Goal: Task Accomplishment & Management: Manage account settings

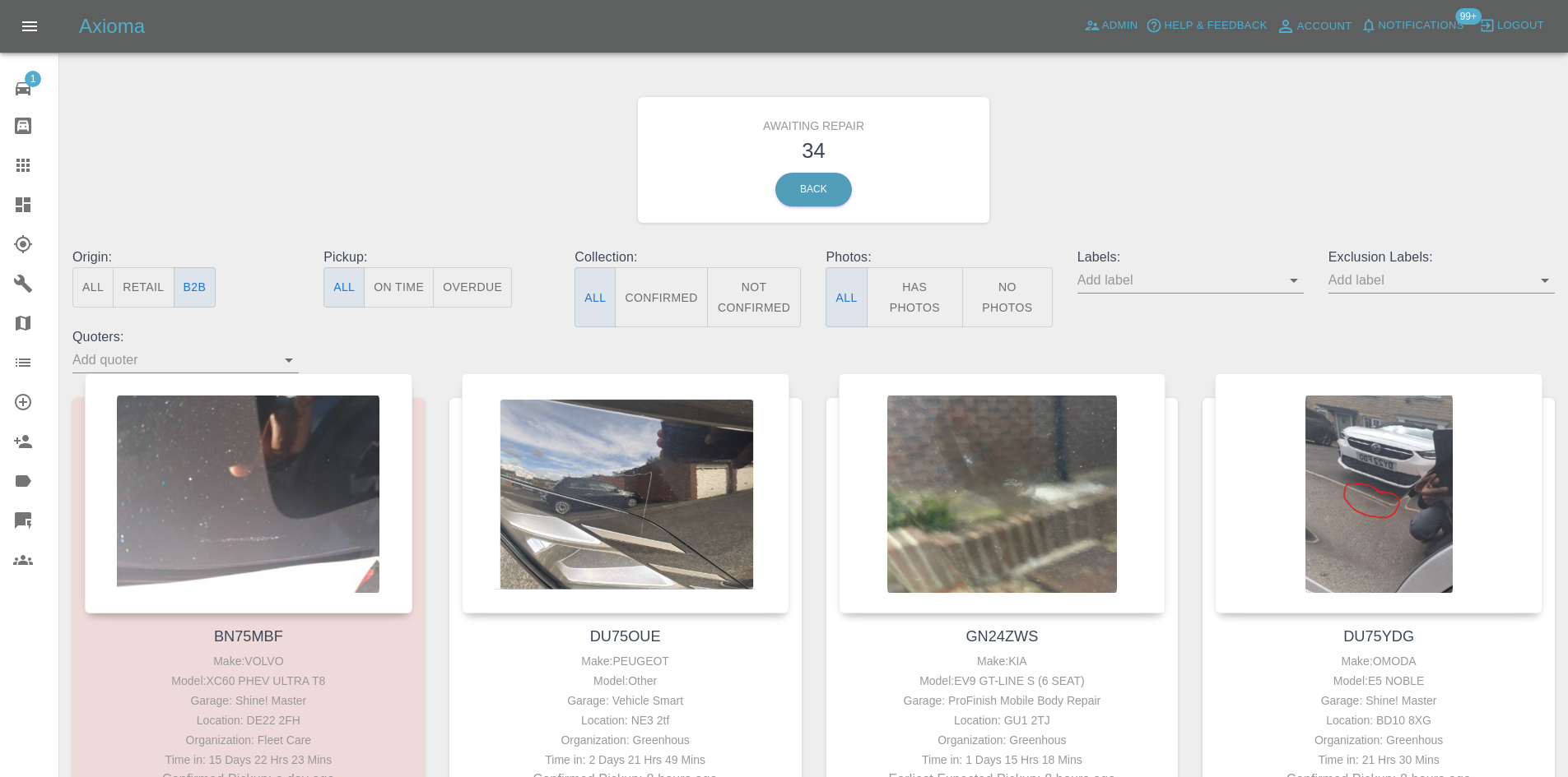
scroll to position [1226, 0]
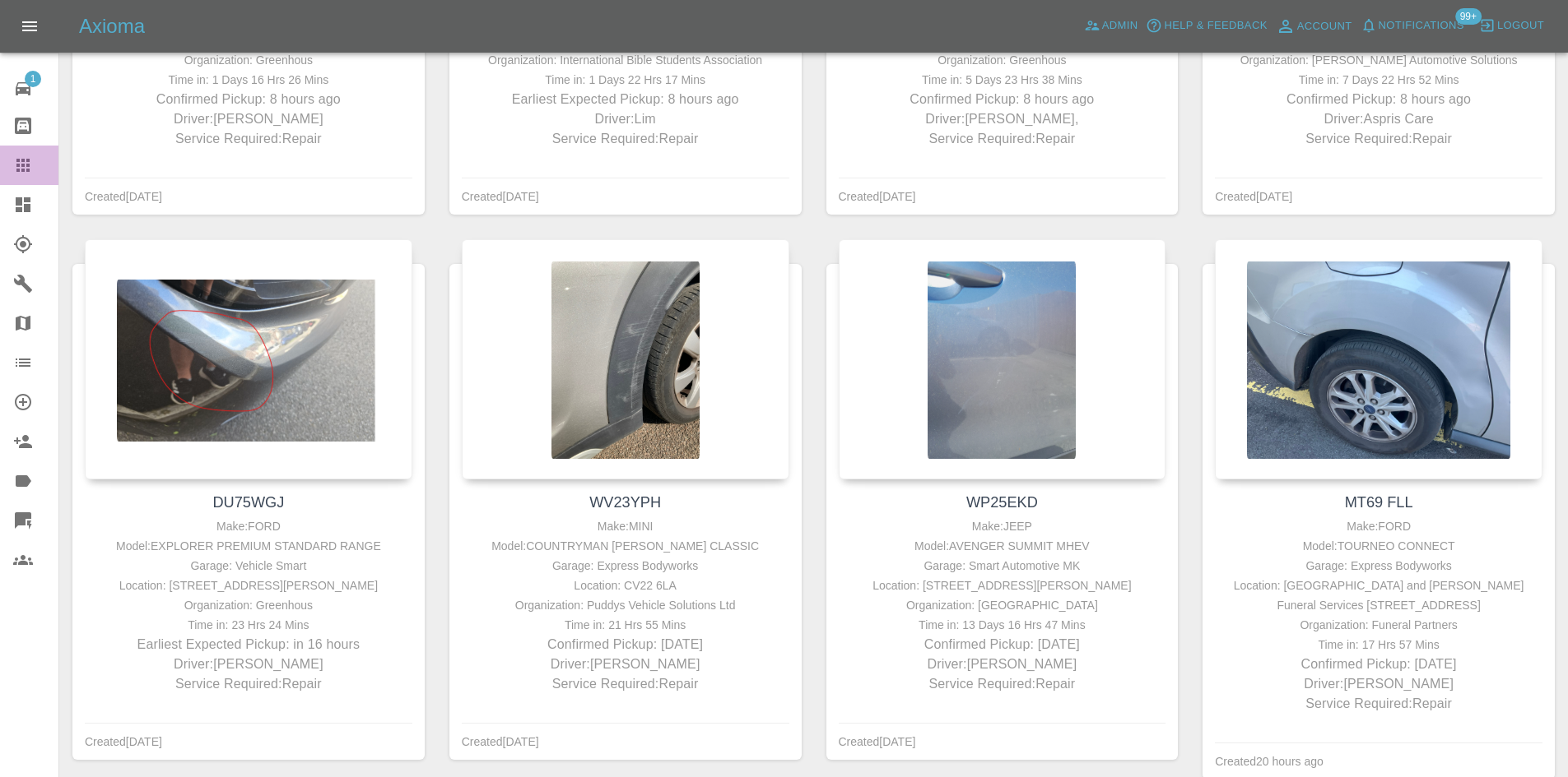
click at [22, 168] on icon at bounding box center [23, 165] width 19 height 19
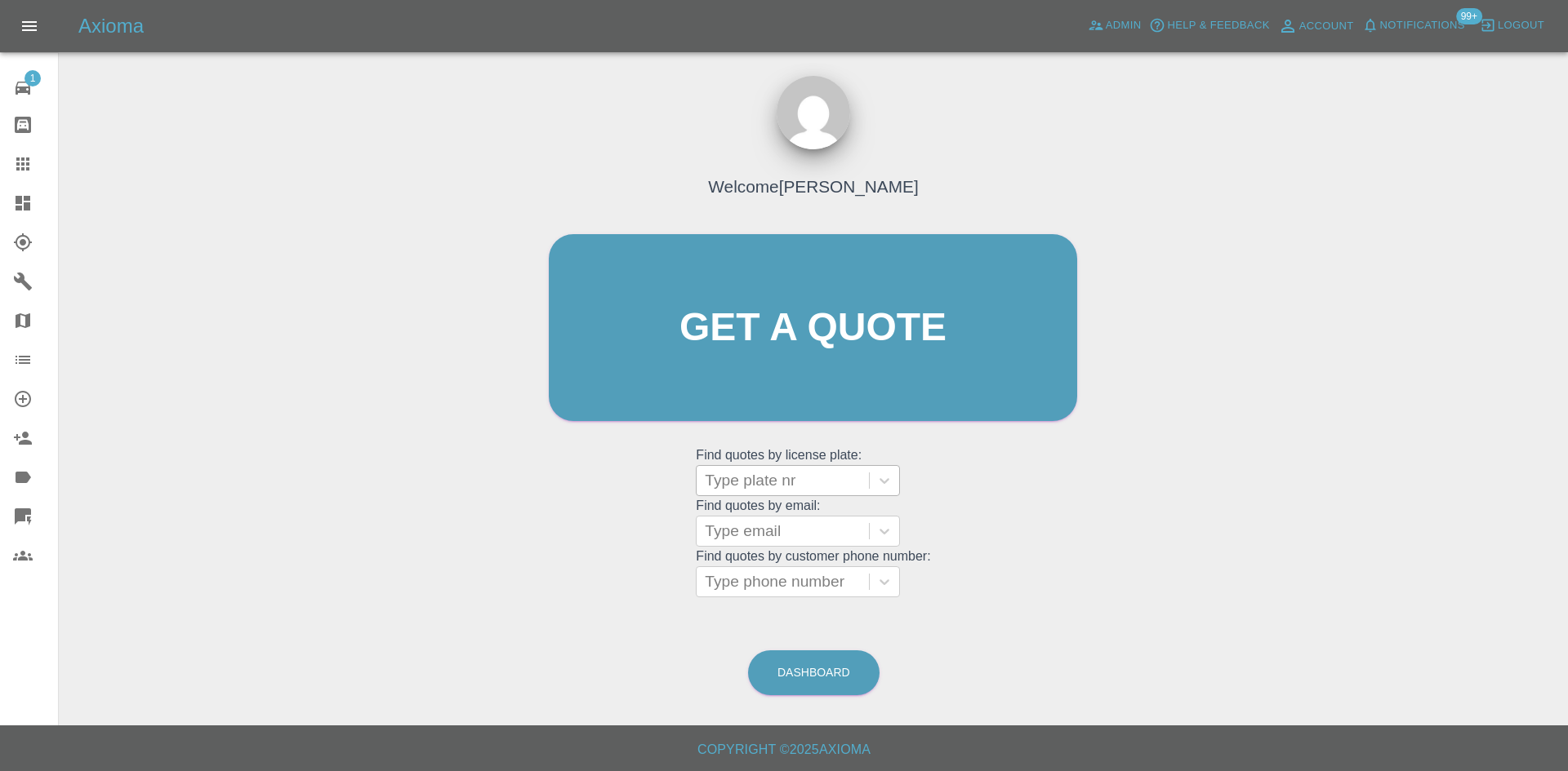
click at [771, 481] on div at bounding box center [782, 481] width 156 height 23
click at [770, 481] on div at bounding box center [782, 481] width 156 height 23
paste input "AF22VFE"
type input "AF22VFE"
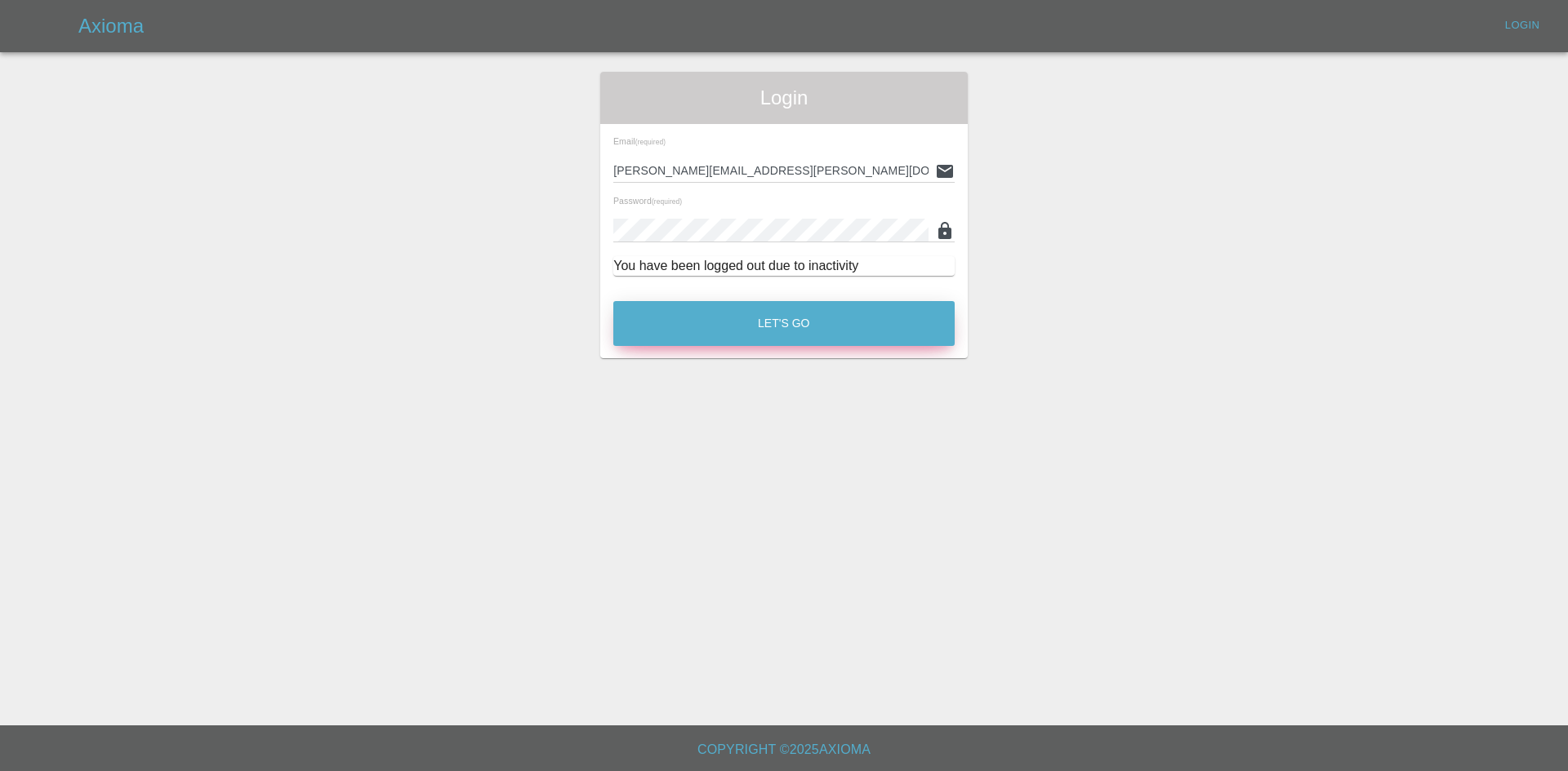
click at [689, 328] on button "Let's Go" at bounding box center [784, 324] width 342 height 45
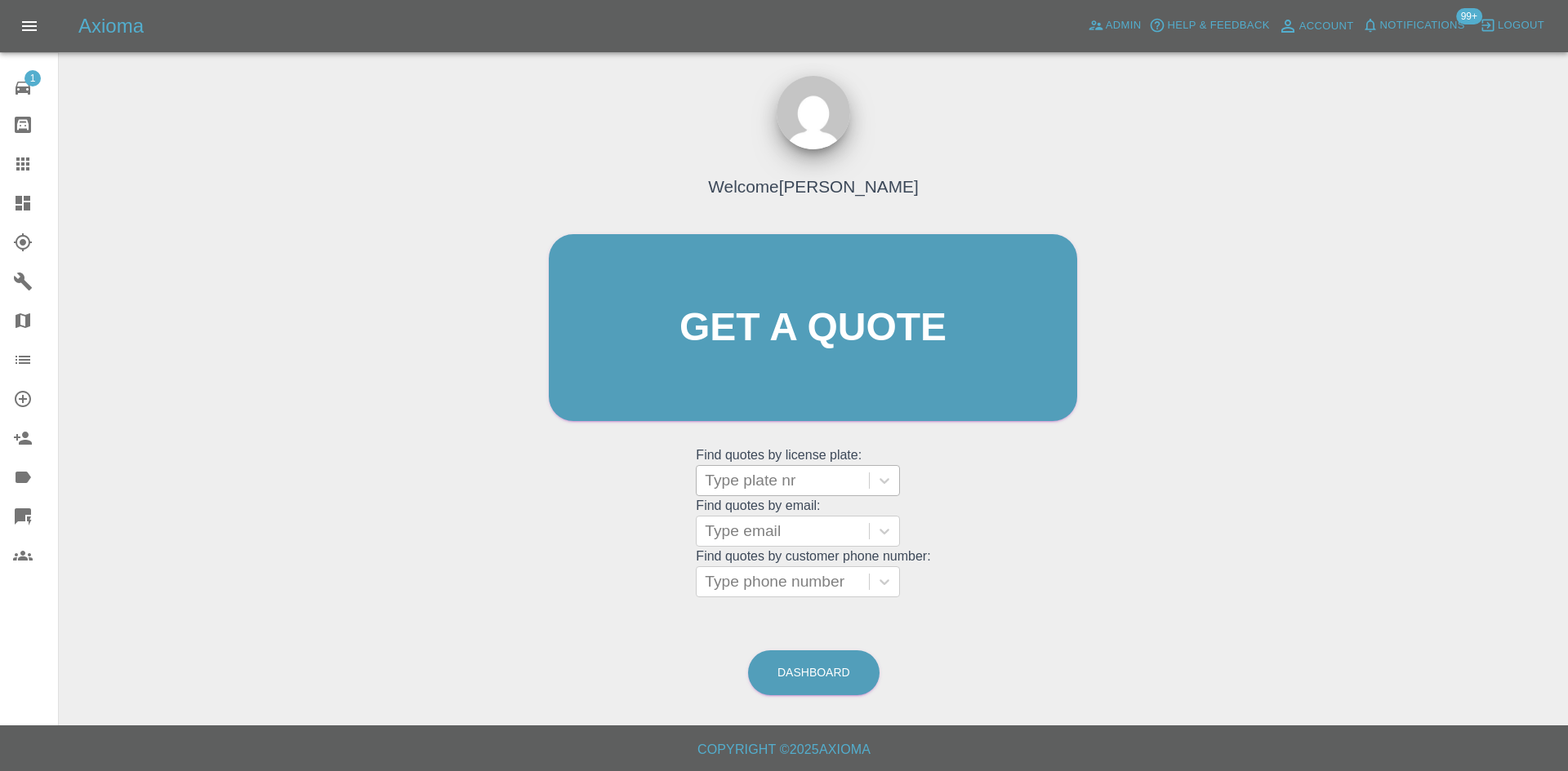
click at [750, 470] on div at bounding box center [782, 481] width 156 height 23
paste input "AF22VFE"
type input "AF22VFE"
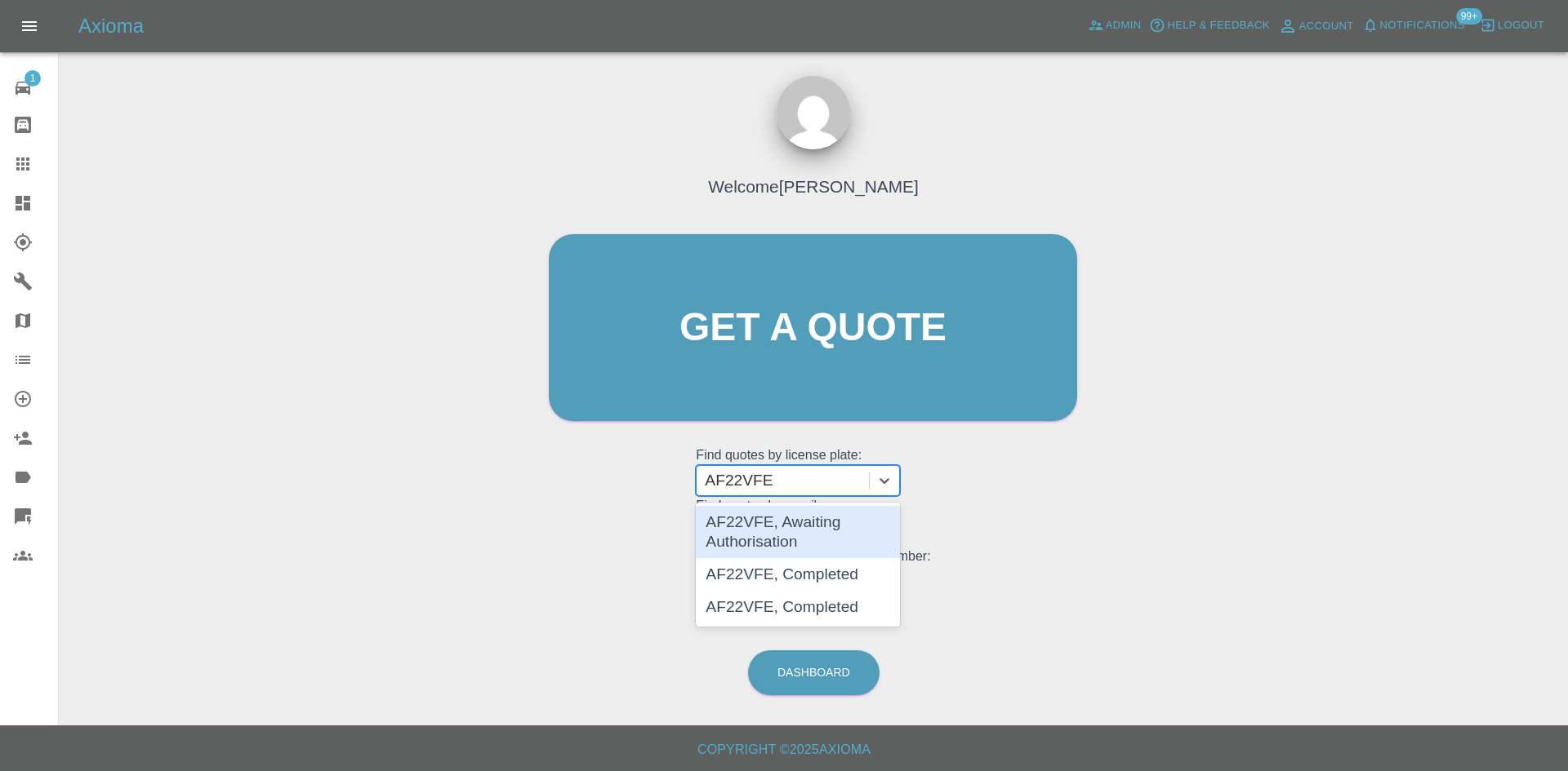
click at [750, 524] on div "AF22VFE, Awaiting Authorisation" at bounding box center [798, 532] width 204 height 52
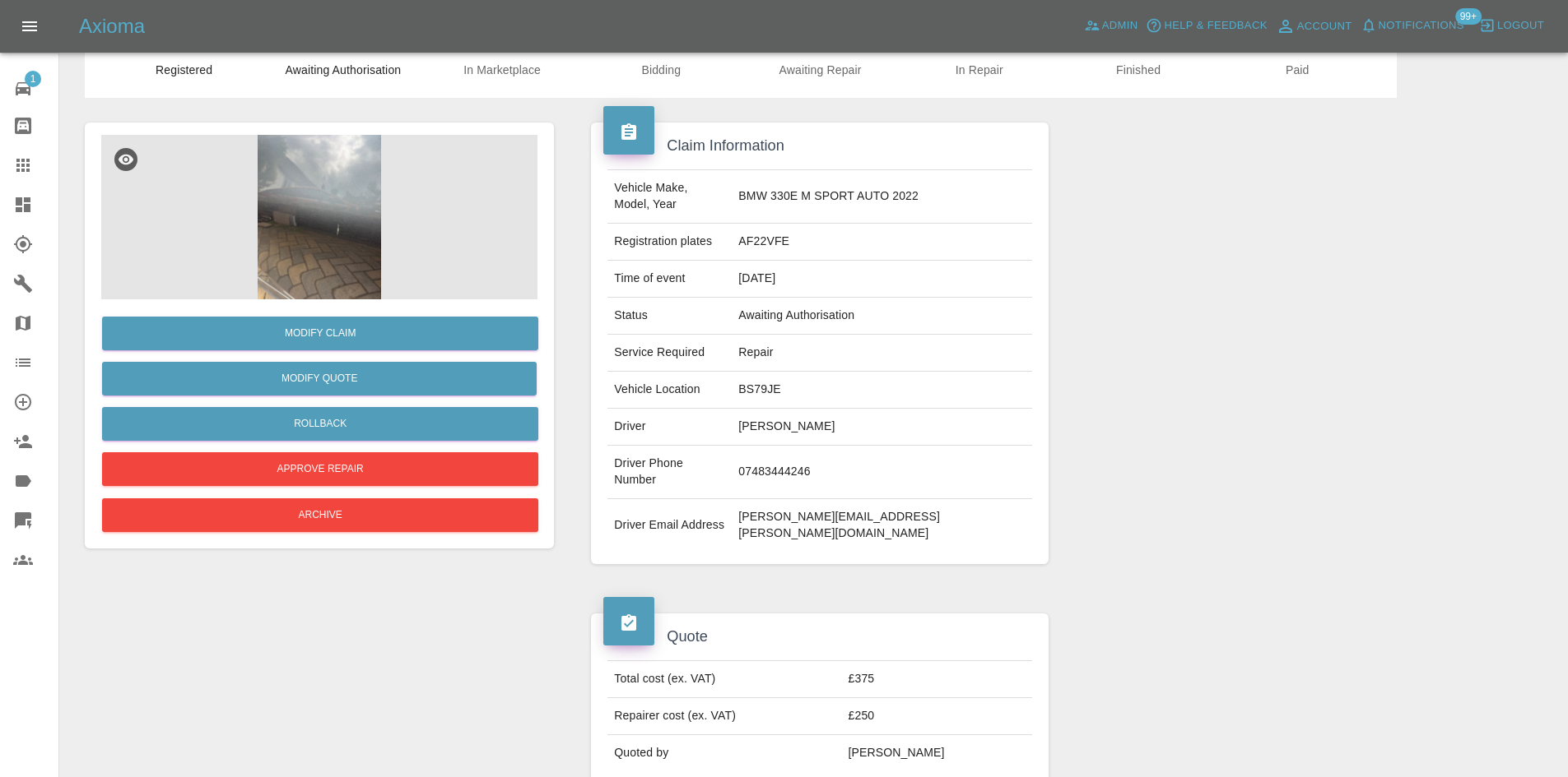
scroll to position [85, 0]
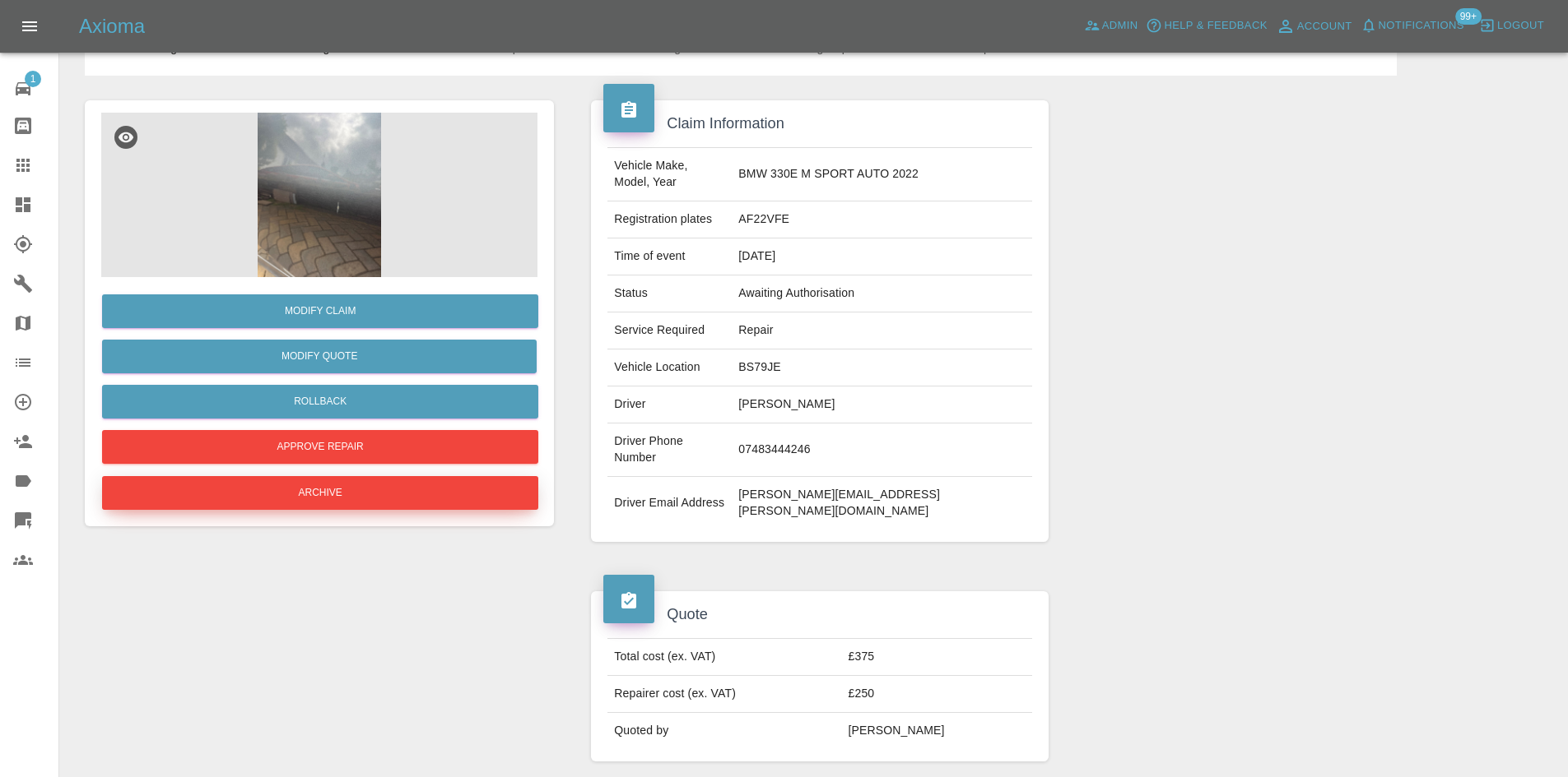
click at [440, 482] on button "Archive" at bounding box center [320, 493] width 437 height 33
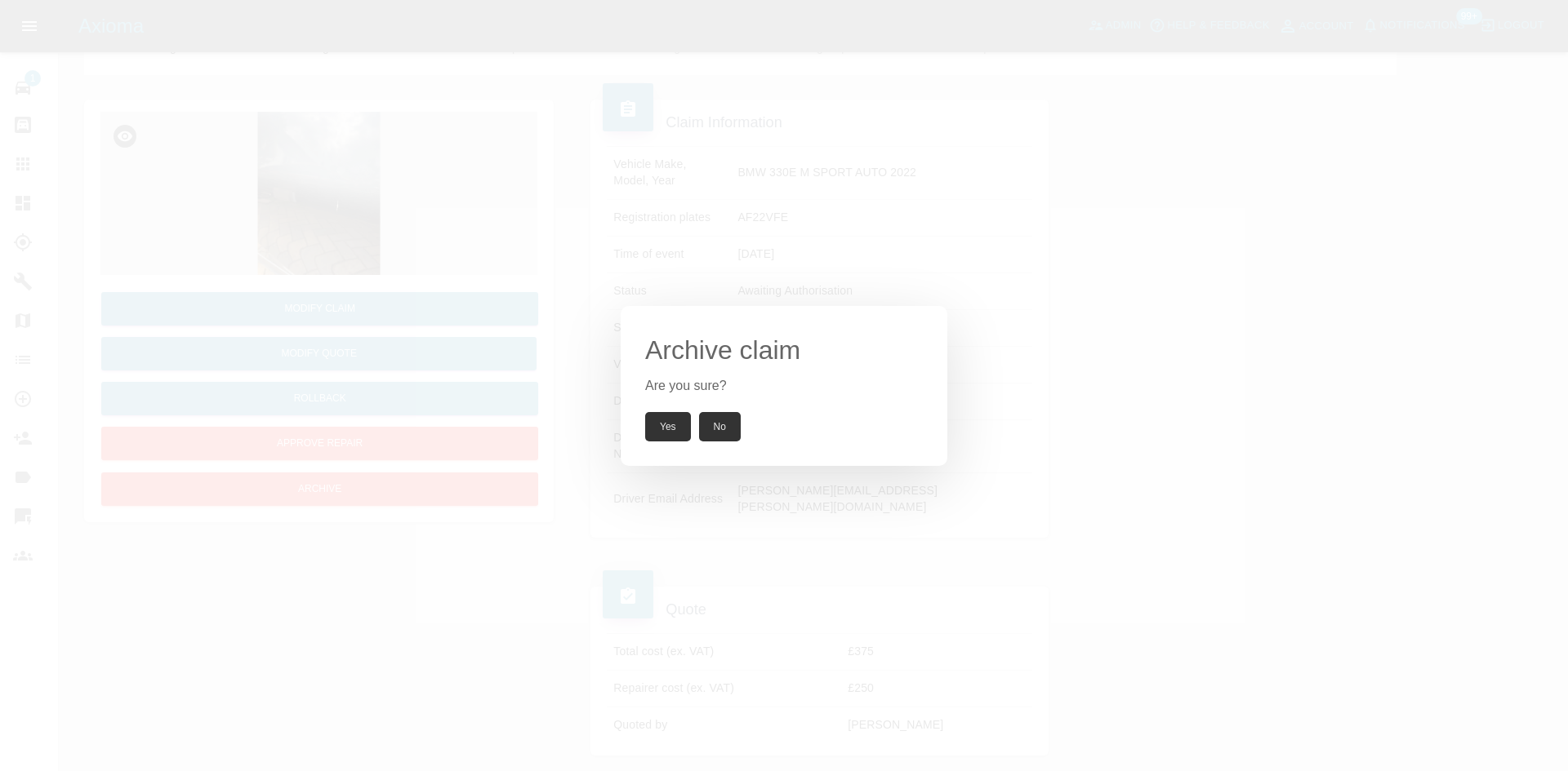
click at [670, 432] on button "Yes" at bounding box center [668, 427] width 45 height 30
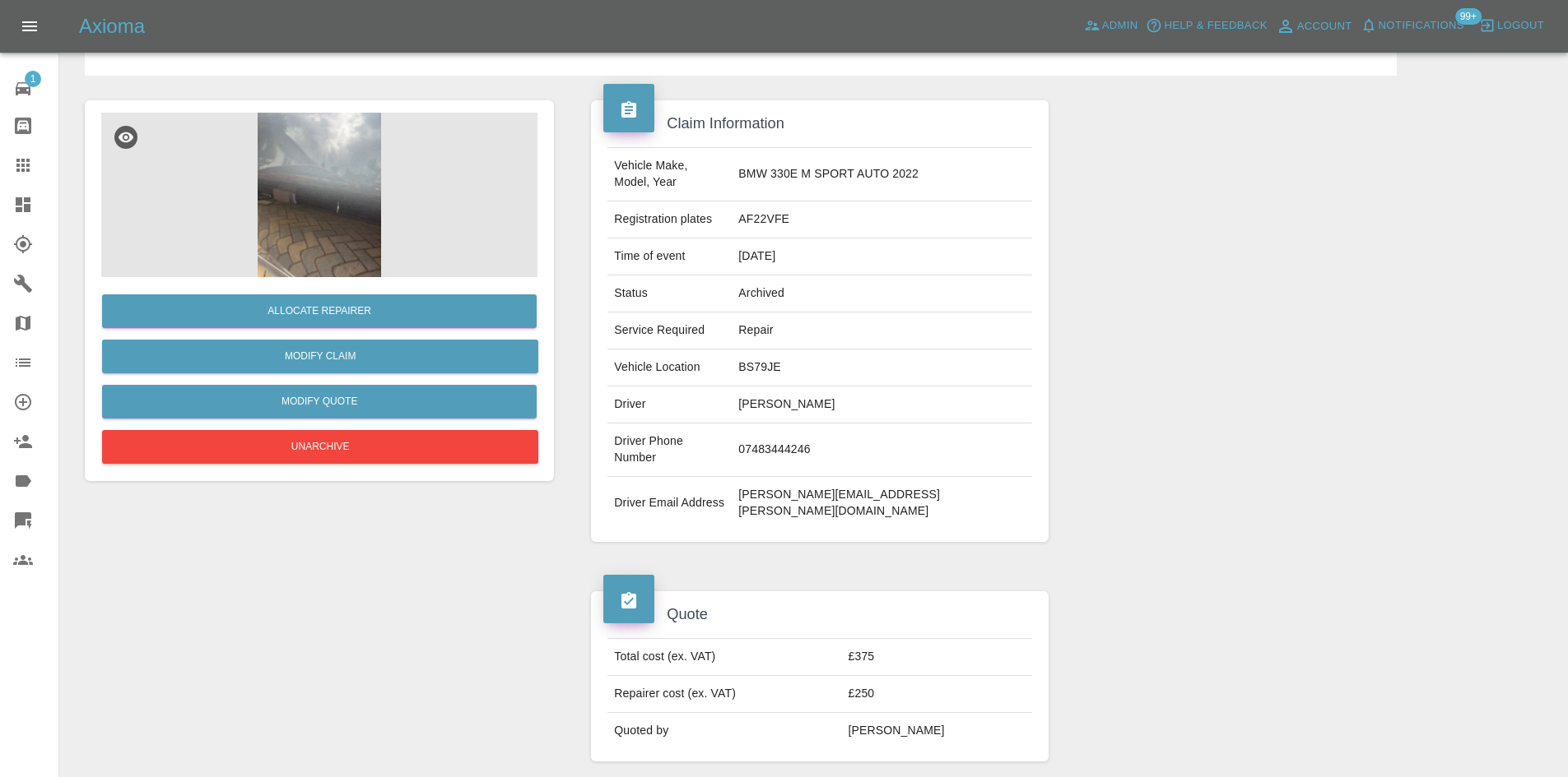
click at [37, 198] on div at bounding box center [36, 205] width 46 height 19
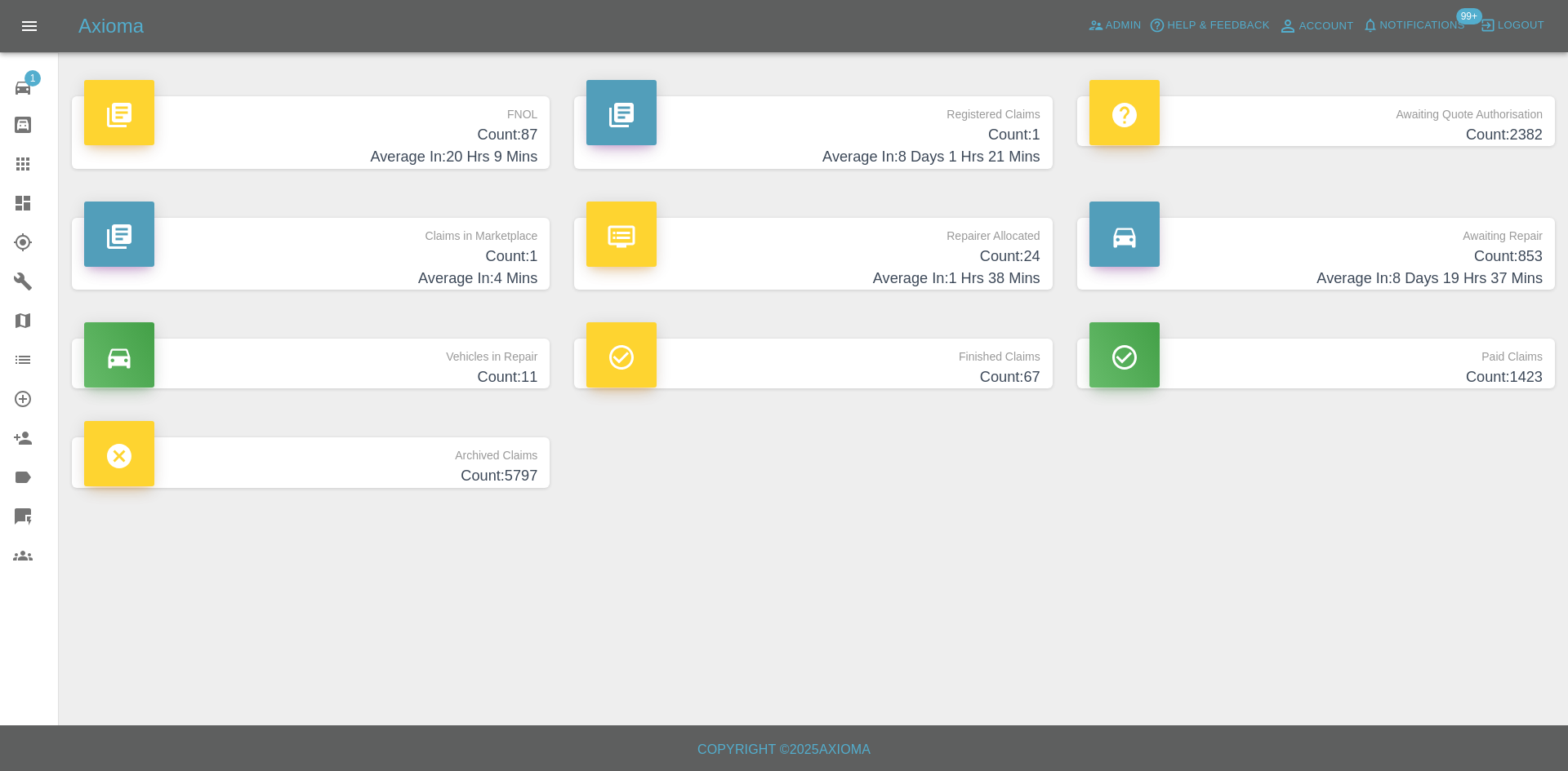
click at [863, 134] on h4 "Count: 1" at bounding box center [813, 134] width 453 height 22
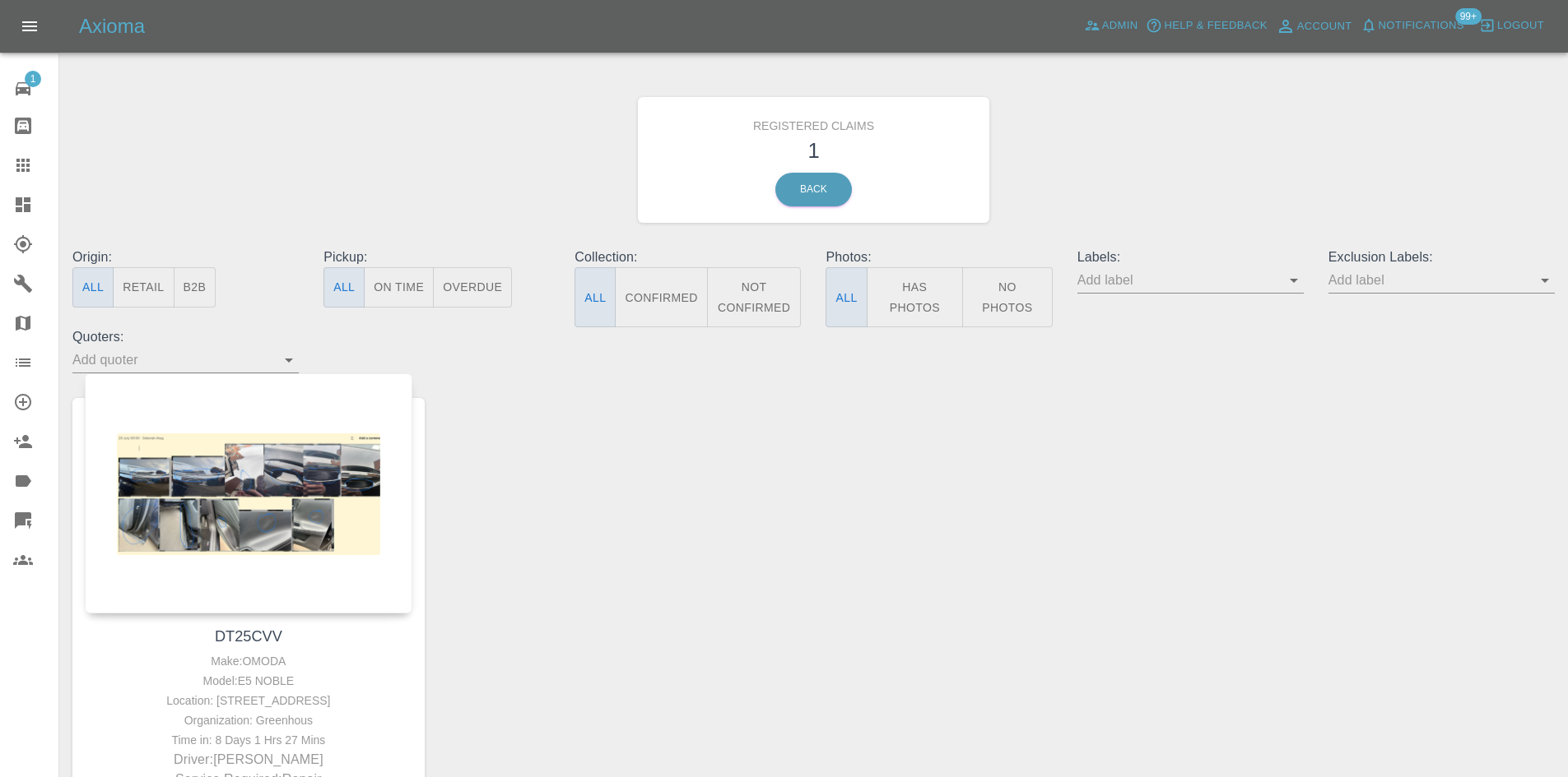
click at [221, 366] on input "text" at bounding box center [173, 359] width 202 height 25
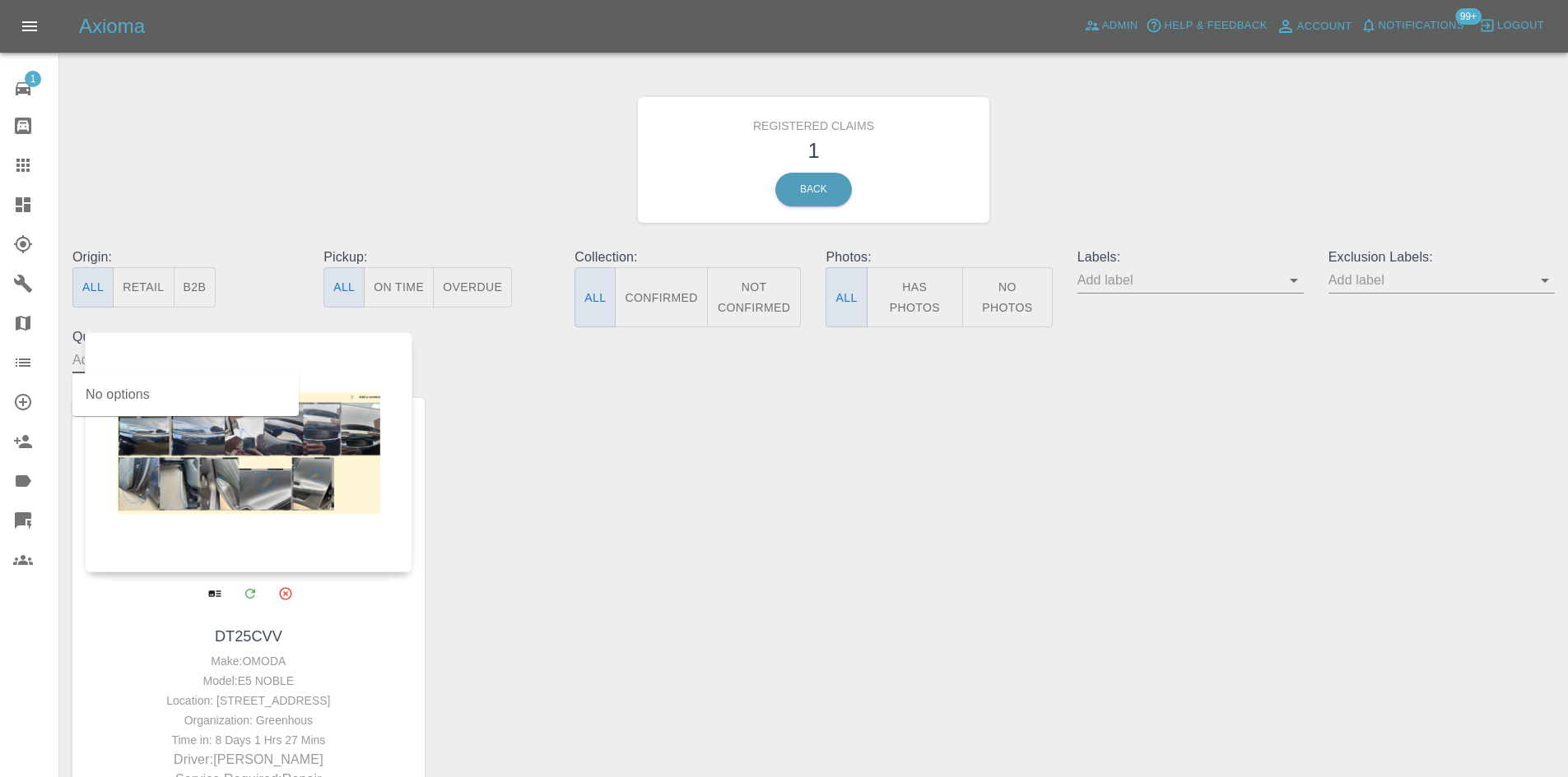
click at [187, 477] on div at bounding box center [248, 452] width 328 height 241
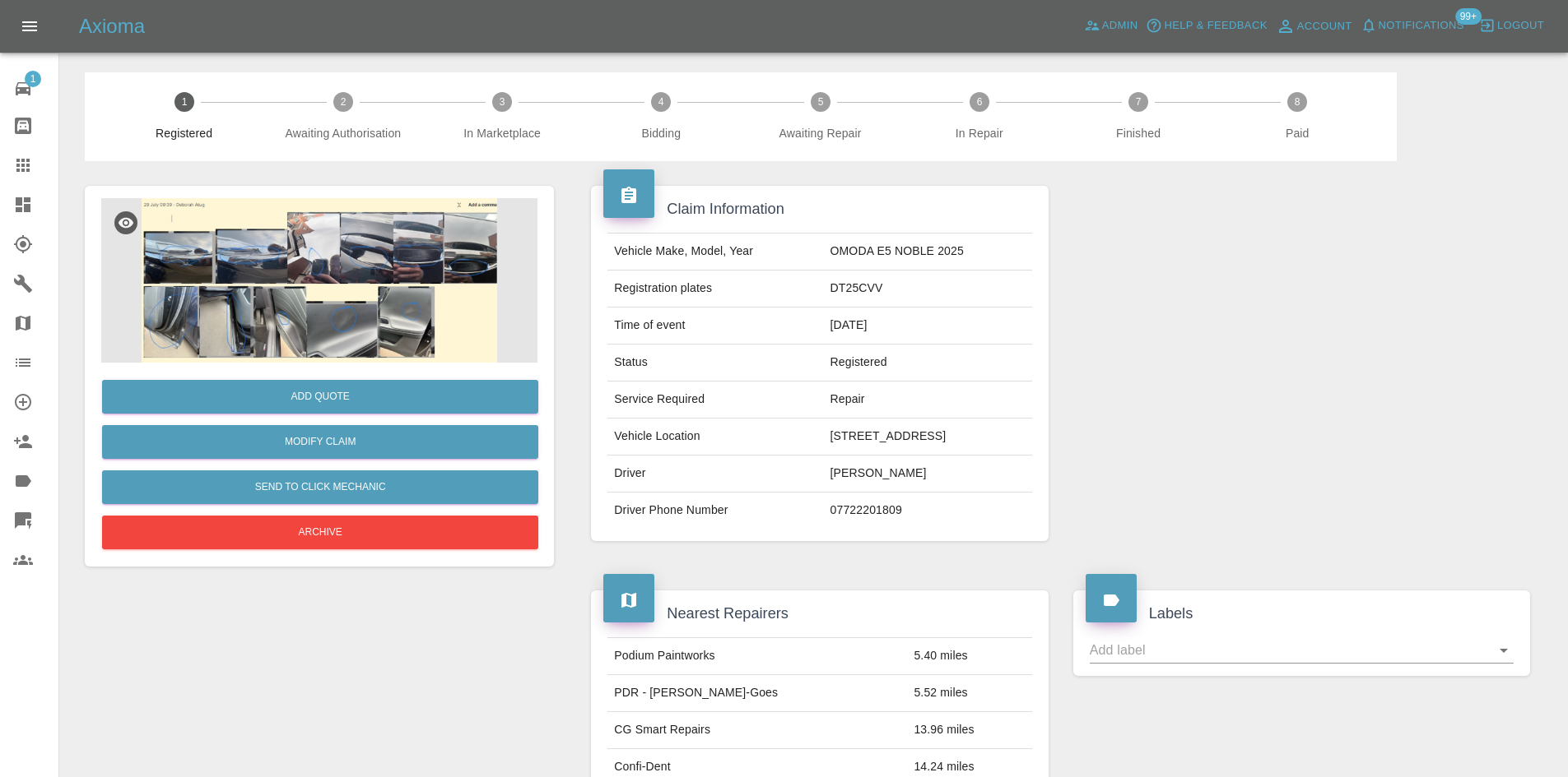
click at [396, 300] on img at bounding box center [319, 280] width 437 height 164
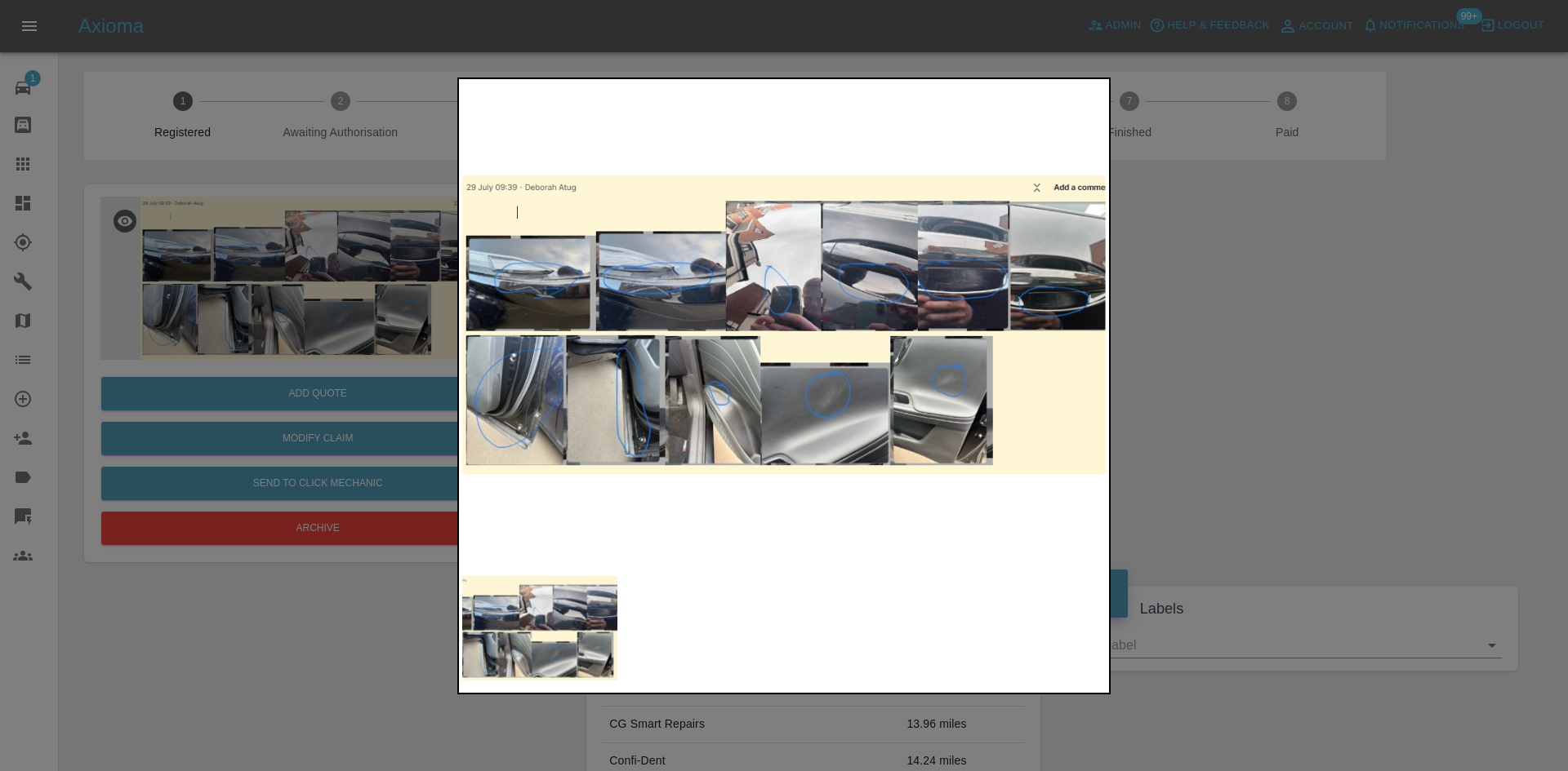
click at [1185, 374] on div at bounding box center [784, 385] width 1568 height 771
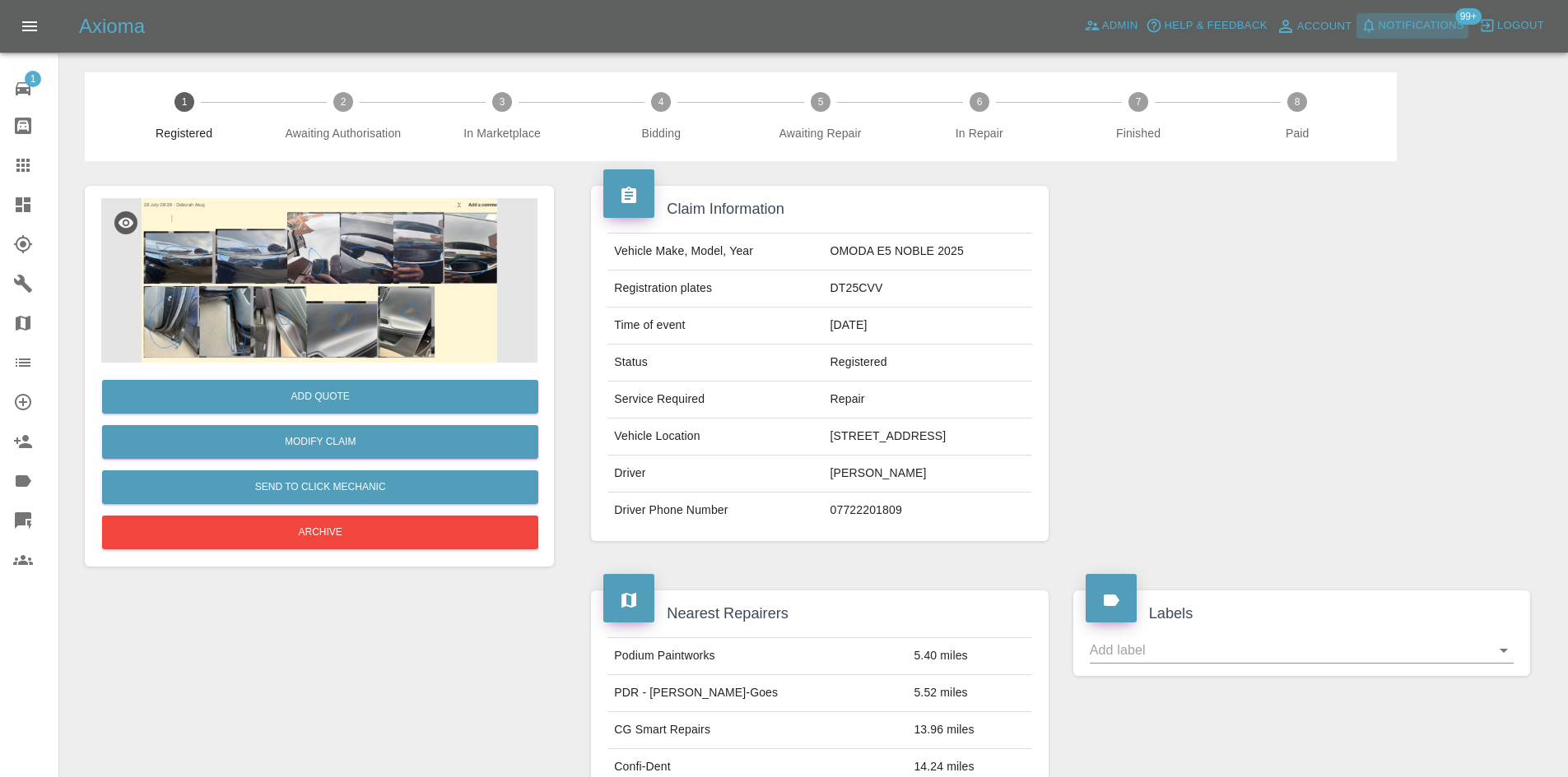
click at [1442, 25] on span "Notifications" at bounding box center [1420, 26] width 85 height 19
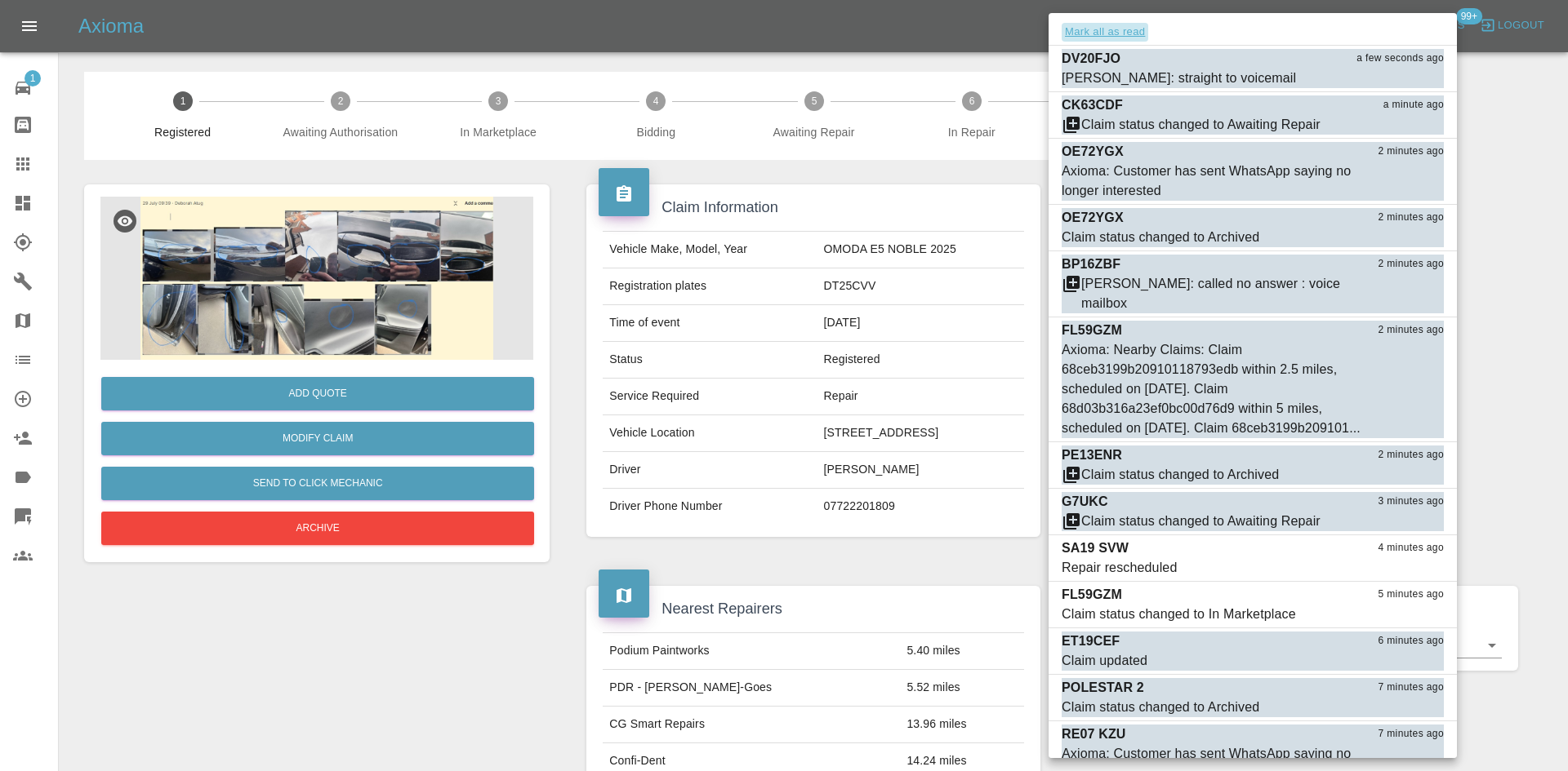
click at [1132, 28] on button "Mark all as read" at bounding box center [1104, 32] width 86 height 19
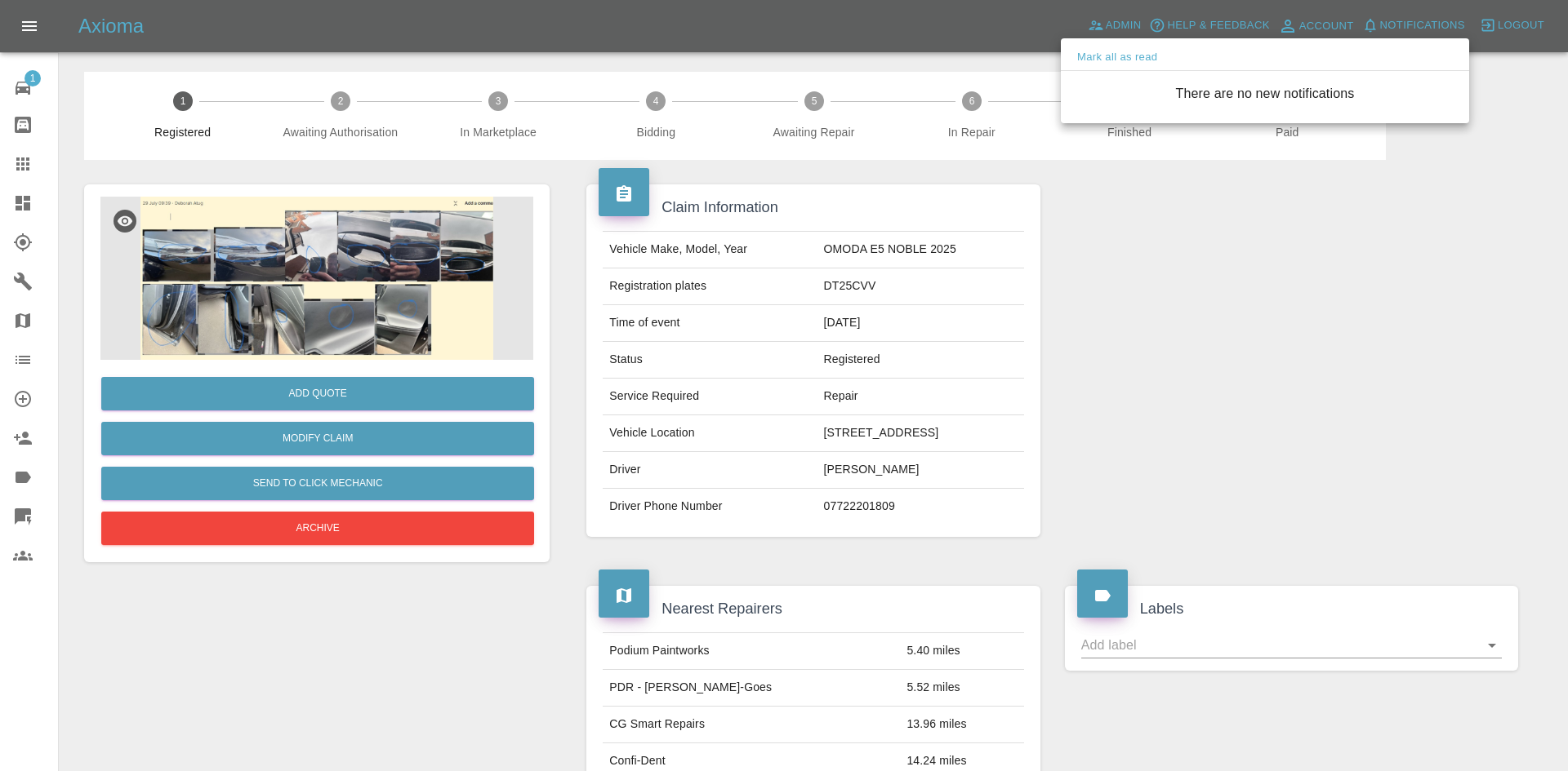
click at [40, 202] on div at bounding box center [784, 385] width 1568 height 771
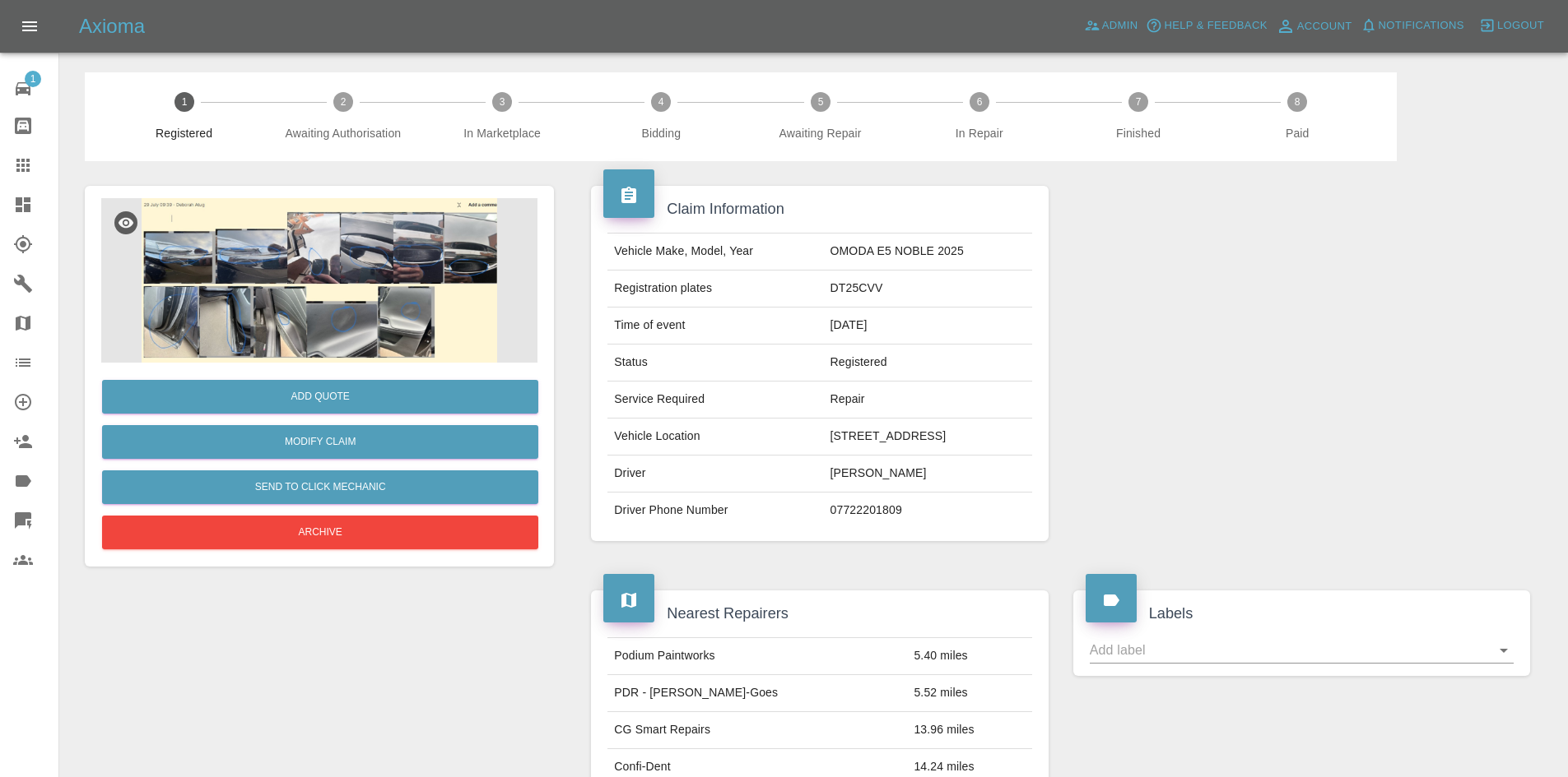
click at [43, 204] on div at bounding box center [36, 205] width 46 height 19
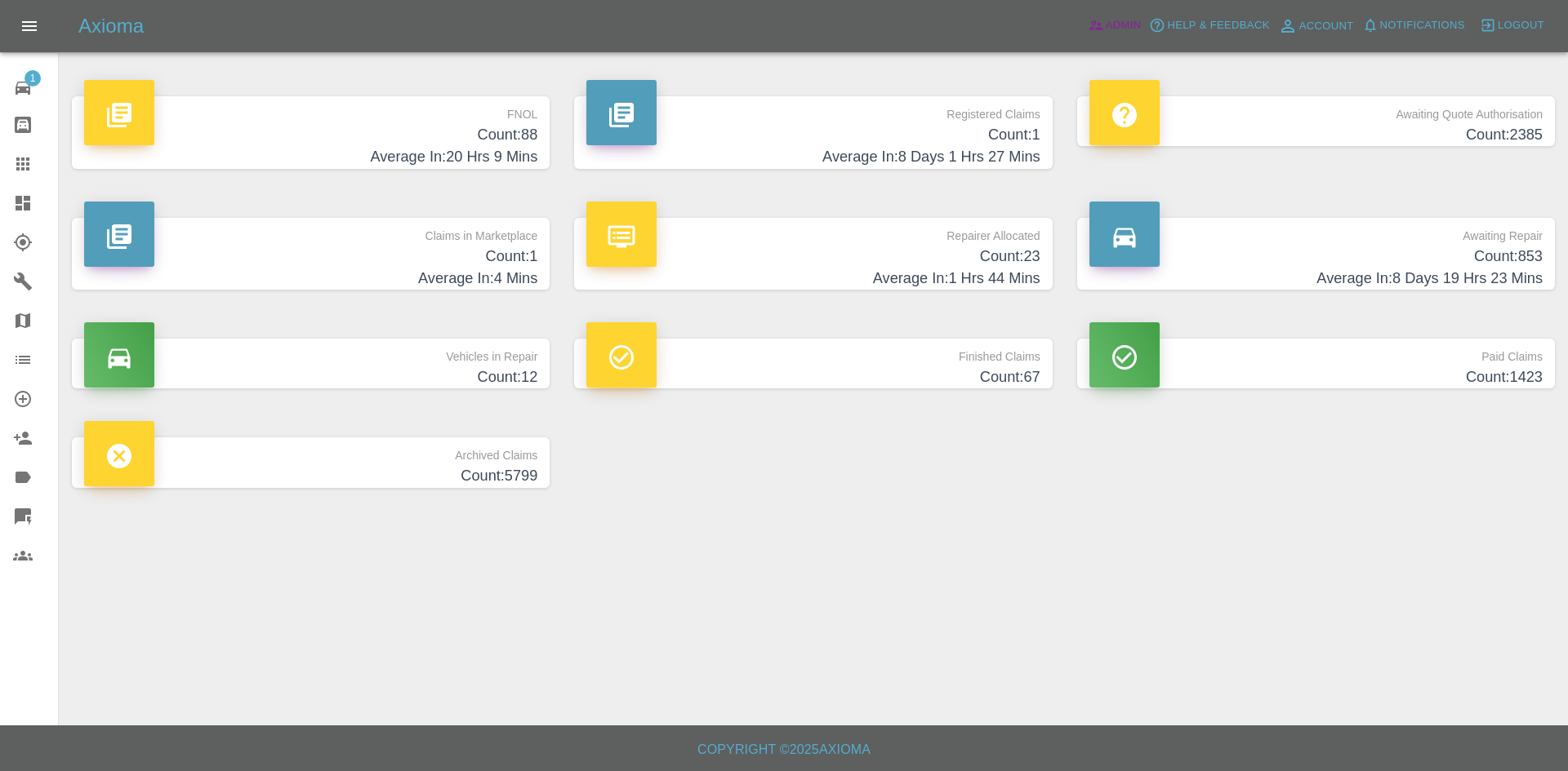
click at [1100, 35] on link "Admin" at bounding box center [1114, 25] width 62 height 25
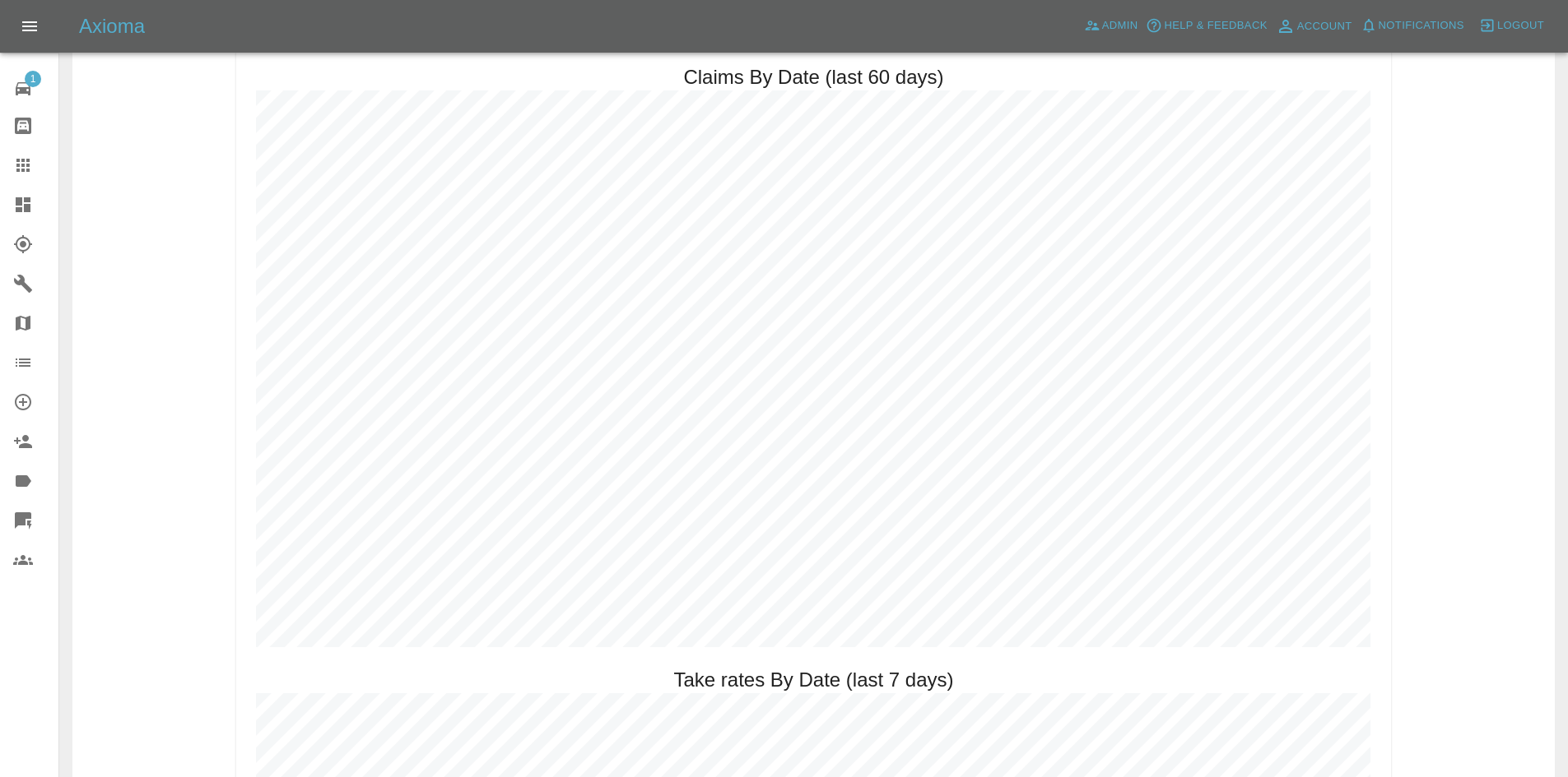
scroll to position [1973, 0]
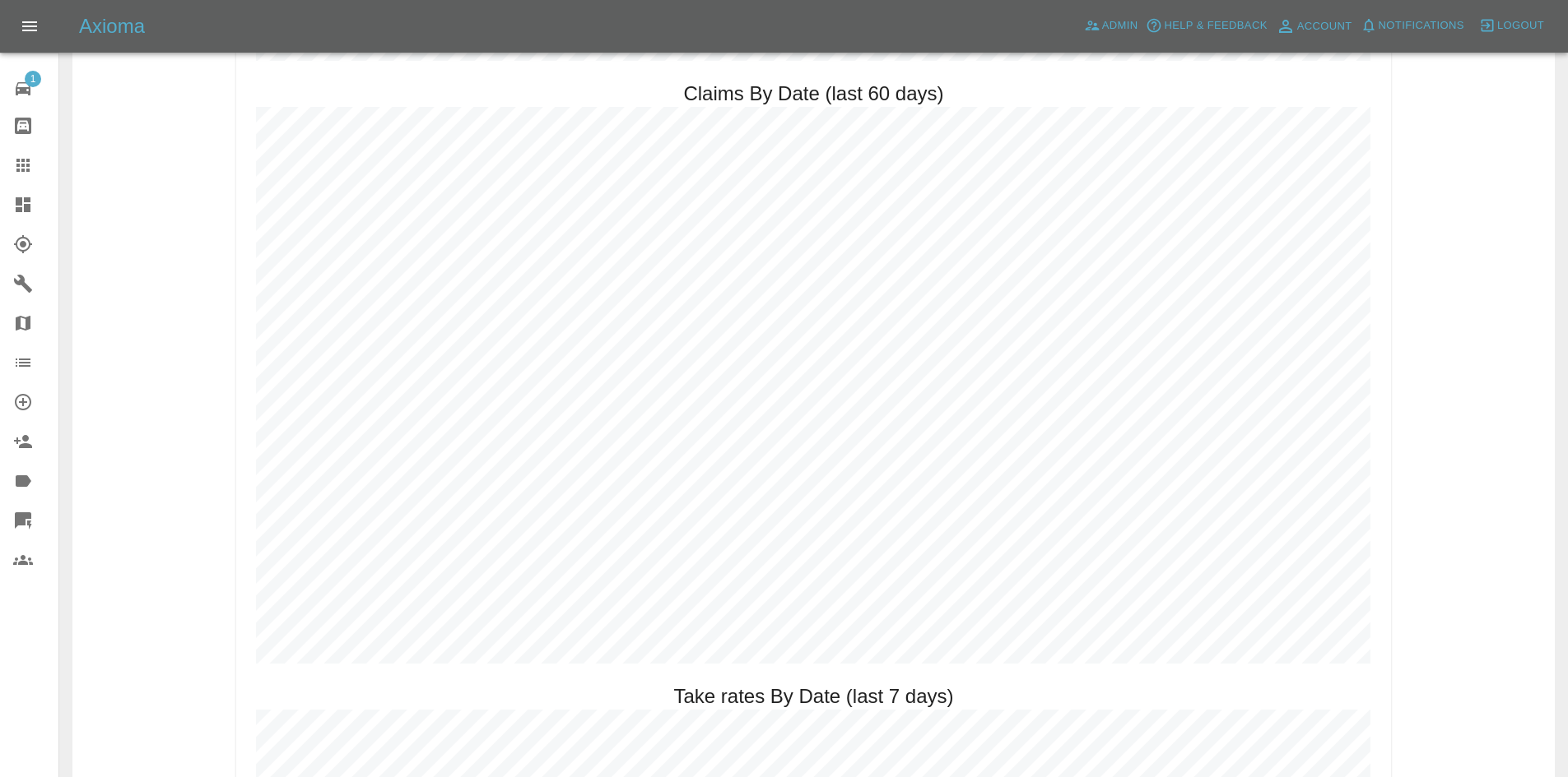
click at [0, 200] on link "Dashboard" at bounding box center [29, 205] width 59 height 40
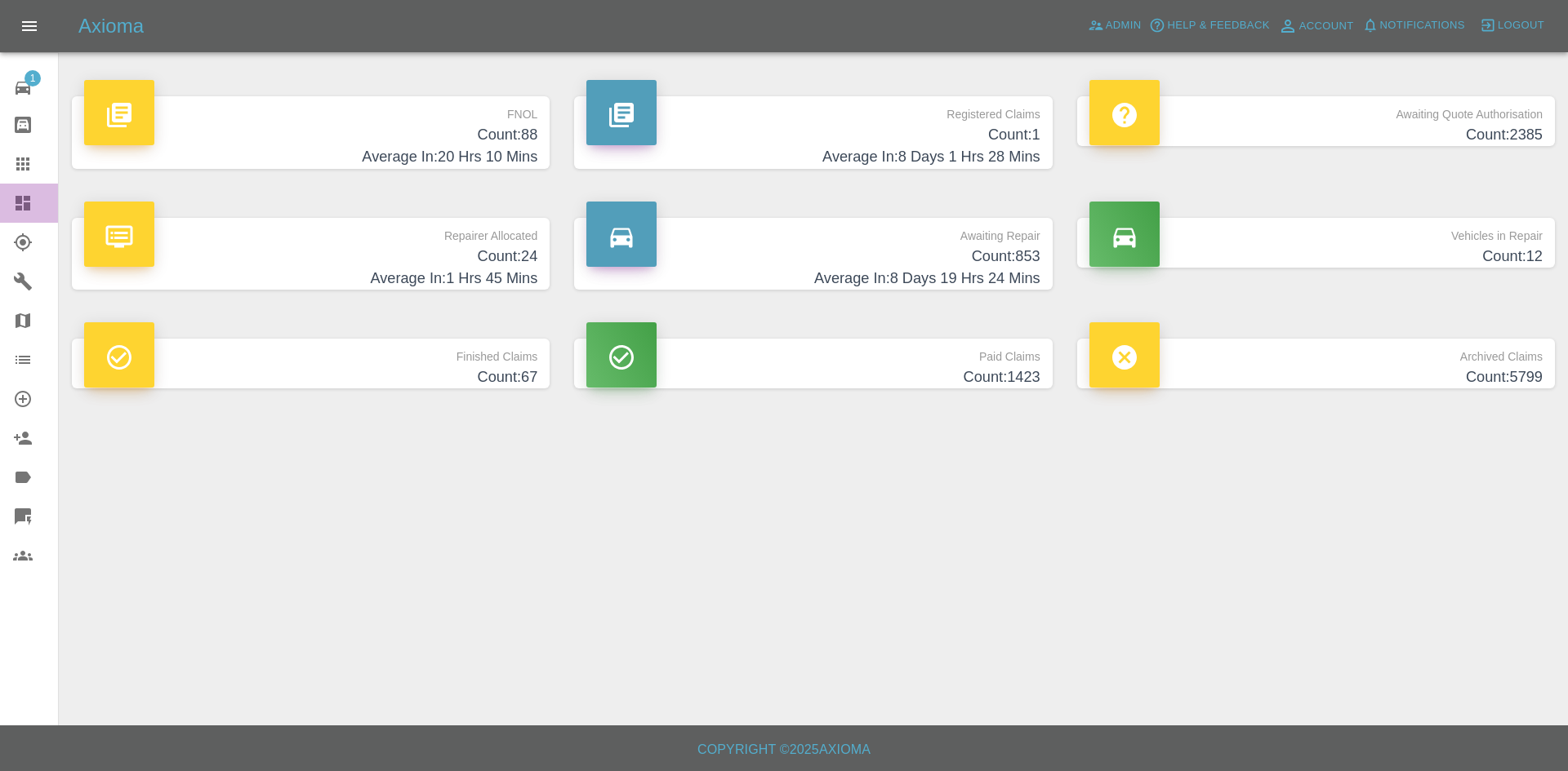
click at [3, 213] on link "Dashboard" at bounding box center [29, 203] width 58 height 39
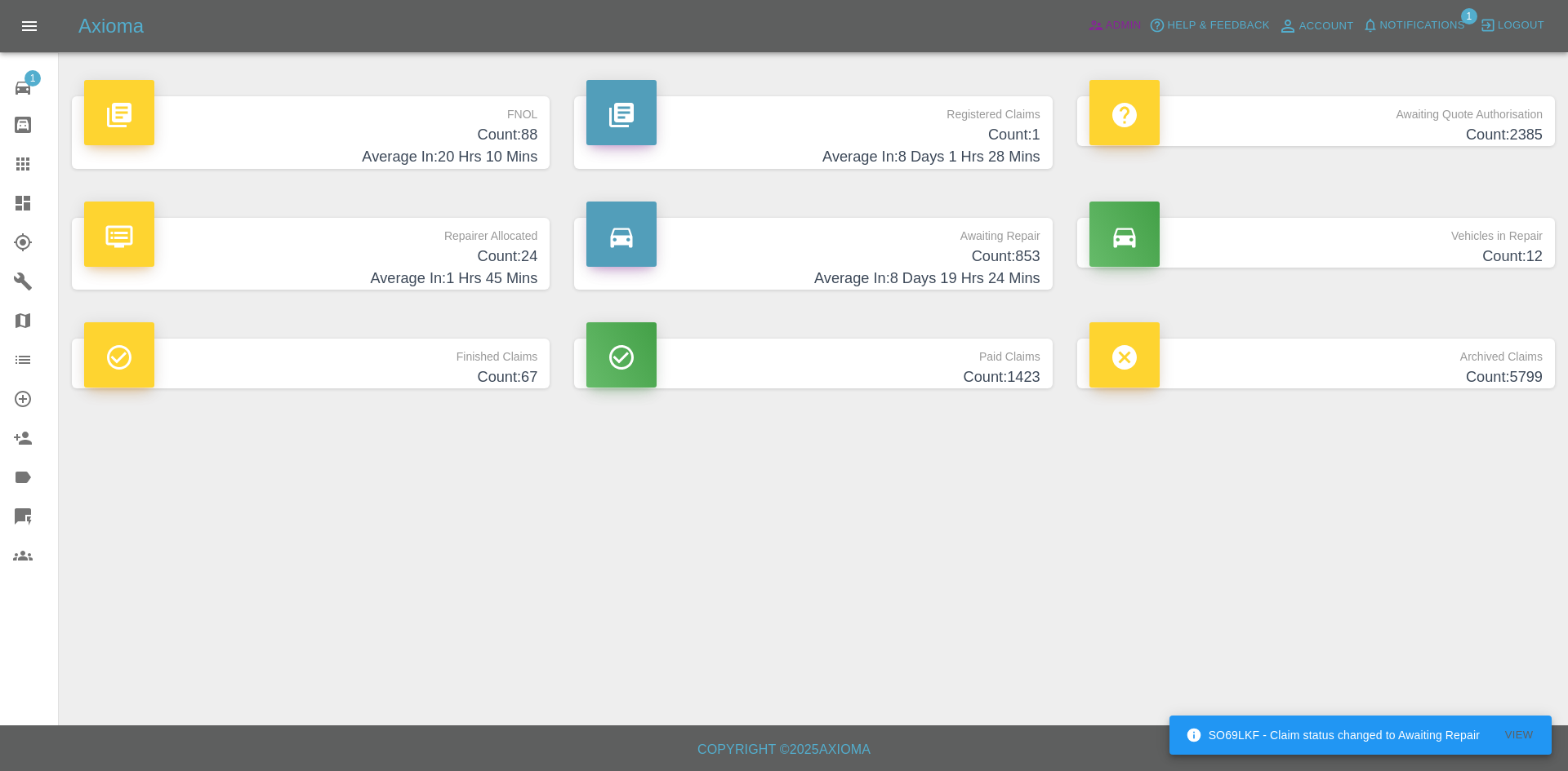
click at [1137, 18] on span "Admin" at bounding box center [1123, 26] width 36 height 19
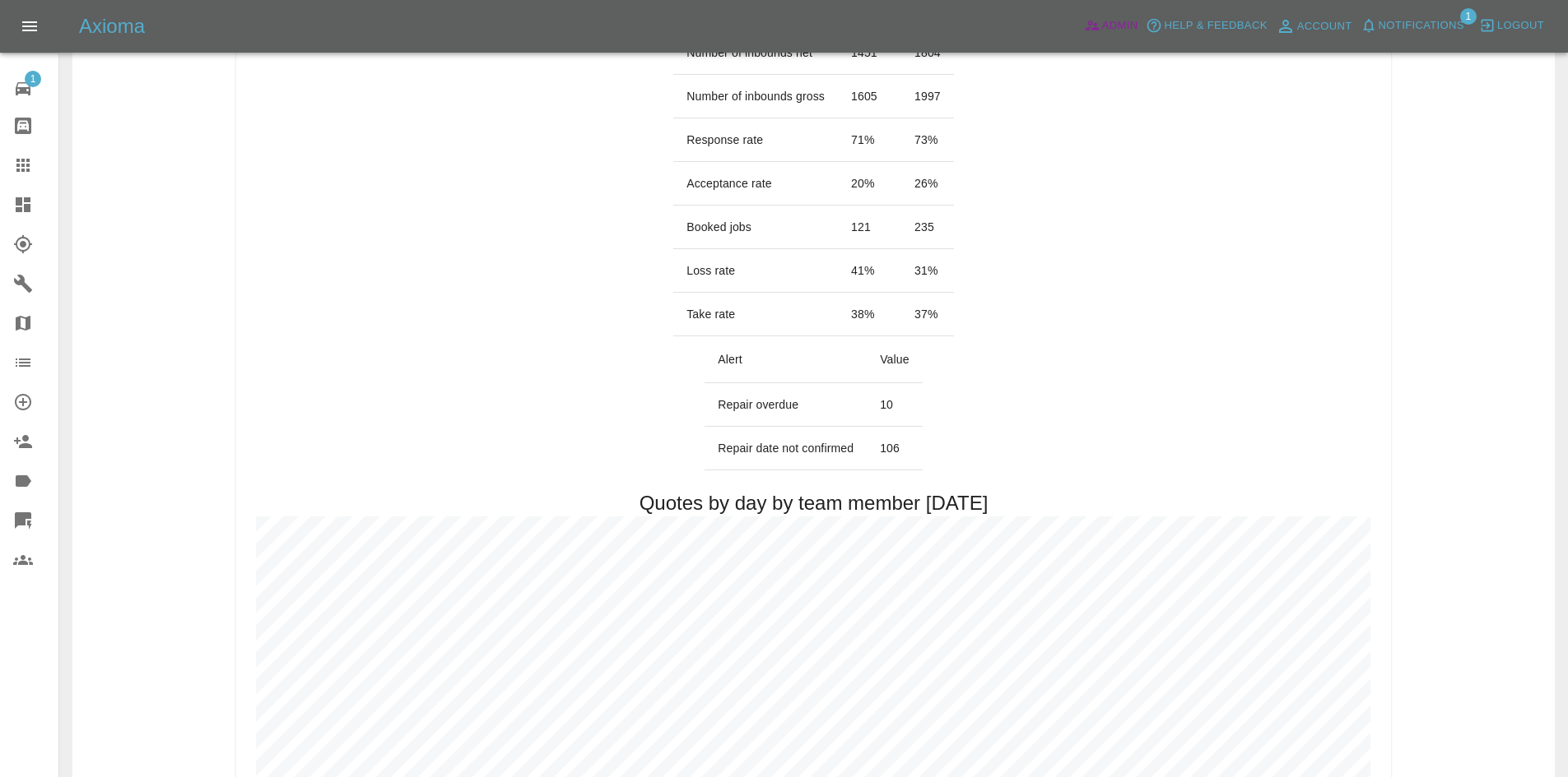
scroll to position [357, 0]
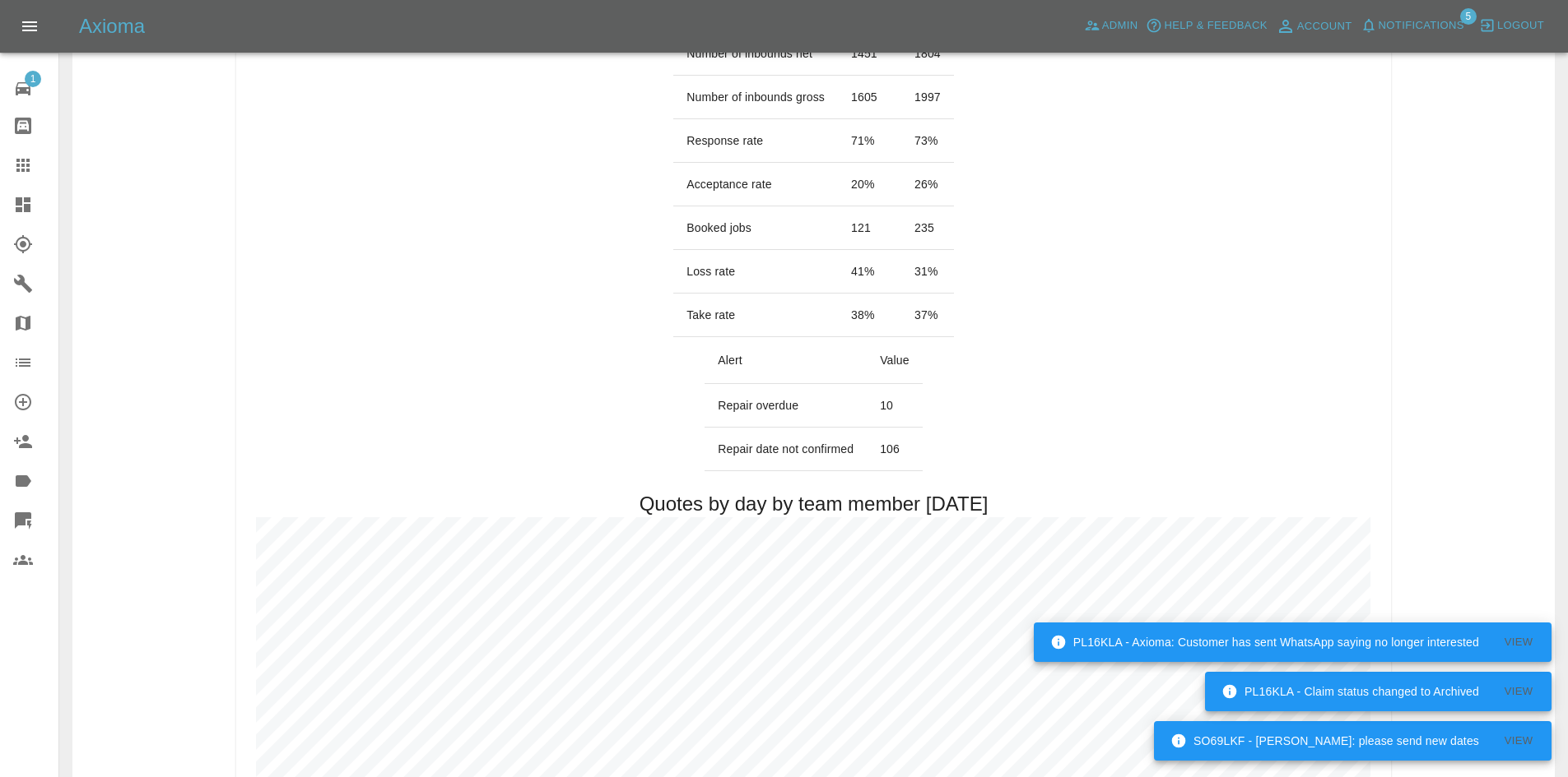
click at [12, 219] on link "Dashboard" at bounding box center [29, 205] width 59 height 40
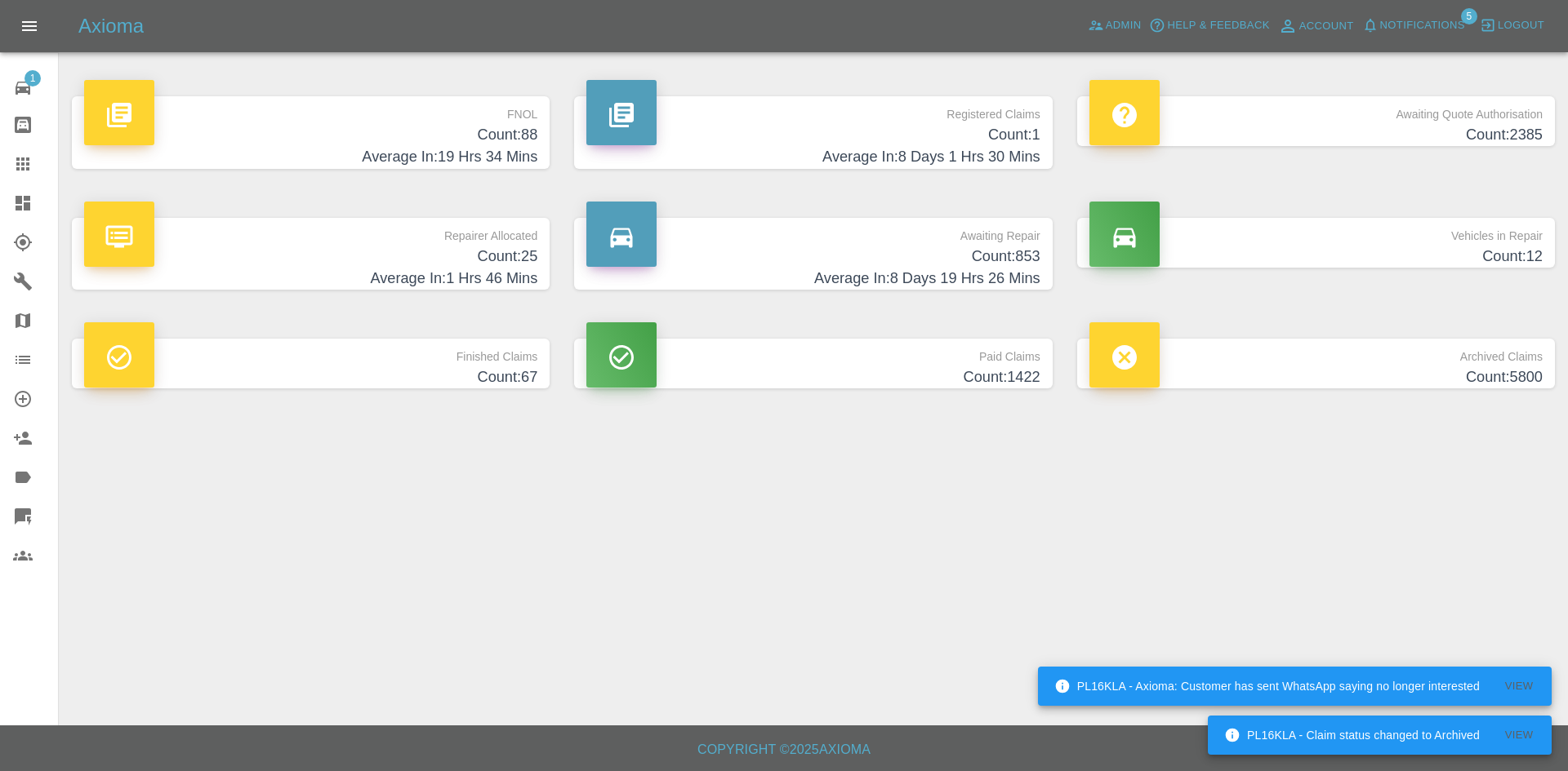
click at [1471, 18] on span "5" at bounding box center [1469, 16] width 17 height 17
click at [1438, 15] on button "Notifications" at bounding box center [1413, 25] width 111 height 25
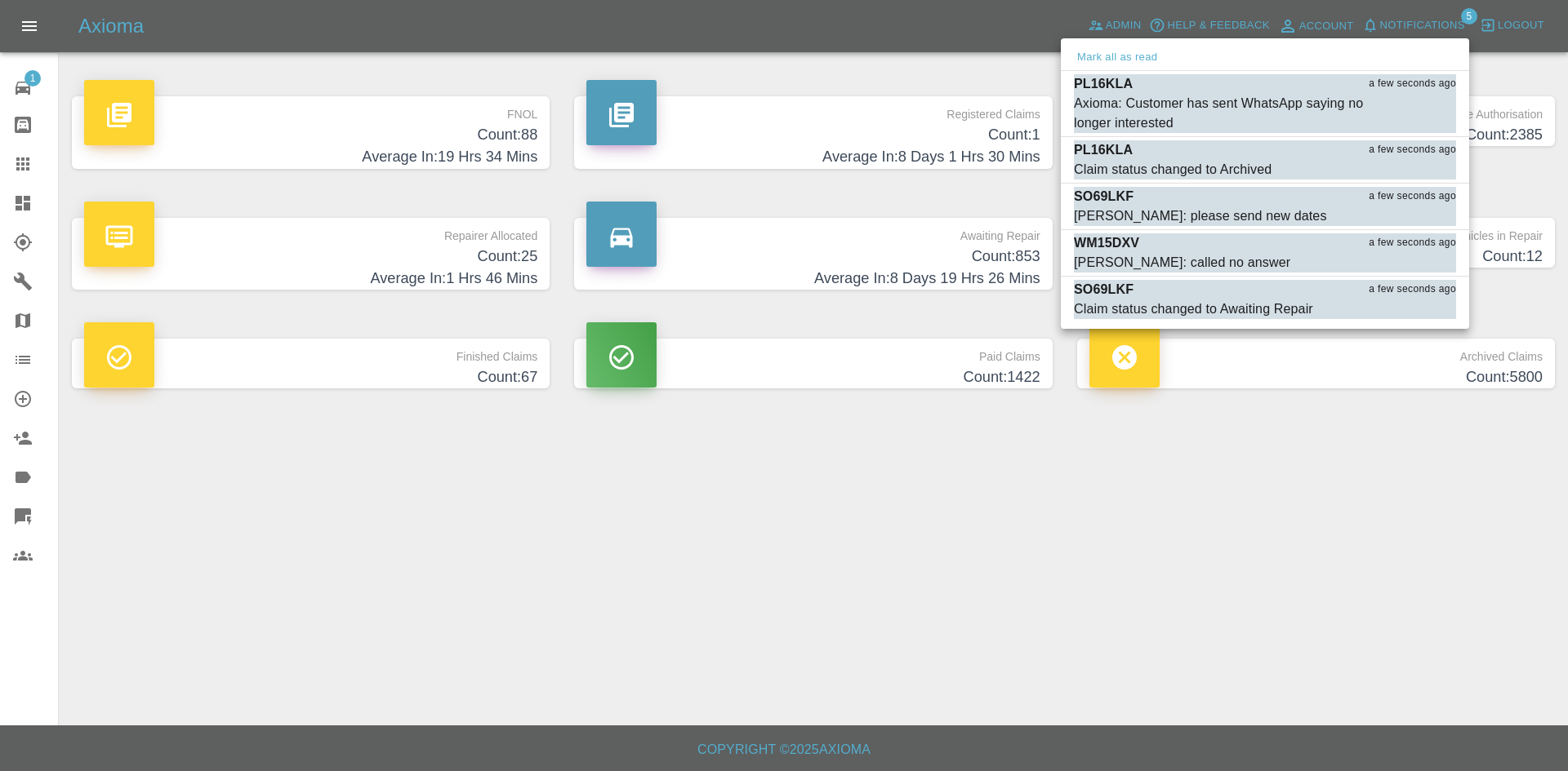
click at [17, 212] on div at bounding box center [784, 385] width 1568 height 771
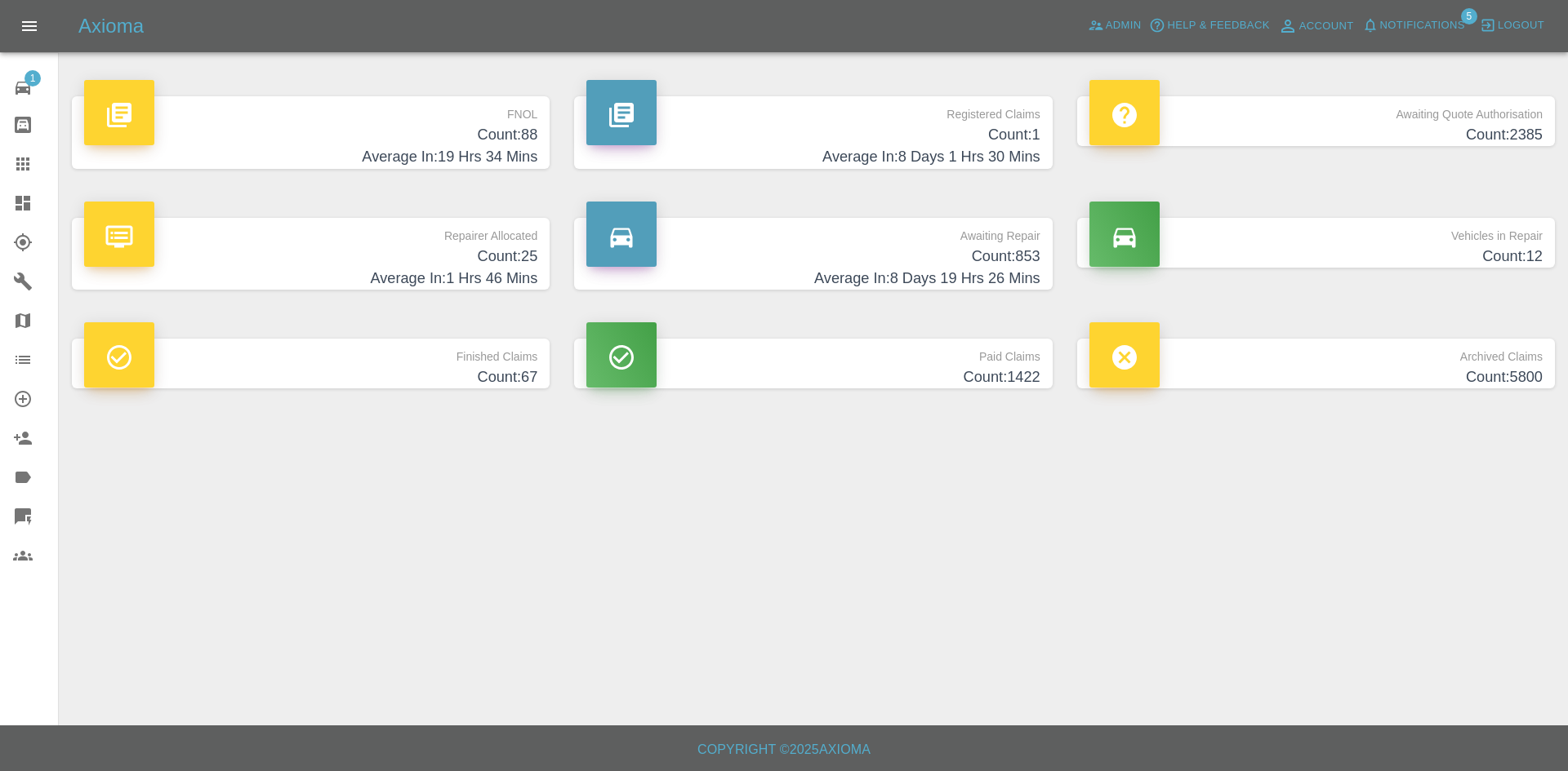
click at [31, 193] on link "Dashboard" at bounding box center [29, 203] width 58 height 39
click at [1121, 24] on span "Admin" at bounding box center [1123, 26] width 36 height 19
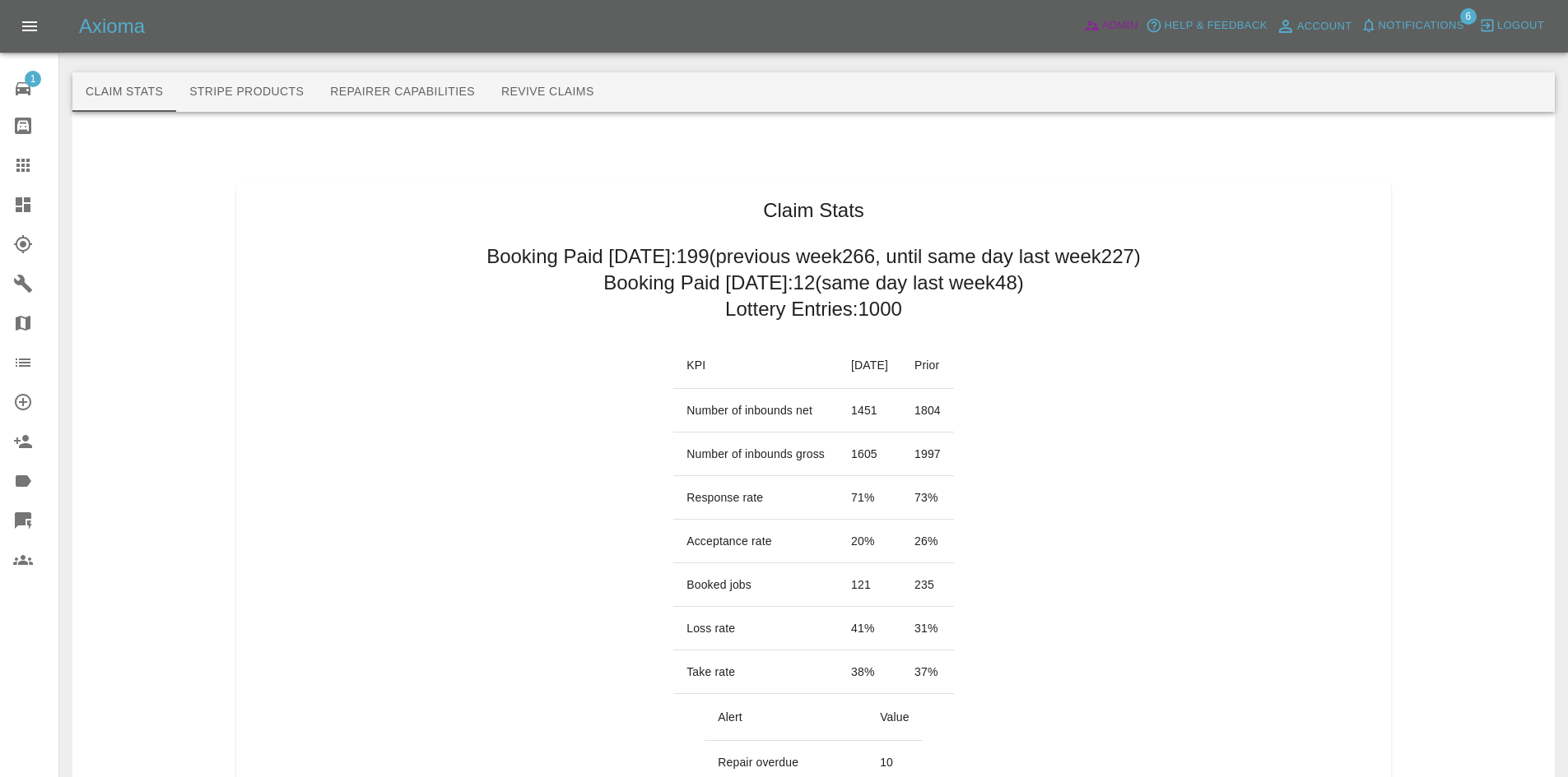
scroll to position [44, 0]
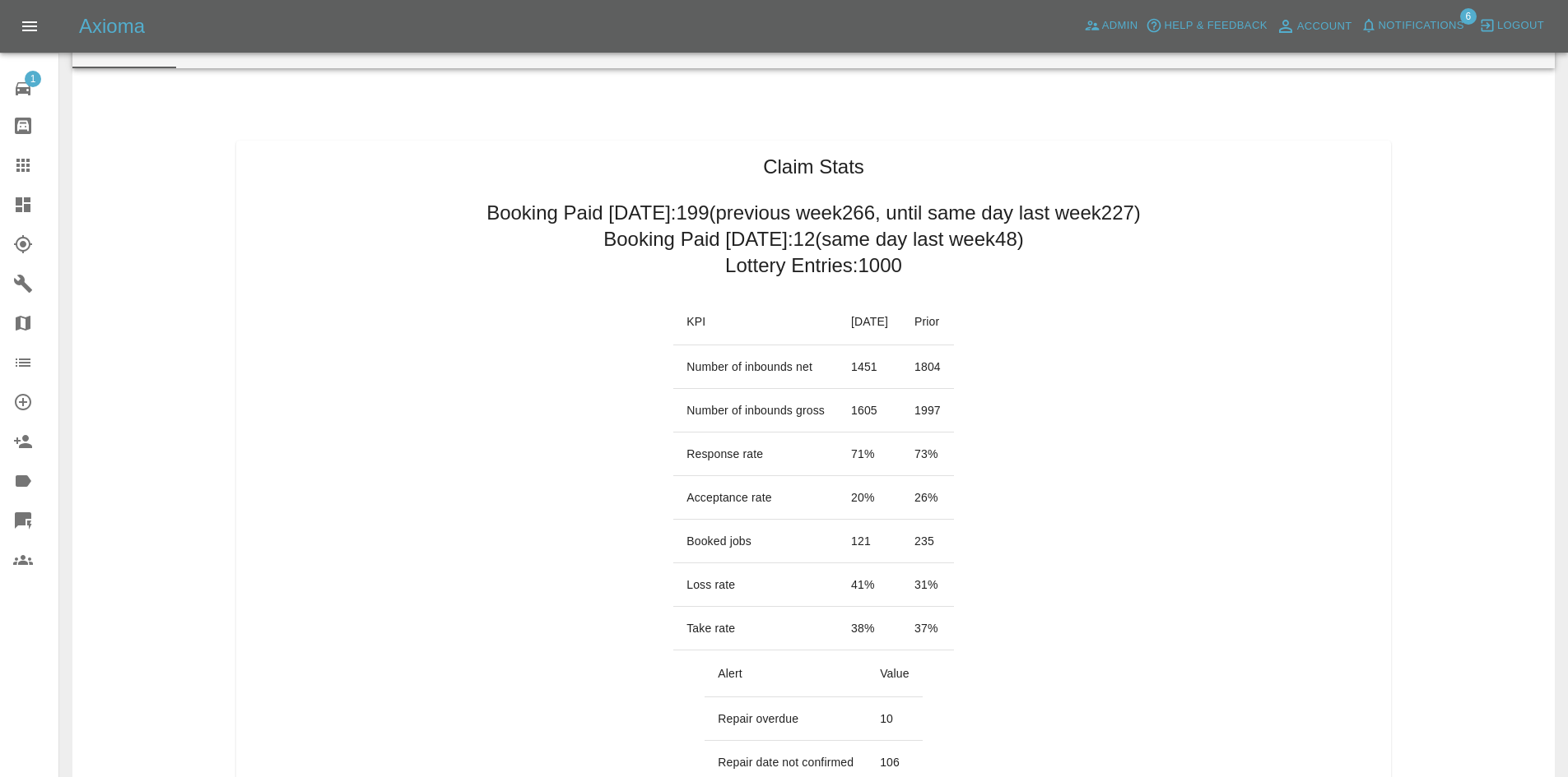
click at [1420, 22] on span "Notifications" at bounding box center [1420, 26] width 85 height 19
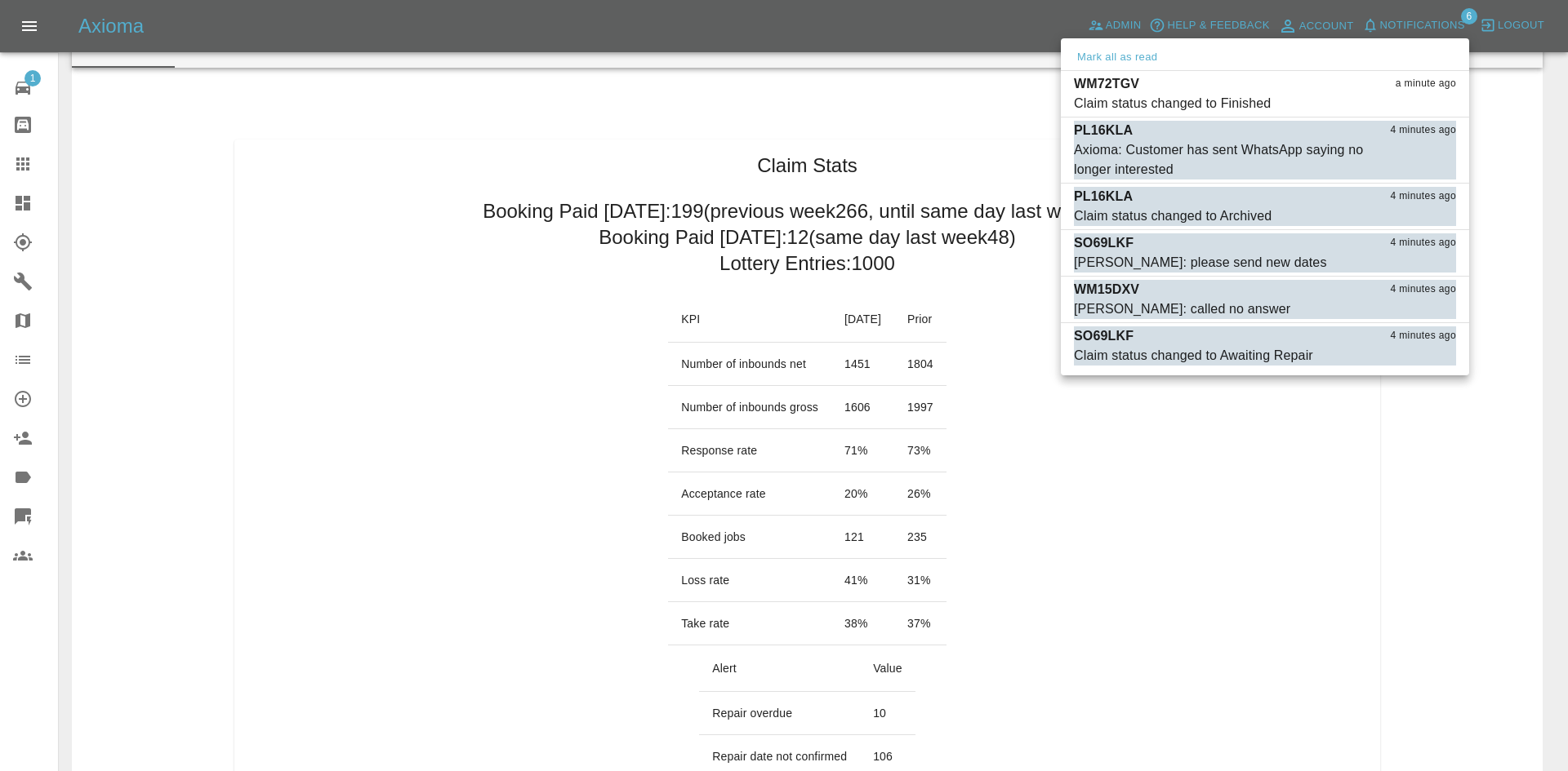
click at [1113, 586] on div at bounding box center [784, 385] width 1568 height 771
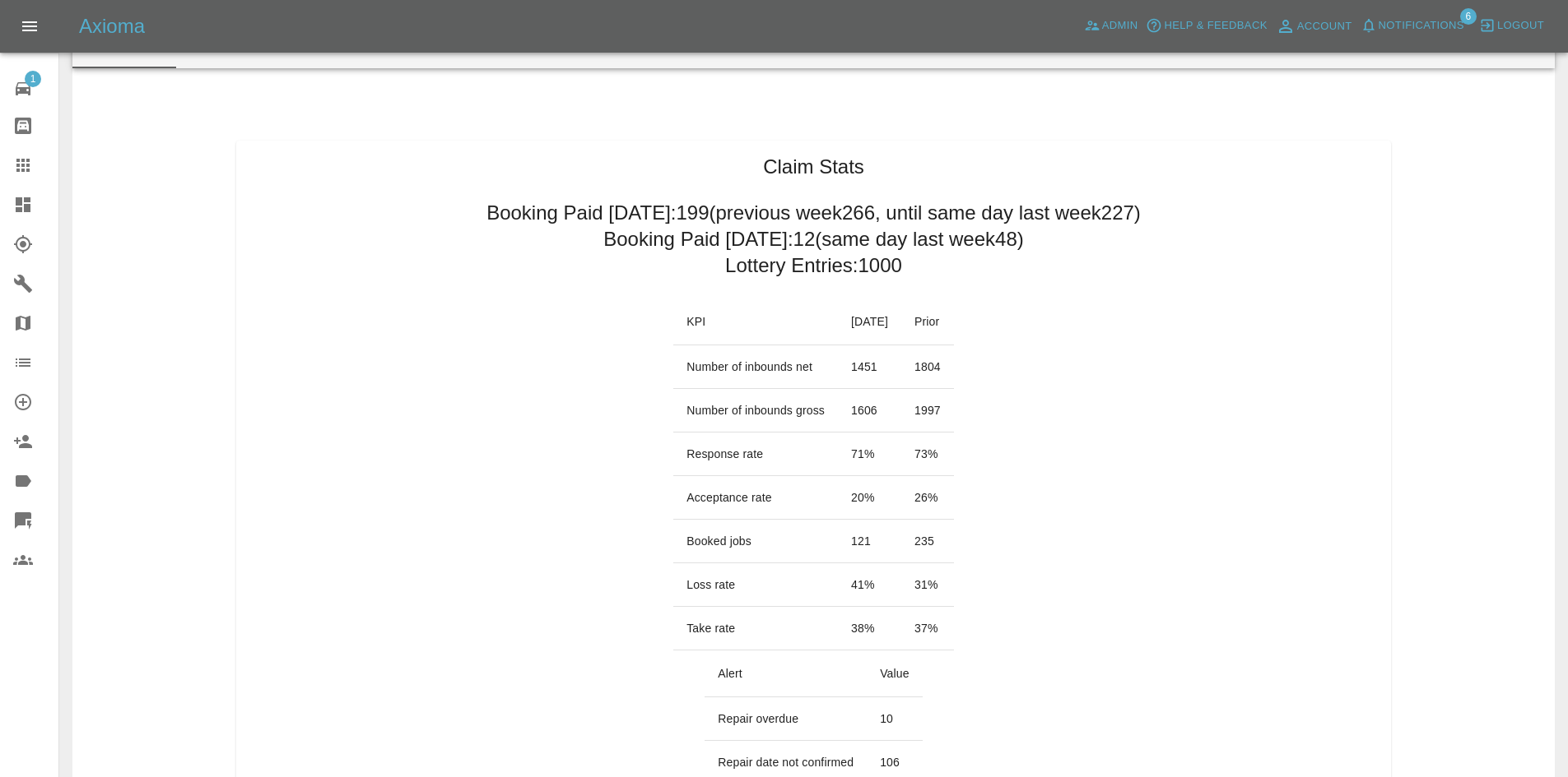
click at [15, 217] on link "Dashboard" at bounding box center [29, 205] width 59 height 40
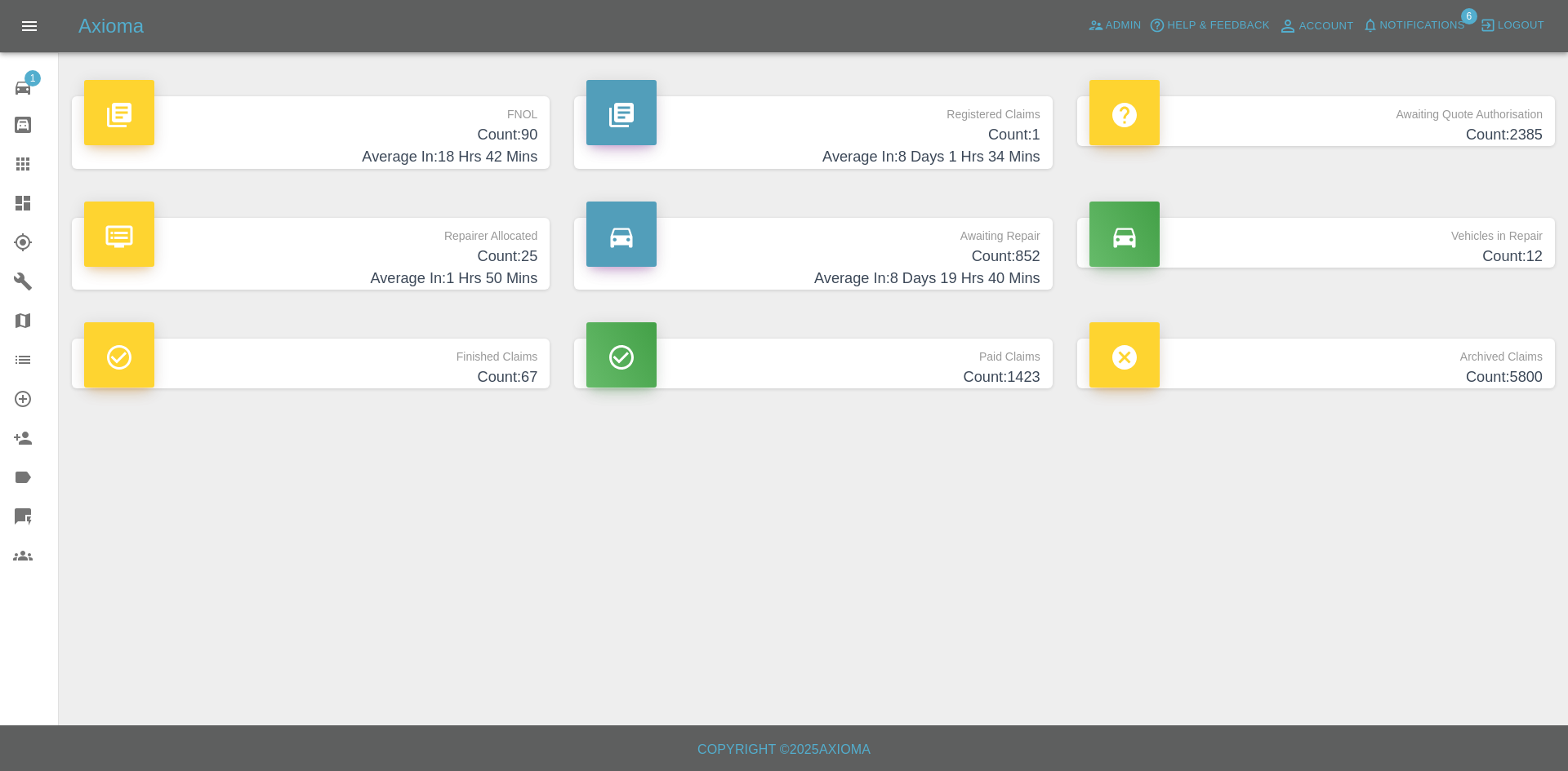
click at [1430, 17] on span "Notifications" at bounding box center [1422, 26] width 85 height 19
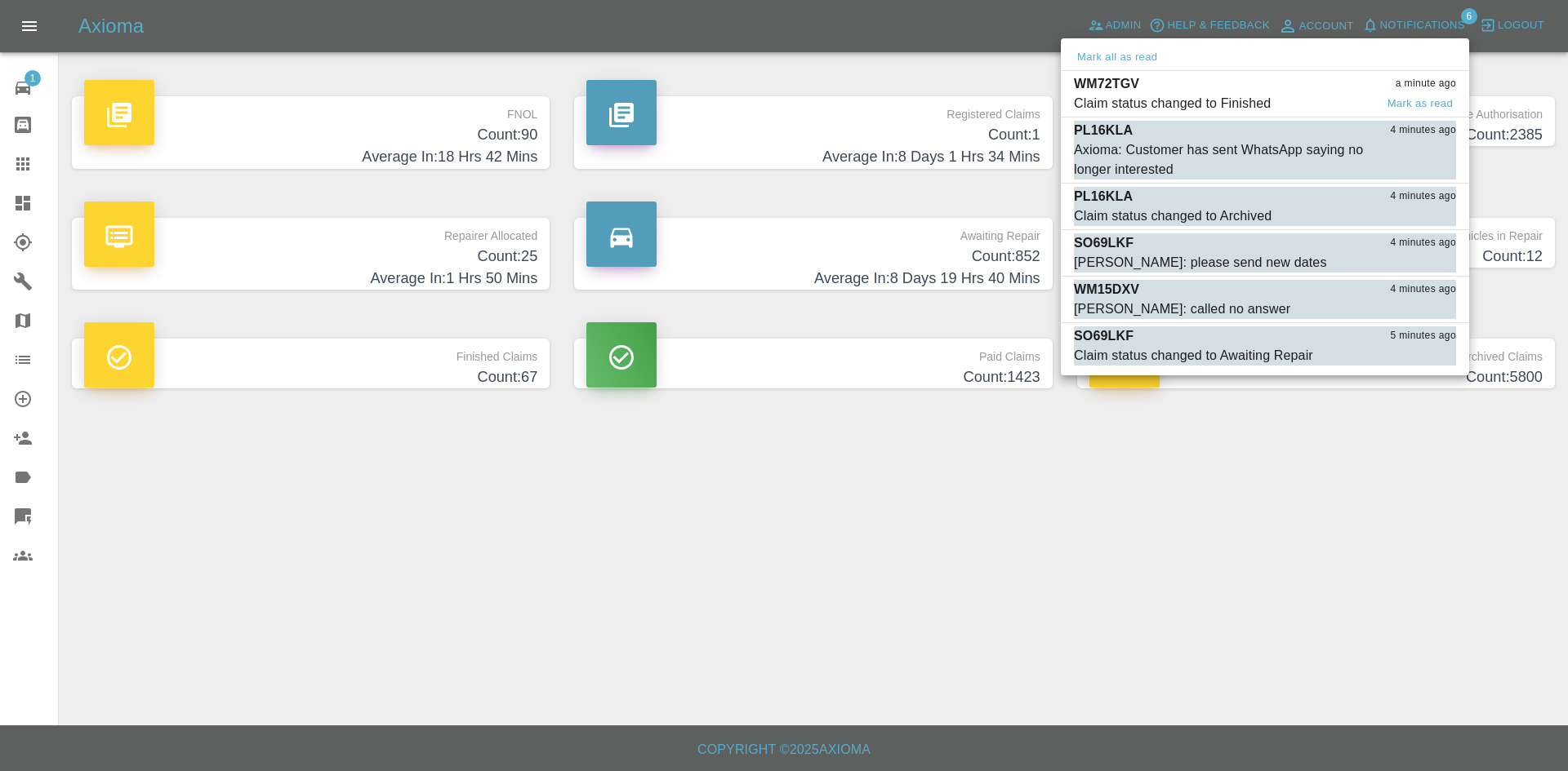
click at [1215, 86] on div "WM72TGV a minute ago" at bounding box center [1265, 84] width 382 height 19
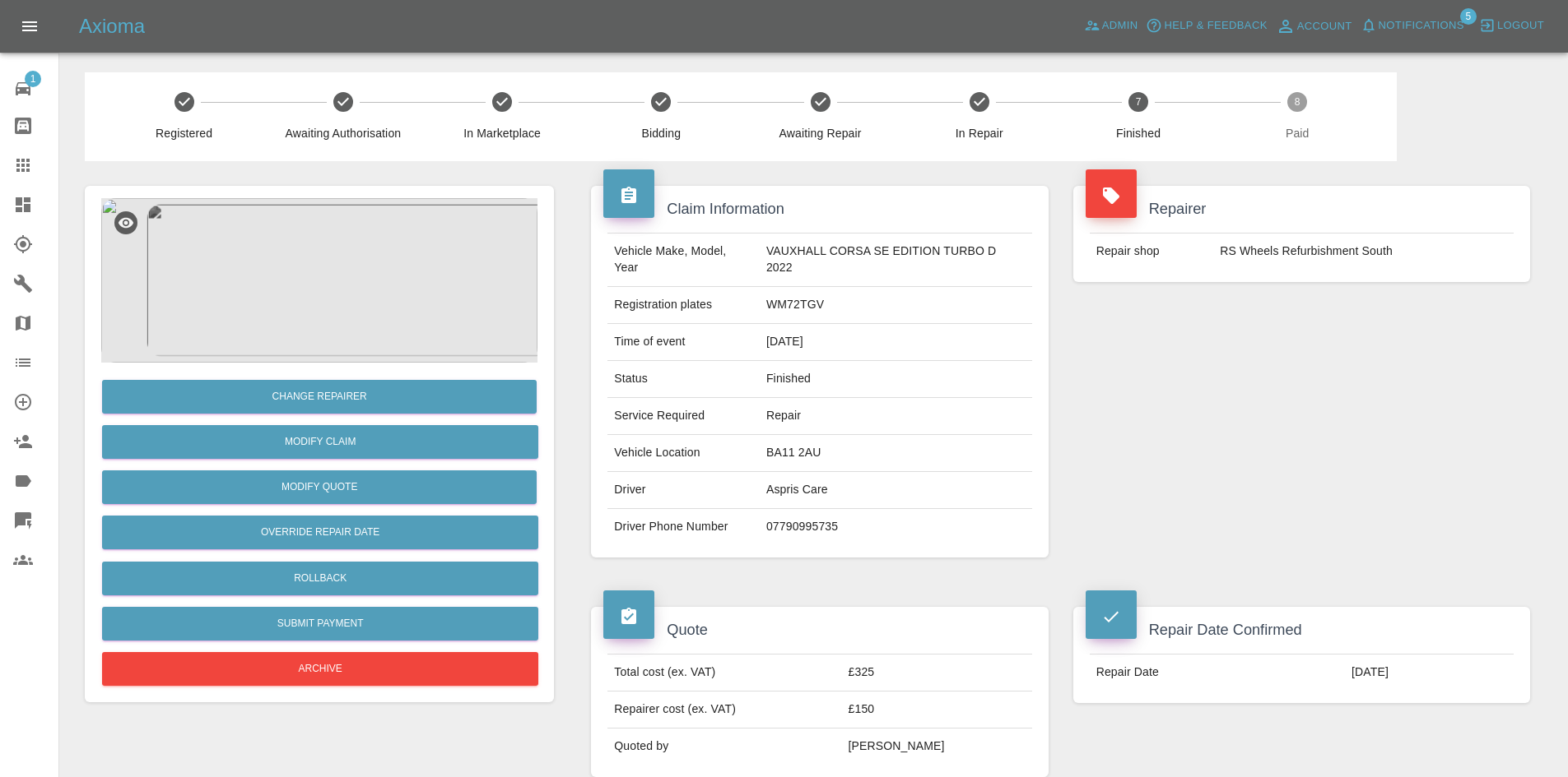
click at [37, 213] on div at bounding box center [36, 205] width 46 height 19
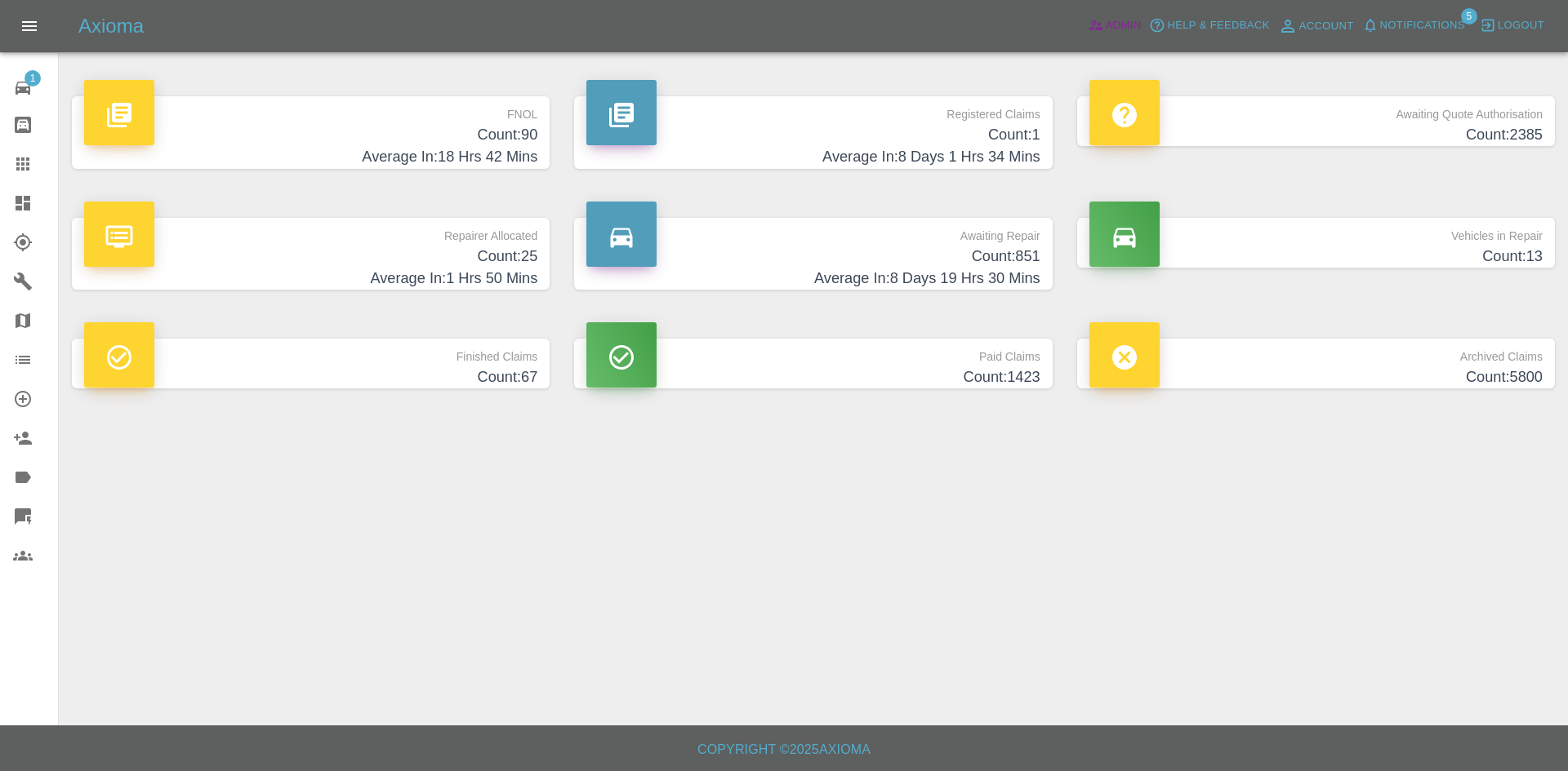
click at [1103, 30] on icon at bounding box center [1096, 25] width 17 height 17
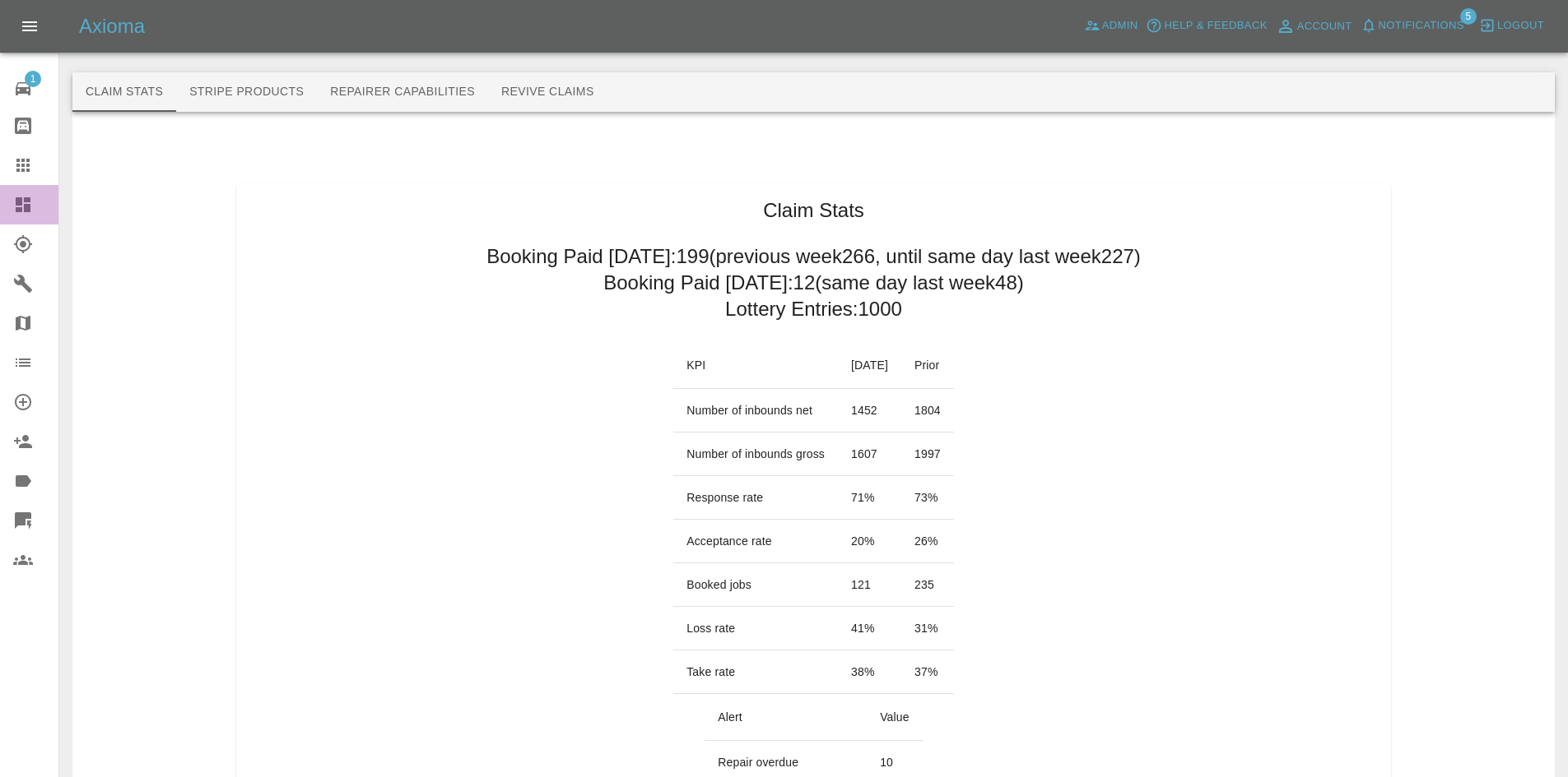
click at [12, 211] on link "Dashboard" at bounding box center [29, 205] width 59 height 40
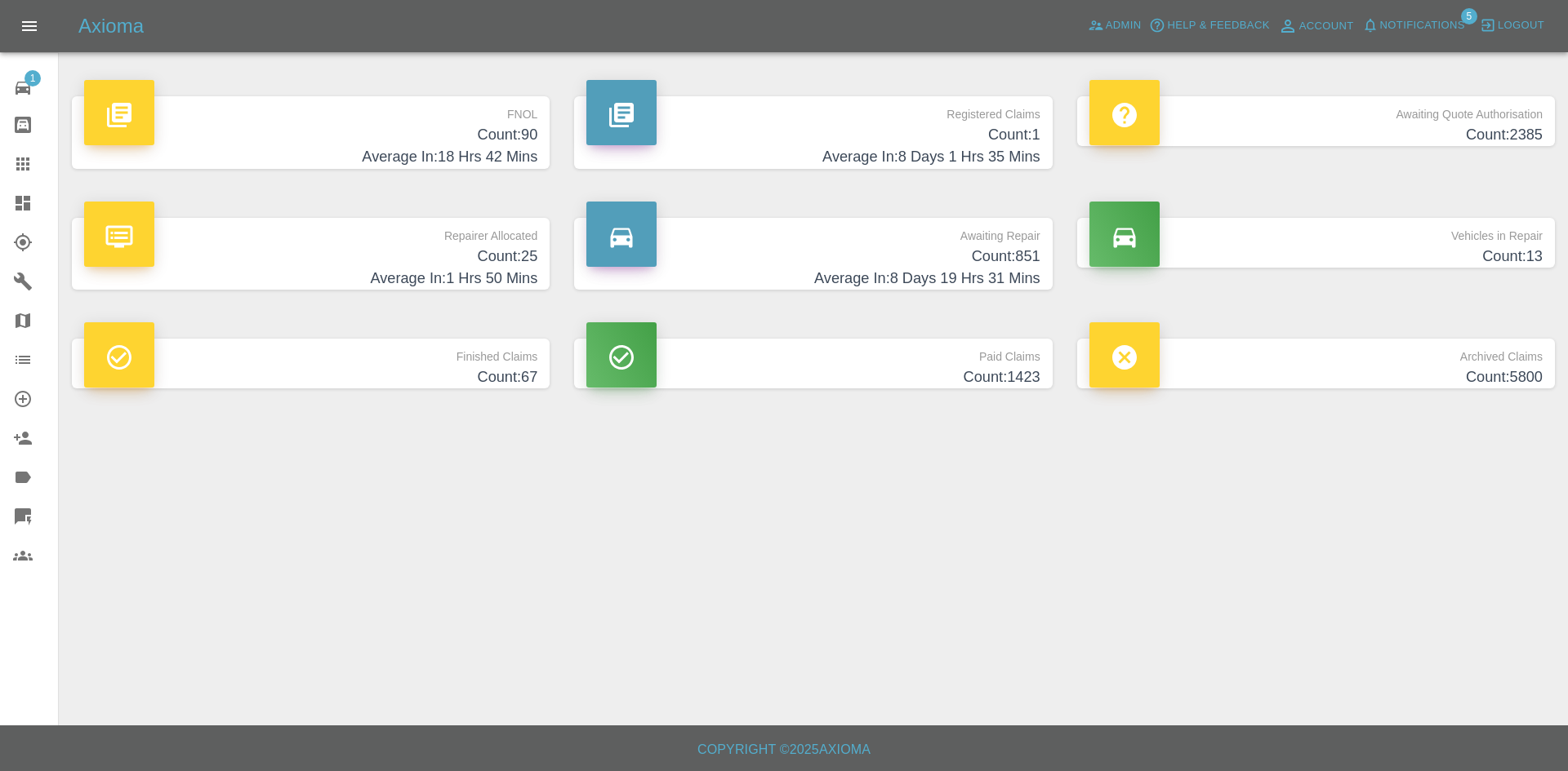
click at [492, 139] on h4 "Count: 90" at bounding box center [310, 134] width 453 height 22
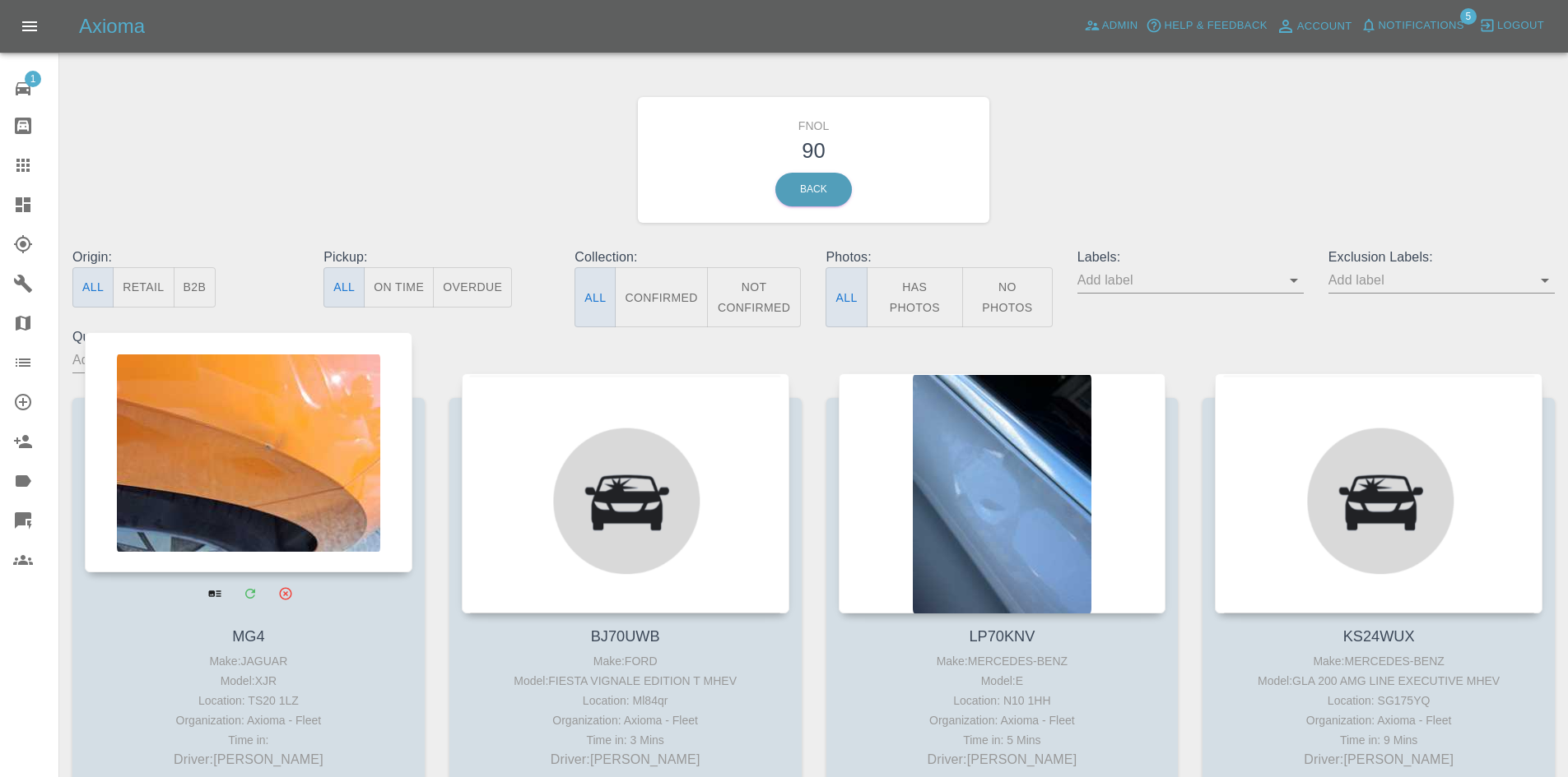
click at [394, 413] on div at bounding box center [248, 452] width 328 height 241
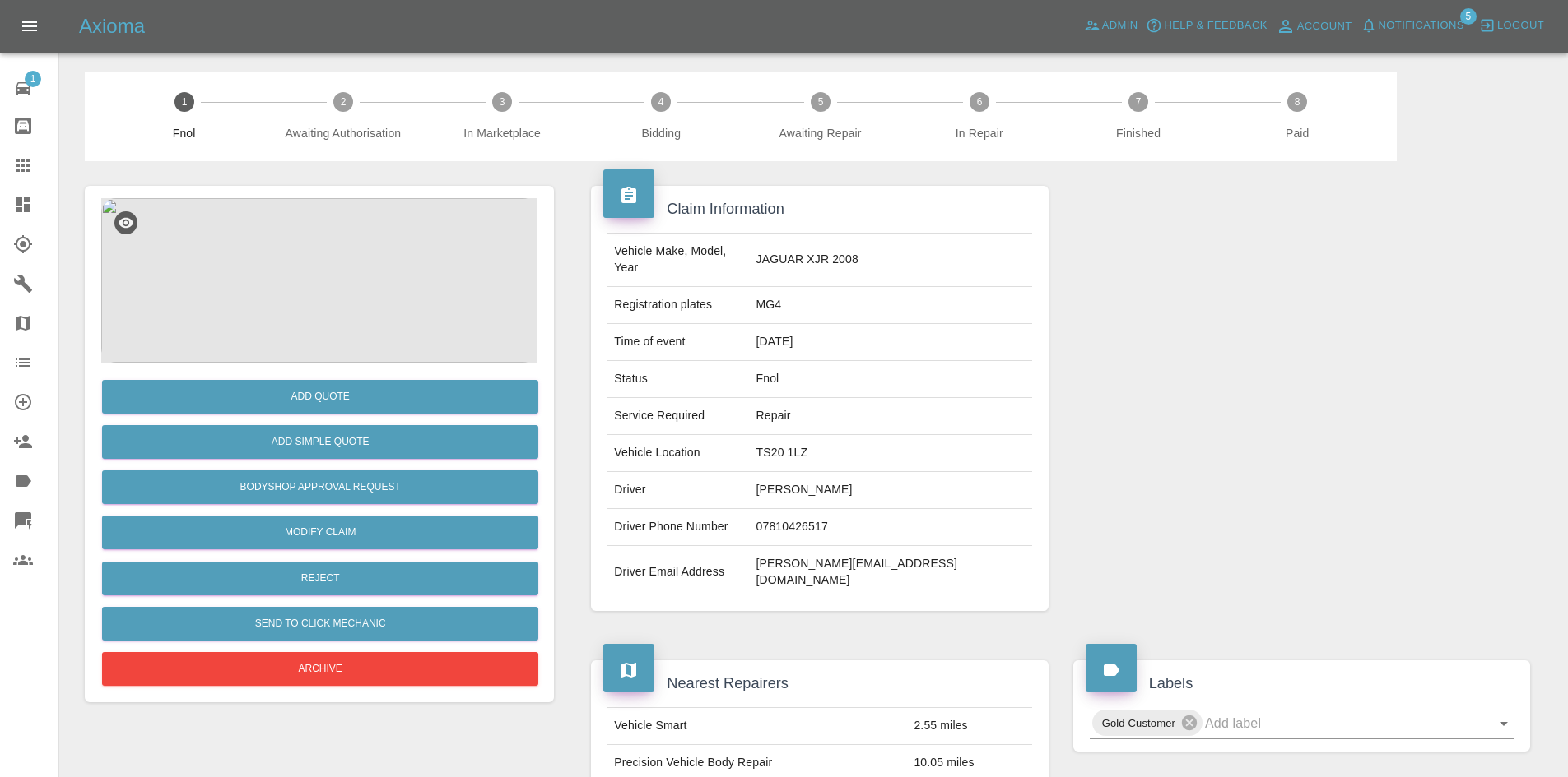
click at [451, 280] on img at bounding box center [319, 280] width 437 height 164
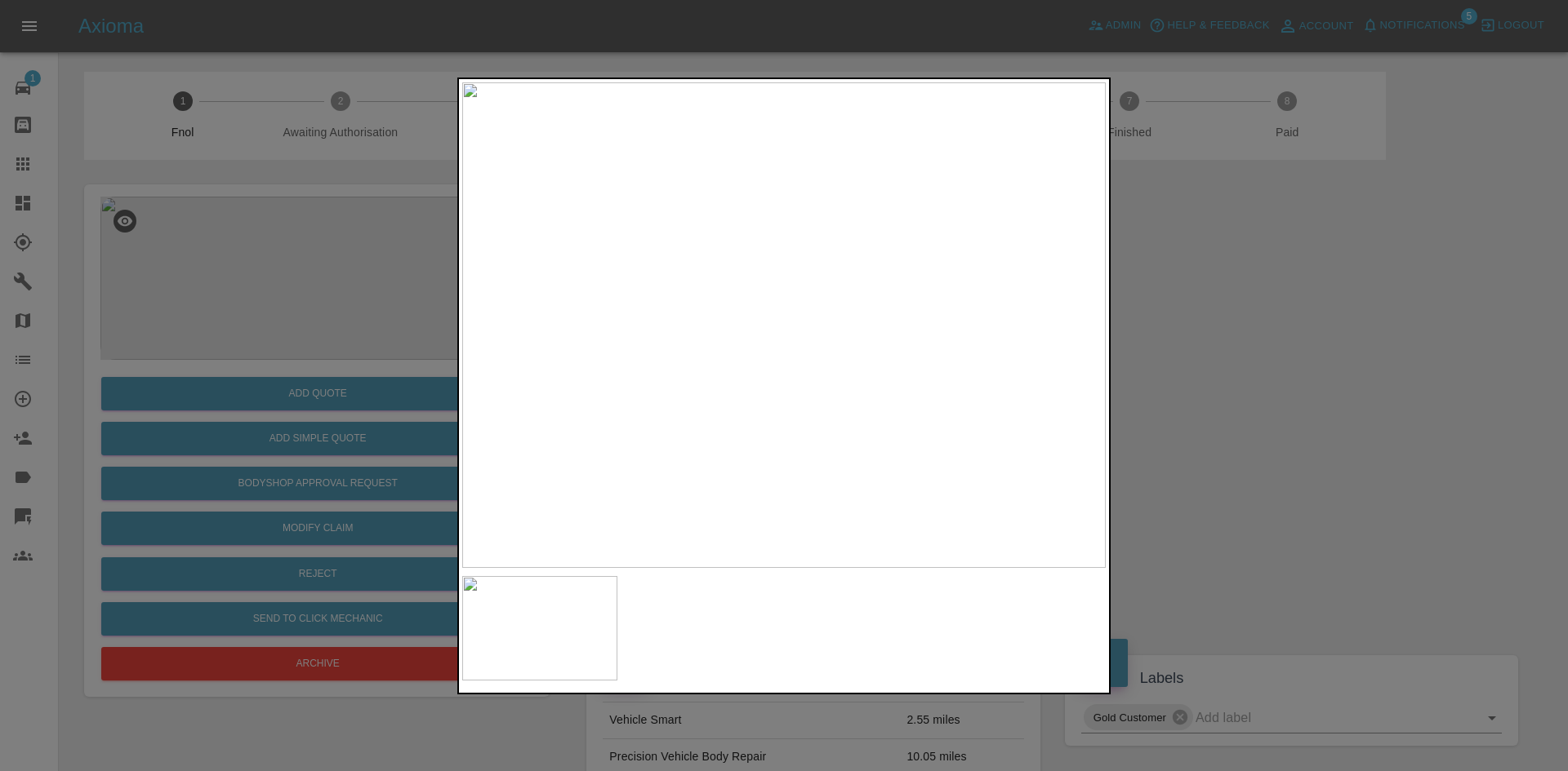
click at [1232, 319] on div at bounding box center [784, 385] width 1568 height 771
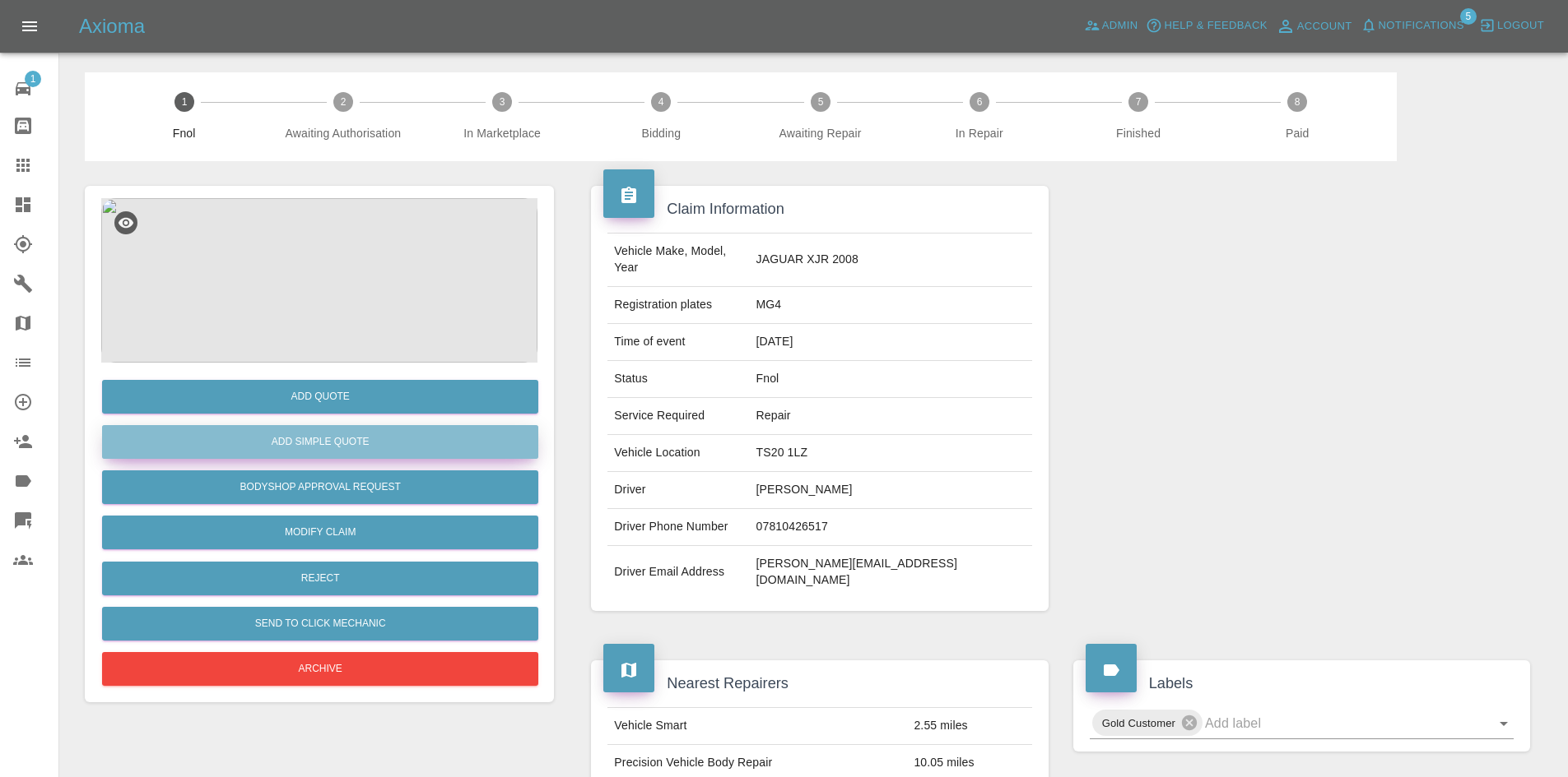
click at [403, 427] on button "Add Simple Quote" at bounding box center [320, 442] width 437 height 33
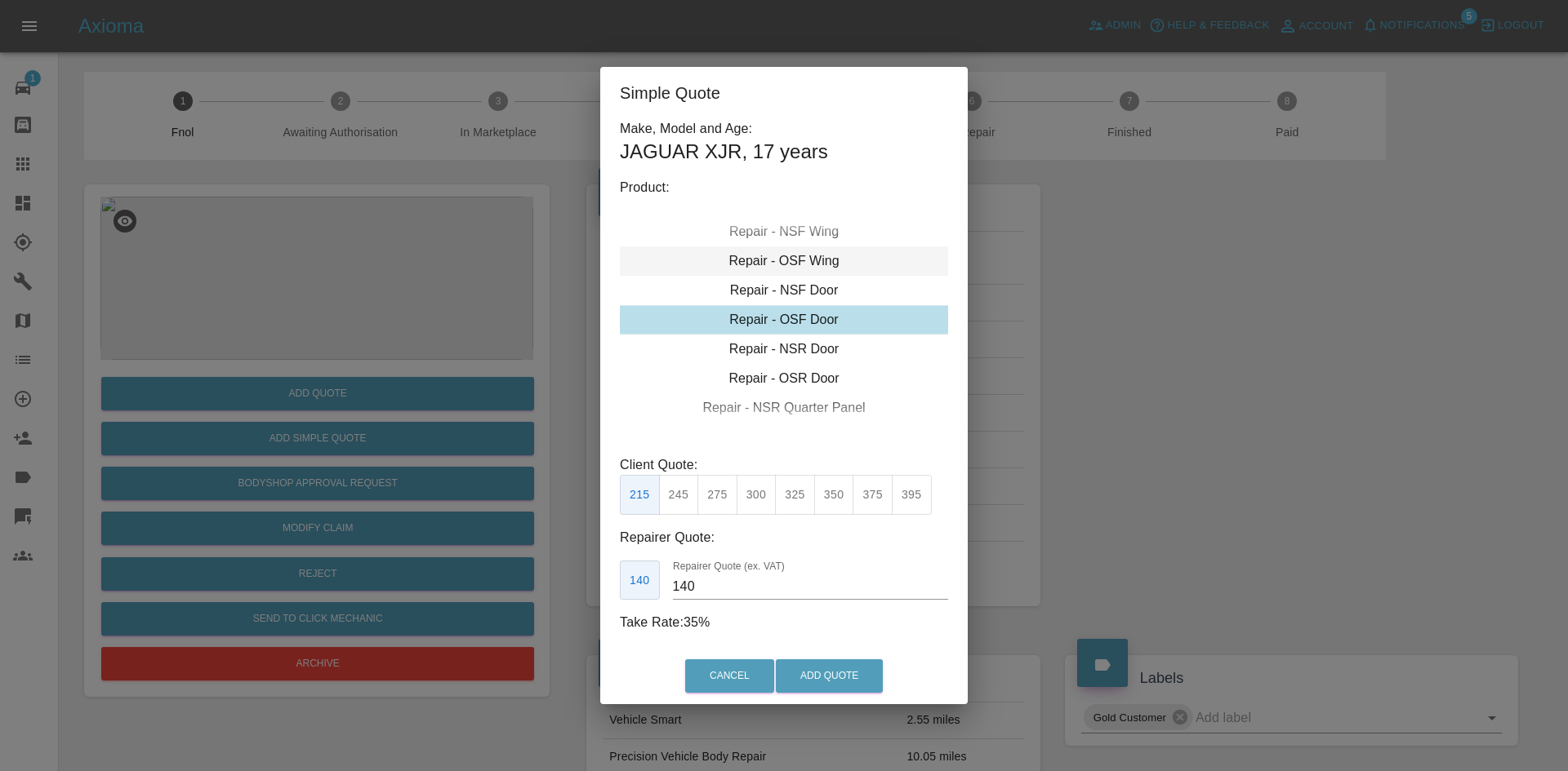
click at [804, 273] on div "Repair - OSF Wing" at bounding box center [784, 261] width 329 height 30
click at [764, 495] on button "300" at bounding box center [757, 495] width 40 height 40
type input "190"
click at [812, 679] on button "Add Quote" at bounding box center [829, 676] width 107 height 33
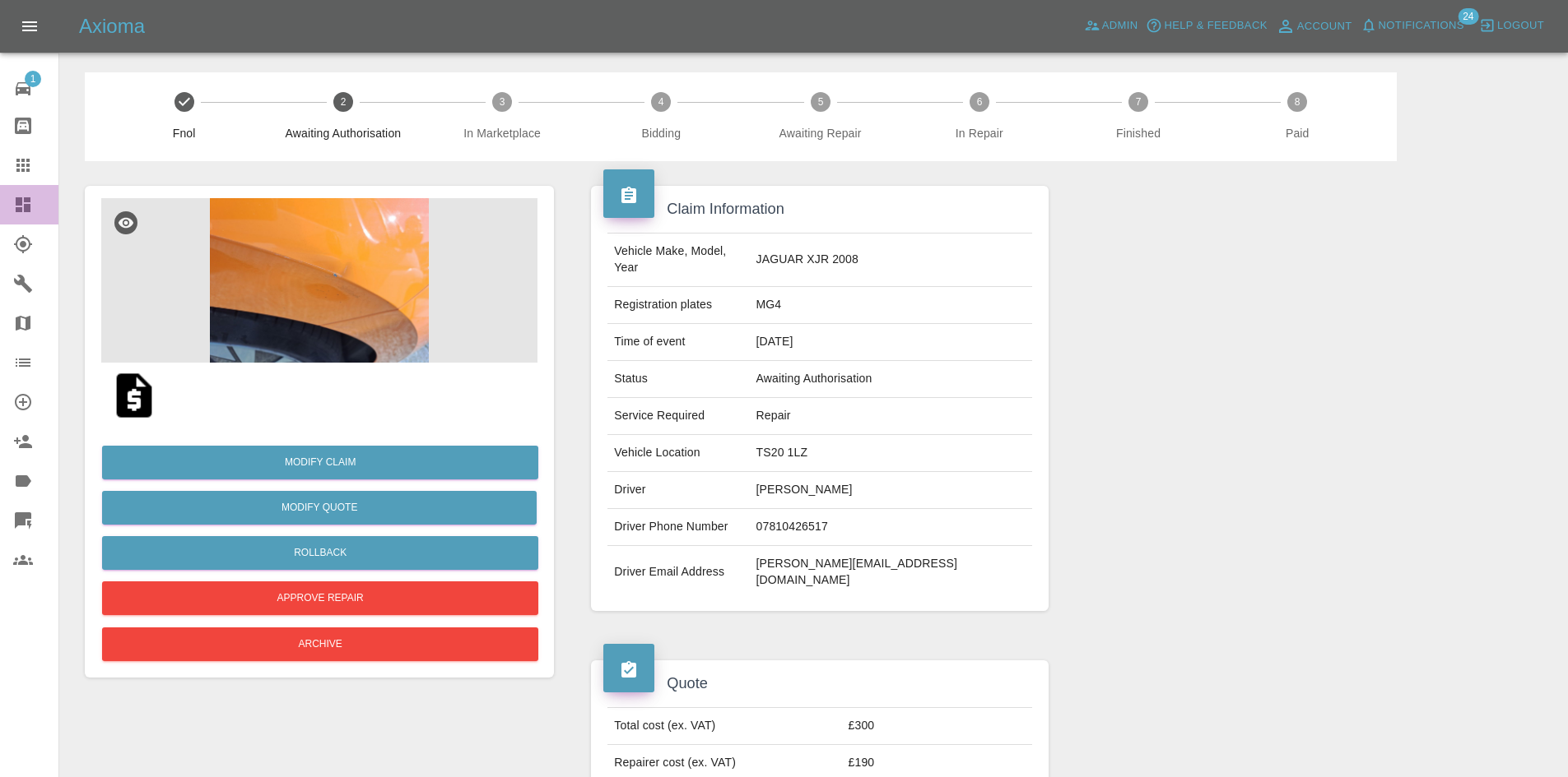
click at [6, 202] on link "Dashboard" at bounding box center [29, 205] width 59 height 40
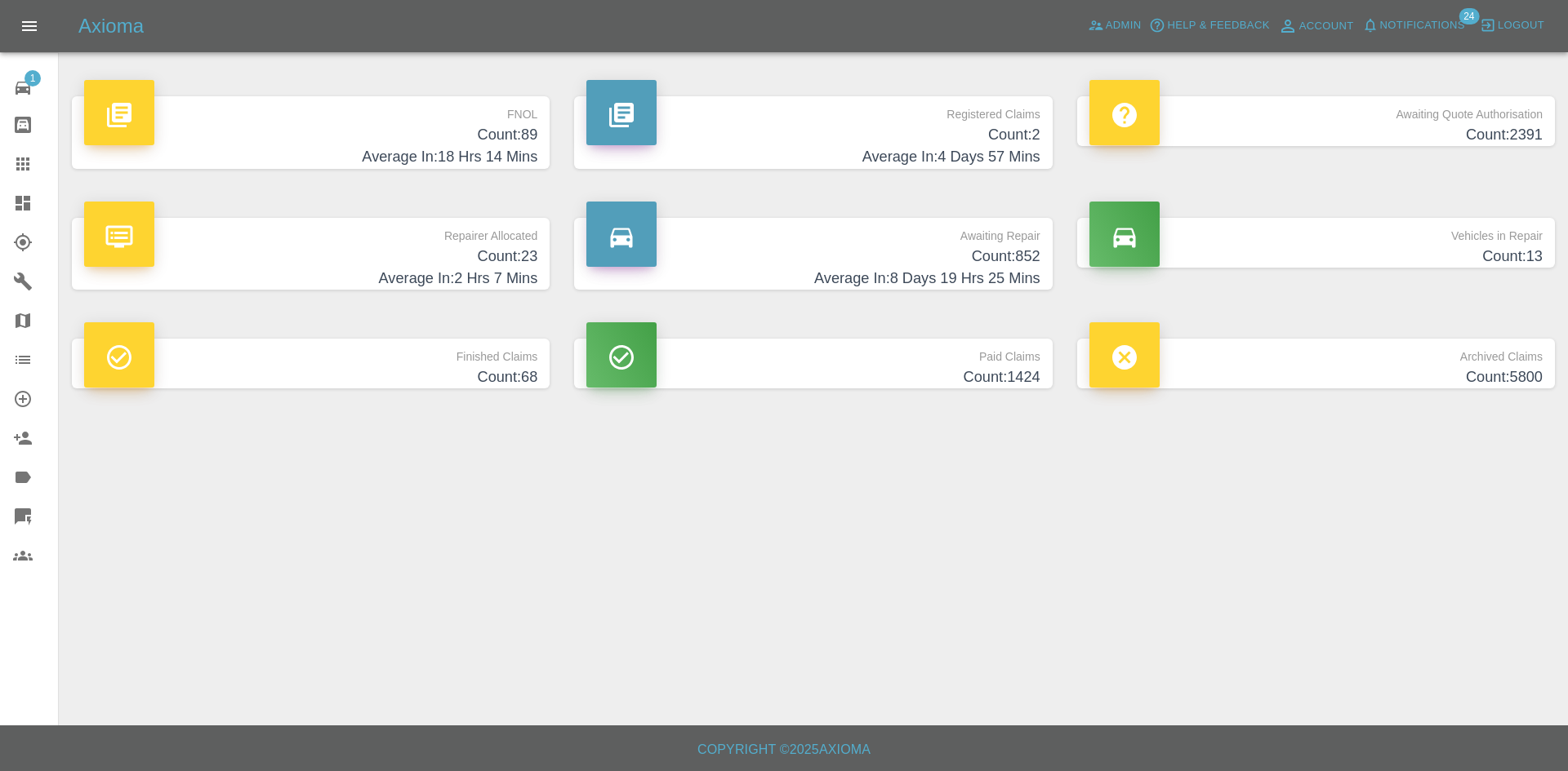
click at [958, 121] on p "Registered Claims" at bounding box center [813, 111] width 453 height 28
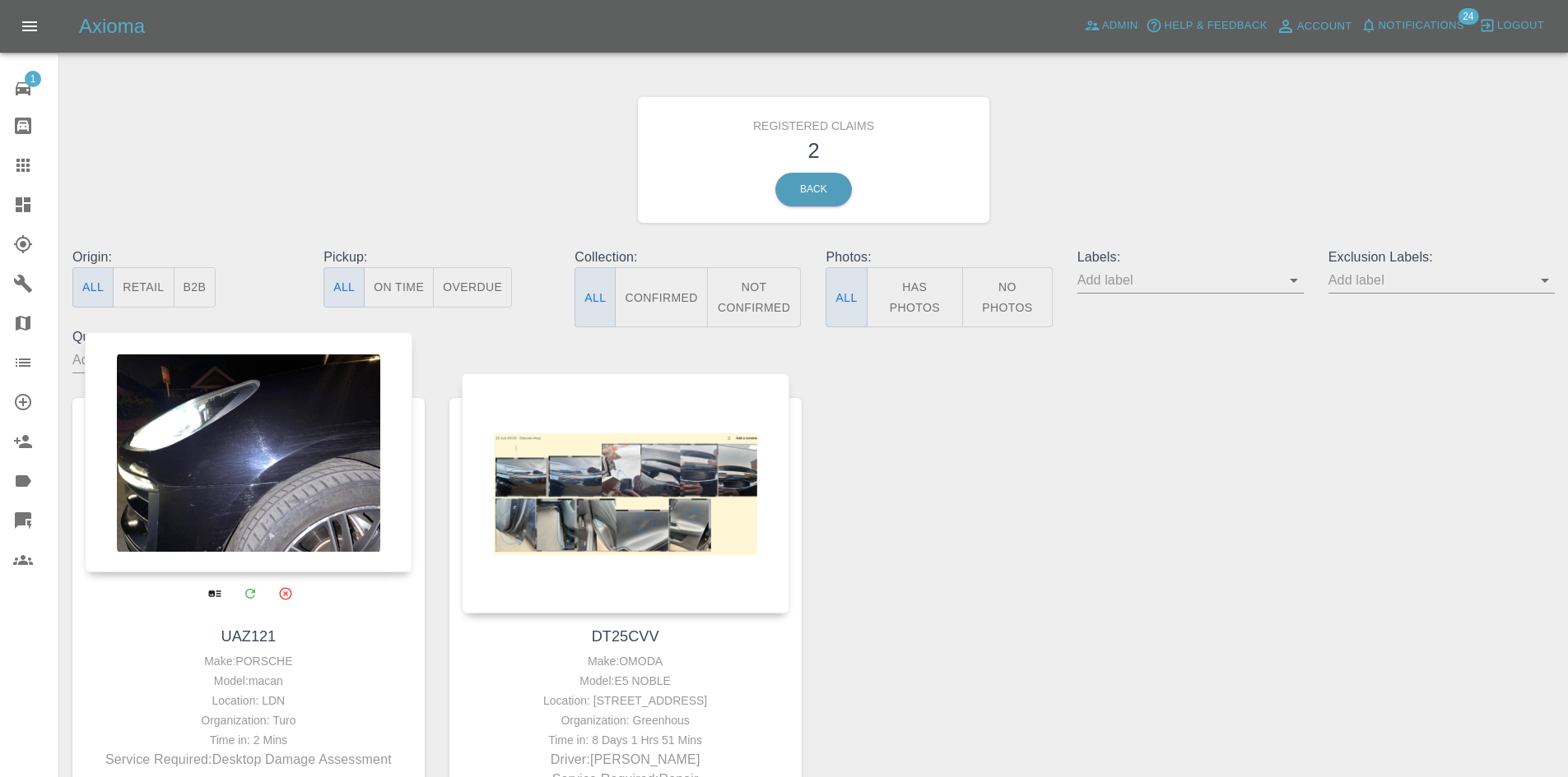
click at [268, 461] on div at bounding box center [248, 452] width 328 height 241
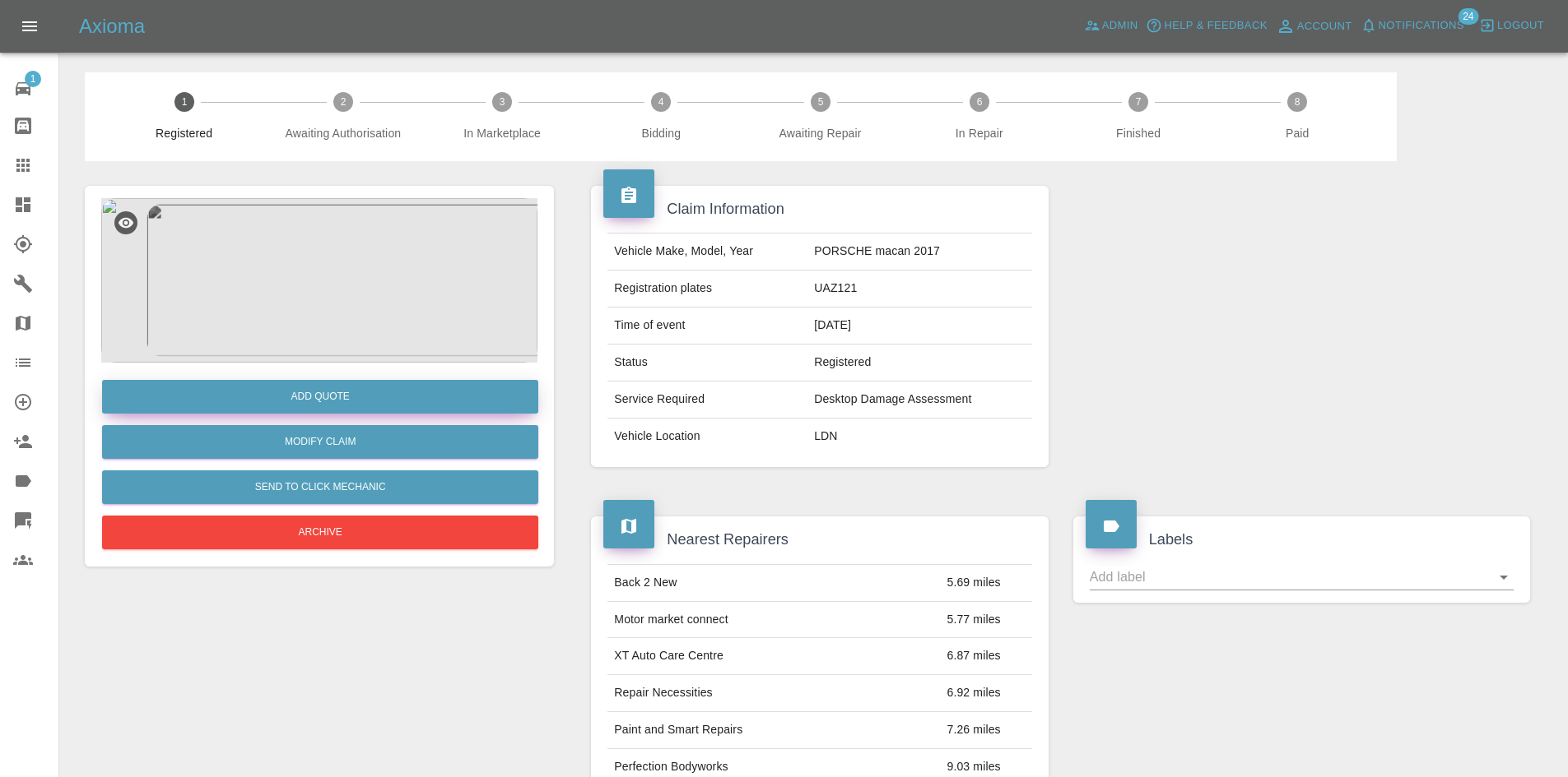
click at [257, 396] on button "Add Quote" at bounding box center [320, 397] width 437 height 33
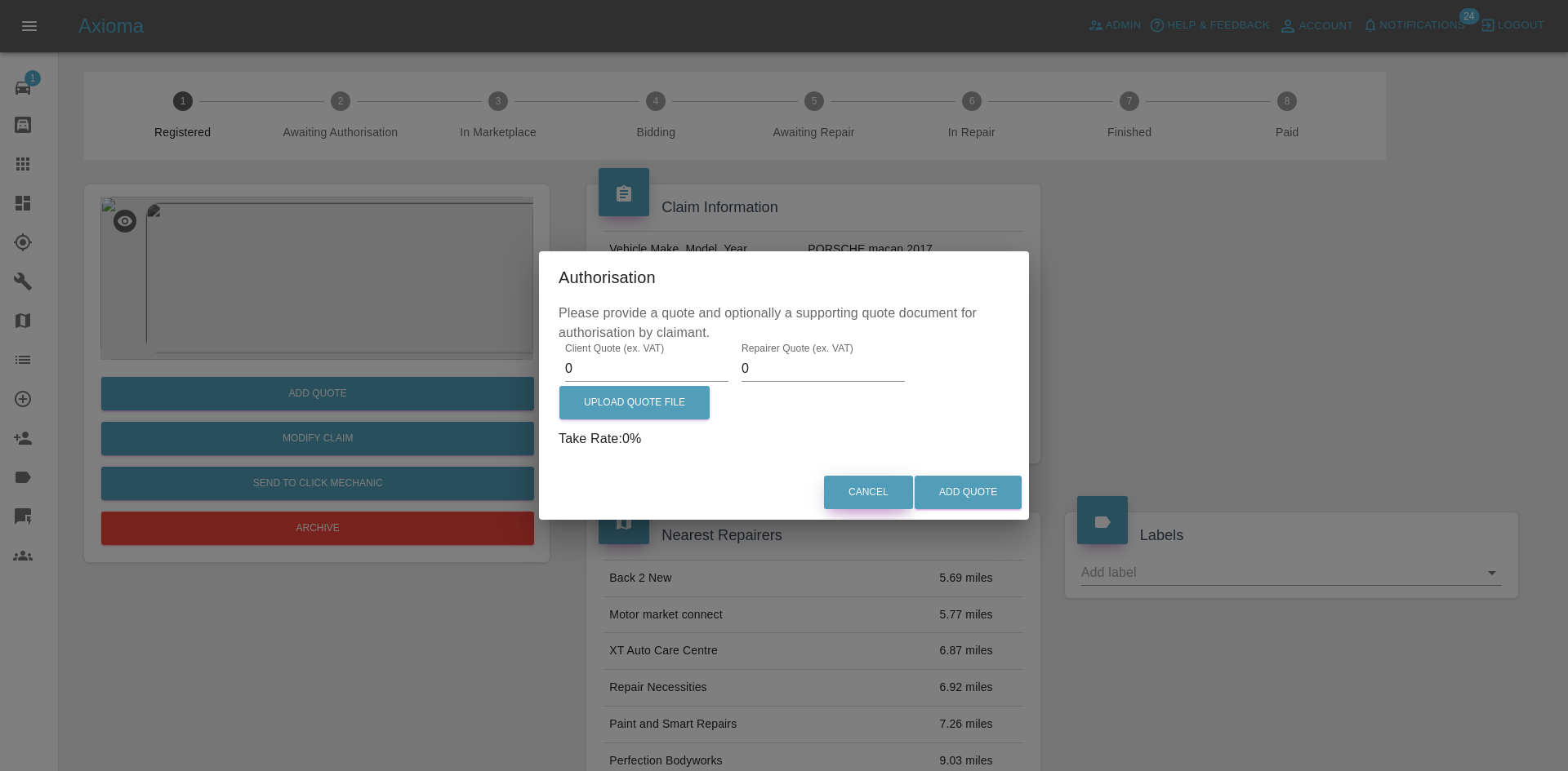
click at [844, 496] on button "Cancel" at bounding box center [868, 492] width 89 height 33
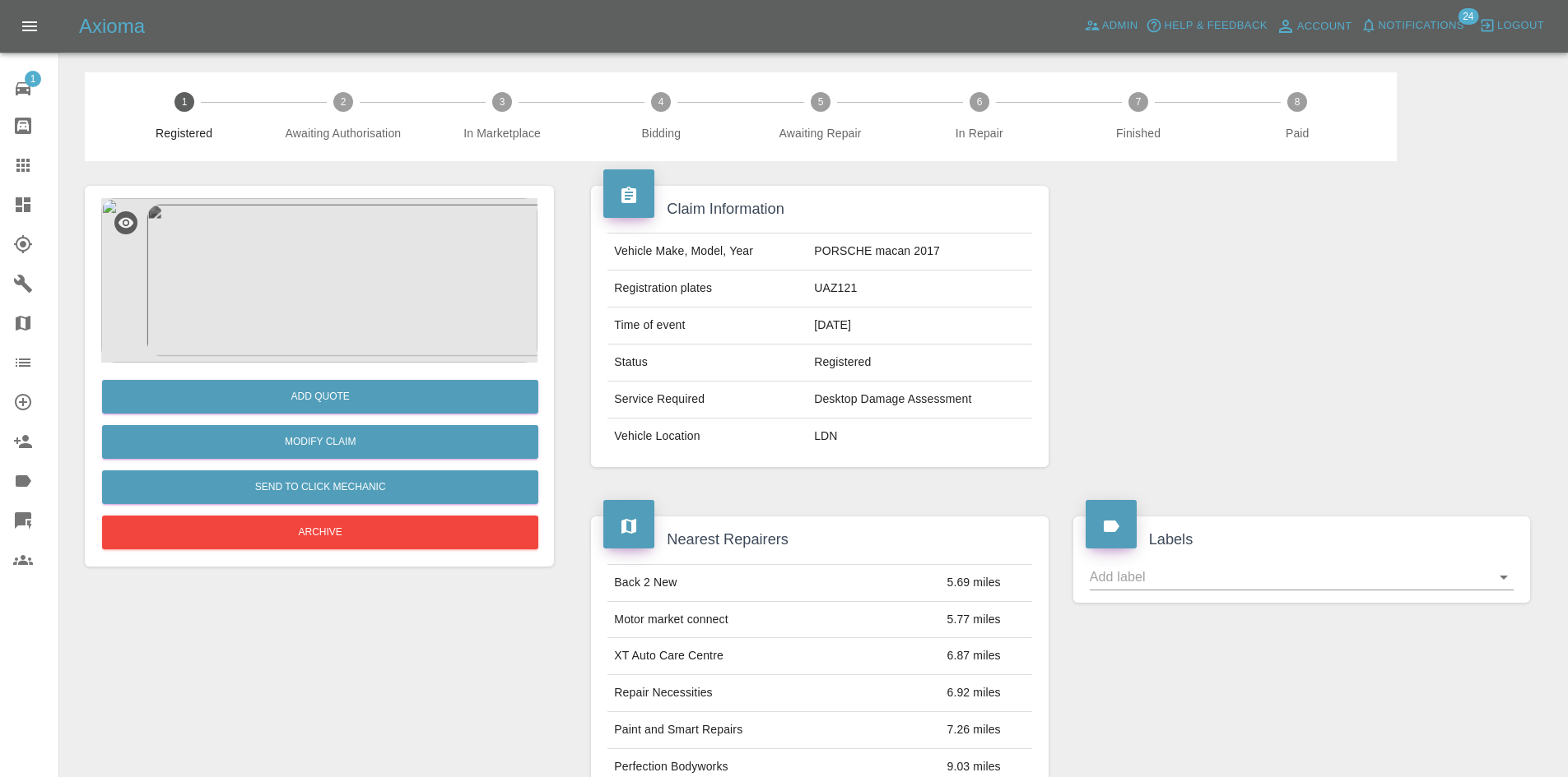
click at [13, 191] on link "Dashboard" at bounding box center [29, 205] width 59 height 40
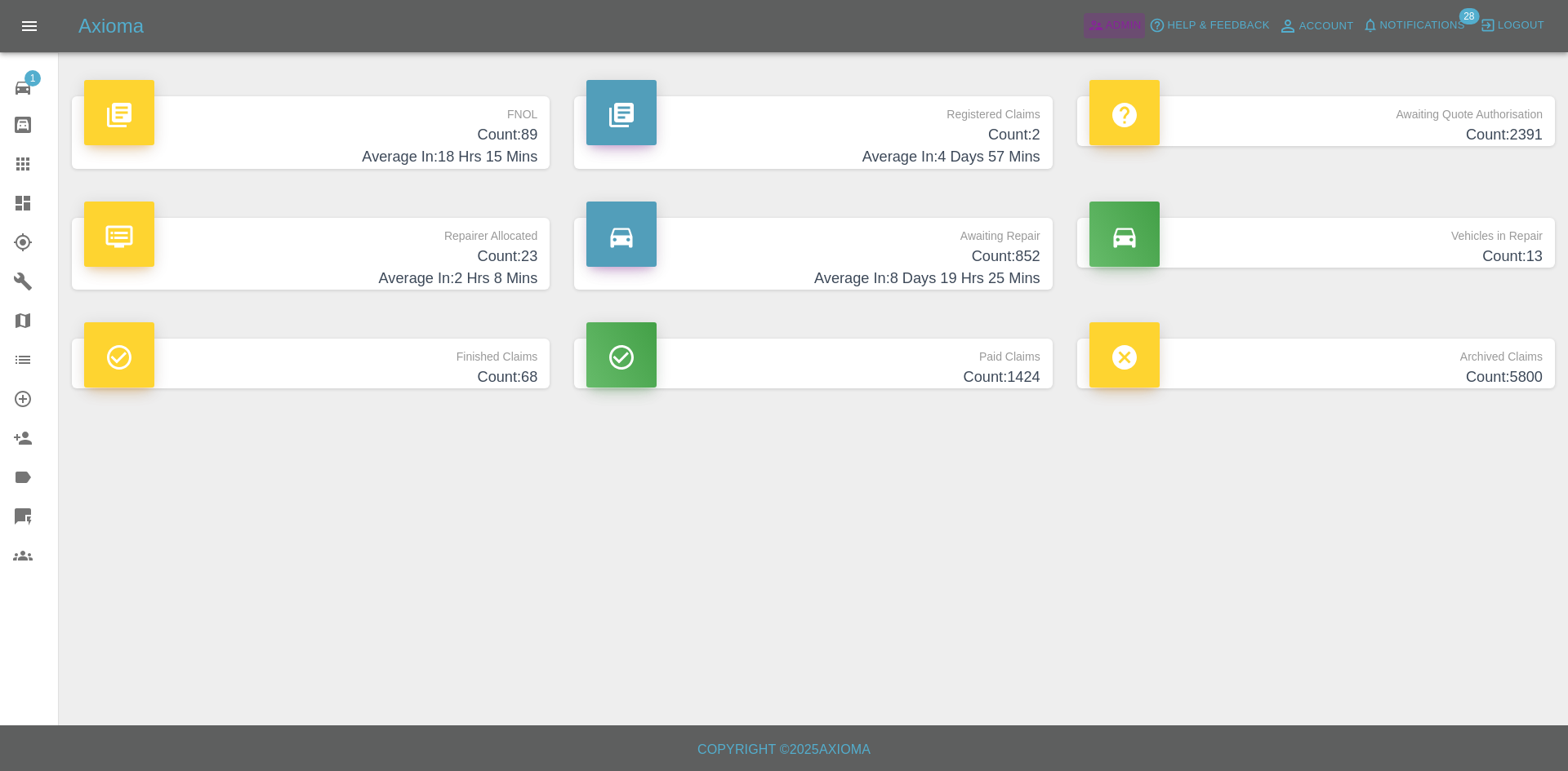
click at [1100, 30] on icon at bounding box center [1096, 25] width 14 height 10
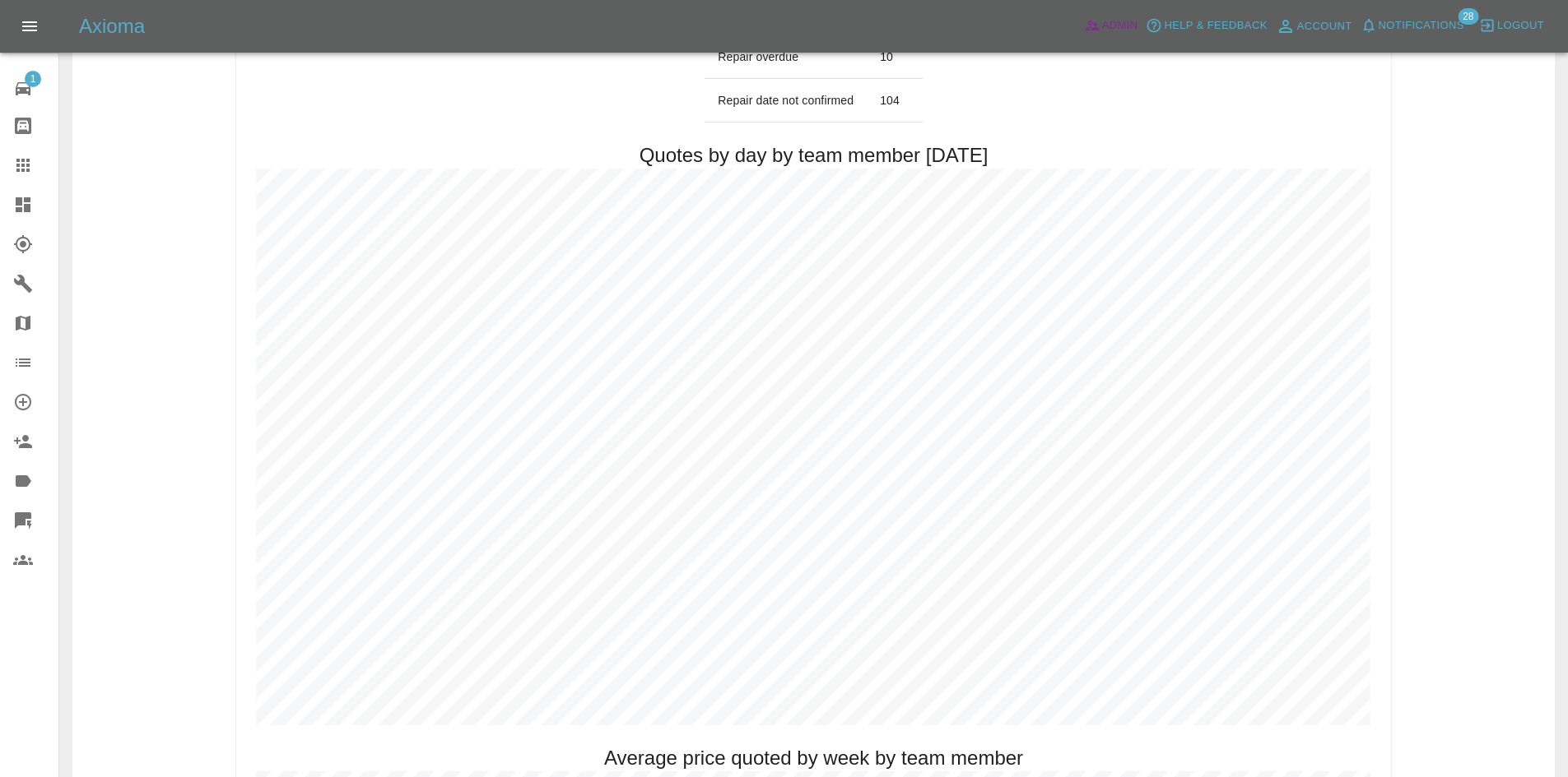
scroll to position [689, 0]
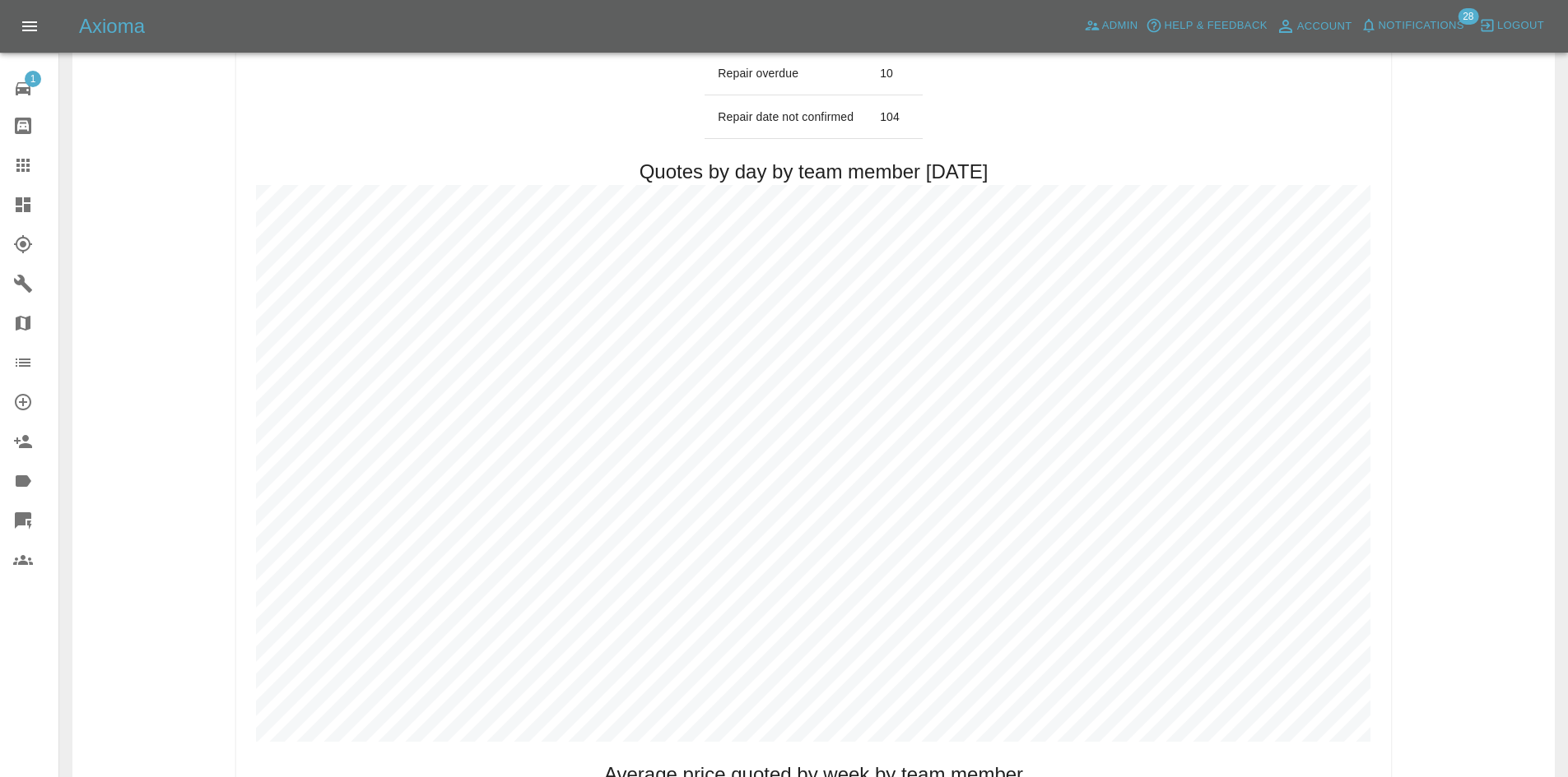
click at [18, 211] on icon at bounding box center [23, 205] width 15 height 15
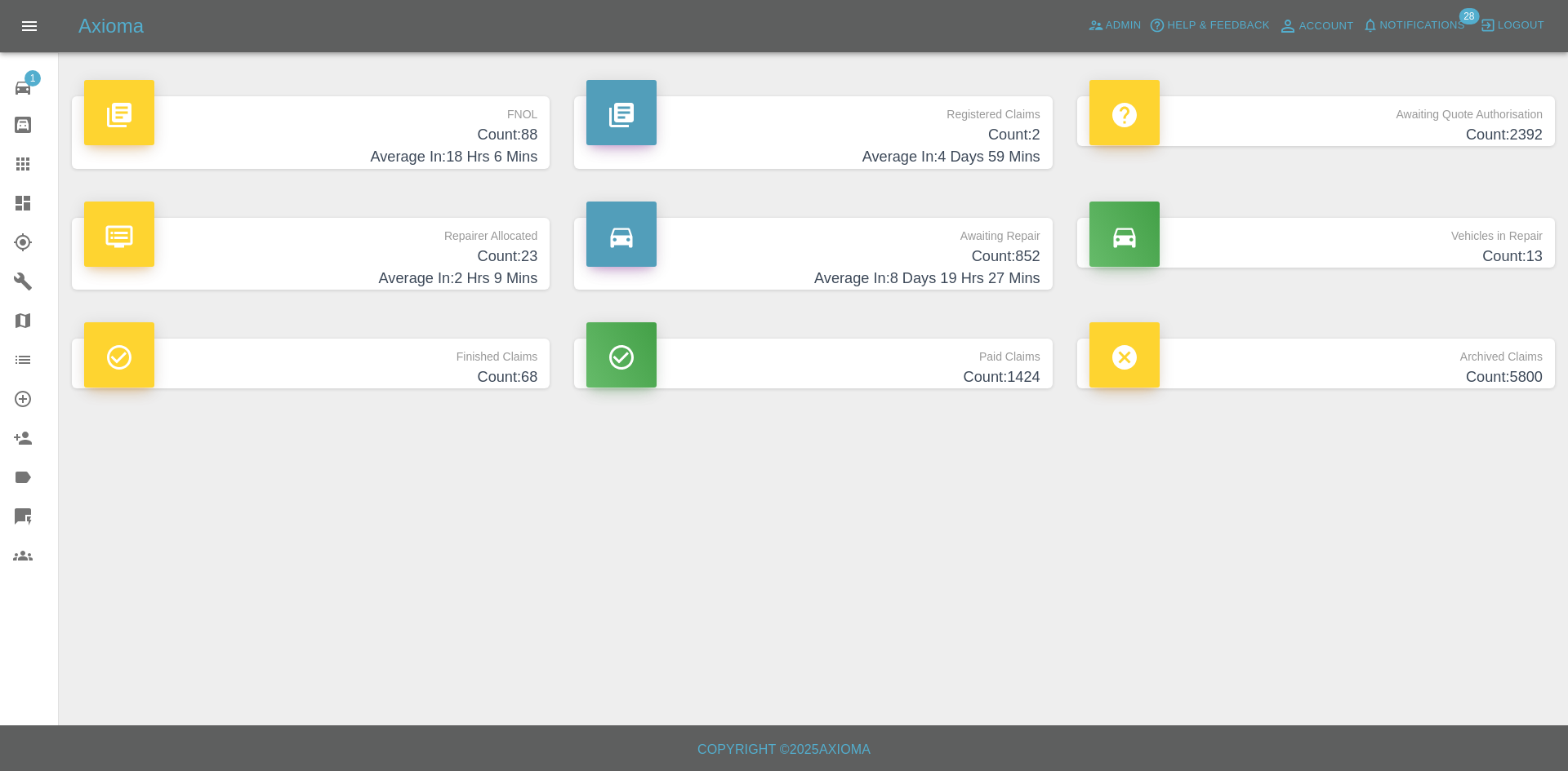
click at [506, 78] on div "FNOL Count: 88 Average In: 18 Hrs 6 Mins" at bounding box center [310, 132] width 502 height 122
click at [483, 114] on p "FNOL" at bounding box center [310, 111] width 453 height 28
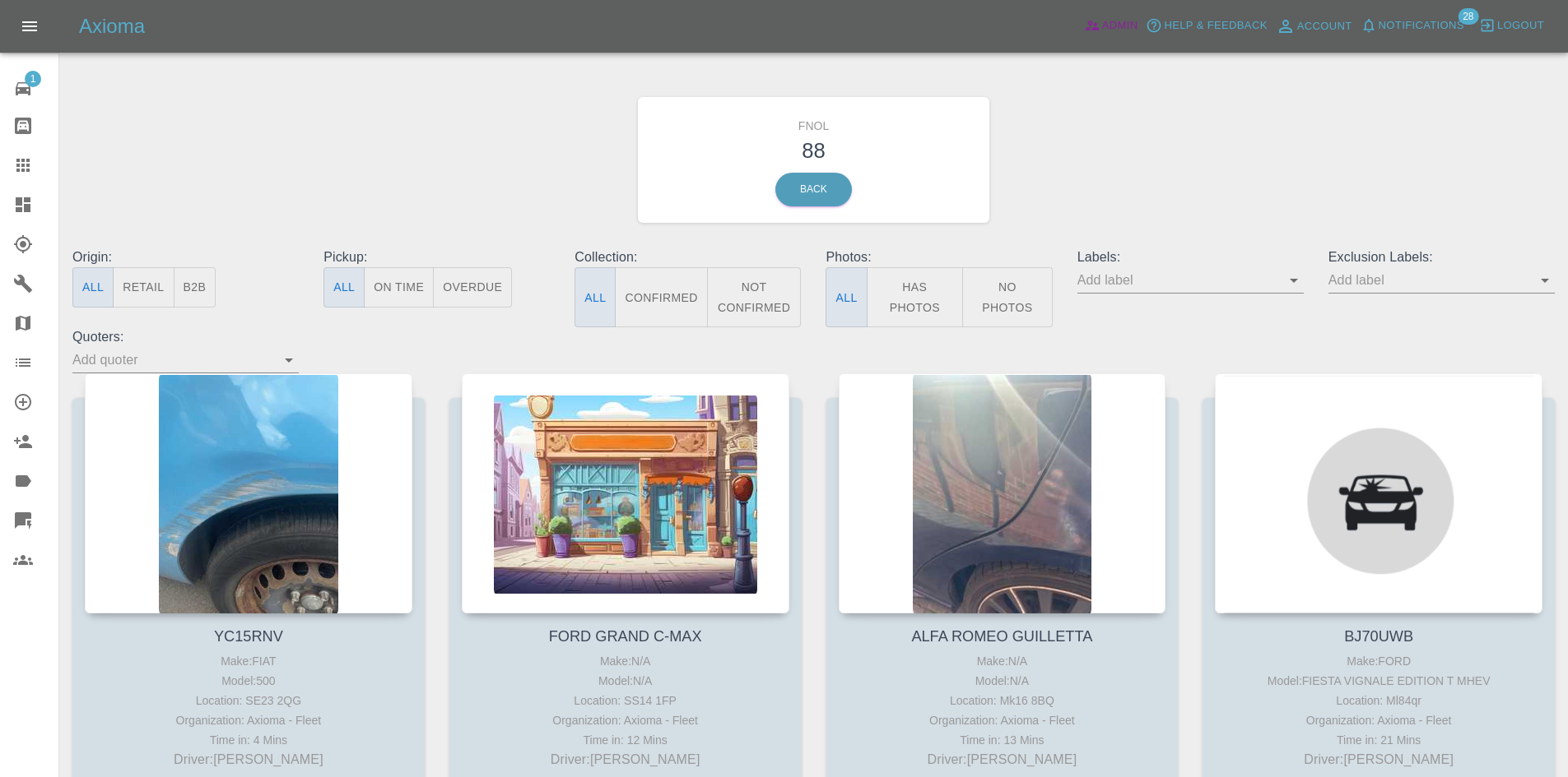
click at [1094, 17] on link "Admin" at bounding box center [1110, 25] width 62 height 25
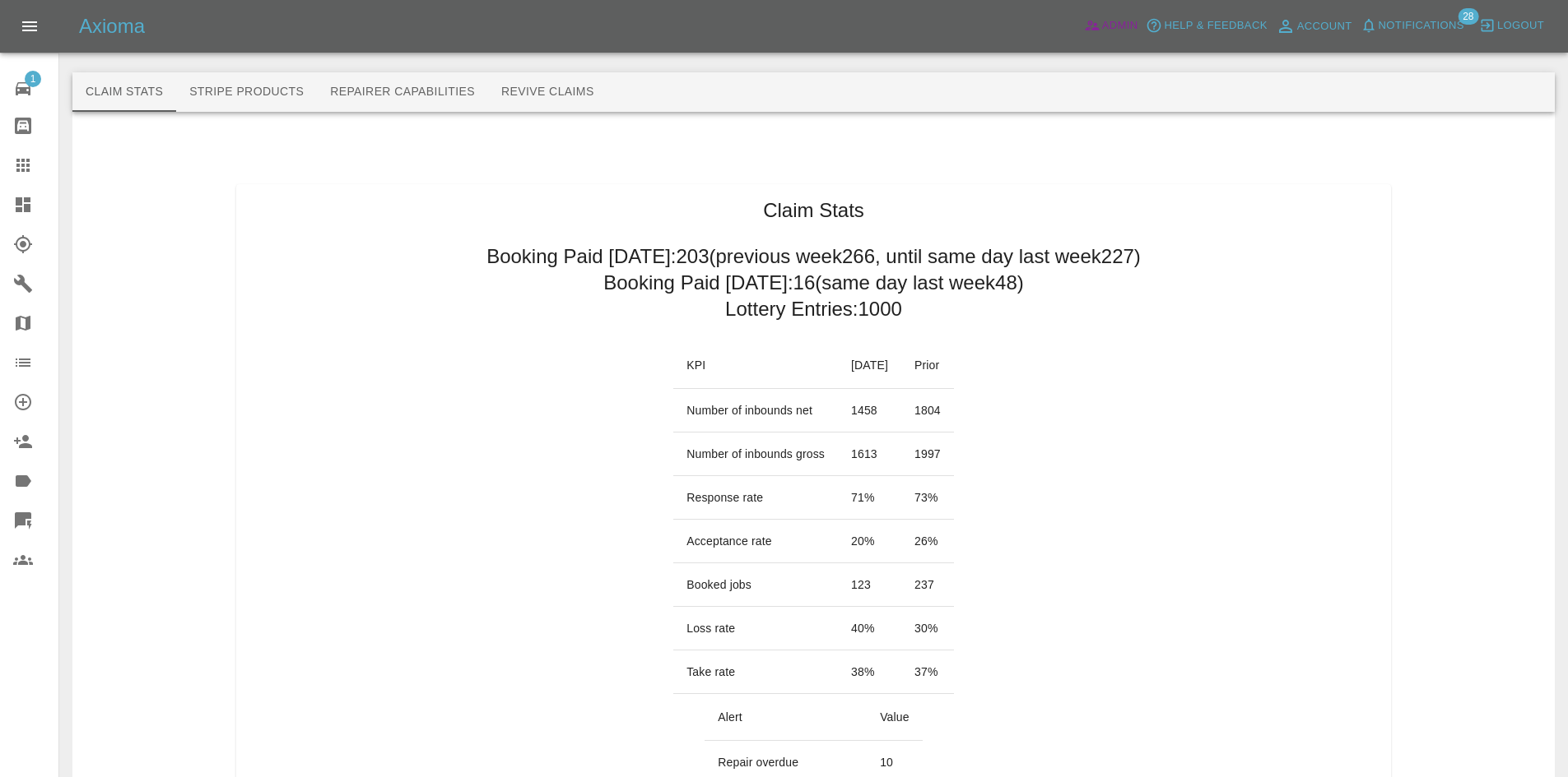
scroll to position [987, 0]
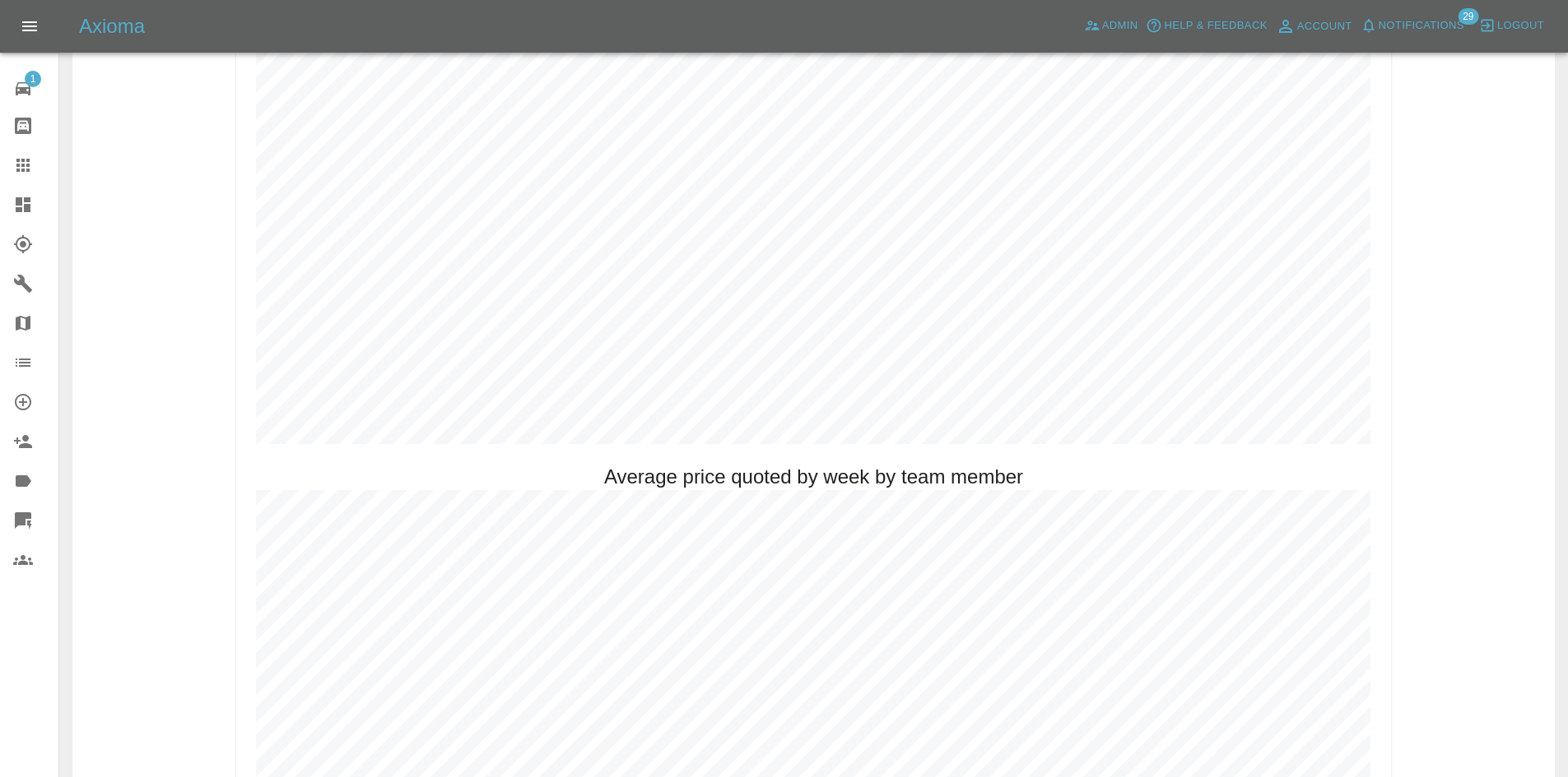
click at [26, 189] on link "Dashboard" at bounding box center [29, 205] width 59 height 40
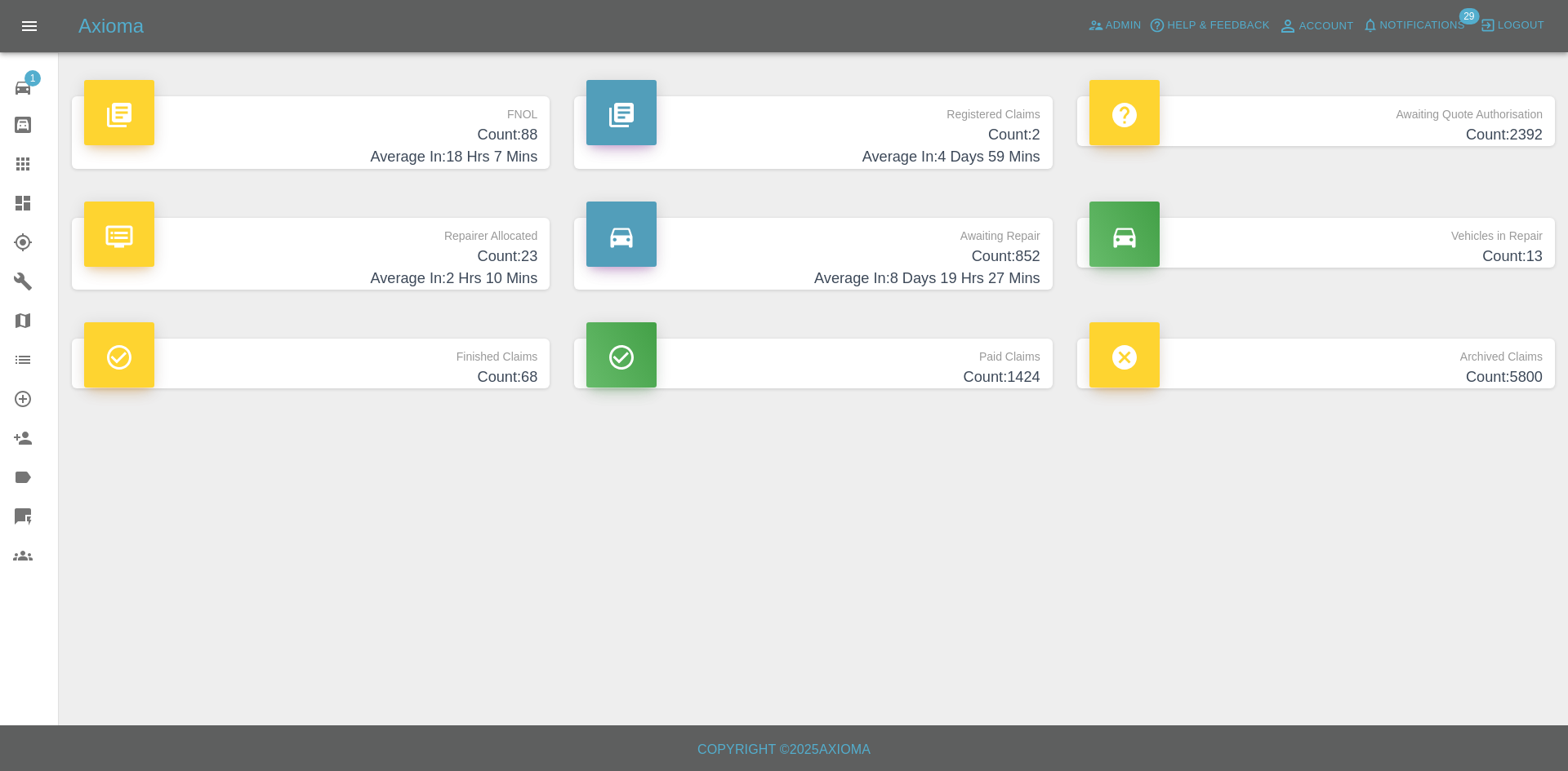
click at [1224, 243] on p "Vehicles in Repair" at bounding box center [1316, 232] width 453 height 28
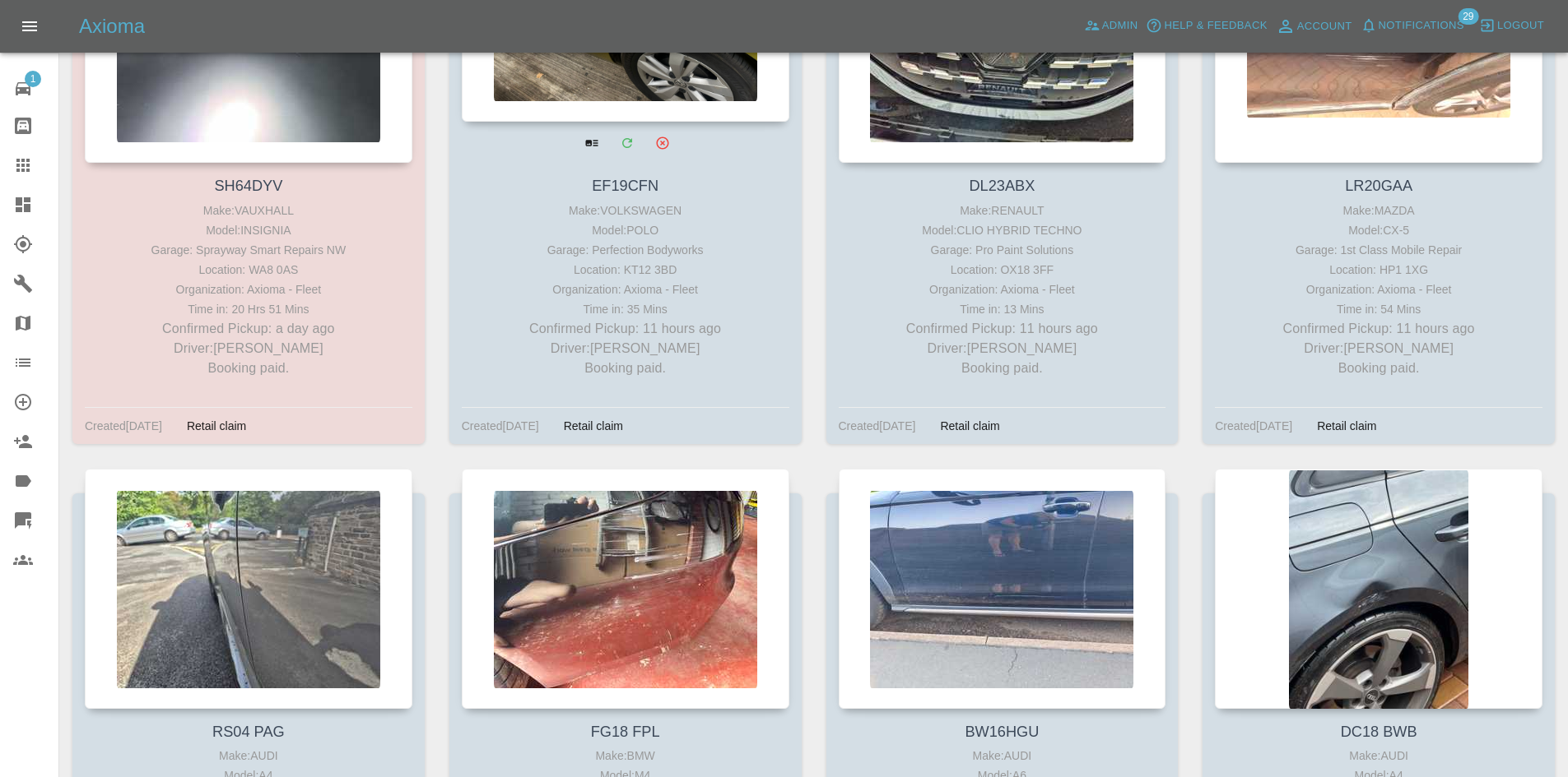
scroll to position [447, 0]
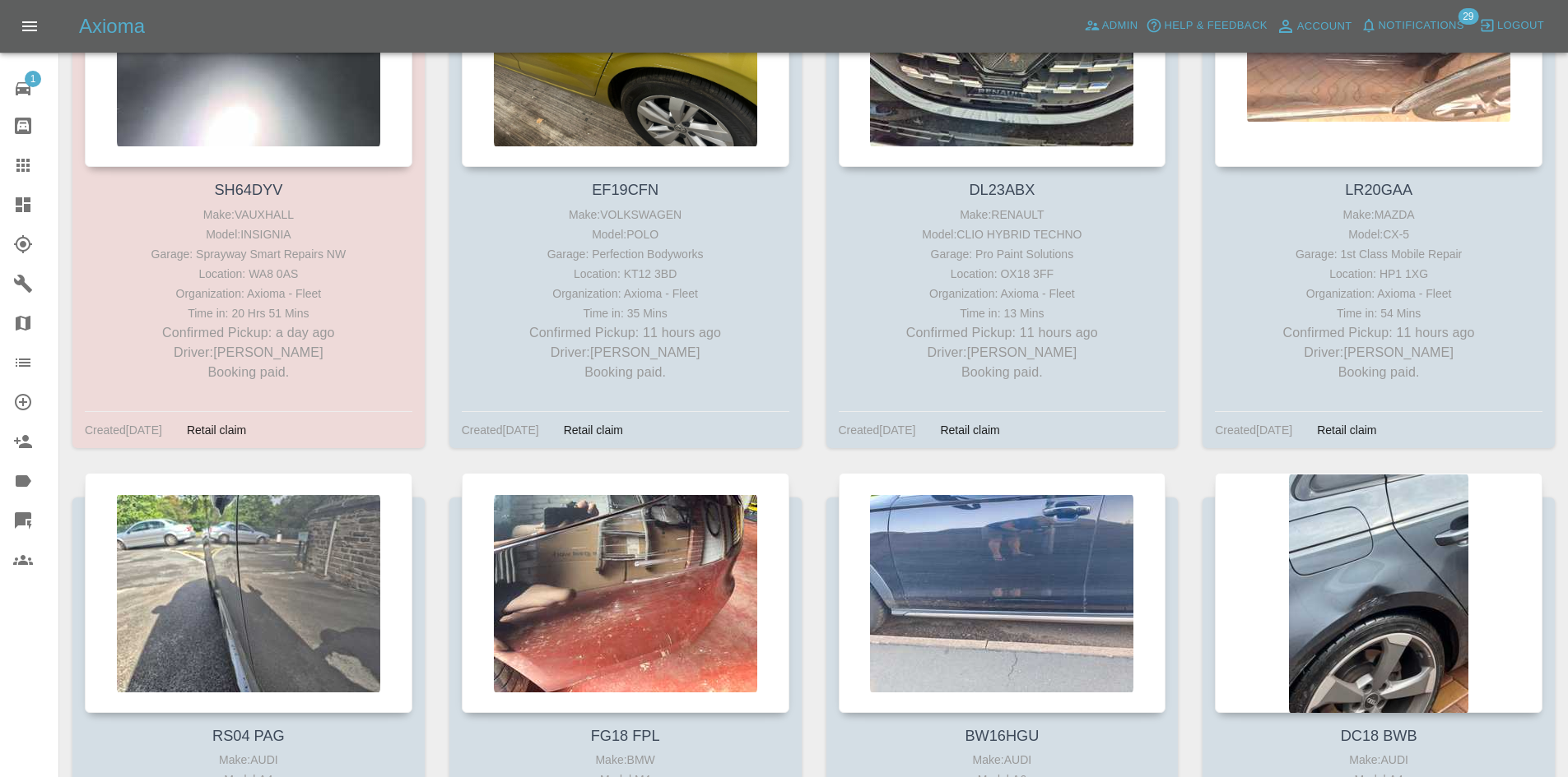
click at [29, 203] on icon at bounding box center [23, 205] width 19 height 19
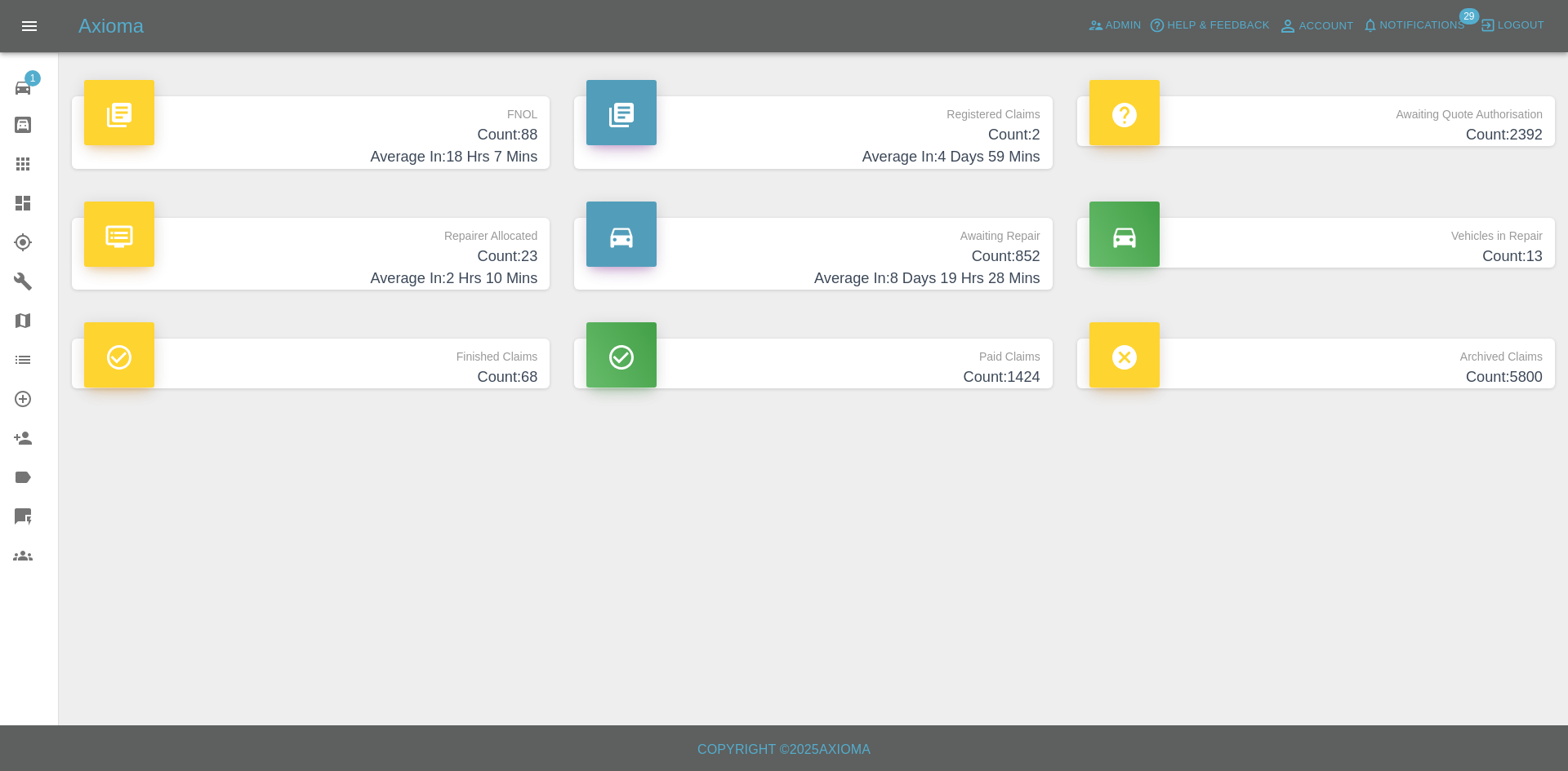
click at [908, 273] on h4 "Average In: 8 Days 19 Hrs 28 Mins" at bounding box center [813, 278] width 453 height 22
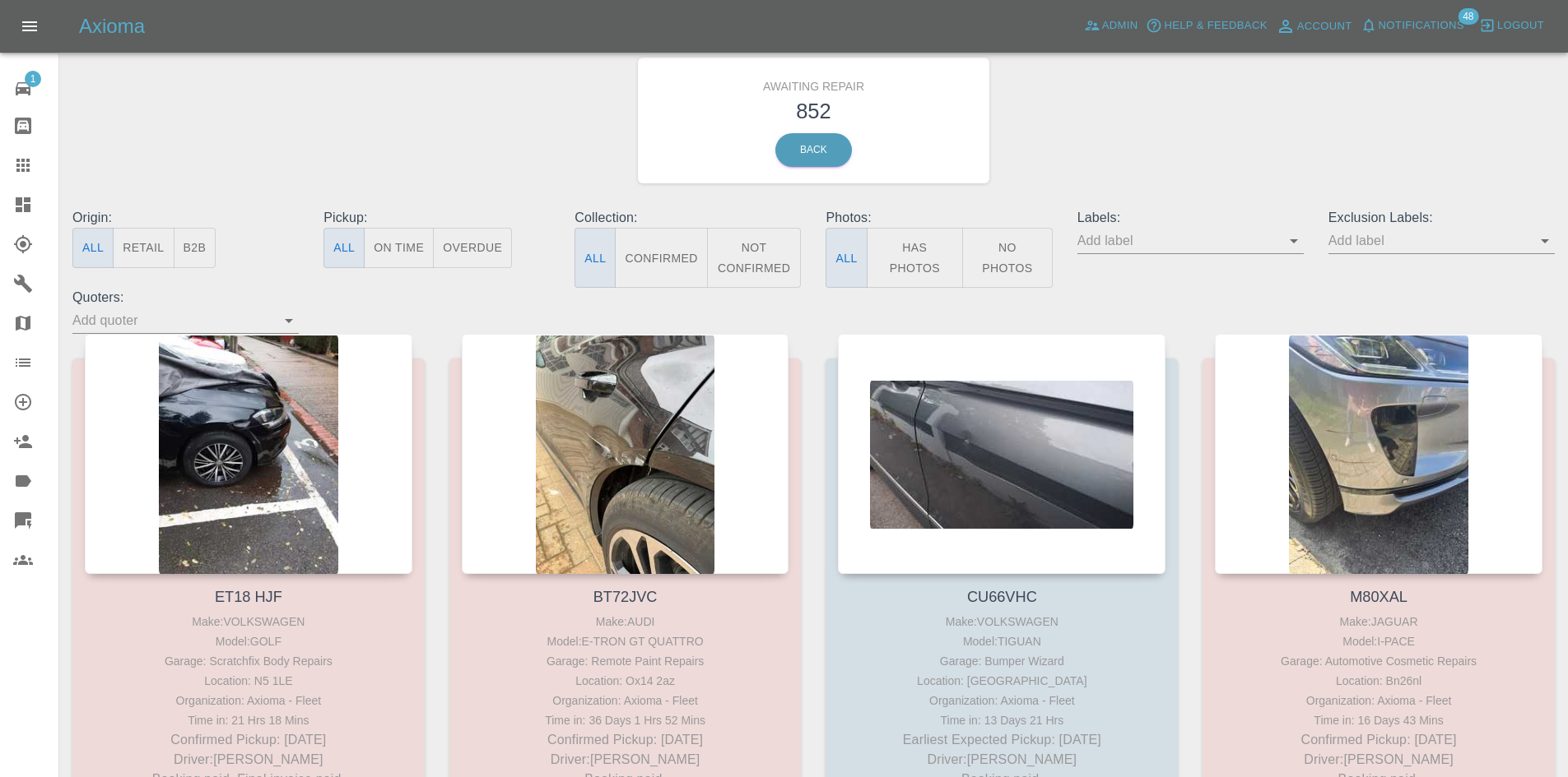
scroll to position [67, 0]
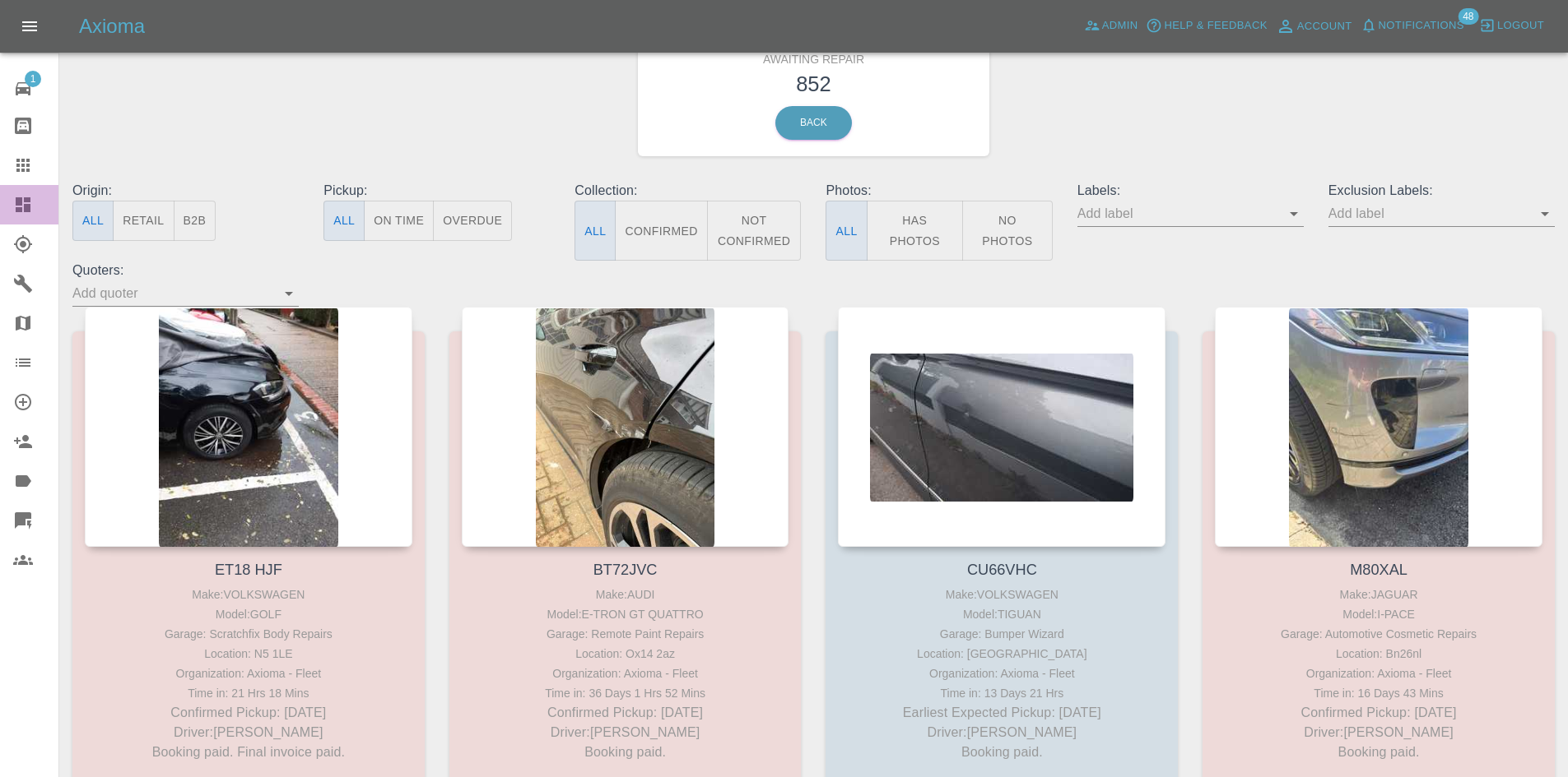
click at [32, 198] on icon at bounding box center [23, 205] width 19 height 19
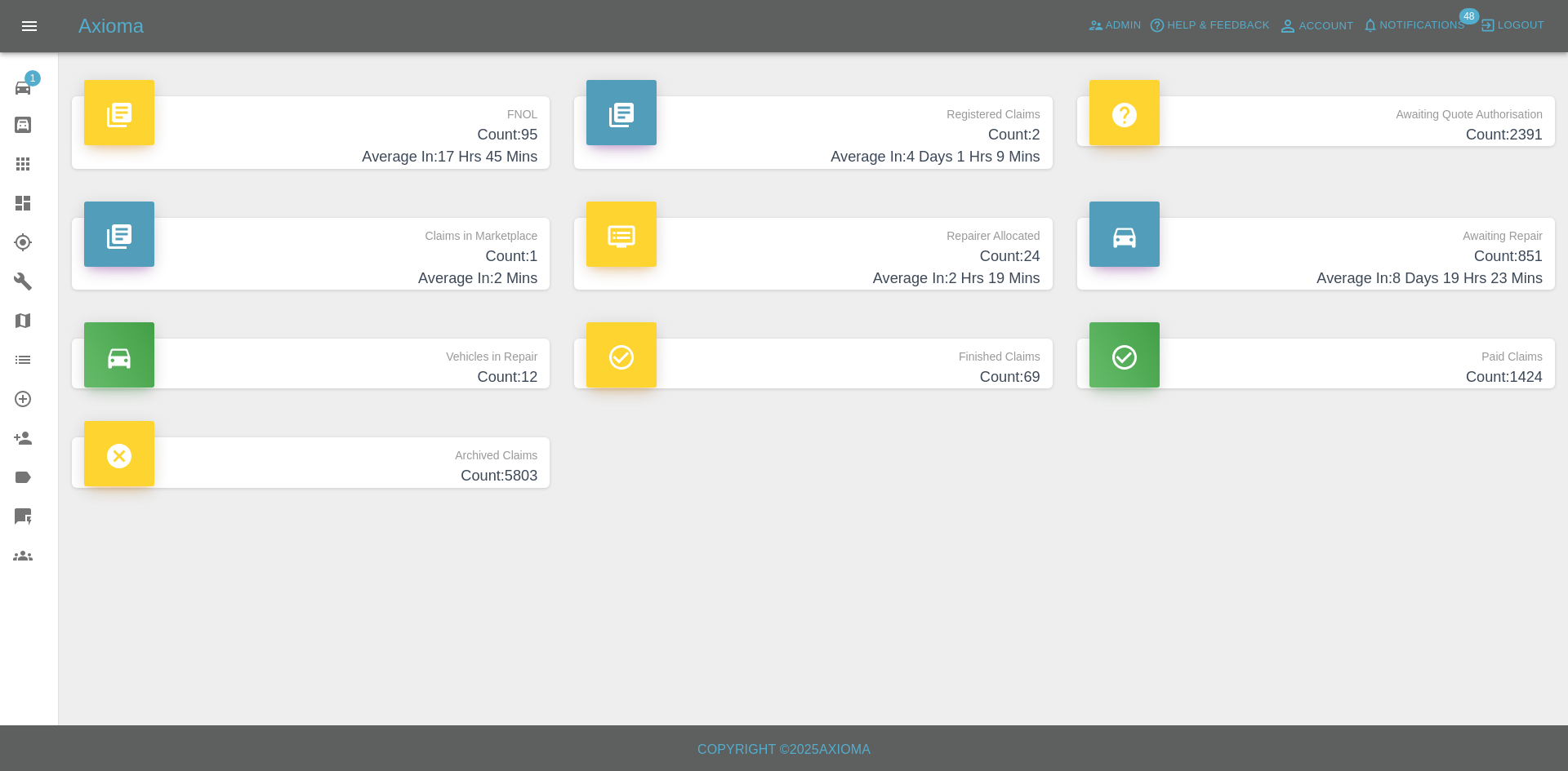
click at [988, 130] on h4 "Count: 2" at bounding box center [813, 134] width 453 height 22
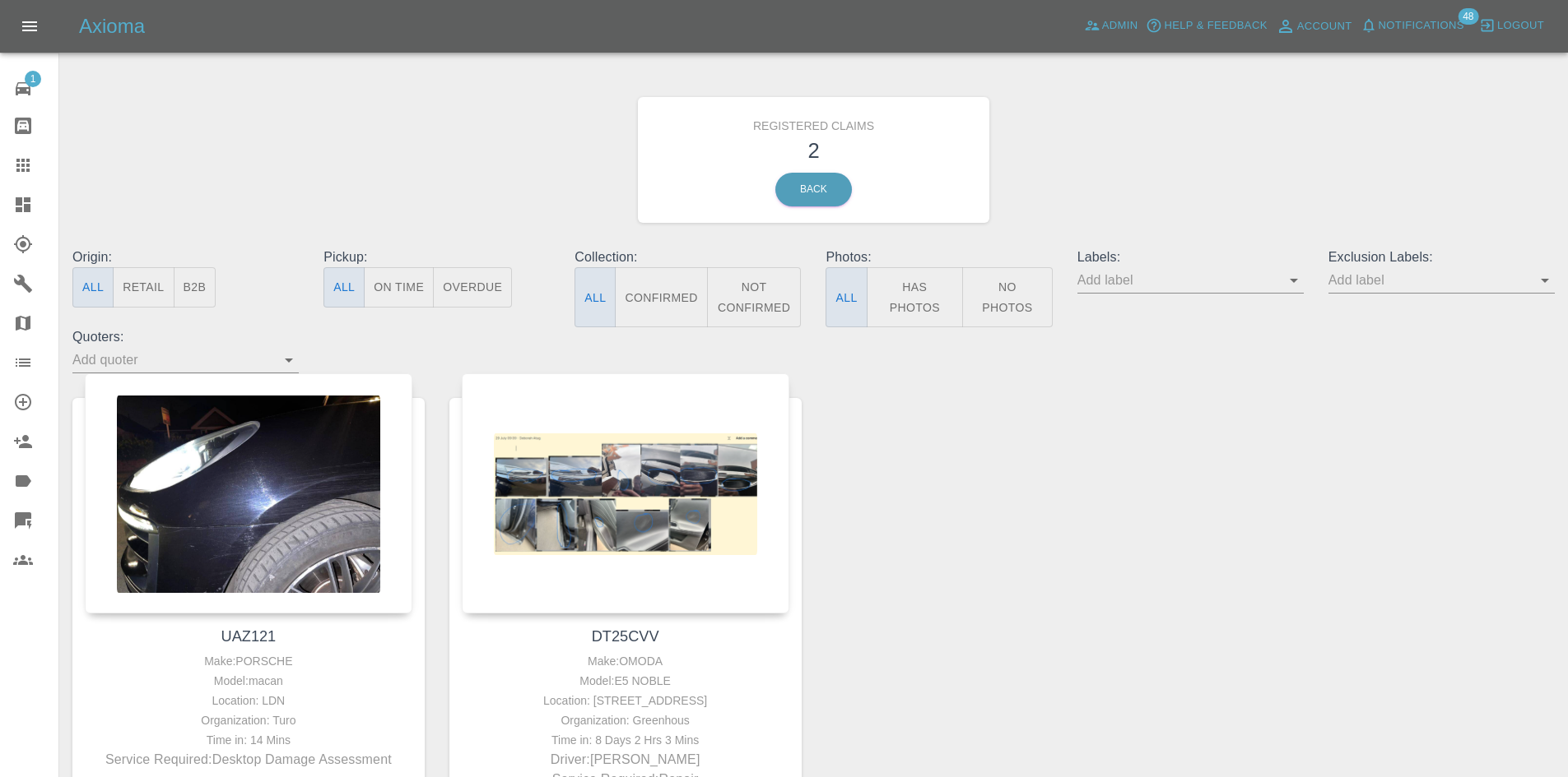
click at [17, 217] on link "Dashboard" at bounding box center [29, 205] width 59 height 40
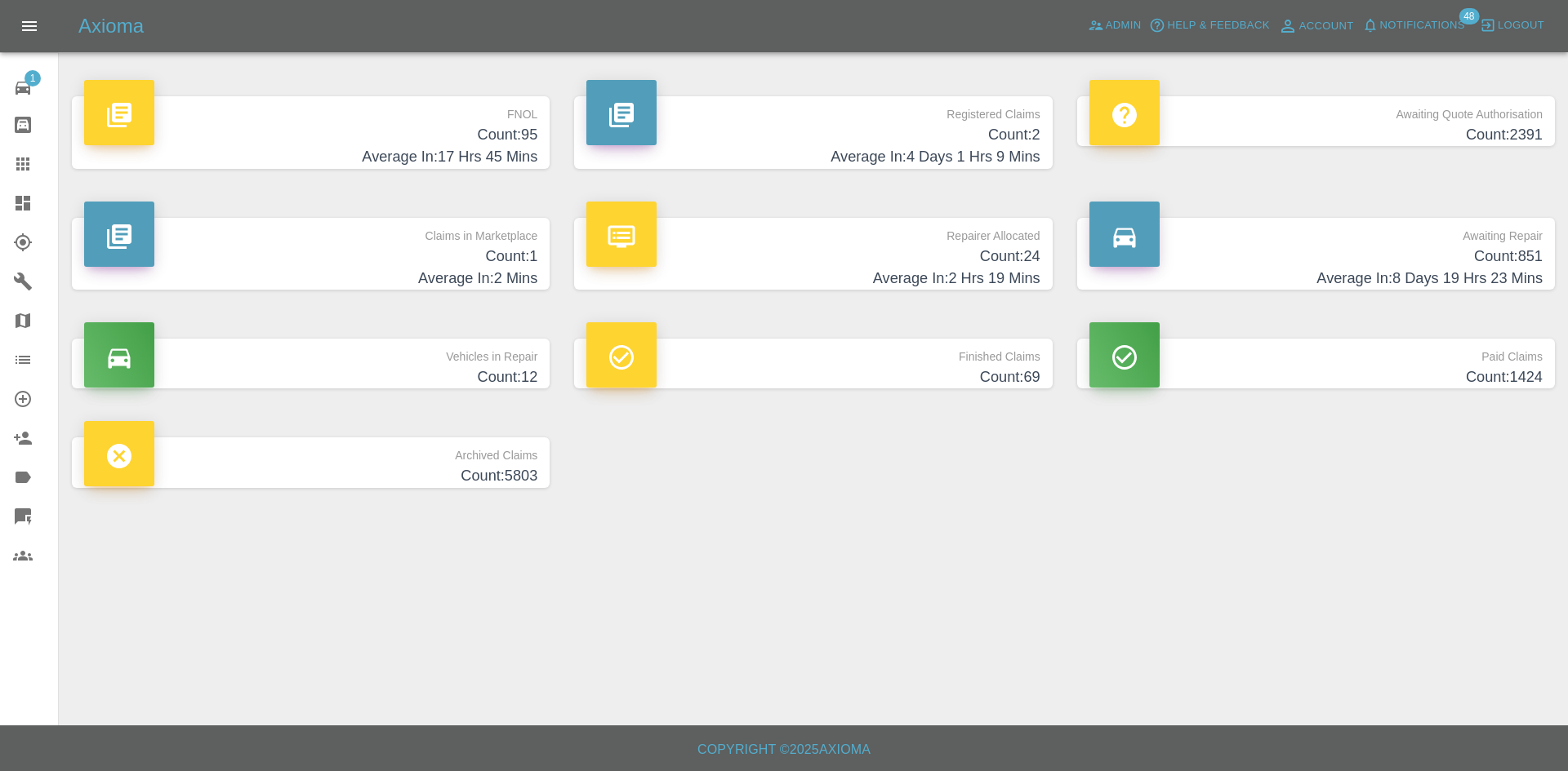
click at [764, 241] on p "Repairer Allocated" at bounding box center [813, 232] width 453 height 28
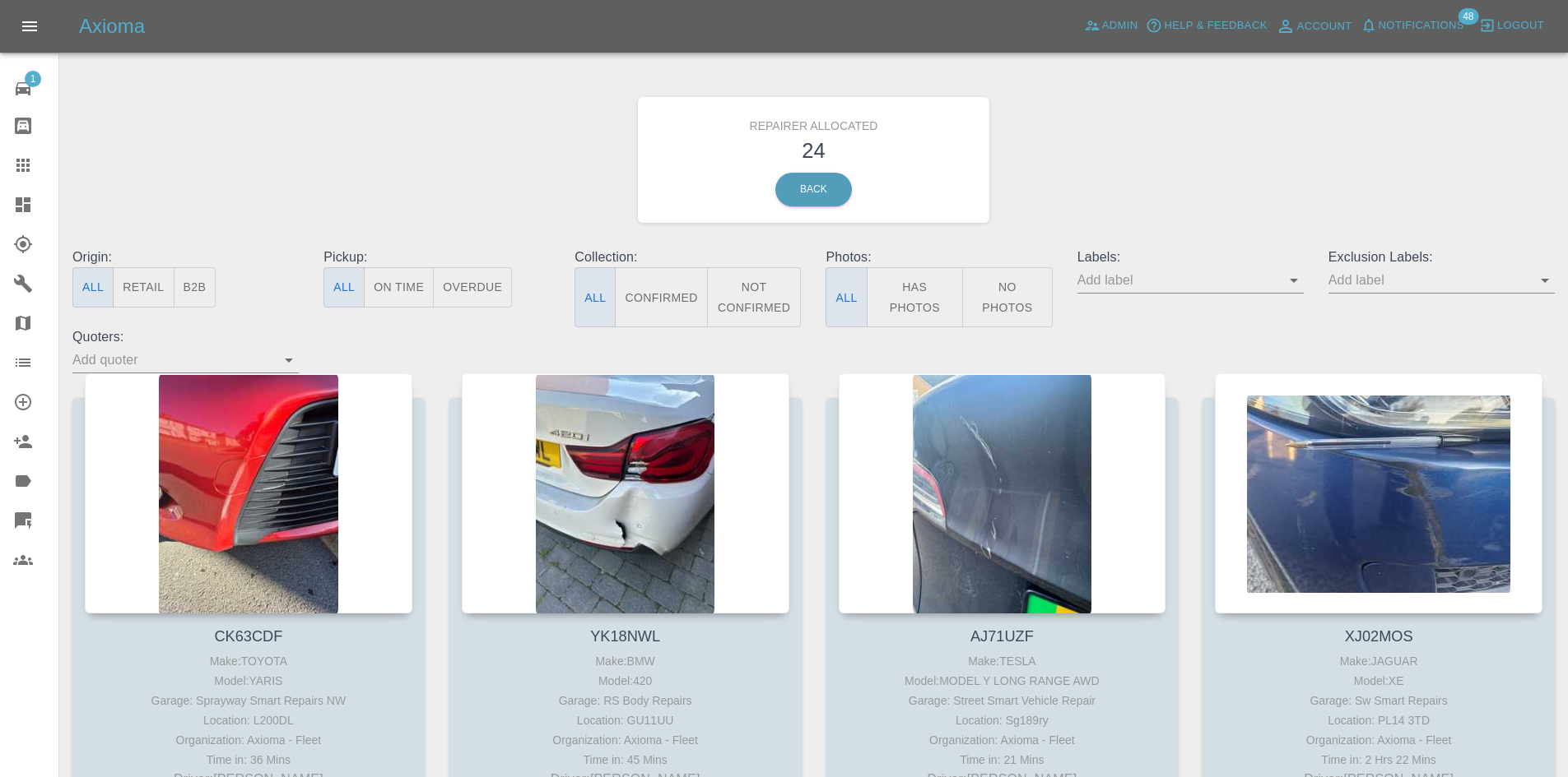
click at [203, 283] on button "B2B" at bounding box center [195, 287] width 43 height 40
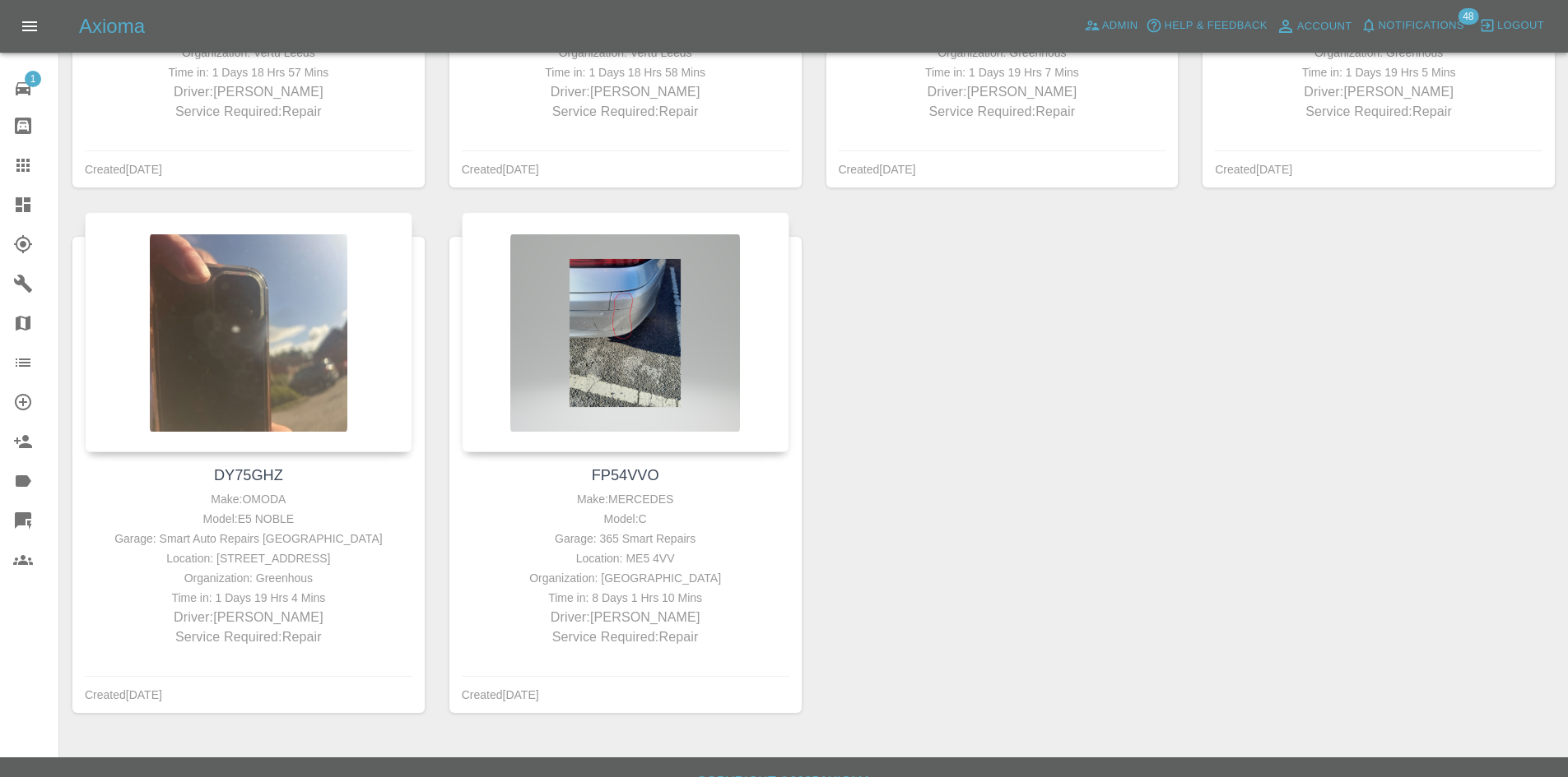
scroll to position [687, 0]
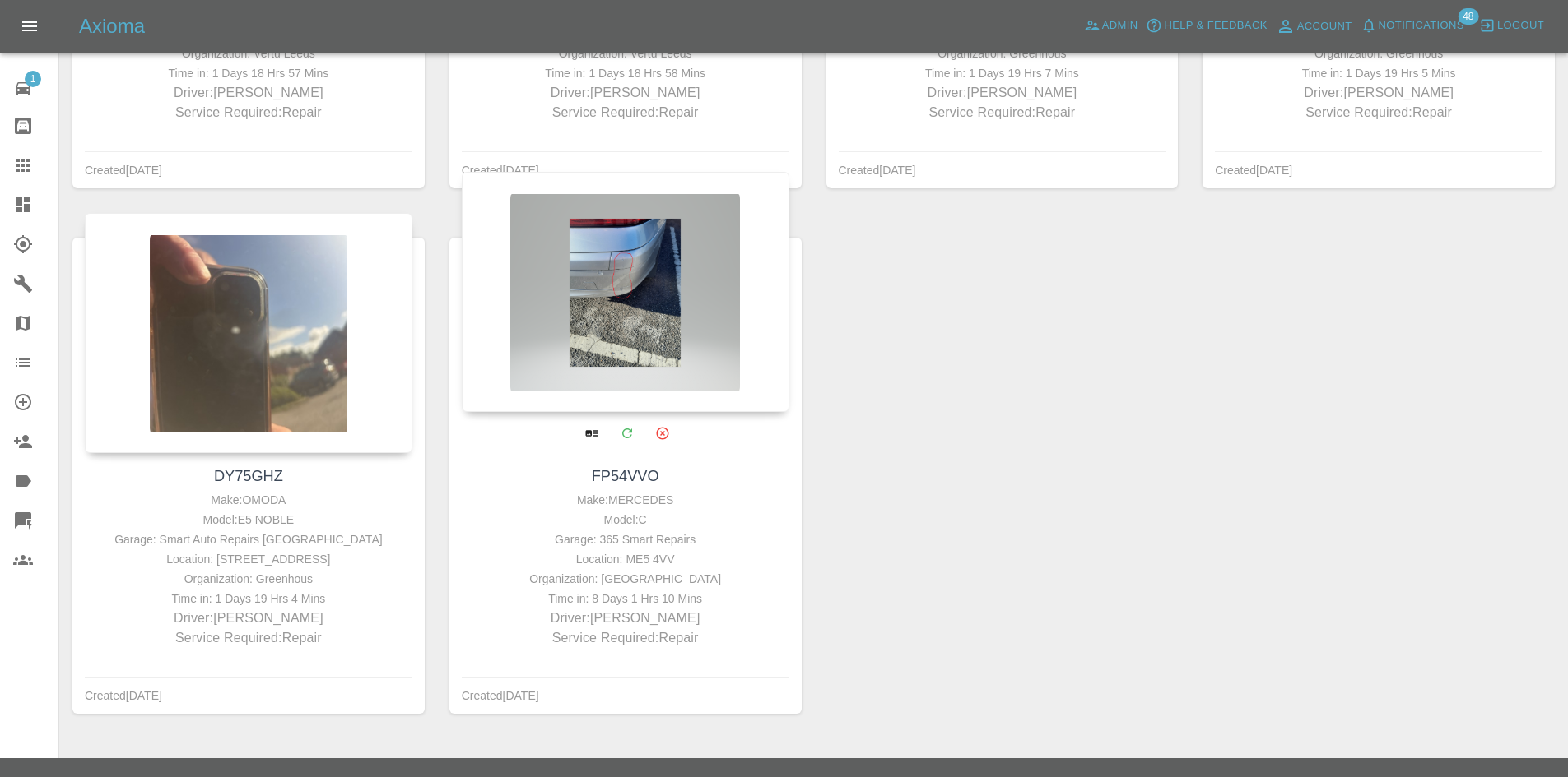
drag, startPoint x: 607, startPoint y: 340, endPoint x: 648, endPoint y: 347, distance: 41.6
click at [648, 347] on div at bounding box center [625, 292] width 328 height 241
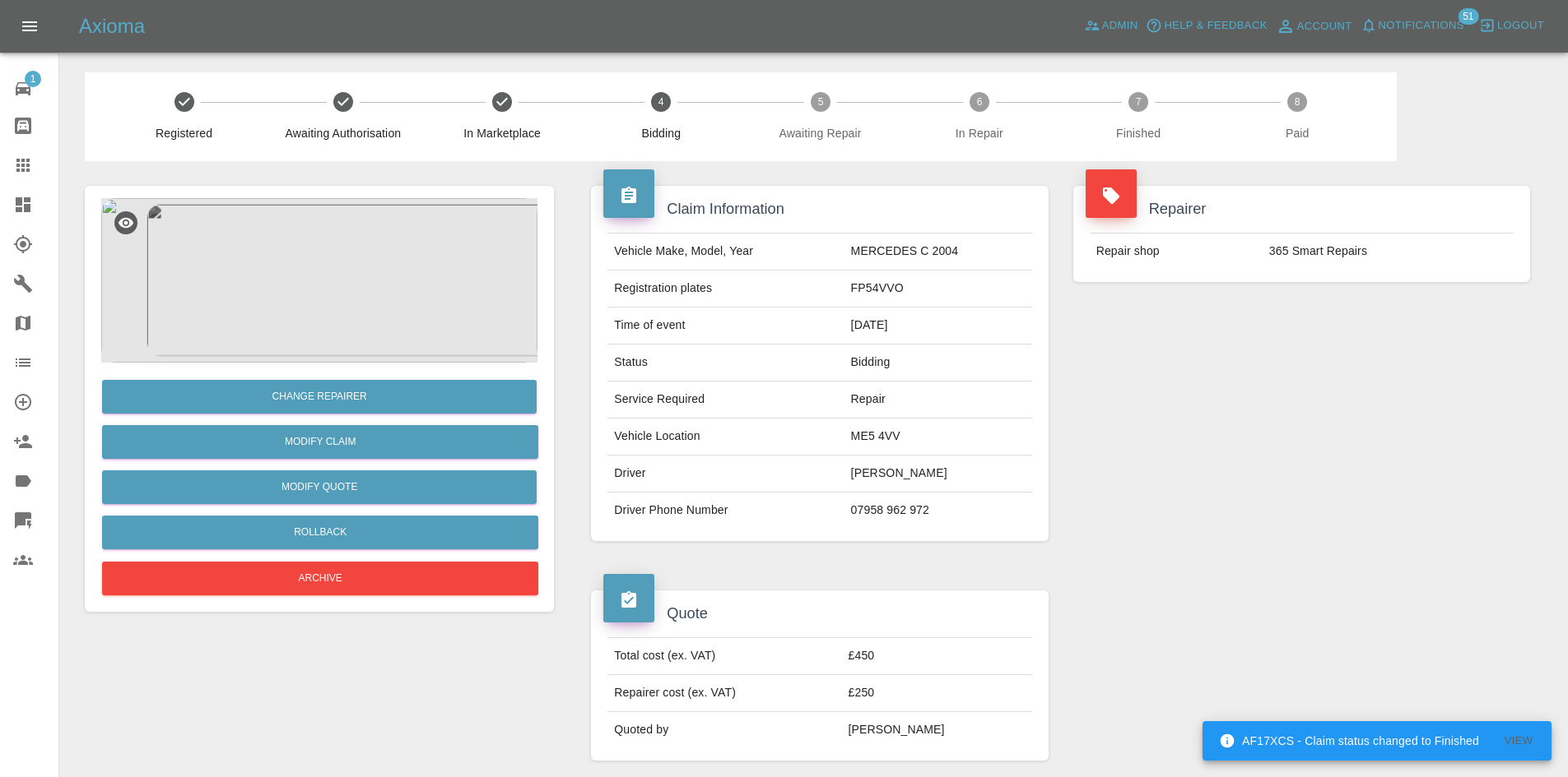
click at [17, 202] on icon at bounding box center [23, 205] width 15 height 15
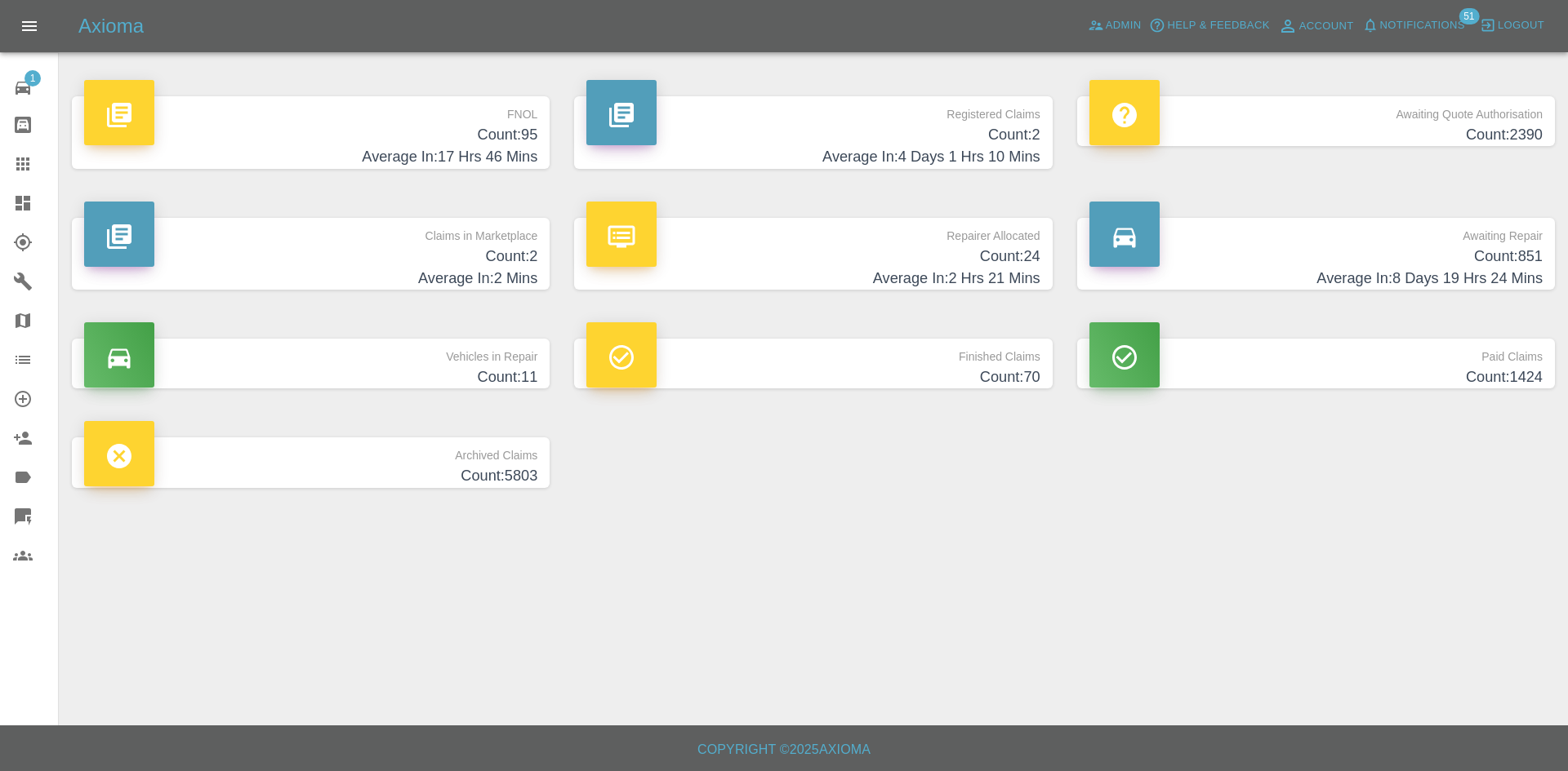
click at [833, 262] on h4 "Count: 24" at bounding box center [813, 256] width 453 height 22
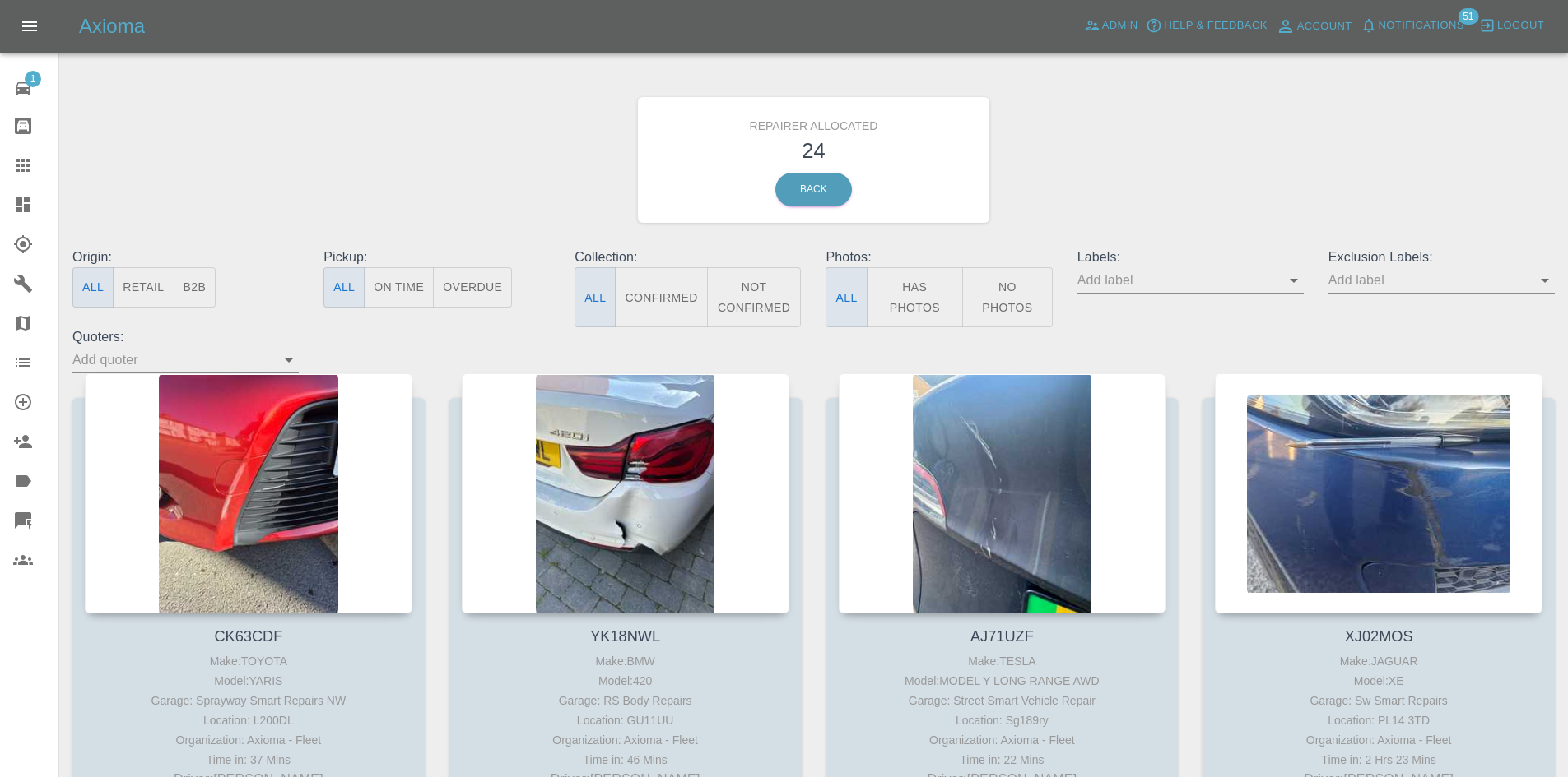
click at [202, 282] on button "B2B" at bounding box center [195, 287] width 43 height 40
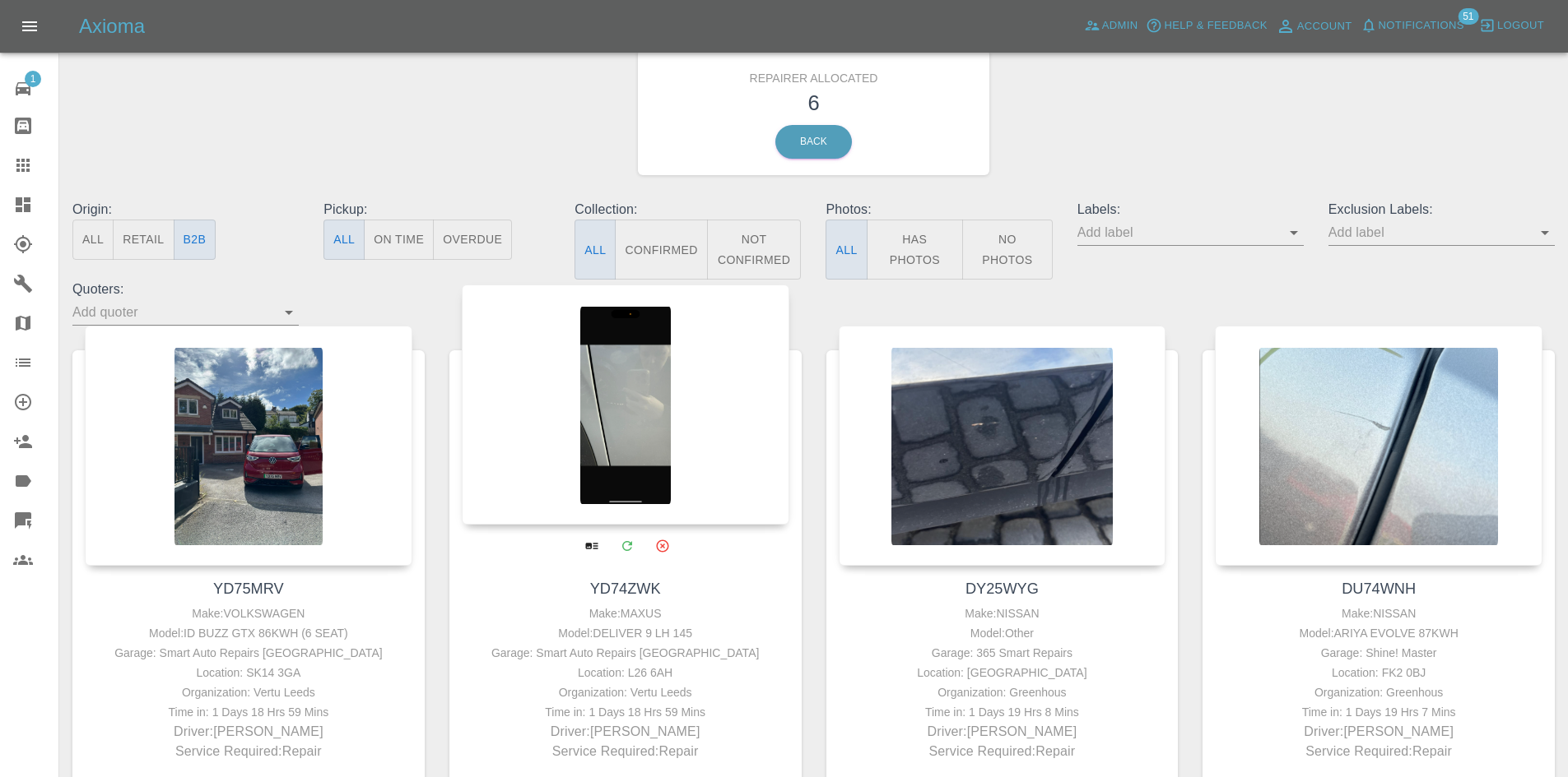
scroll to position [48, 0]
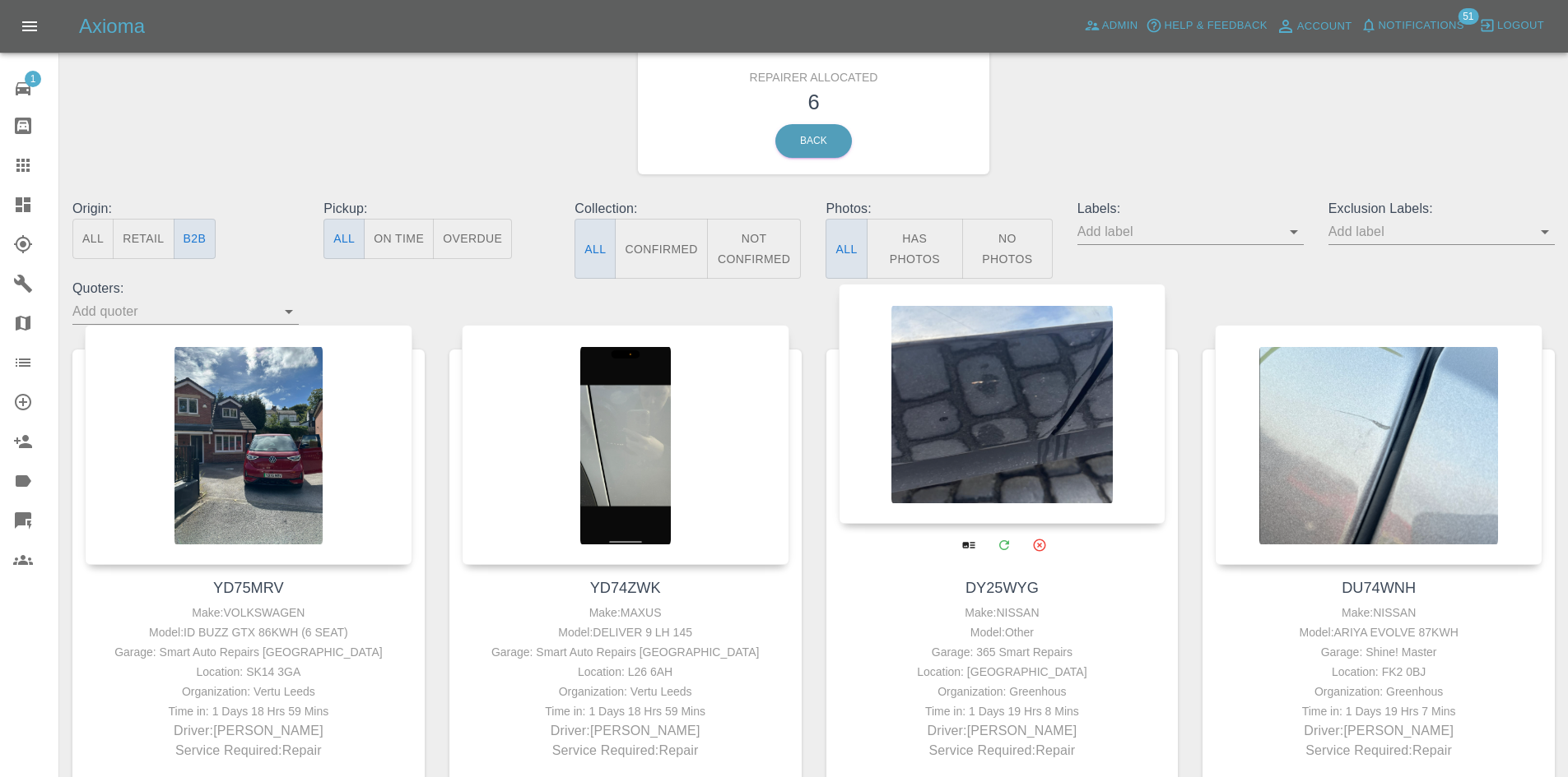
click at [1016, 417] on div at bounding box center [1002, 404] width 328 height 241
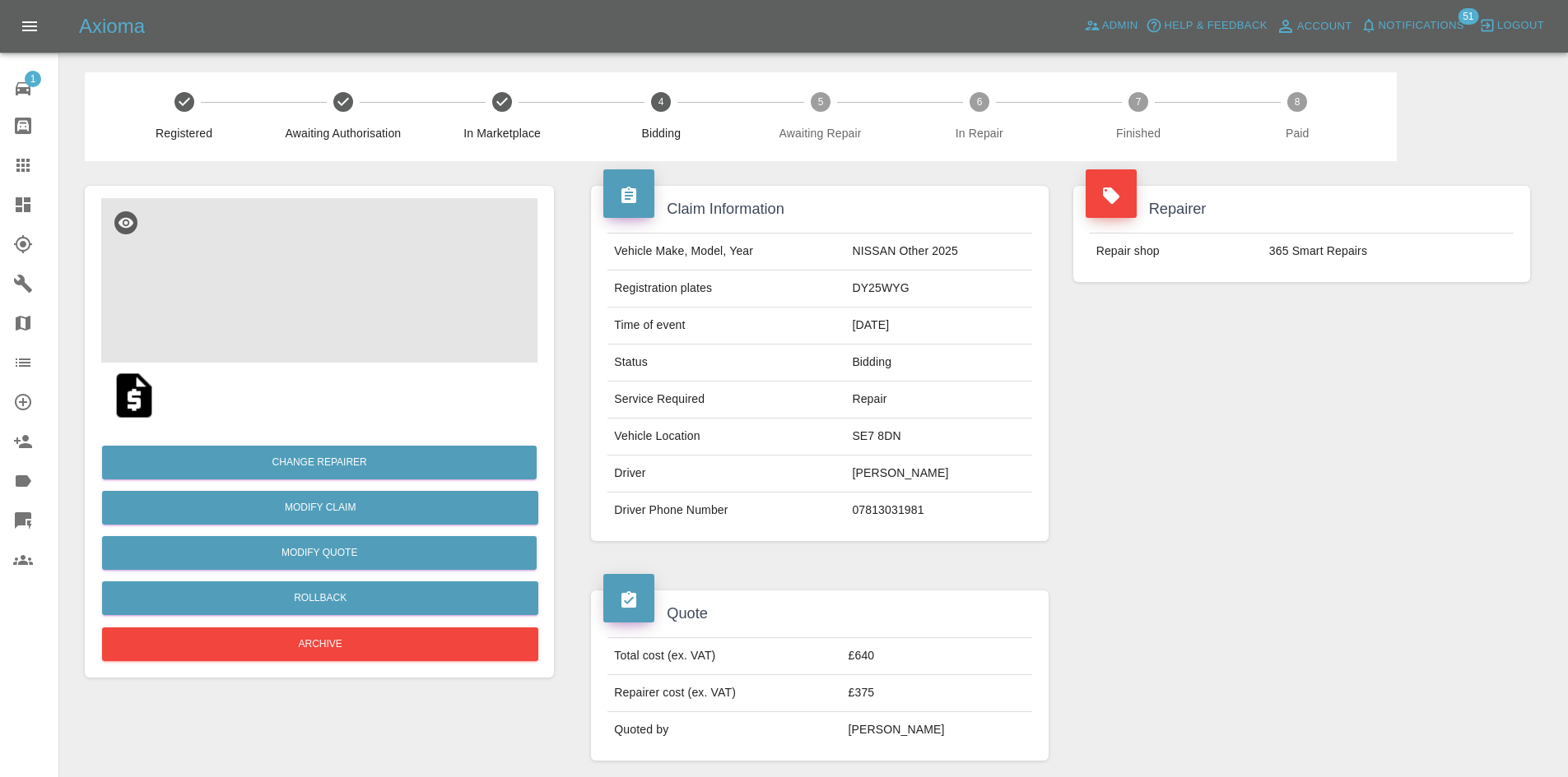
click at [300, 281] on img at bounding box center [319, 280] width 437 height 164
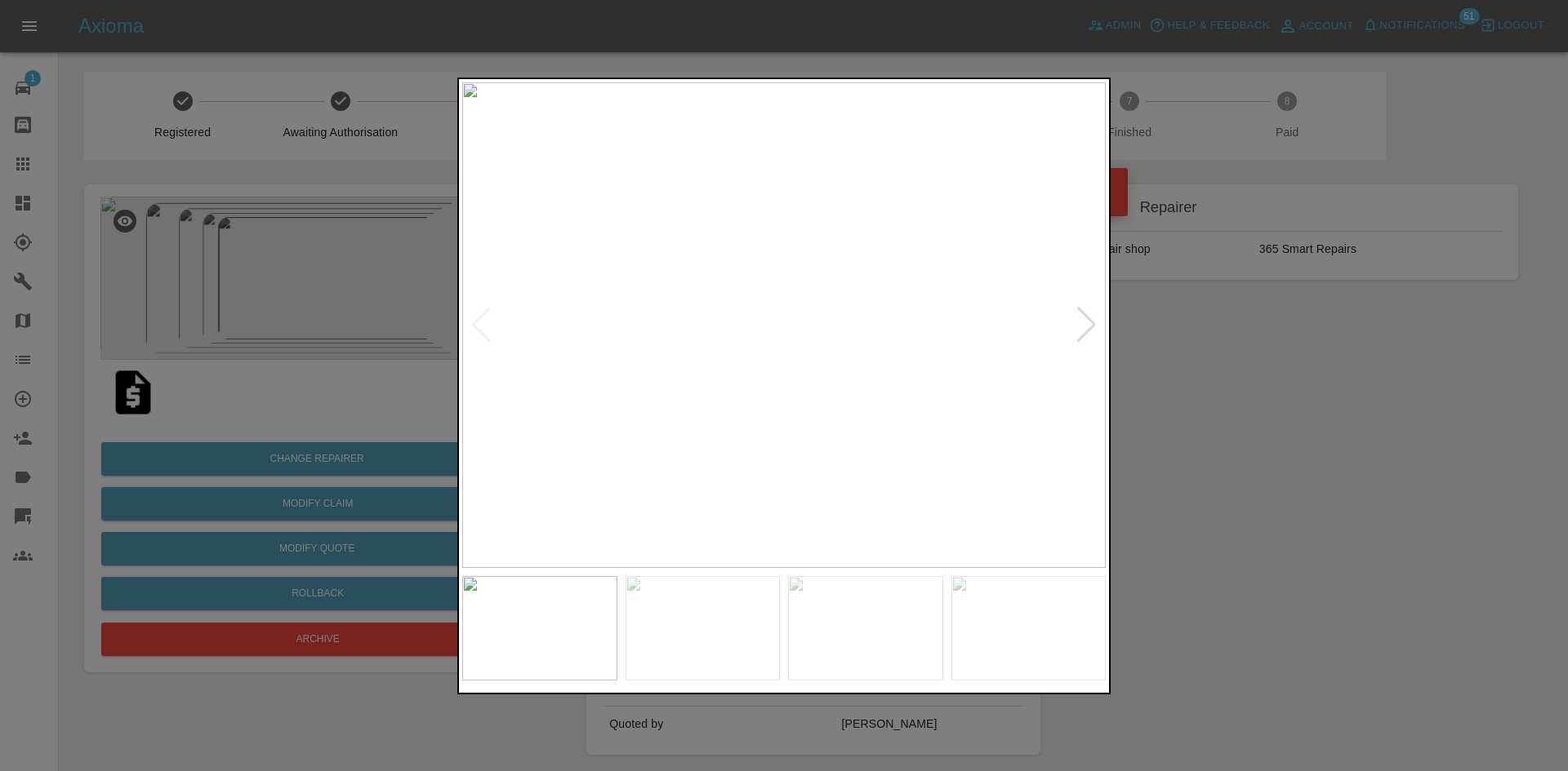
click at [1080, 335] on div at bounding box center [1086, 324] width 22 height 36
click at [1148, 366] on div at bounding box center [784, 385] width 1568 height 771
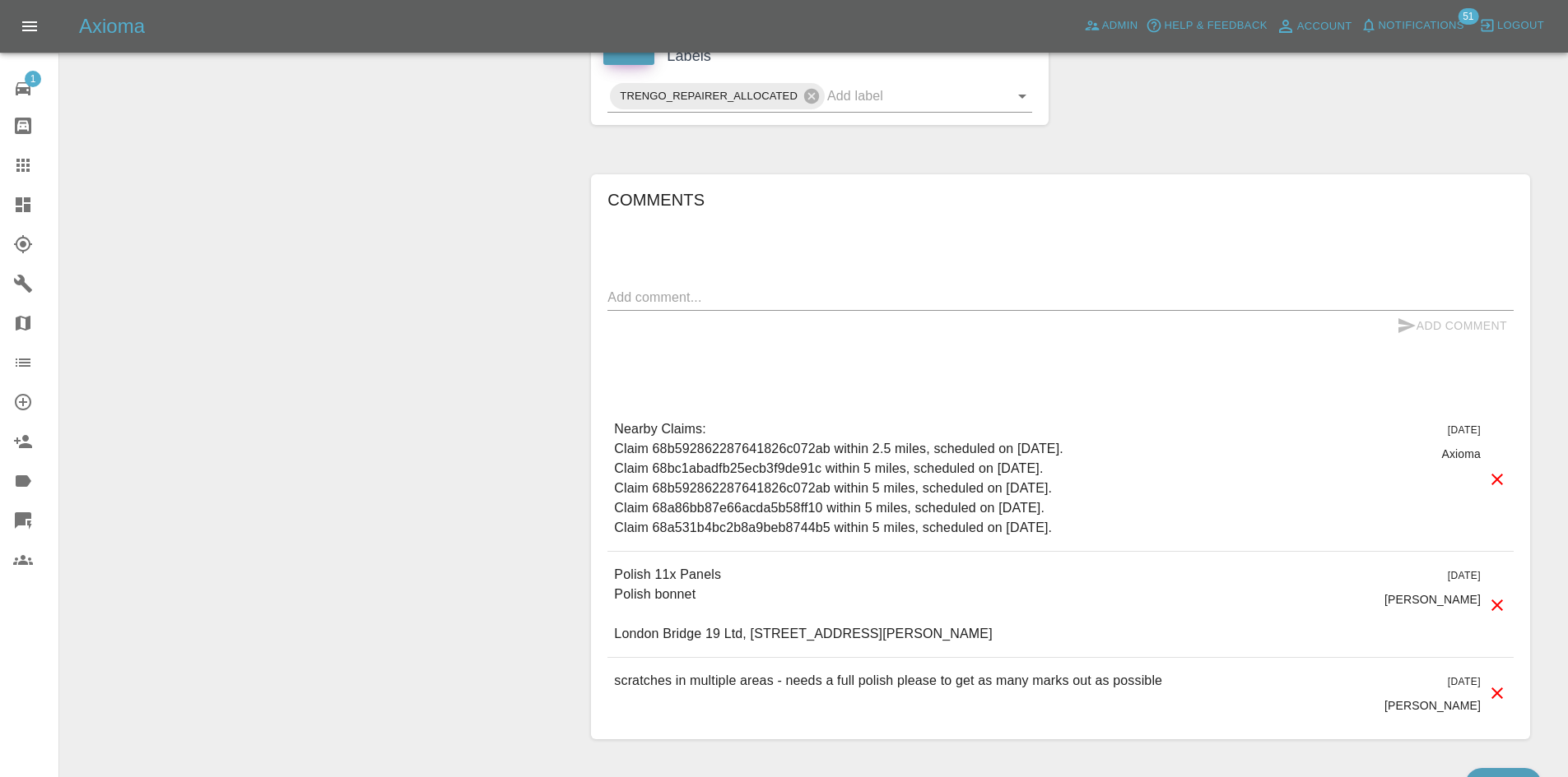
scroll to position [809, 0]
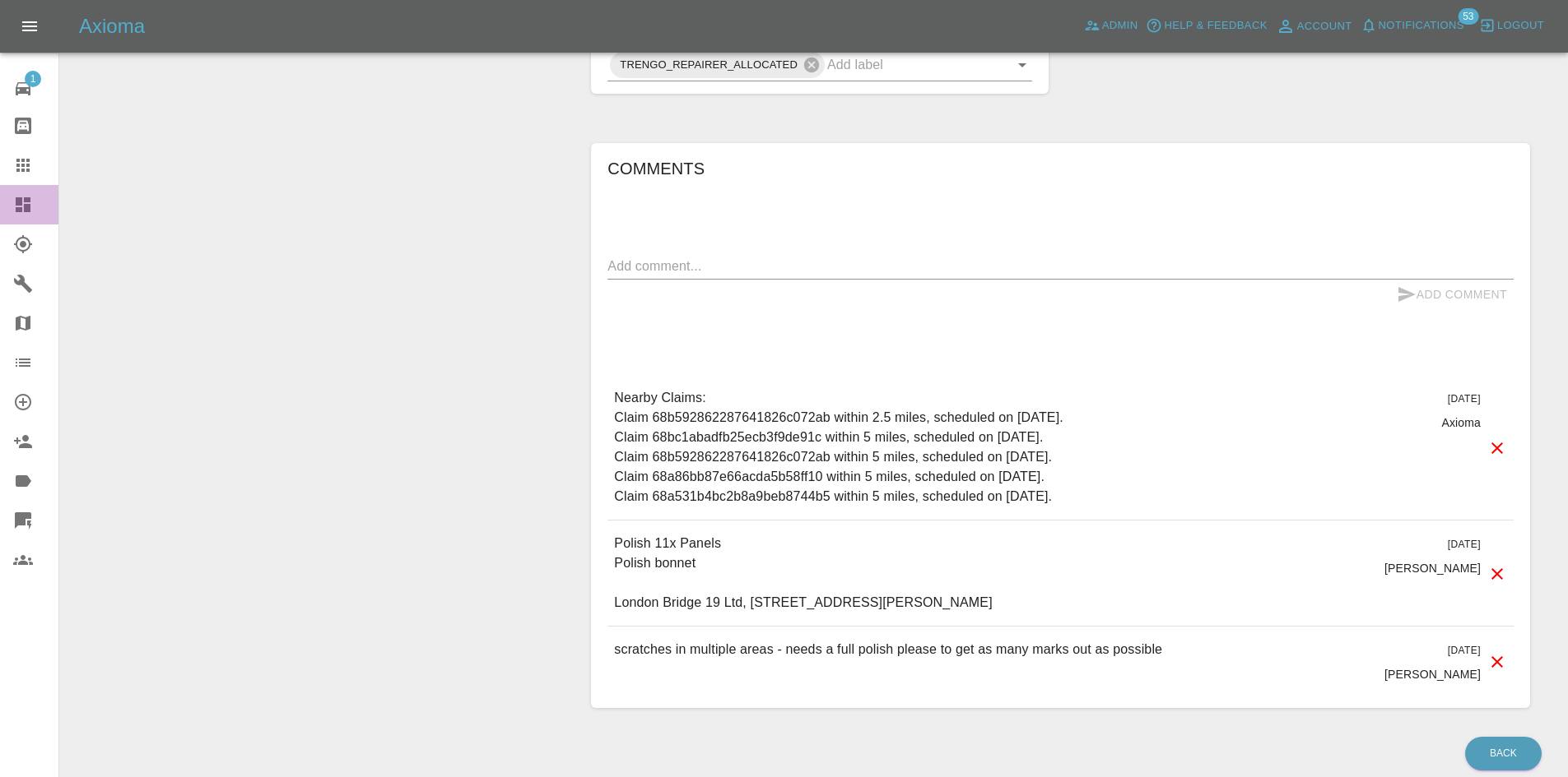
click at [12, 205] on link "Dashboard" at bounding box center [29, 205] width 59 height 40
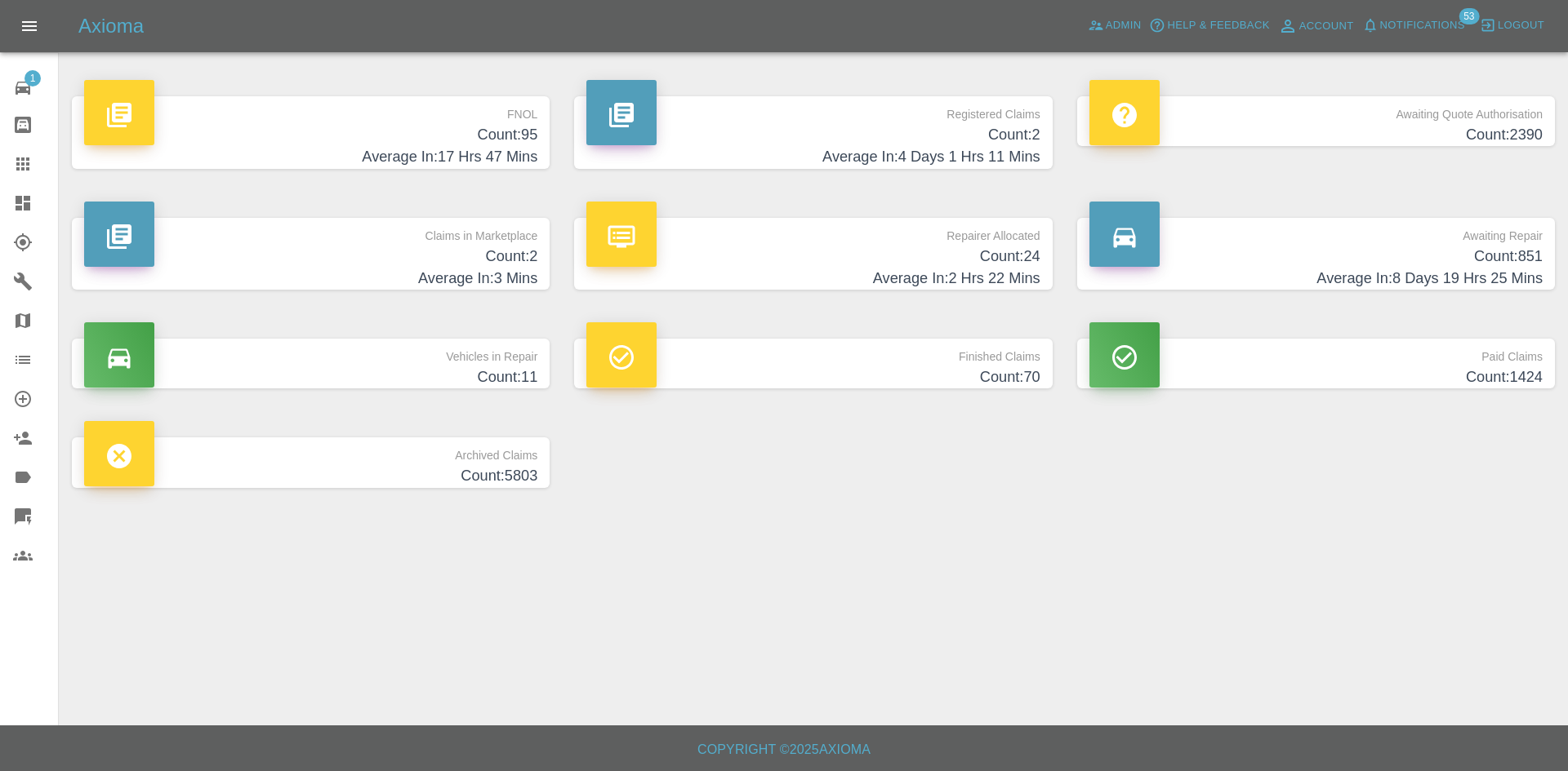
click at [788, 266] on h4 "Count: 24" at bounding box center [813, 256] width 453 height 22
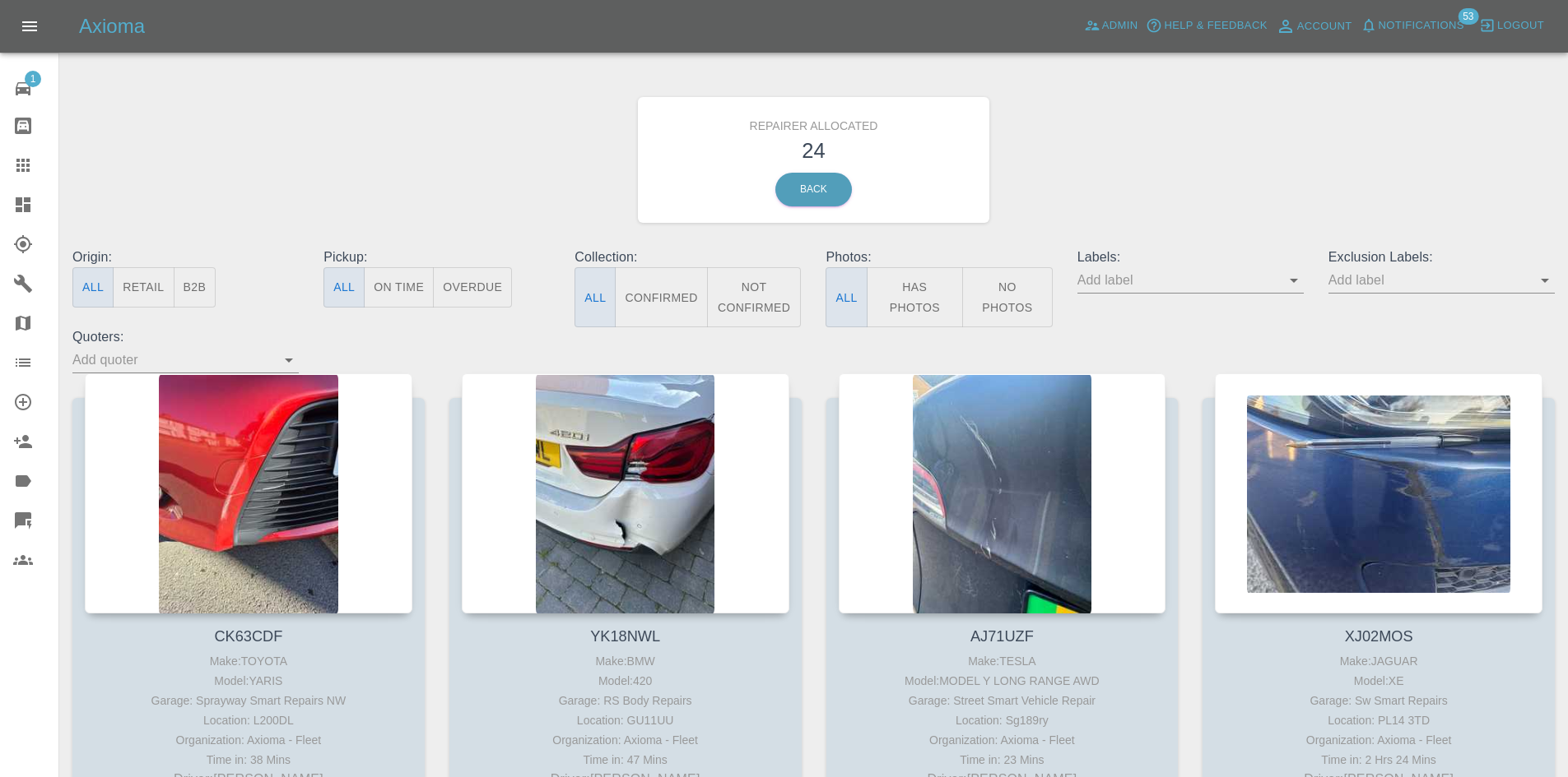
click at [200, 288] on button "B2B" at bounding box center [195, 287] width 43 height 40
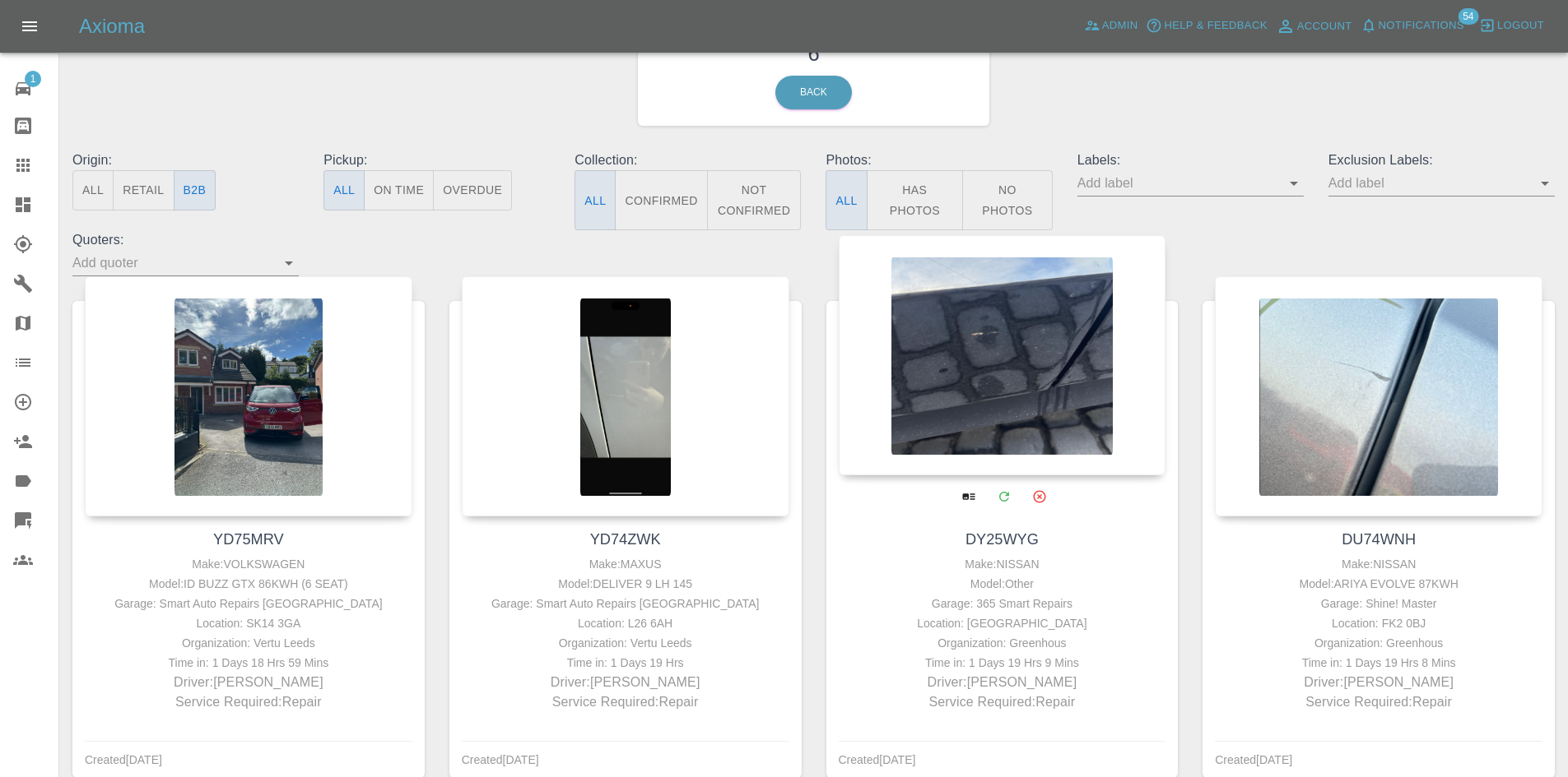
scroll to position [92, 0]
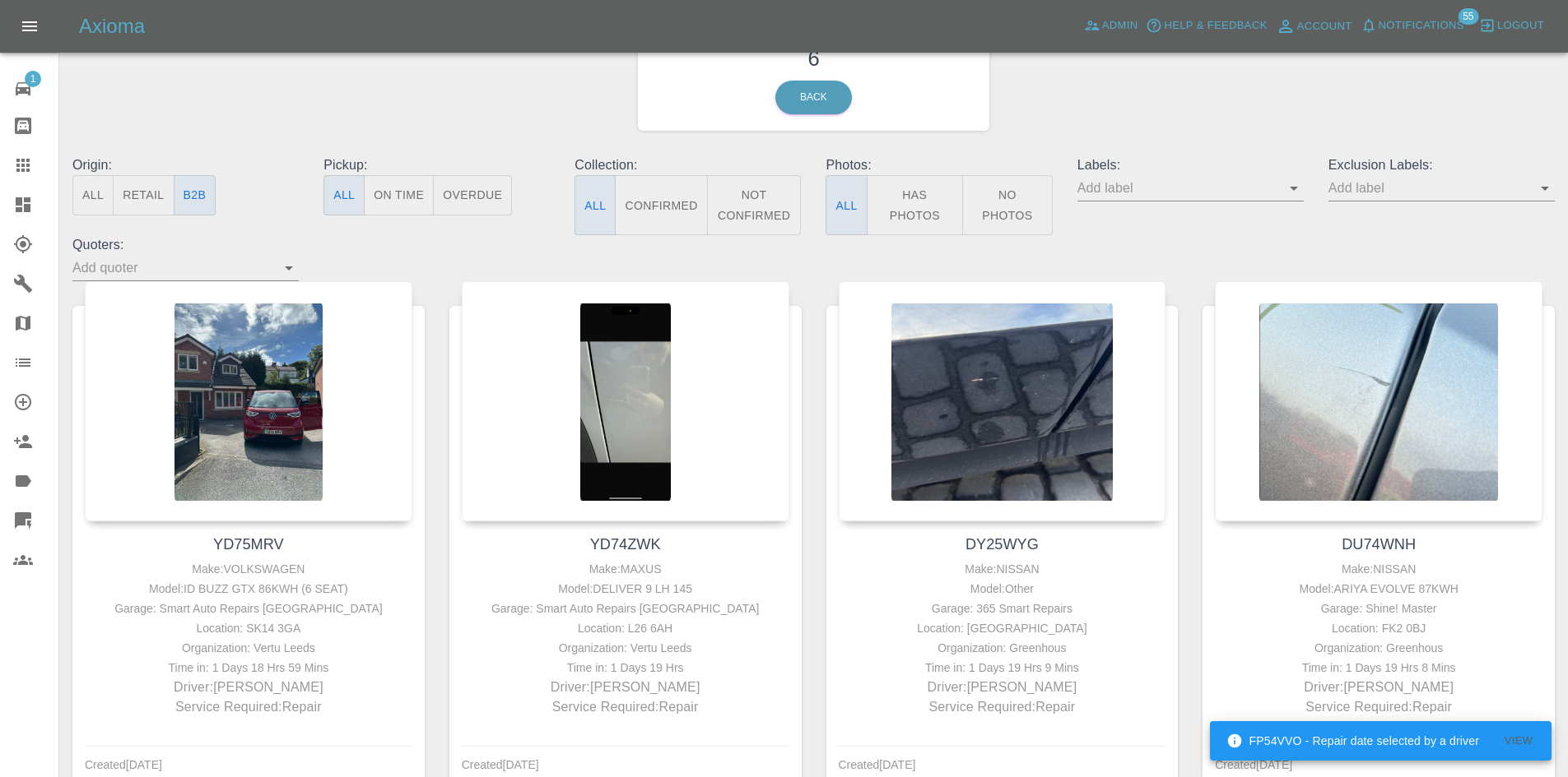
click at [18, 199] on icon at bounding box center [23, 205] width 15 height 15
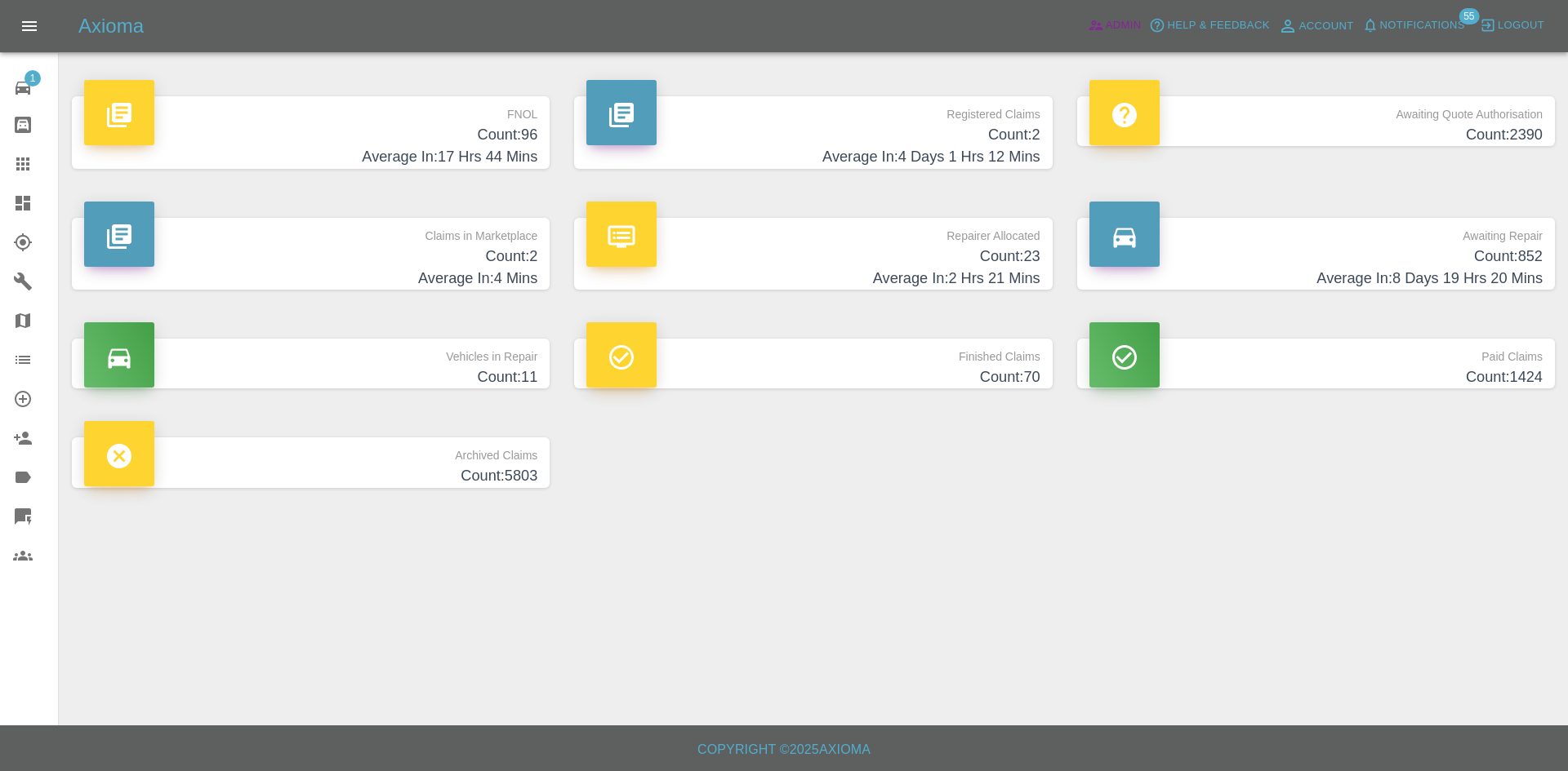
click at [1097, 36] on link "Admin" at bounding box center [1114, 25] width 62 height 25
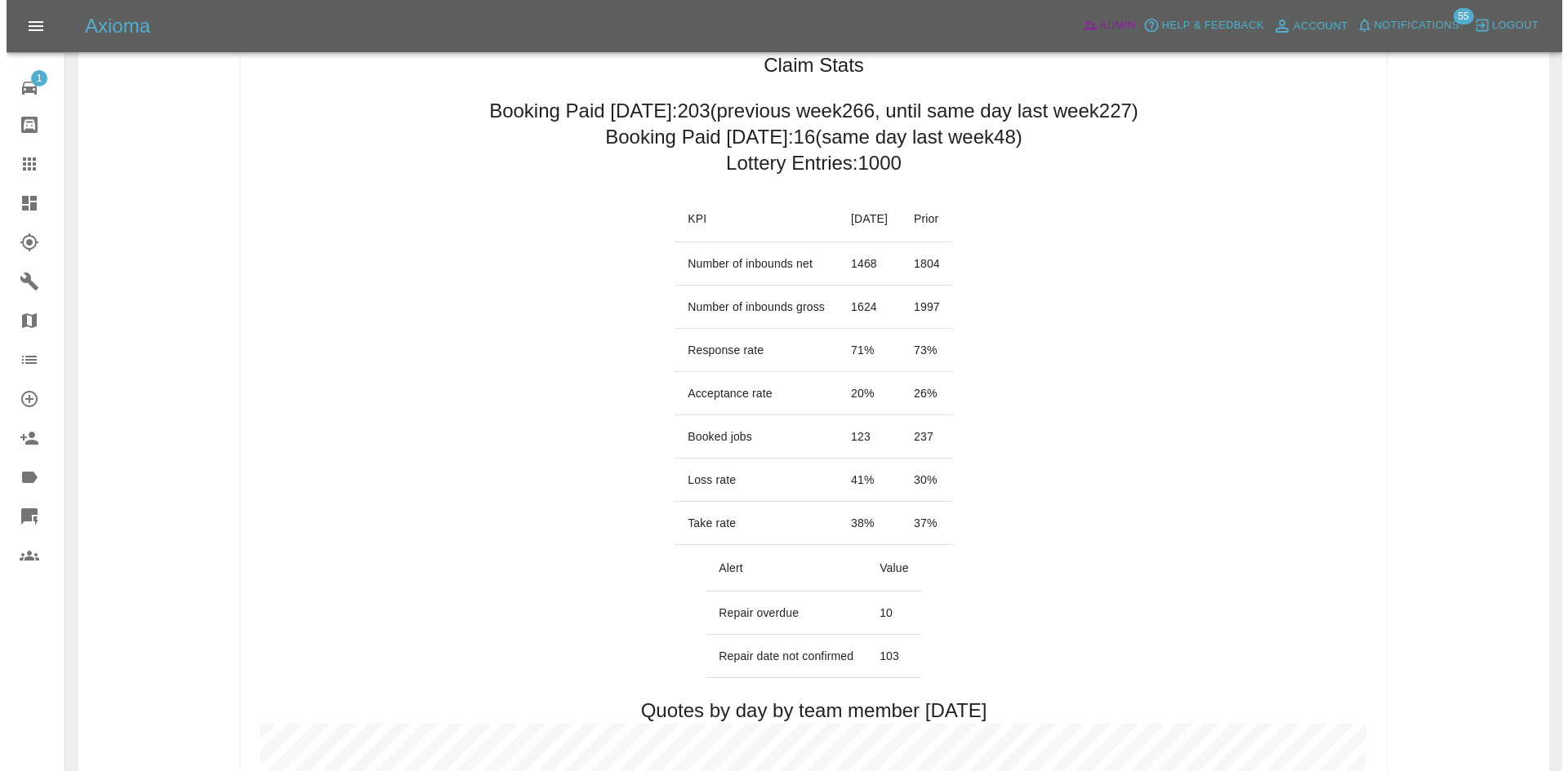
scroll to position [166, 0]
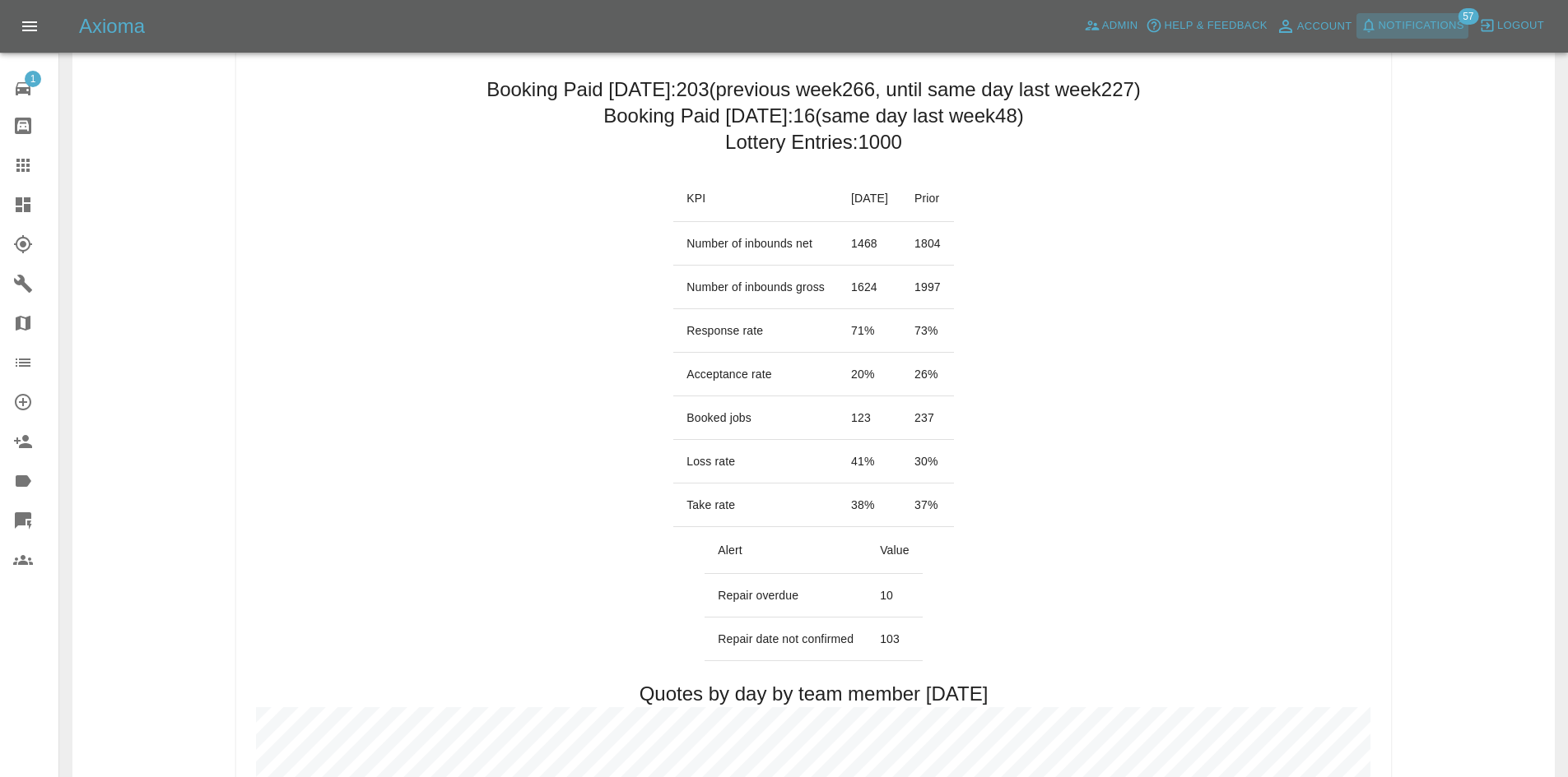
click at [1420, 38] on button "Notifications" at bounding box center [1412, 25] width 112 height 25
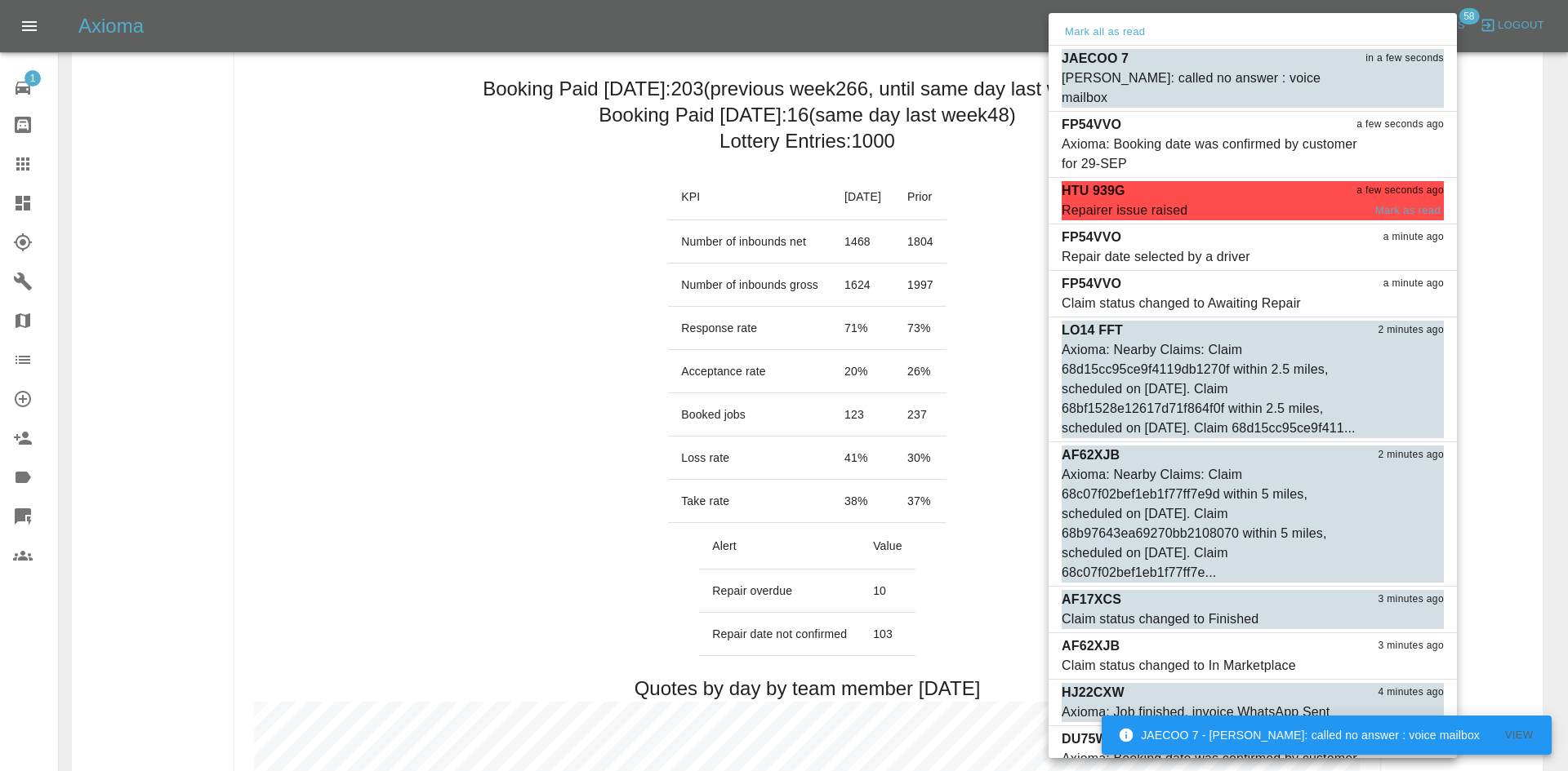
click at [1232, 181] on div "HTU 939G a few seconds ago" at bounding box center [1252, 191] width 382 height 19
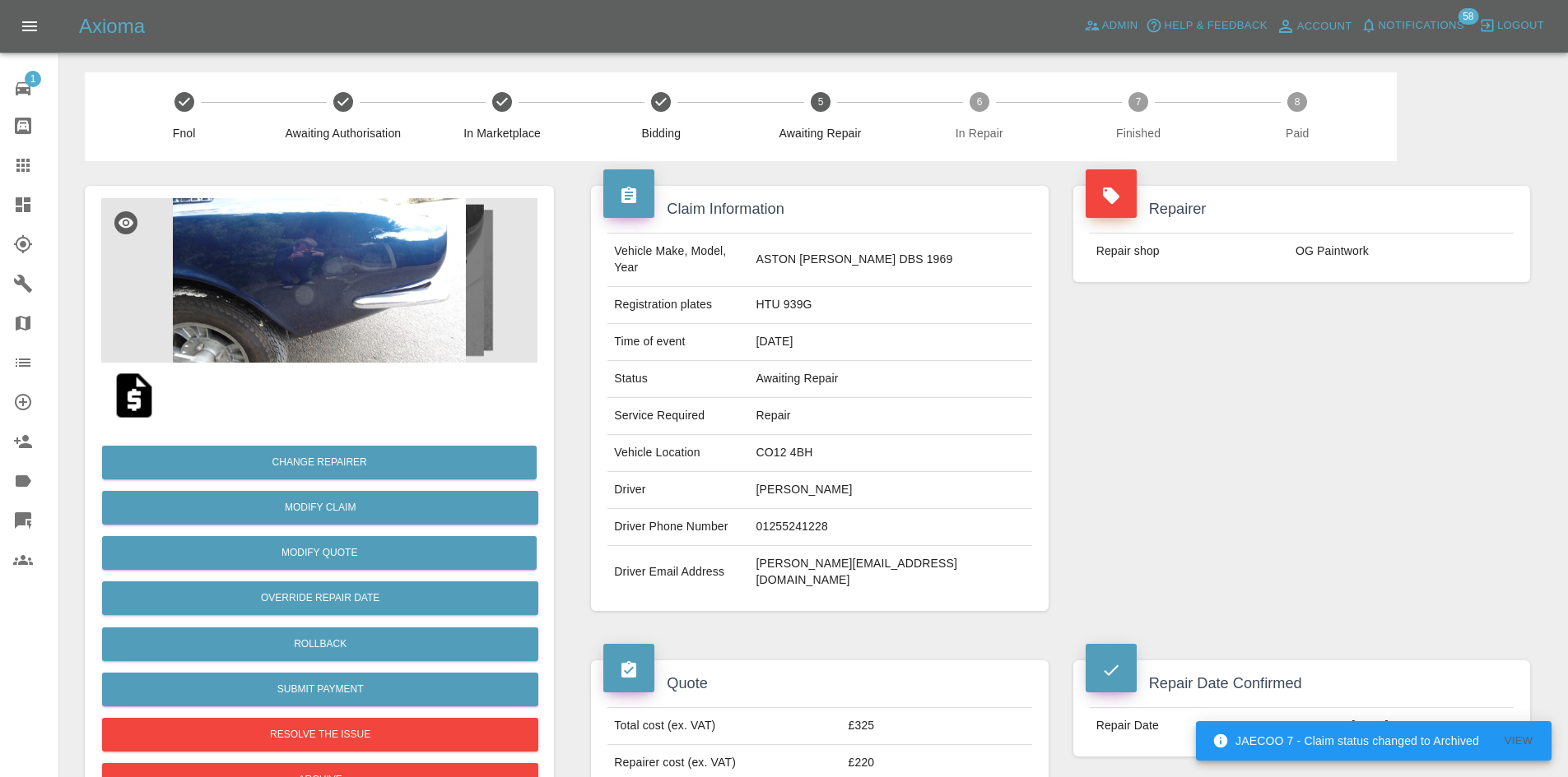
click at [10, 214] on link "Dashboard" at bounding box center [29, 205] width 59 height 40
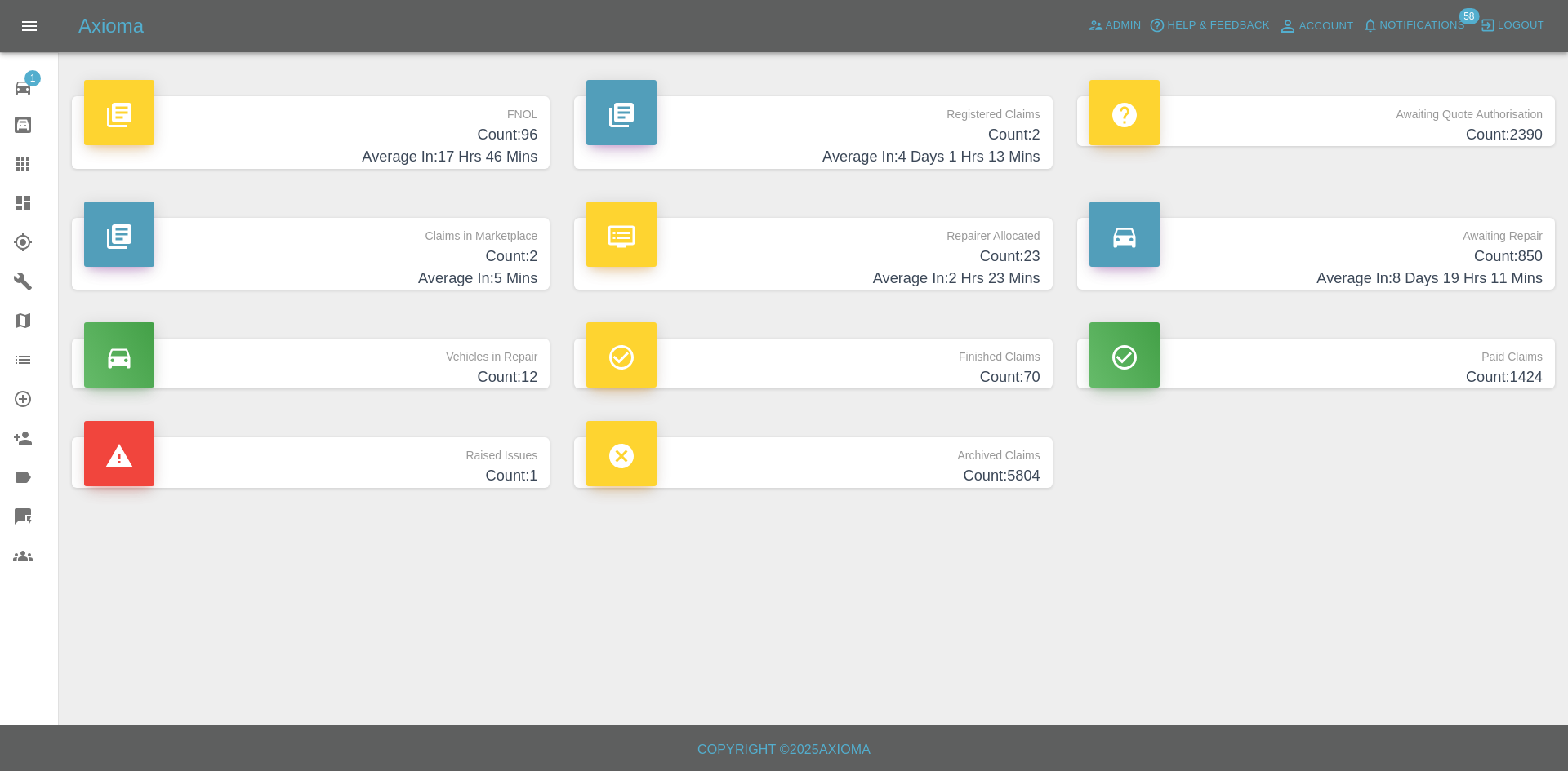
click at [1025, 139] on h4 "Count: 2" at bounding box center [813, 134] width 453 height 22
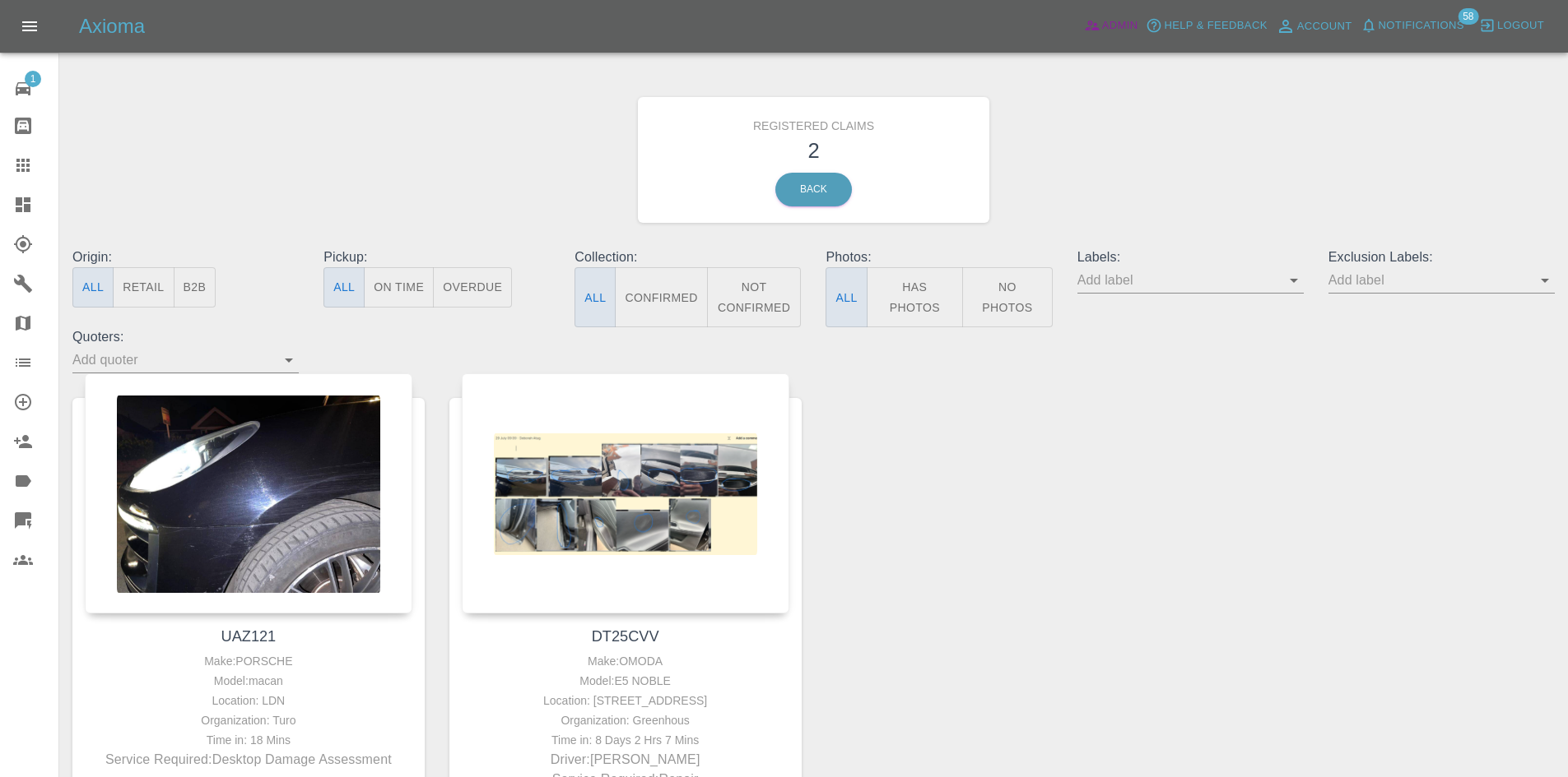
click at [1115, 19] on span "Admin" at bounding box center [1119, 26] width 36 height 19
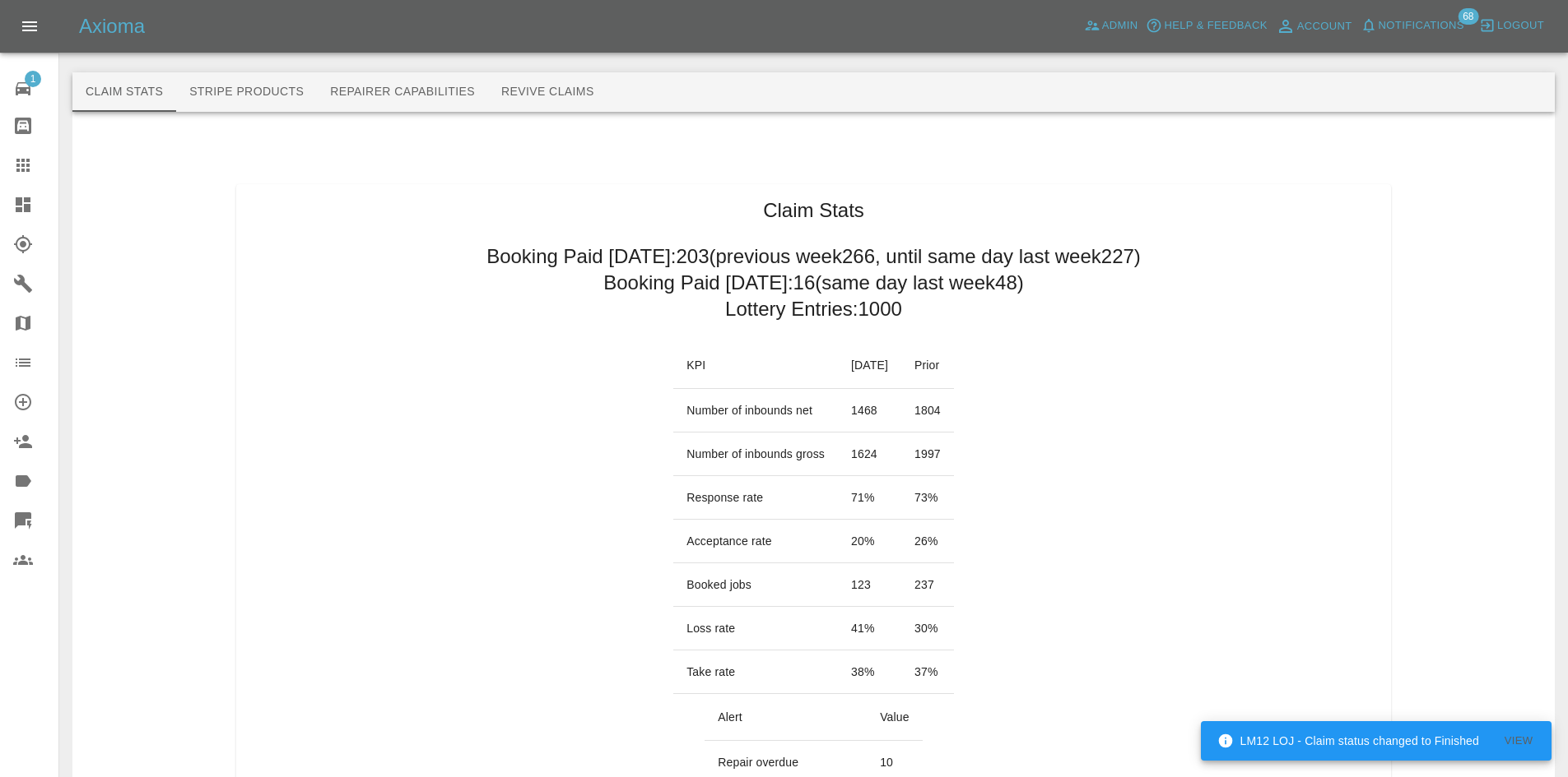
click at [0, 166] on link "Claims" at bounding box center [29, 165] width 59 height 40
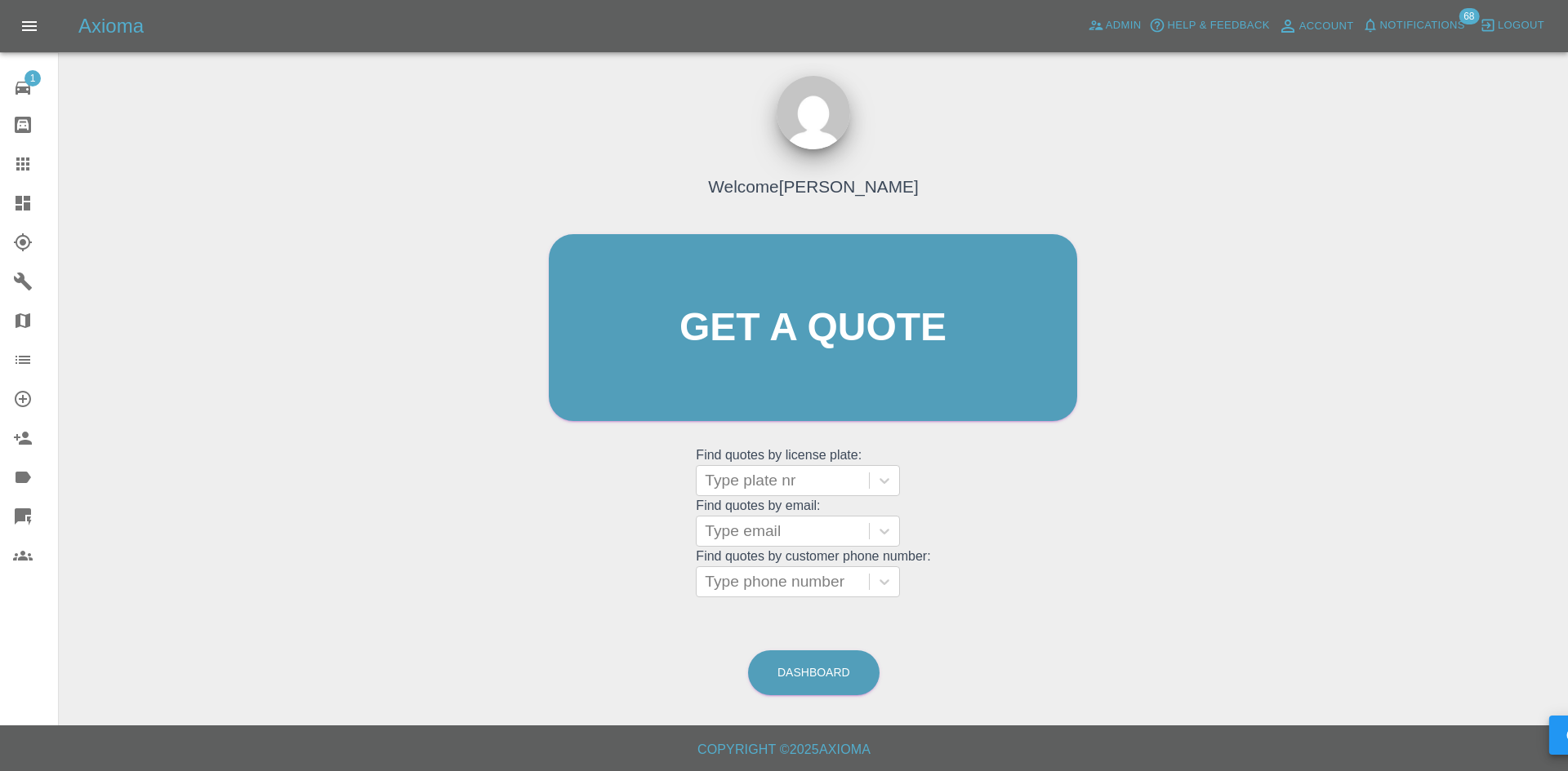
click at [6, 200] on link "Dashboard" at bounding box center [29, 203] width 58 height 39
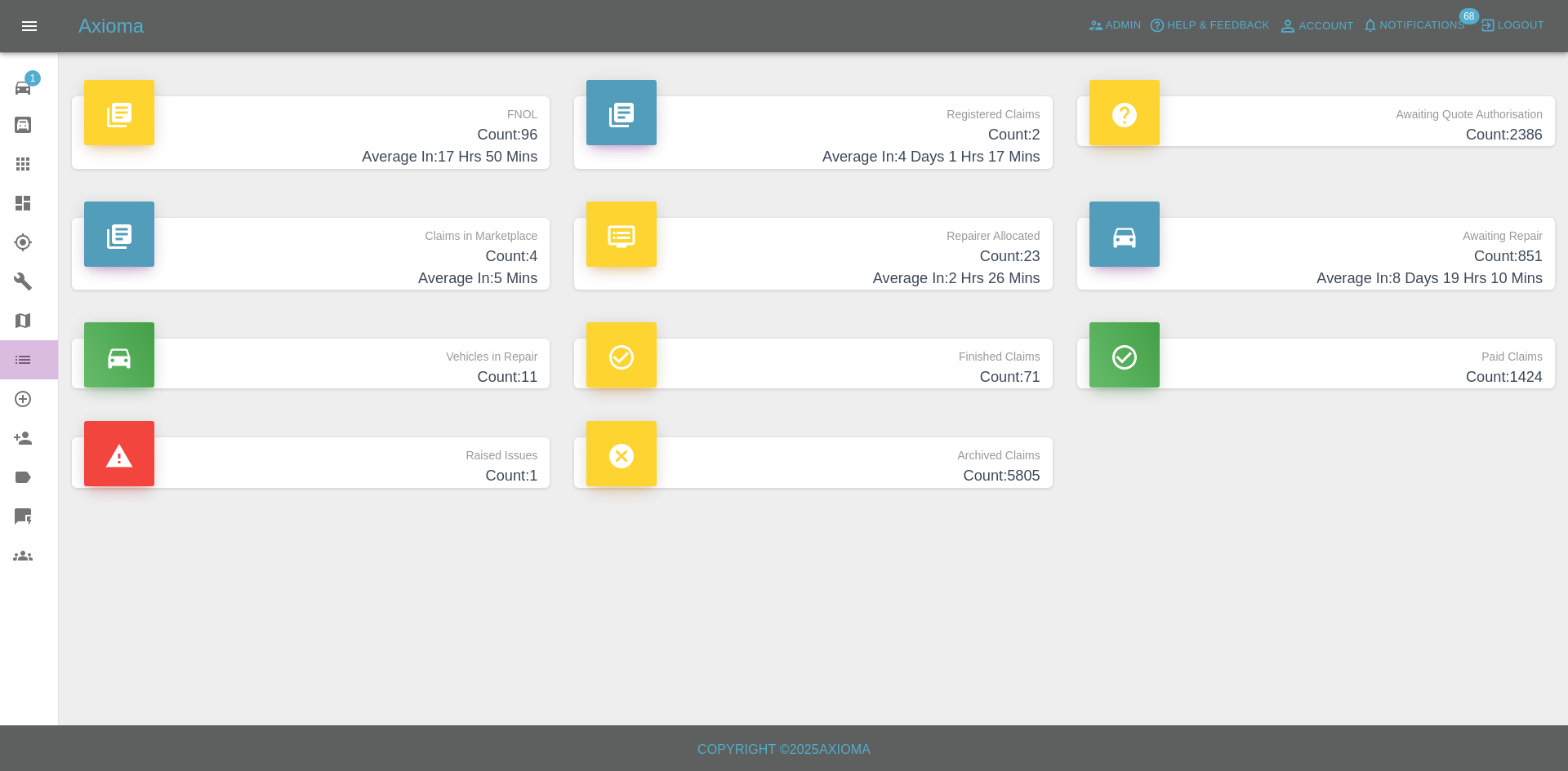
click at [24, 361] on icon at bounding box center [23, 359] width 15 height 8
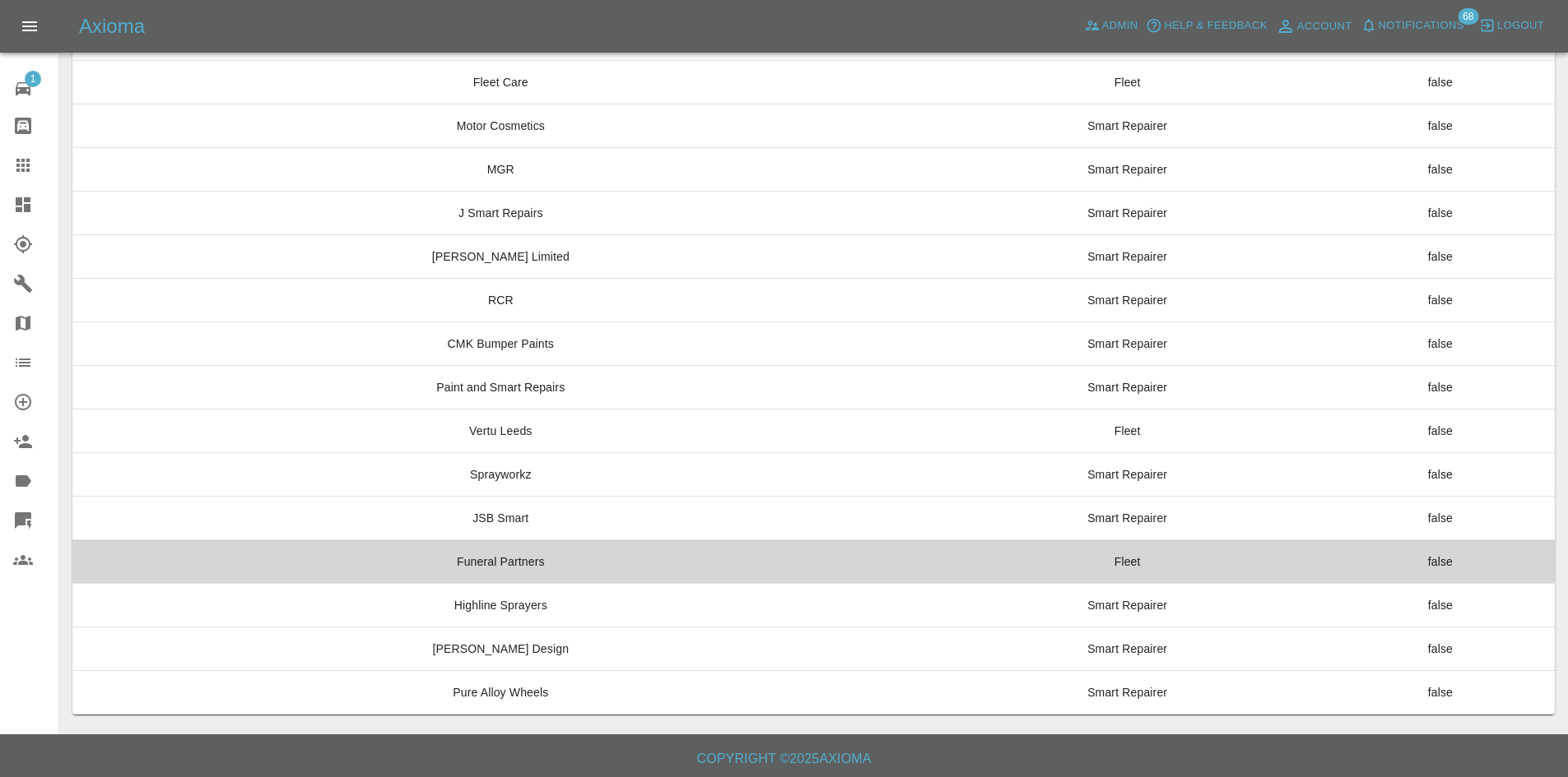
scroll to position [12538, 0]
click at [624, 553] on td "Funeral Partners" at bounding box center [500, 563] width 856 height 44
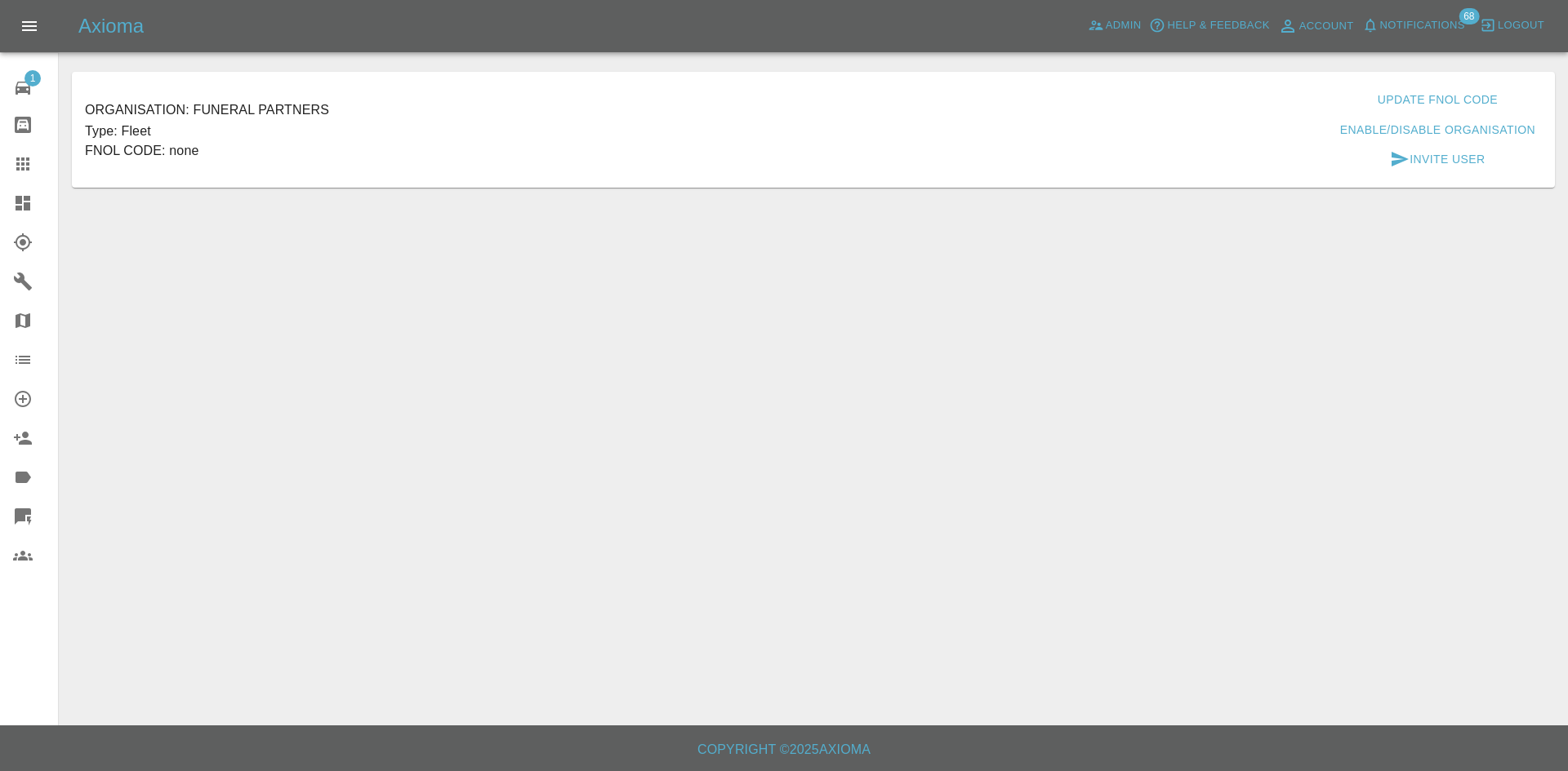
click at [1469, 160] on button "Invite User" at bounding box center [1437, 159] width 108 height 30
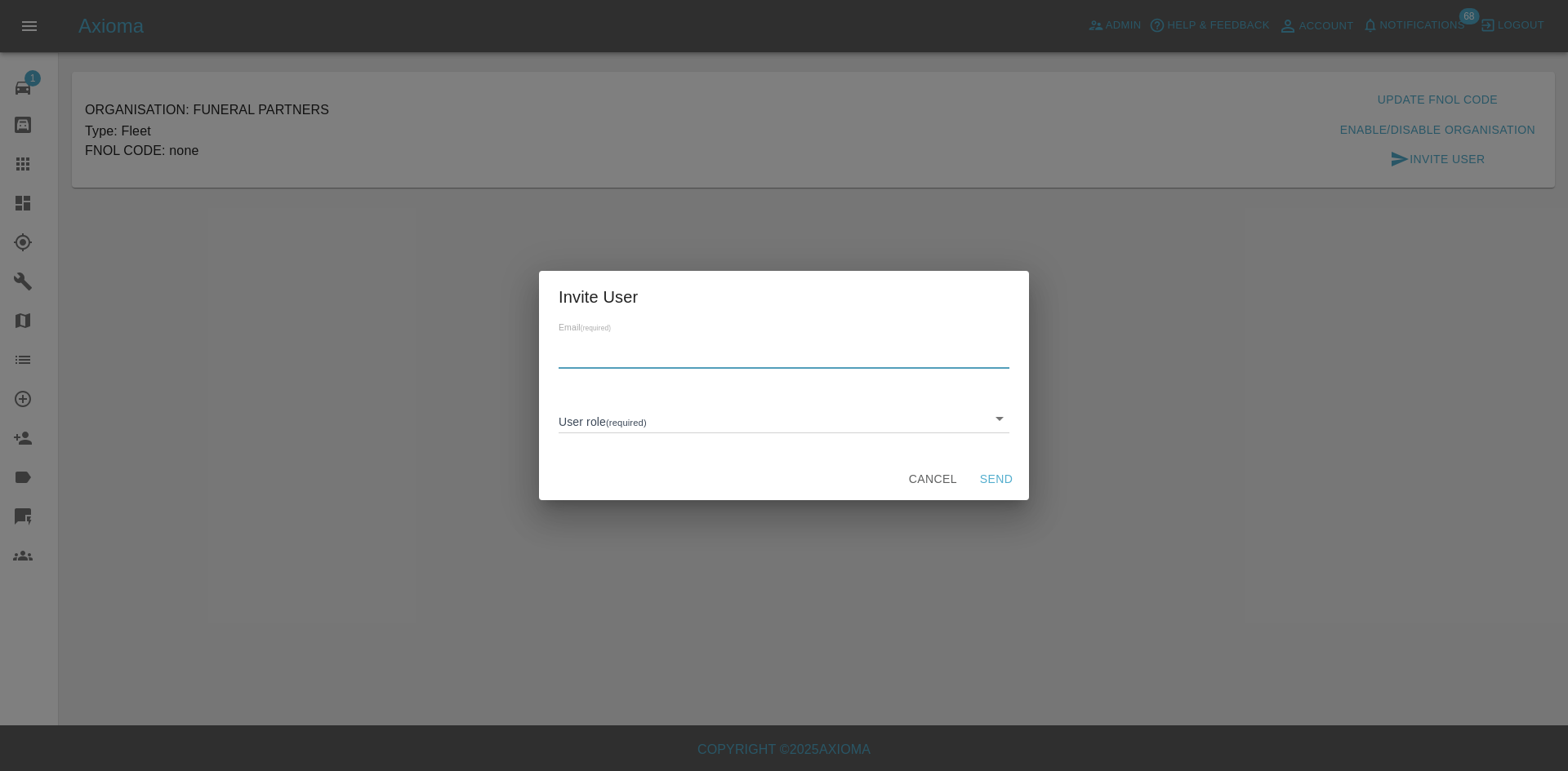
click at [690, 368] on input "text" at bounding box center [784, 356] width 451 height 24
paste input "mark.dawson@funeralpartners.co.uk"
type input "mark.dawson@funeralpartners.co.uk"
click at [999, 423] on body "Axioma Admin Help & Feedback Account Notifications 68 Logout 1 Repair home Body…" at bounding box center [784, 385] width 1568 height 771
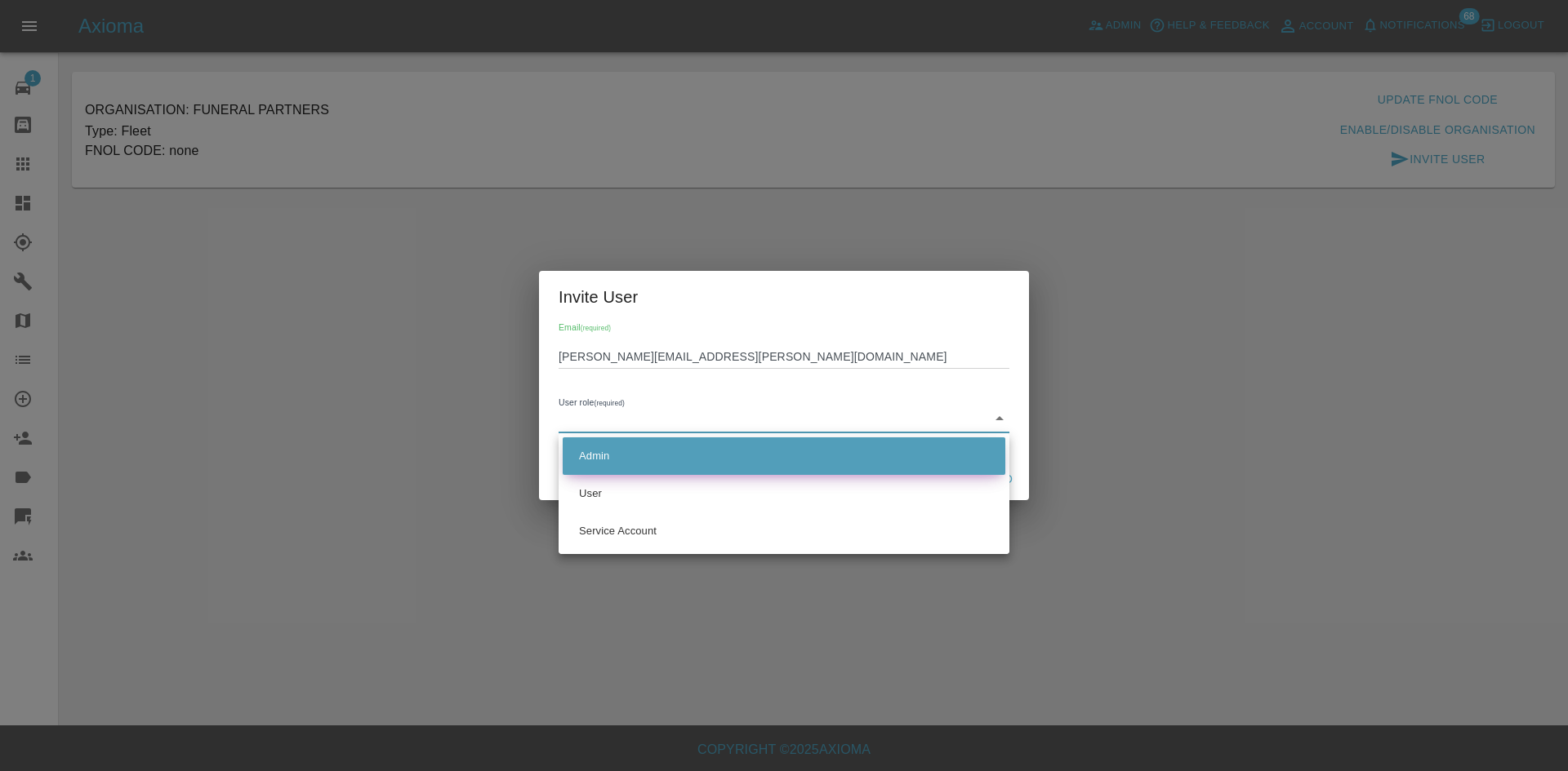
click at [919, 458] on li "Admin" at bounding box center [784, 456] width 443 height 37
type input "ADMIN"
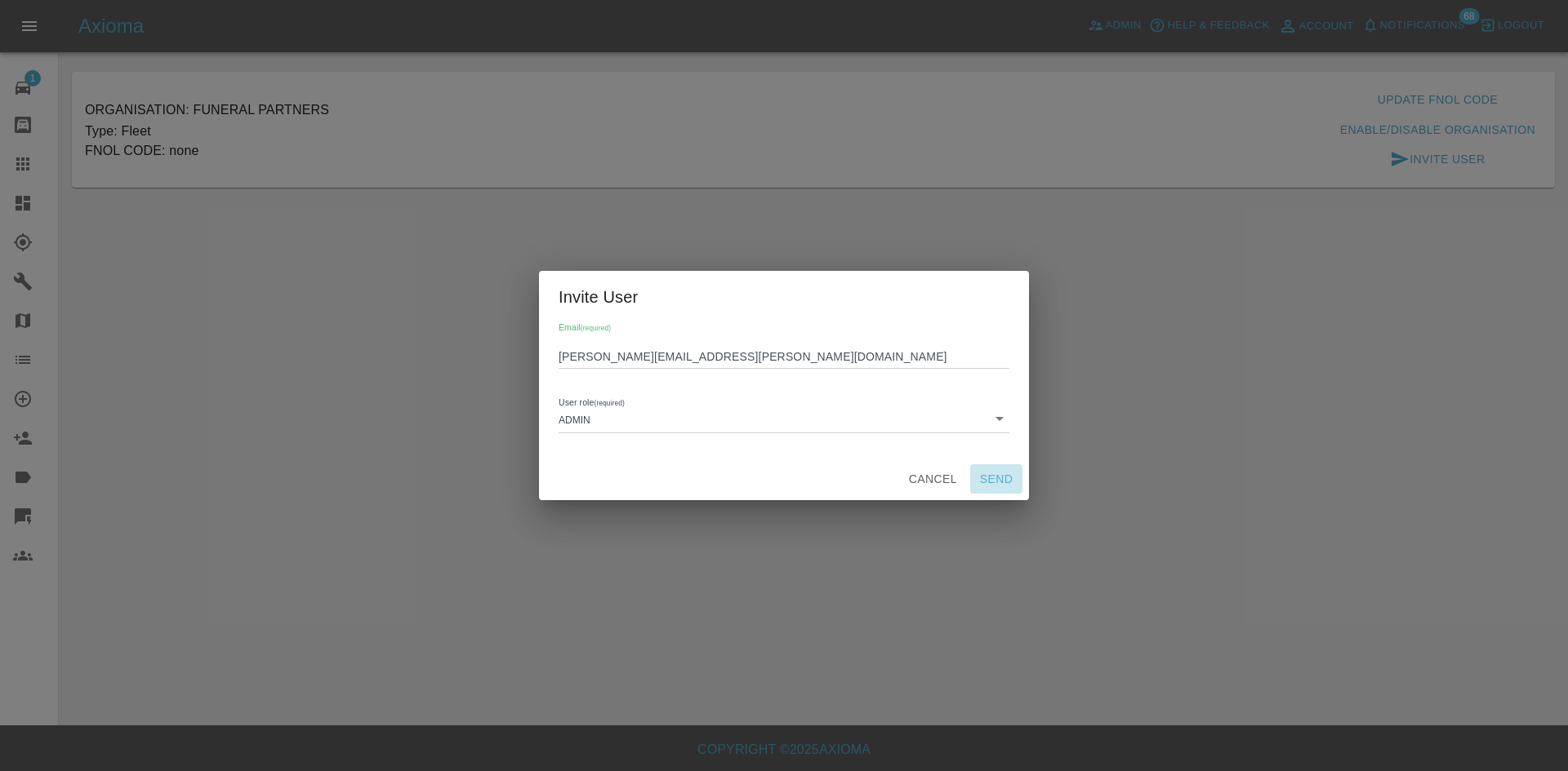
click at [979, 480] on button "Send" at bounding box center [996, 479] width 52 height 30
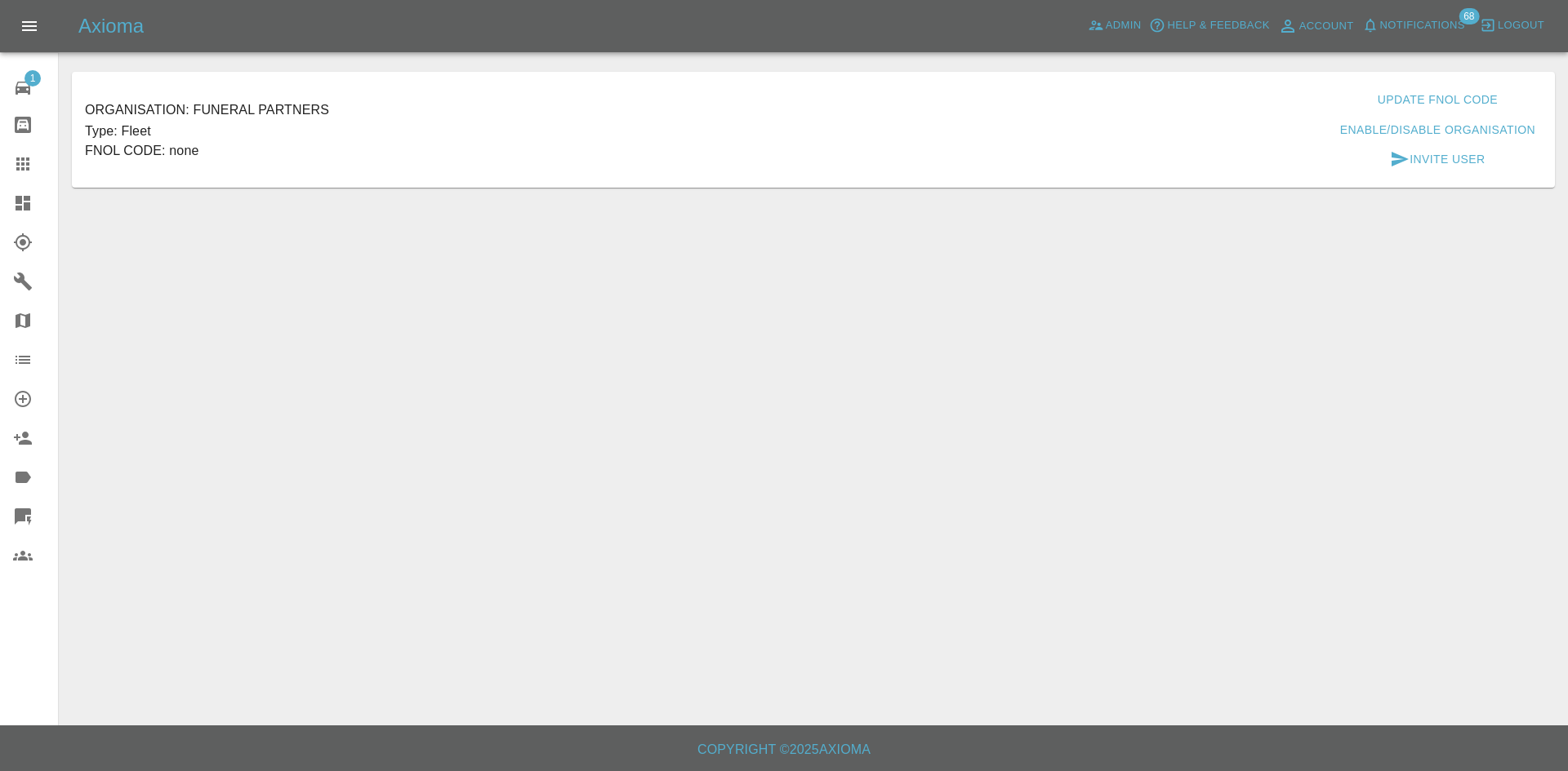
click at [18, 213] on icon at bounding box center [23, 203] width 19 height 19
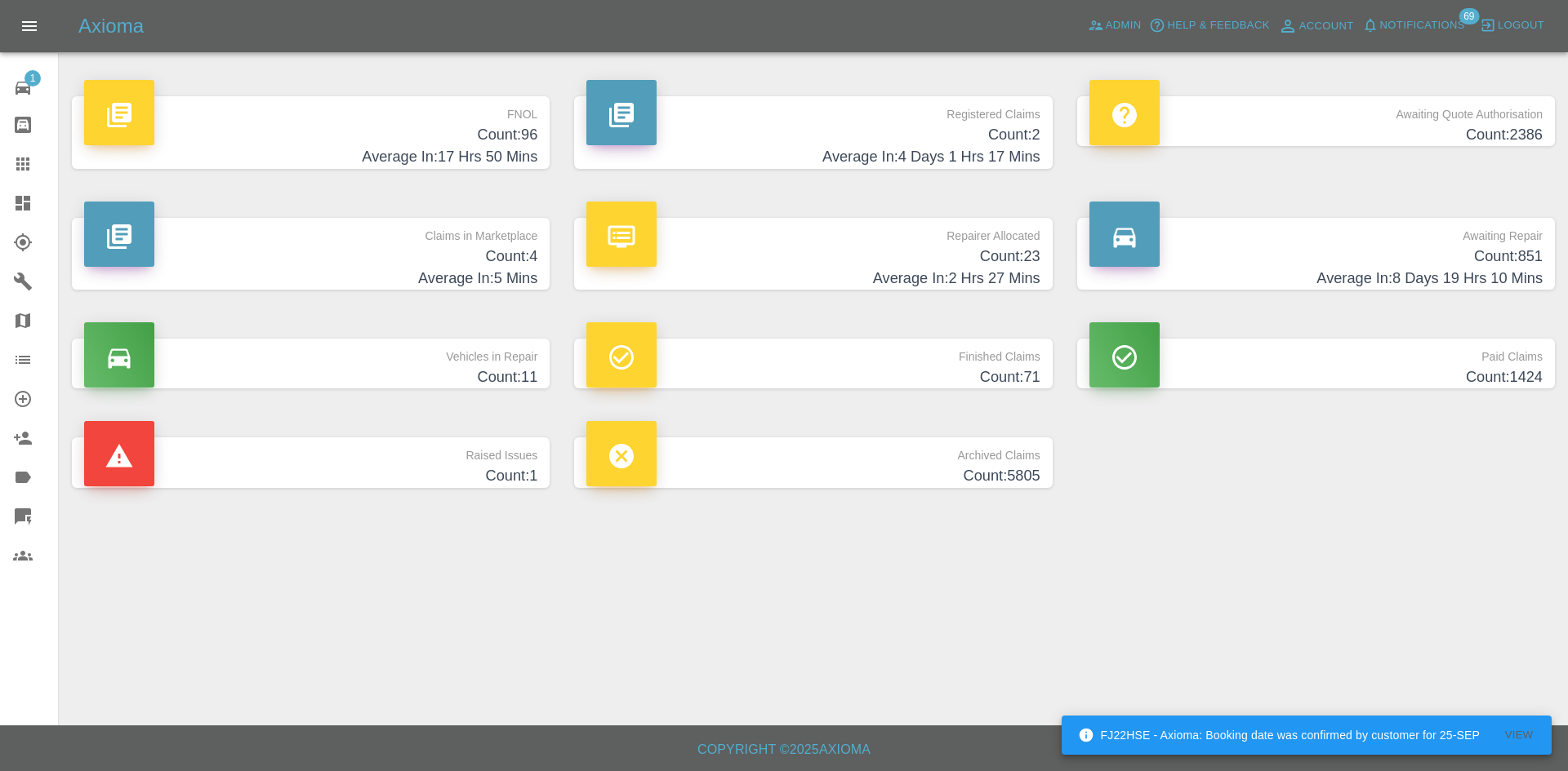
click at [17, 200] on icon at bounding box center [23, 203] width 15 height 15
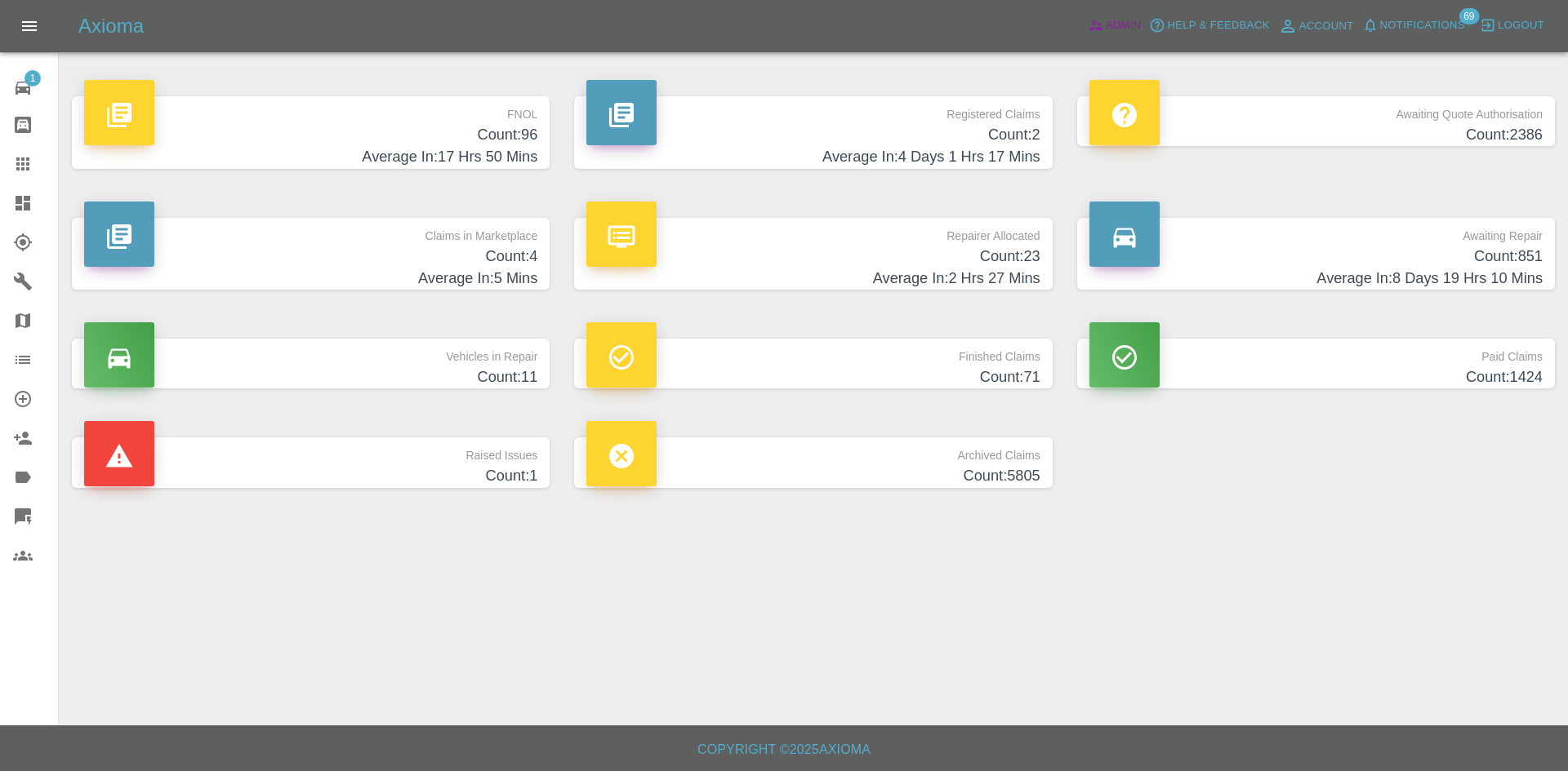
click at [1117, 24] on span "Admin" at bounding box center [1123, 26] width 36 height 19
click at [487, 129] on h4 "Count: 96" at bounding box center [310, 134] width 453 height 22
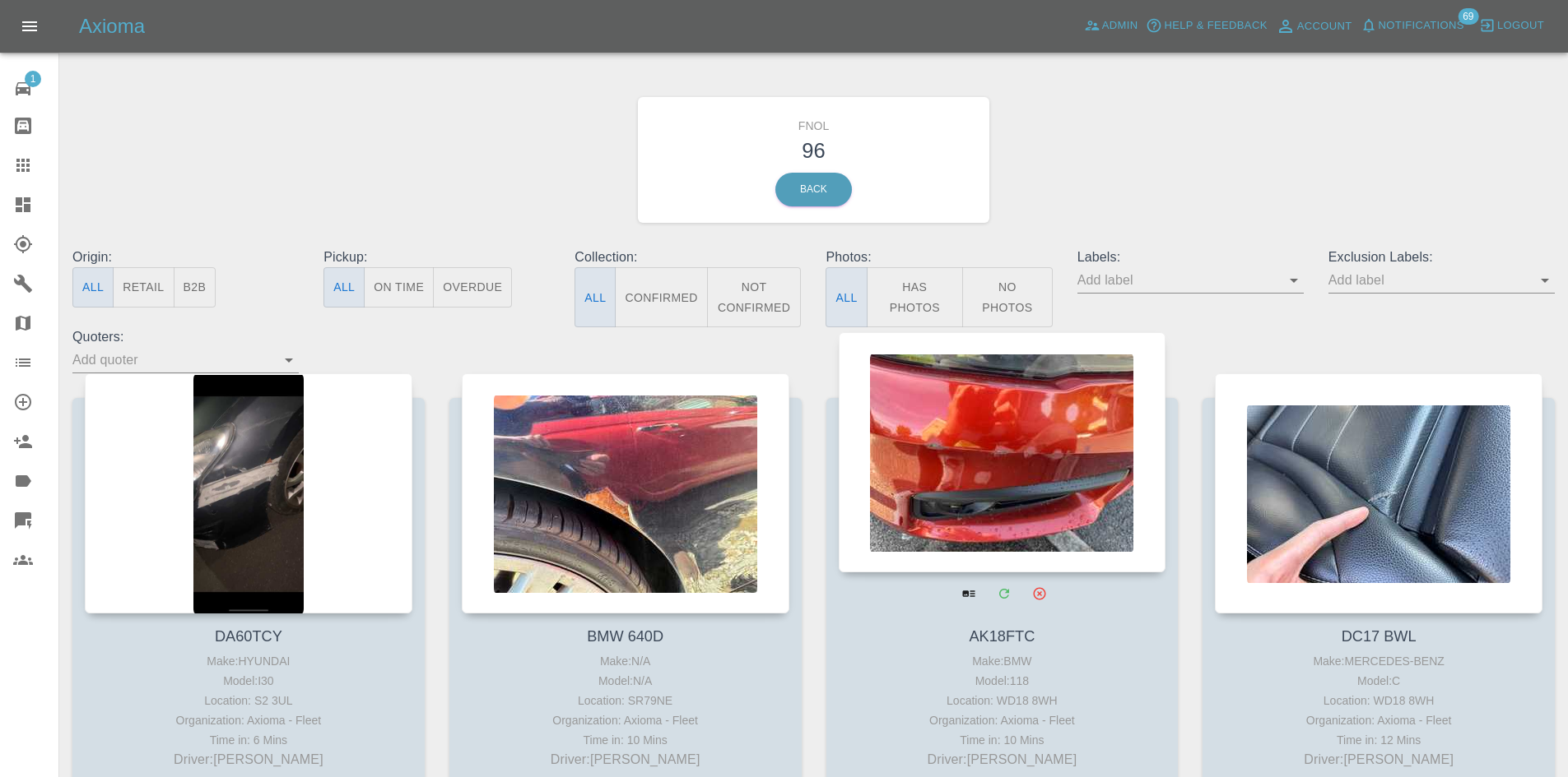
click at [973, 525] on div at bounding box center [1002, 452] width 328 height 241
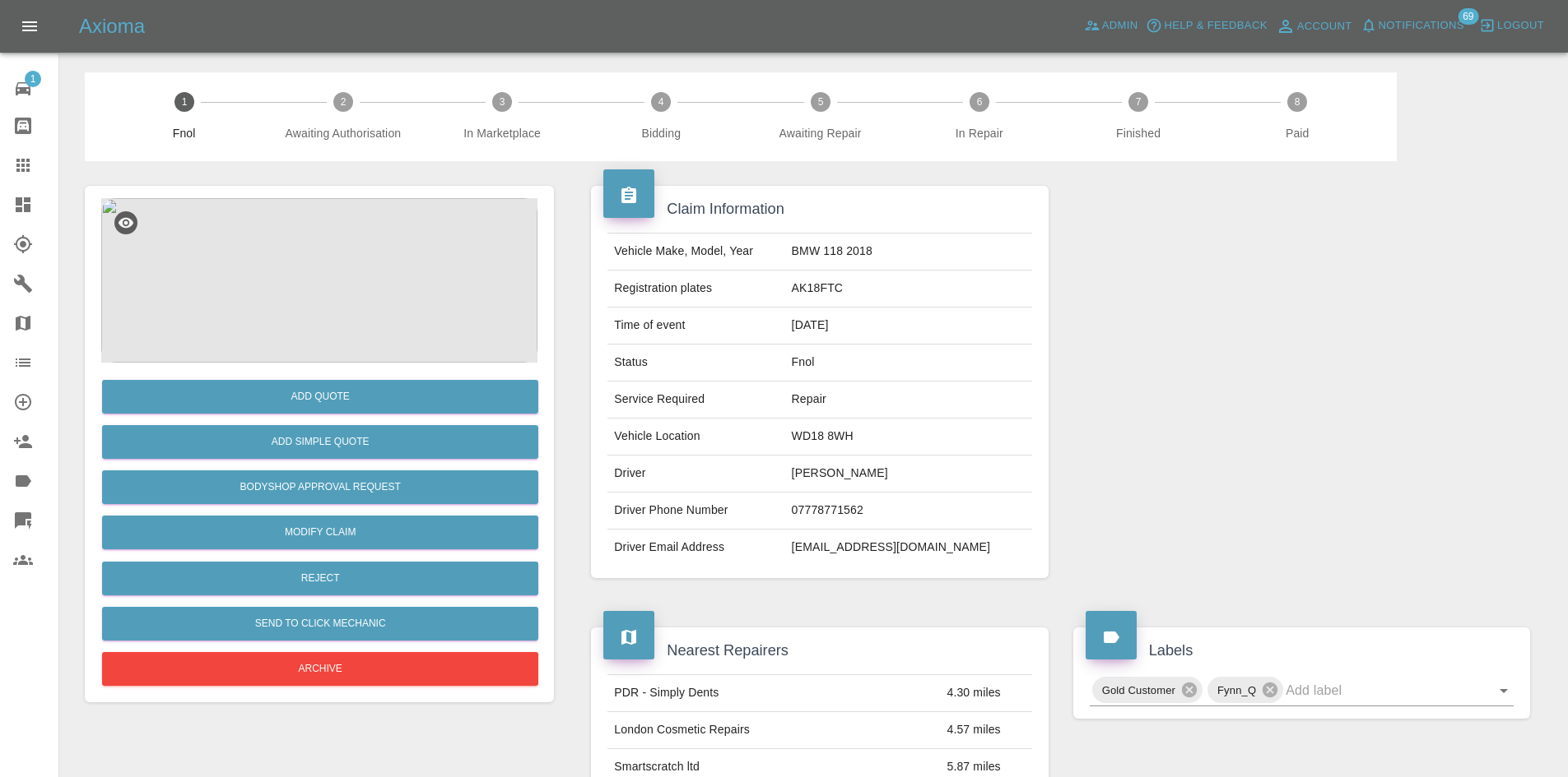
click at [399, 309] on img at bounding box center [319, 280] width 437 height 164
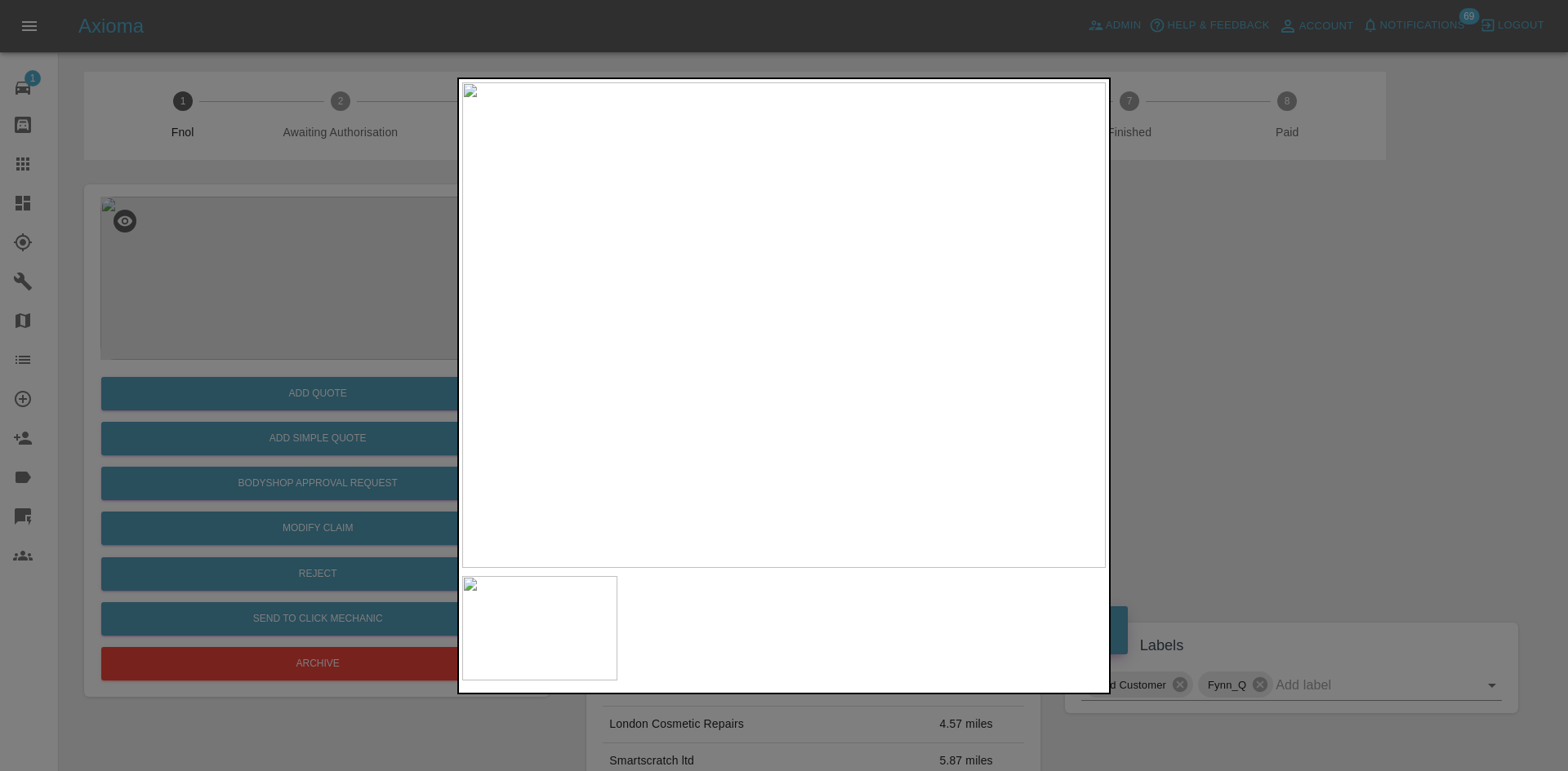
click at [1239, 420] on div at bounding box center [784, 385] width 1568 height 771
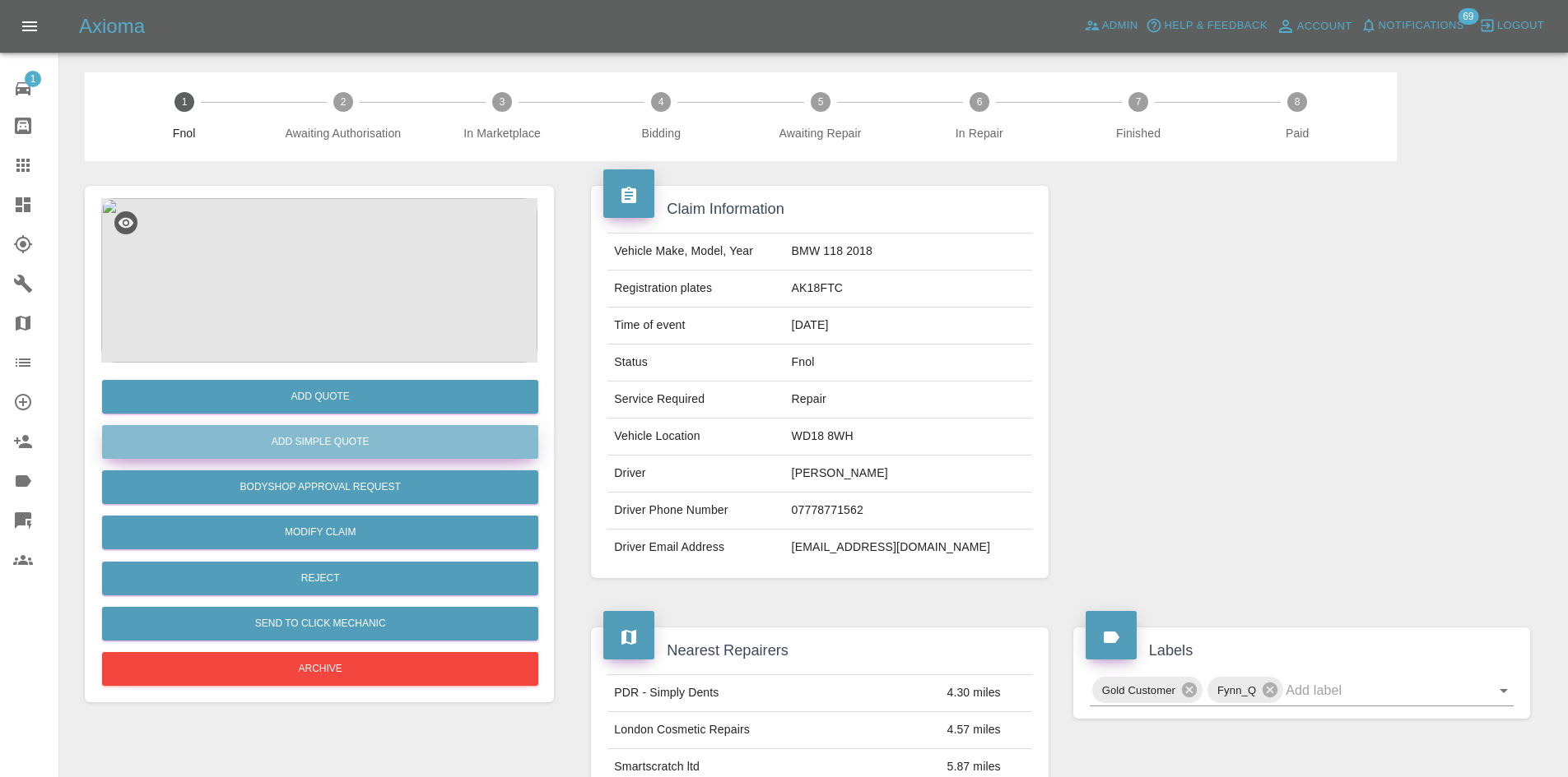
click at [356, 437] on button "Add Simple Quote" at bounding box center [320, 442] width 437 height 33
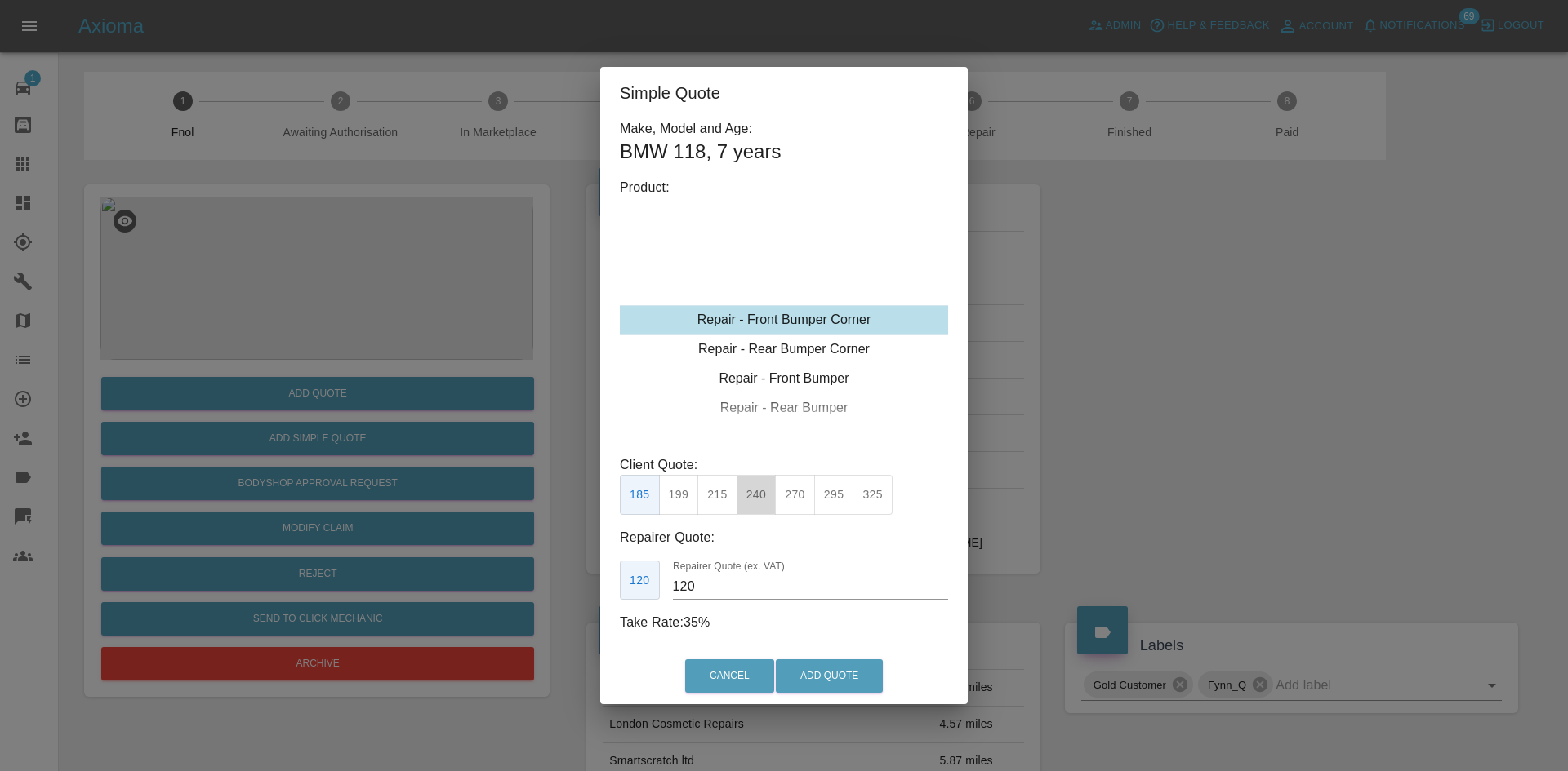
click at [743, 502] on button "240" at bounding box center [757, 495] width 40 height 40
type input "150"
click at [839, 676] on button "Add Quote" at bounding box center [829, 676] width 107 height 33
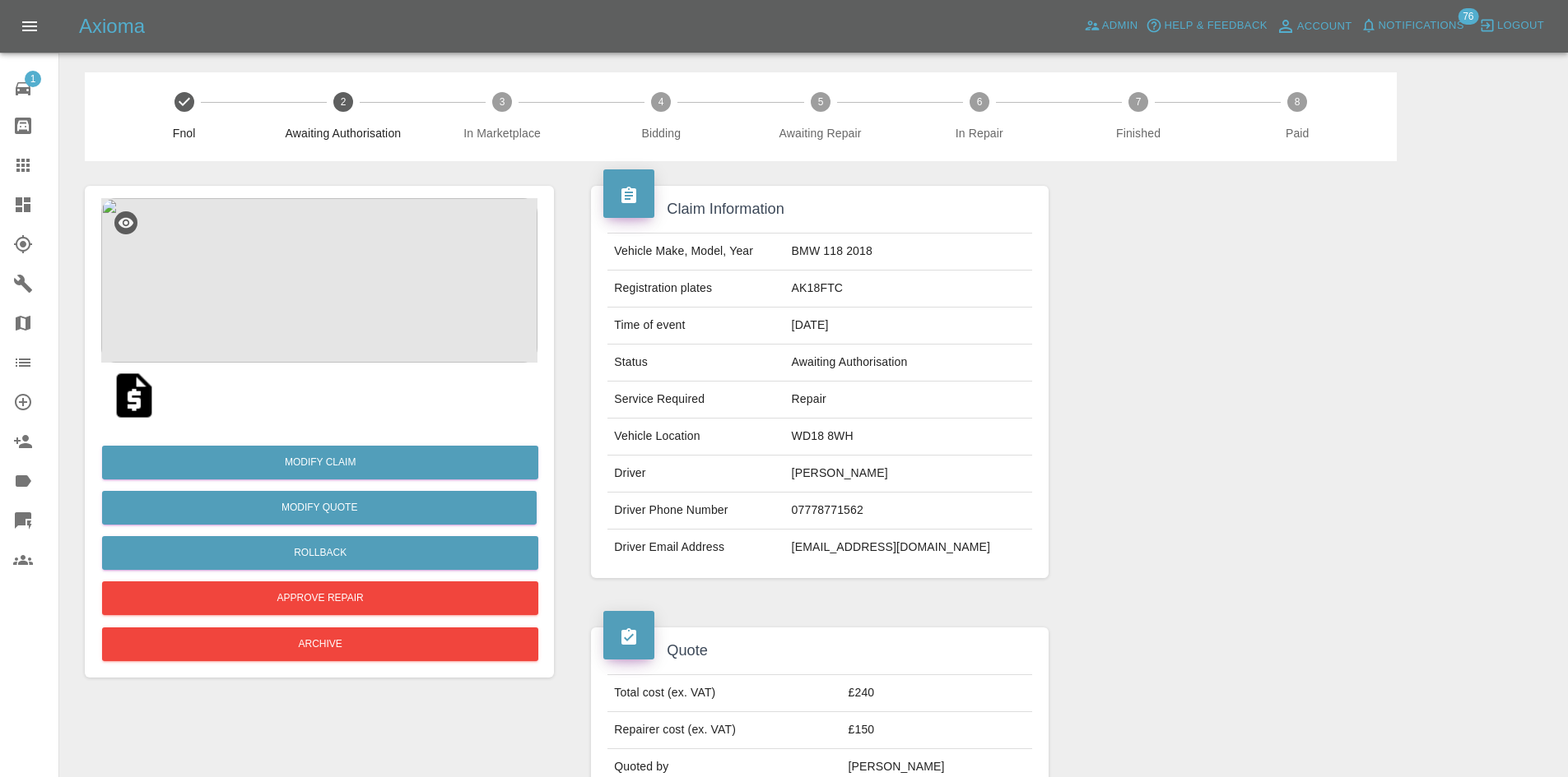
click at [1393, 15] on button "Notifications" at bounding box center [1412, 25] width 112 height 25
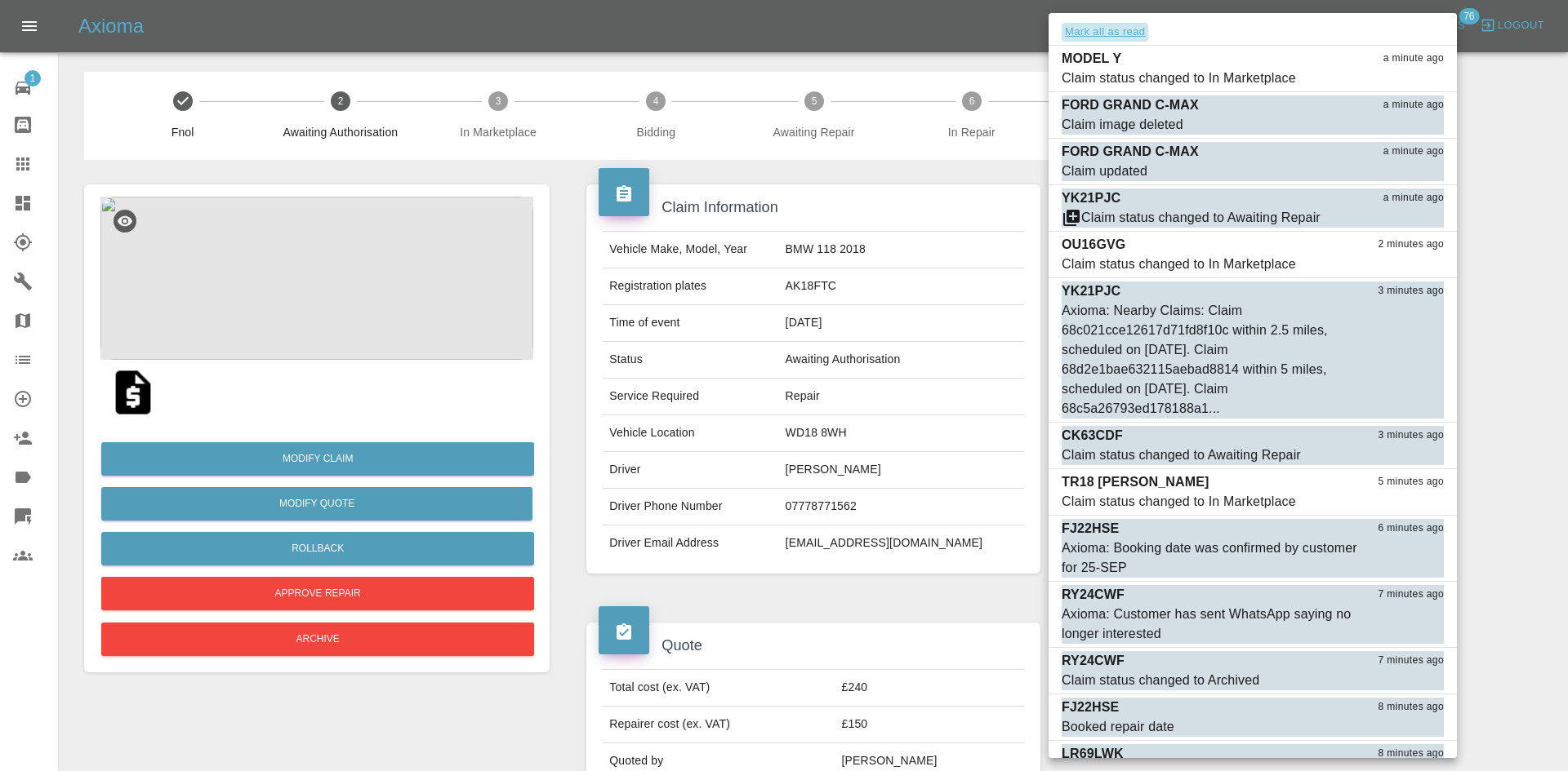
click at [1144, 23] on button "Mark all as read" at bounding box center [1104, 32] width 86 height 19
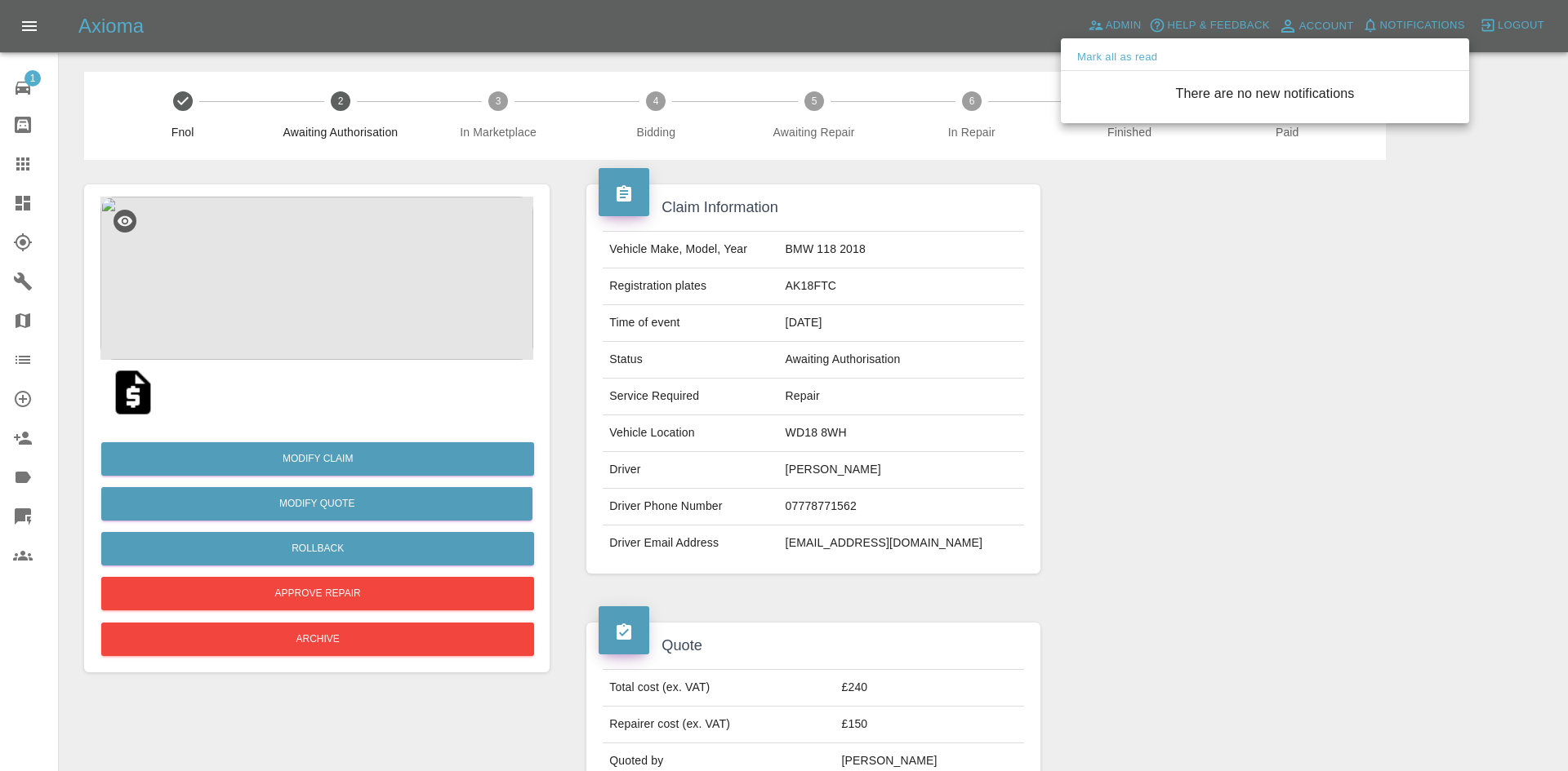
click at [1127, 24] on div at bounding box center [784, 385] width 1568 height 771
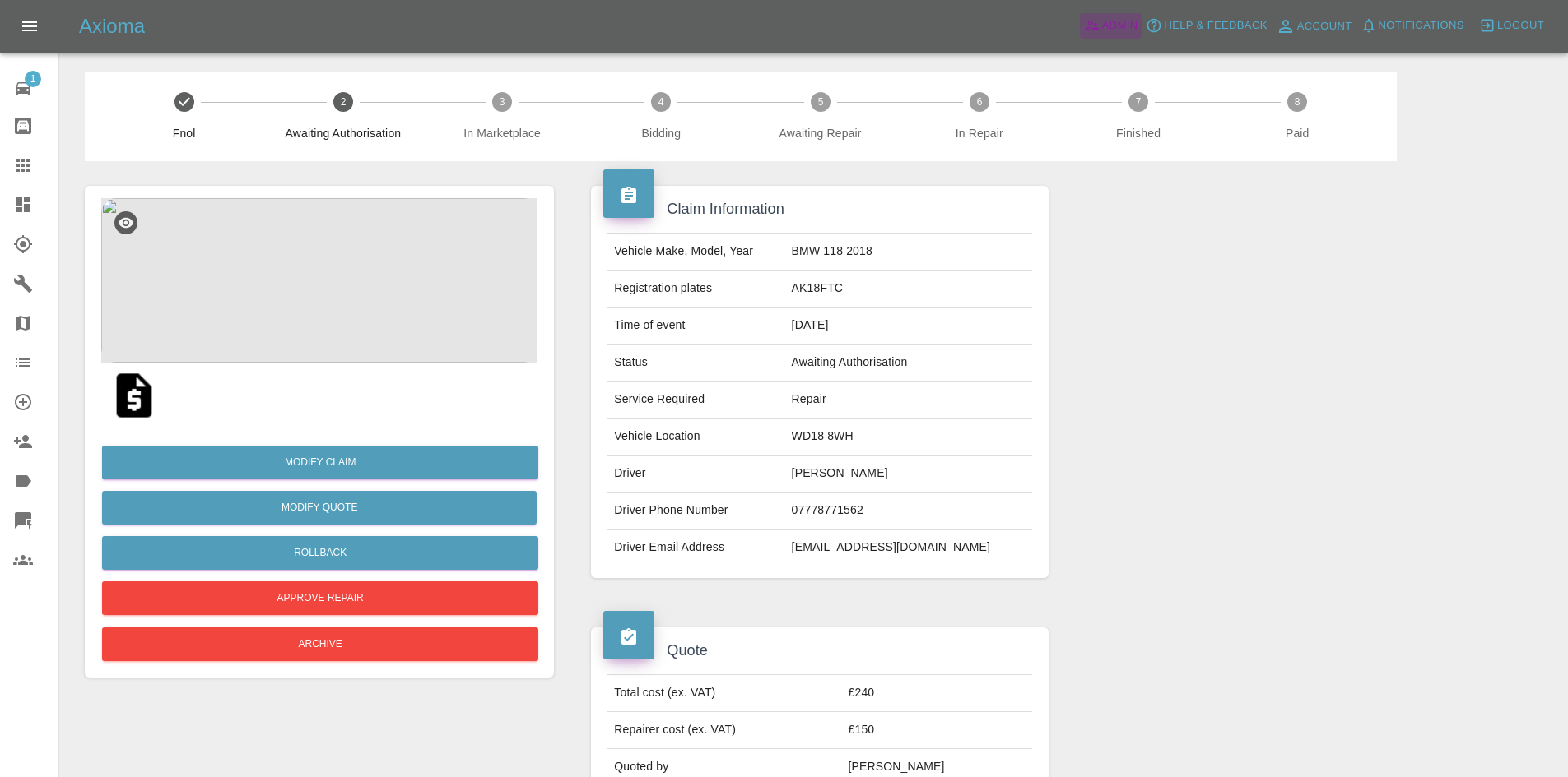
drag, startPoint x: 1136, startPoint y: 25, endPoint x: 1001, endPoint y: 284, distance: 292.1
click at [1136, 25] on span "Admin" at bounding box center [1119, 26] width 36 height 19
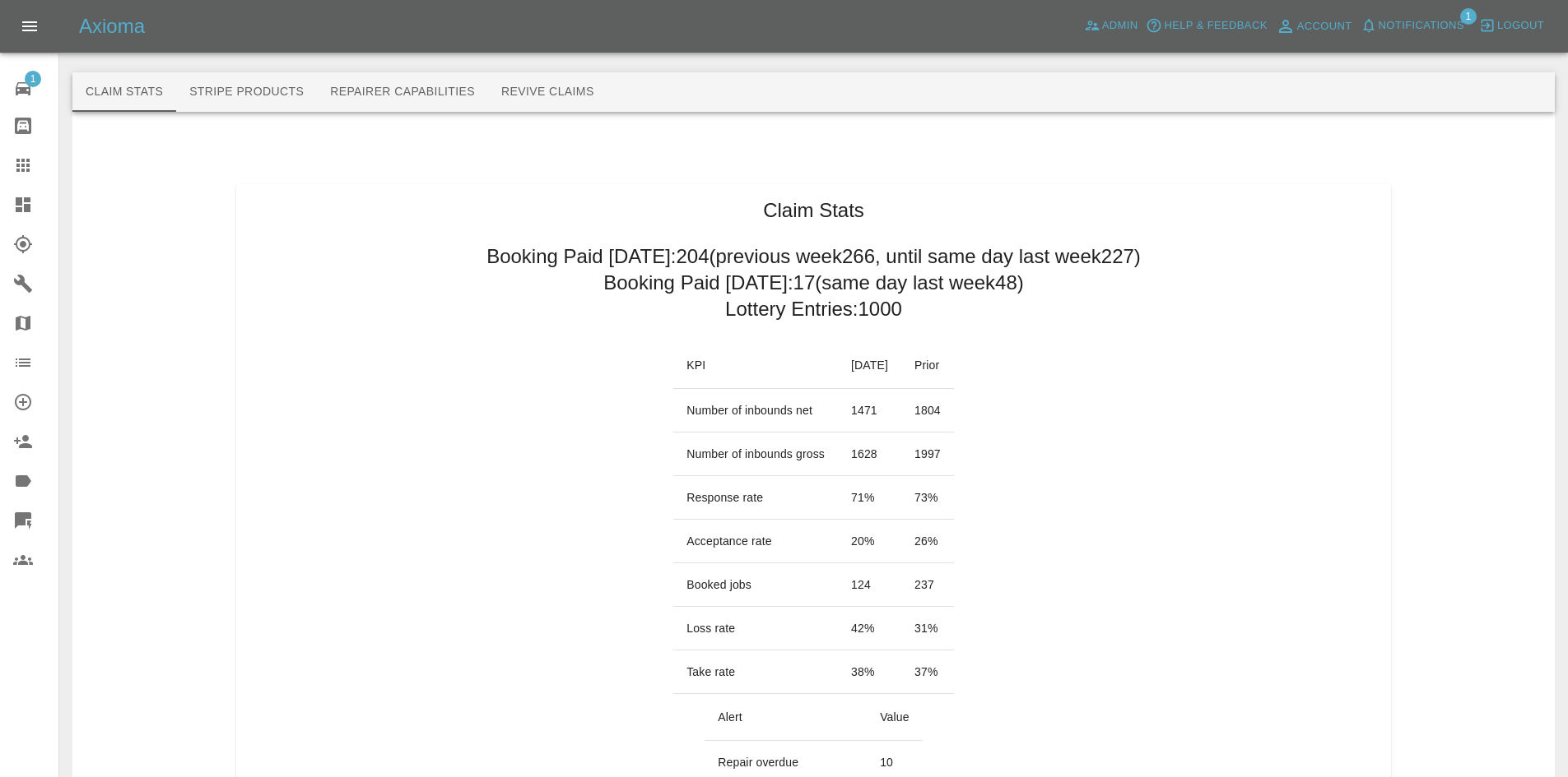
click at [0, 198] on link "Dashboard" at bounding box center [29, 205] width 59 height 40
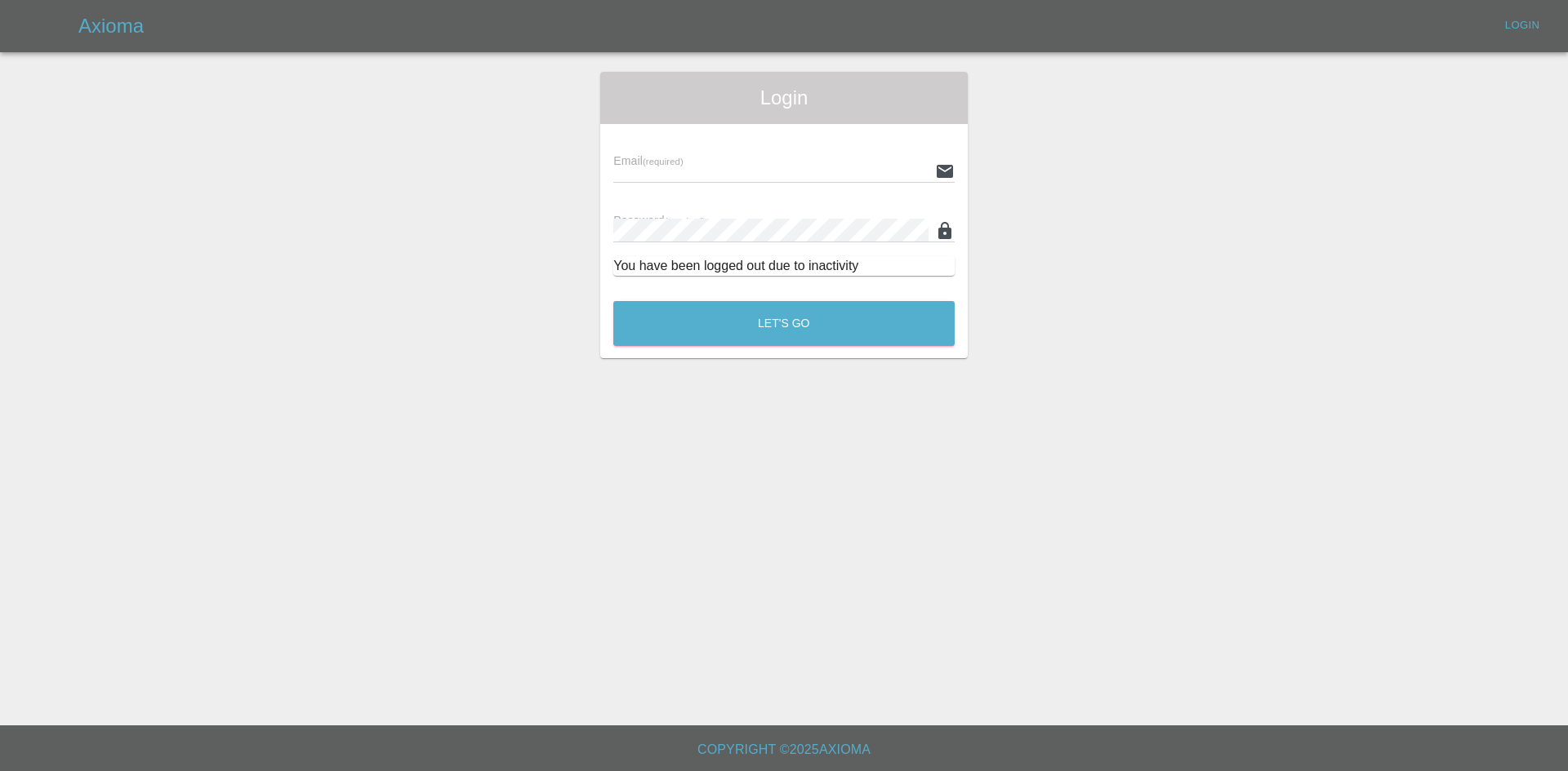
type input "alex.kennett@axioma.co.uk"
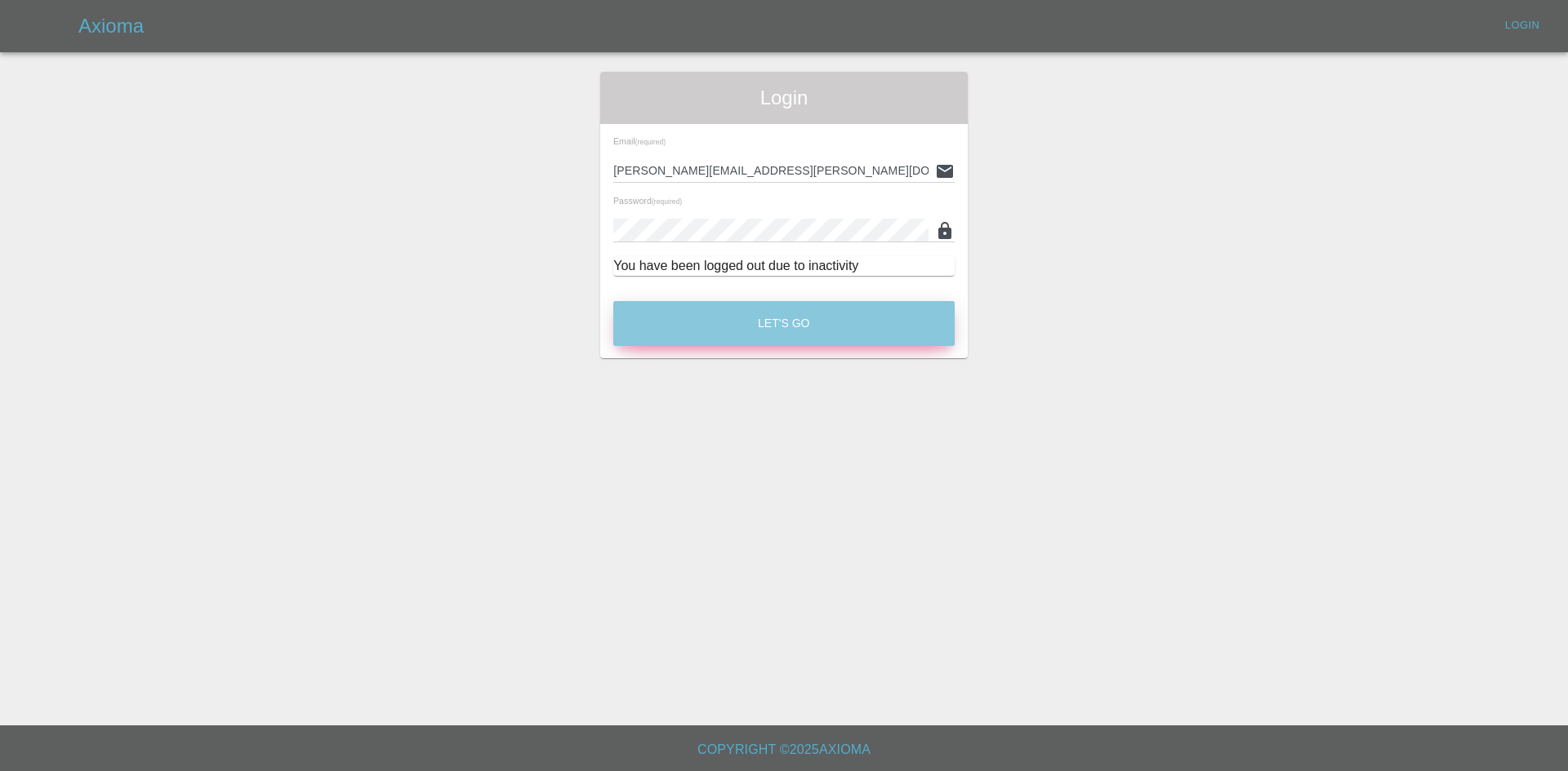
click at [782, 339] on button "Let's Go" at bounding box center [784, 324] width 342 height 45
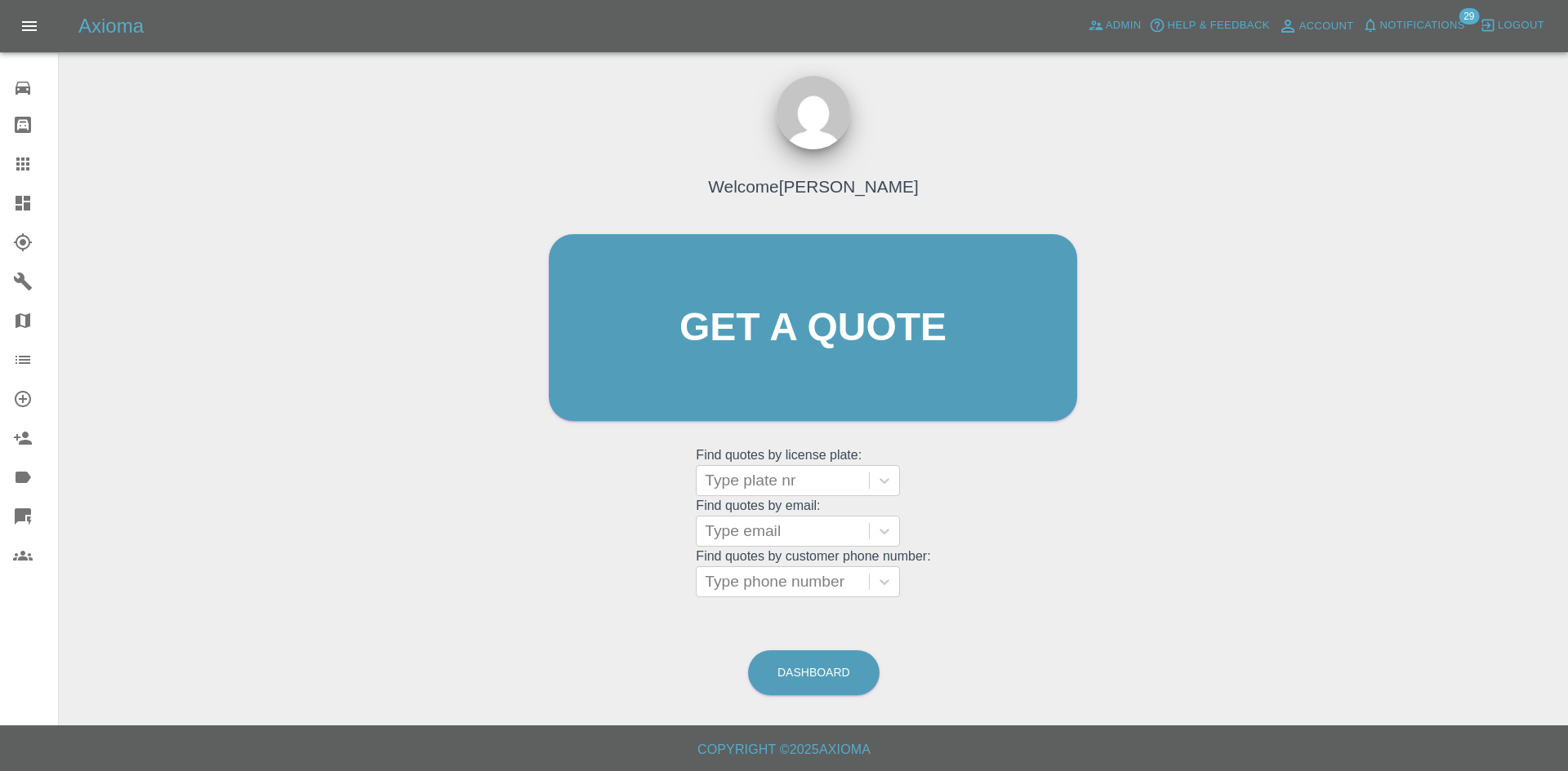
click at [0, 203] on link "Dashboard" at bounding box center [29, 203] width 58 height 39
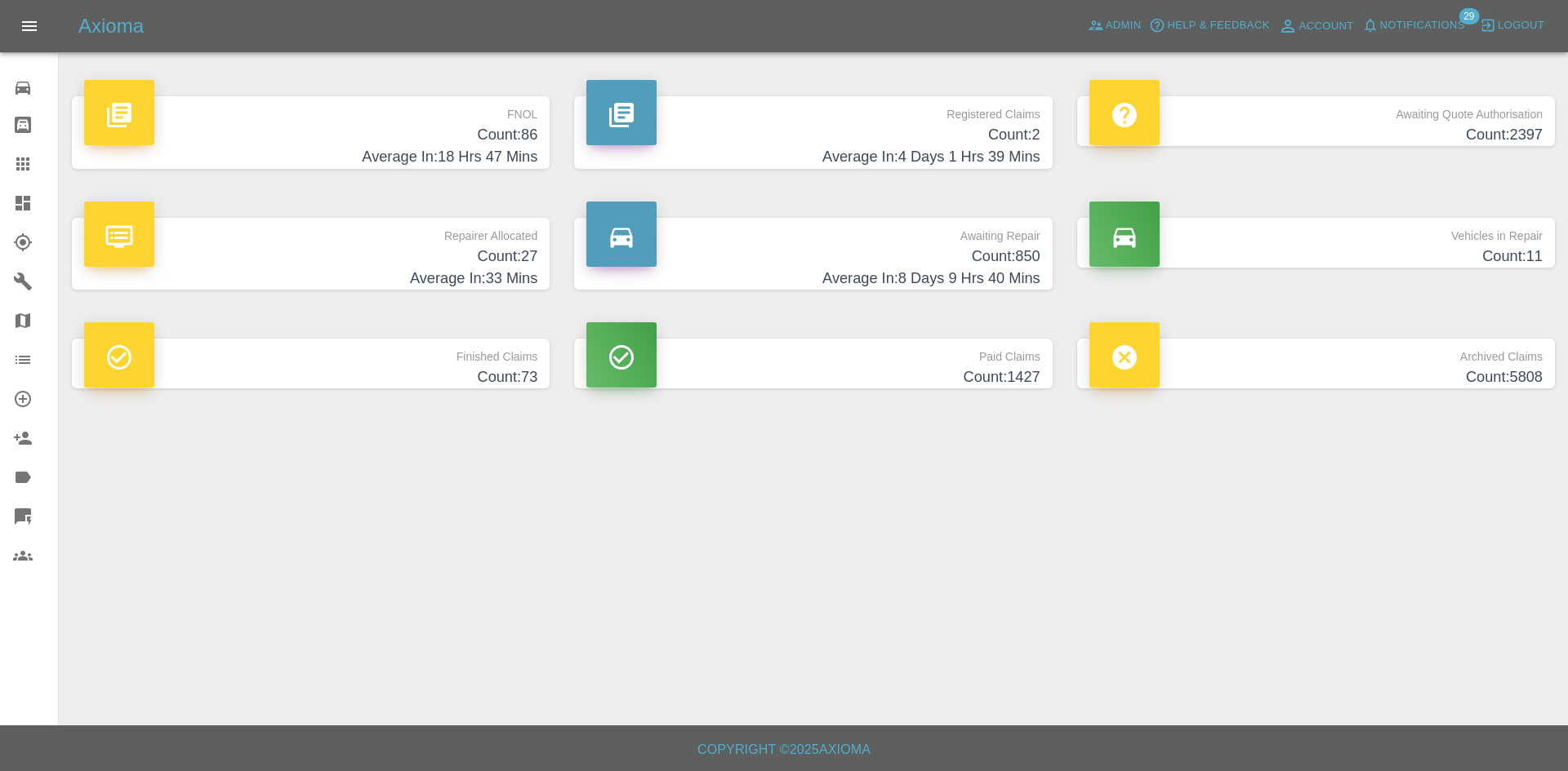
click at [848, 124] on h4 "Count: 2" at bounding box center [813, 134] width 453 height 22
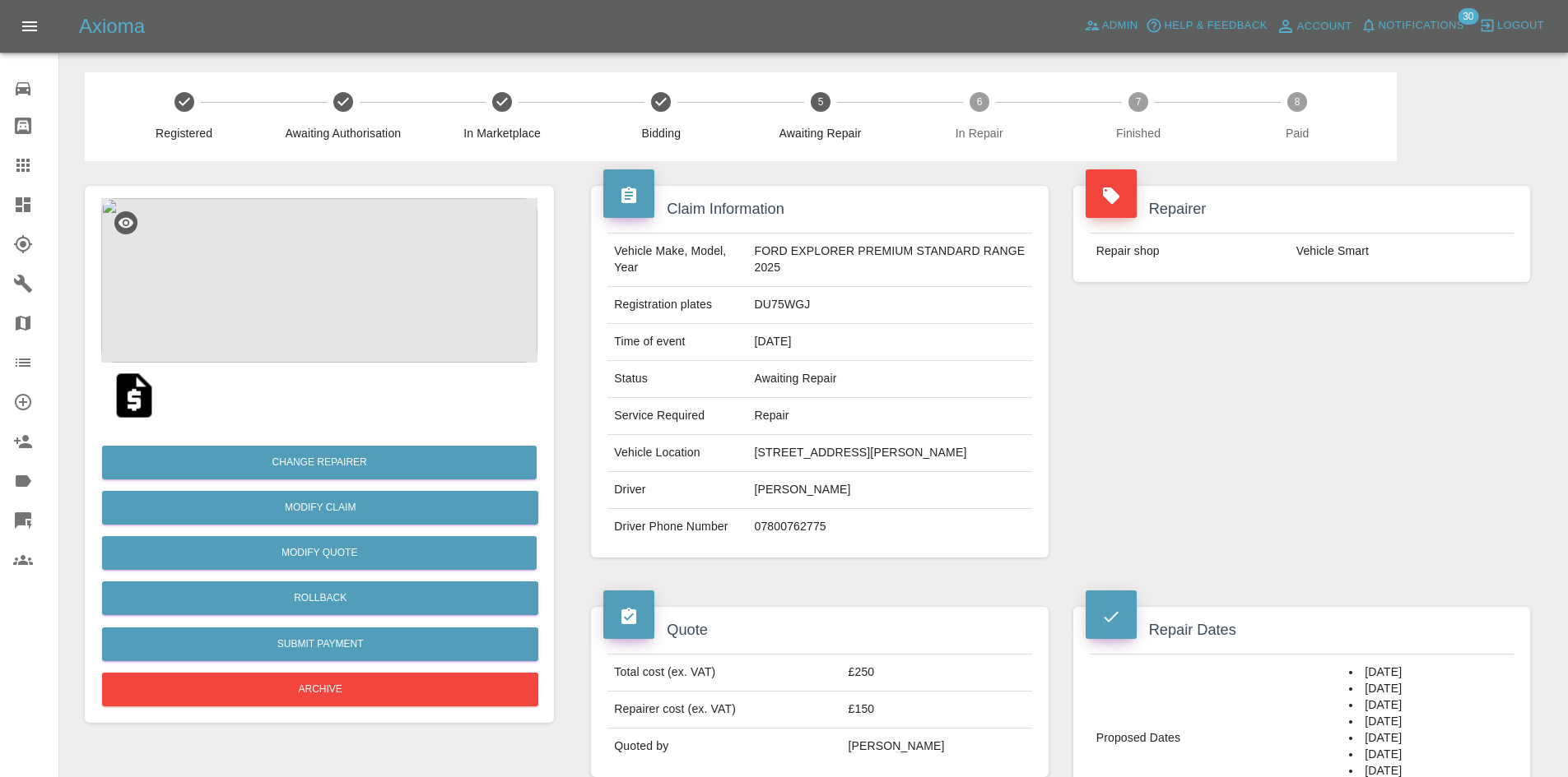
click at [235, 226] on img at bounding box center [319, 280] width 437 height 164
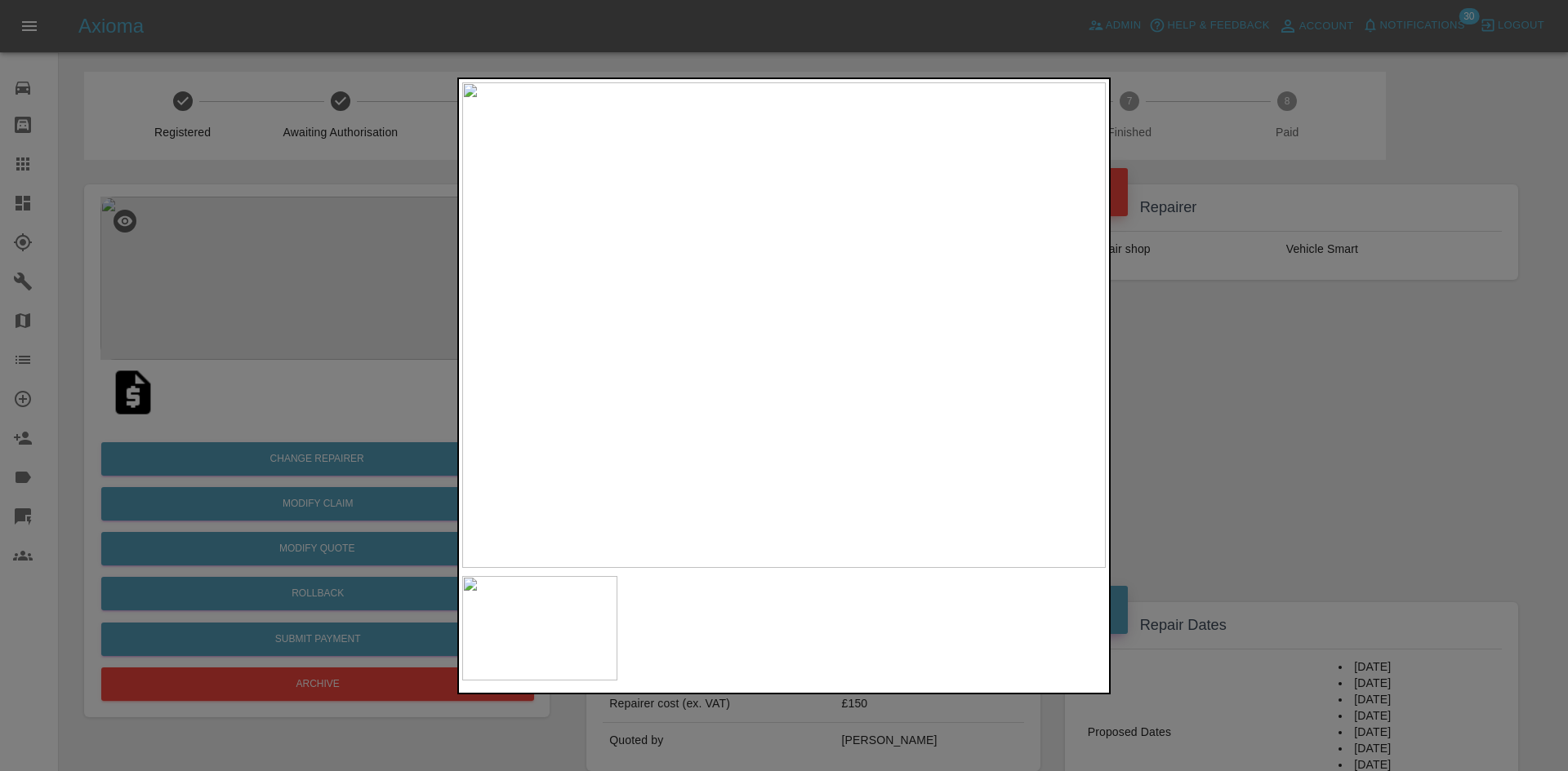
click at [774, 301] on img at bounding box center [784, 325] width 643 height 485
click at [774, 301] on img at bounding box center [813, 398] width 1931 height 1457
click at [1429, 430] on div at bounding box center [784, 385] width 1568 height 771
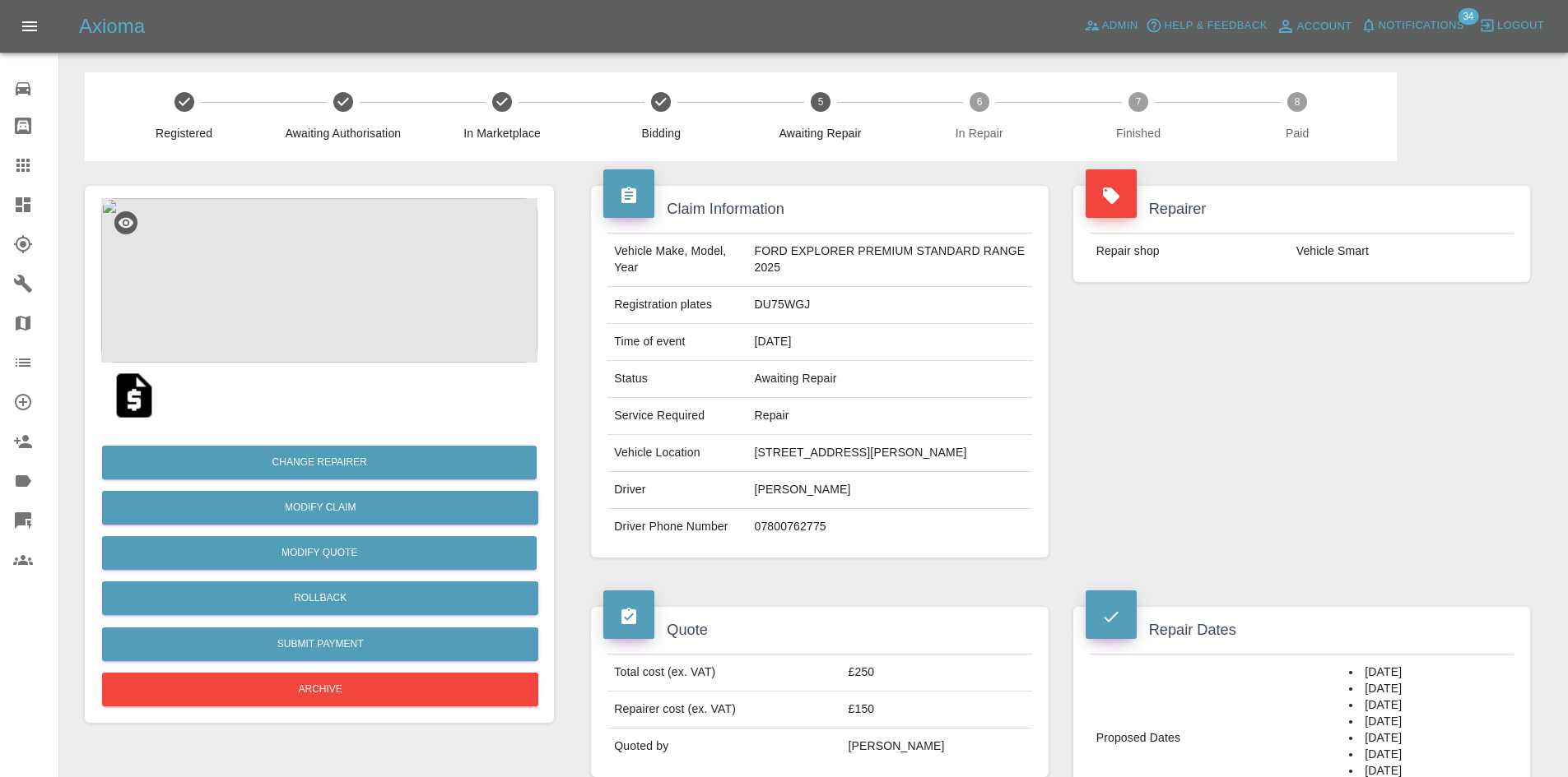
click at [402, 296] on img at bounding box center [319, 280] width 437 height 164
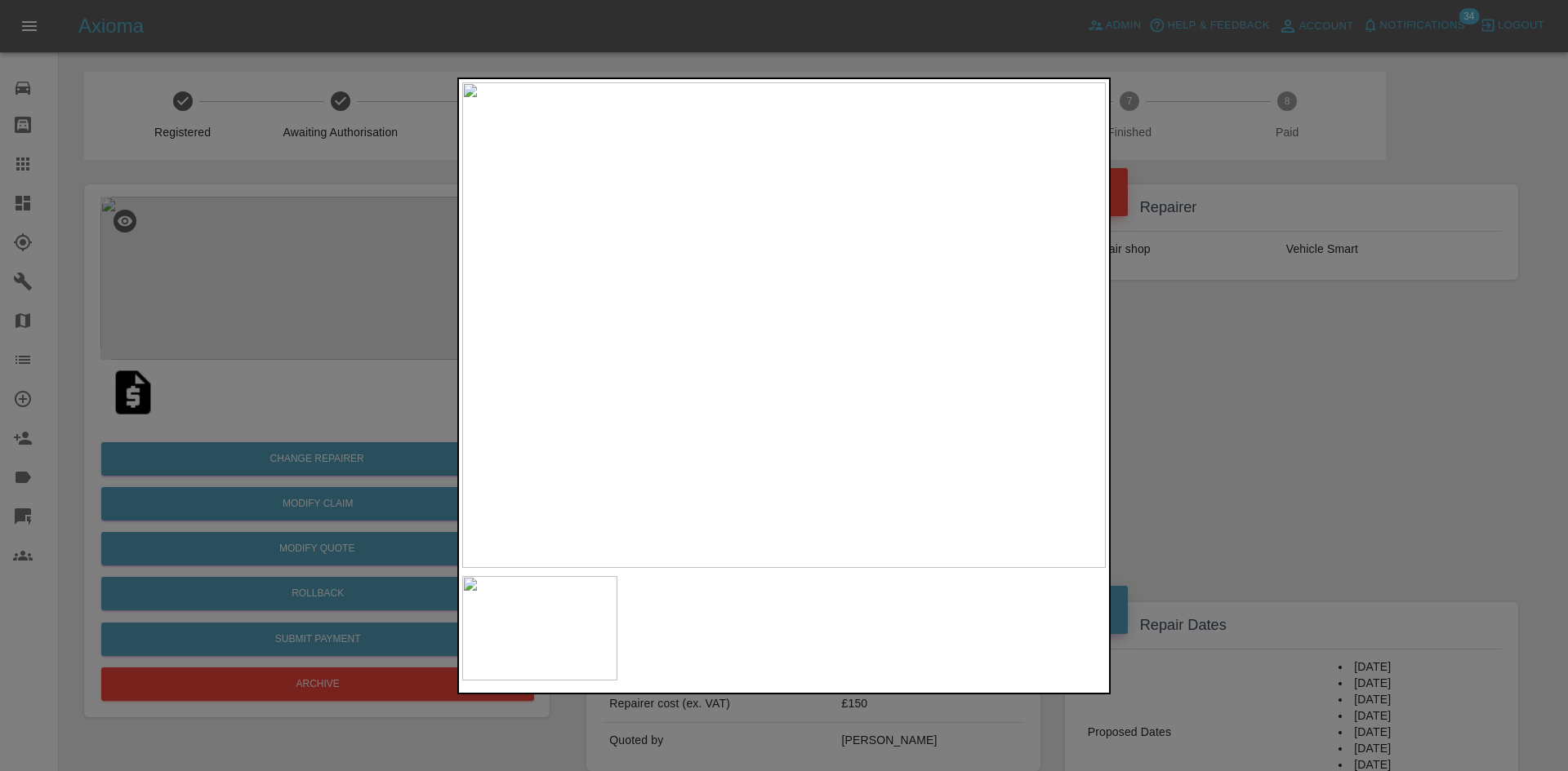
click at [664, 352] on img at bounding box center [784, 325] width 643 height 485
click at [664, 352] on img at bounding box center [1144, 244] width 1931 height 1457
click at [1285, 318] on div at bounding box center [784, 385] width 1568 height 771
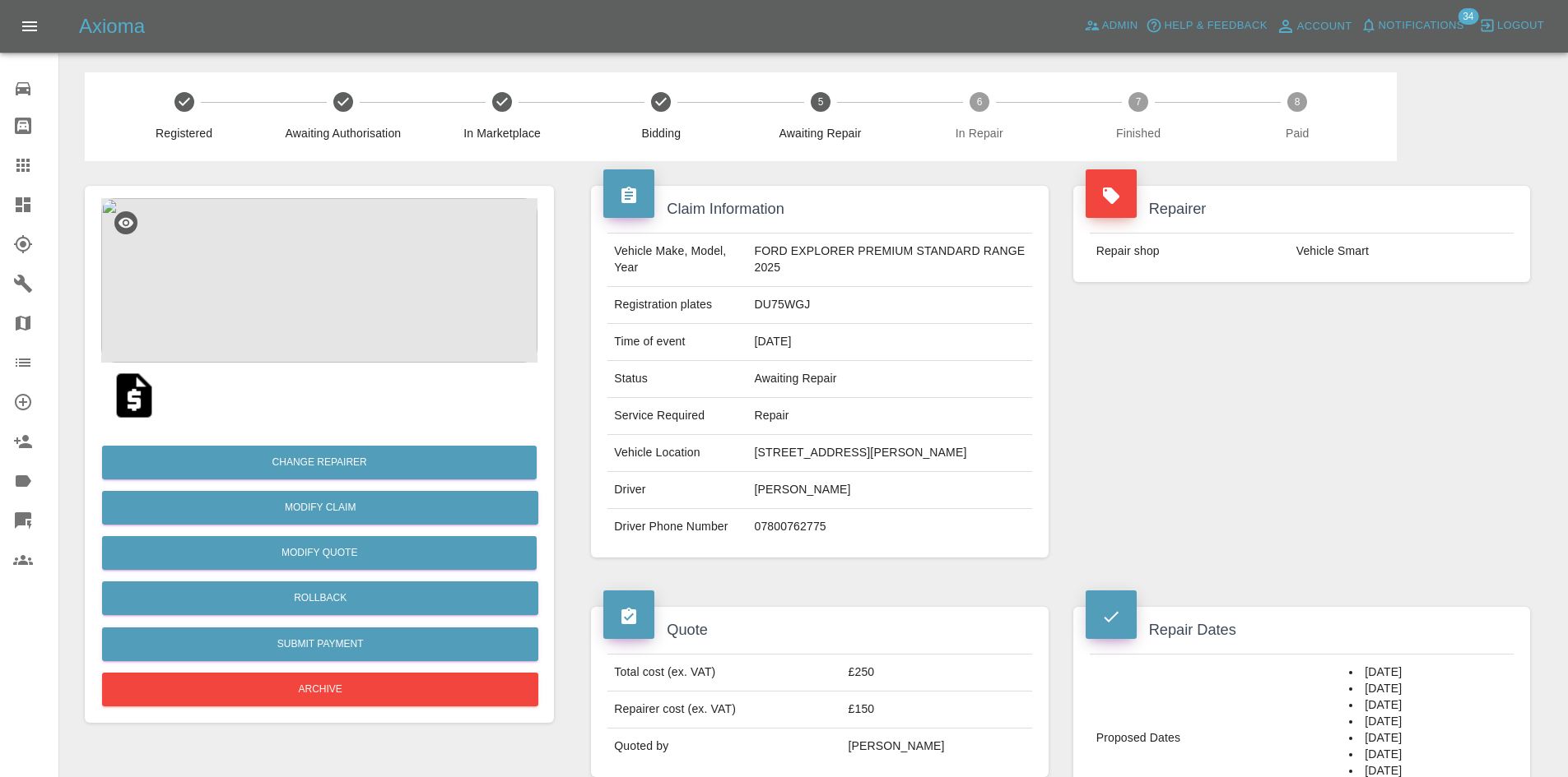
click at [355, 268] on img at bounding box center [319, 280] width 437 height 164
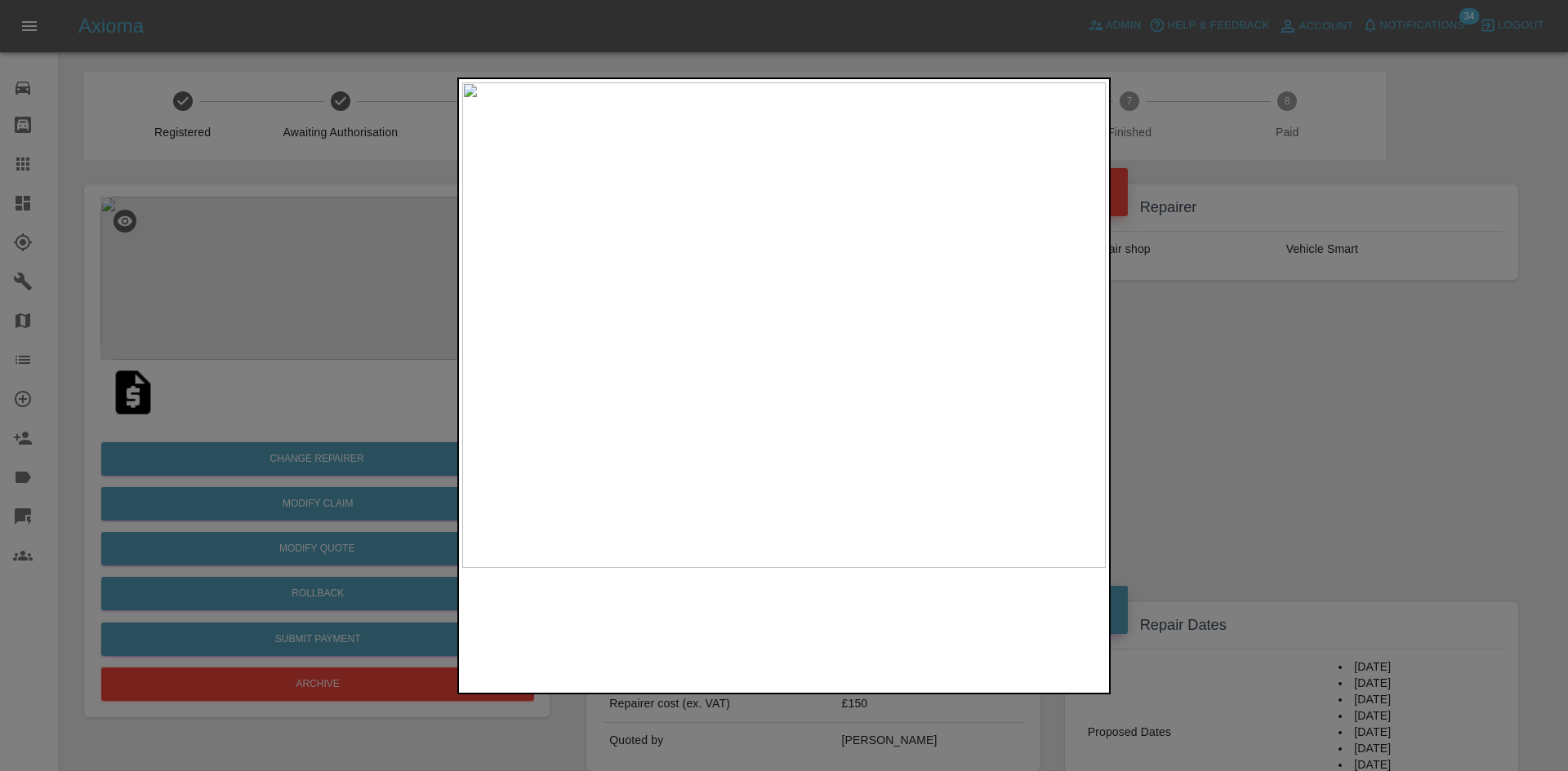
click at [795, 321] on img at bounding box center [784, 325] width 643 height 485
click at [795, 321] on img at bounding box center [751, 335] width 1931 height 1457
click at [1294, 394] on div at bounding box center [784, 385] width 1568 height 771
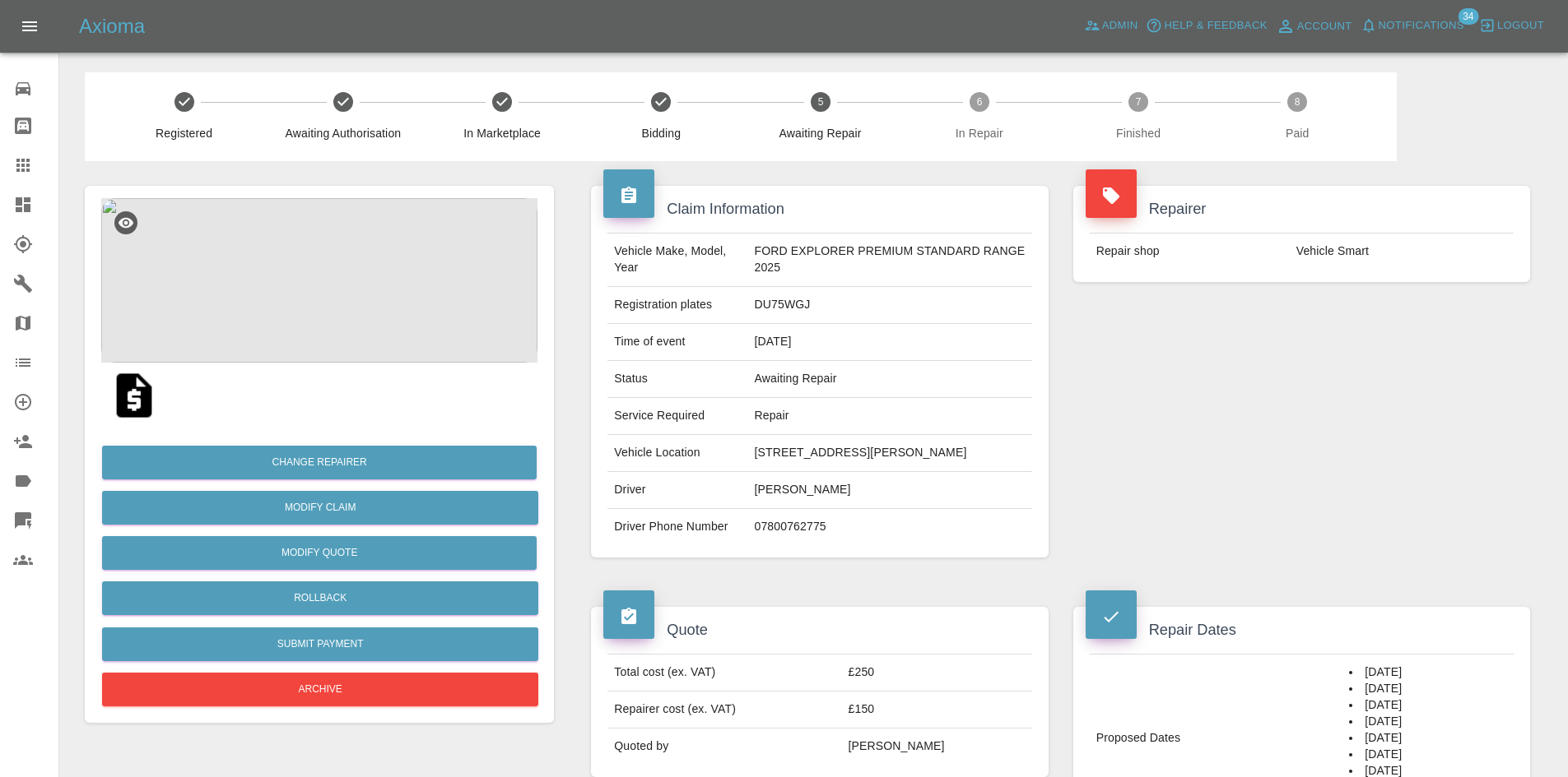
click at [408, 303] on img at bounding box center [319, 280] width 437 height 164
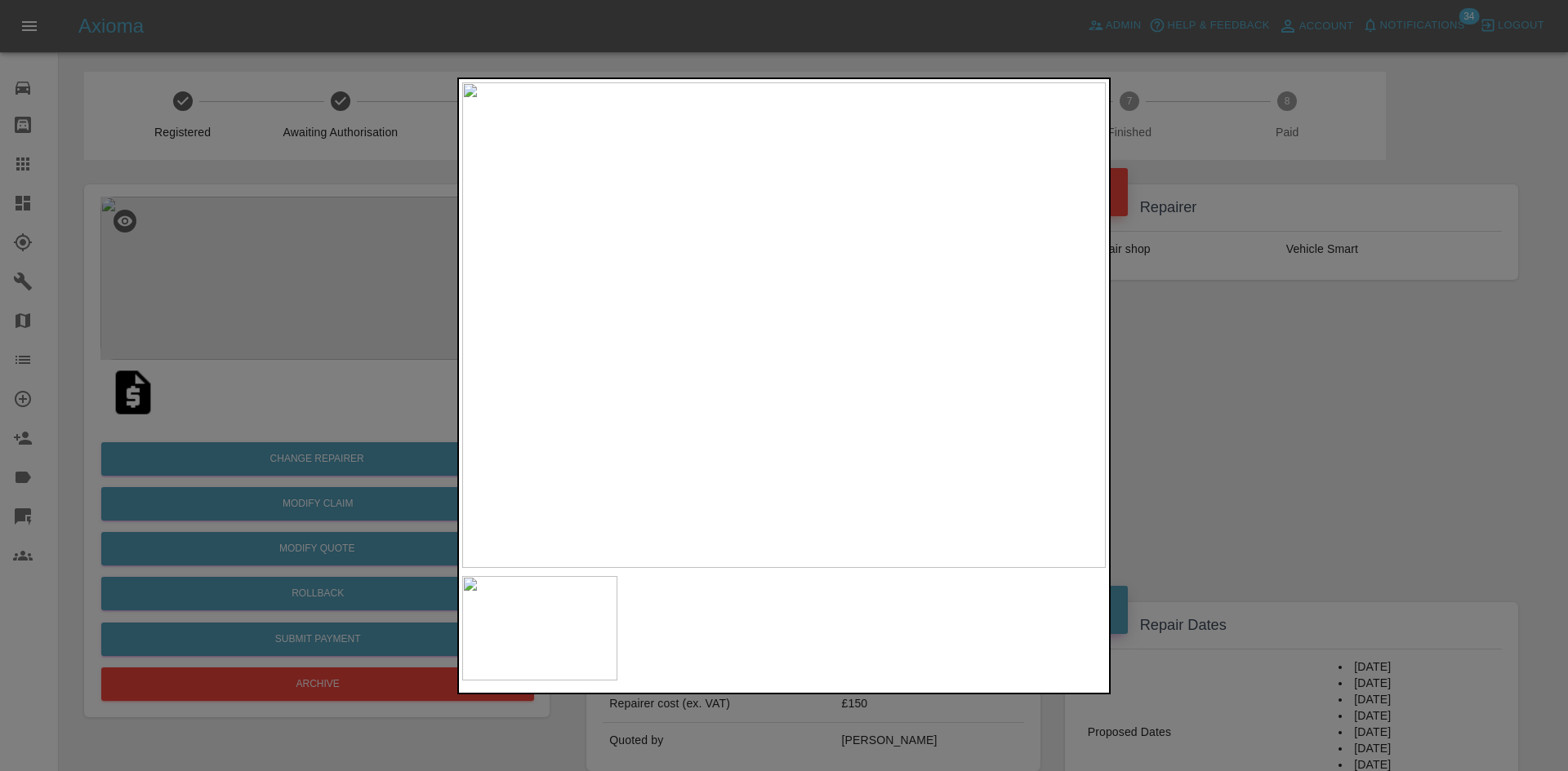
click at [659, 287] on img at bounding box center [784, 325] width 643 height 485
click at [659, 287] on img at bounding box center [1158, 437] width 1931 height 1457
click at [1219, 307] on div at bounding box center [784, 385] width 1568 height 771
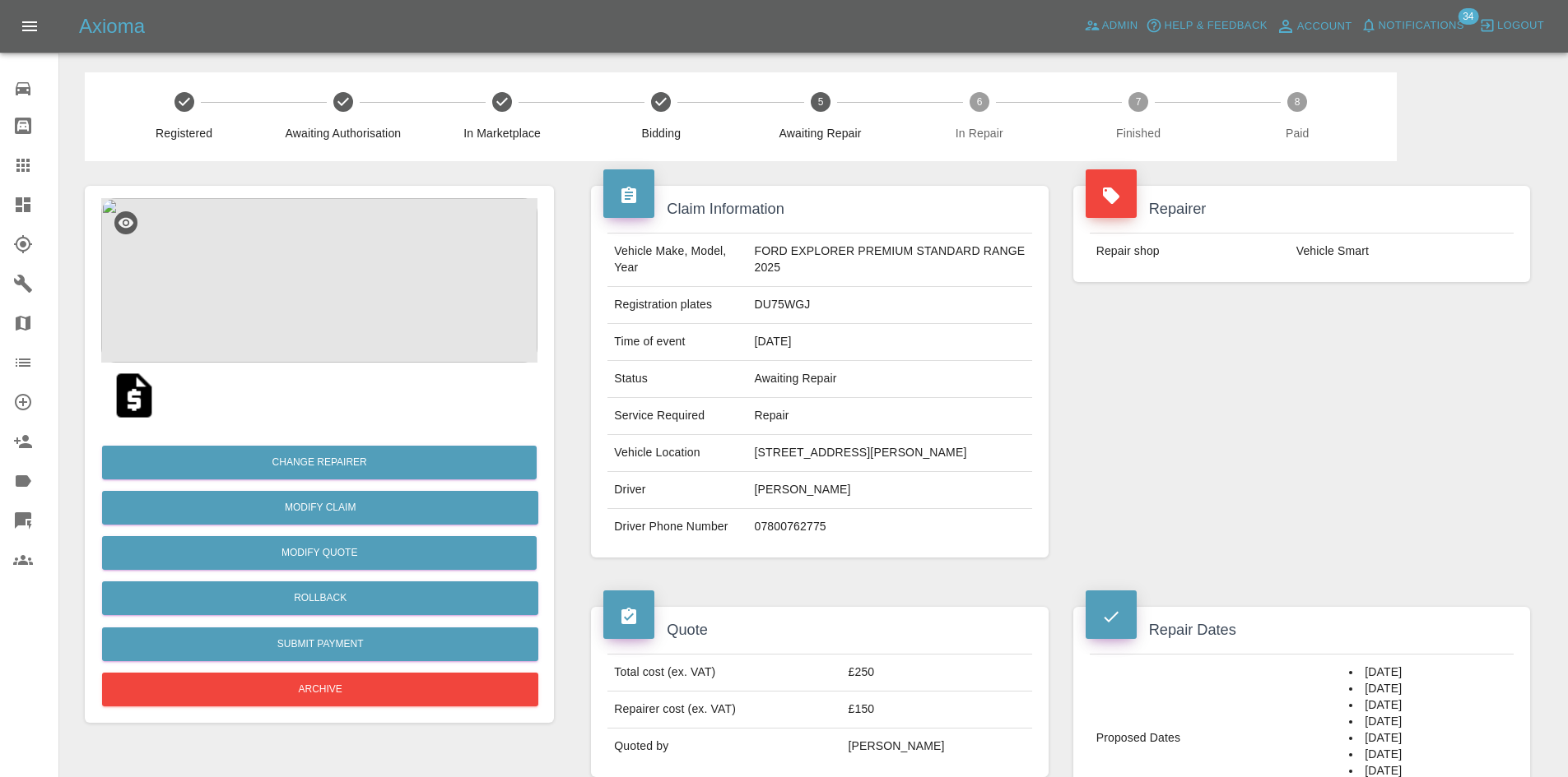
click at [466, 280] on img at bounding box center [319, 280] width 437 height 164
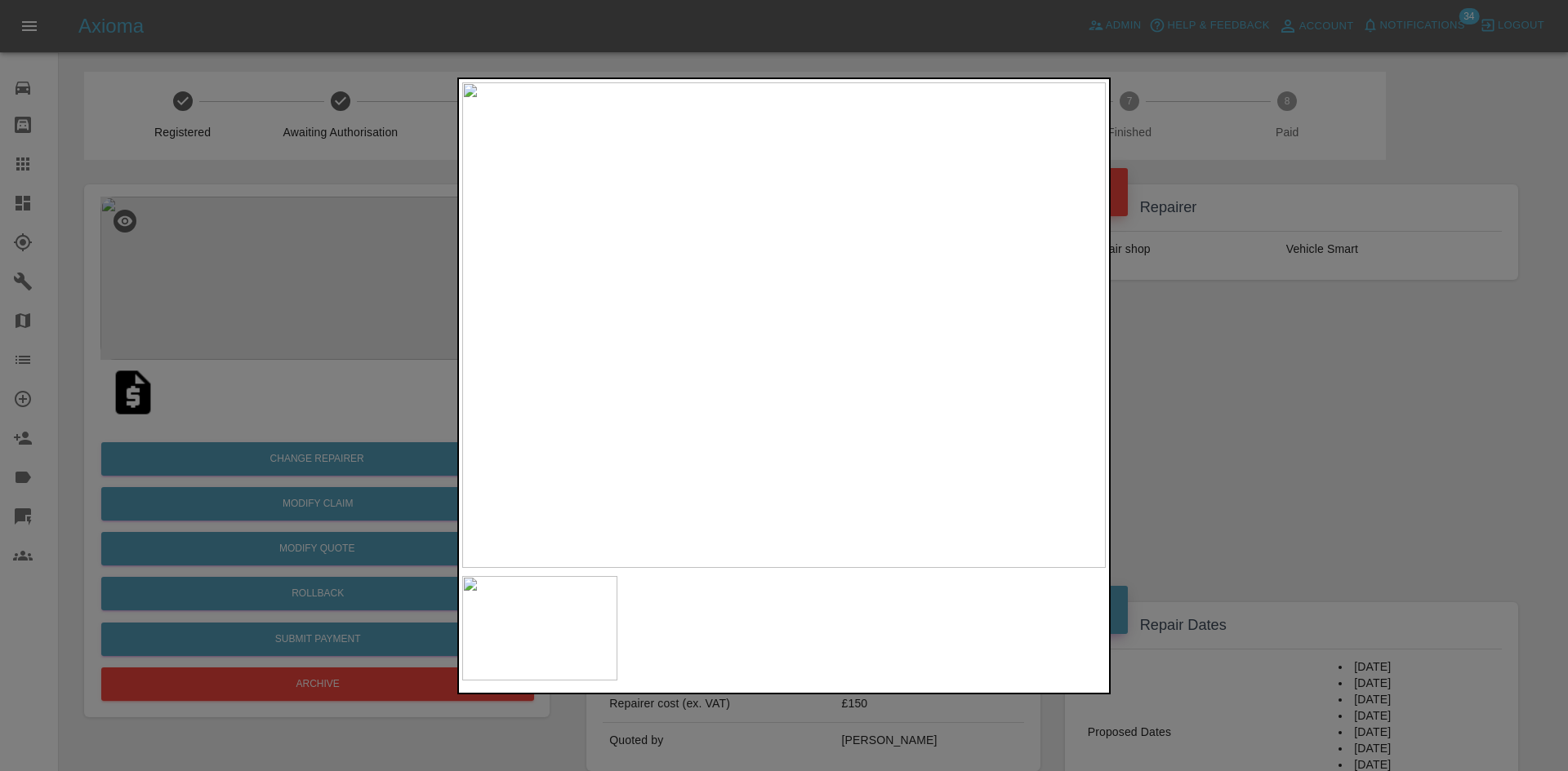
click at [795, 259] on img at bounding box center [784, 325] width 643 height 485
click at [690, 277] on img at bounding box center [784, 325] width 643 height 485
click at [690, 277] on img at bounding box center [1065, 469] width 1931 height 1457
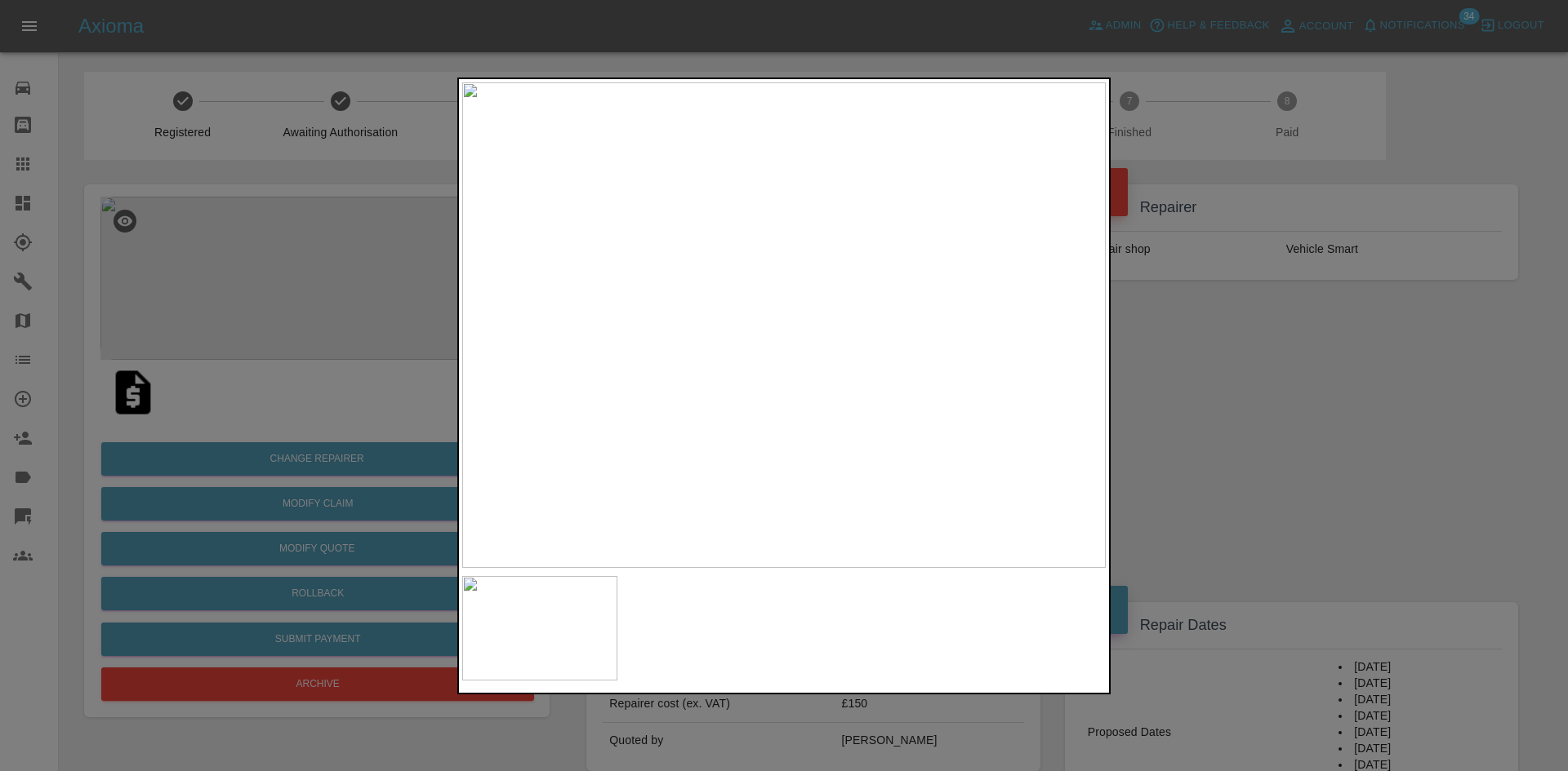
click at [1187, 342] on div at bounding box center [784, 385] width 1568 height 771
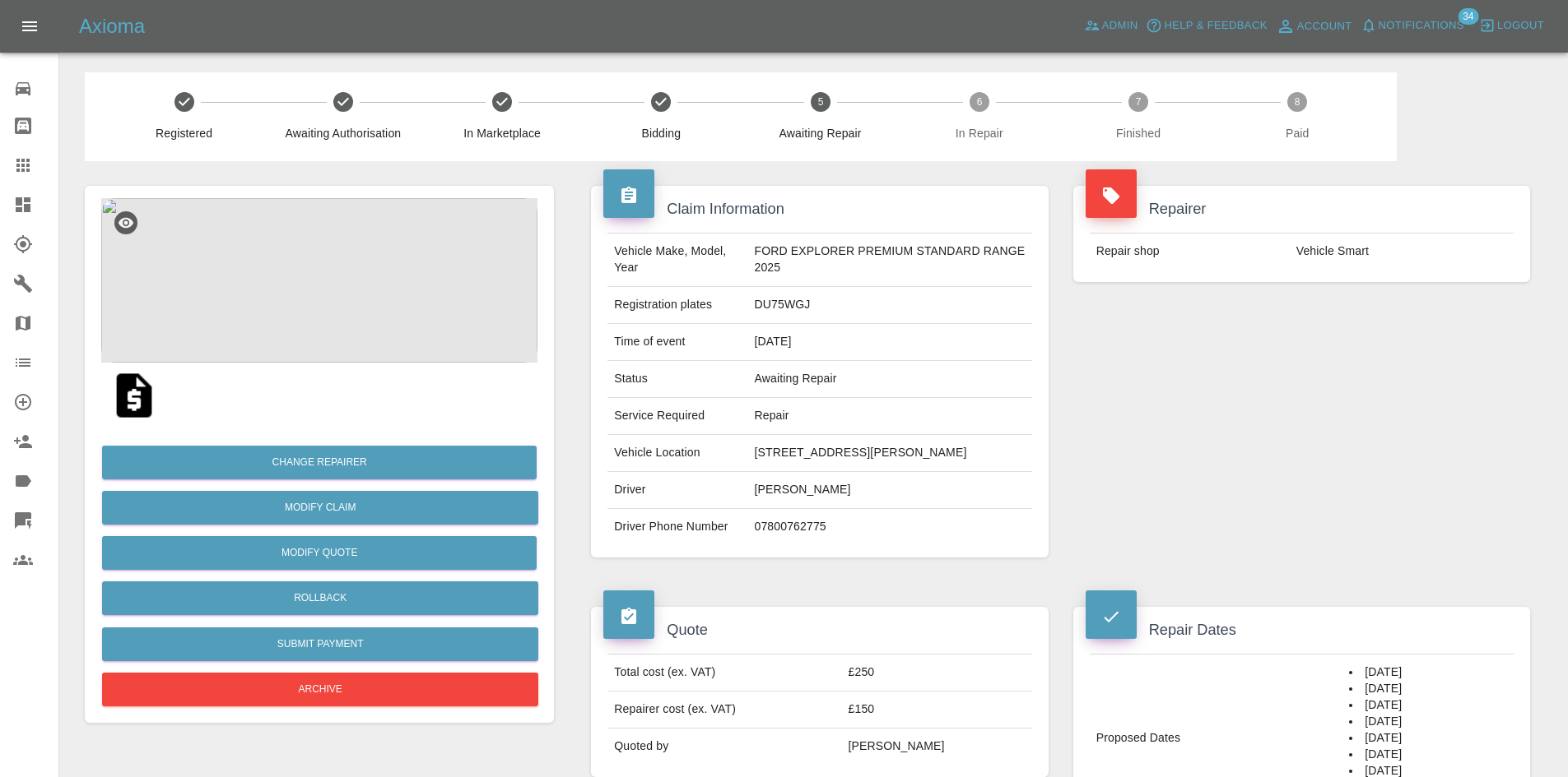
click at [340, 293] on img at bounding box center [319, 280] width 437 height 164
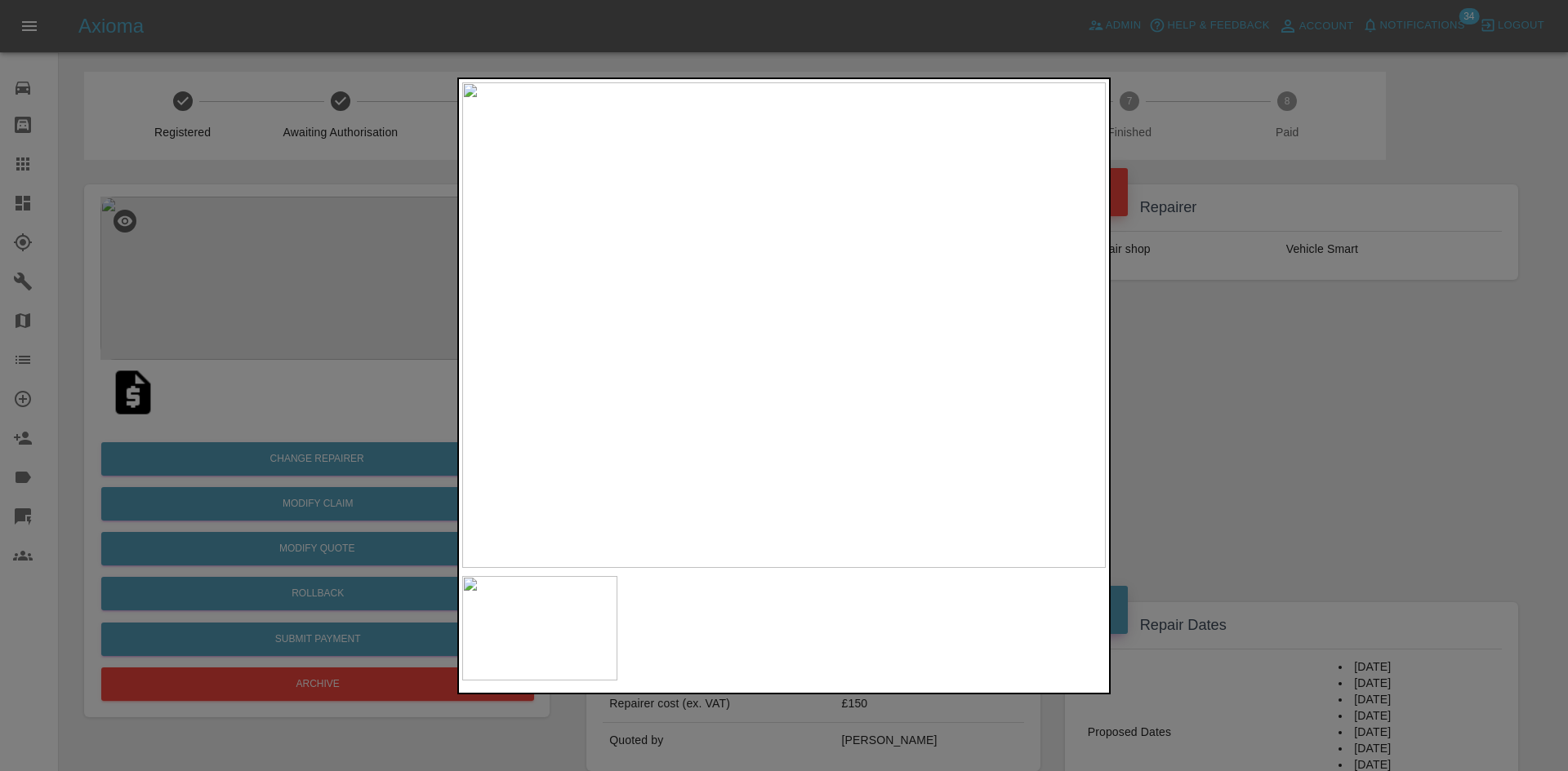
click at [846, 377] on img at bounding box center [784, 325] width 643 height 485
click at [846, 377] on img at bounding box center [595, 167] width 1931 height 1457
click at [846, 377] on img at bounding box center [784, 325] width 643 height 485
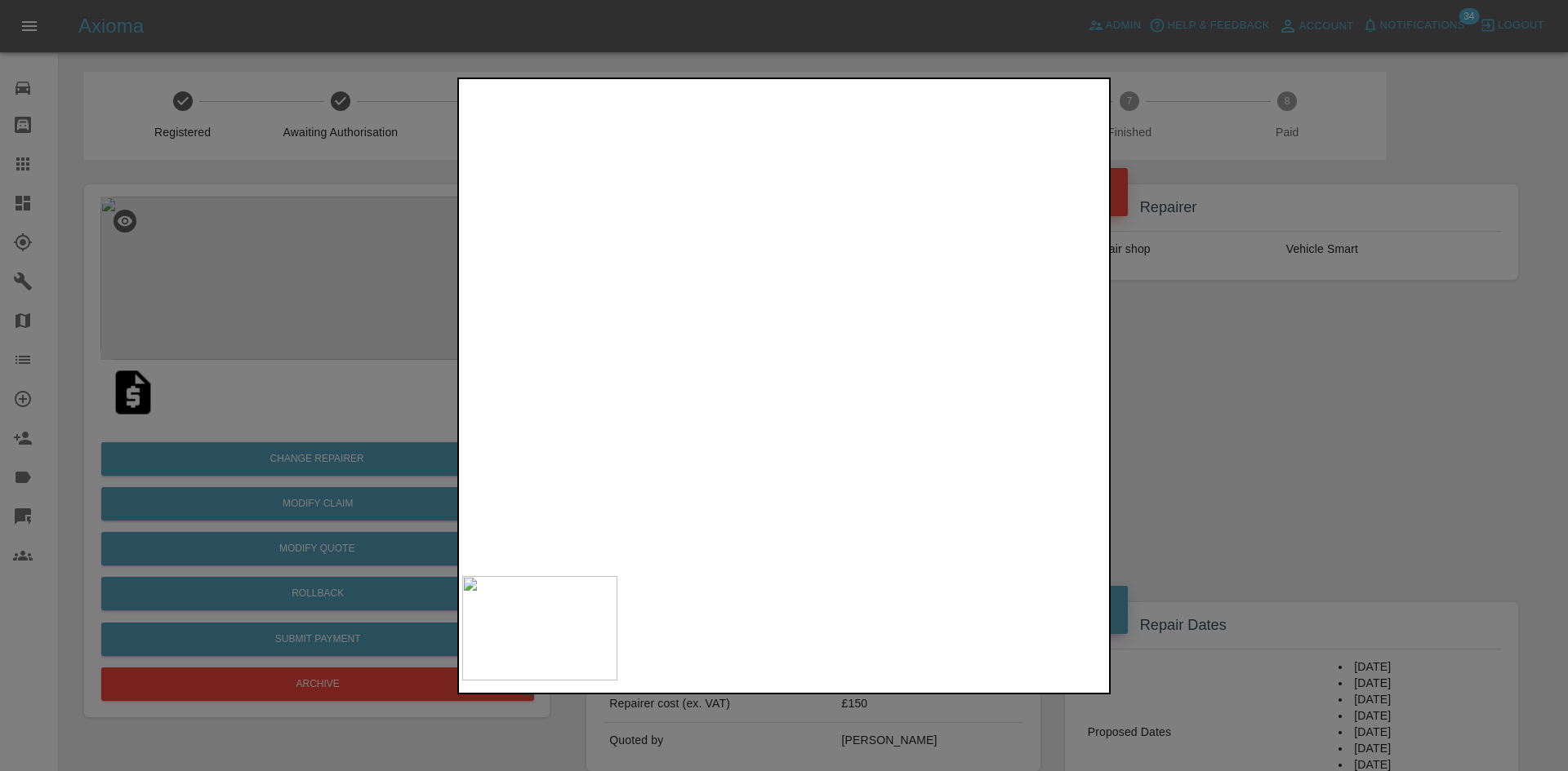
click at [667, 351] on img at bounding box center [595, 167] width 1931 height 1457
click at [1331, 407] on div at bounding box center [784, 385] width 1568 height 771
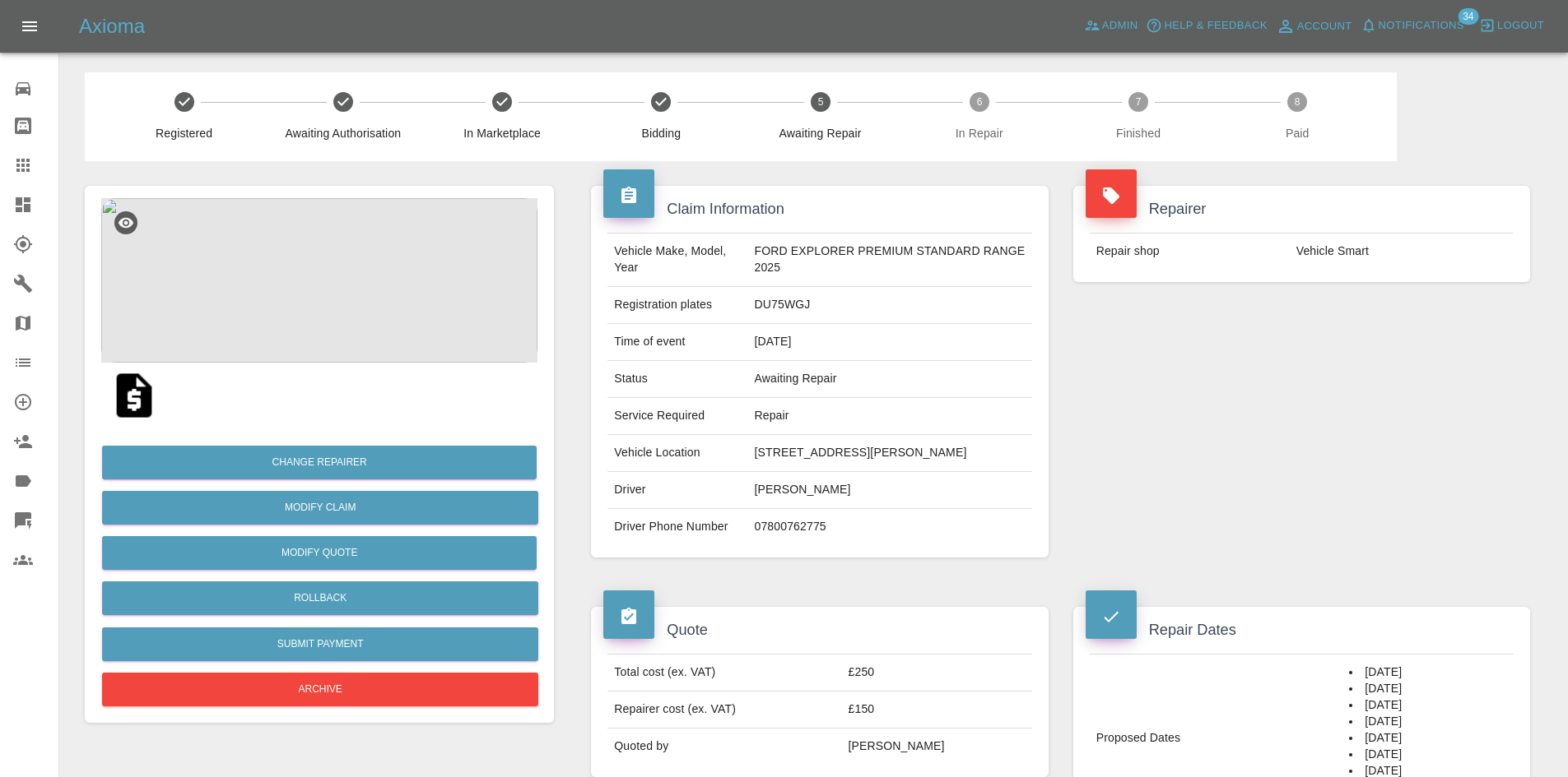
click at [1254, 424] on div "Repairer Repair shop Vehicle Smart" at bounding box center [1302, 372] width 481 height 421
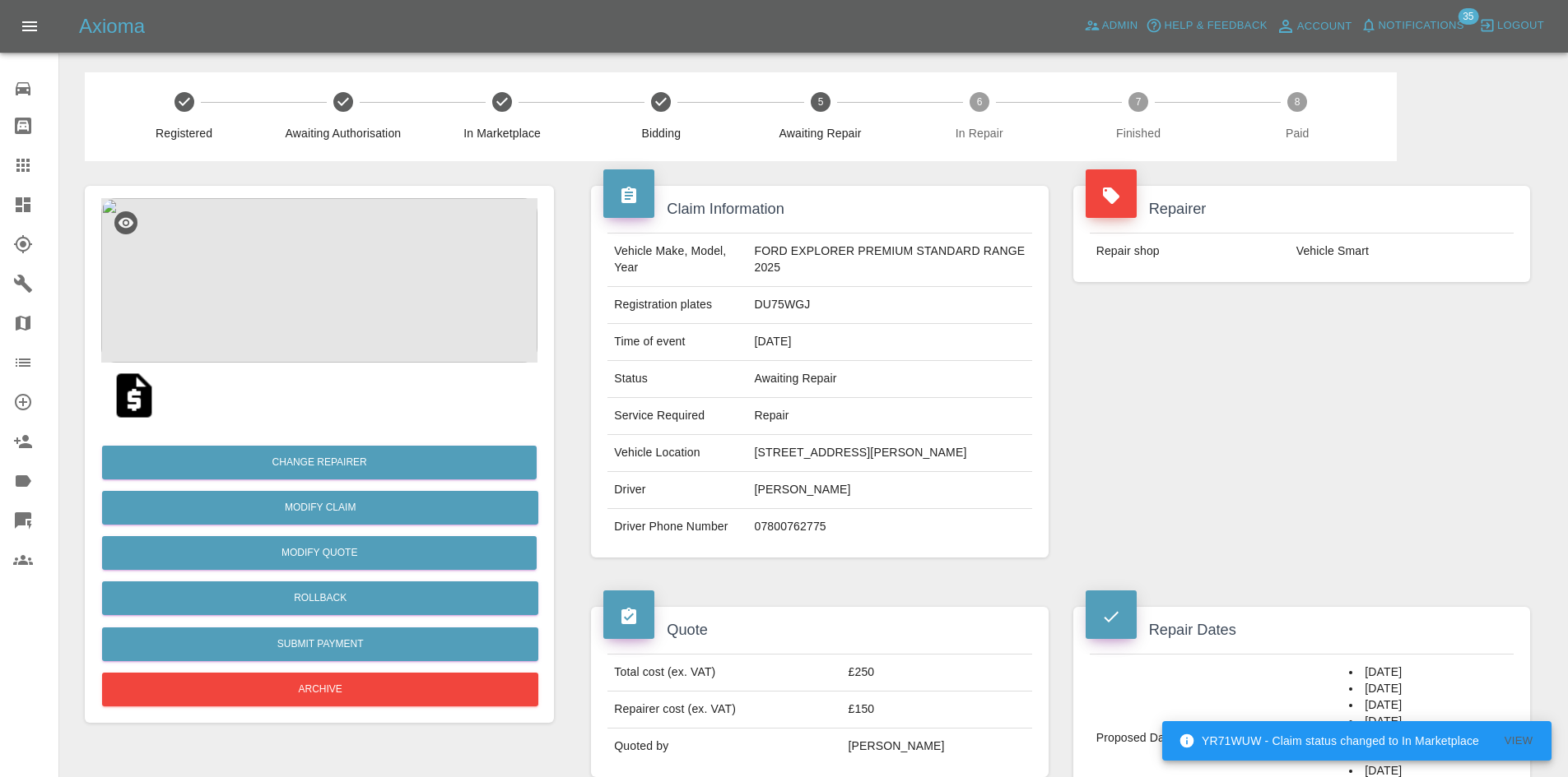
click at [425, 189] on div "Change Repairer Modify Claim Modify Quote Rollback Submit Payment Archive" at bounding box center [319, 455] width 469 height 537
click at [359, 243] on img at bounding box center [319, 280] width 437 height 164
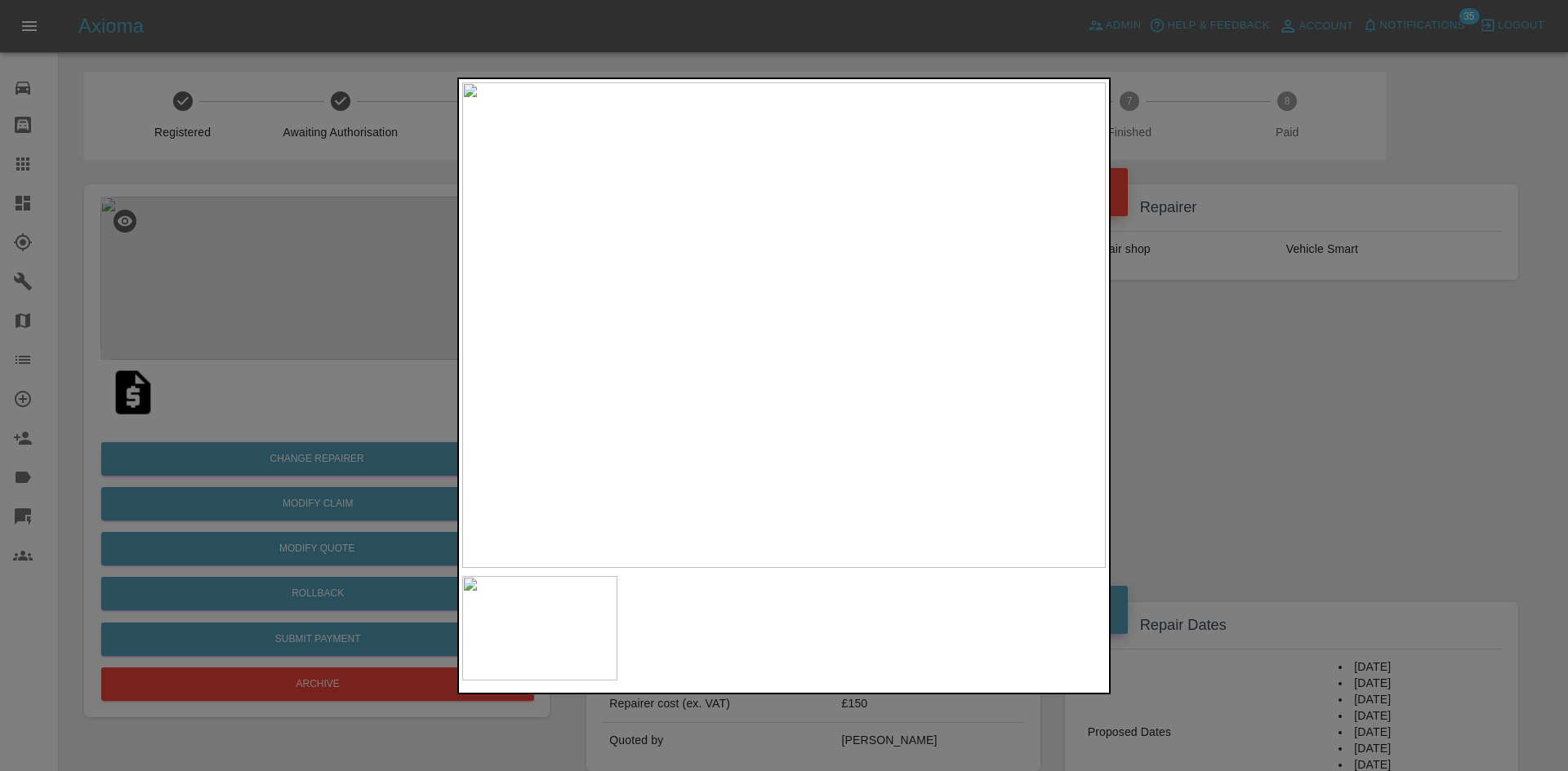
click at [1294, 409] on div at bounding box center [784, 385] width 1568 height 771
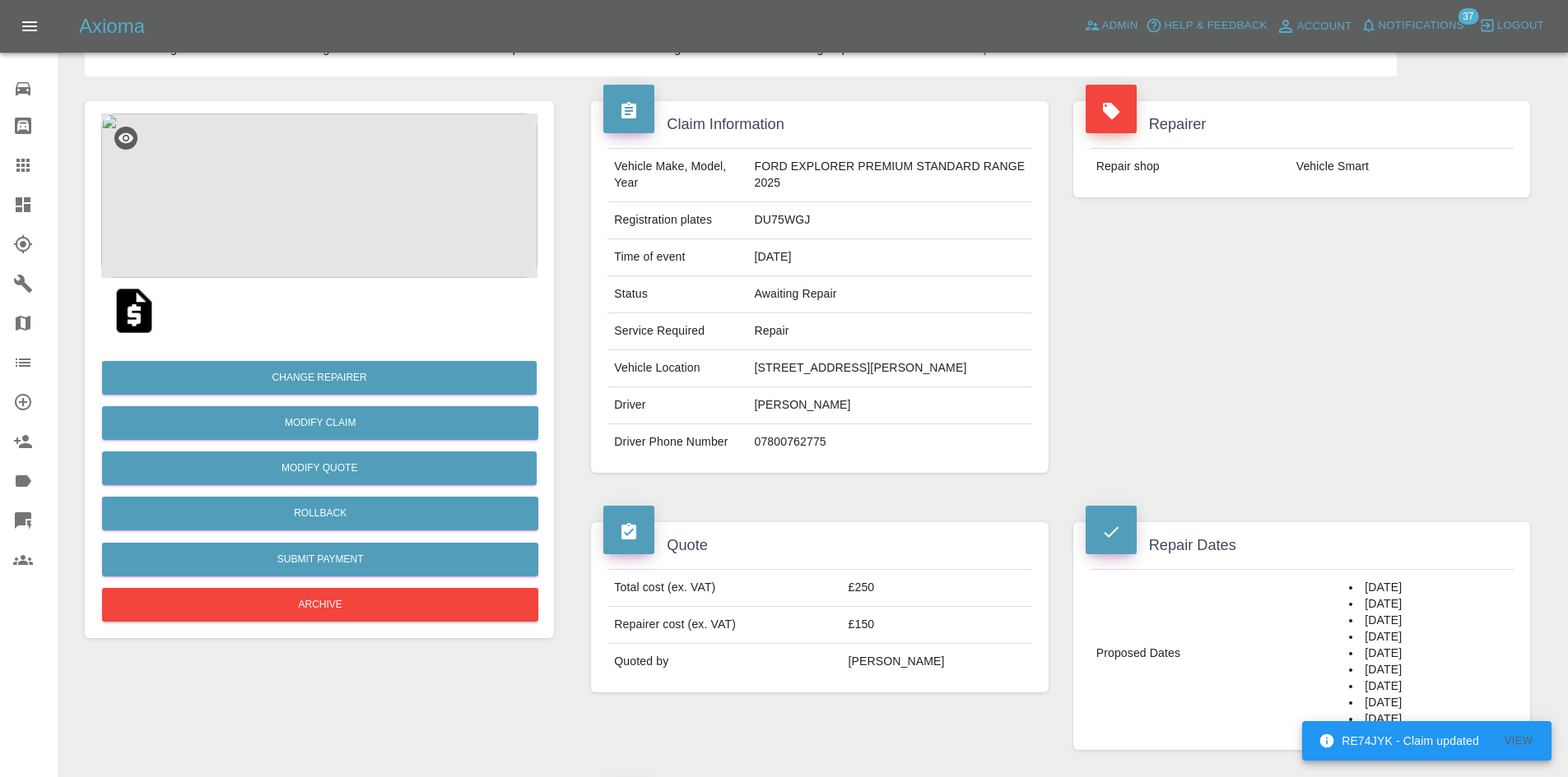
scroll to position [160, 0]
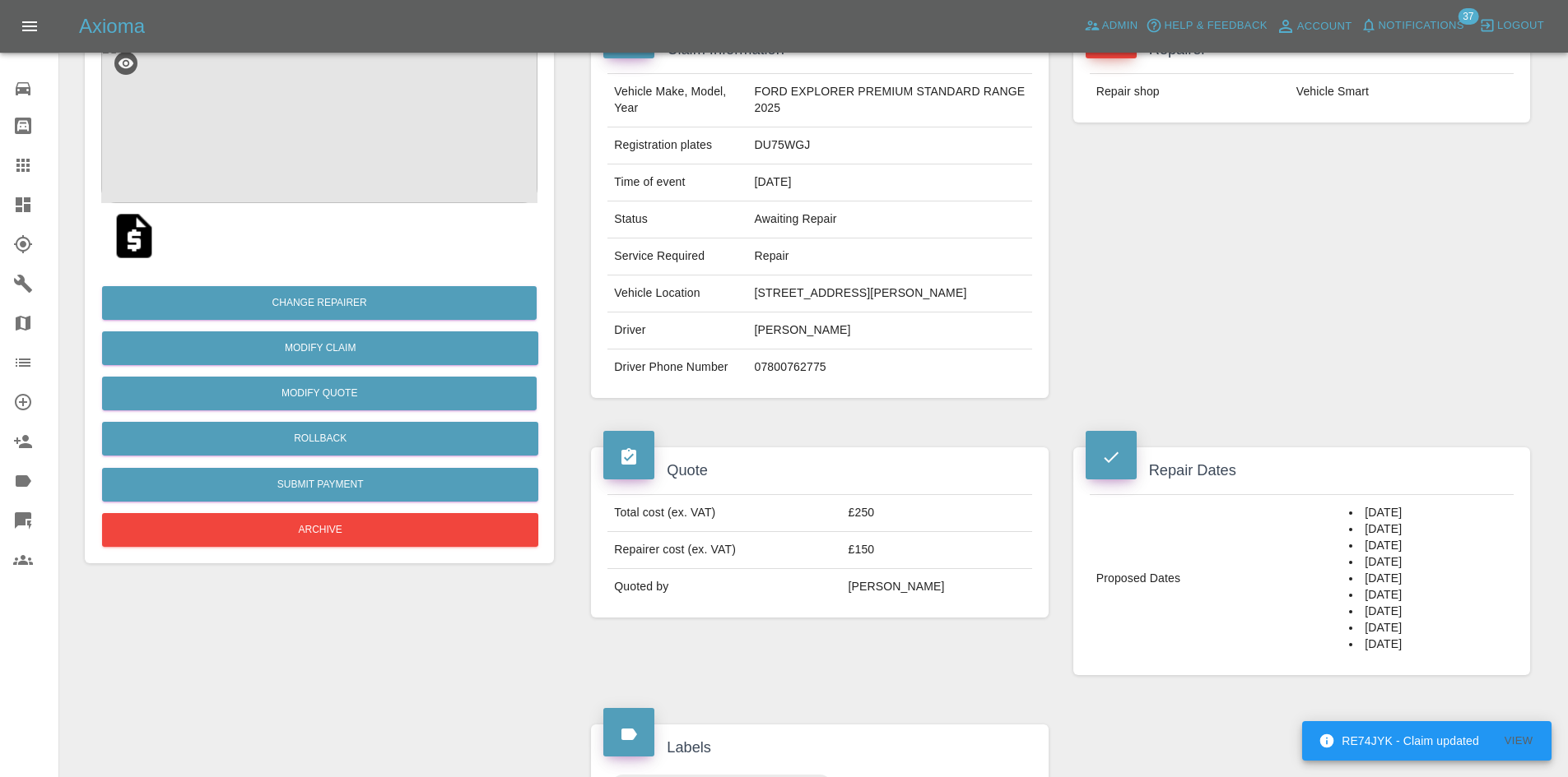
click at [1394, 587] on li "03/10/2025" at bounding box center [1427, 579] width 158 height 17
click at [1361, 538] on li "30/09/2025" at bounding box center [1427, 529] width 158 height 17
click at [1360, 522] on li "26/09/2025" at bounding box center [1427, 513] width 158 height 17
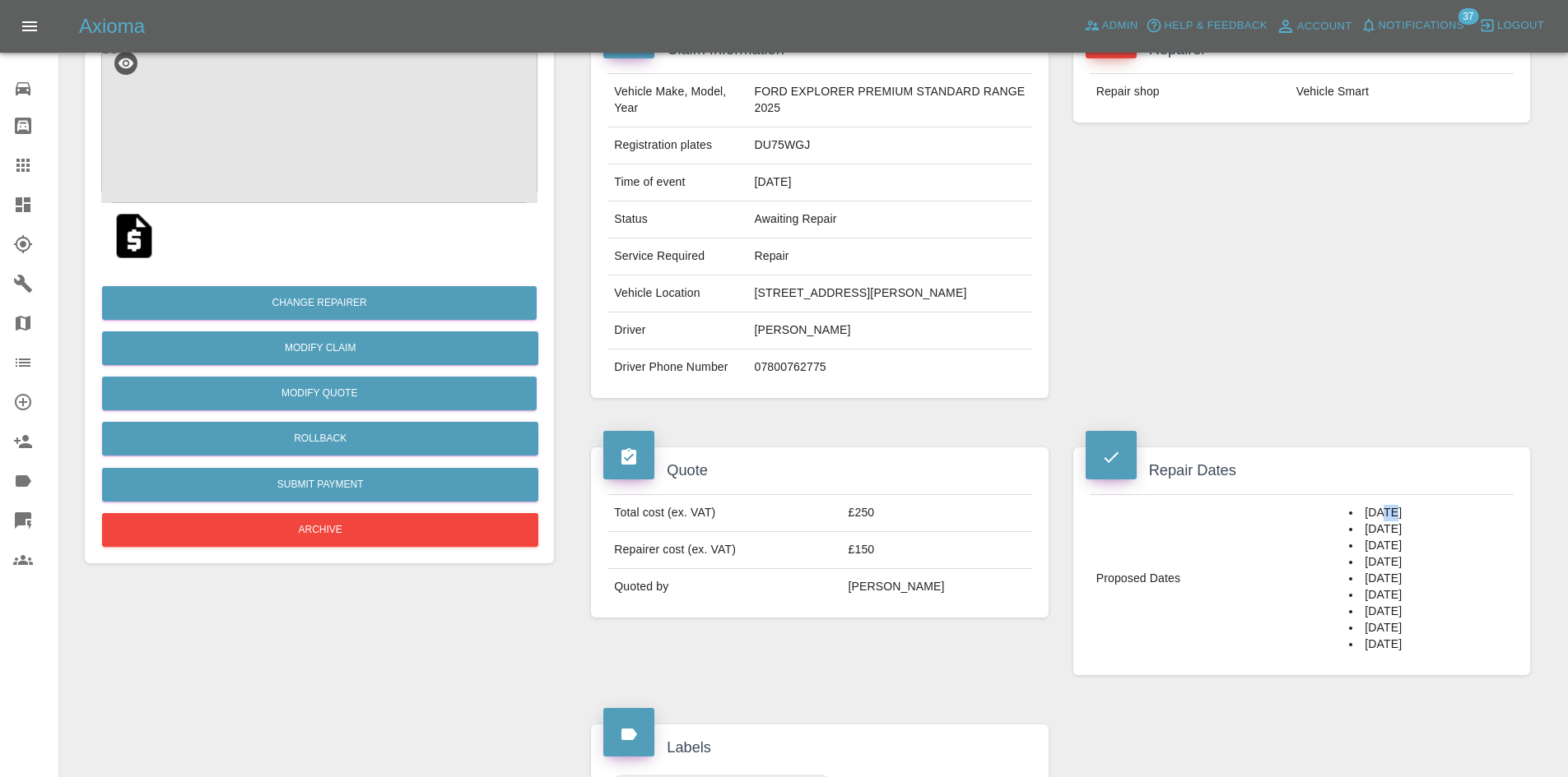
click at [1360, 522] on li "26/09/2025" at bounding box center [1427, 513] width 158 height 17
click at [1355, 538] on li "30/09/2025" at bounding box center [1427, 529] width 158 height 17
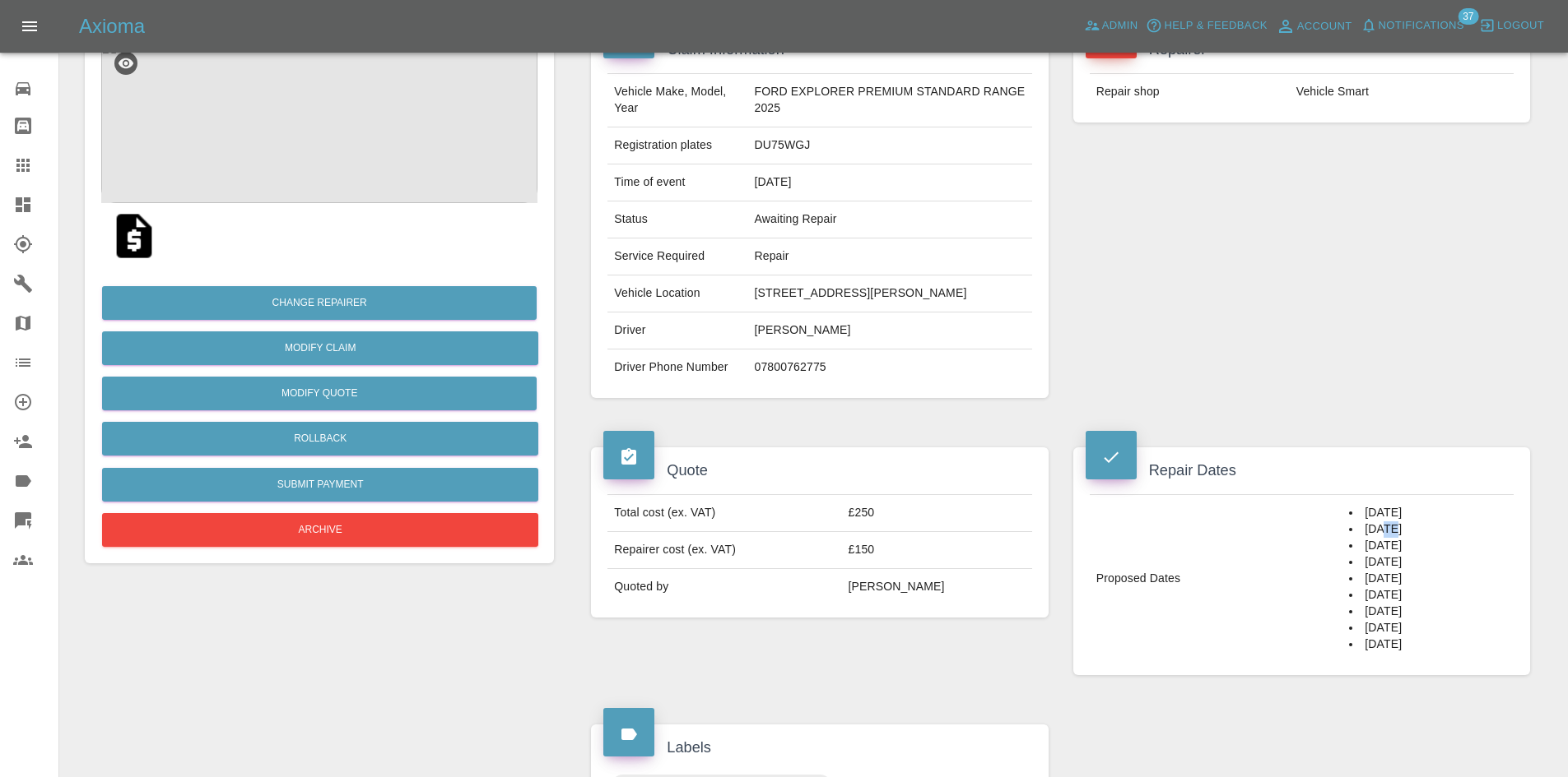
click at [1355, 538] on li "30/09/2025" at bounding box center [1427, 529] width 158 height 17
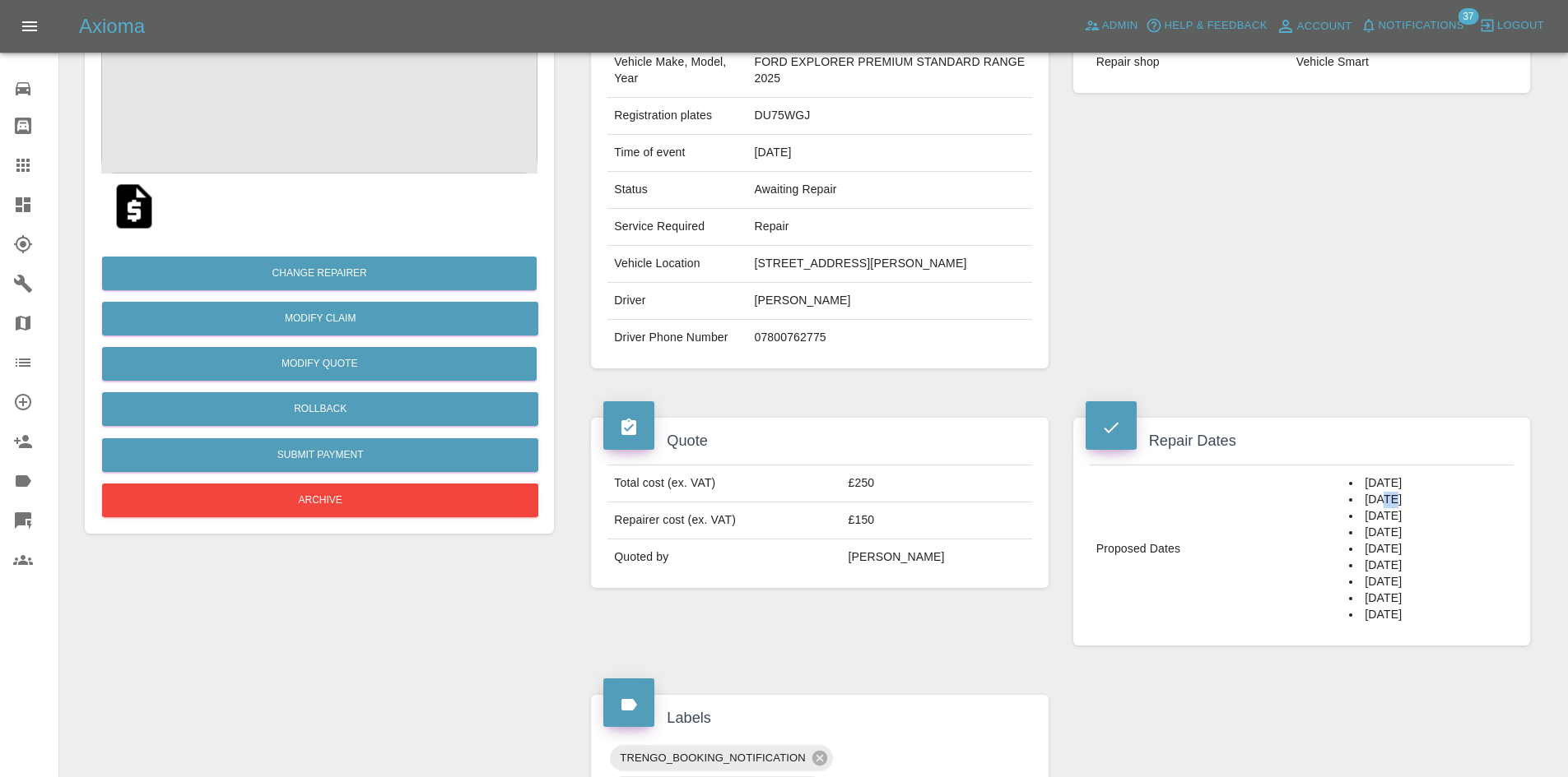
scroll to position [194, 0]
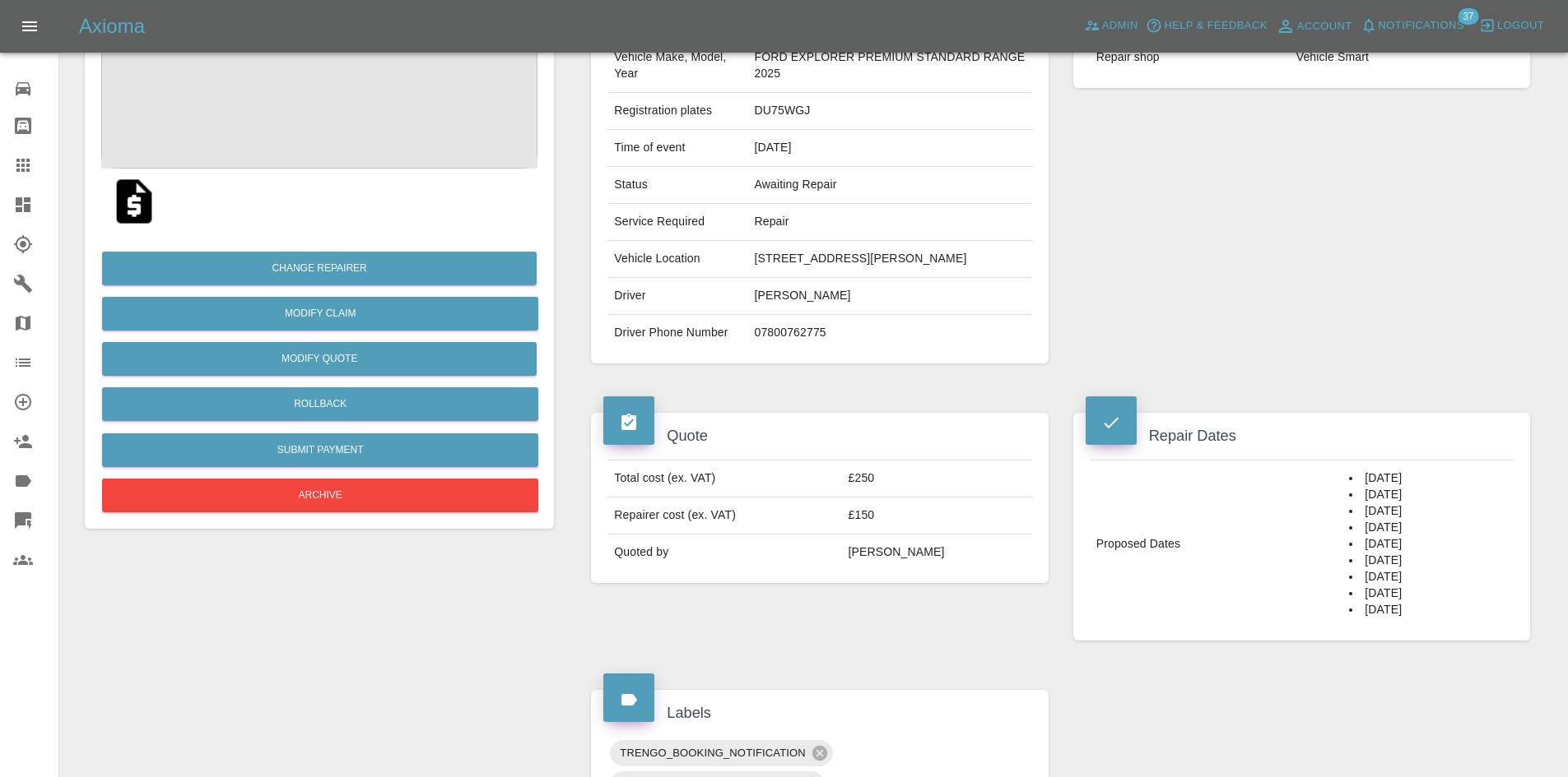
click at [1355, 536] on li "02/10/2025" at bounding box center [1427, 528] width 158 height 17
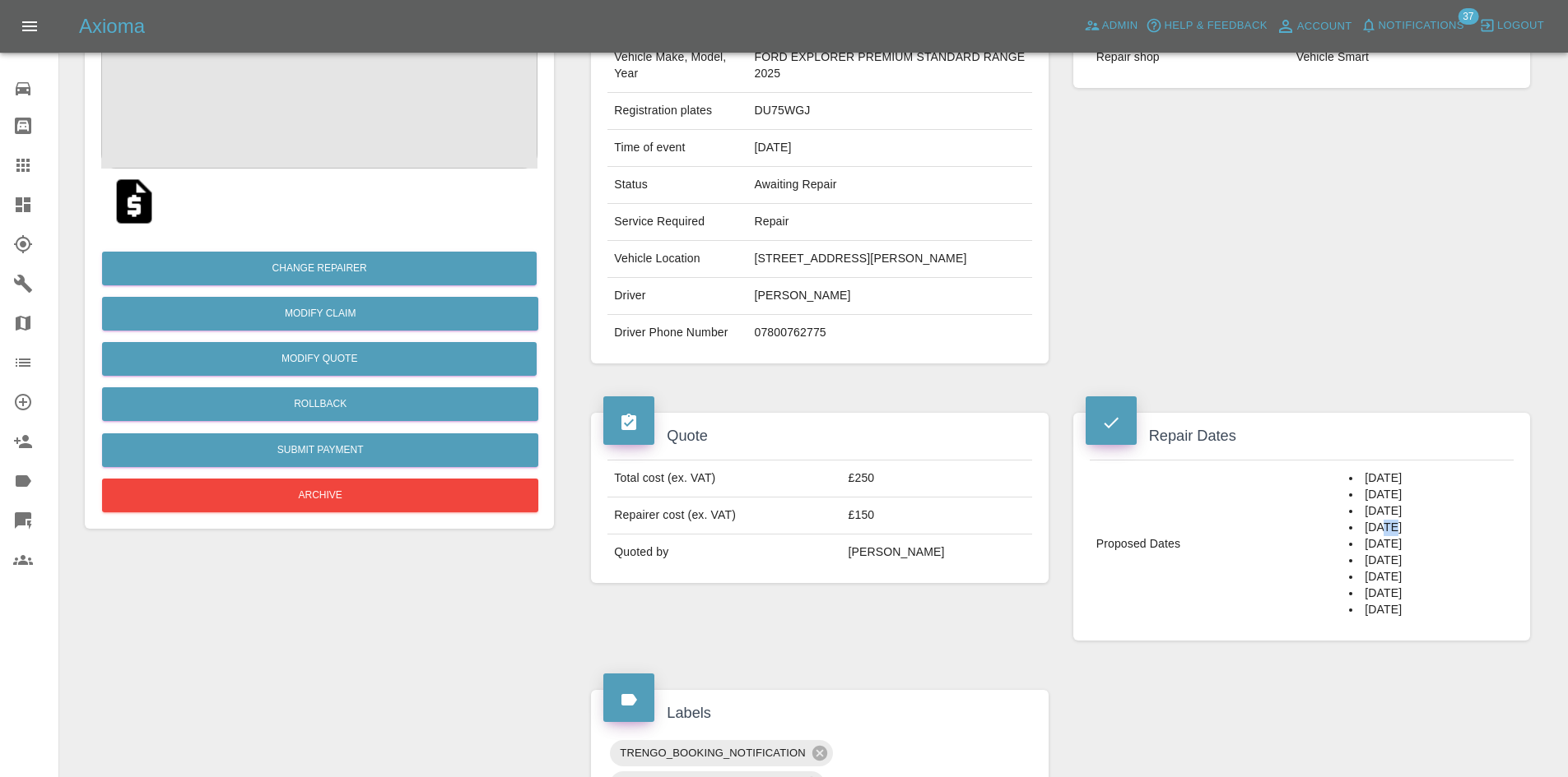
click at [1355, 536] on li "02/10/2025" at bounding box center [1427, 528] width 158 height 17
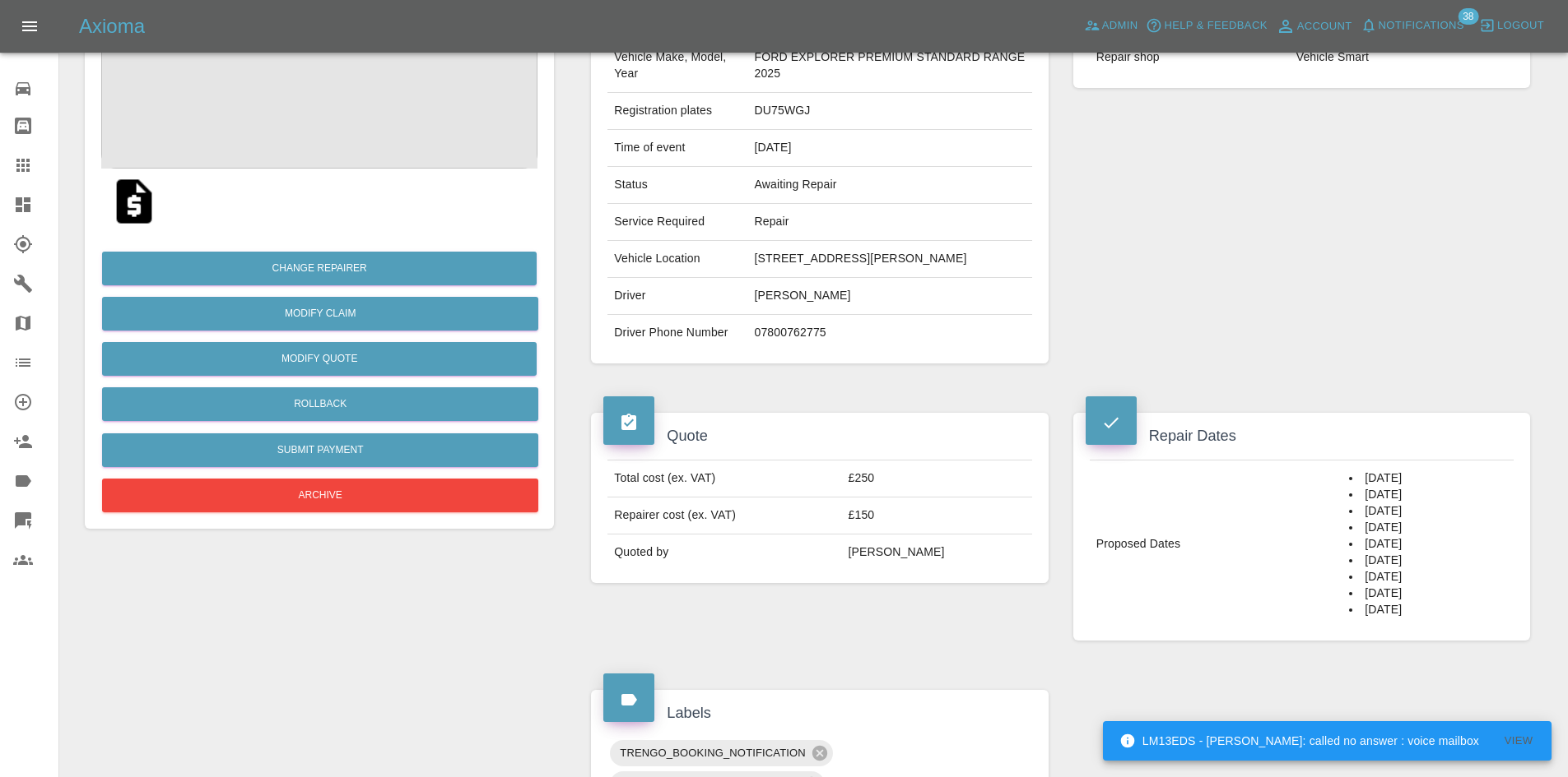
click at [1355, 569] on li "07/10/2025" at bounding box center [1427, 561] width 158 height 17
click at [1348, 618] on li "10/10/2025" at bounding box center [1427, 610] width 158 height 17
click at [1365, 569] on li "07/10/2025" at bounding box center [1427, 561] width 158 height 17
click at [1348, 553] on li "03/10/2025" at bounding box center [1427, 544] width 158 height 17
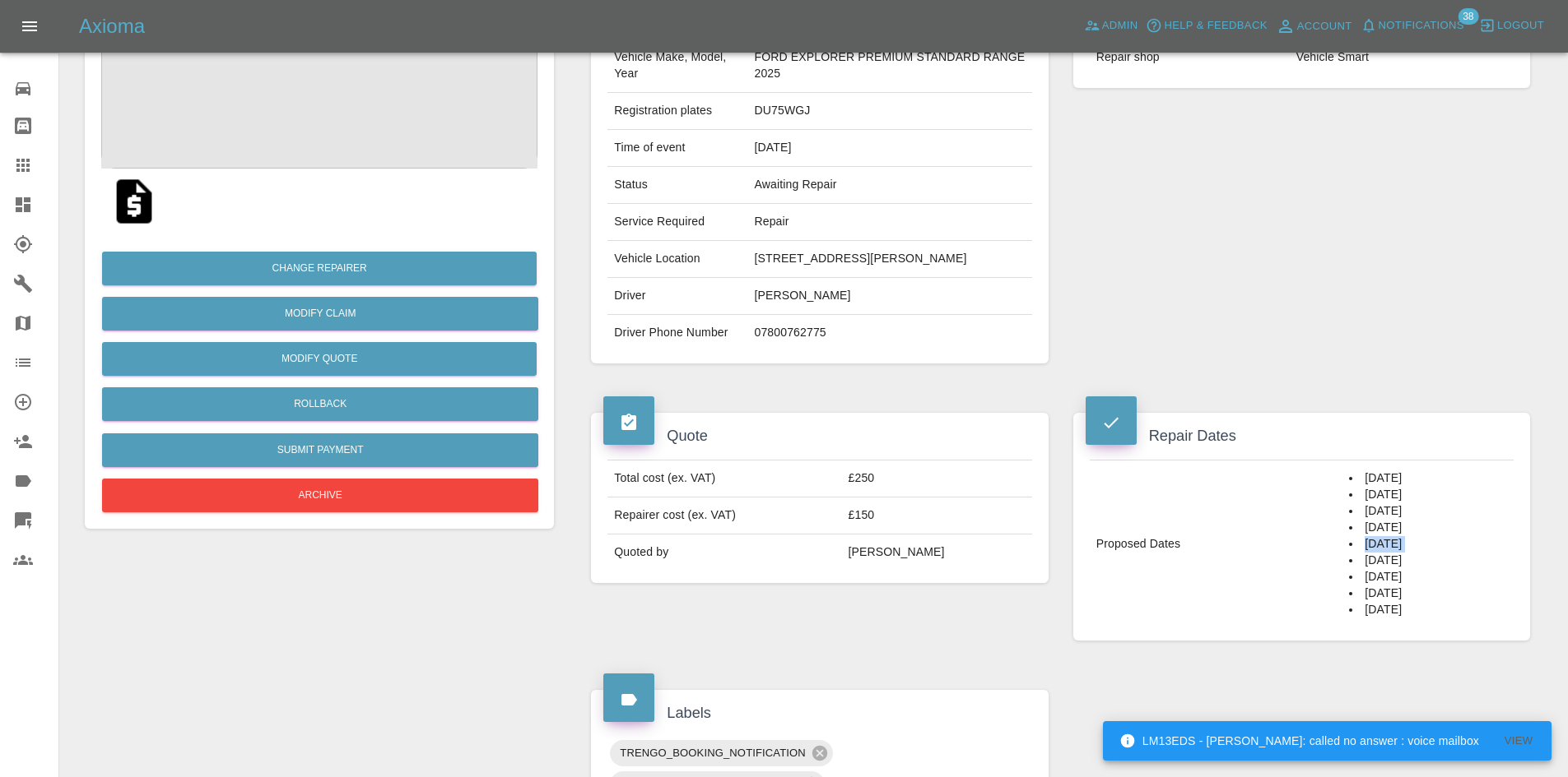
click at [1348, 553] on li "03/10/2025" at bounding box center [1427, 544] width 158 height 17
copy li "03/10/2025"
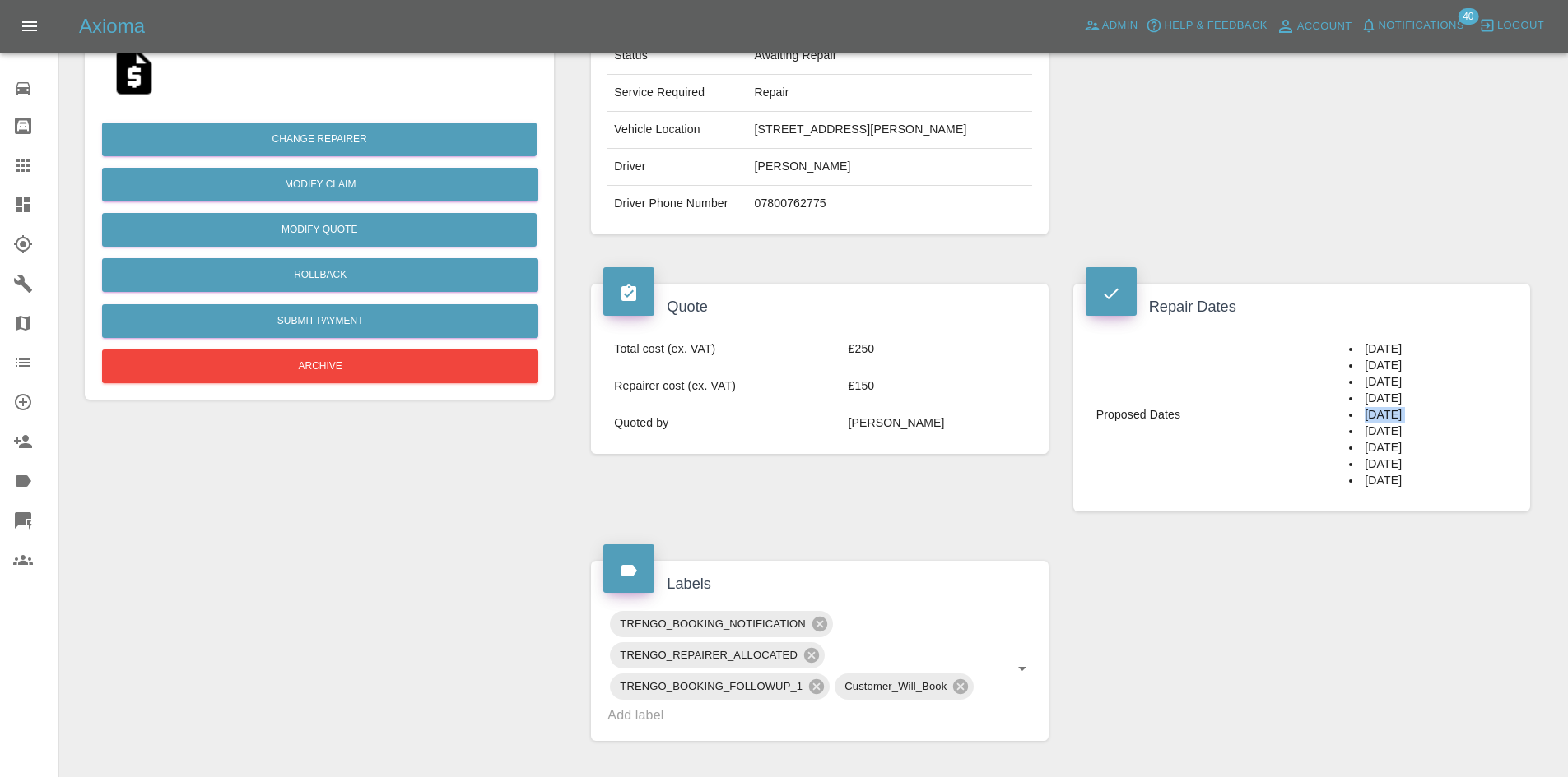
scroll to position [331, 0]
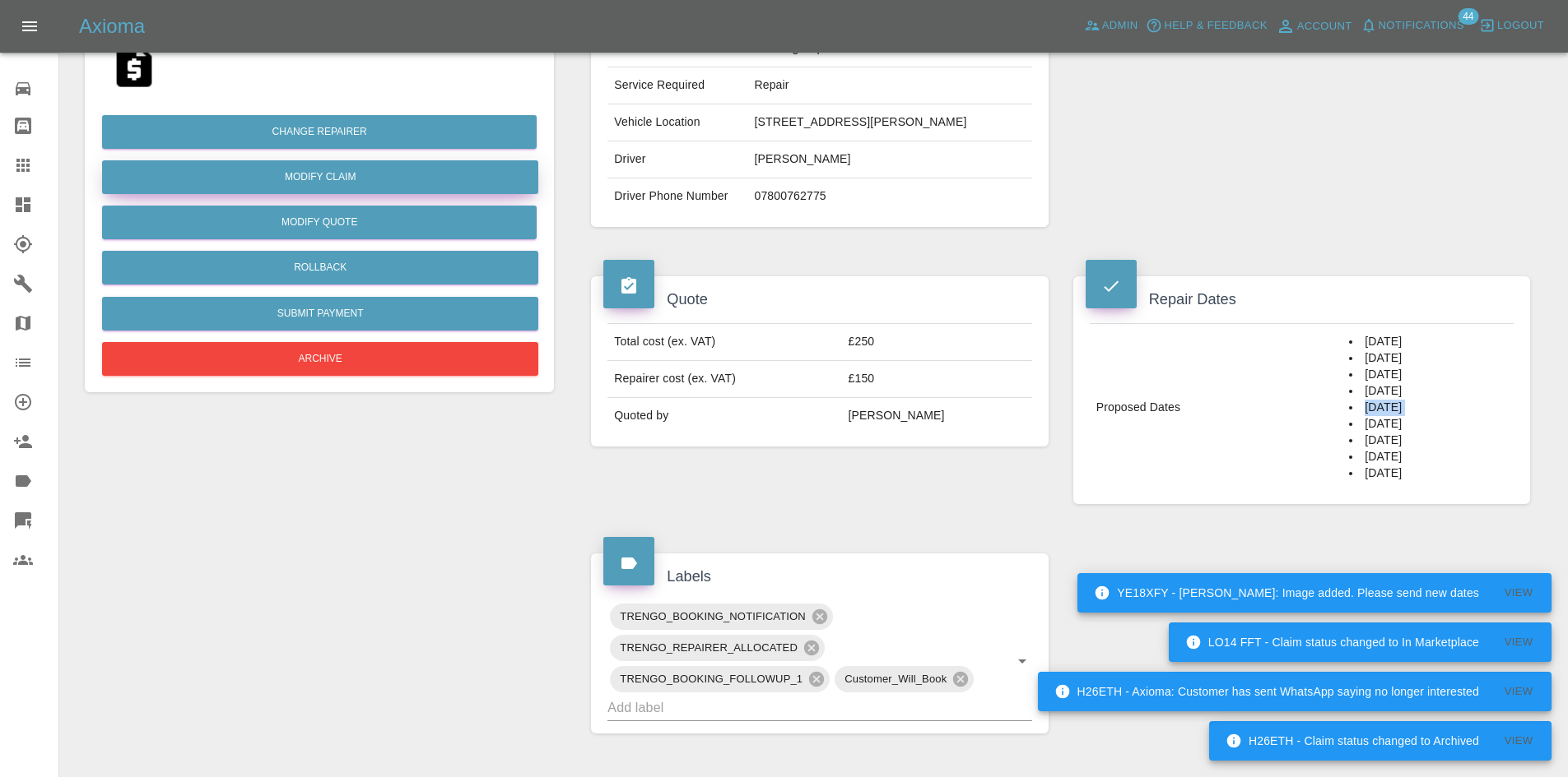
click at [475, 177] on link "Modify Claim" at bounding box center [320, 177] width 437 height 33
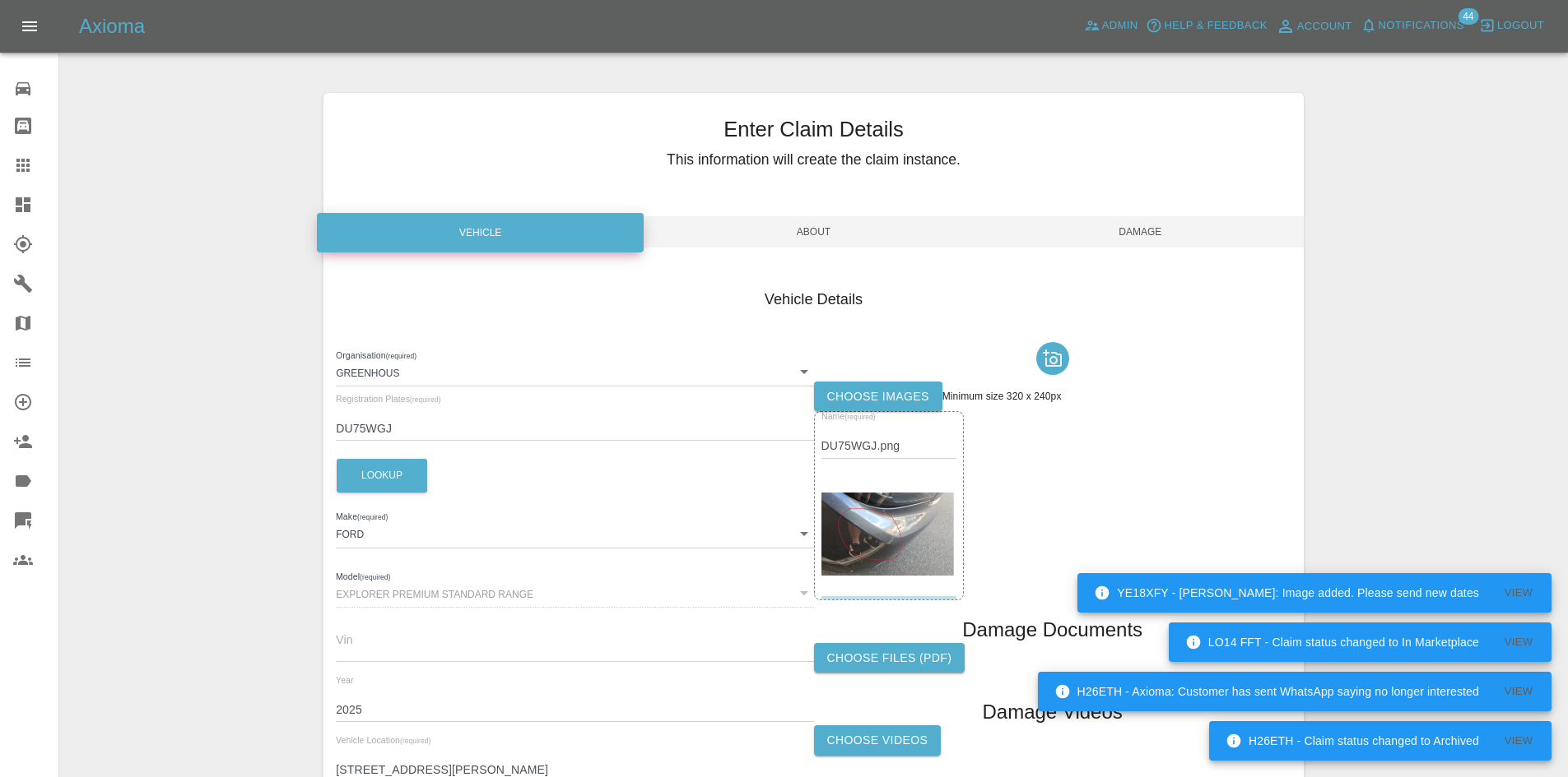
click at [775, 229] on span "About" at bounding box center [813, 232] width 327 height 32
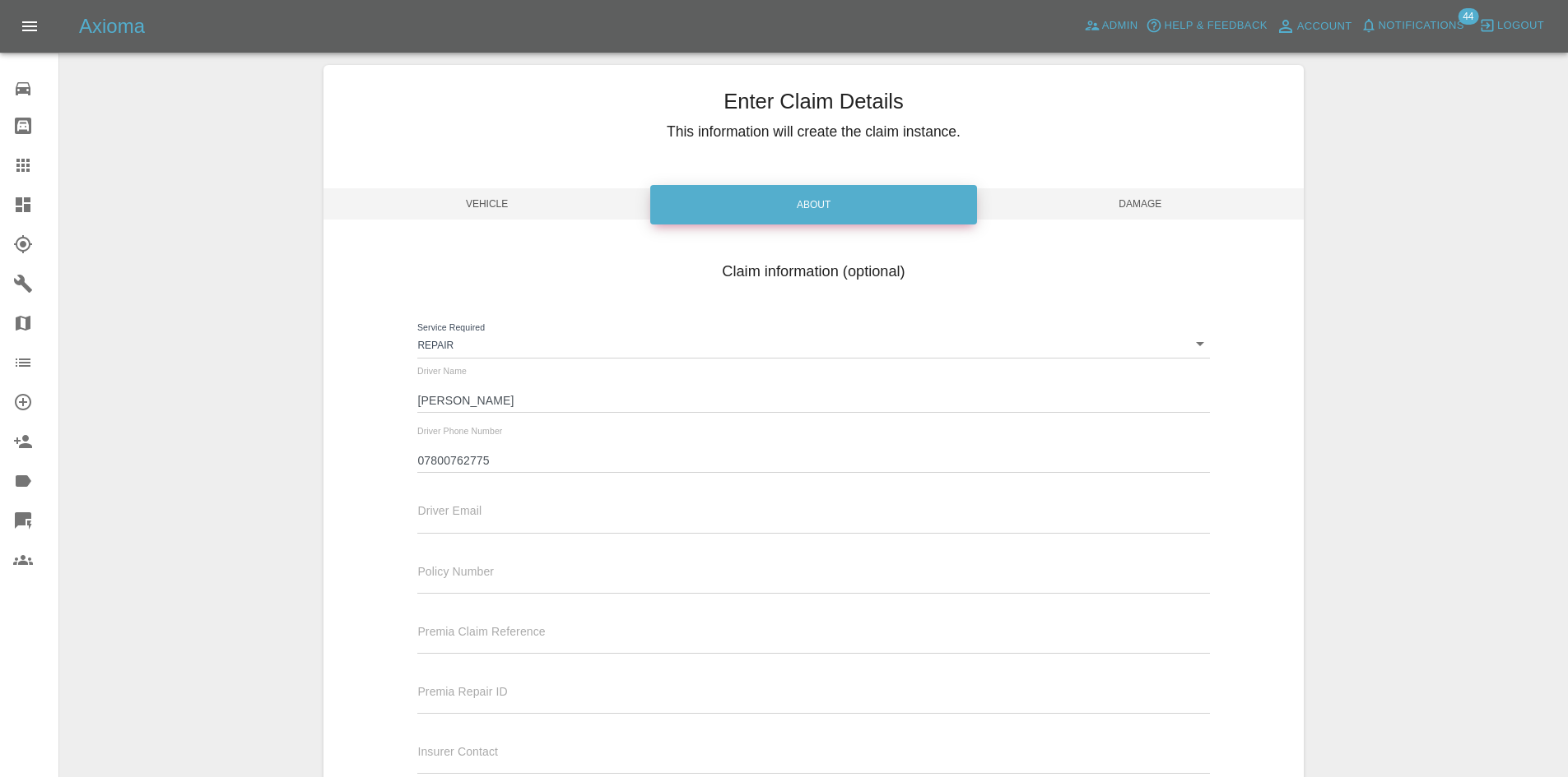
scroll to position [33, 0]
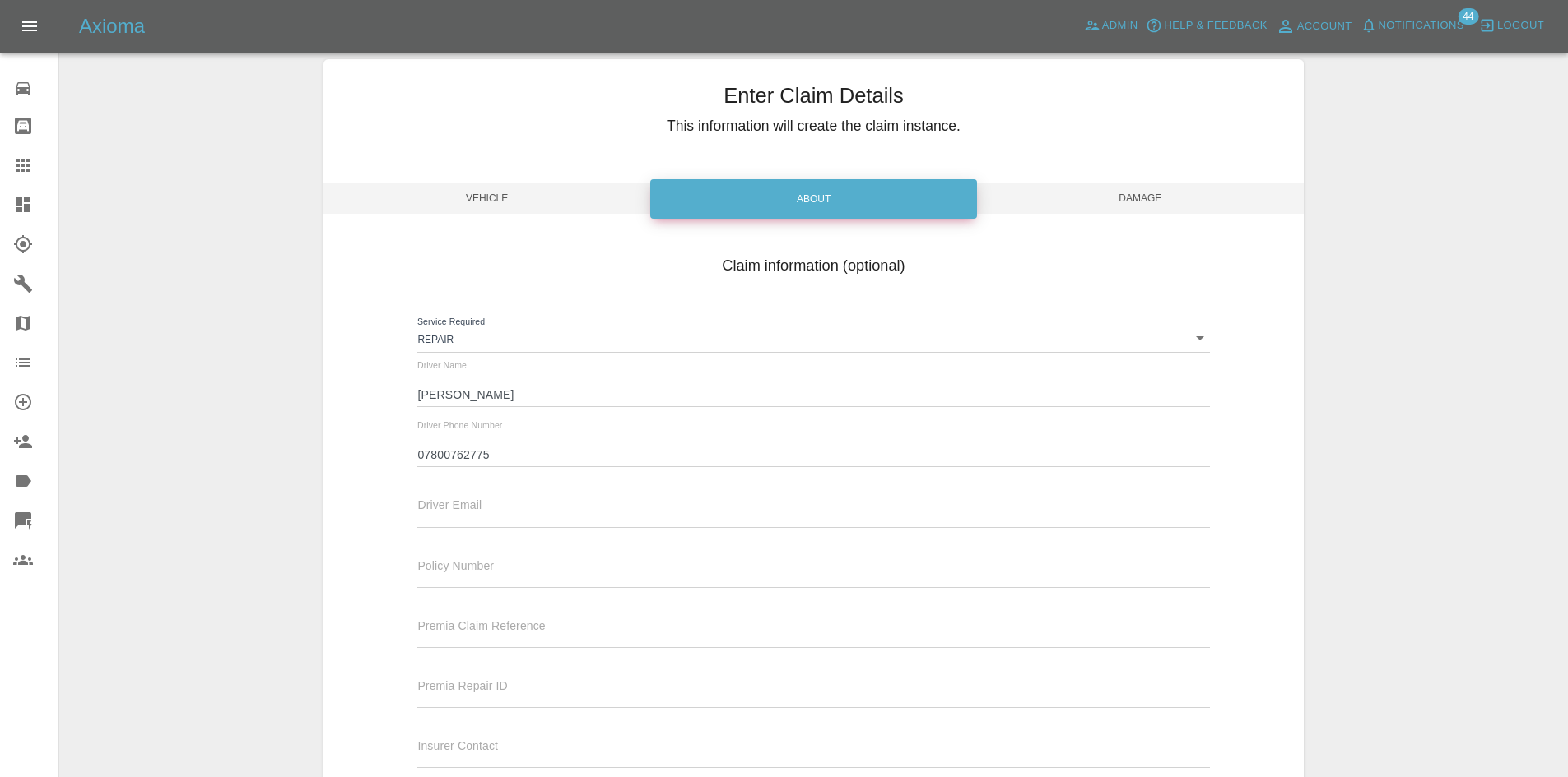
click at [546, 510] on input "text" at bounding box center [813, 514] width 791 height 24
type input "charlottefayesproates@outlook.com"
click at [1083, 181] on div "Enter Claim Details This information will create the claim instance. Vehicle Ab…" at bounding box center [813, 450] width 980 height 781
click at [1083, 205] on span "Damage" at bounding box center [1140, 198] width 327 height 32
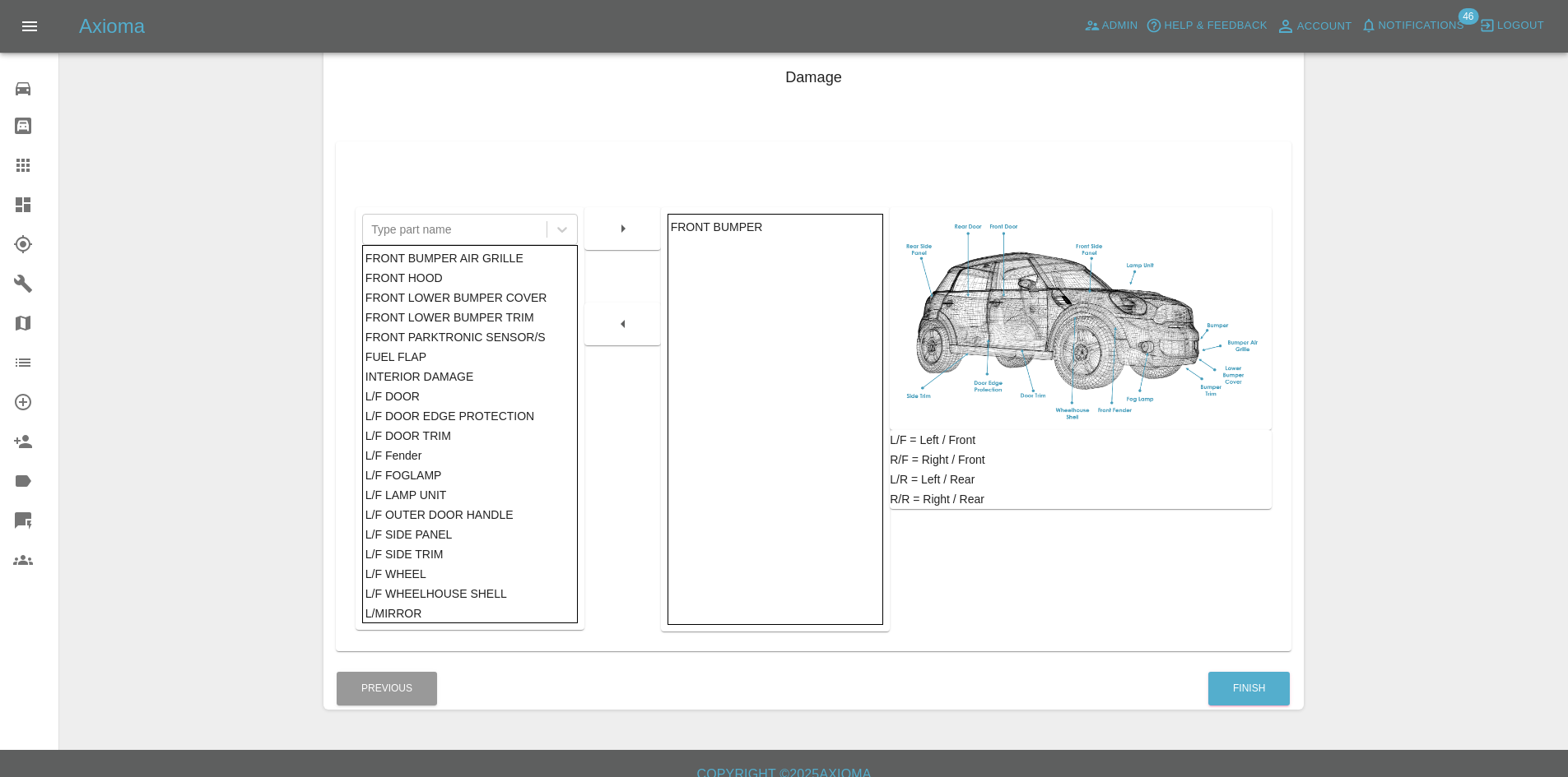
scroll to position [241, 0]
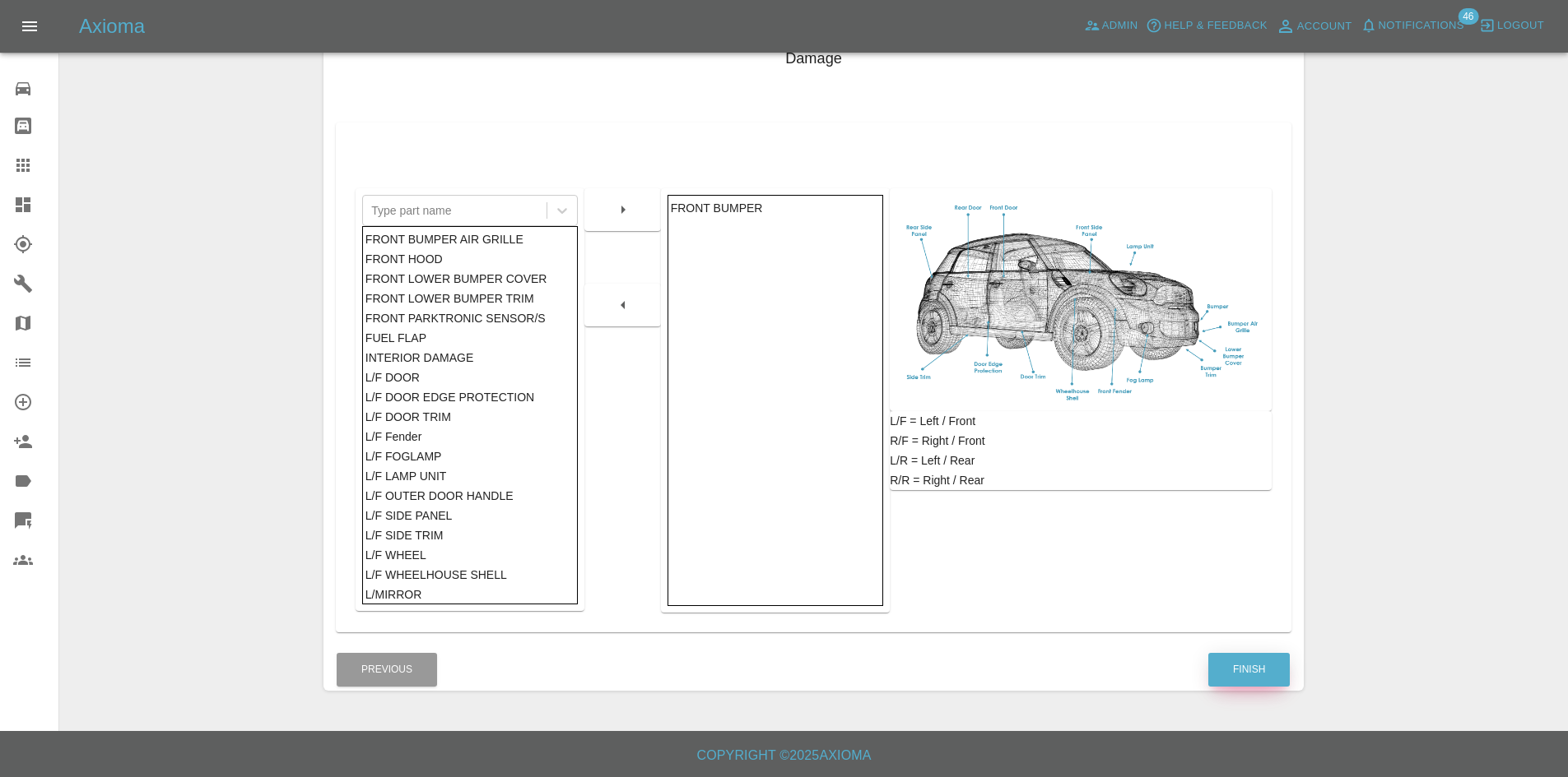
click at [1218, 676] on button "Finish" at bounding box center [1248, 670] width 82 height 33
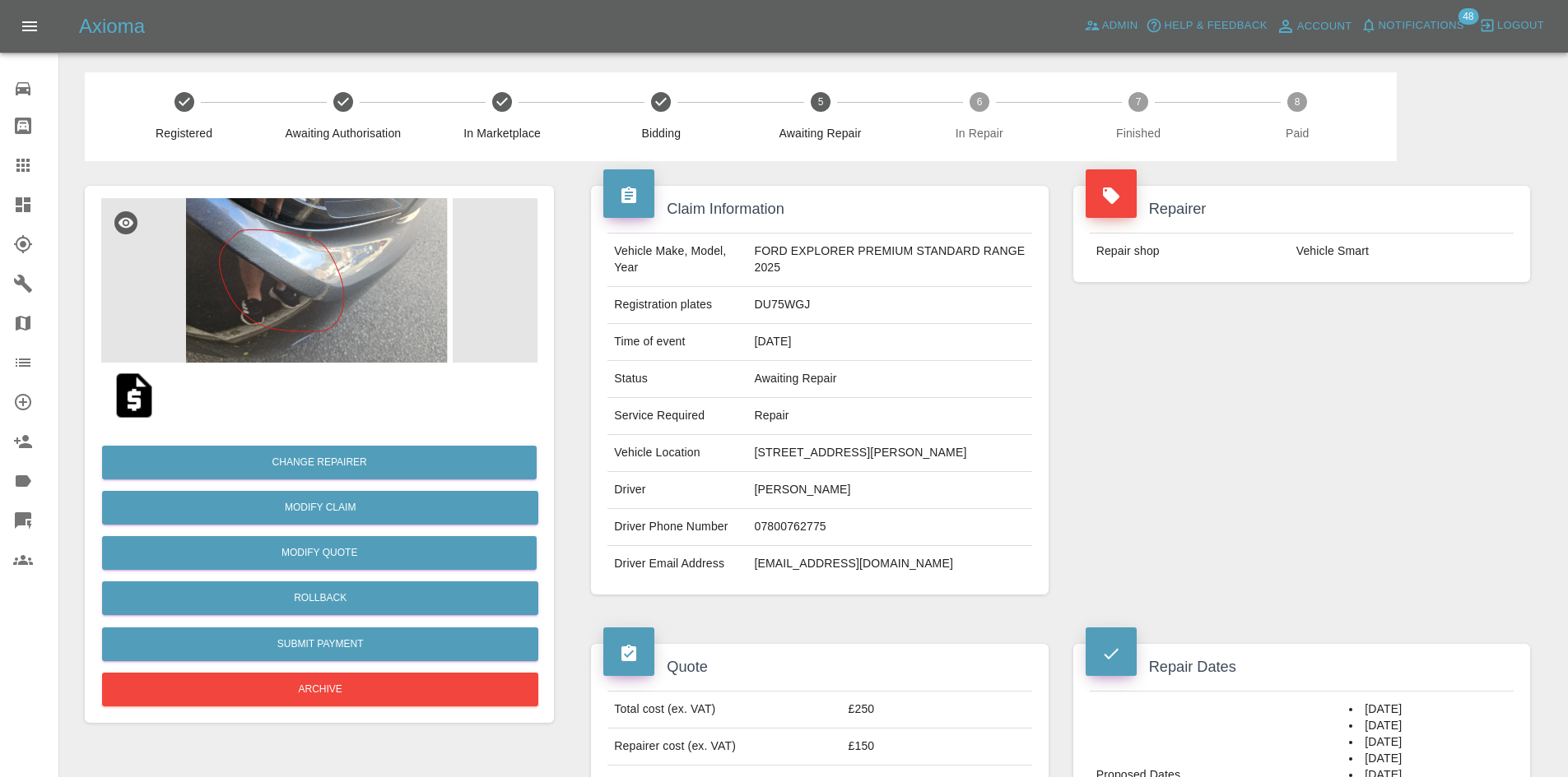
click at [23, 189] on link "Dashboard" at bounding box center [29, 205] width 59 height 40
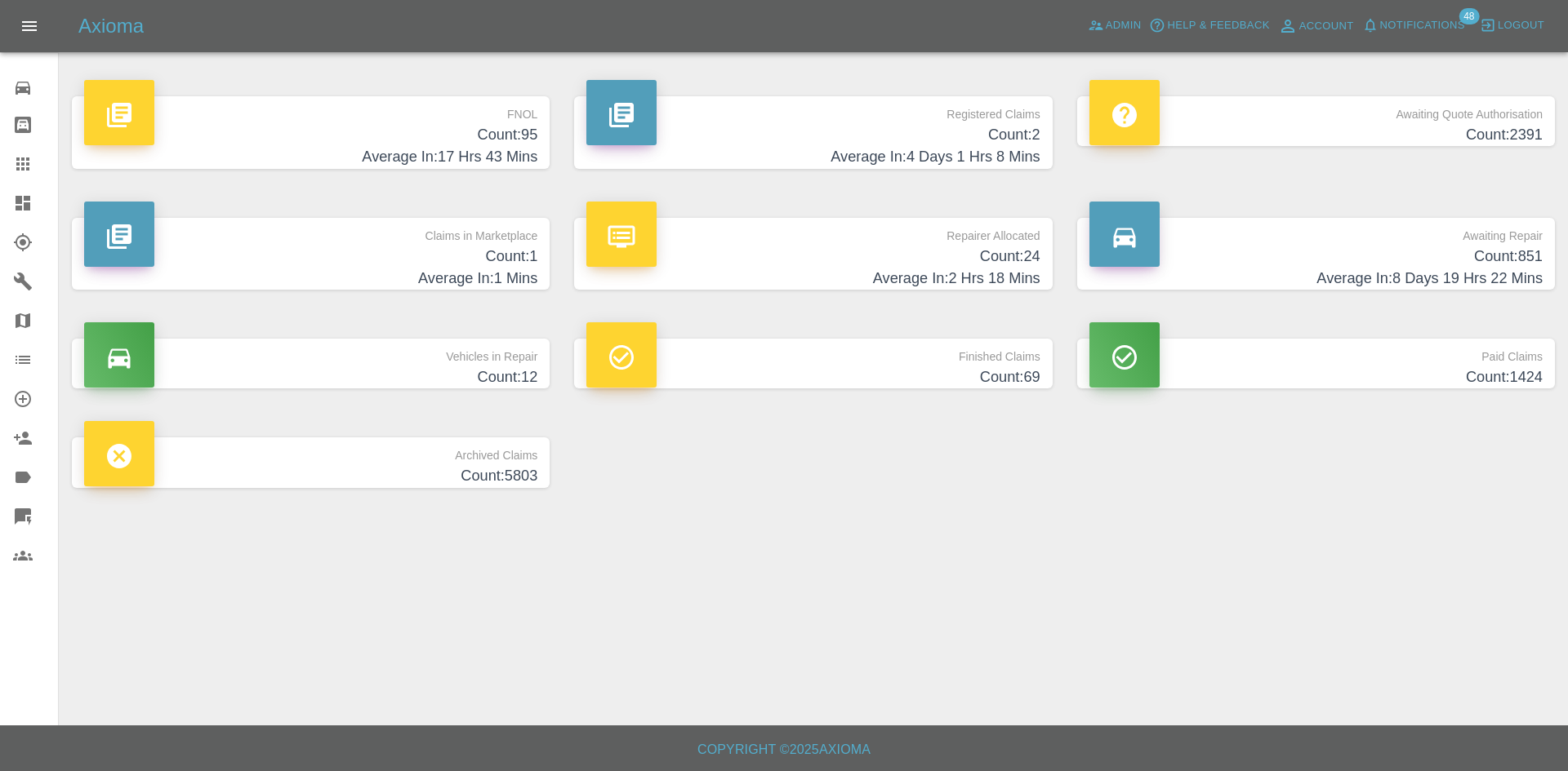
click at [837, 243] on p "Repairer Allocated" at bounding box center [813, 232] width 453 height 28
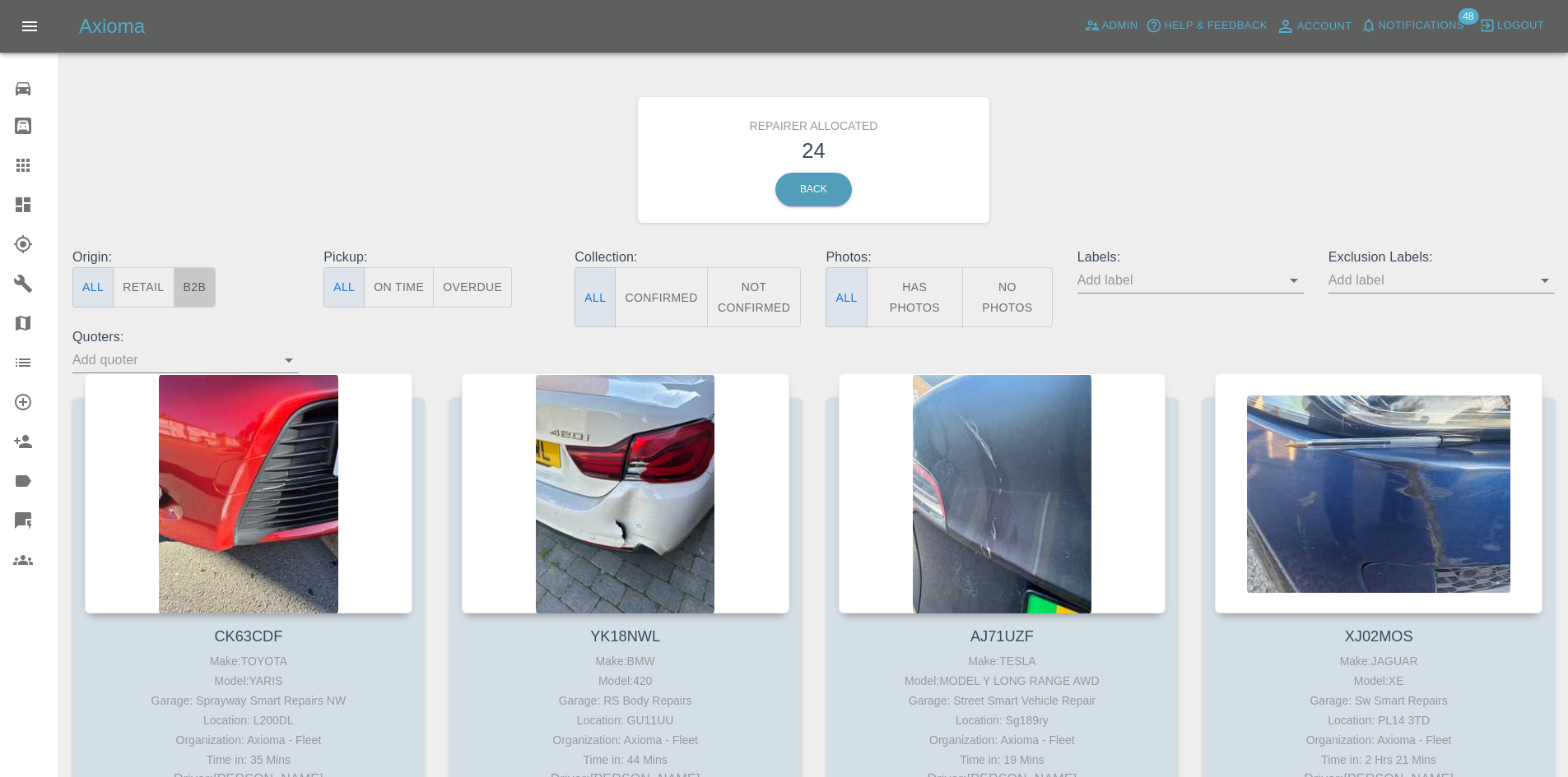
click at [188, 291] on button "B2B" at bounding box center [195, 287] width 43 height 40
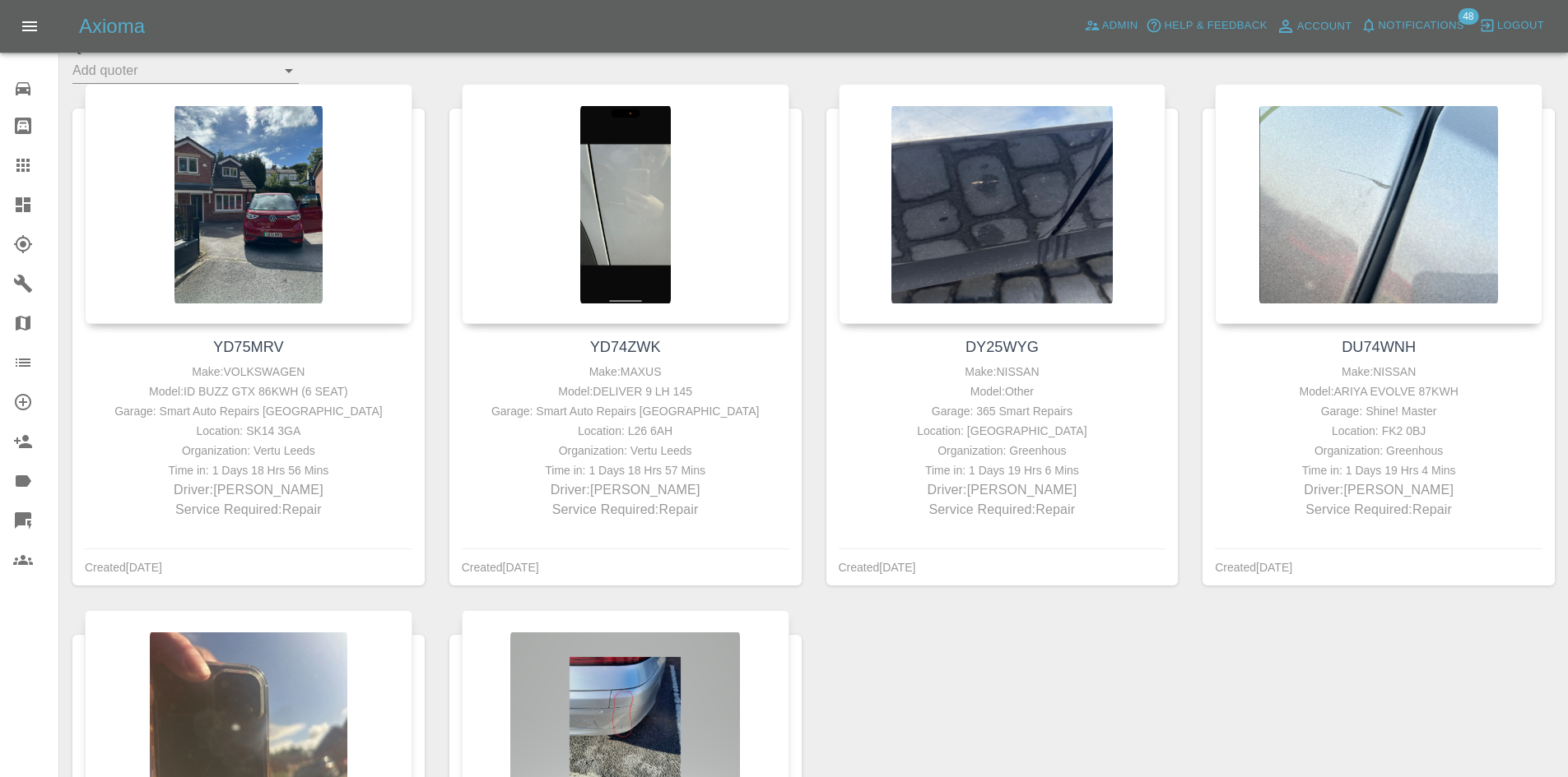
scroll to position [273, 0]
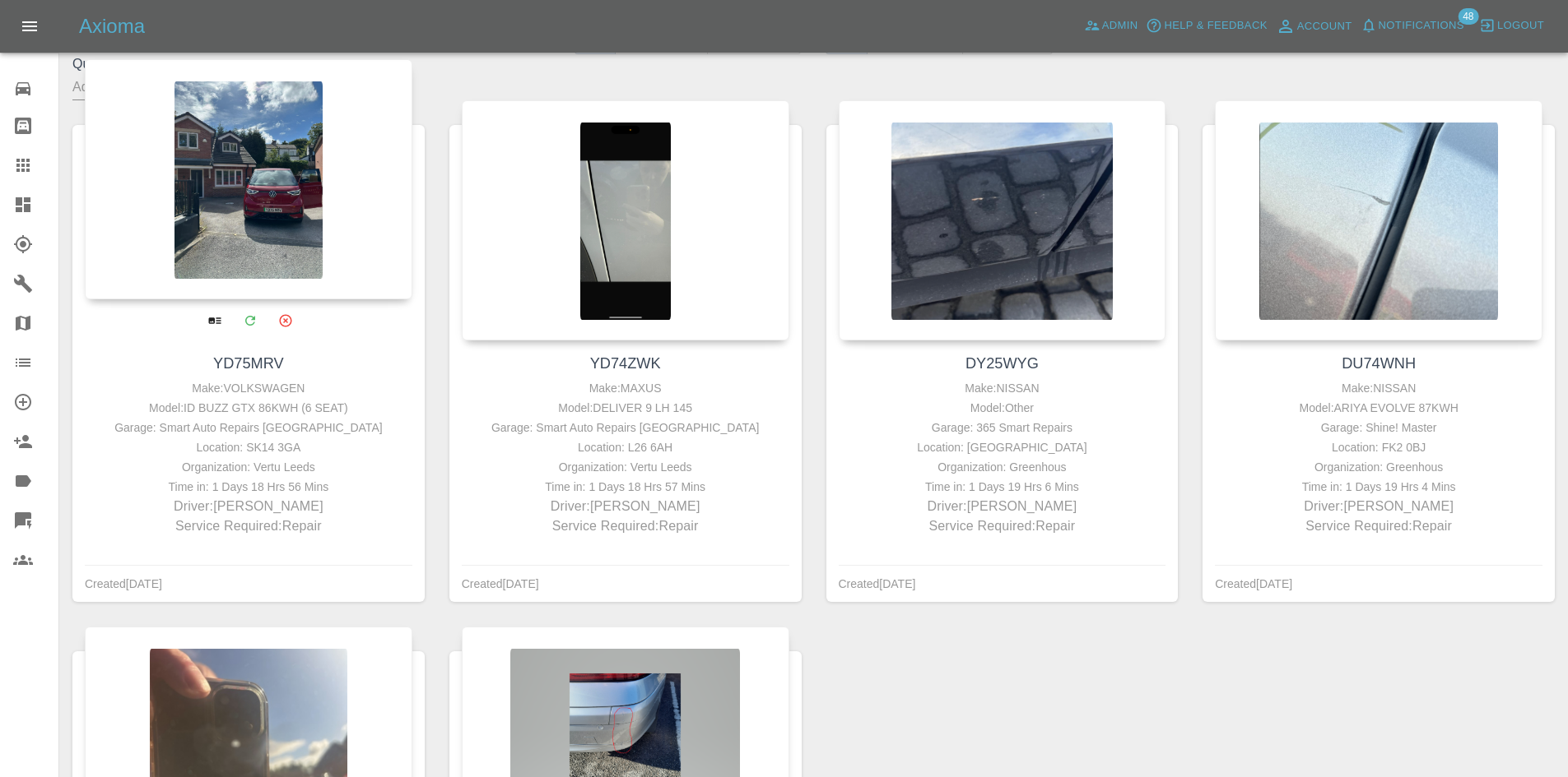
click at [241, 234] on div at bounding box center [248, 179] width 328 height 241
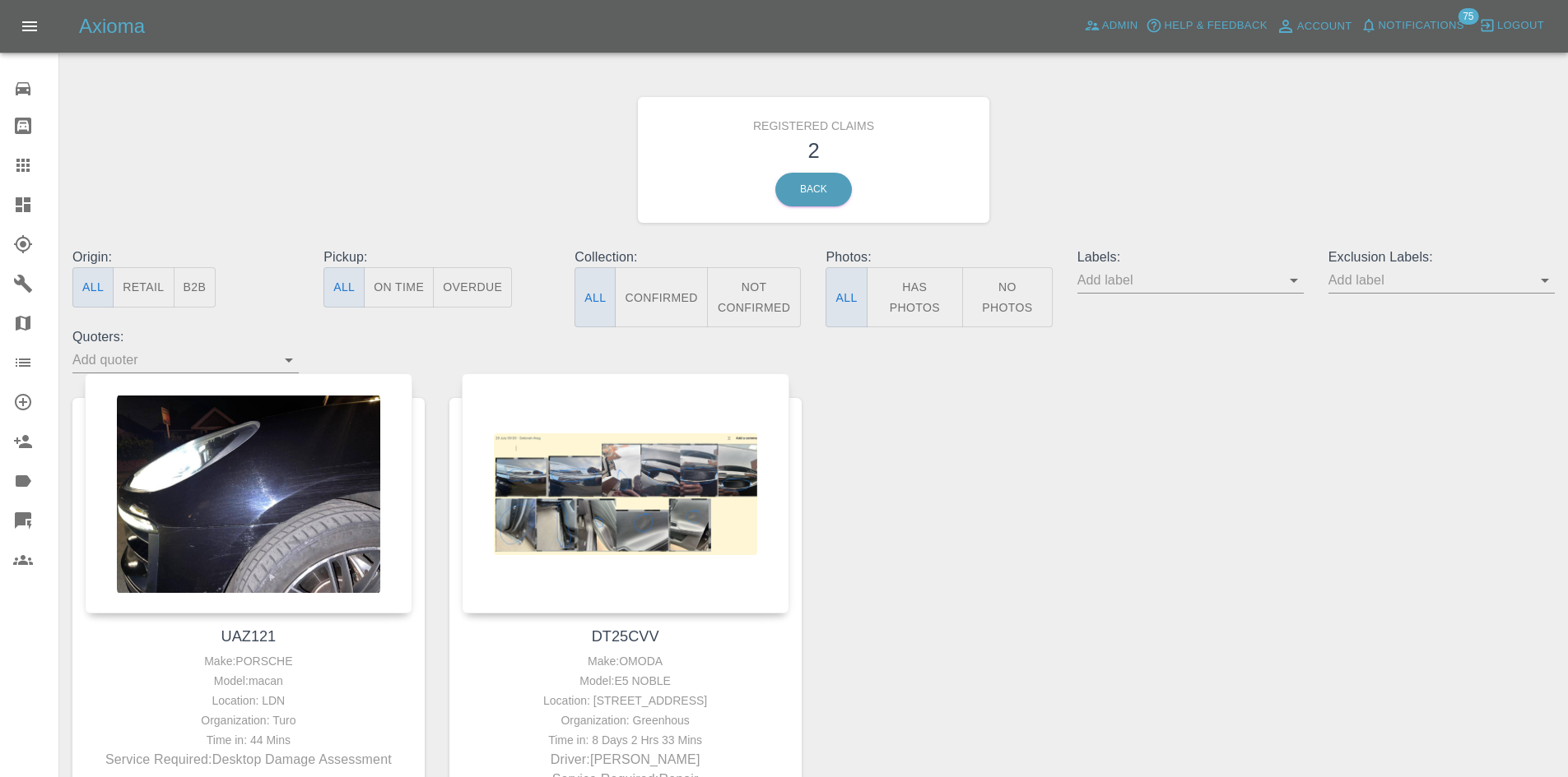
click at [0, 194] on link "Dashboard" at bounding box center [29, 205] width 59 height 40
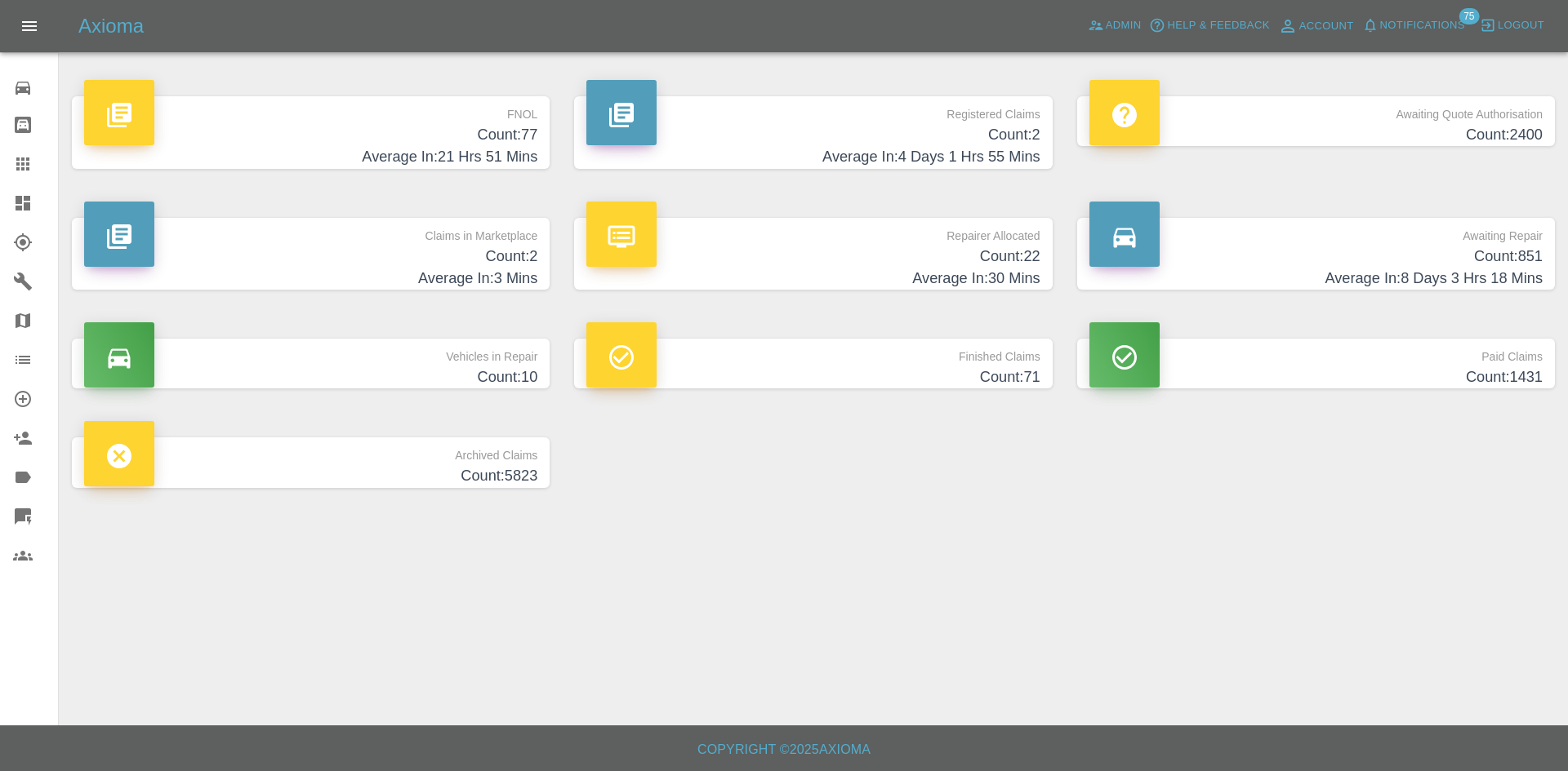
click at [842, 100] on p "Registered Claims" at bounding box center [813, 111] width 453 height 28
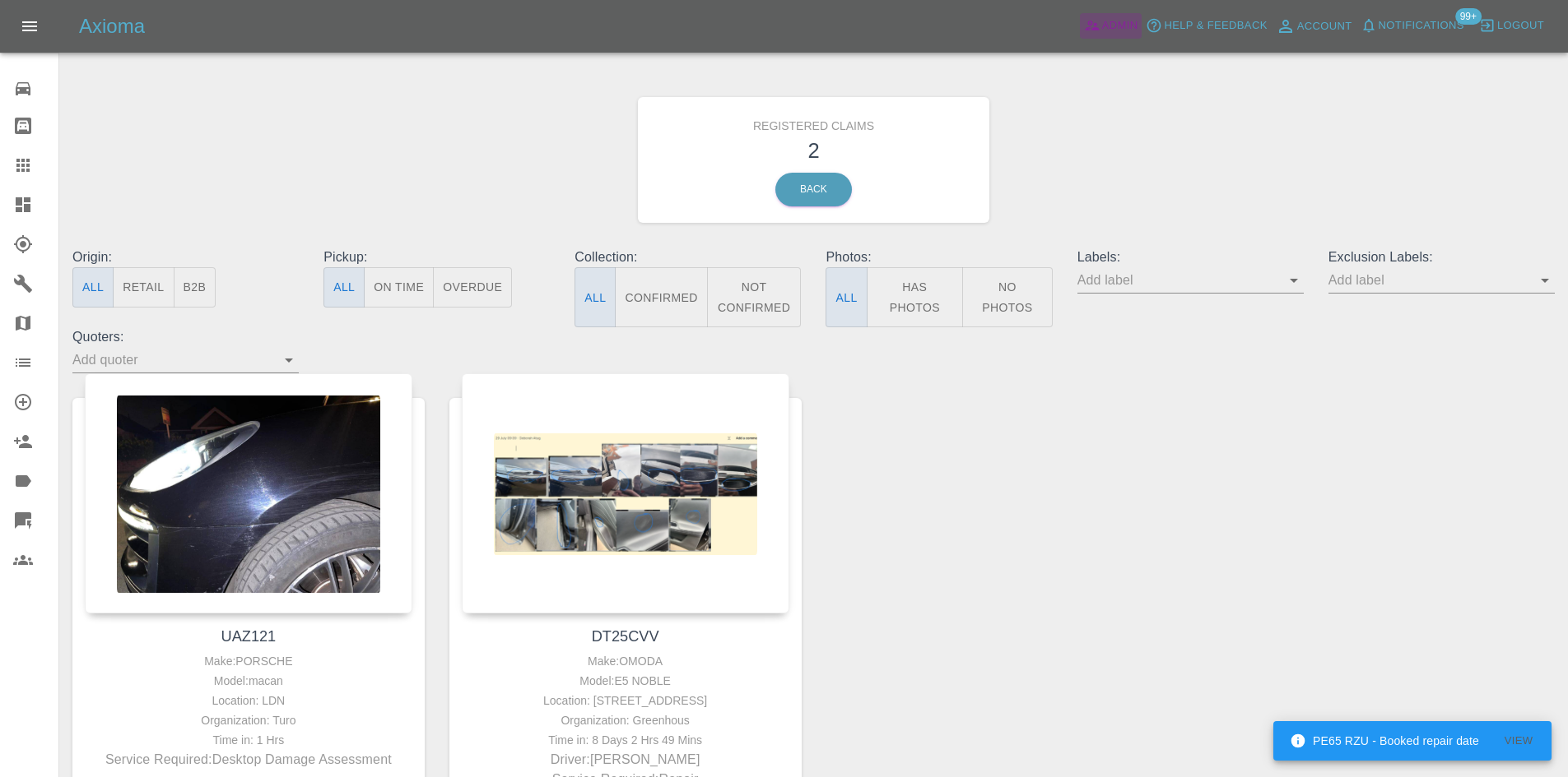
click at [1084, 28] on icon at bounding box center [1092, 25] width 17 height 17
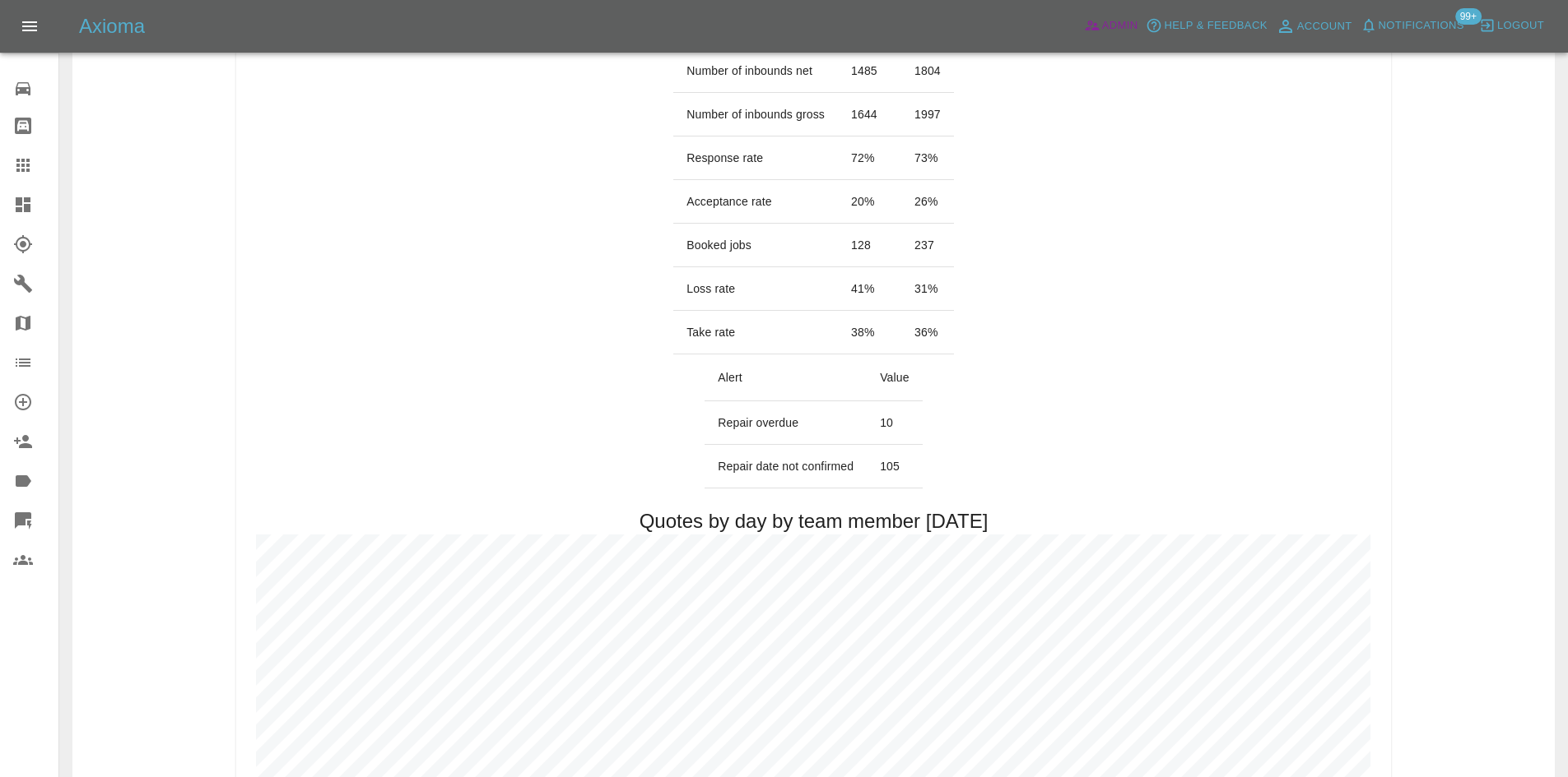
scroll to position [68, 0]
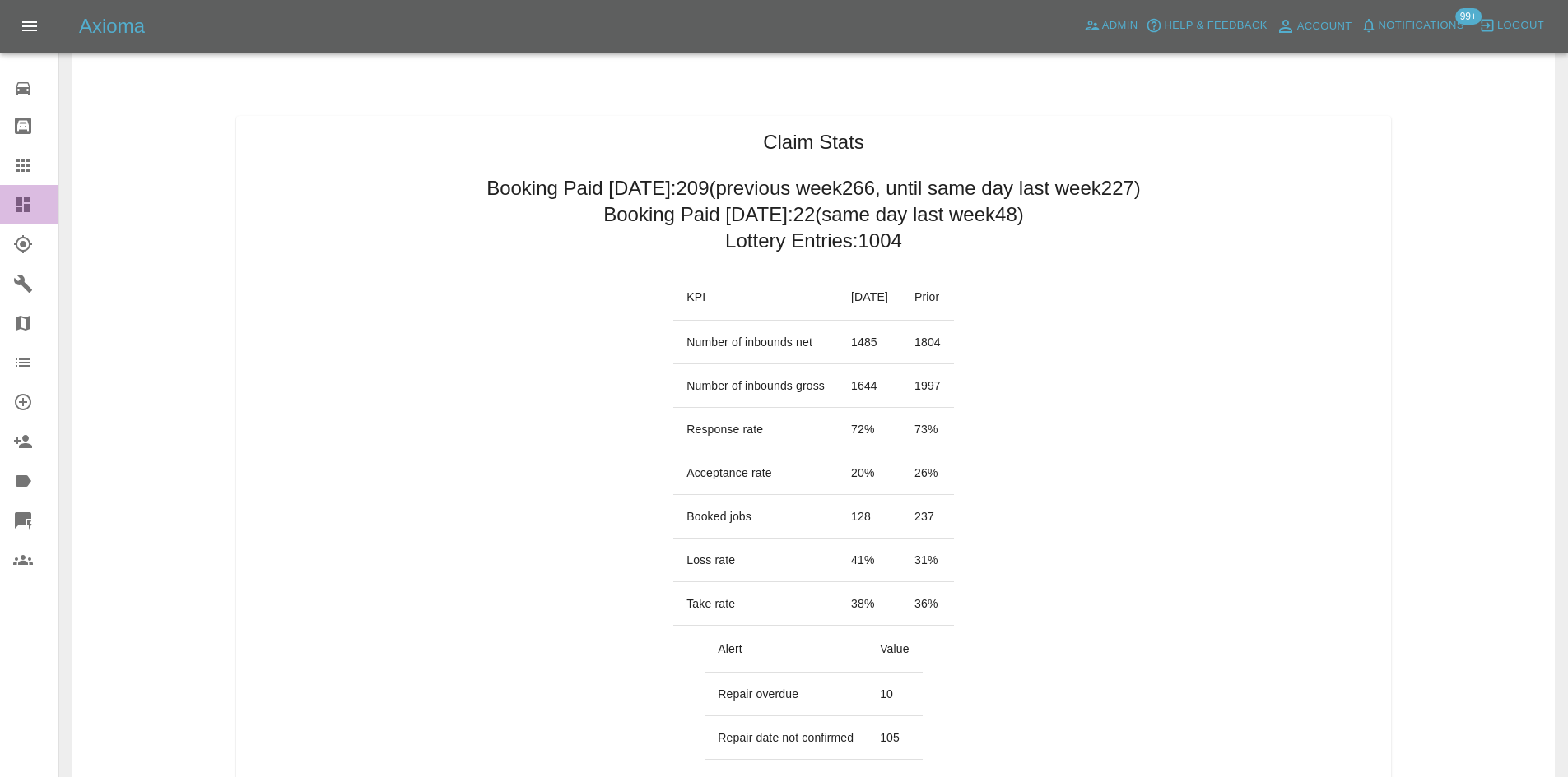
click at [14, 217] on link "Dashboard" at bounding box center [29, 205] width 59 height 40
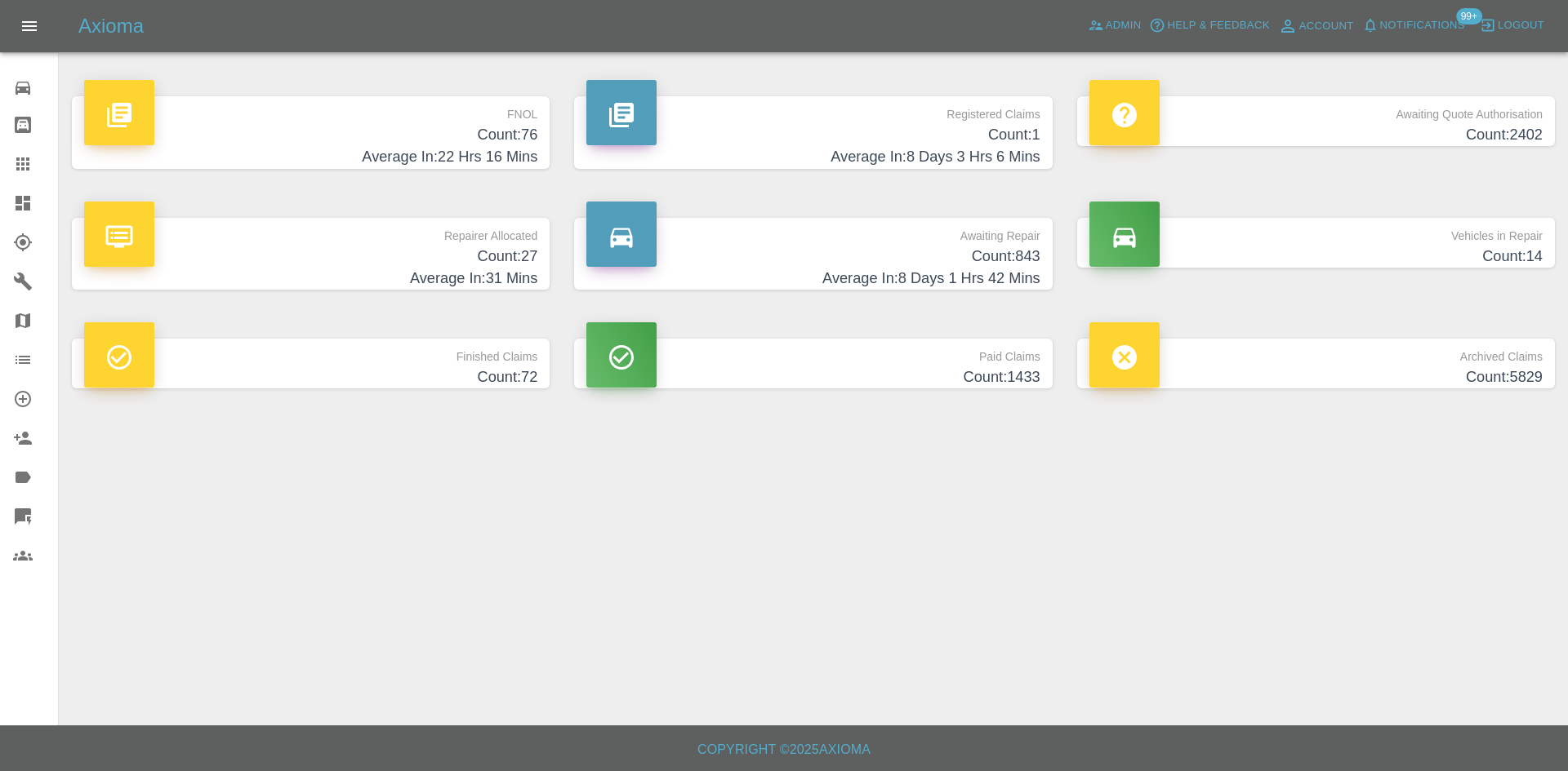
click at [906, 244] on p "Awaiting Repair" at bounding box center [813, 232] width 453 height 28
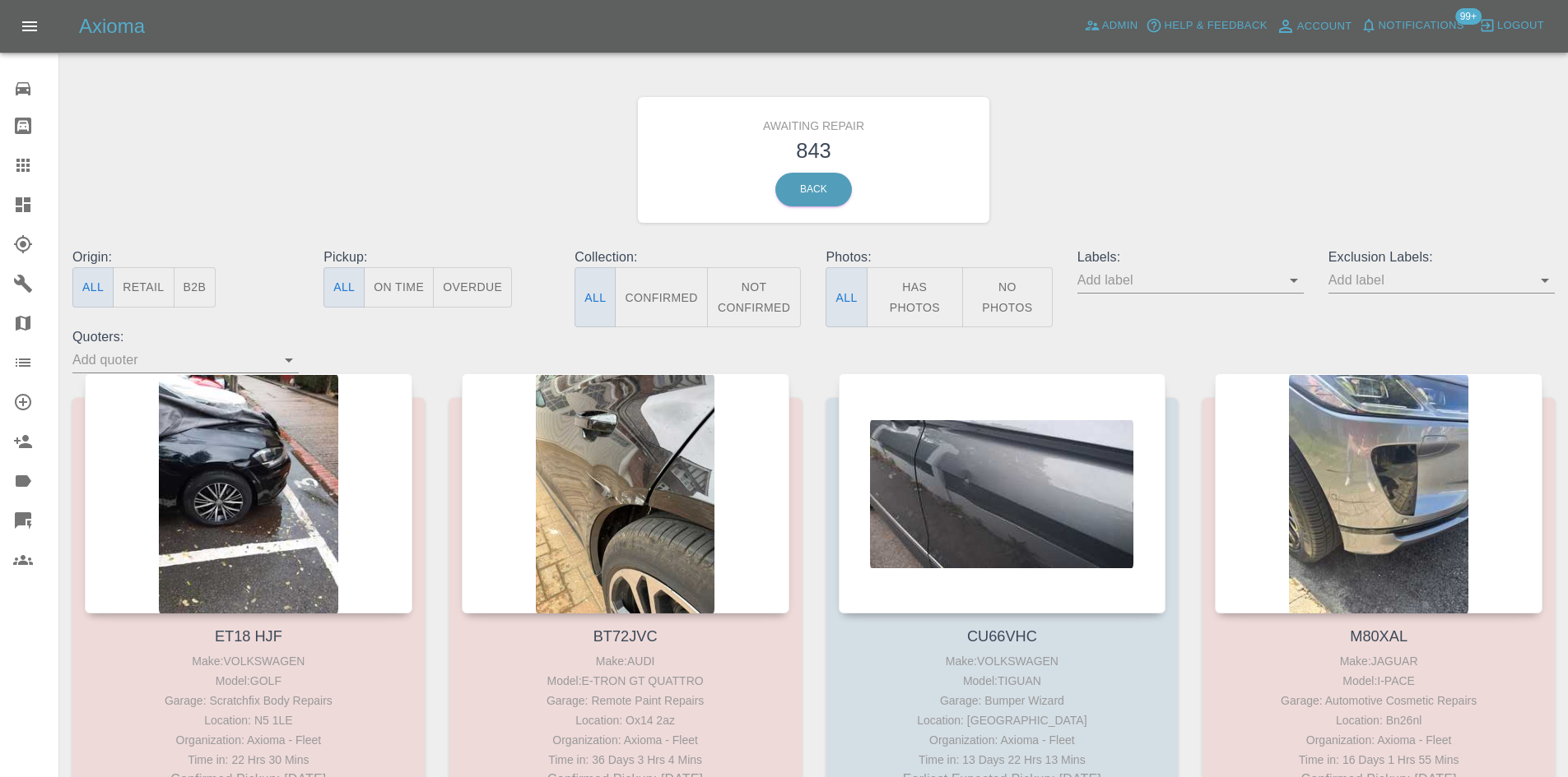
click at [202, 282] on button "B2B" at bounding box center [195, 287] width 43 height 40
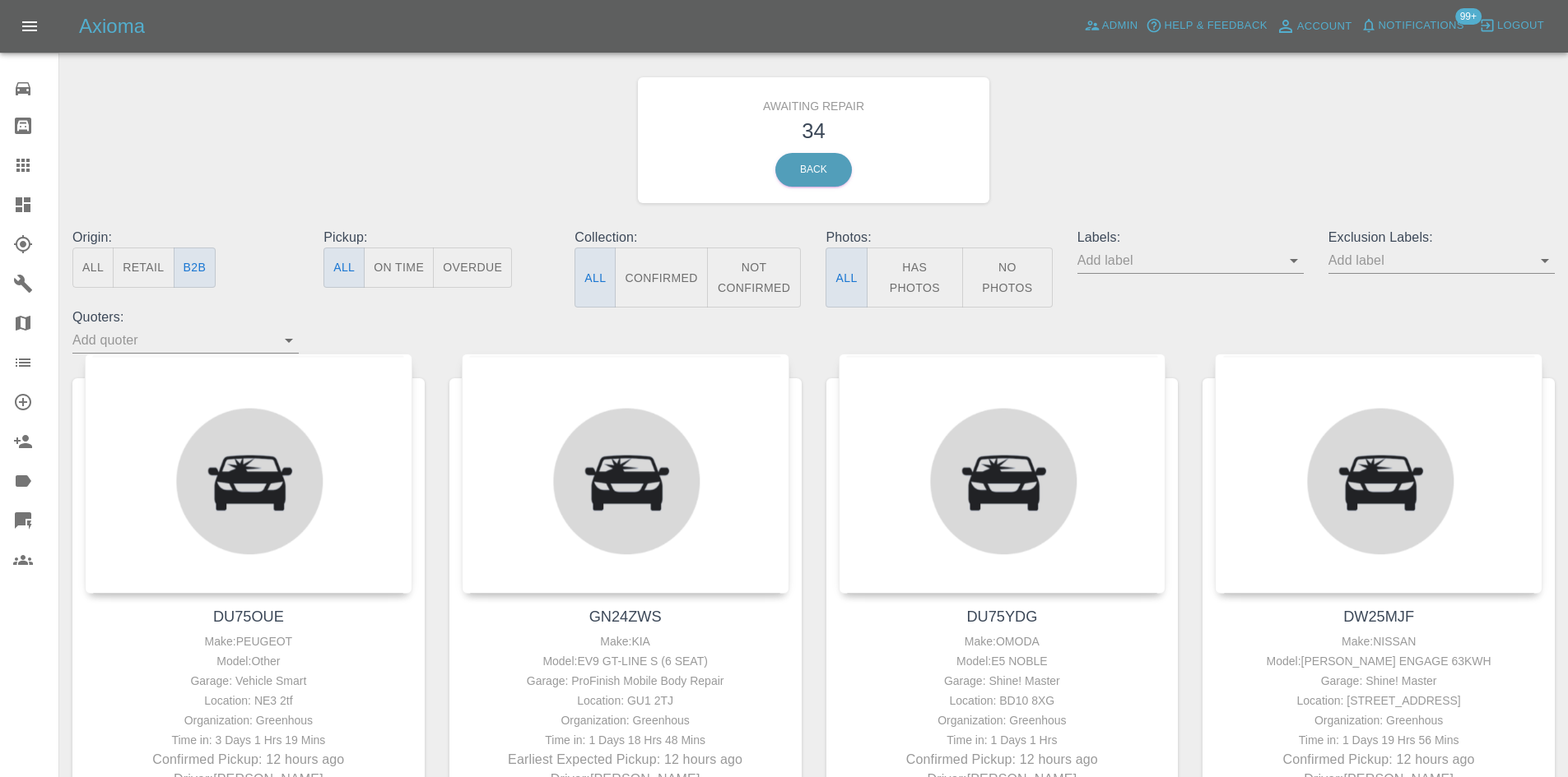
scroll to position [28, 0]
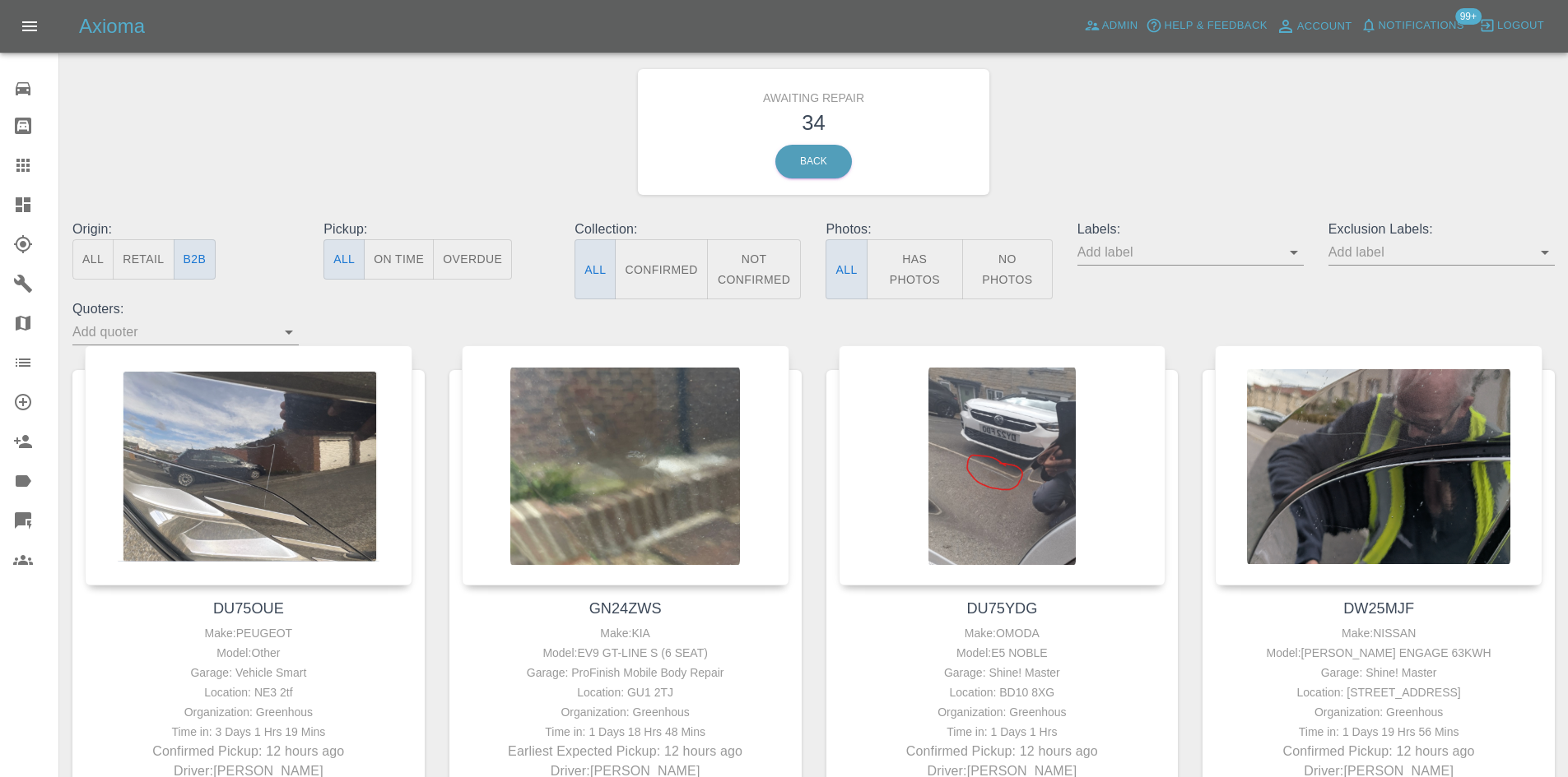
click at [562, 343] on div "Origin: All Retail B2B Pickup: All On Time Overdue Collection: All Confirmed No…" at bounding box center [813, 282] width 1507 height 126
click at [1087, 21] on icon at bounding box center [1092, 25] width 17 height 17
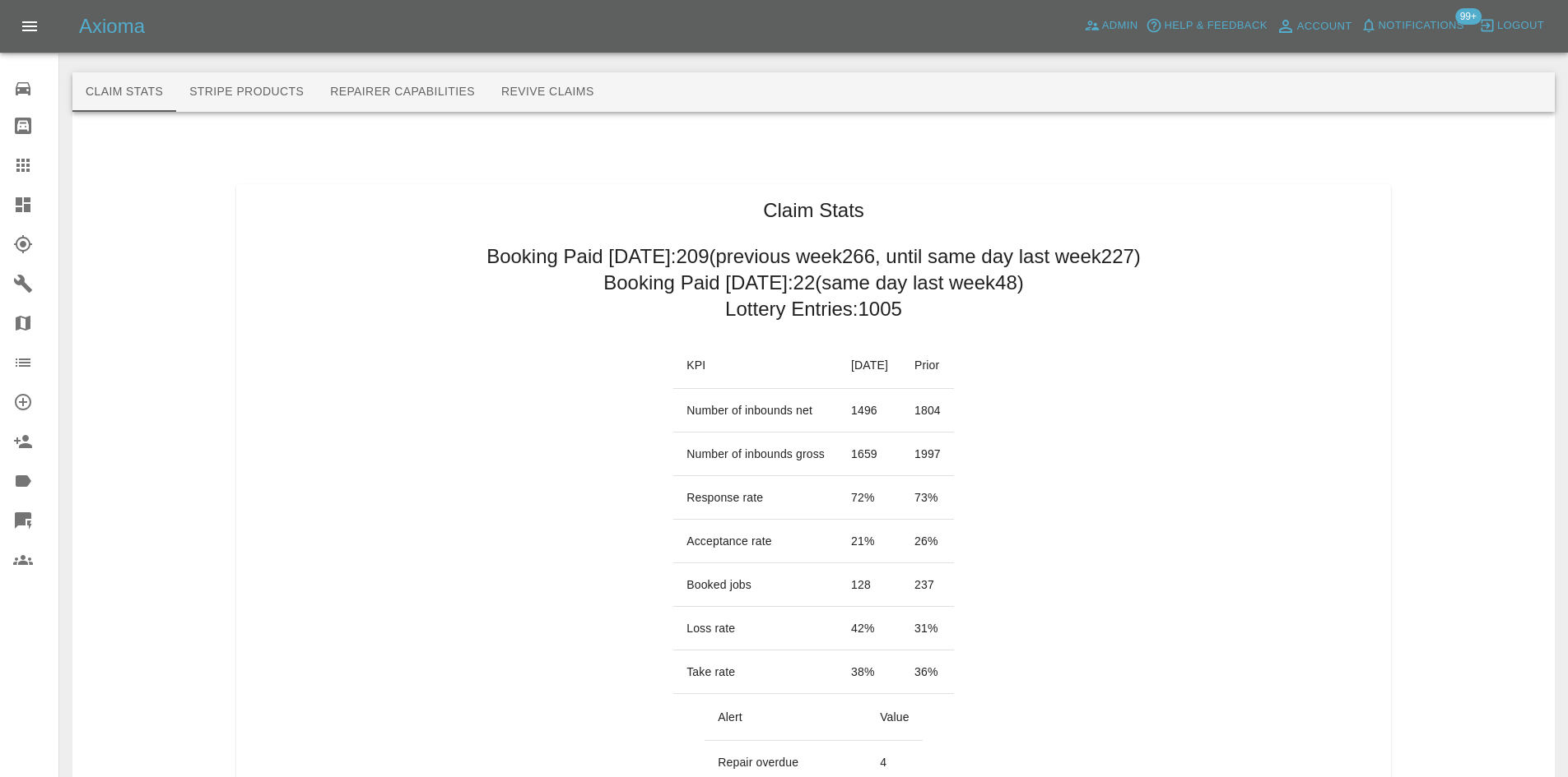
click at [1458, 17] on span "99+" at bounding box center [1468, 16] width 26 height 17
click at [1428, 20] on span "Notifications" at bounding box center [1420, 26] width 85 height 19
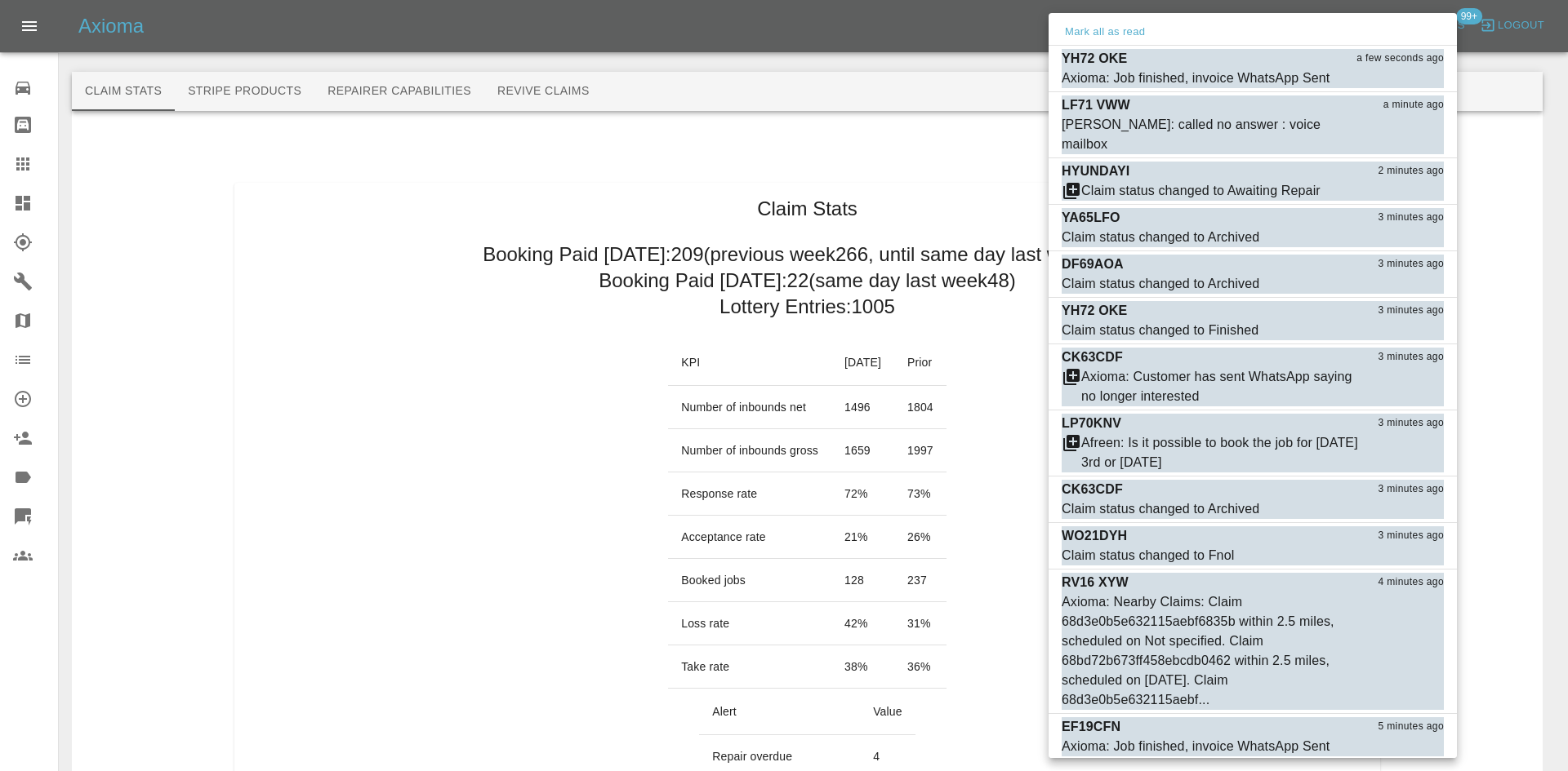
click at [950, 156] on div at bounding box center [784, 385] width 1568 height 771
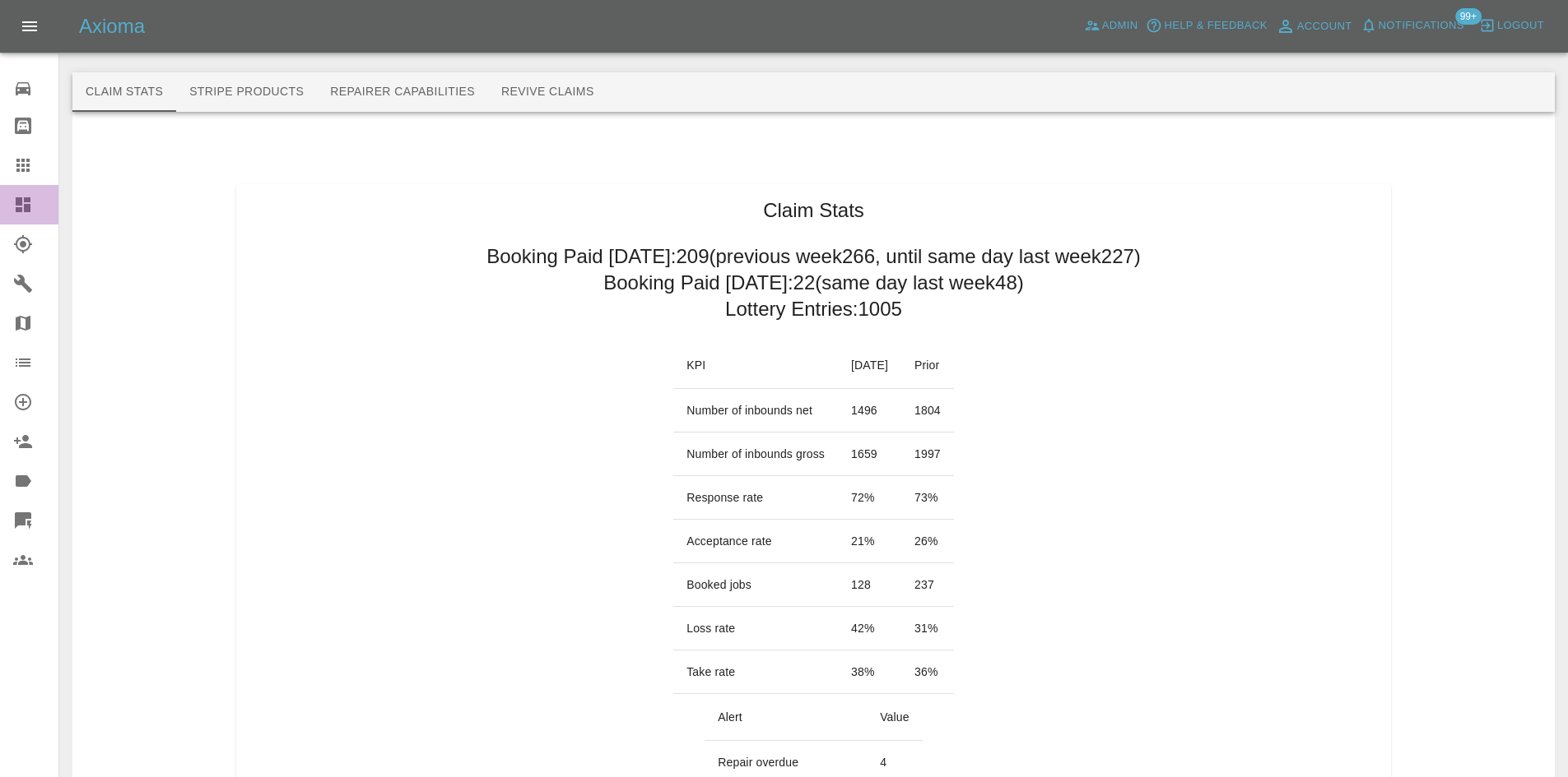
click at [54, 205] on div at bounding box center [36, 205] width 46 height 19
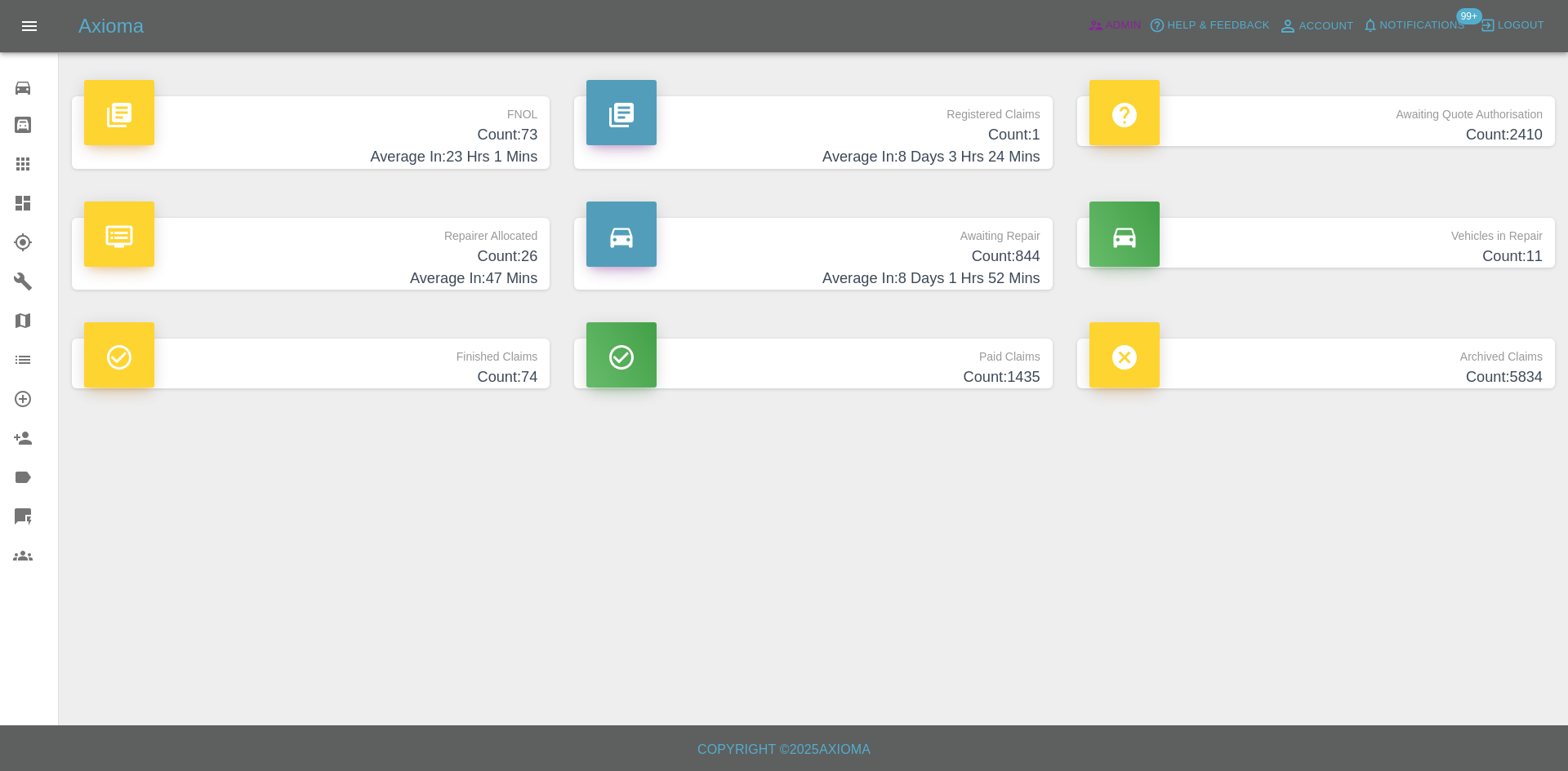
click at [1117, 32] on span "Admin" at bounding box center [1123, 26] width 36 height 19
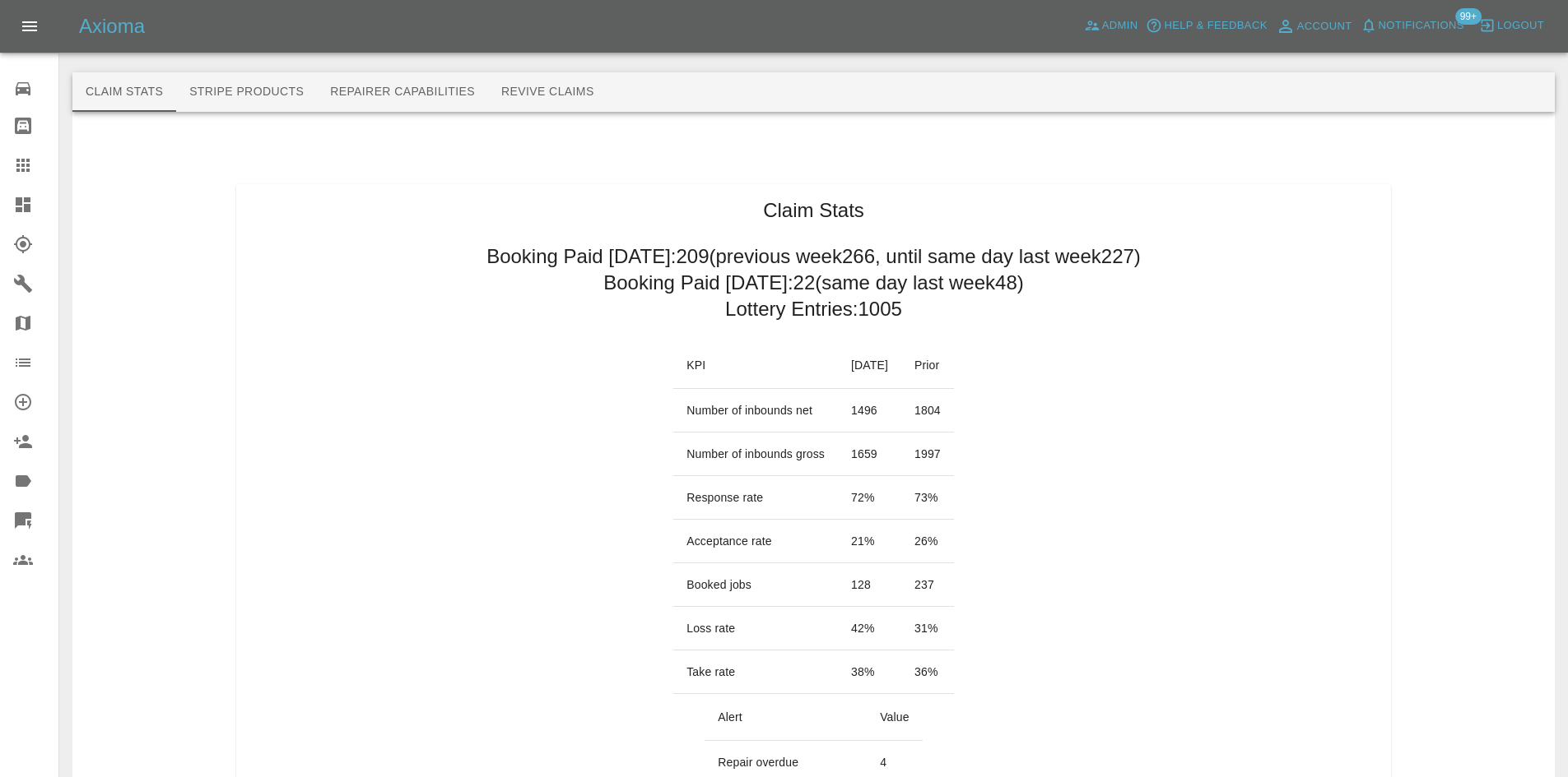
click at [1396, 32] on span "Notifications" at bounding box center [1420, 26] width 85 height 19
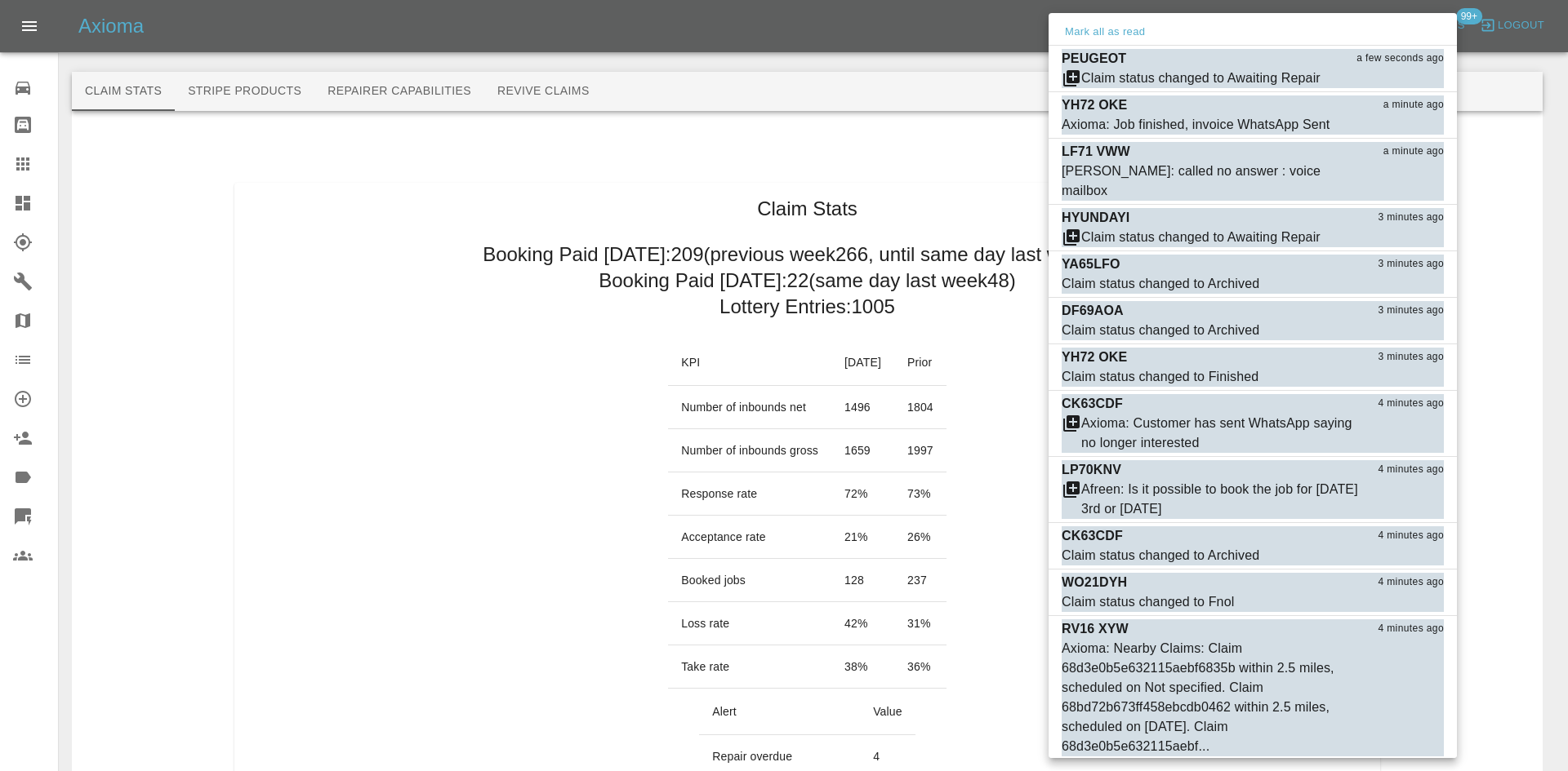
click at [911, 69] on div at bounding box center [784, 385] width 1568 height 771
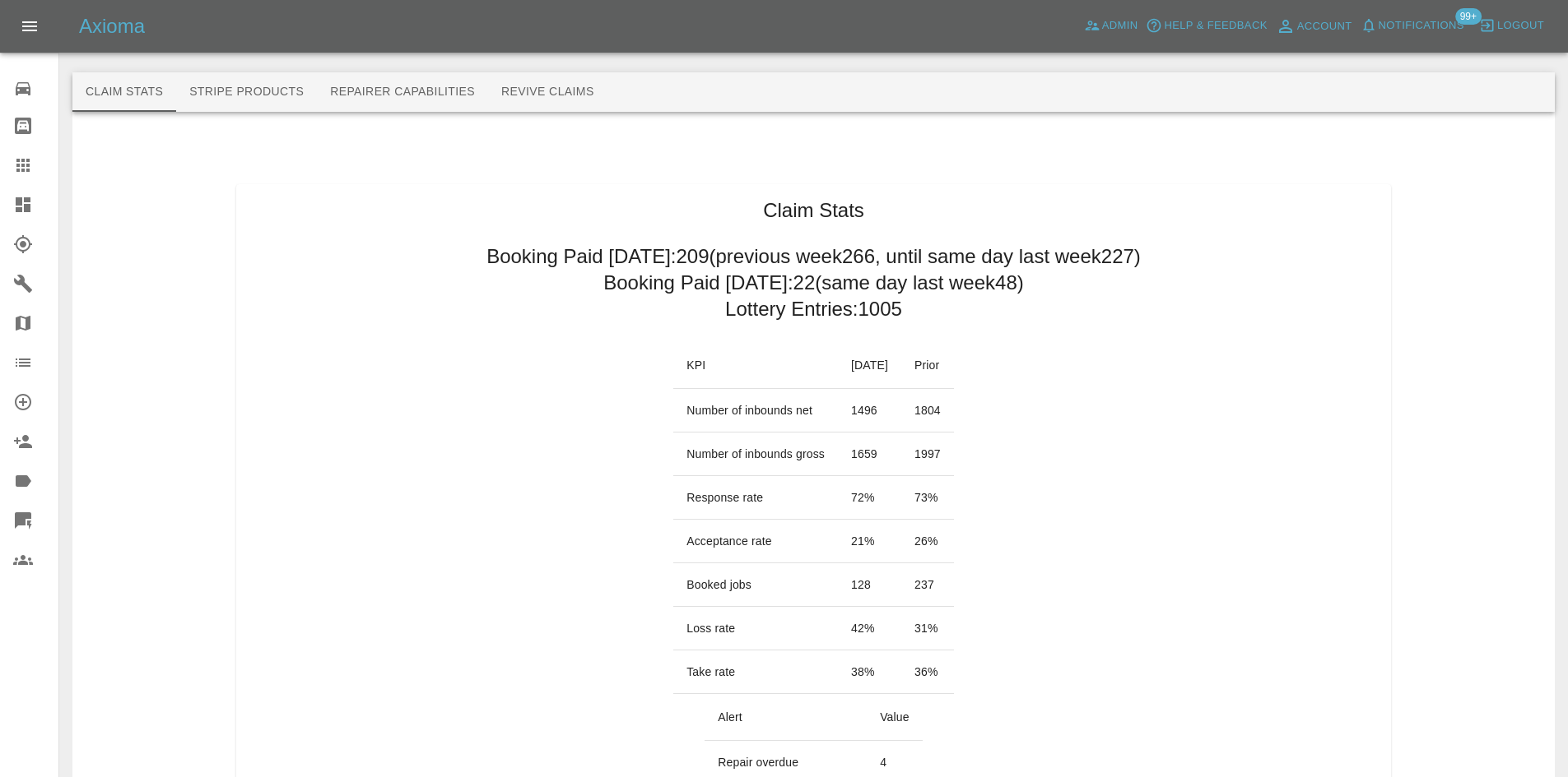
click at [37, 194] on link "Dashboard" at bounding box center [29, 205] width 59 height 40
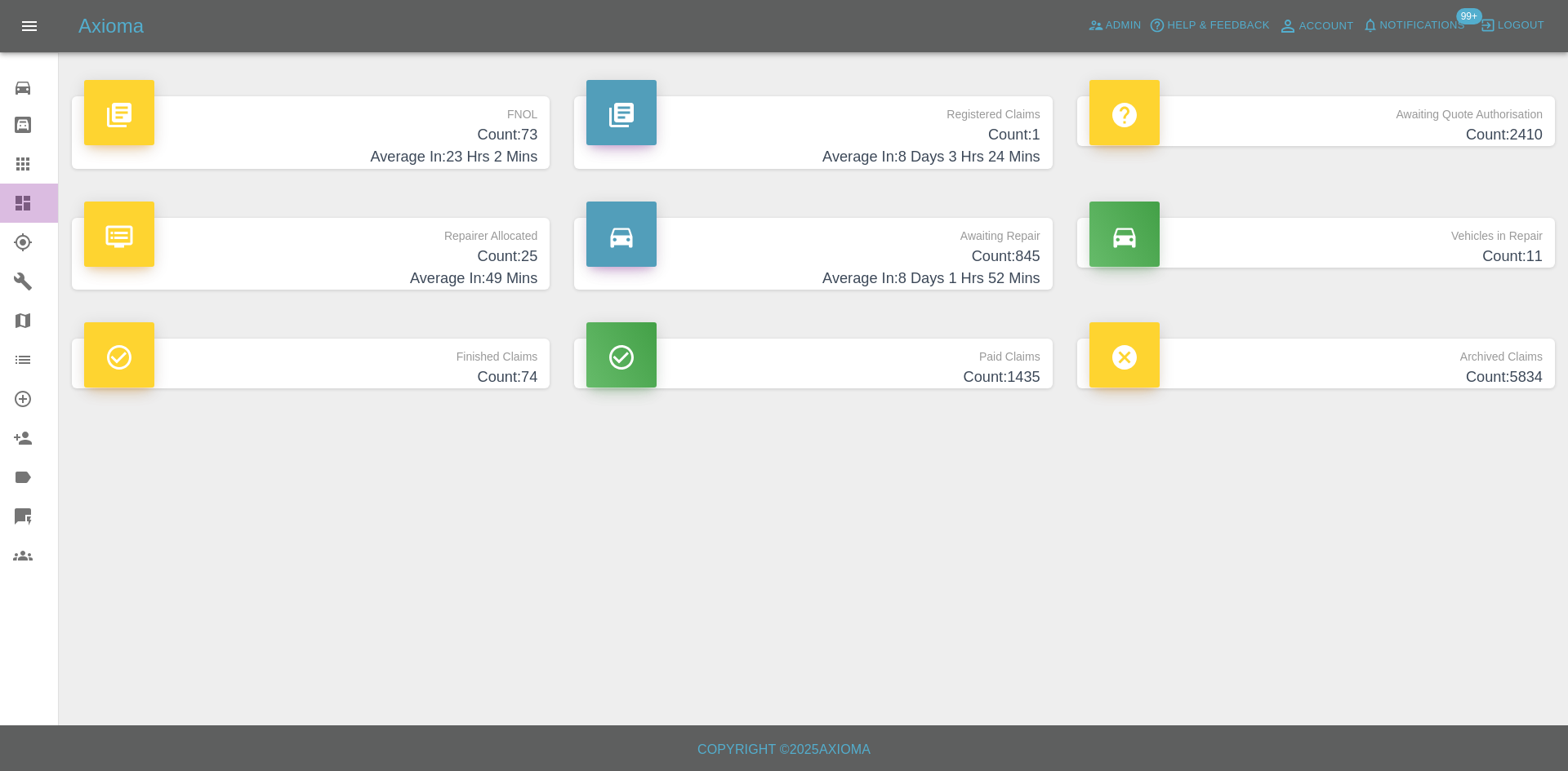
click at [37, 193] on link "Dashboard" at bounding box center [29, 203] width 58 height 39
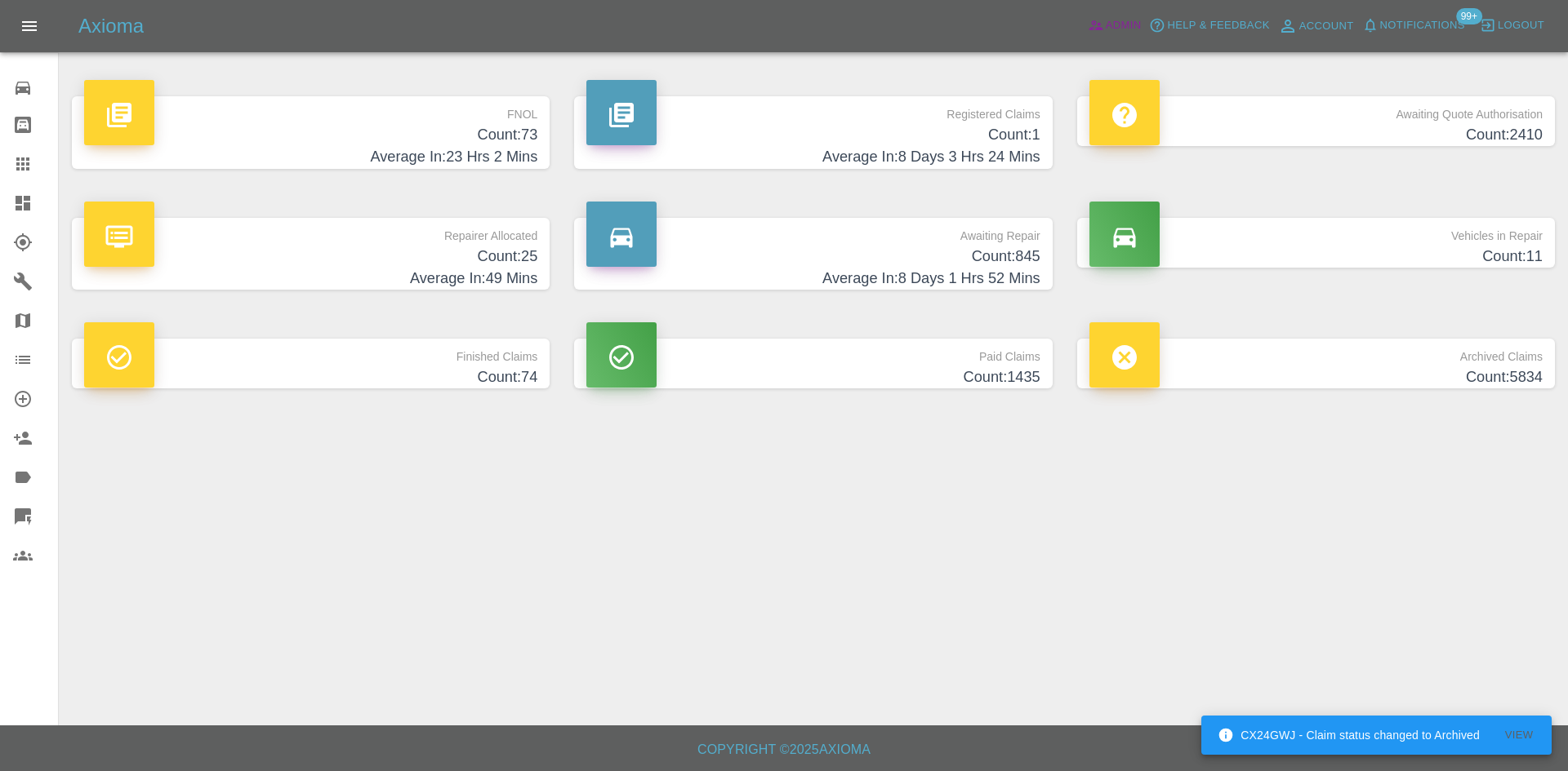
click at [1109, 28] on span "Admin" at bounding box center [1123, 26] width 36 height 19
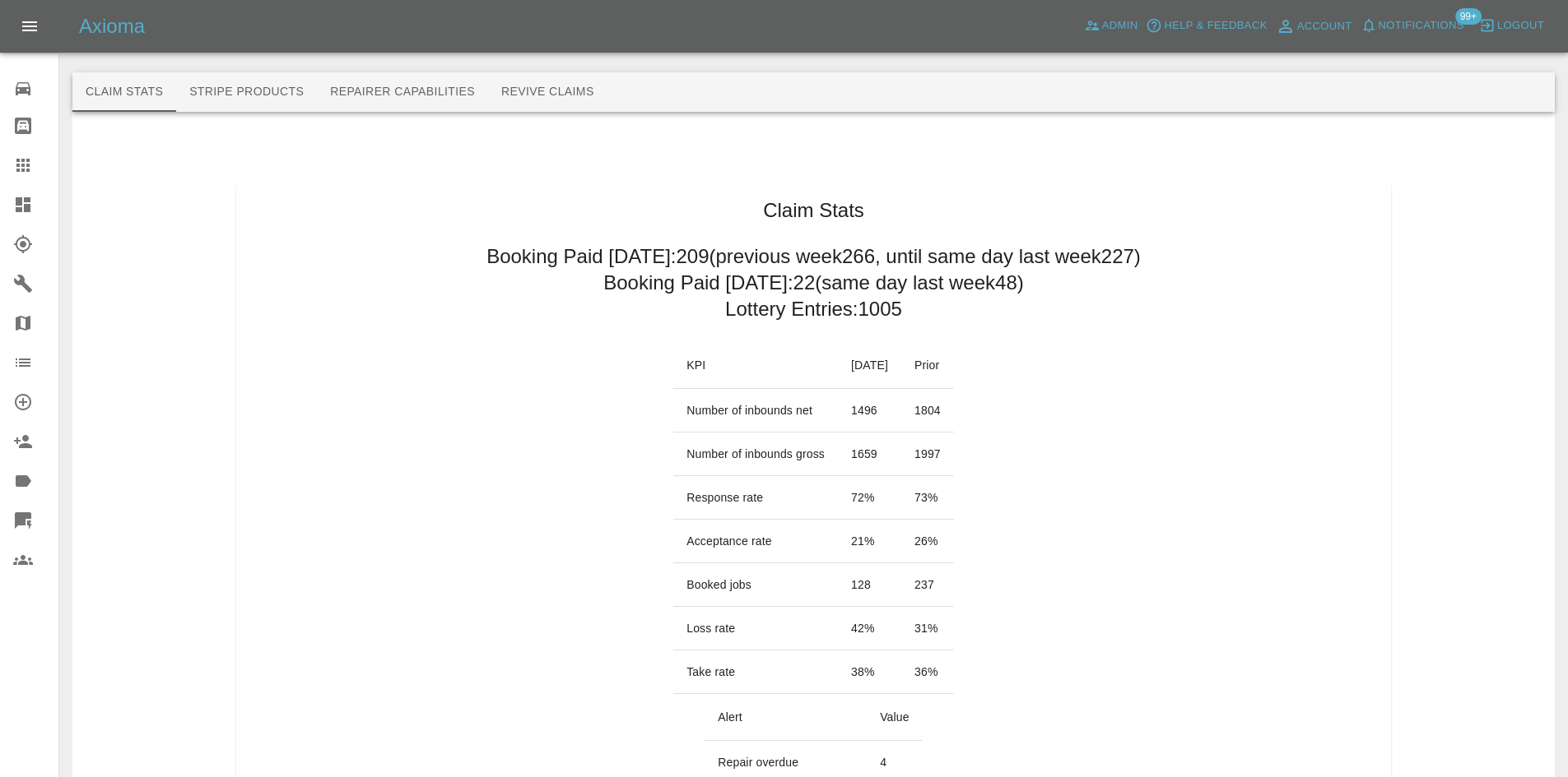
click at [22, 202] on icon at bounding box center [23, 205] width 15 height 15
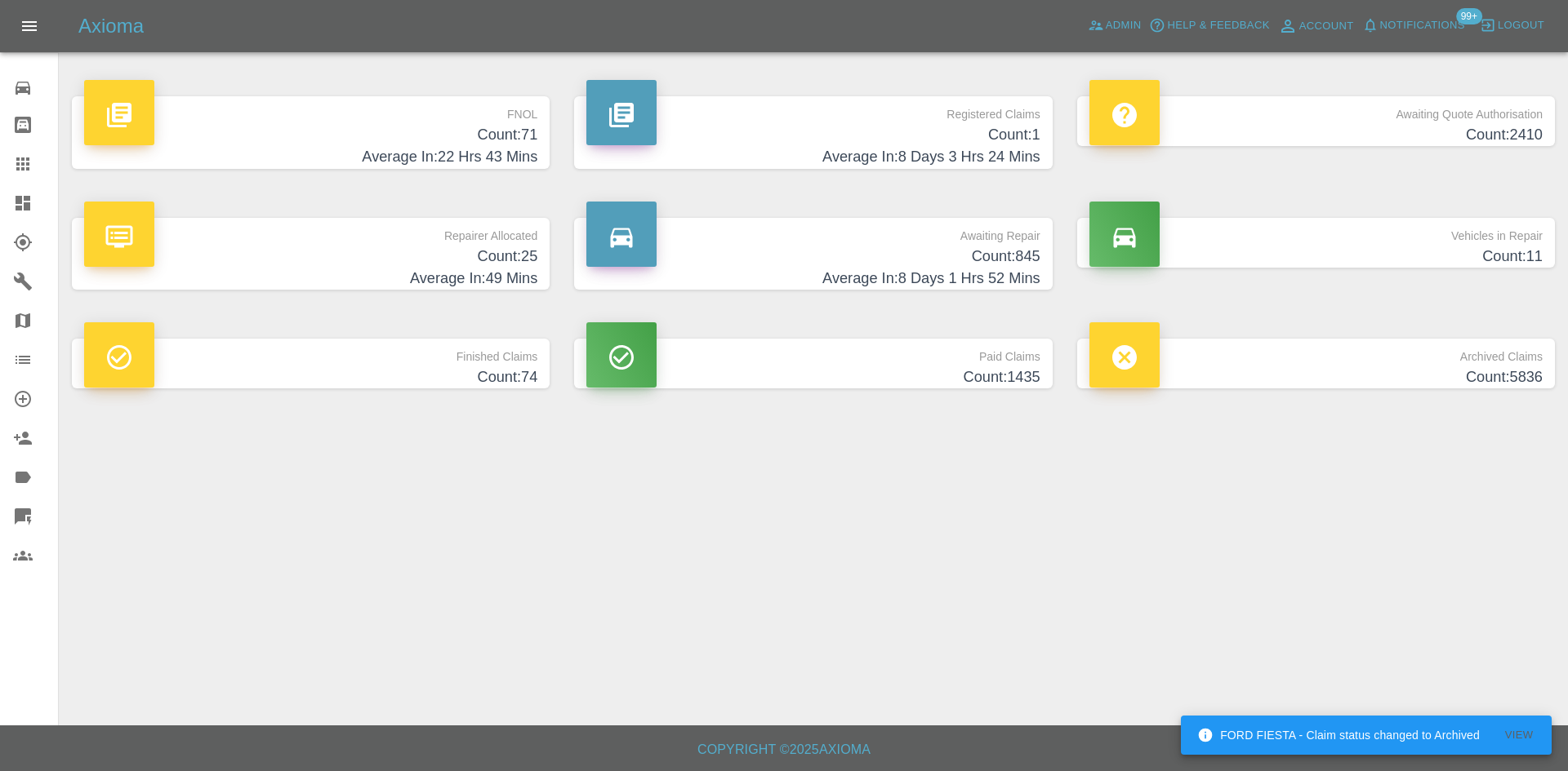
click at [1376, 267] on div "Vehicles in Repair Count: 11" at bounding box center [1316, 254] width 502 height 122
click at [1412, 17] on span "Notifications" at bounding box center [1422, 26] width 85 height 19
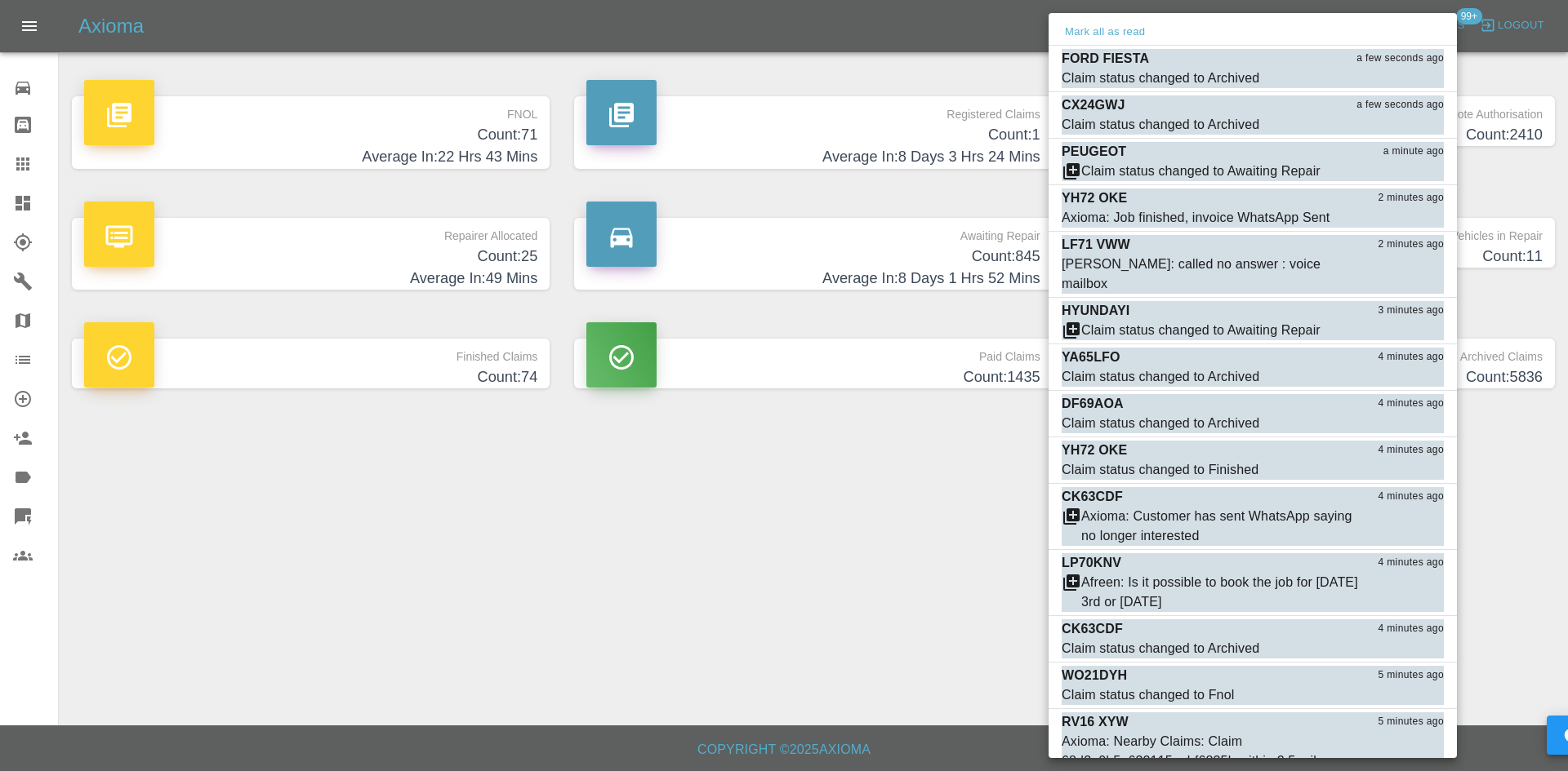
click at [717, 548] on div at bounding box center [784, 385] width 1568 height 771
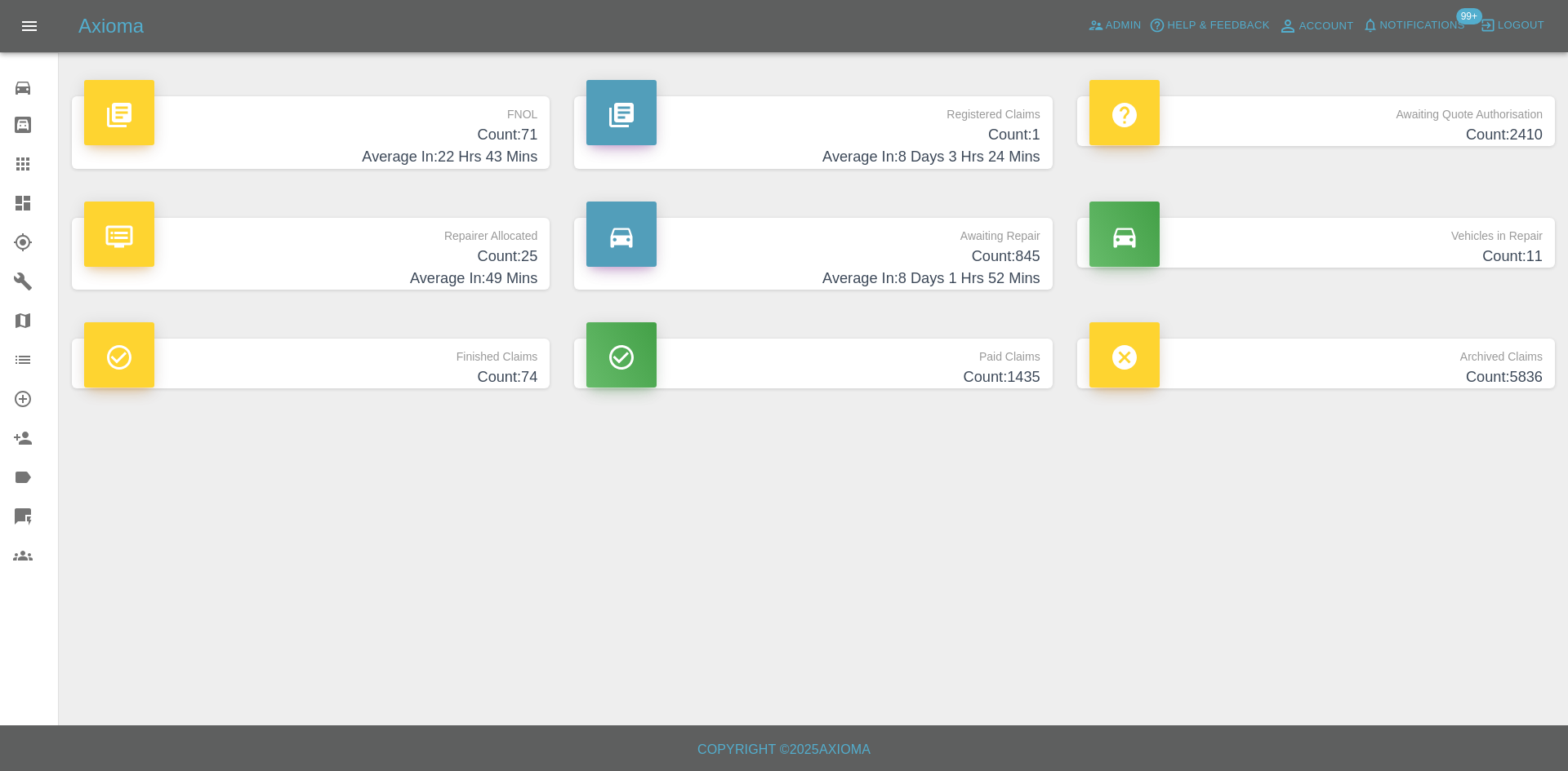
click at [426, 71] on div "FNOL Count: 71 Average In: 22 Hrs 43 Mins" at bounding box center [310, 132] width 502 height 122
click at [50, 160] on div at bounding box center [36, 164] width 45 height 19
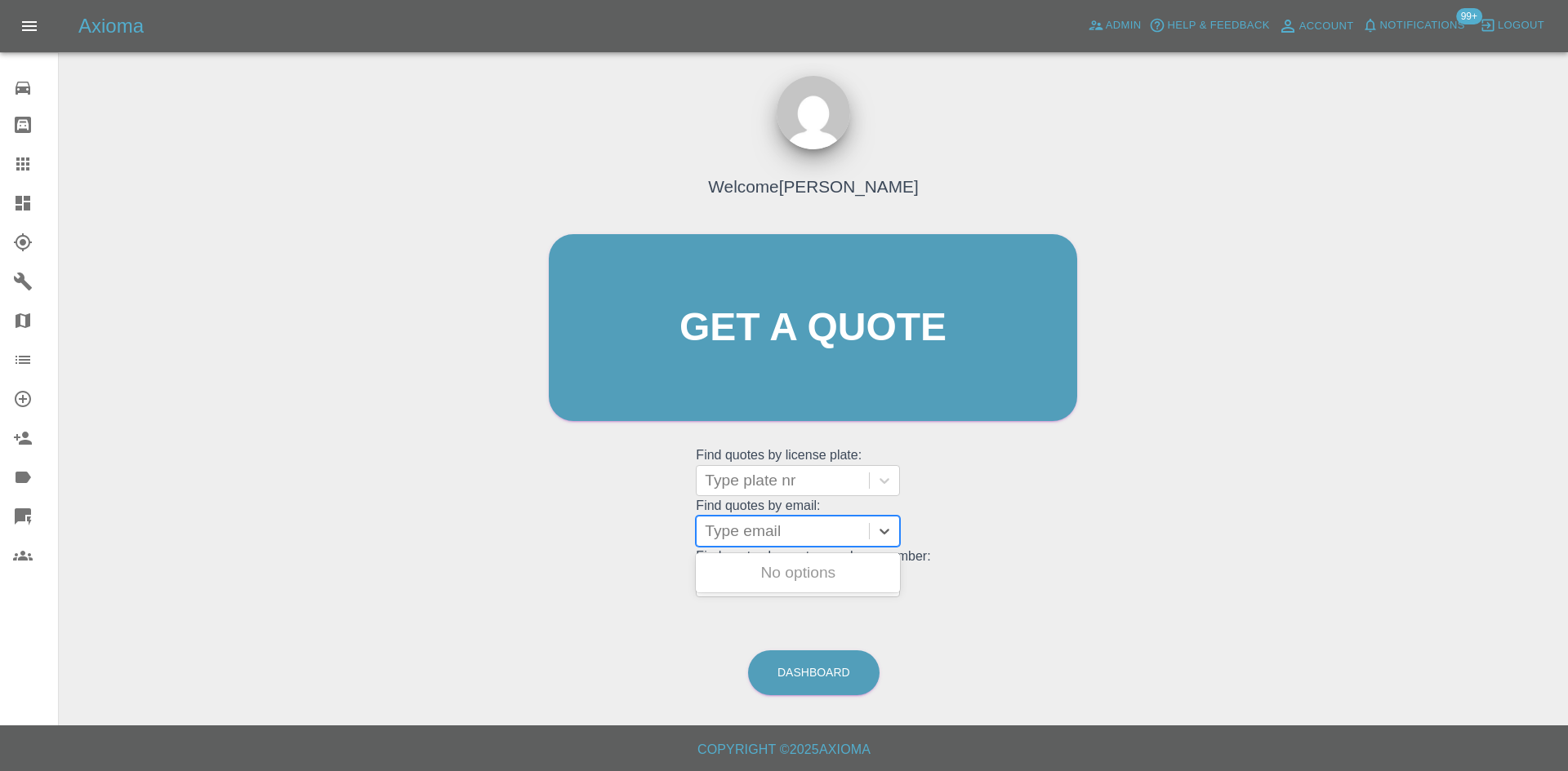
click at [733, 516] on div "Type email" at bounding box center [798, 531] width 204 height 31
click at [24, 204] on icon at bounding box center [23, 203] width 15 height 15
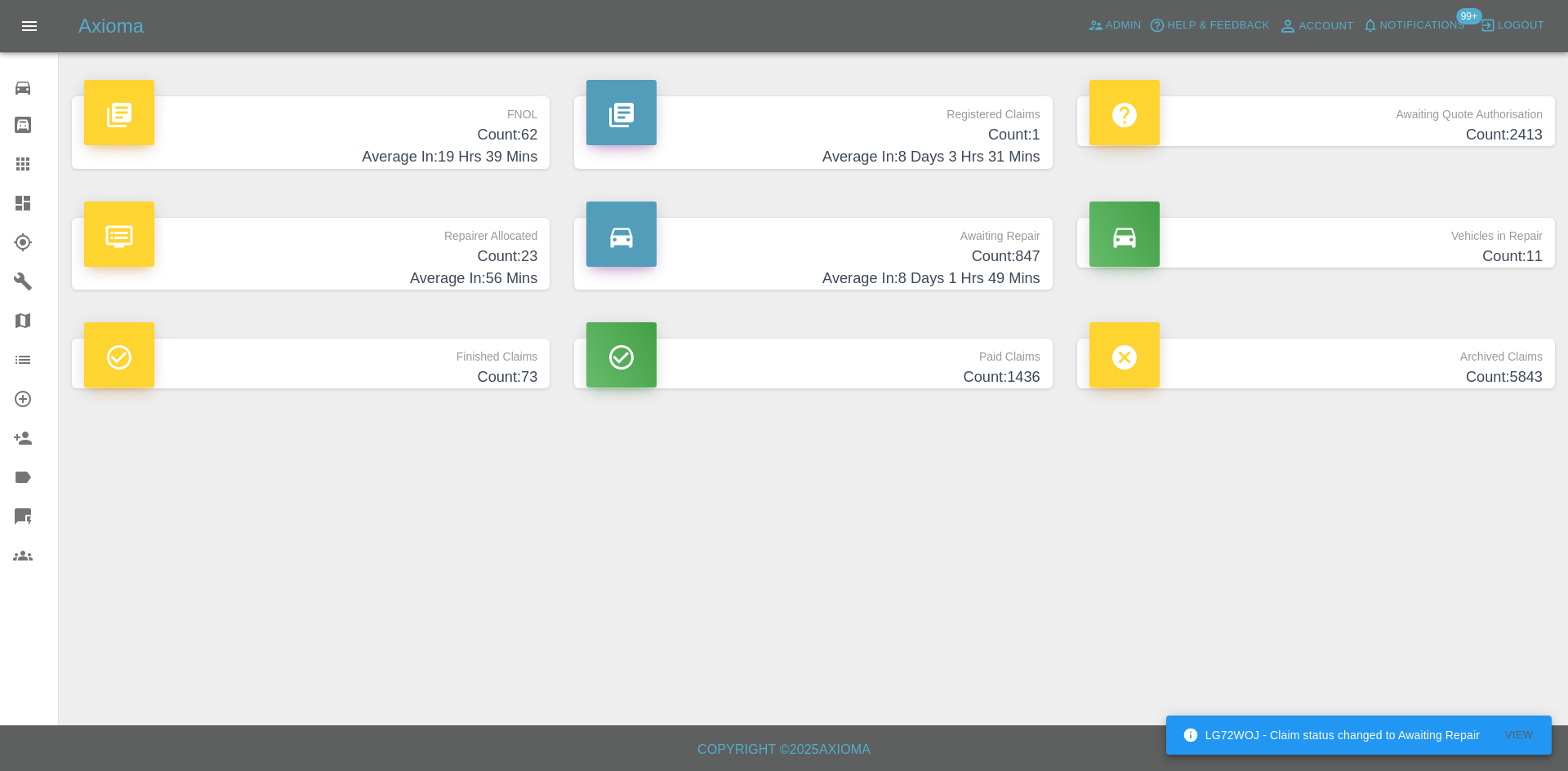
click at [535, 377] on h4 "Count: 73" at bounding box center [310, 377] width 453 height 22
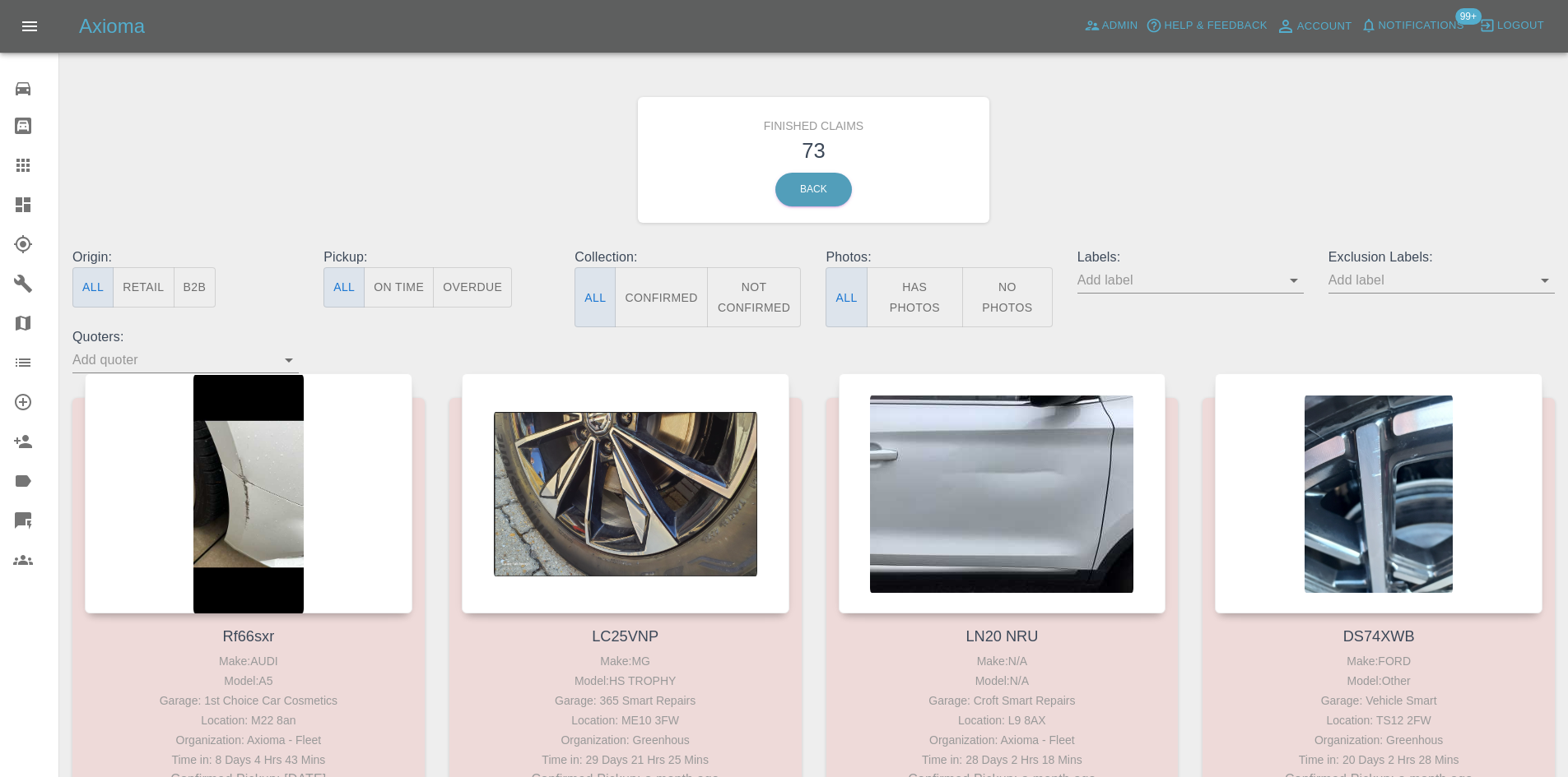
click at [12, 205] on link "Dashboard" at bounding box center [29, 205] width 59 height 40
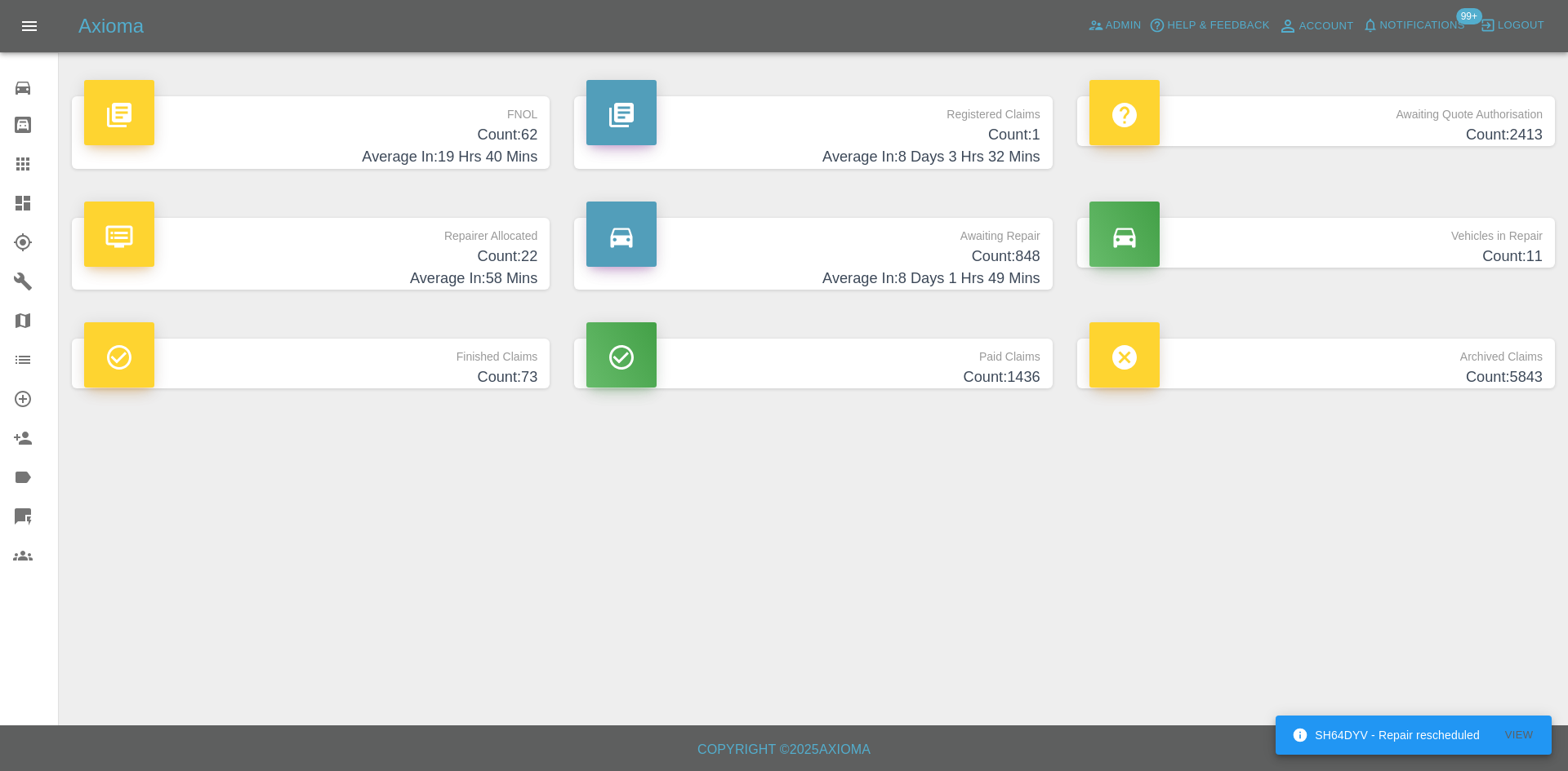
click at [844, 390] on div "Paid Claims Count: 1436" at bounding box center [813, 363] width 502 height 98
click at [836, 356] on p "Paid Claims" at bounding box center [813, 353] width 453 height 28
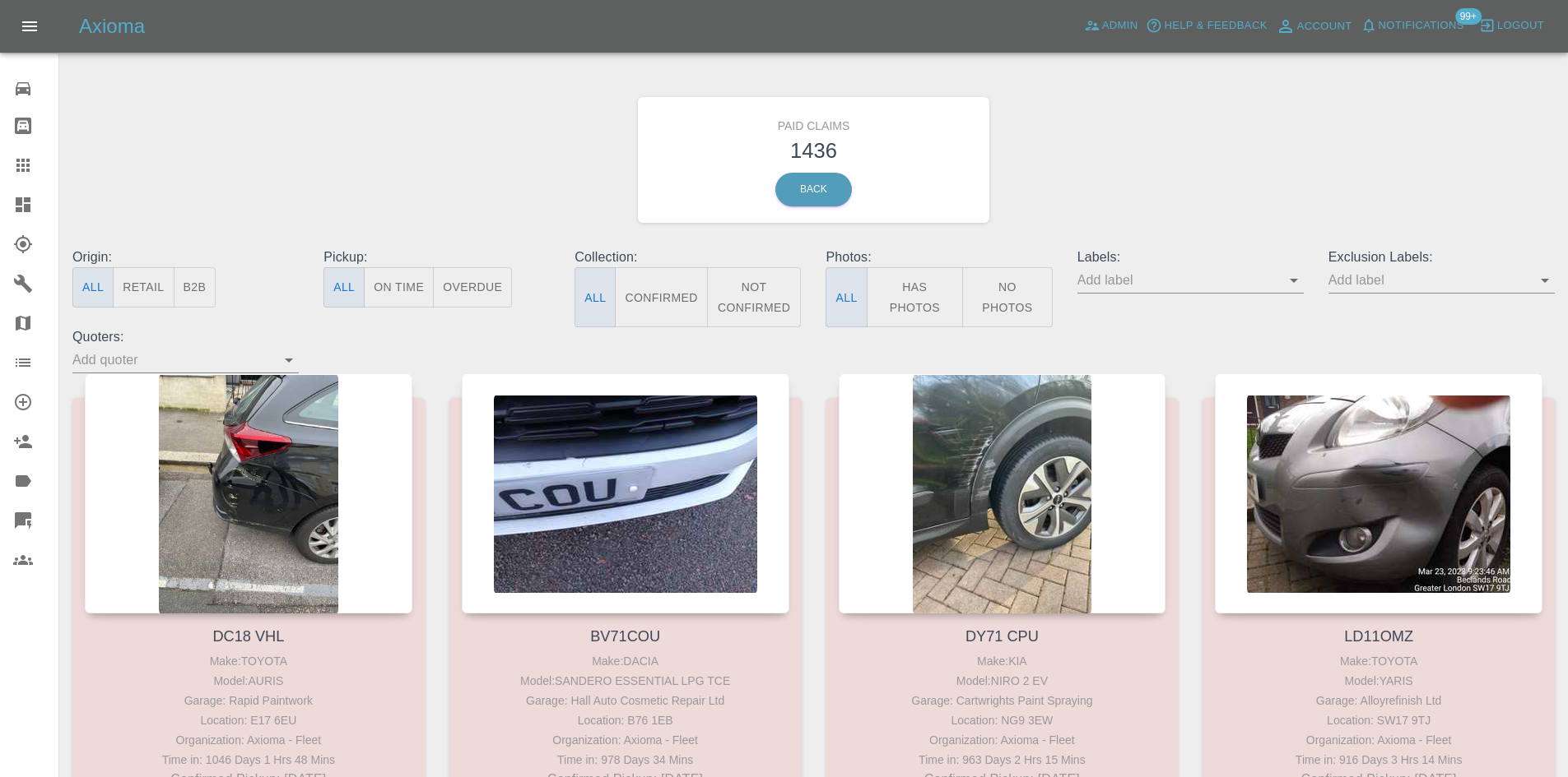
scroll to position [118966, 0]
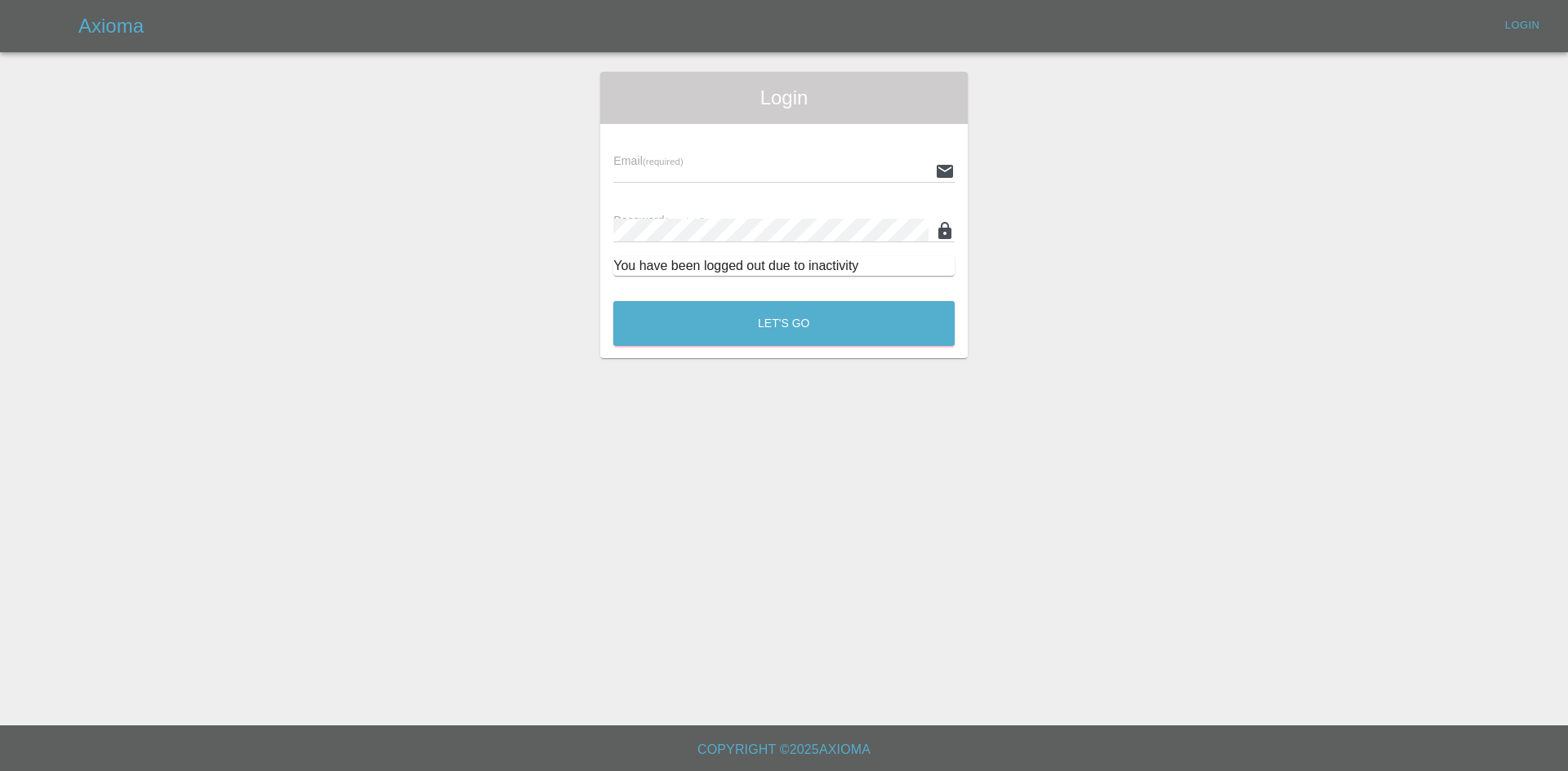
type input "alex.kennett@axioma.co.uk"
click at [769, 314] on button "Let's Go" at bounding box center [784, 324] width 342 height 45
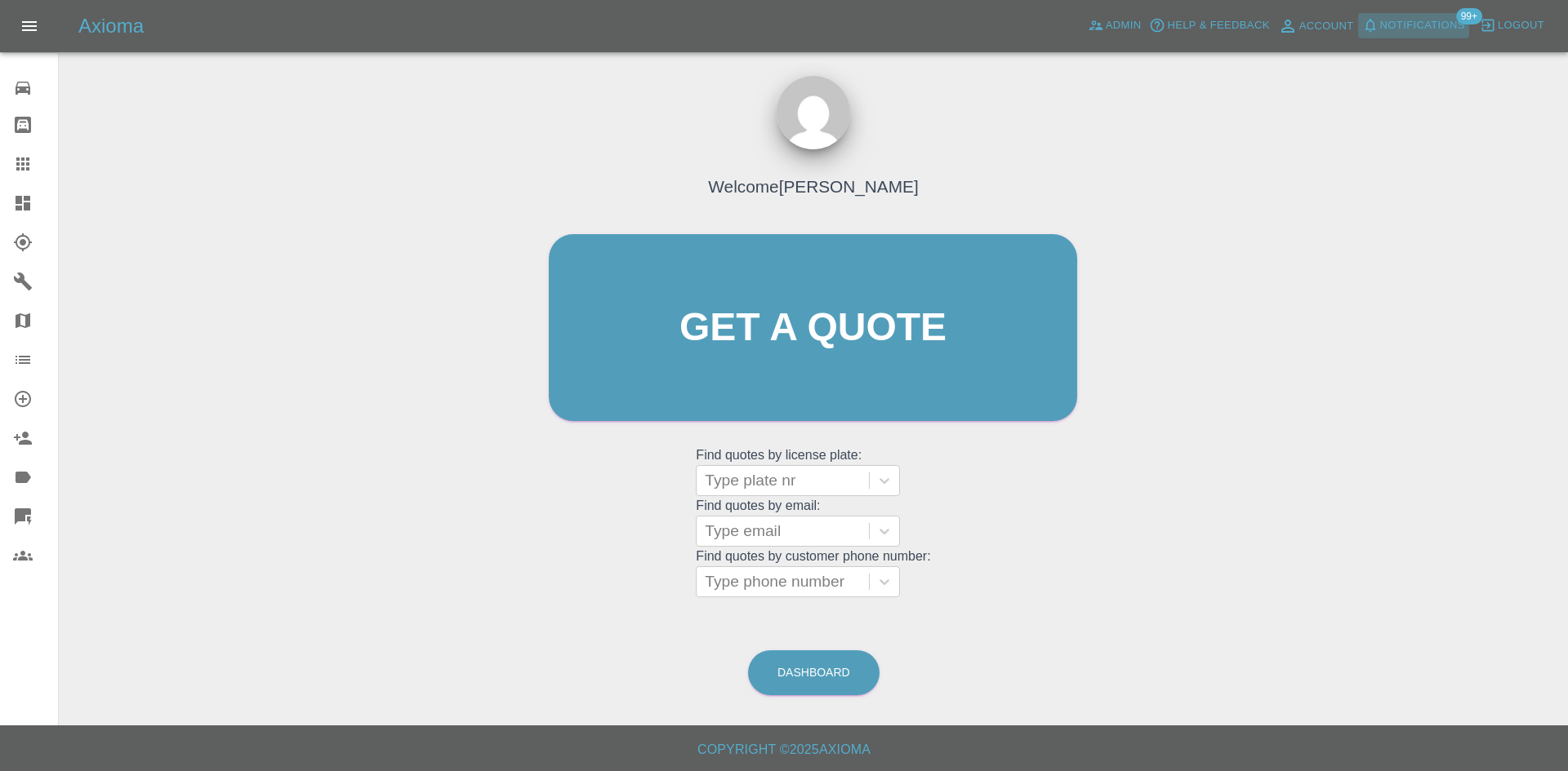
click at [1435, 21] on span "Notifications" at bounding box center [1422, 26] width 85 height 19
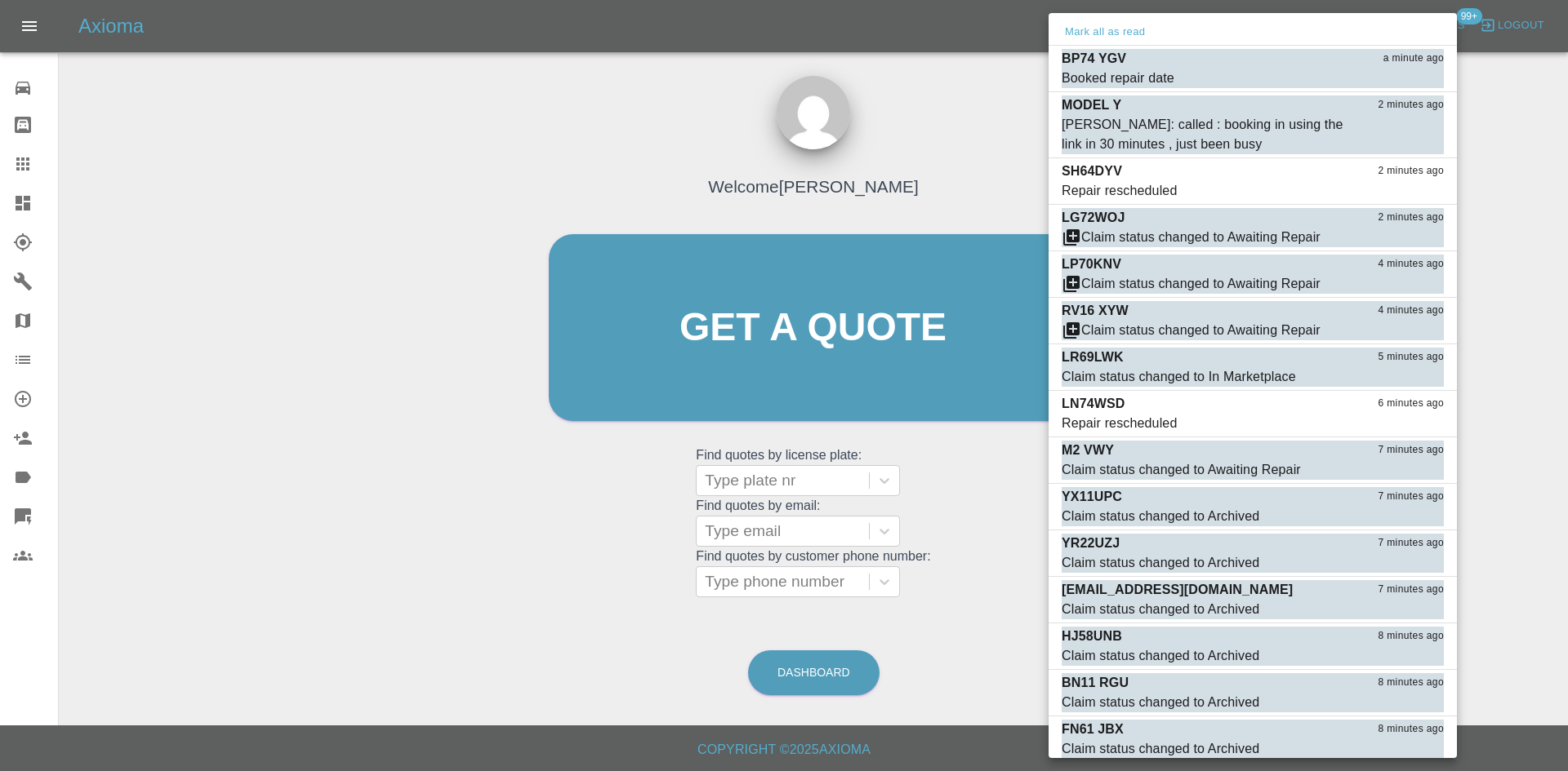
click at [1435, 21] on div "Mark all as read" at bounding box center [1252, 32] width 408 height 26
click at [399, 255] on div at bounding box center [784, 385] width 1568 height 771
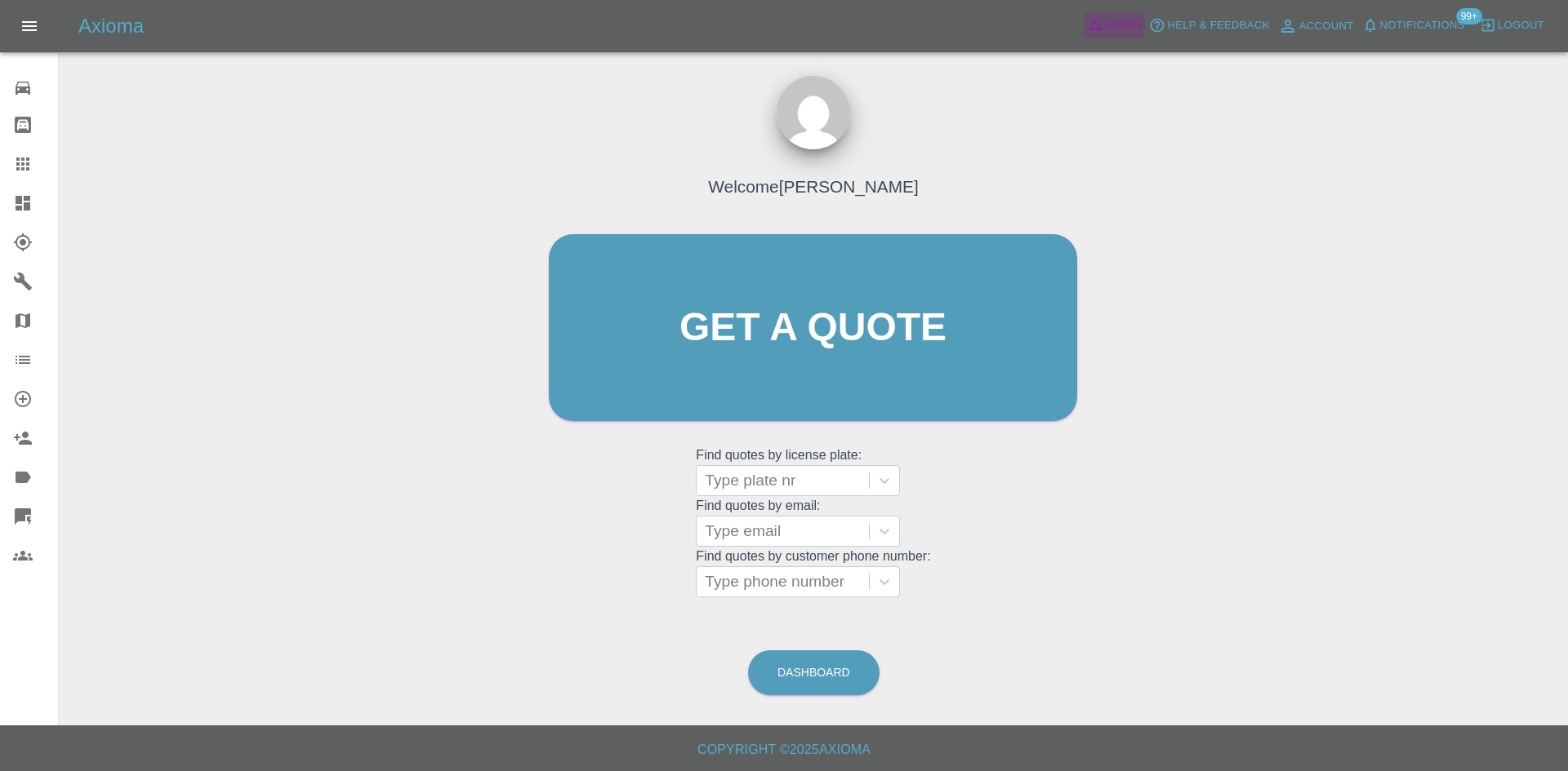
click at [1117, 21] on span "Admin" at bounding box center [1123, 26] width 36 height 19
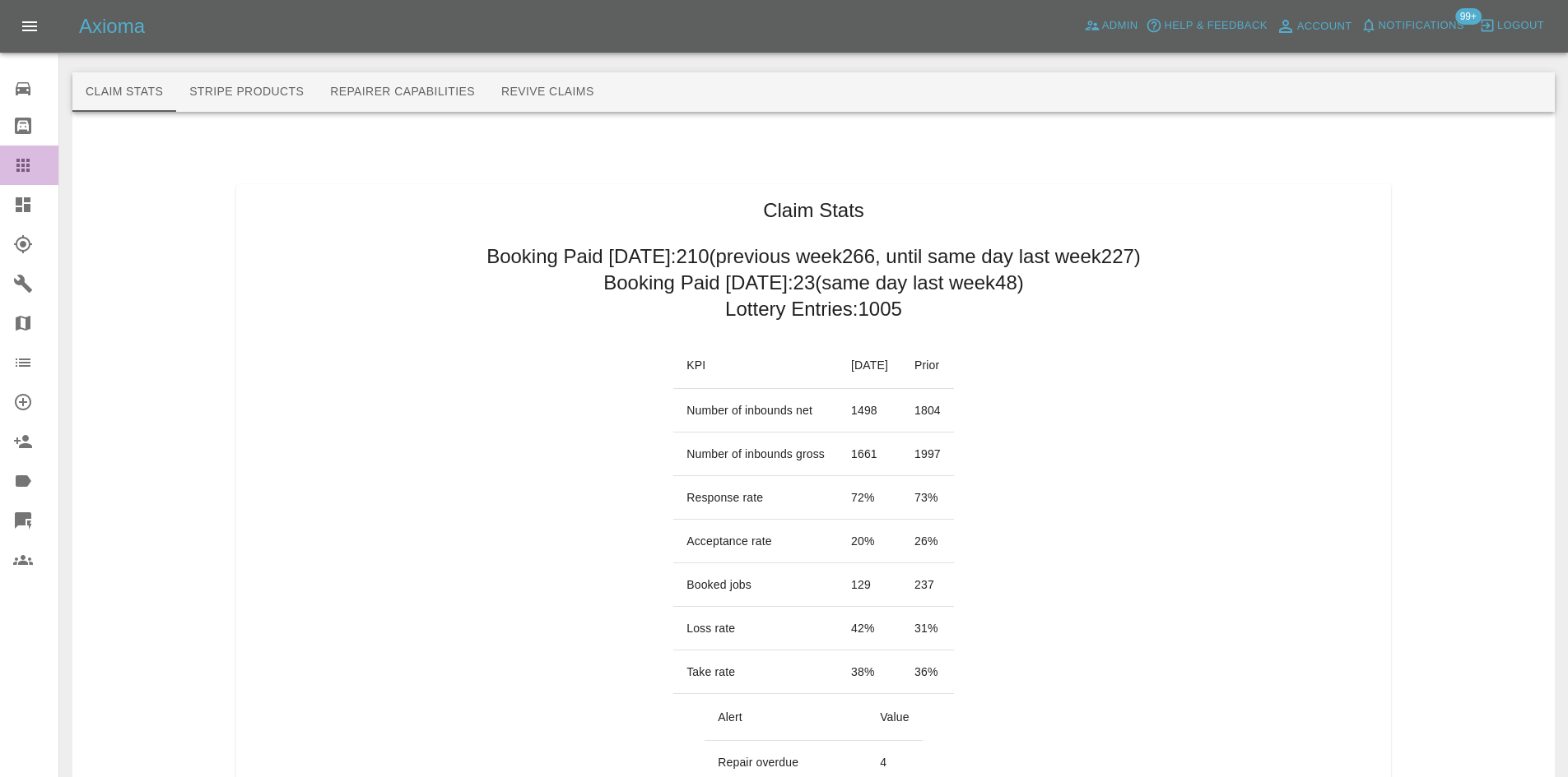
click at [19, 169] on icon at bounding box center [23, 165] width 13 height 13
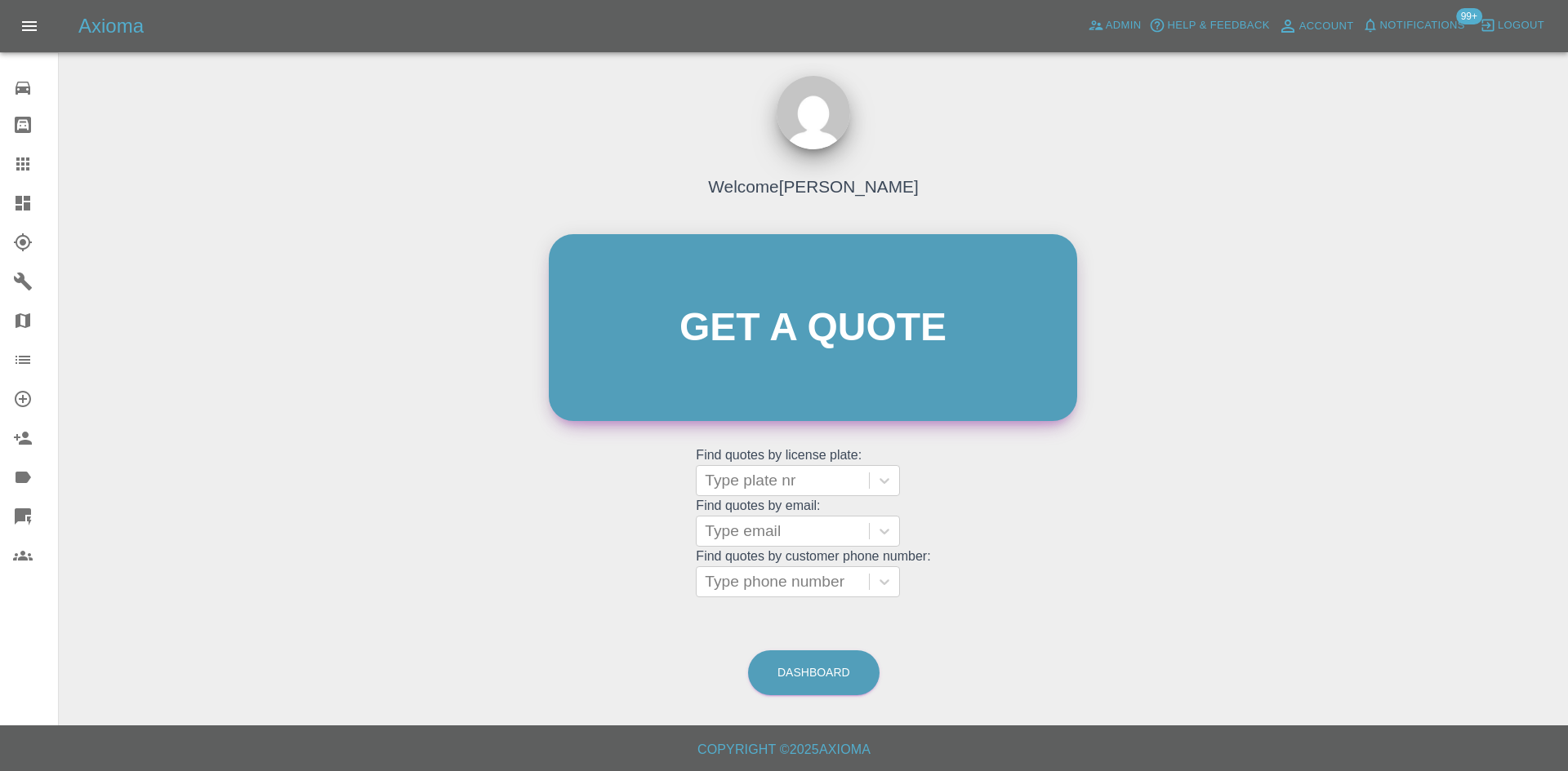
click at [742, 307] on link "Get a quote" at bounding box center [813, 328] width 528 height 187
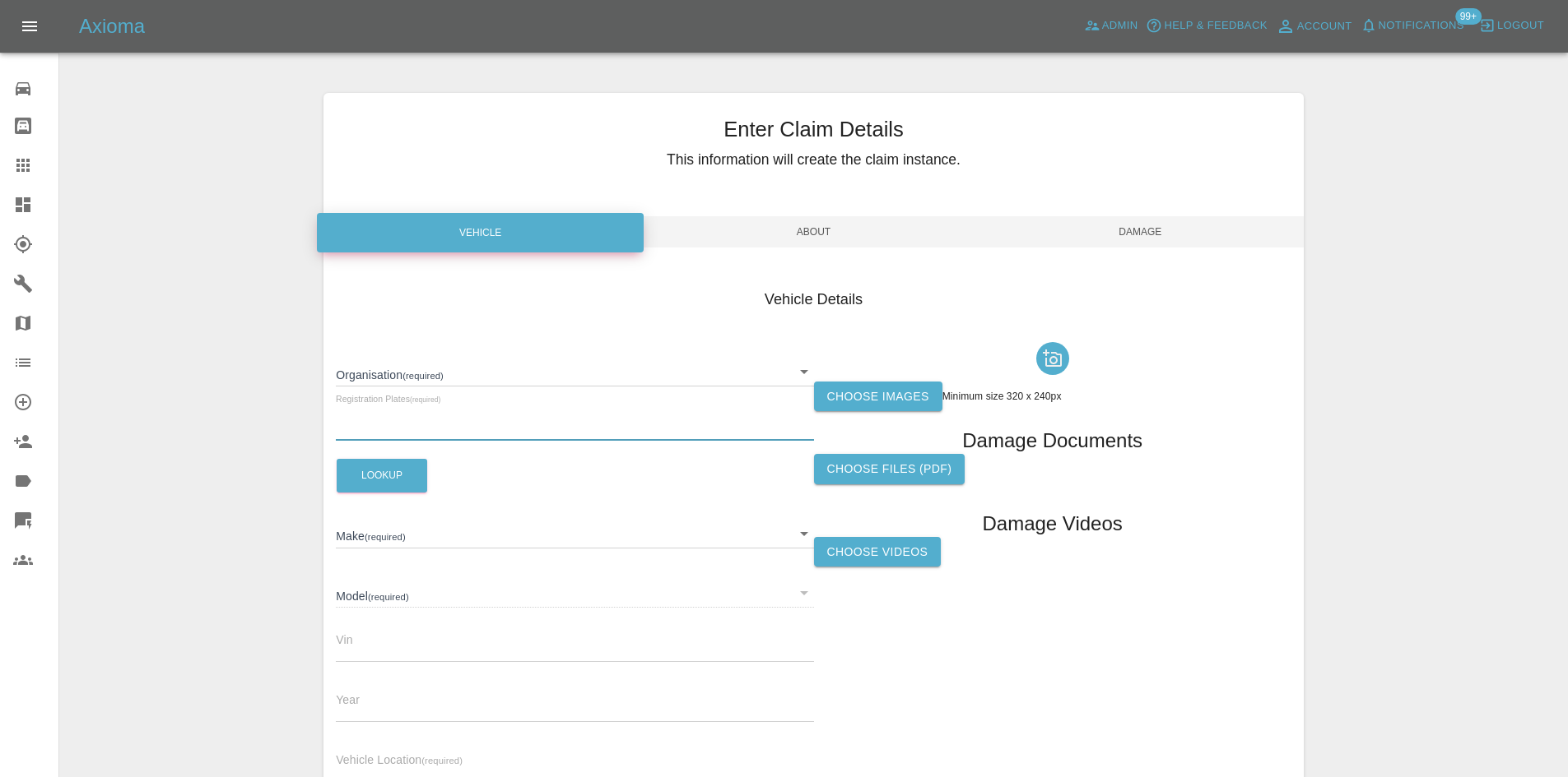
drag, startPoint x: 488, startPoint y: 432, endPoint x: 497, endPoint y: 429, distance: 9.5
click at [488, 431] on input "text" at bounding box center [574, 428] width 477 height 24
type input "fh16ycn"
click at [340, 470] on button "Lookup" at bounding box center [381, 476] width 90 height 33
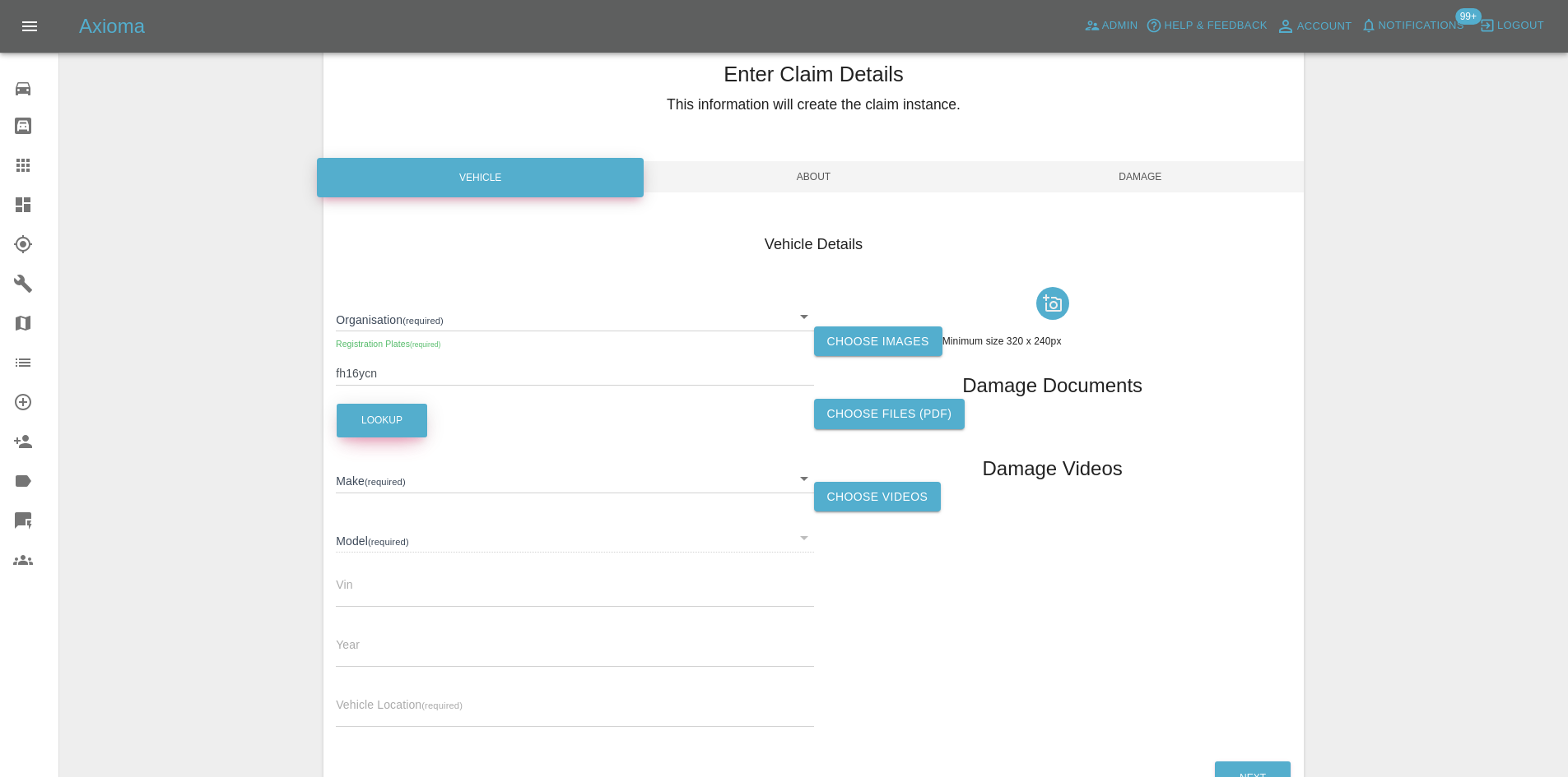
scroll to position [79, 0]
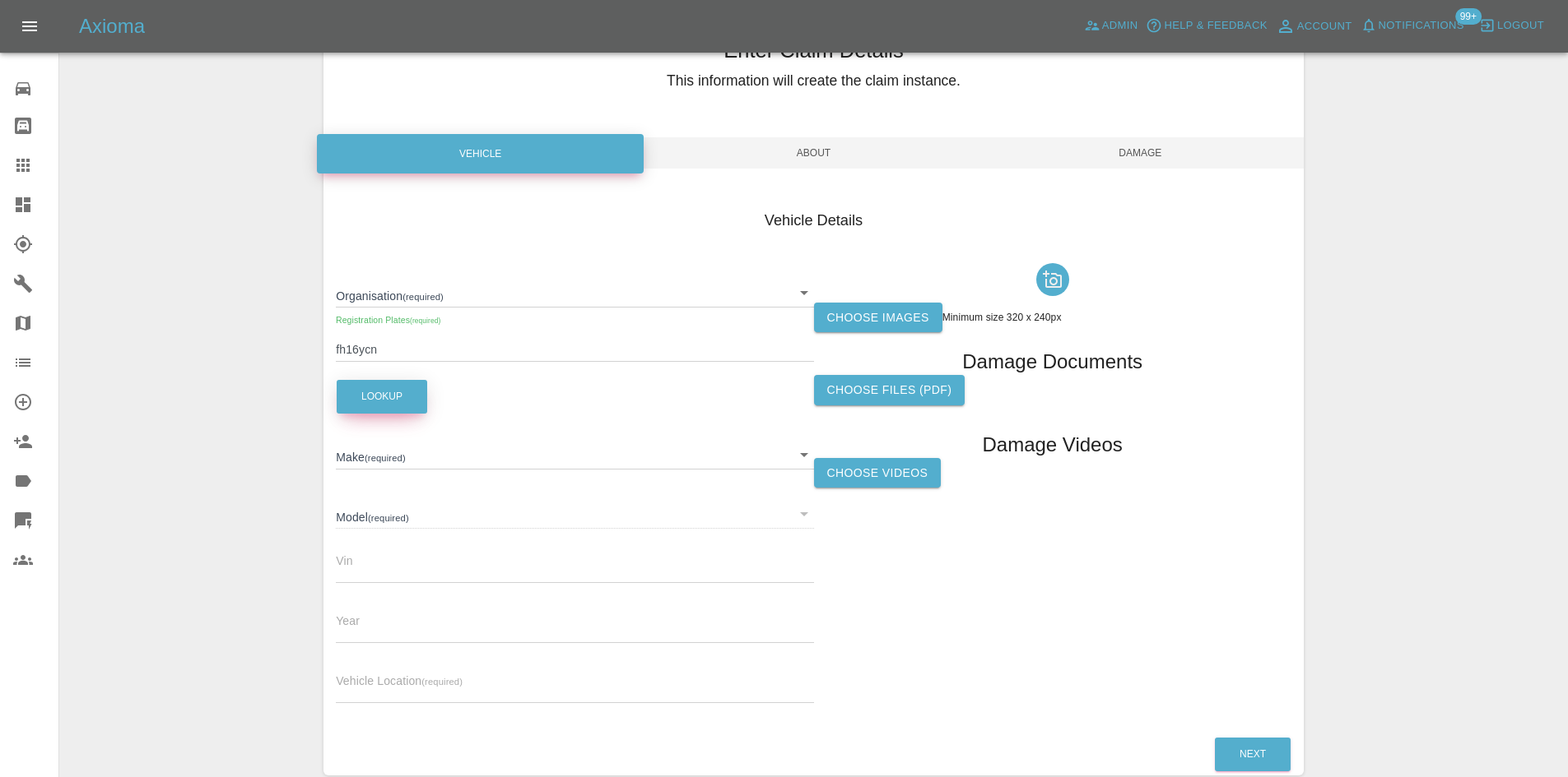
type input "FORD"
type input "GRAND C-MAX"
type input "WF0WXXGCEWGA78225"
type input "2016"
click at [454, 680] on input "text" at bounding box center [574, 691] width 477 height 24
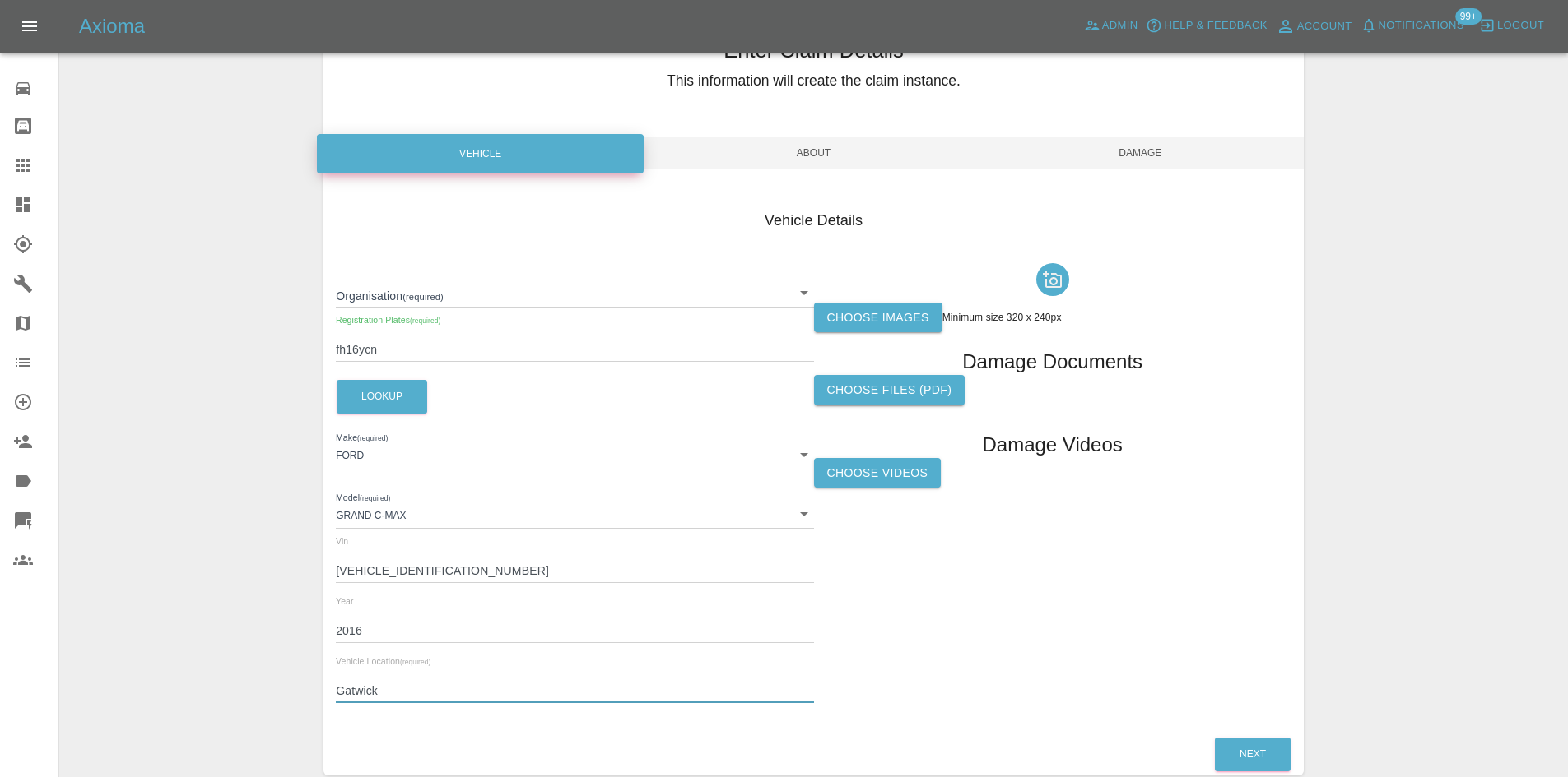
type input "Gatwick"
click at [838, 324] on label "Choose images" at bounding box center [878, 318] width 128 height 31
click at [0, 0] on input "Choose images" at bounding box center [0, 0] width 0 height 0
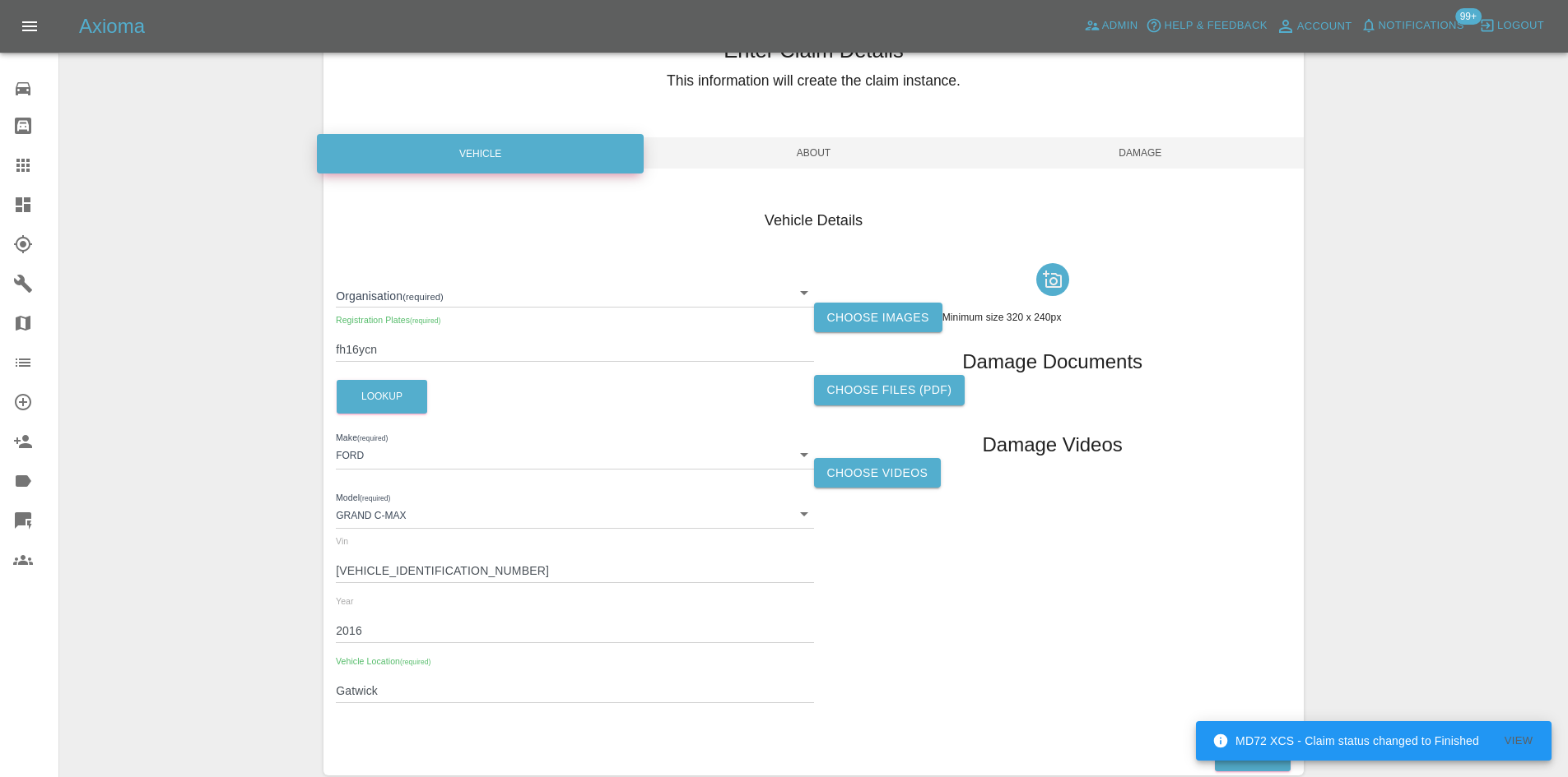
click at [948, 143] on span "About" at bounding box center [813, 153] width 327 height 32
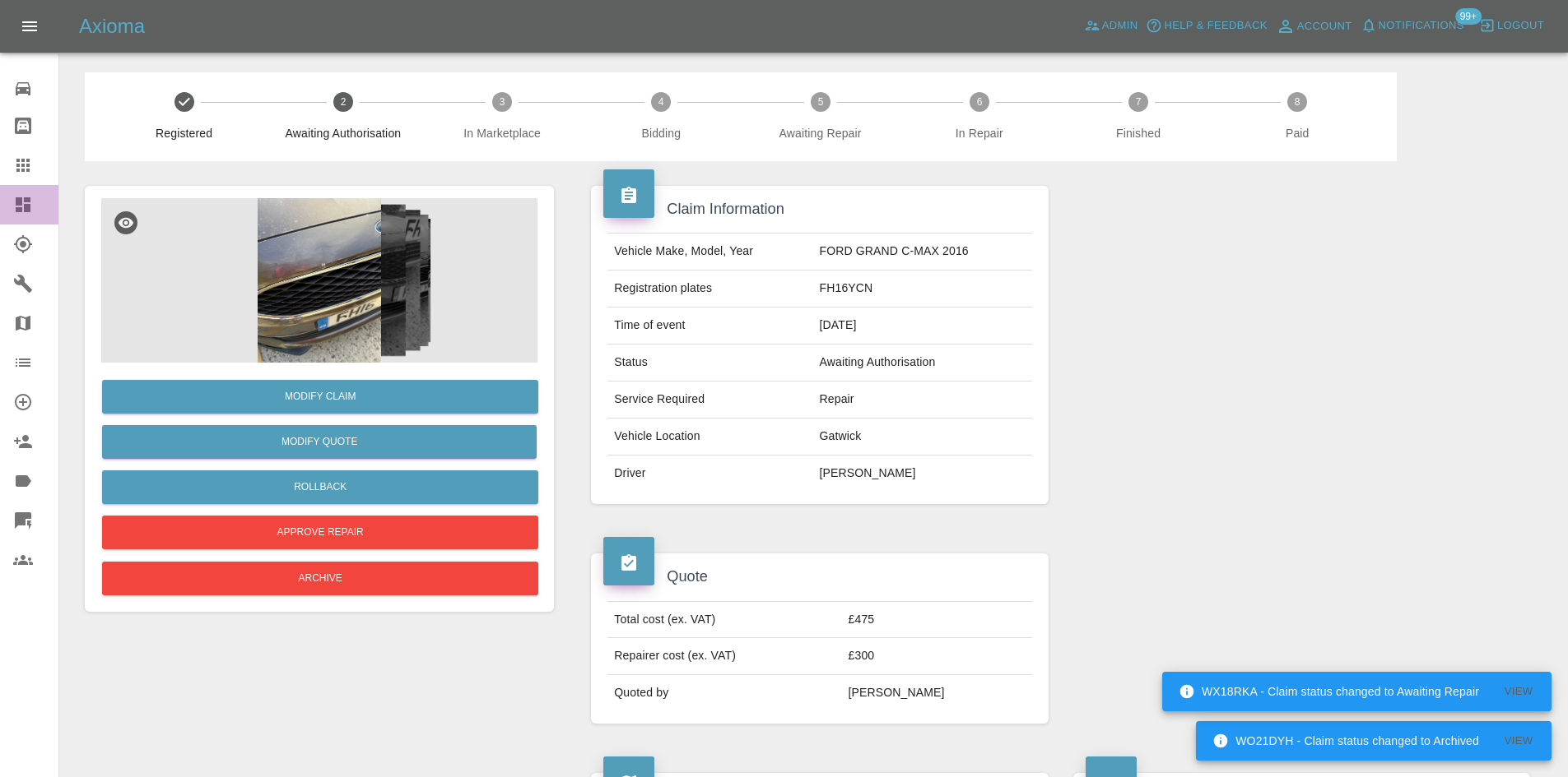
click at [13, 218] on link "Dashboard" at bounding box center [29, 205] width 59 height 40
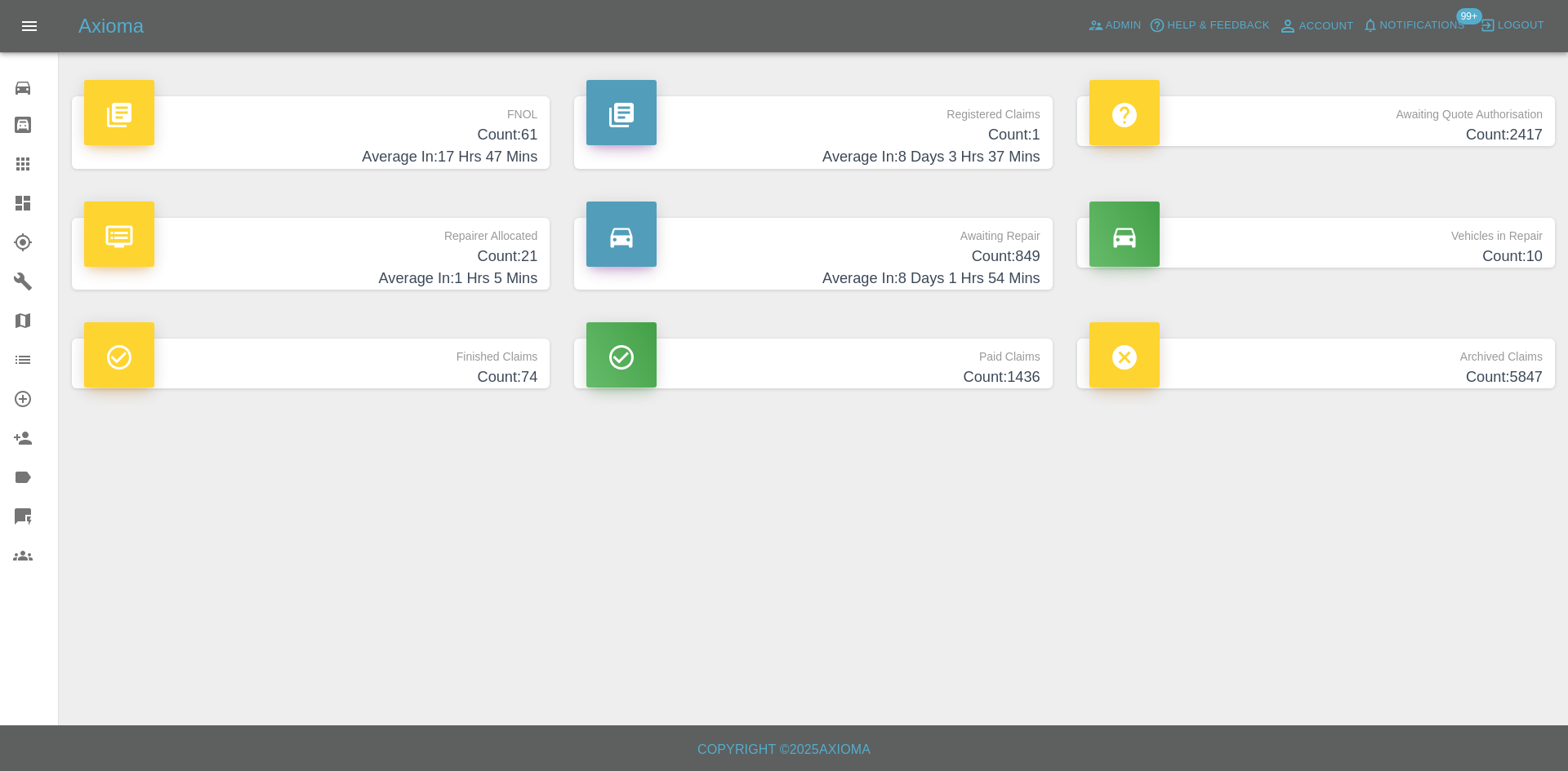
click at [787, 131] on h4 "Count: 1" at bounding box center [813, 134] width 453 height 22
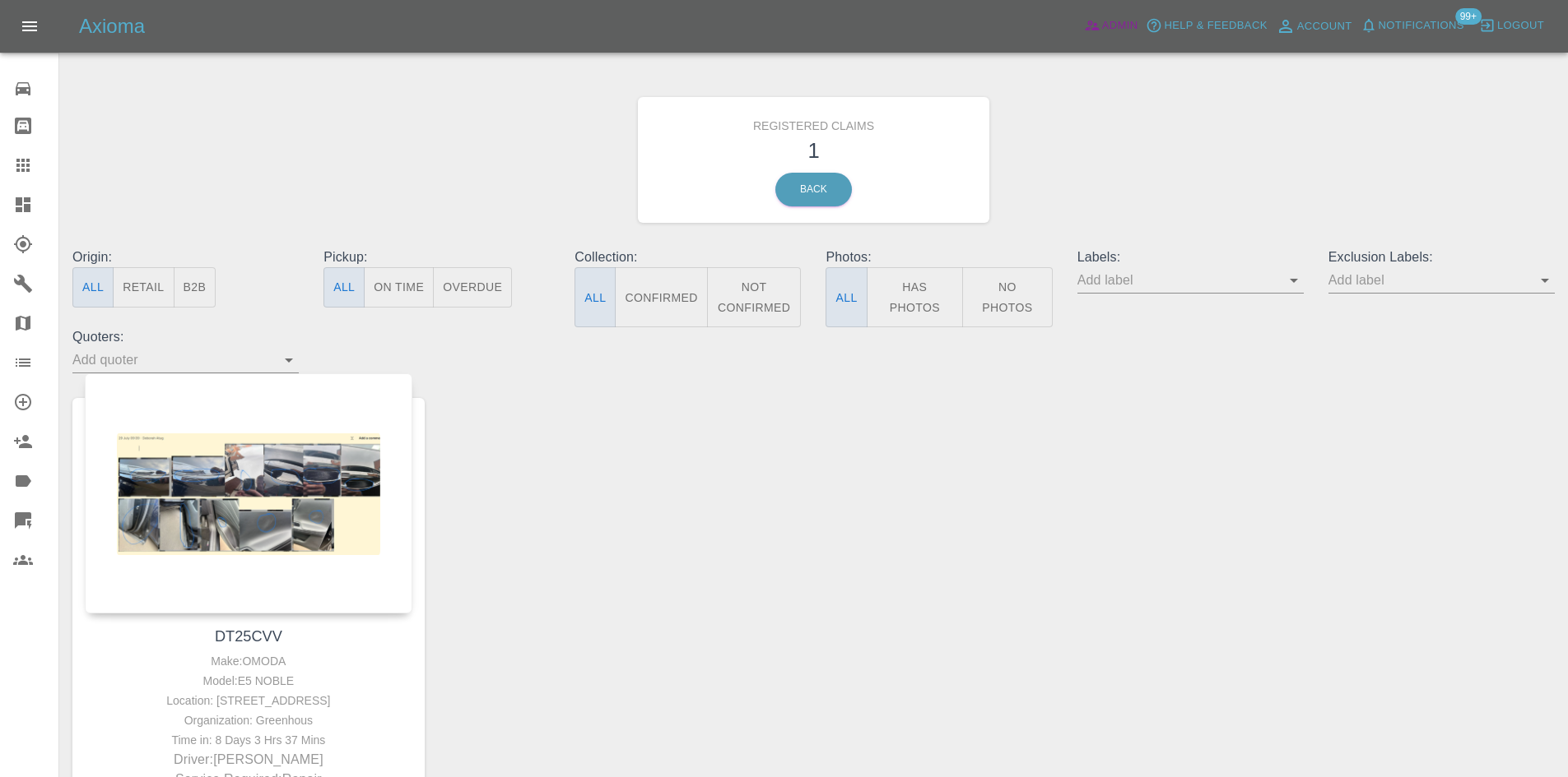
click at [1137, 13] on link "Admin" at bounding box center [1110, 25] width 62 height 25
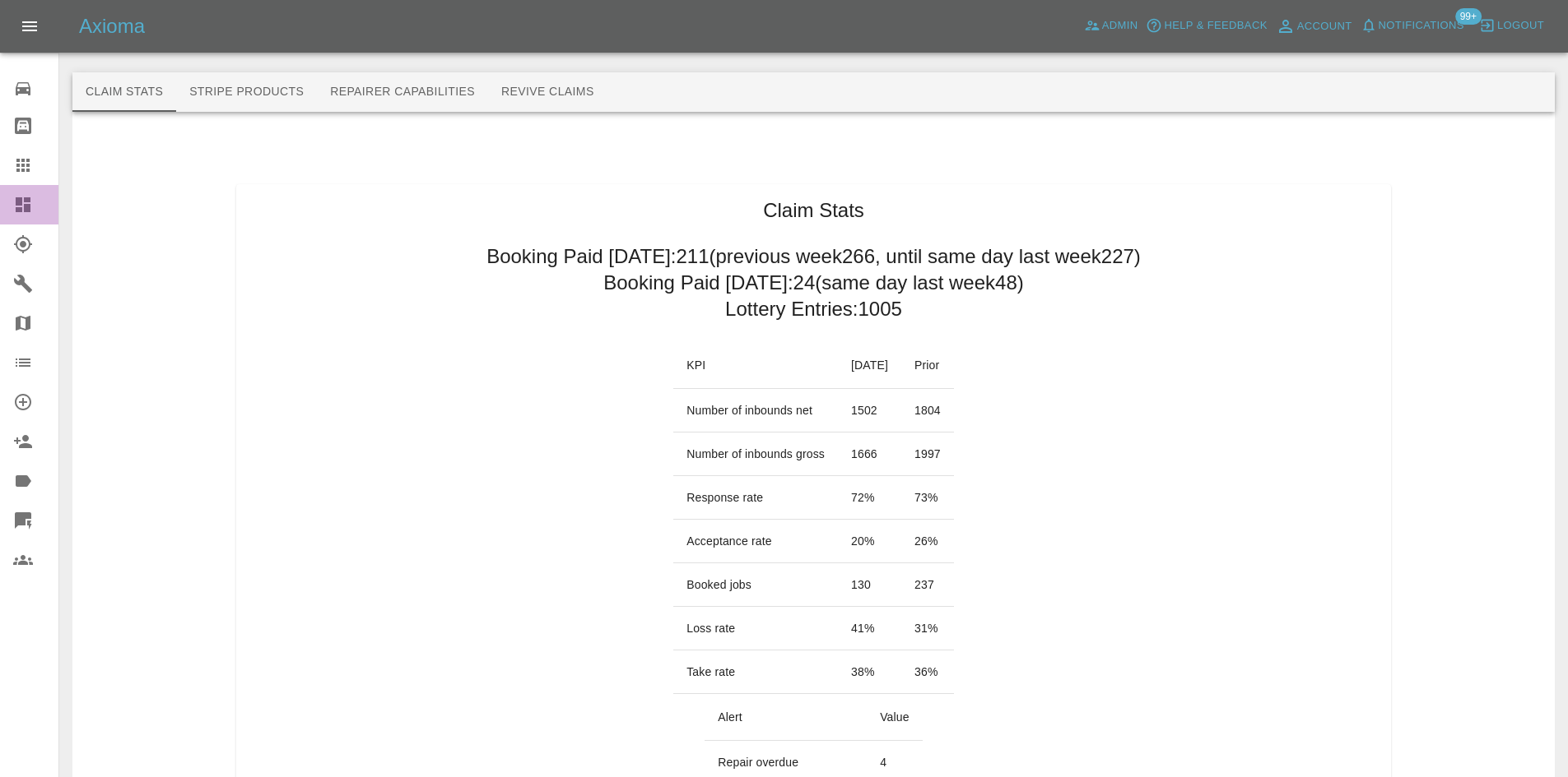
click at [4, 215] on link "Dashboard" at bounding box center [29, 205] width 59 height 40
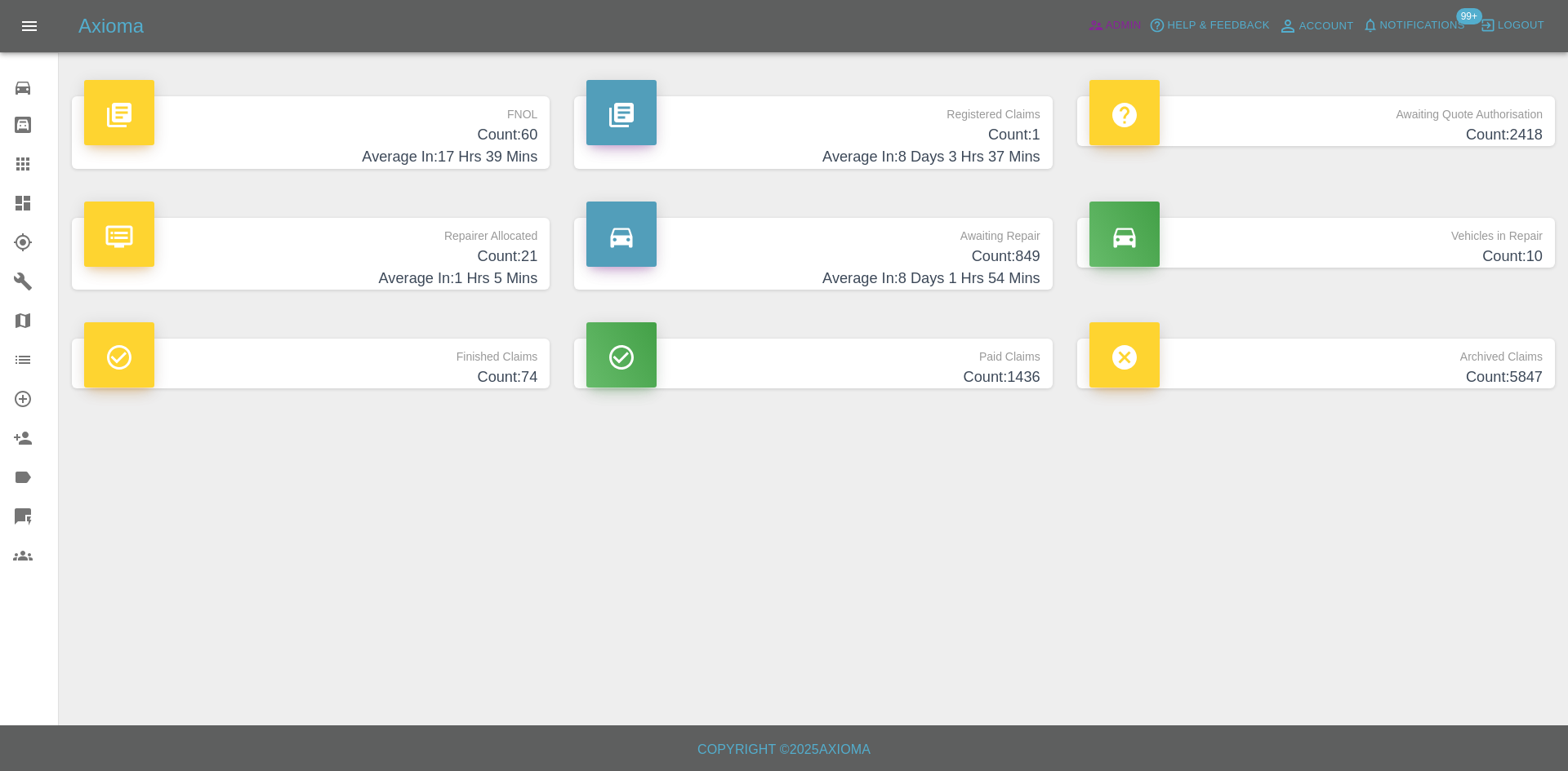
click at [1114, 31] on span "Admin" at bounding box center [1123, 26] width 36 height 19
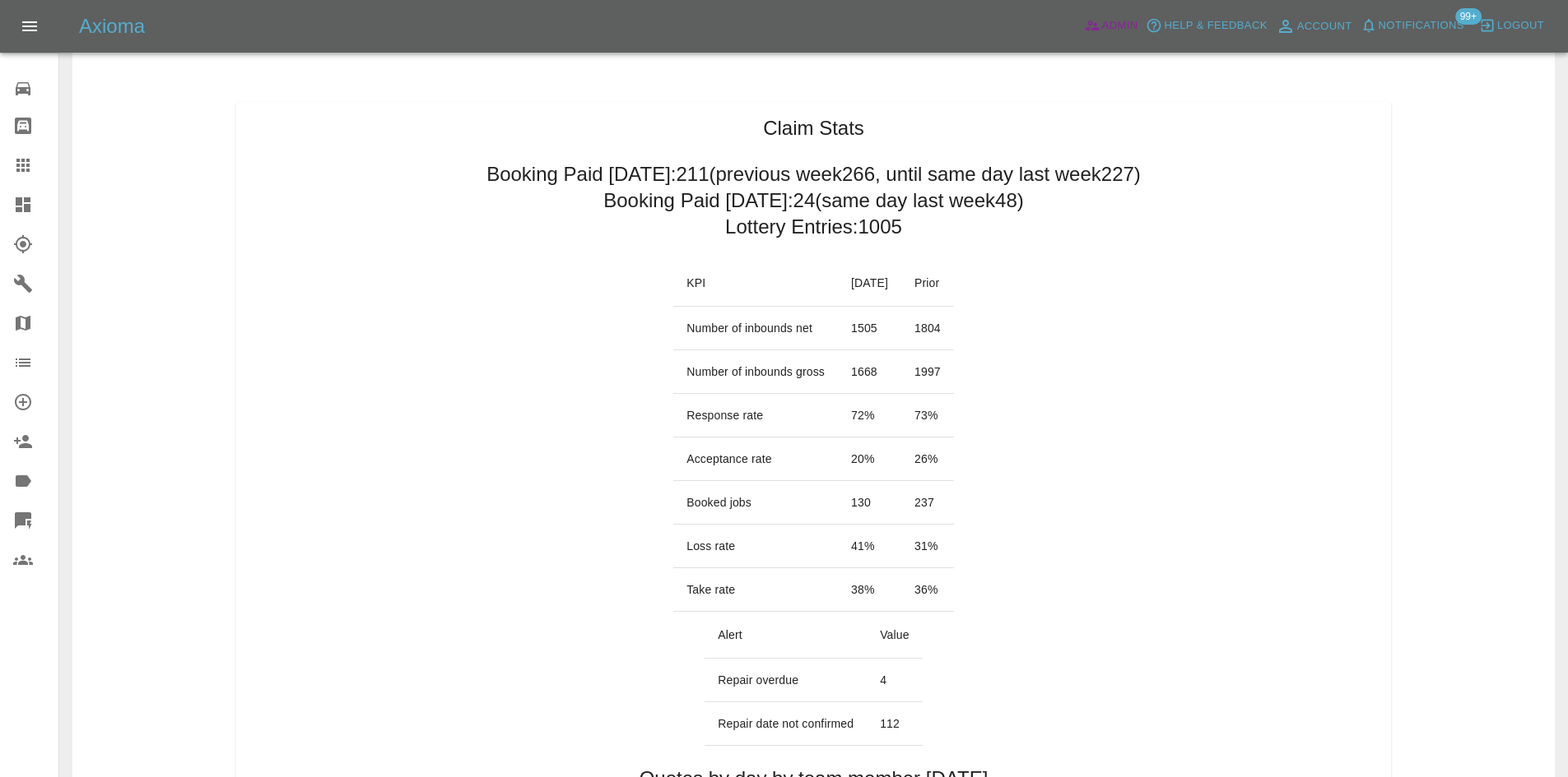
scroll to position [83, 0]
click at [838, 364] on td "1668" at bounding box center [870, 371] width 63 height 44
click at [730, 362] on td "Number of inbounds gross" at bounding box center [755, 371] width 164 height 44
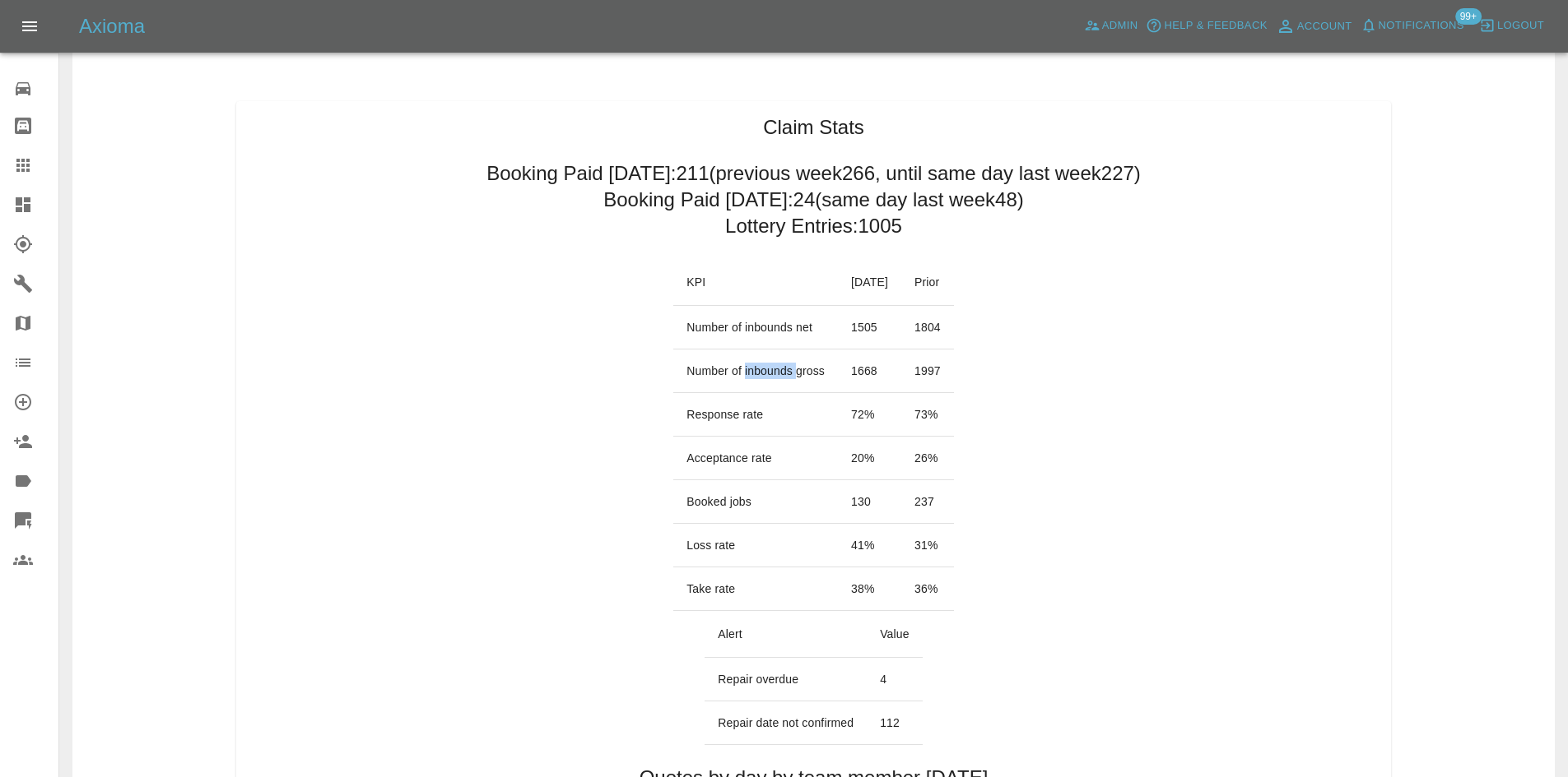
click at [730, 362] on td "Number of inbounds gross" at bounding box center [755, 371] width 164 height 44
click at [762, 334] on td "Number of inbounds net" at bounding box center [755, 327] width 164 height 44
click at [797, 363] on td "Number of inbounds gross" at bounding box center [755, 371] width 164 height 44
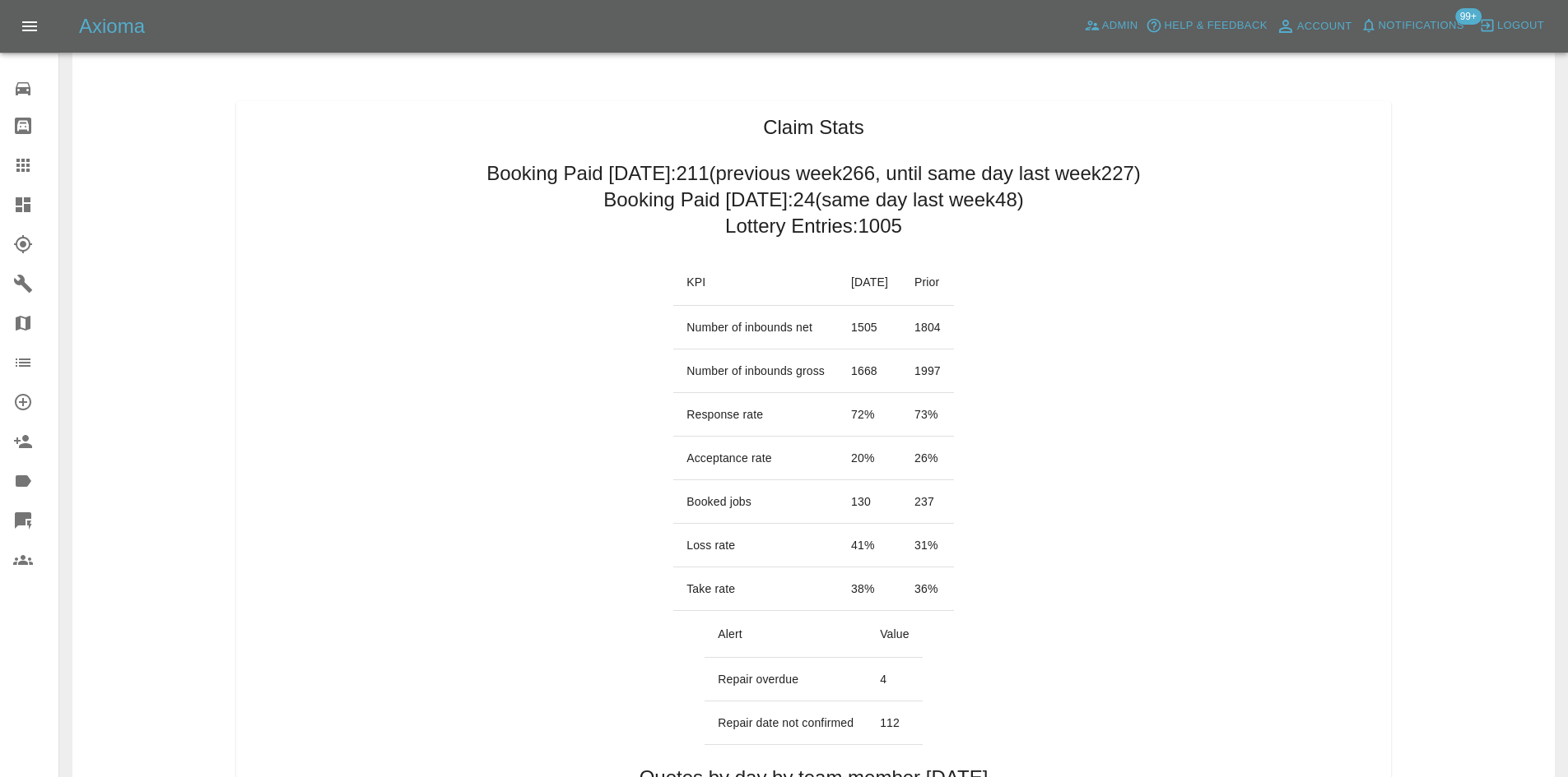
click at [855, 363] on td "1668" at bounding box center [870, 371] width 63 height 44
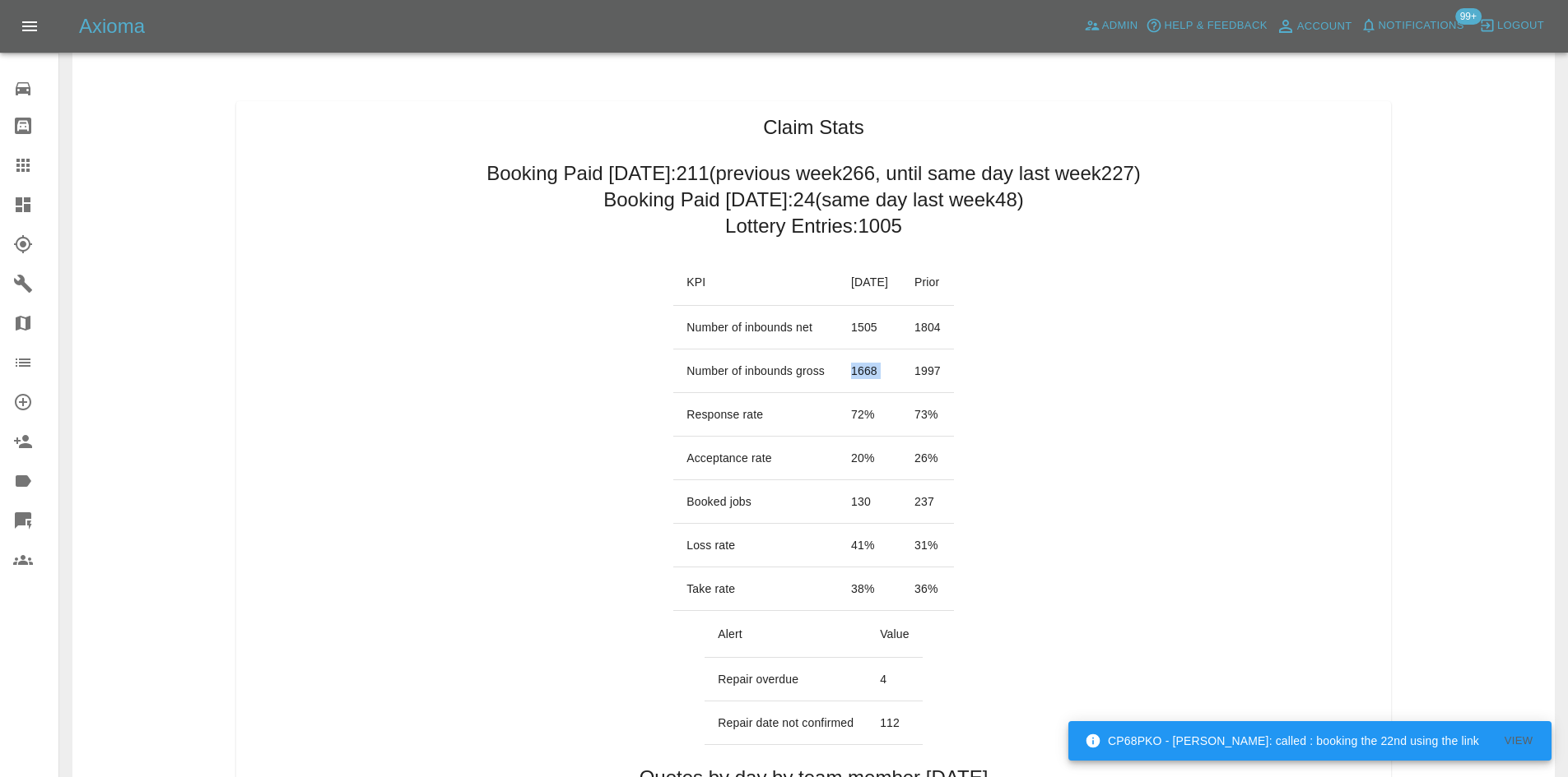
click at [855, 363] on td "1668" at bounding box center [870, 371] width 63 height 44
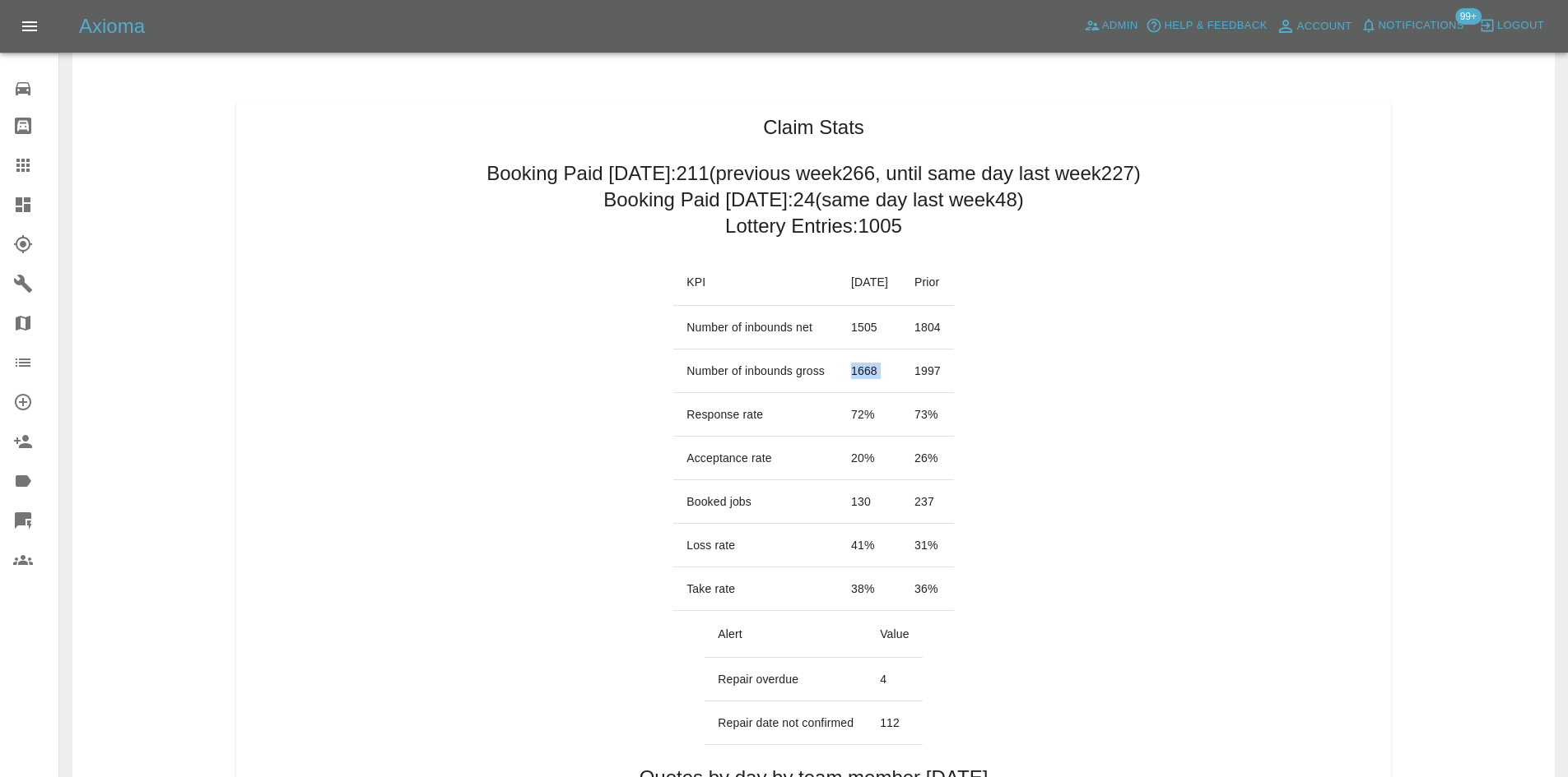
click at [37, 205] on div at bounding box center [36, 205] width 46 height 19
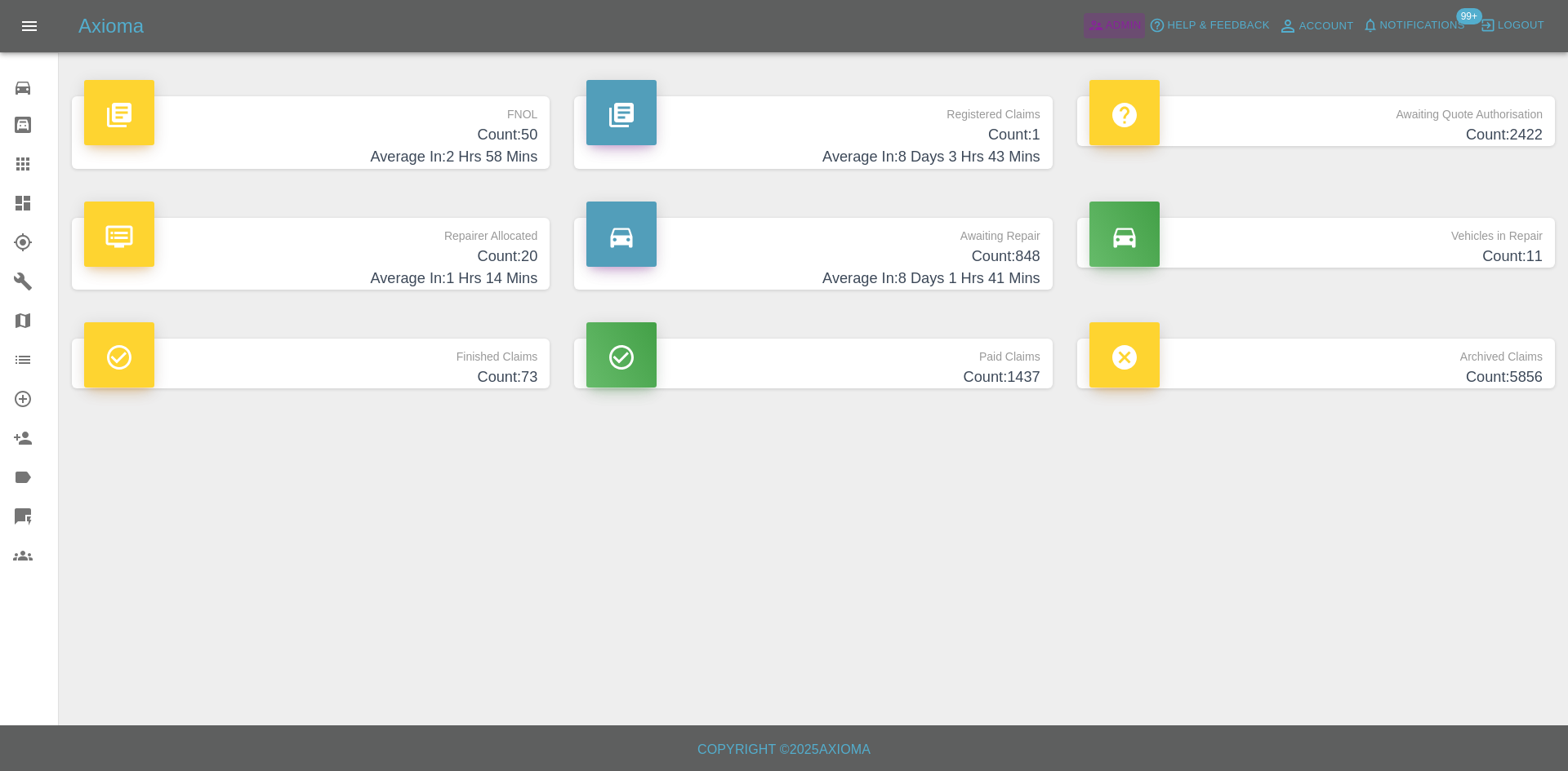
click at [1118, 19] on span "Admin" at bounding box center [1123, 26] width 36 height 19
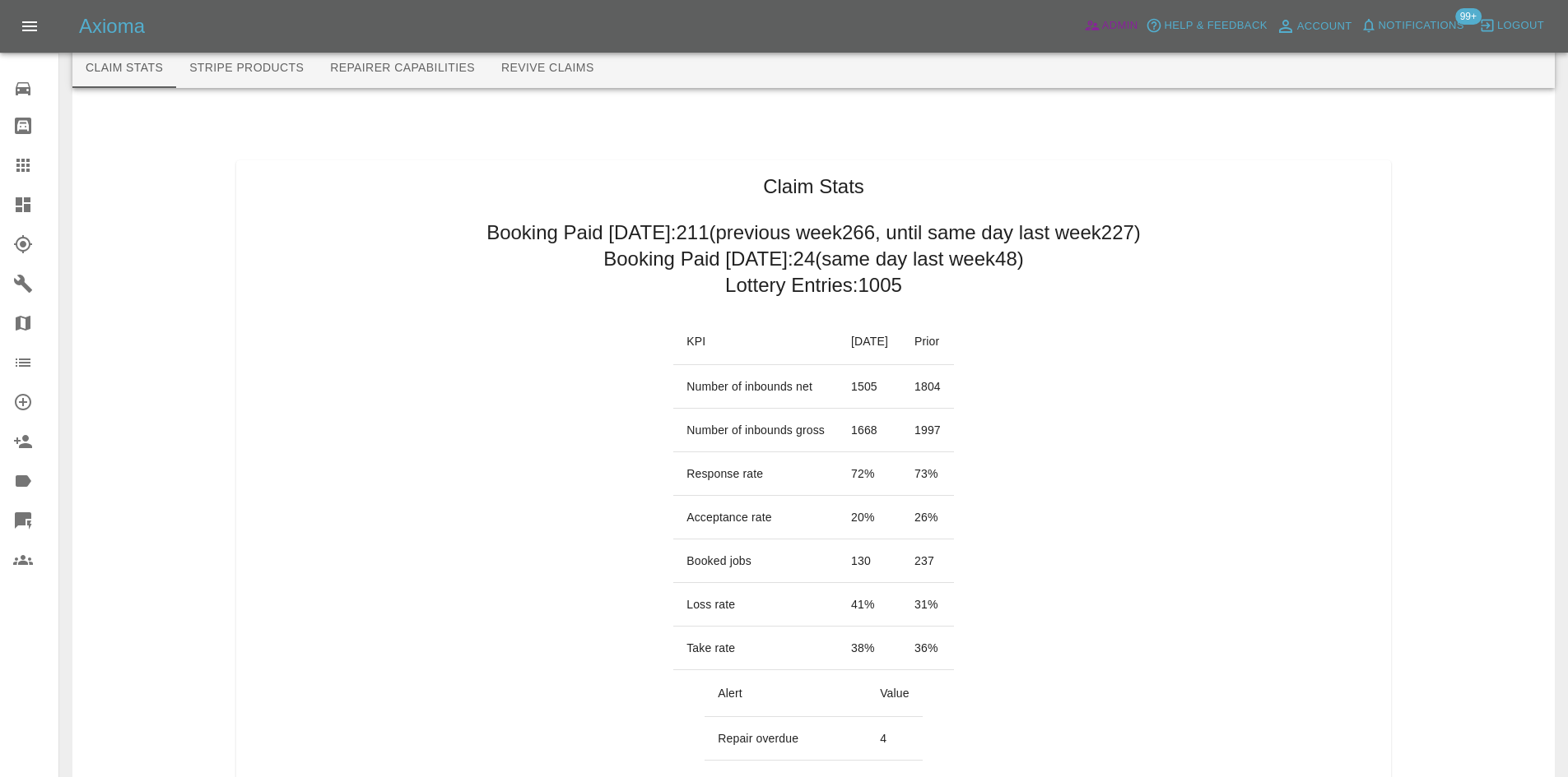
scroll to position [85, 0]
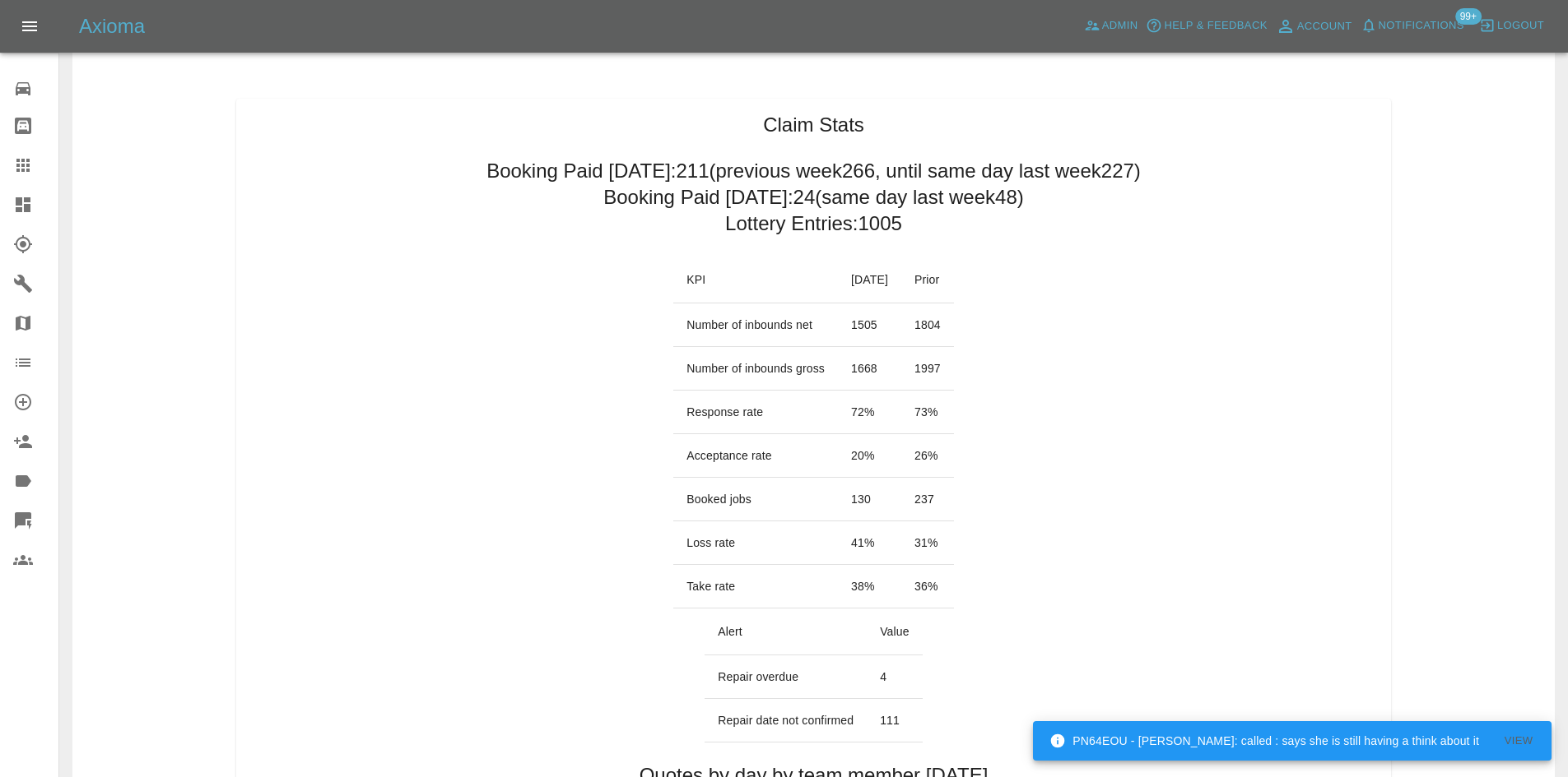
click at [18, 207] on icon at bounding box center [23, 205] width 19 height 19
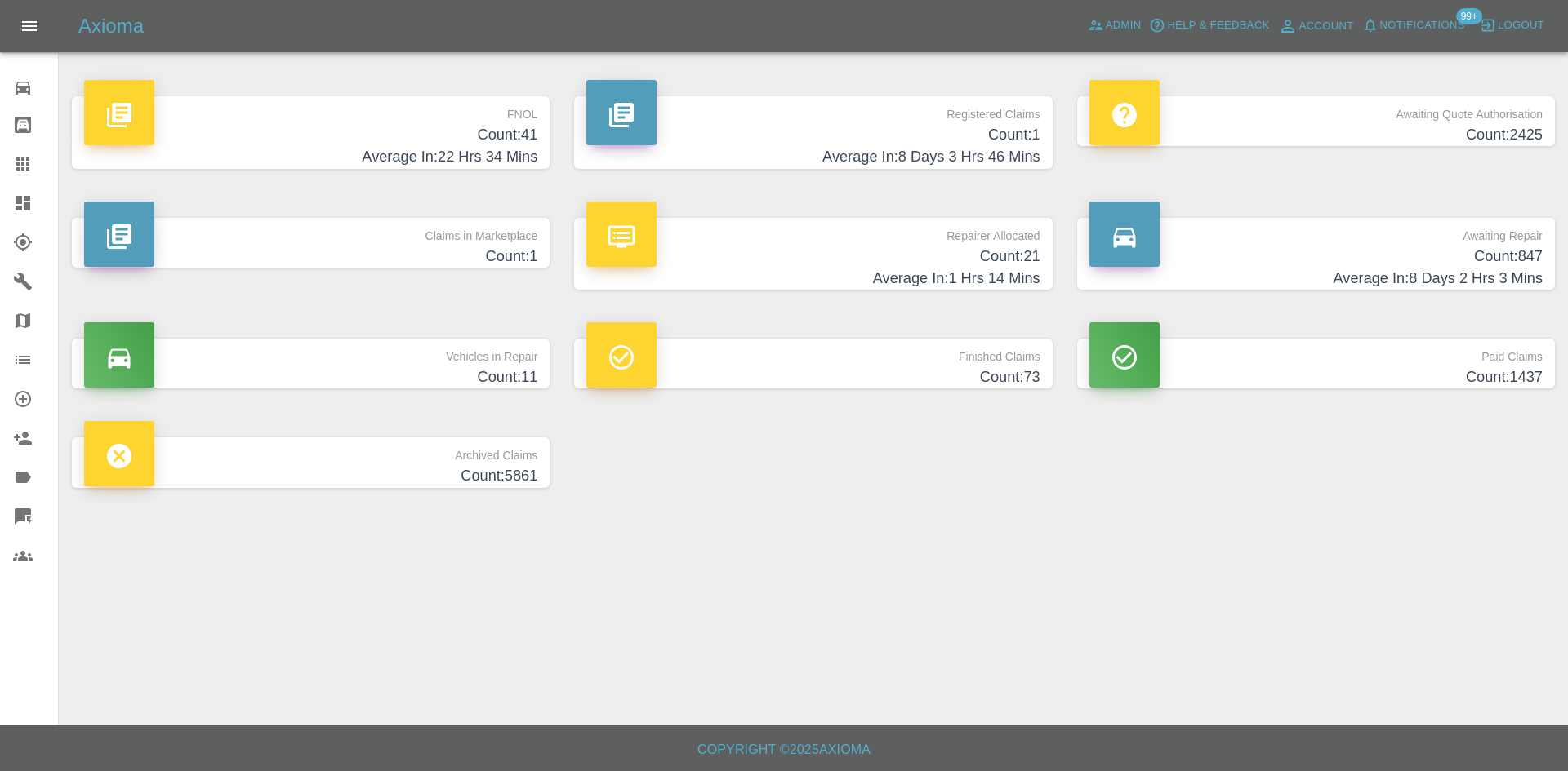
click at [732, 291] on div "Repairer Allocated Count: 21 Average In: 1 Hrs 14 Mins" at bounding box center [813, 254] width 502 height 122
click at [777, 265] on h4 "Count: 21" at bounding box center [813, 256] width 453 height 22
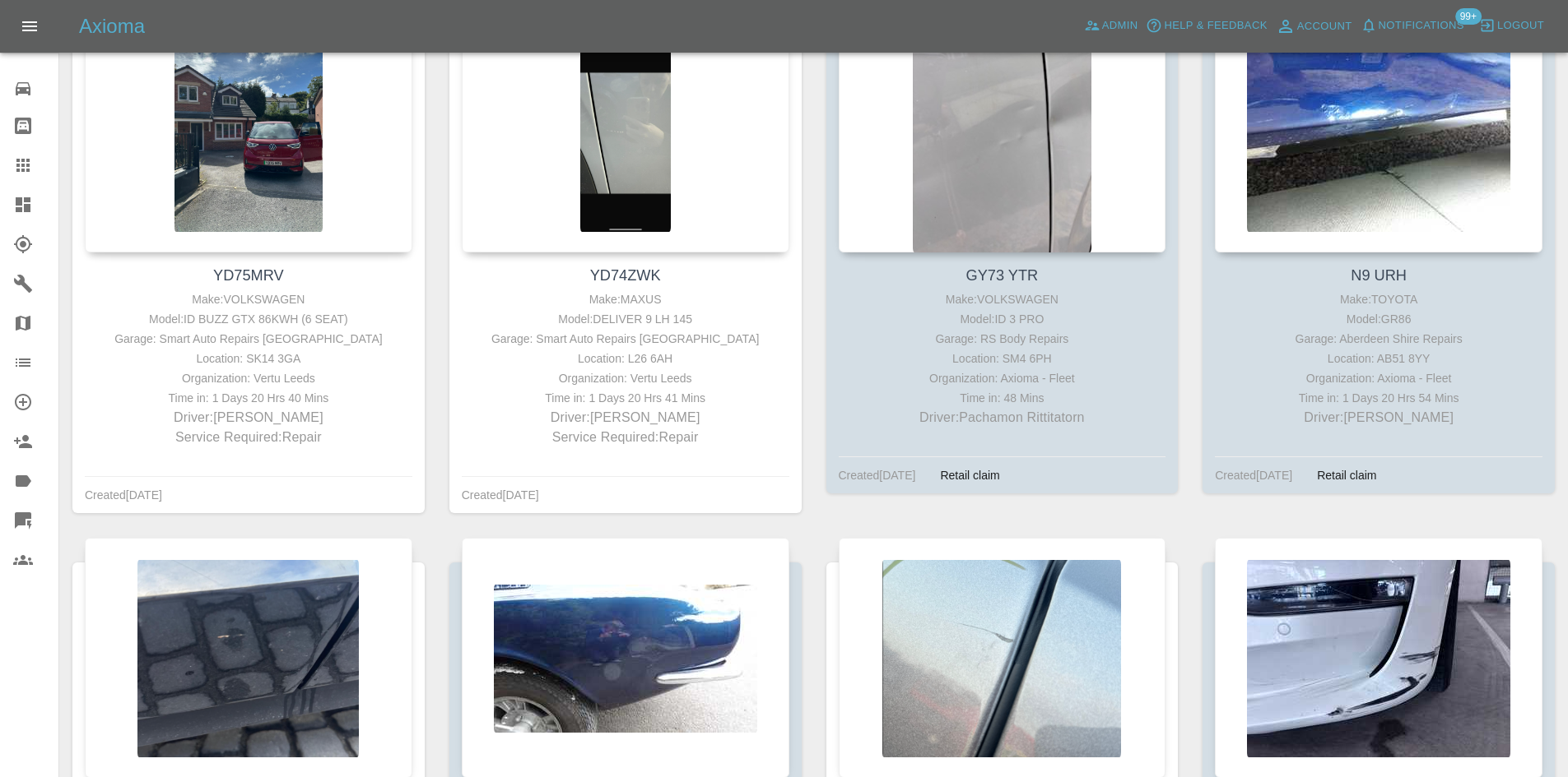
scroll to position [1373, 0]
click at [35, 191] on link "Dashboard" at bounding box center [29, 205] width 59 height 40
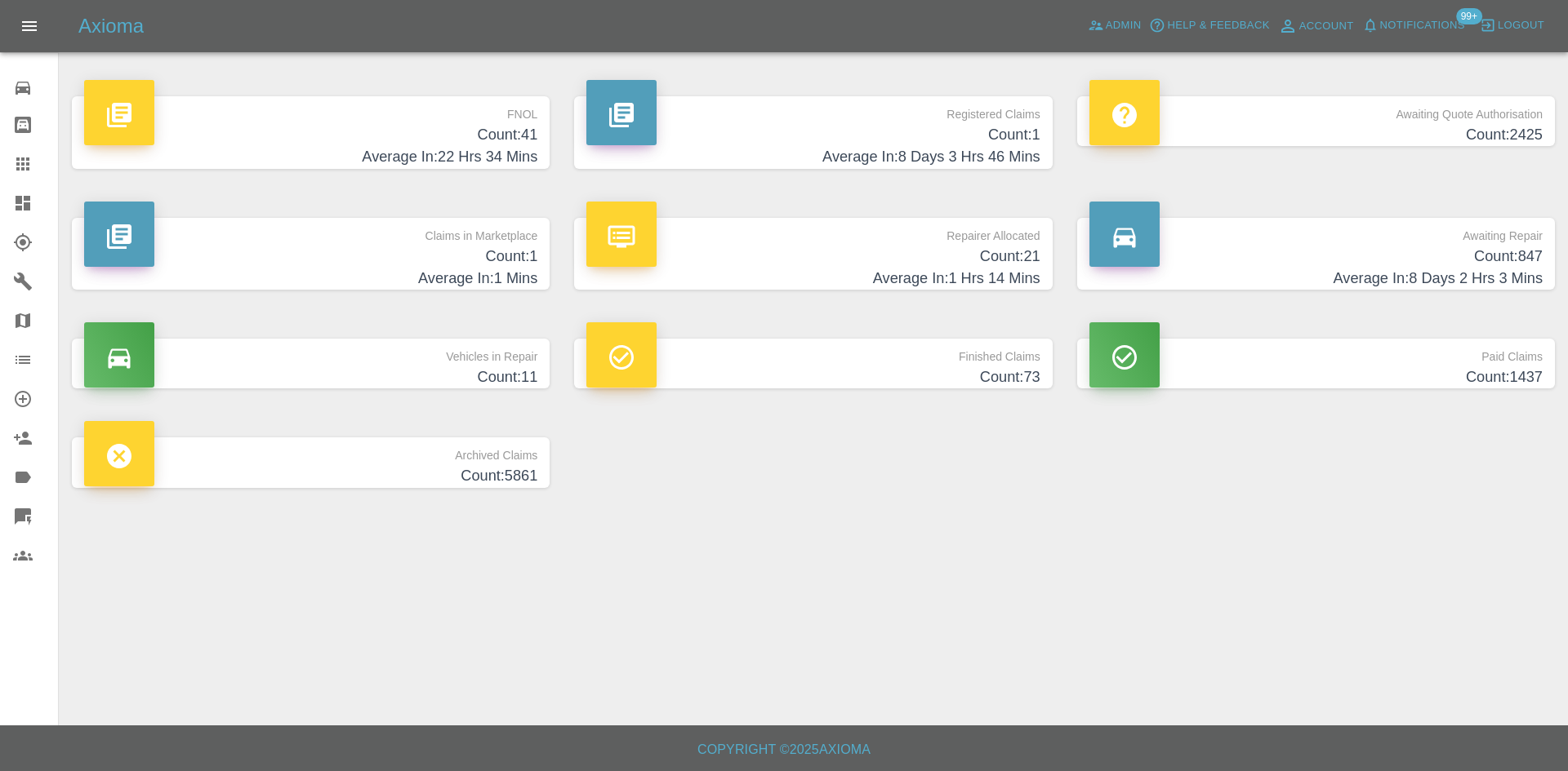
click at [1225, 241] on p "Awaiting Repair" at bounding box center [1316, 232] width 453 height 28
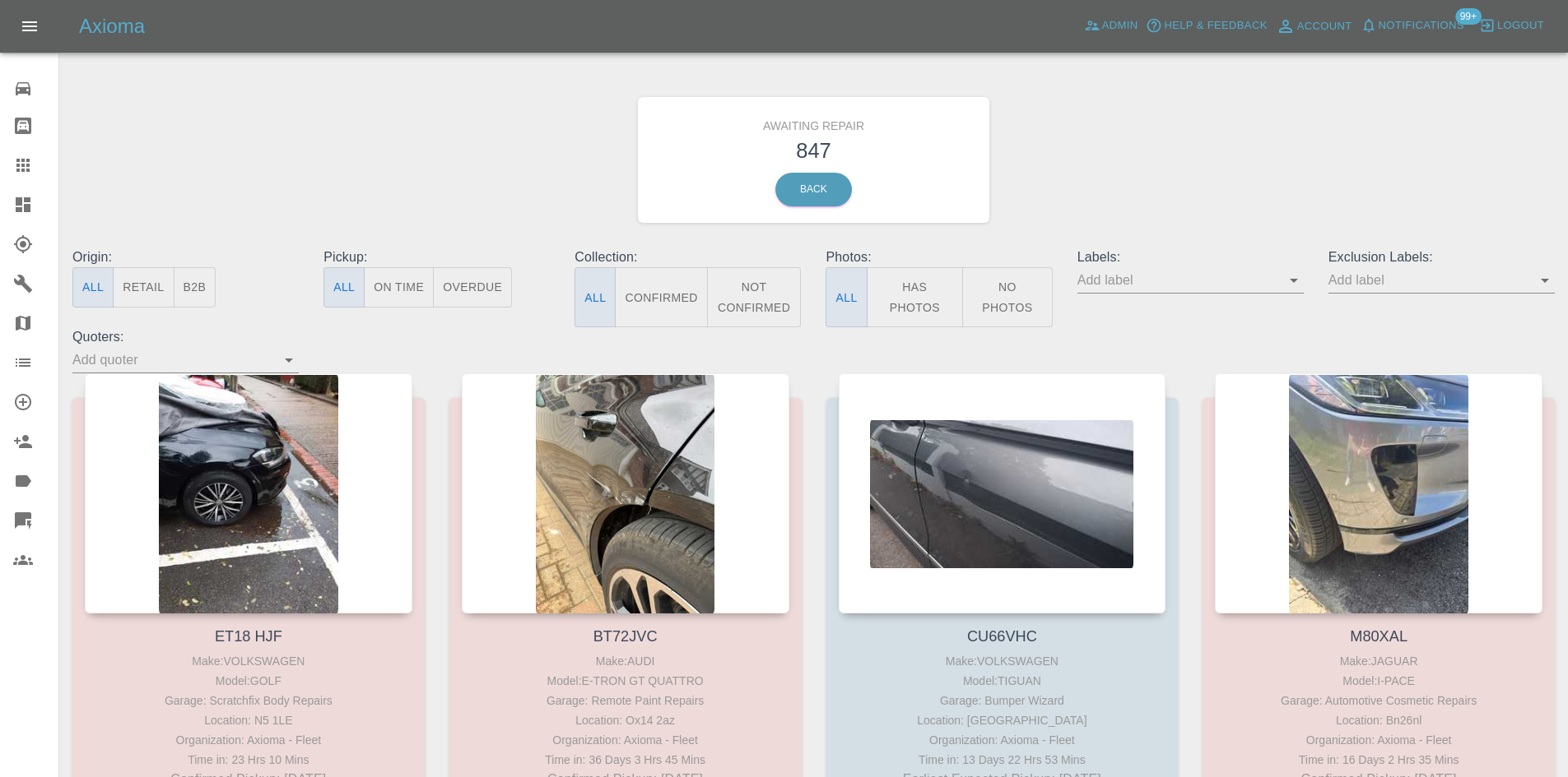
click at [182, 296] on button "B2B" at bounding box center [195, 287] width 43 height 40
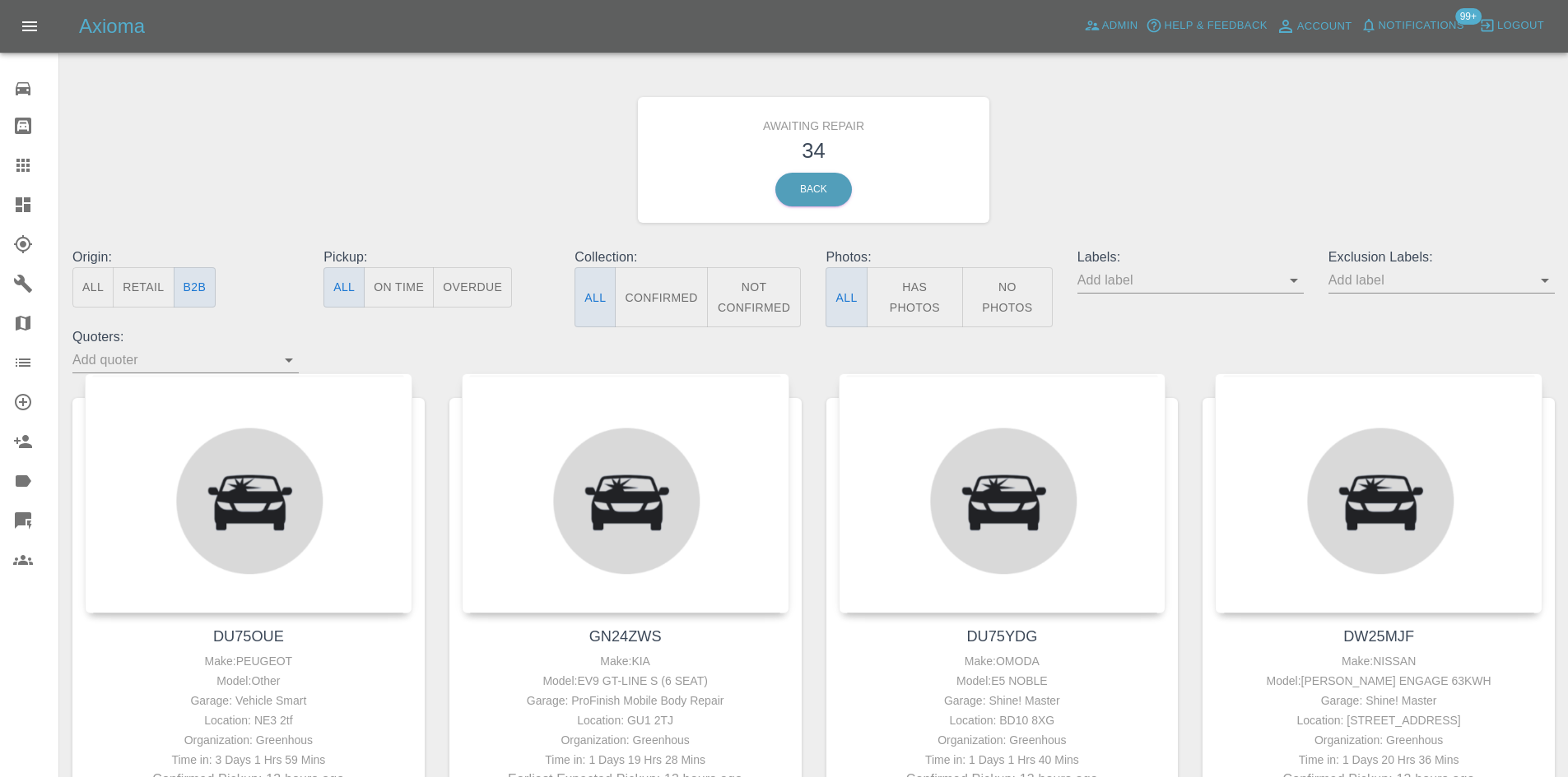
click at [748, 315] on button "Not Confirmed" at bounding box center [755, 297] width 95 height 60
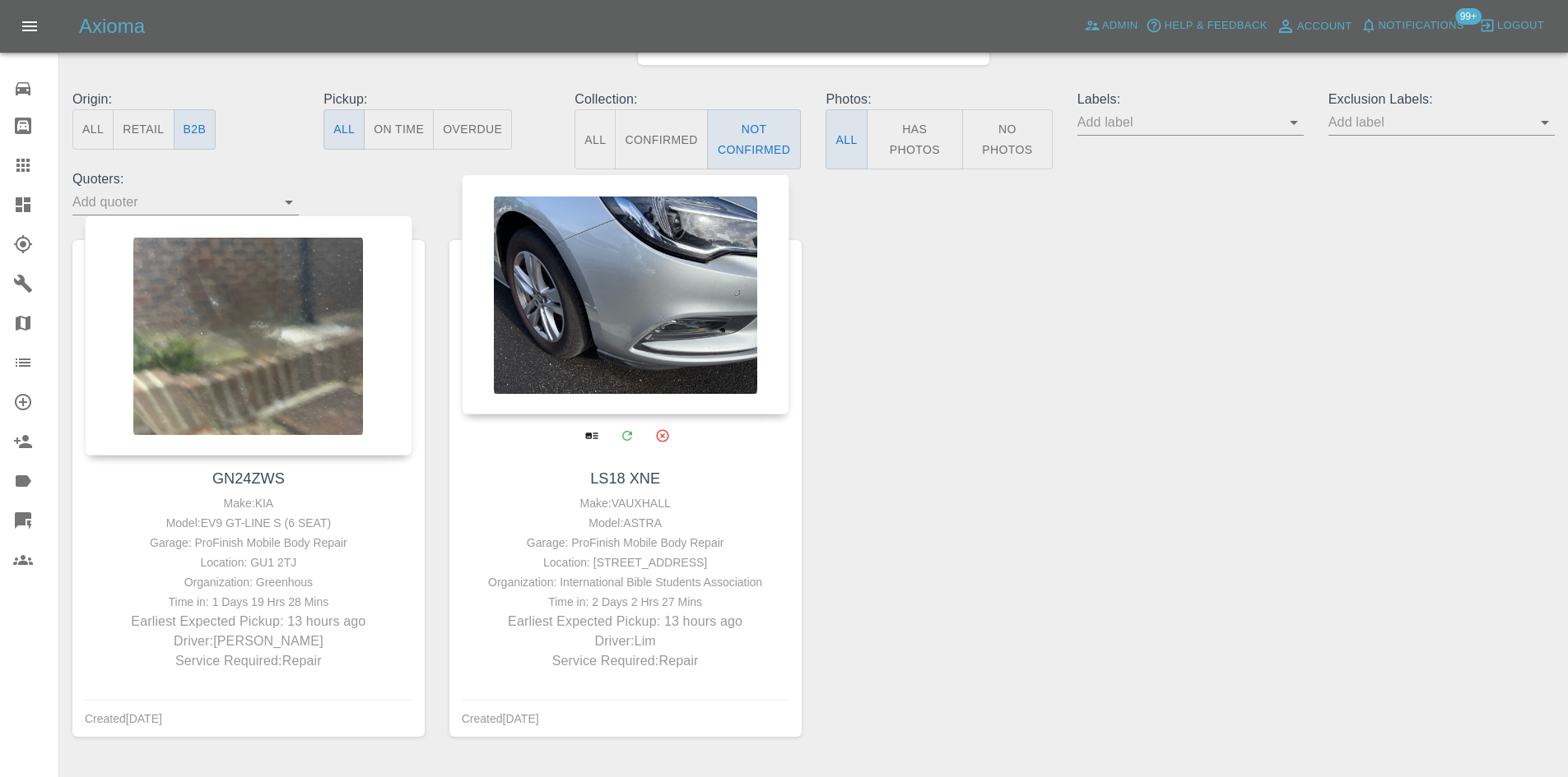
scroll to position [208, 0]
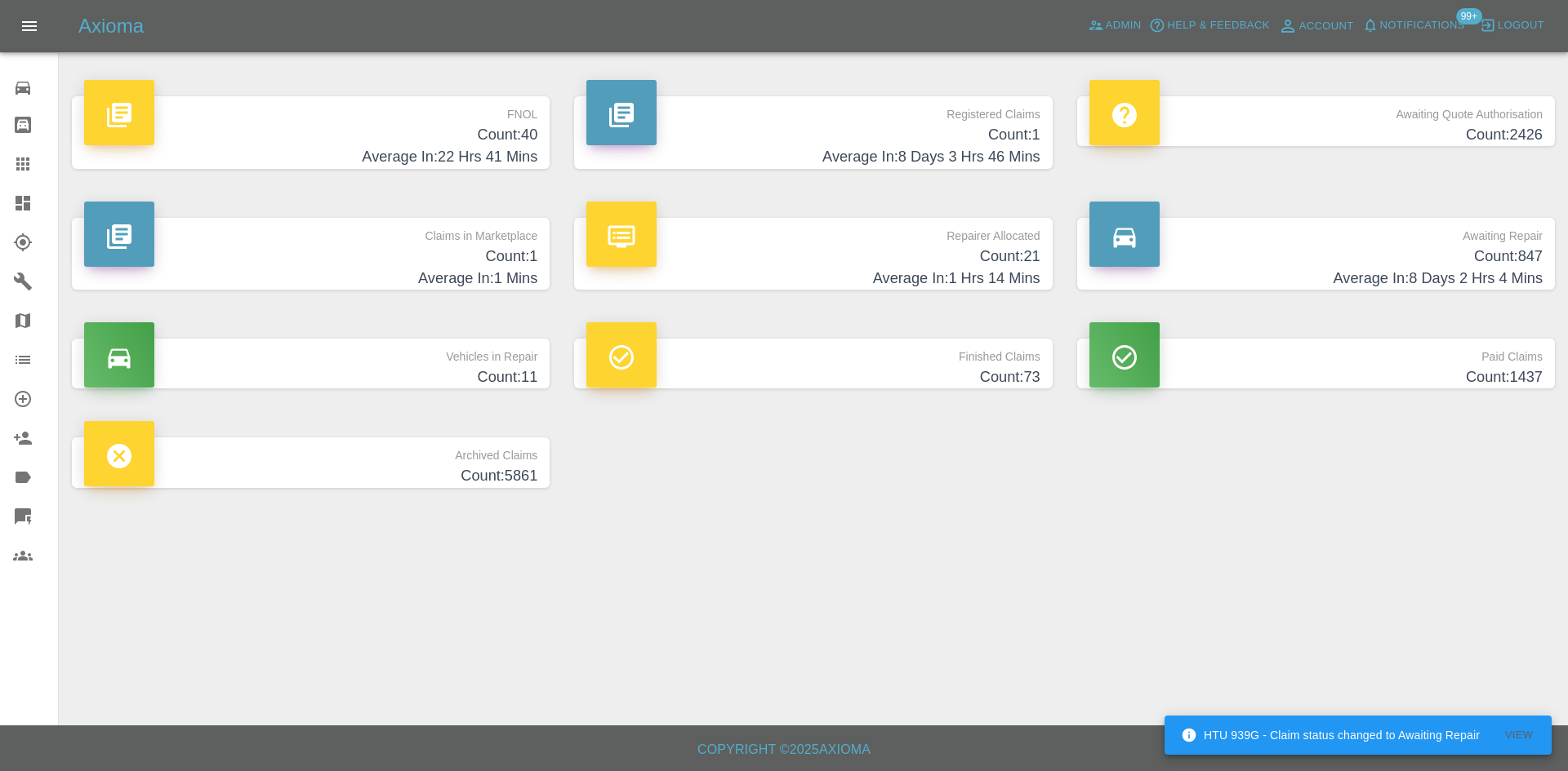
click at [1429, 302] on div "Awaiting Repair Count: 847 Average In: 8 Days 2 Hrs 4 Mins" at bounding box center [1316, 254] width 502 height 122
click at [1395, 275] on h4 "Average In: 8 Days 2 Hrs 4 Mins" at bounding box center [1316, 278] width 453 height 22
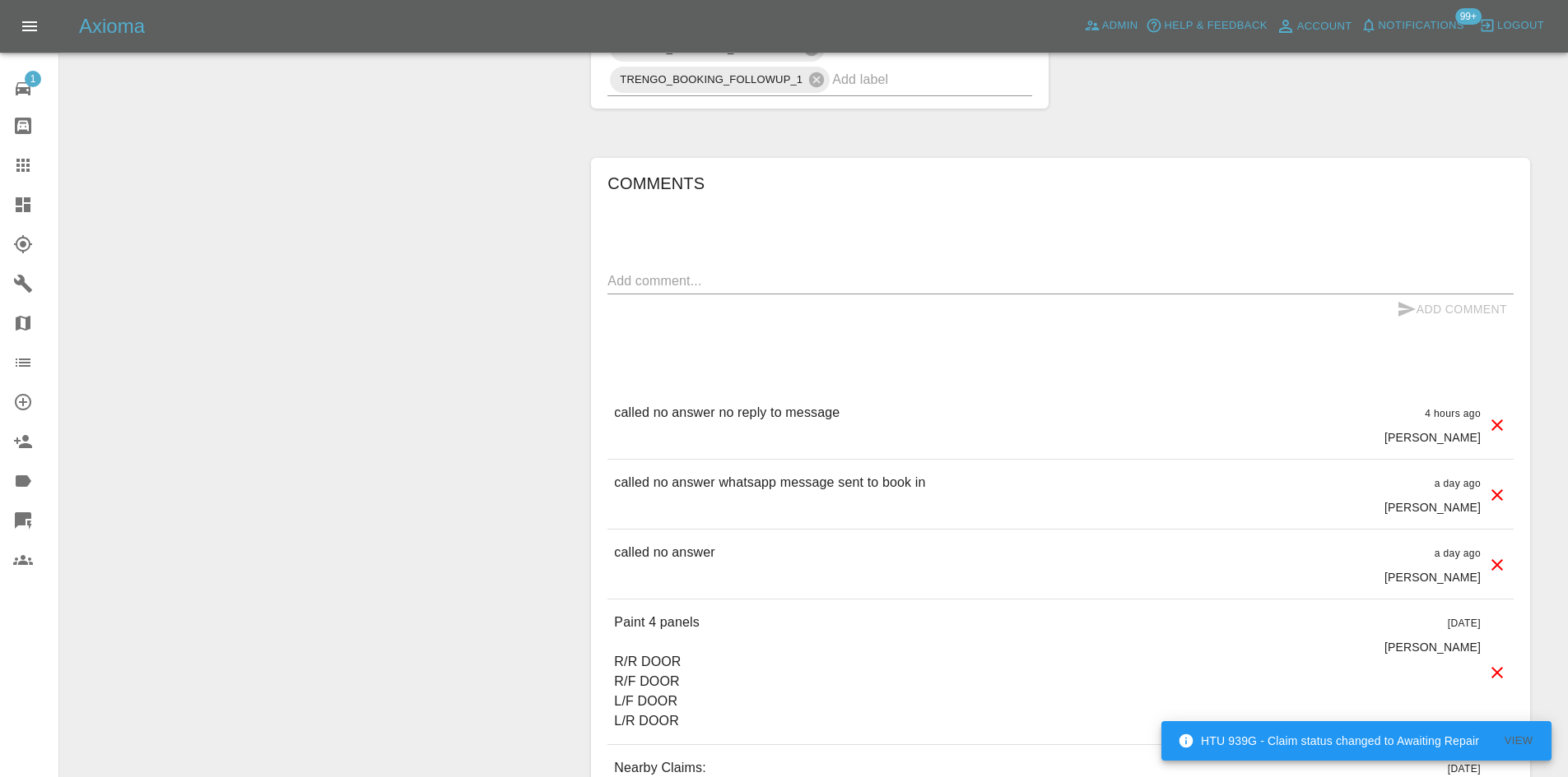
scroll to position [931, 0]
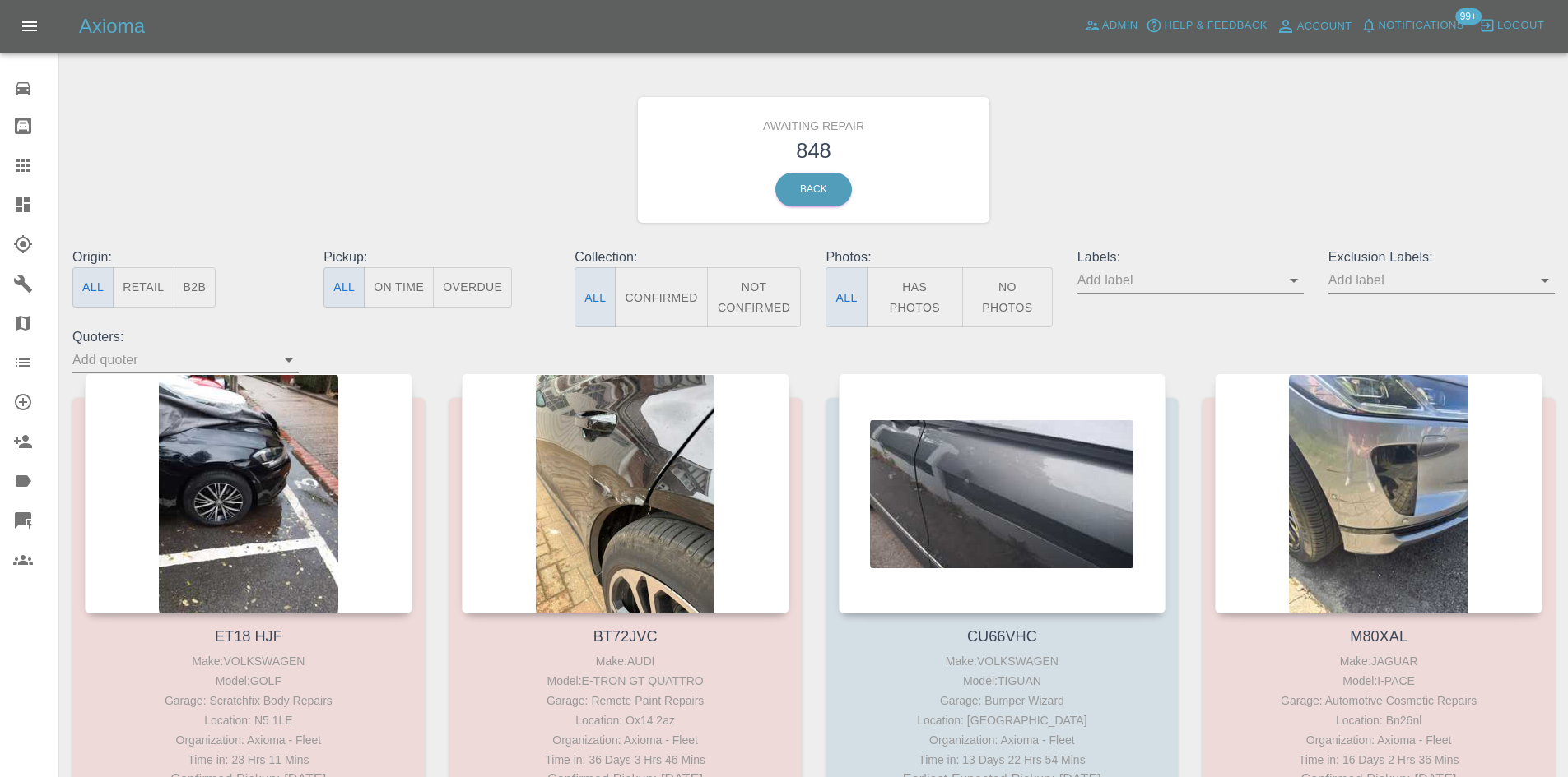
click at [202, 291] on button "B2B" at bounding box center [195, 287] width 43 height 40
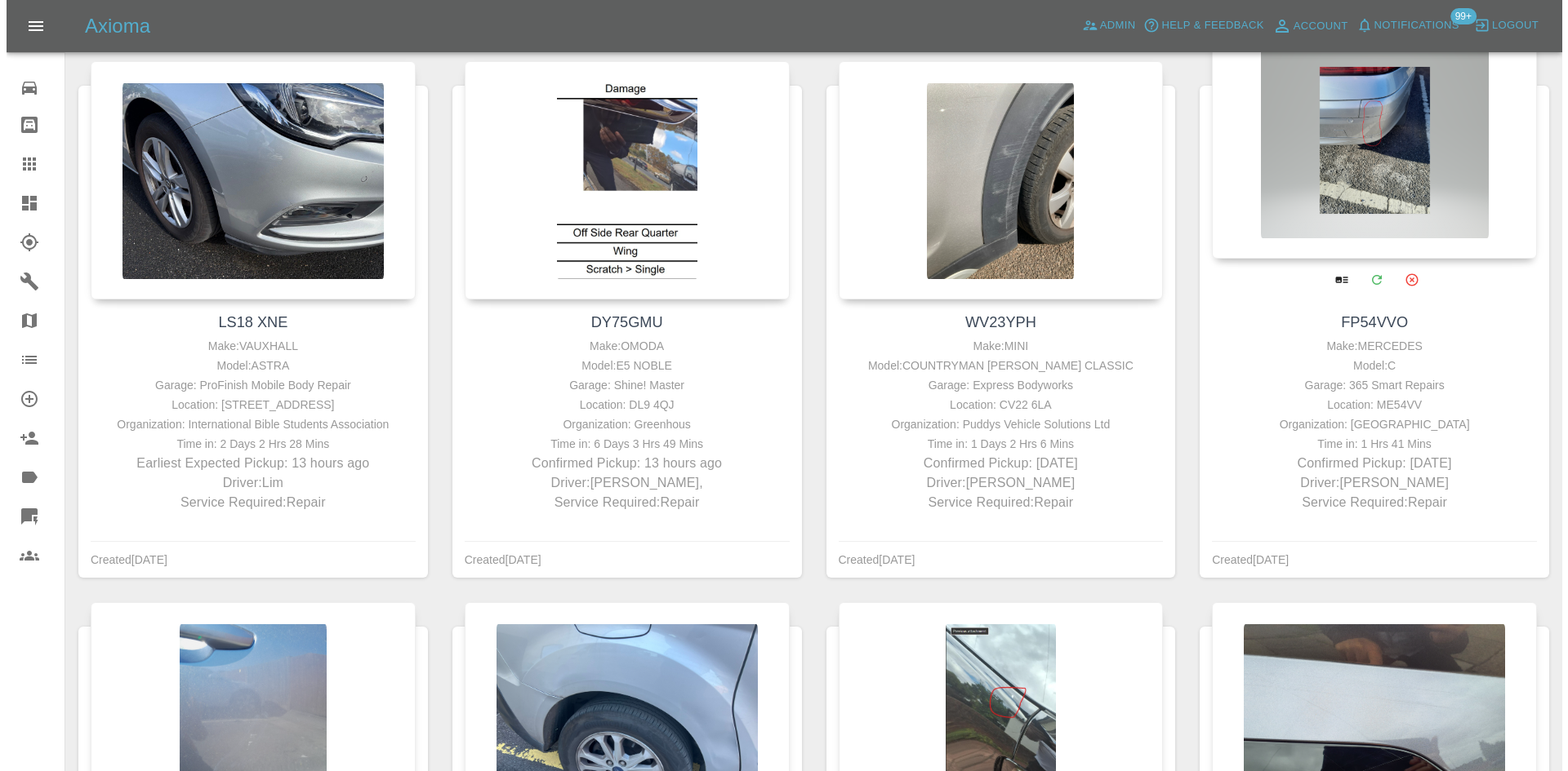
scroll to position [852, 0]
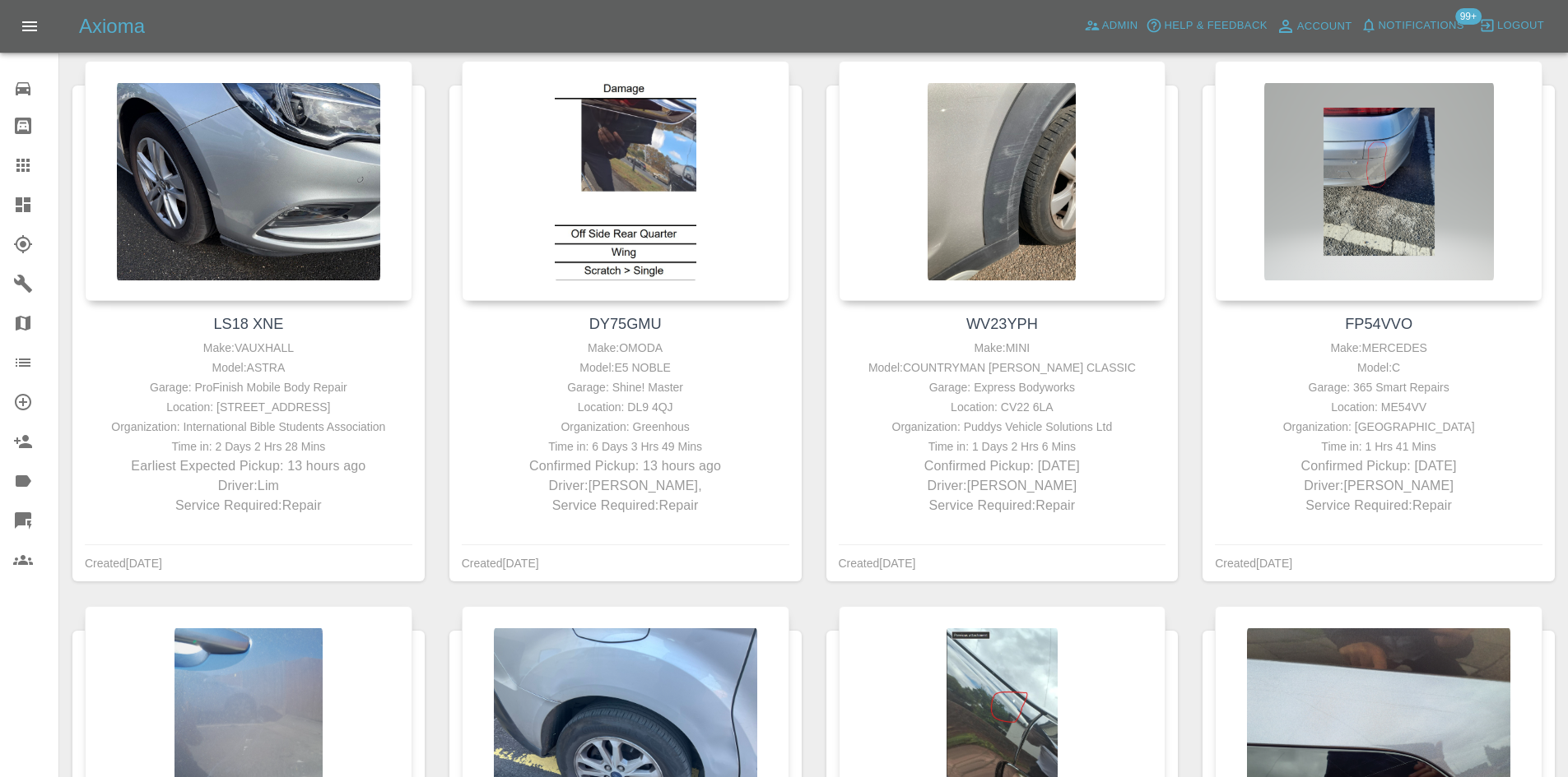
click at [1426, 23] on span "Notifications" at bounding box center [1420, 26] width 85 height 19
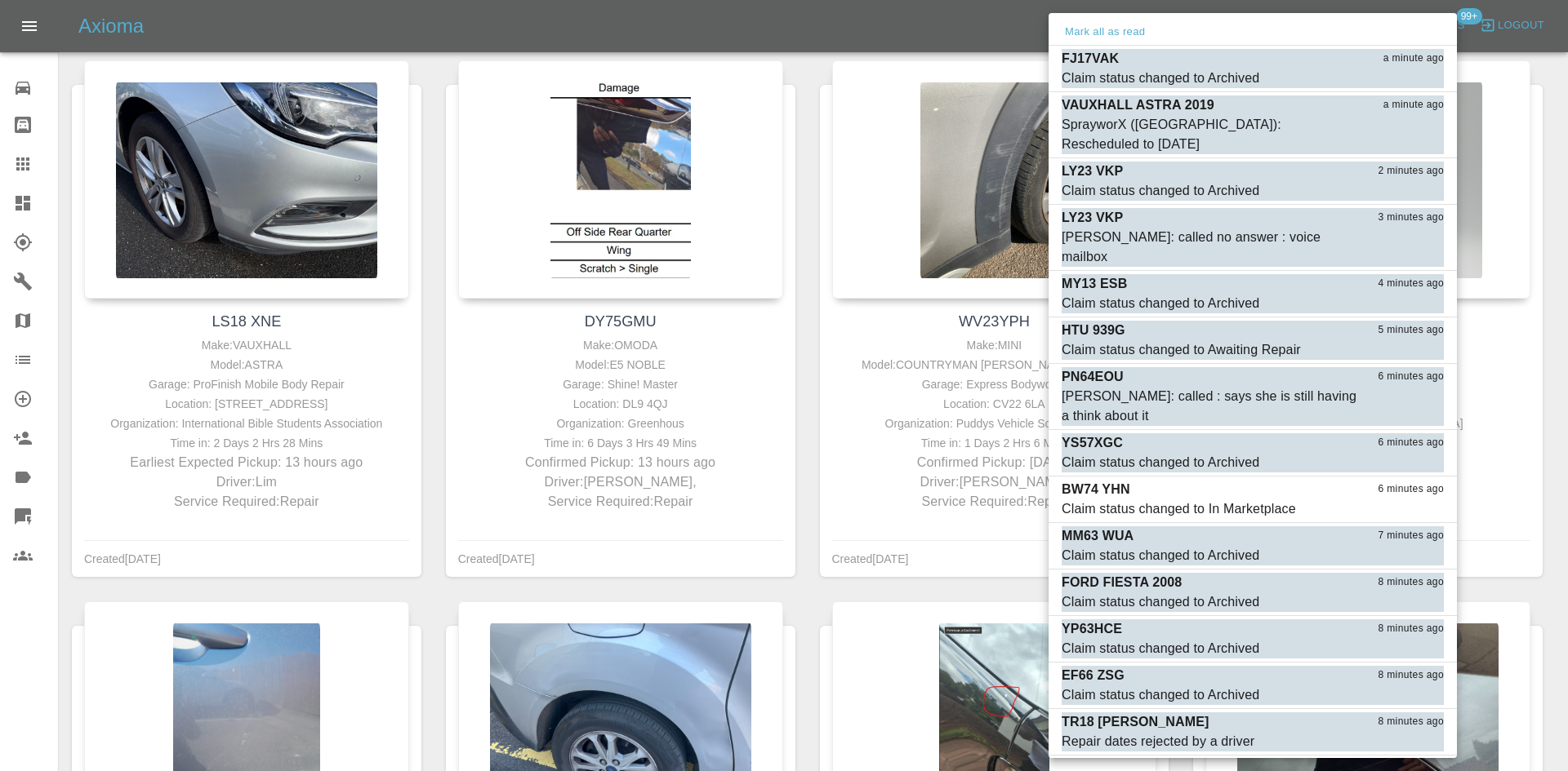
click at [1009, 49] on div at bounding box center [784, 385] width 1568 height 771
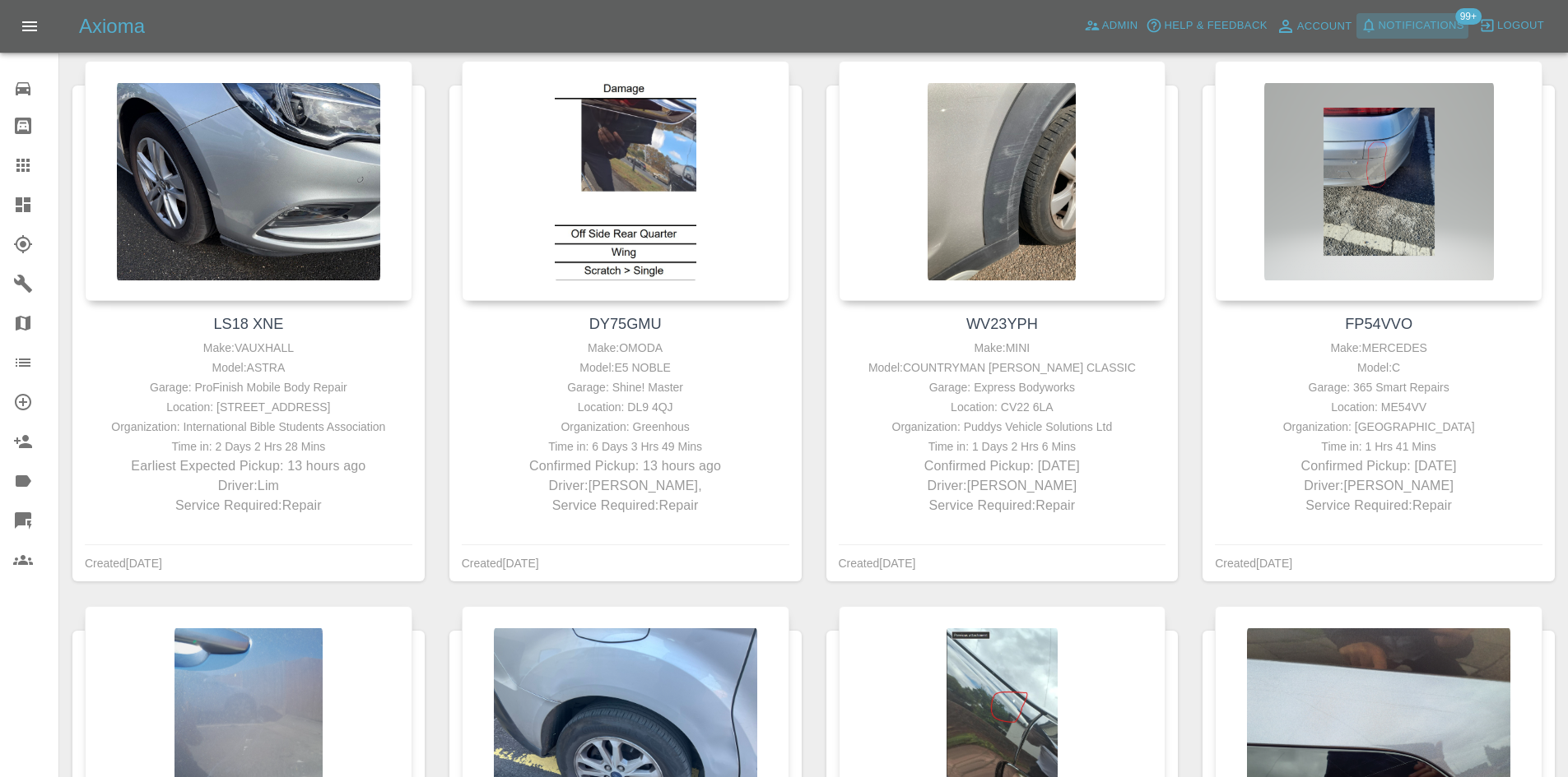
click at [1371, 32] on icon "button" at bounding box center [1369, 25] width 17 height 17
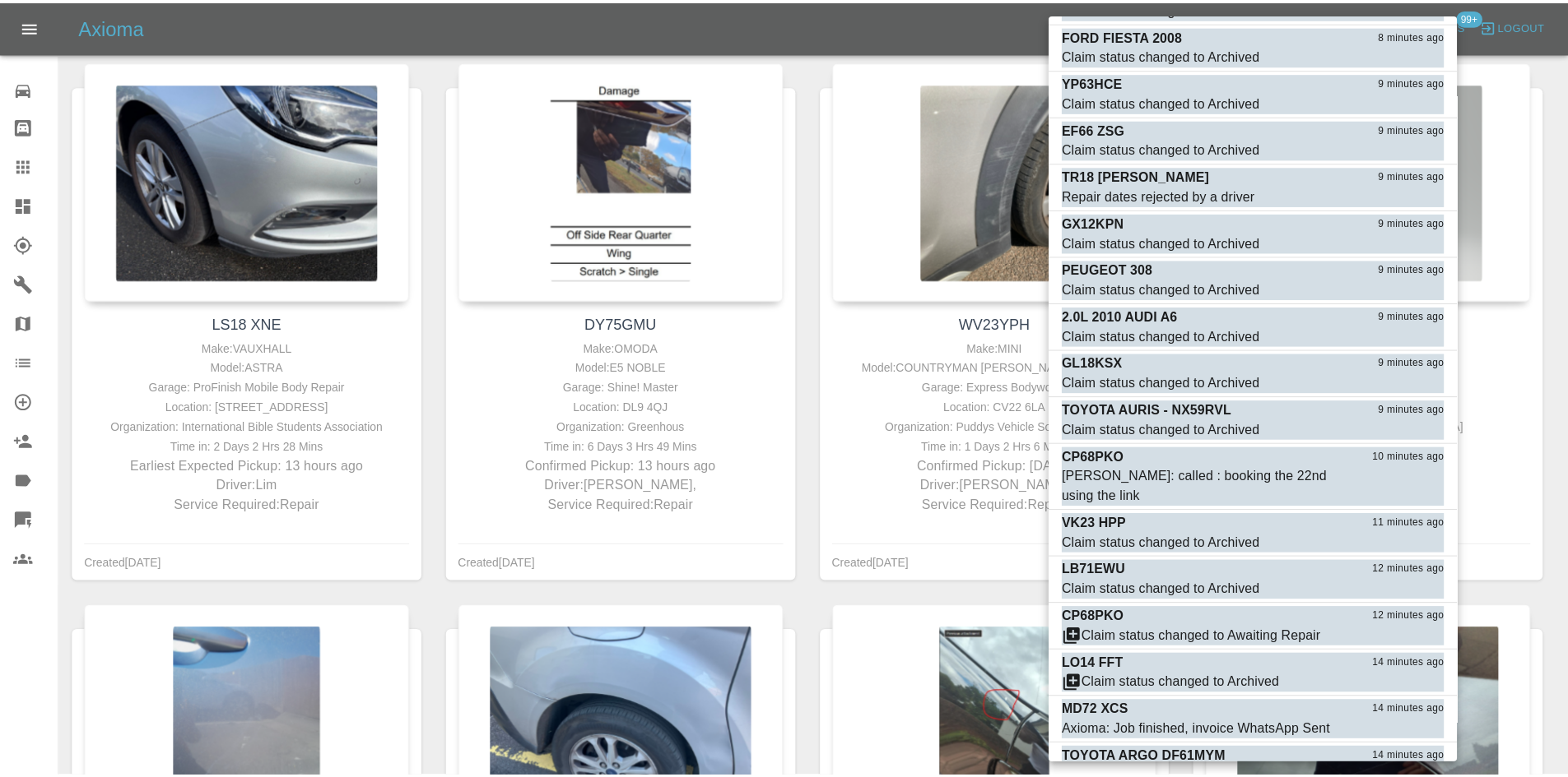
scroll to position [550, 0]
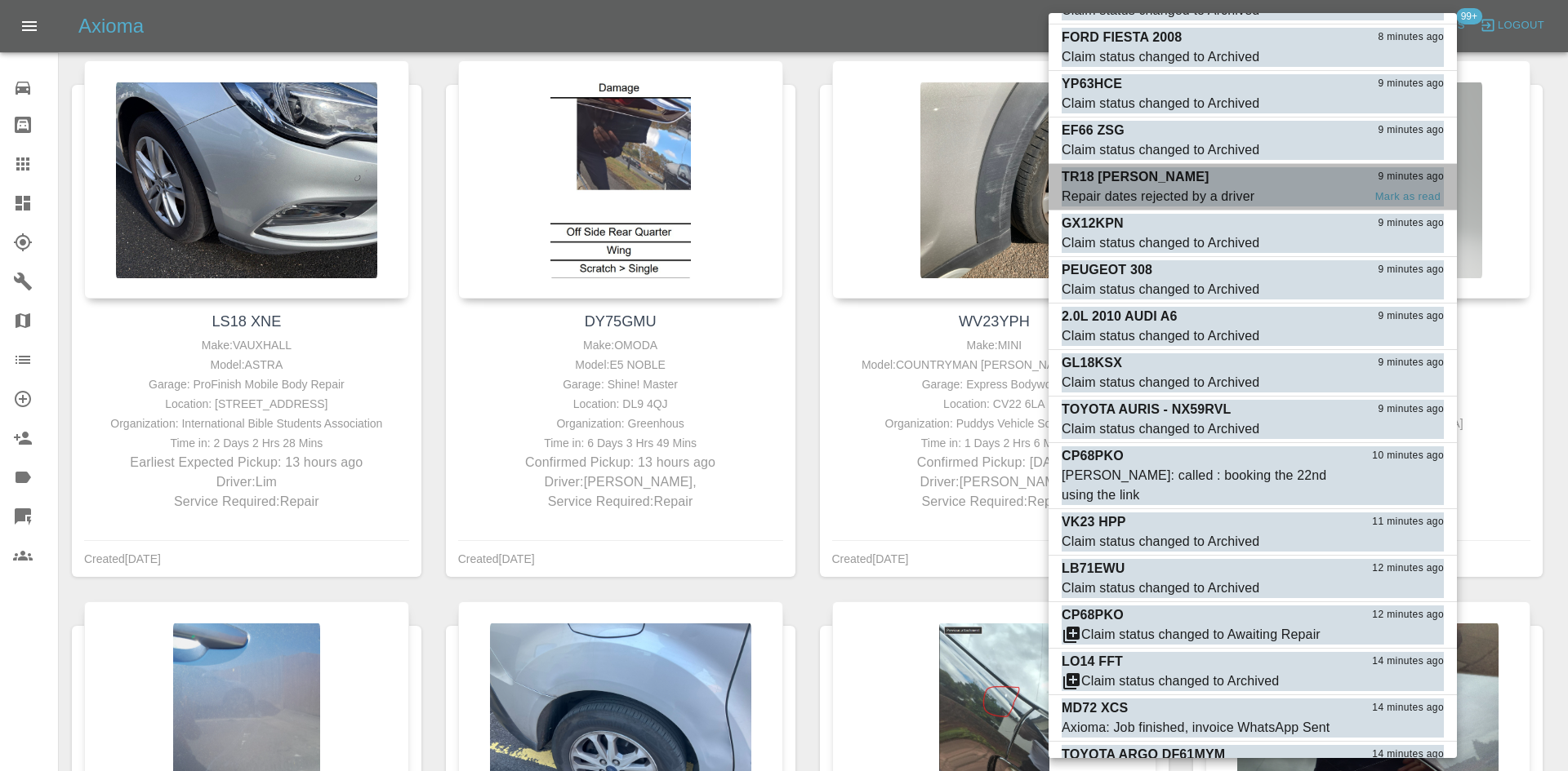
click at [1157, 167] on div "TR18 [PERSON_NAME] 9 minutes ago" at bounding box center [1252, 177] width 382 height 19
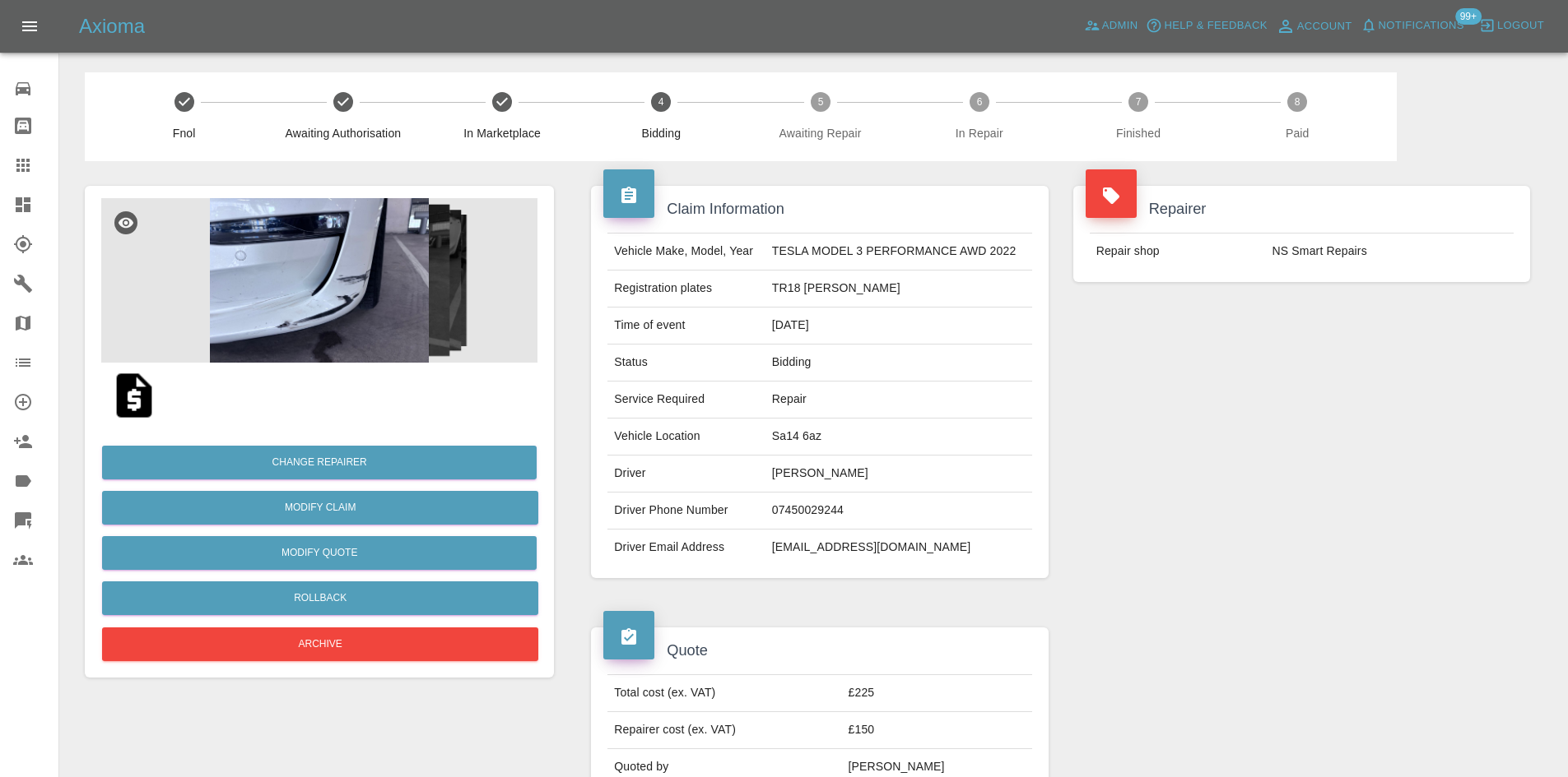
click at [359, 316] on img at bounding box center [319, 280] width 437 height 164
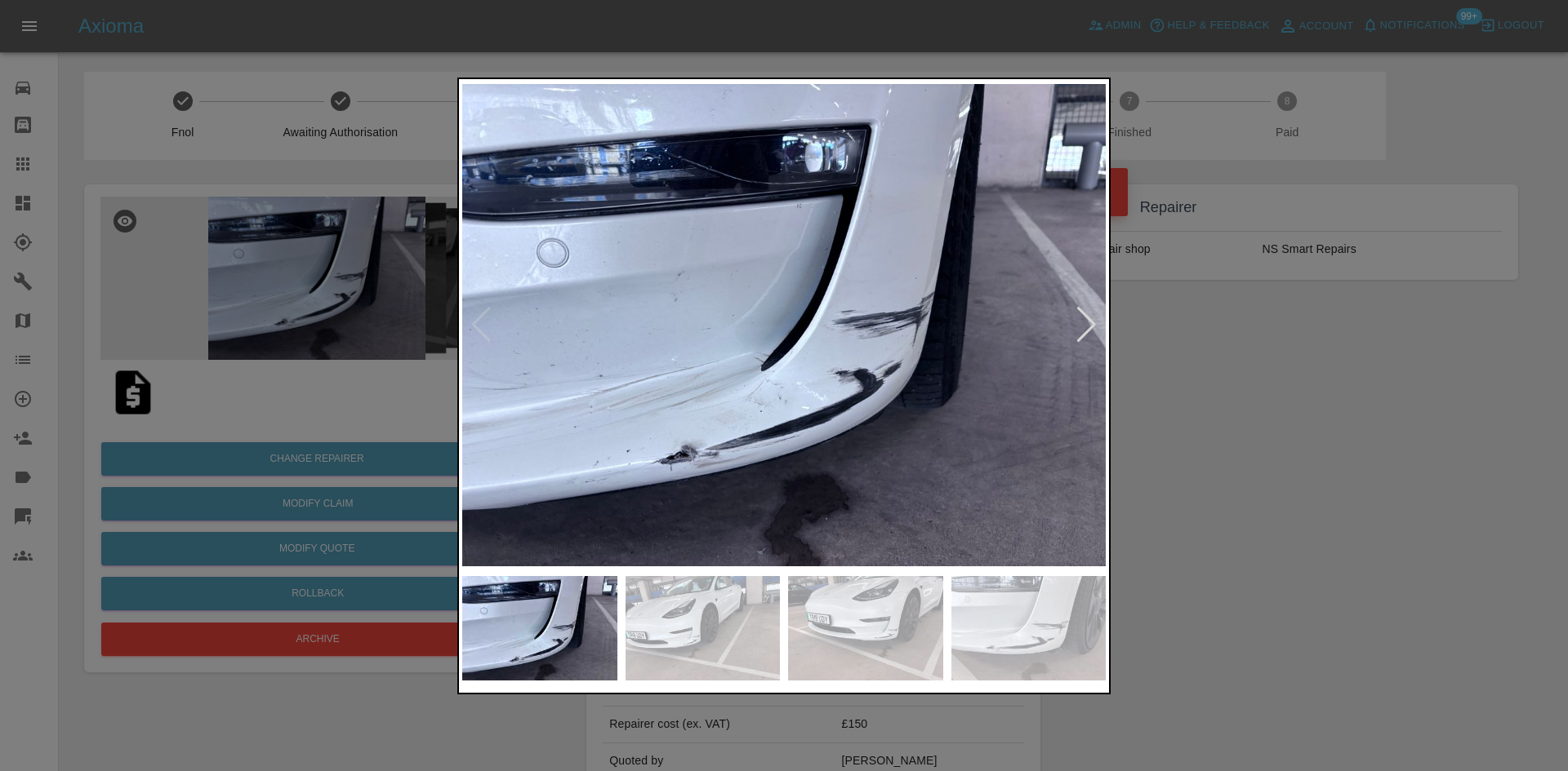
click at [1198, 376] on div at bounding box center [784, 385] width 1568 height 771
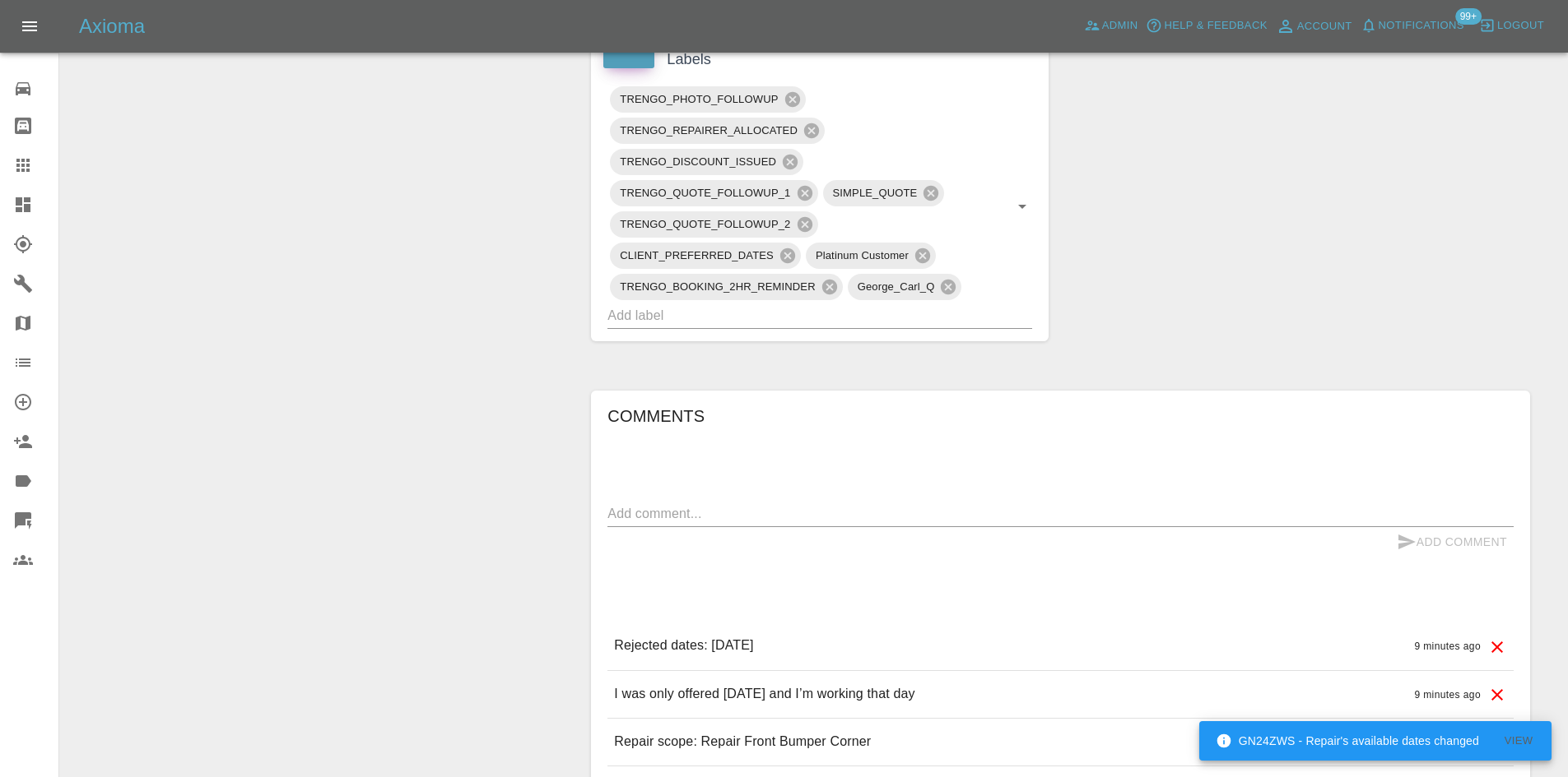
scroll to position [830, 0]
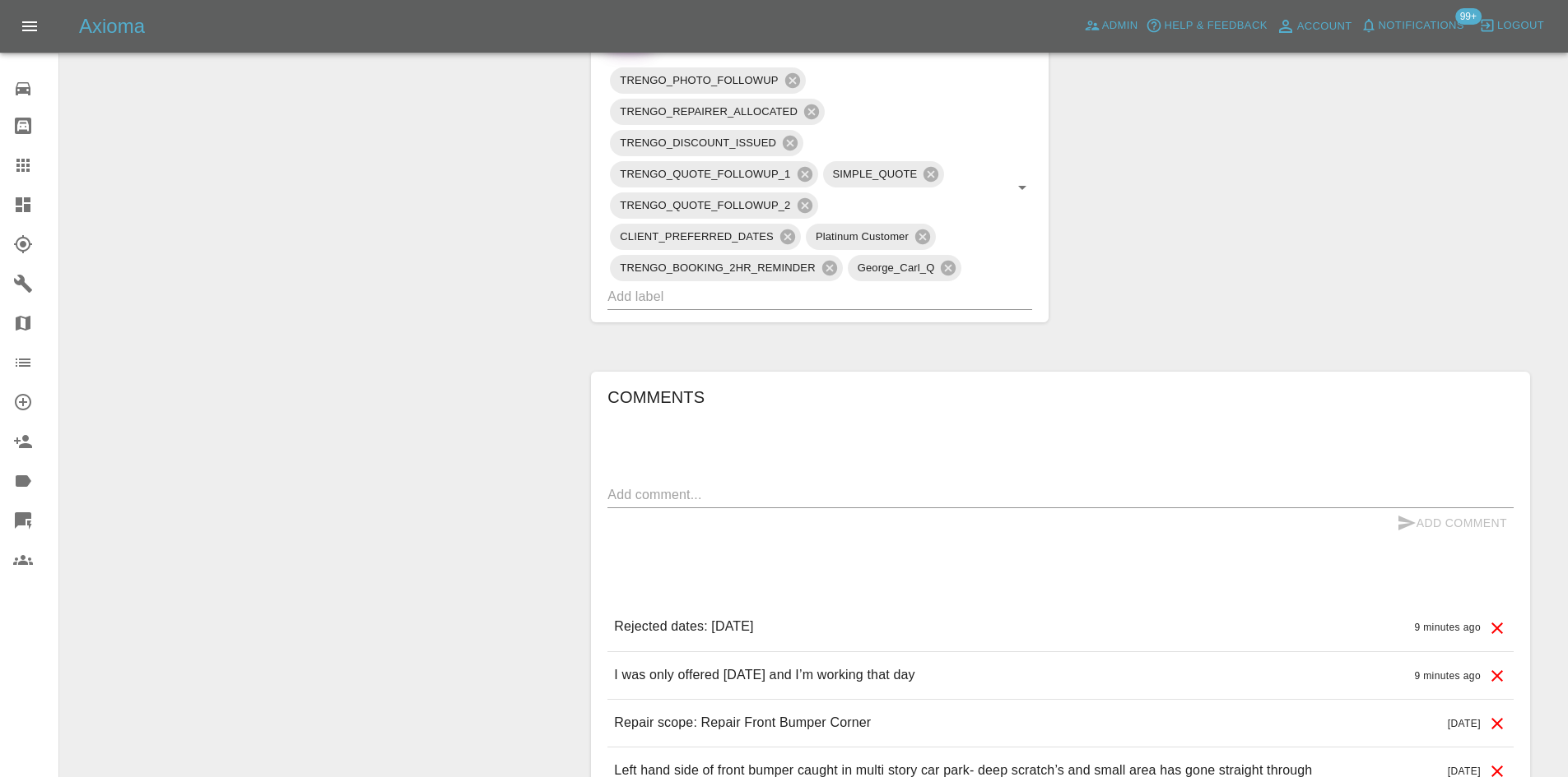
click at [1398, 17] on span "Notifications" at bounding box center [1420, 26] width 85 height 19
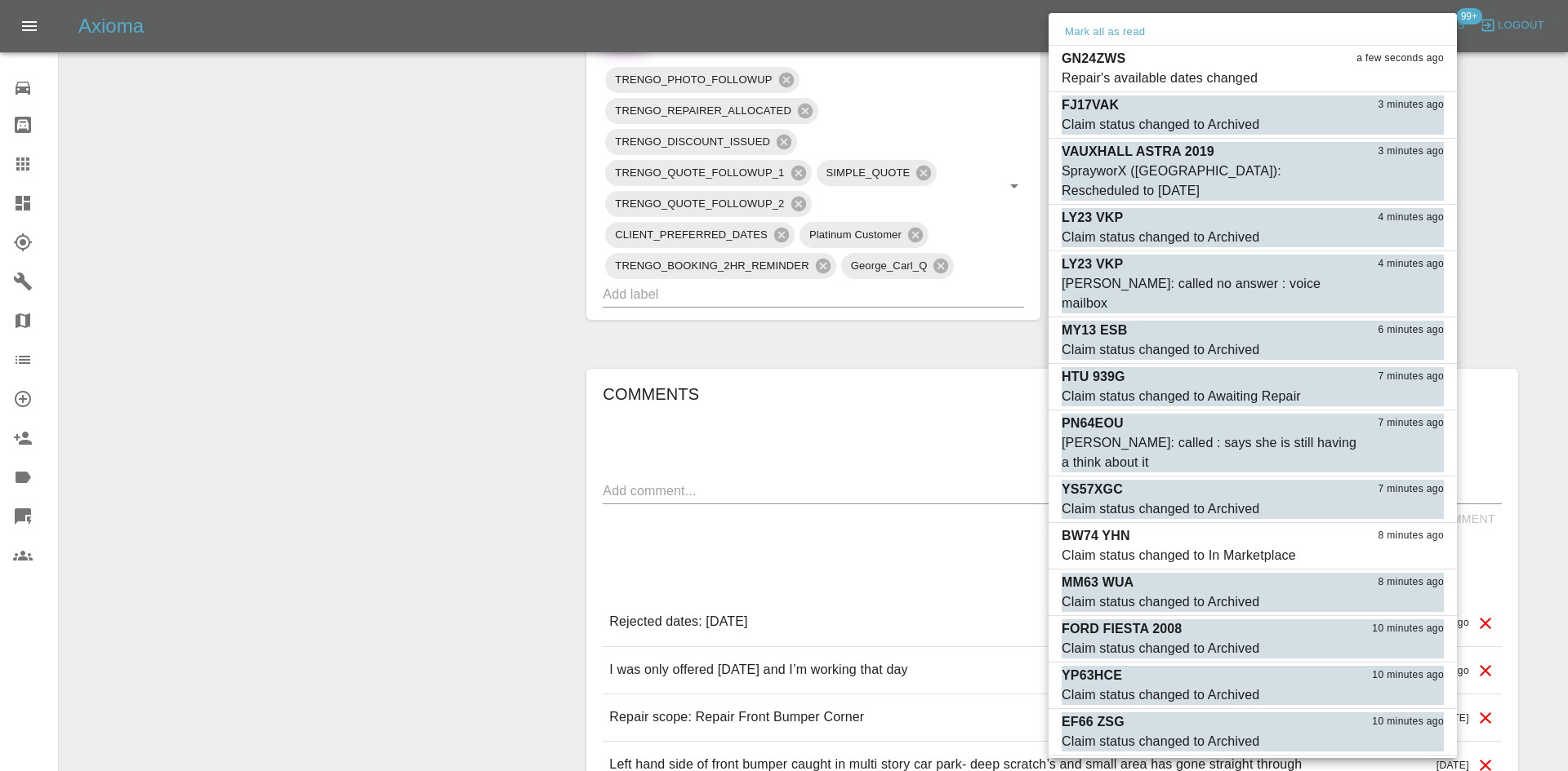
click at [1480, 152] on div at bounding box center [784, 385] width 1568 height 771
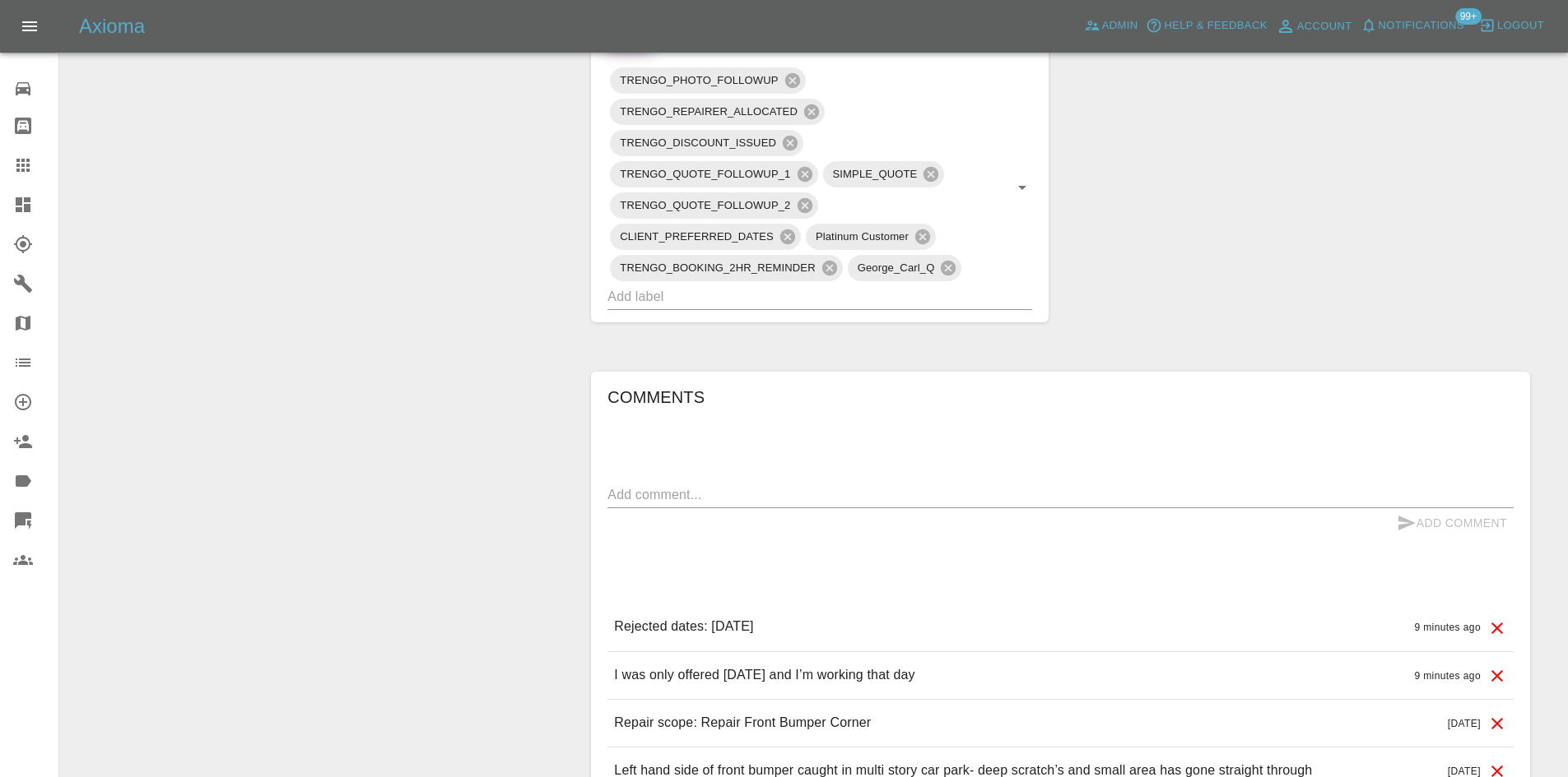
click at [1395, 15] on button "Notifications" at bounding box center [1412, 25] width 112 height 25
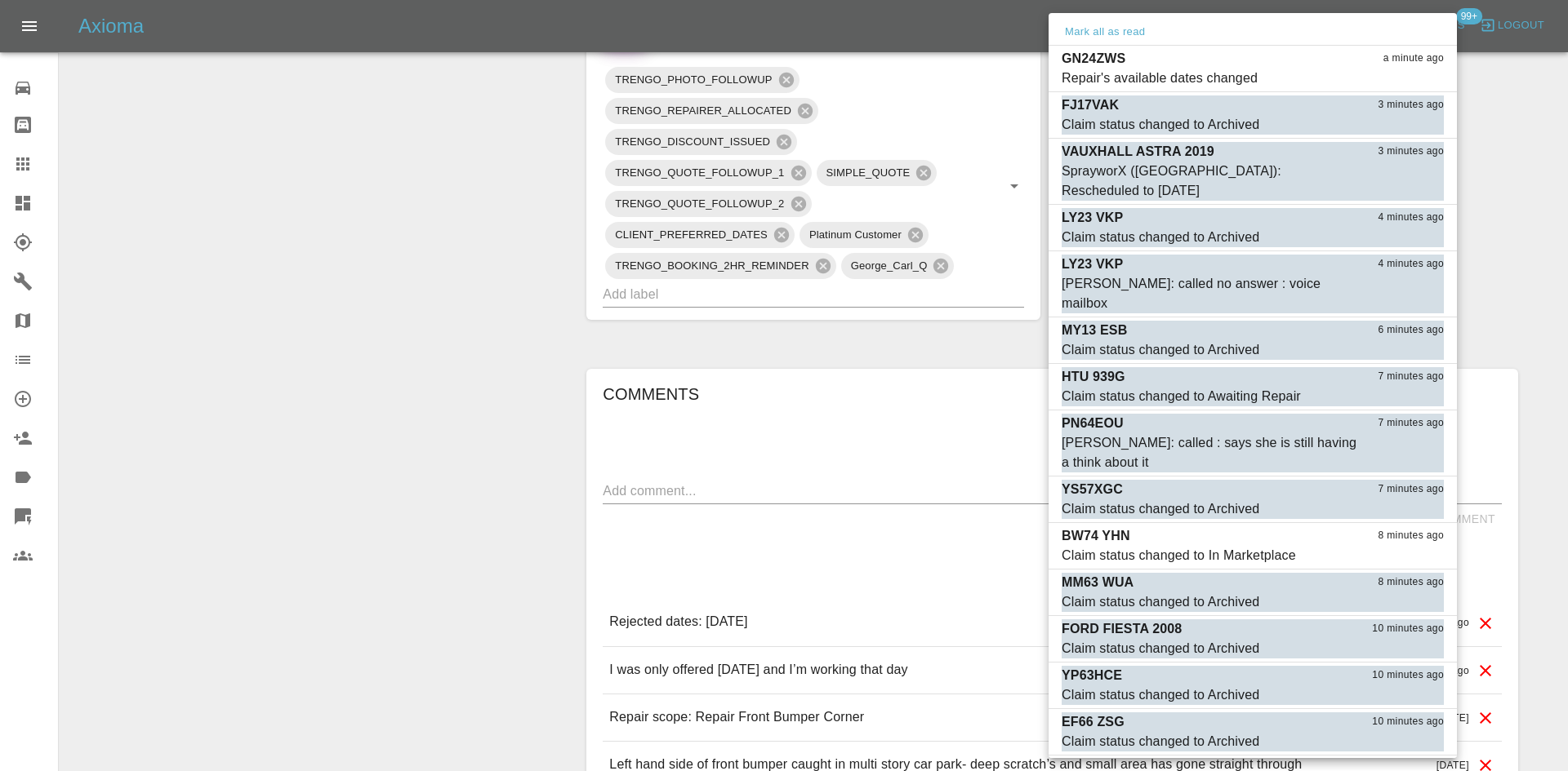
click at [1471, 133] on div at bounding box center [784, 385] width 1568 height 771
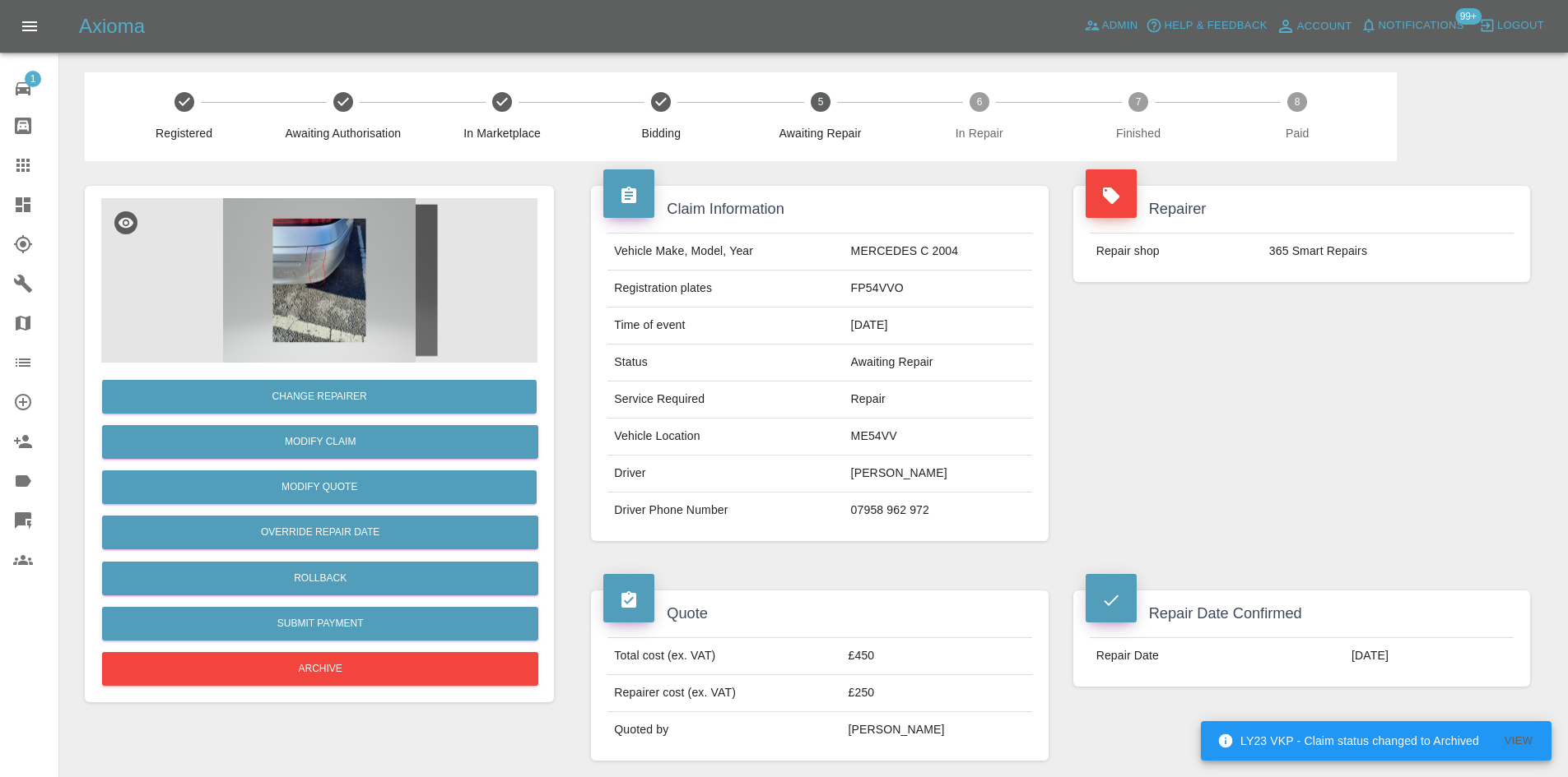
click at [1349, 697] on div "Repair Date Confirmed Repair Date [DATE]" at bounding box center [1302, 639] width 481 height 146
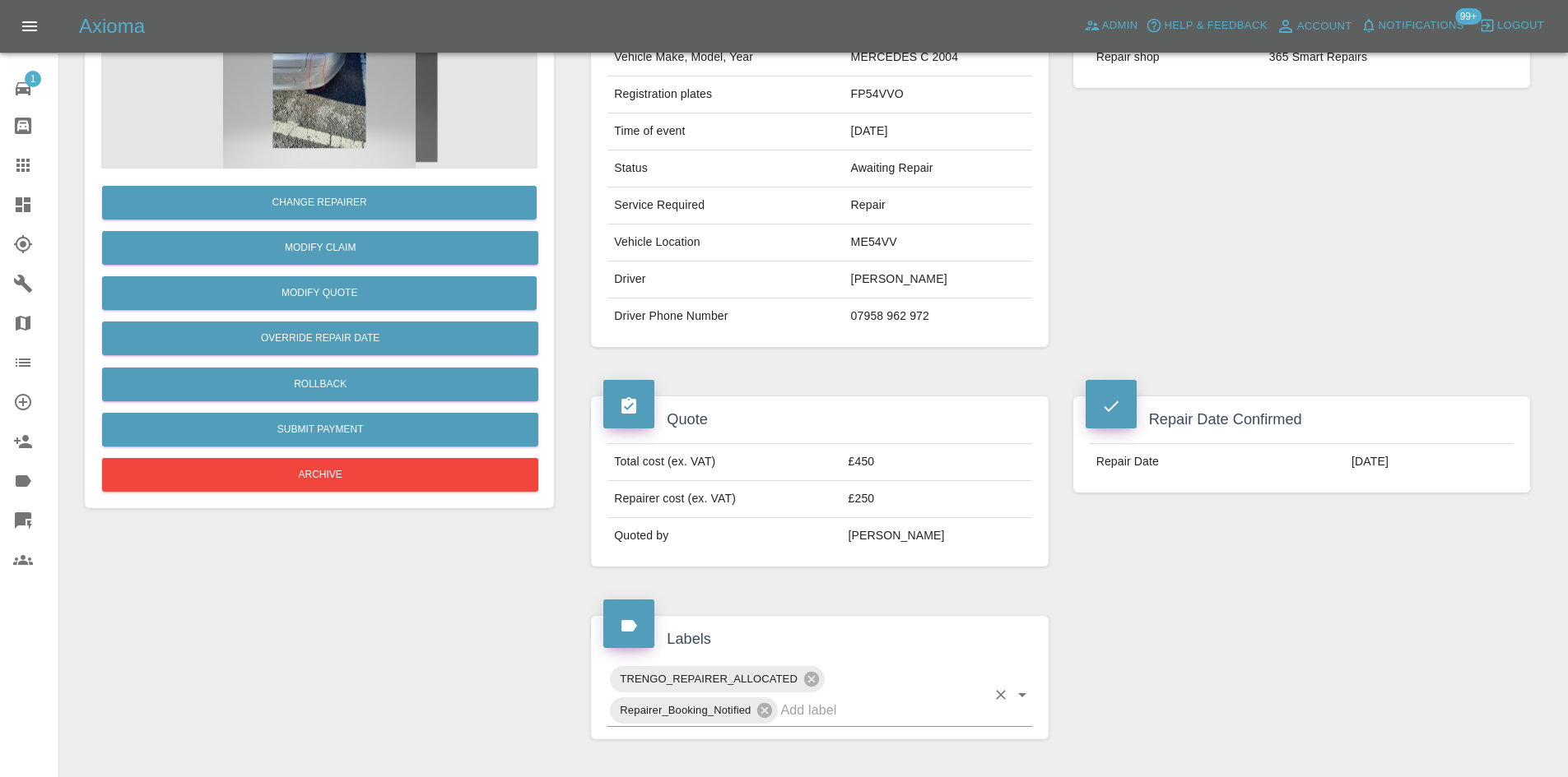
scroll to position [134, 0]
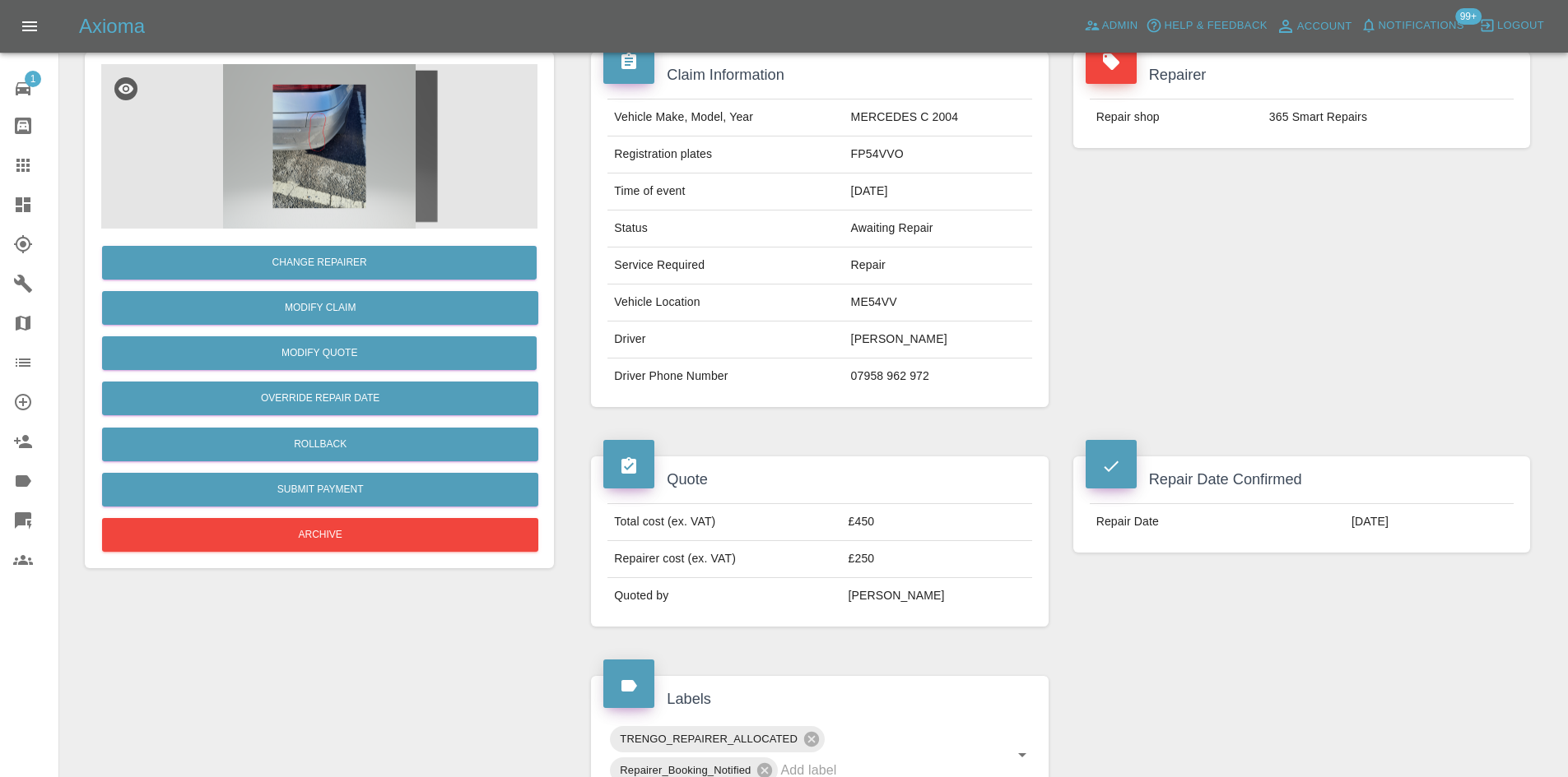
click at [0, 205] on link "Dashboard" at bounding box center [29, 205] width 59 height 40
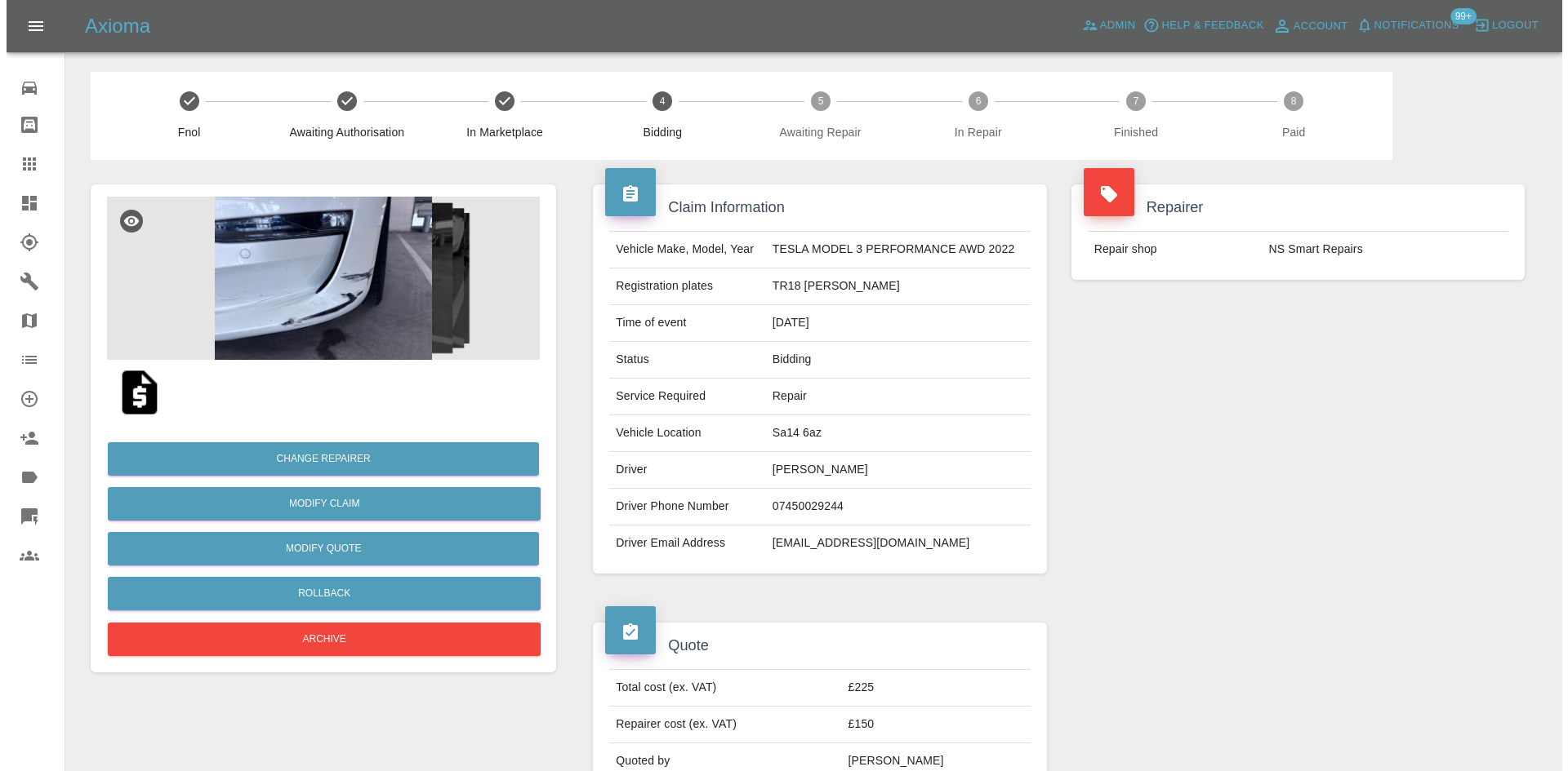
scroll to position [823, 0]
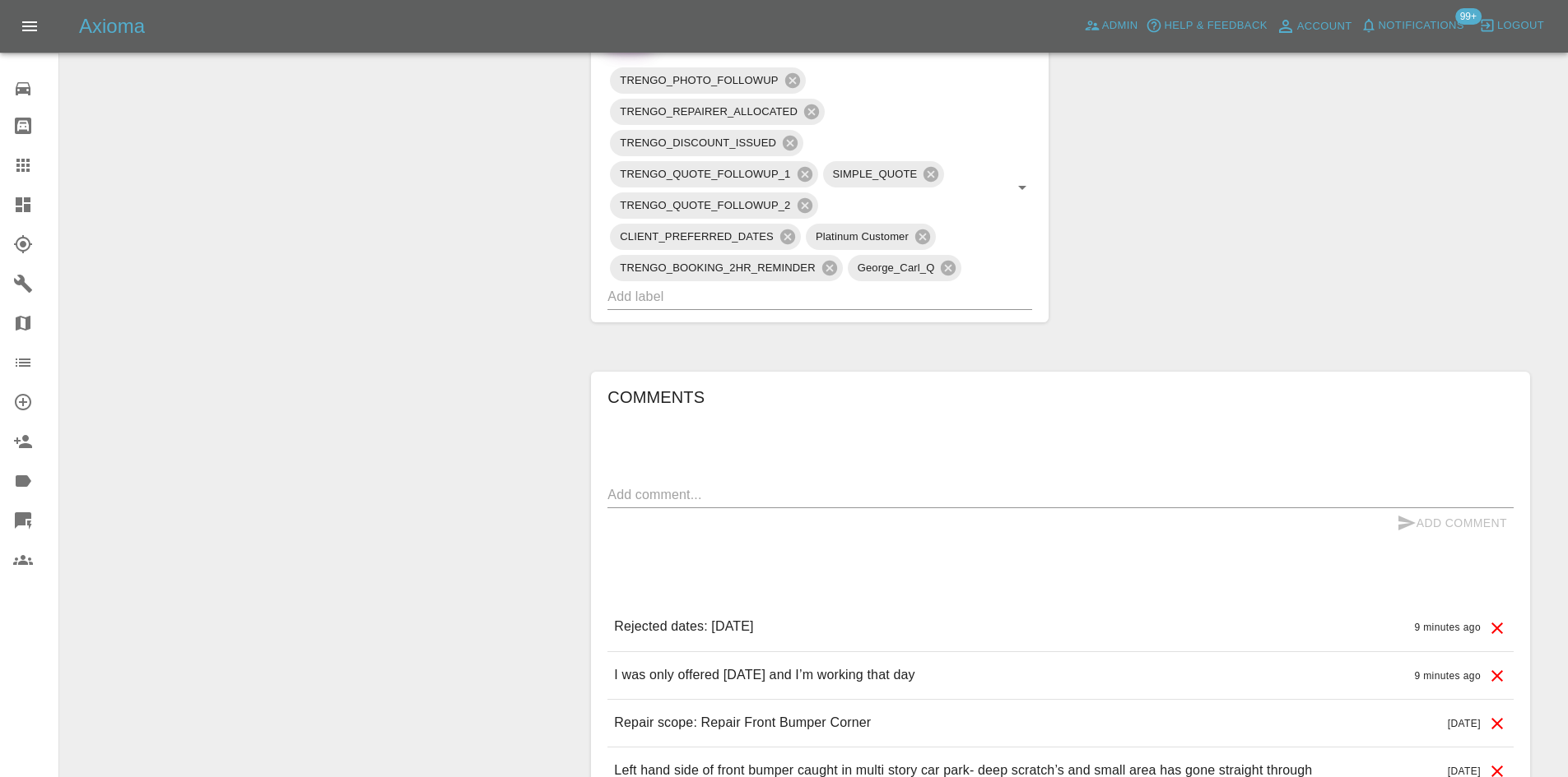
click at [1406, 46] on div "Axioma Admin Help & Feedback Account Notifications 99+ Logout" at bounding box center [784, 26] width 1568 height 53
click at [1417, 26] on span "Notifications" at bounding box center [1420, 26] width 85 height 19
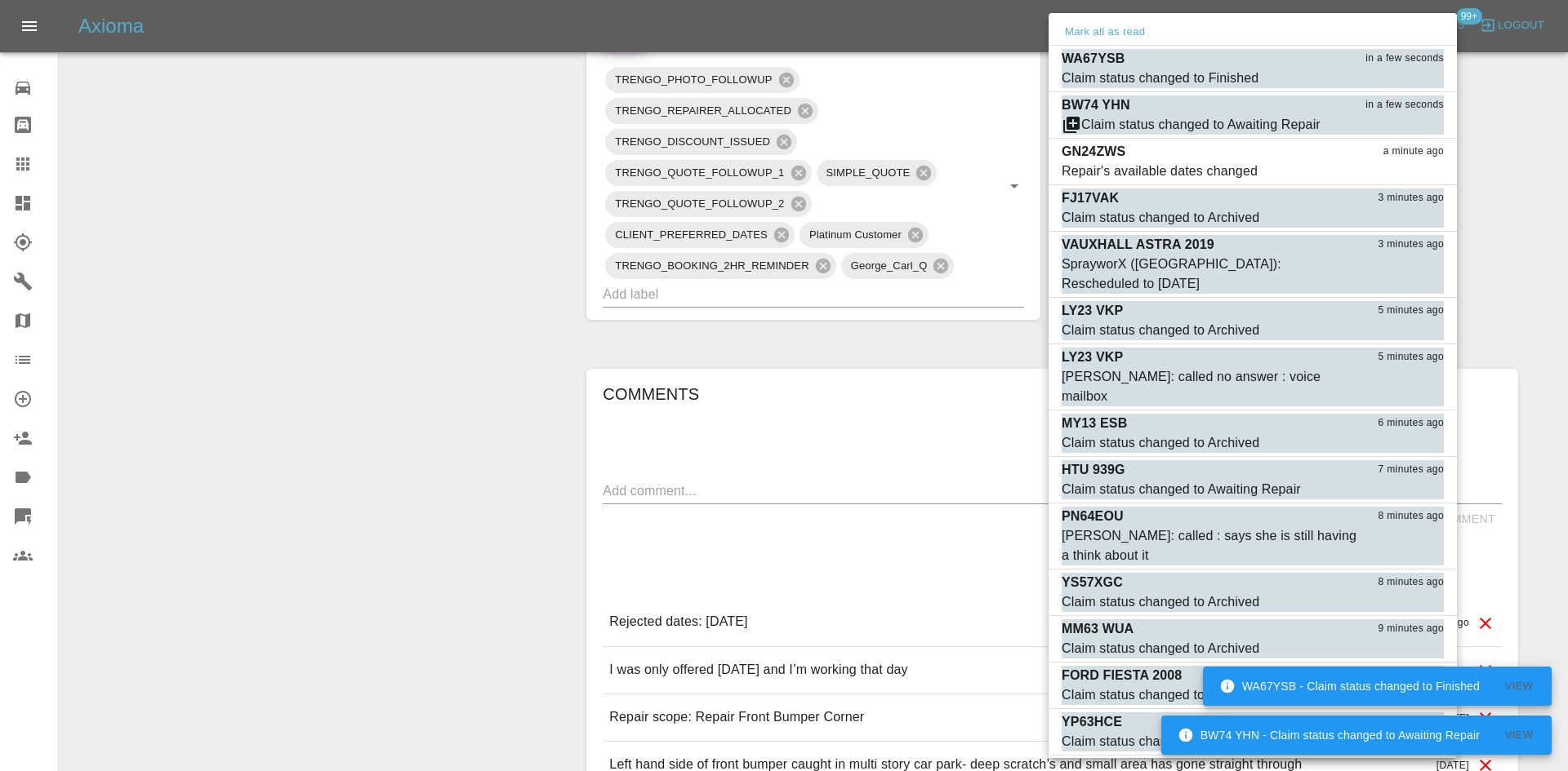
click at [1507, 118] on div at bounding box center [784, 385] width 1568 height 771
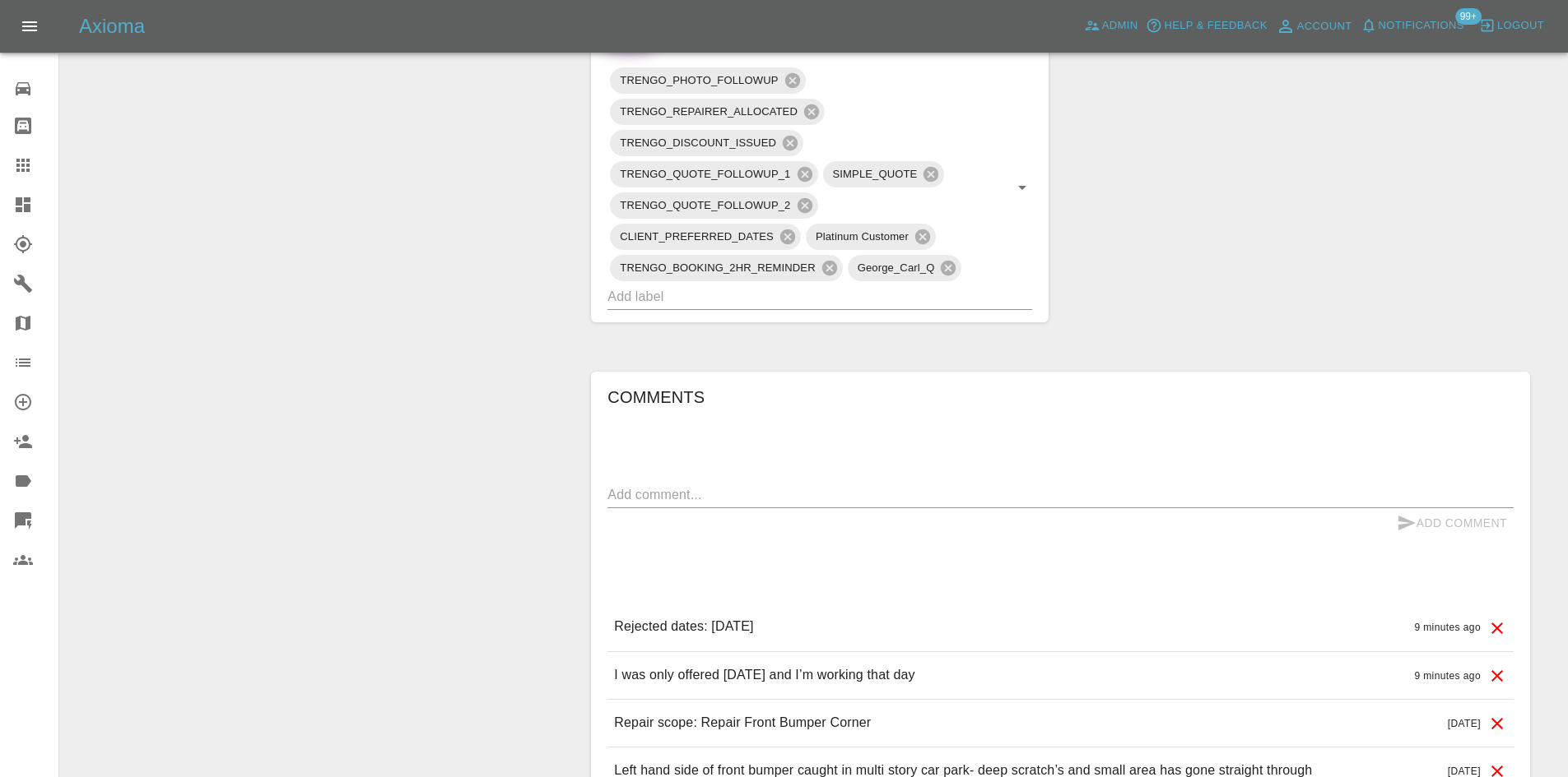
click at [1431, 25] on span "Notifications" at bounding box center [1420, 26] width 85 height 19
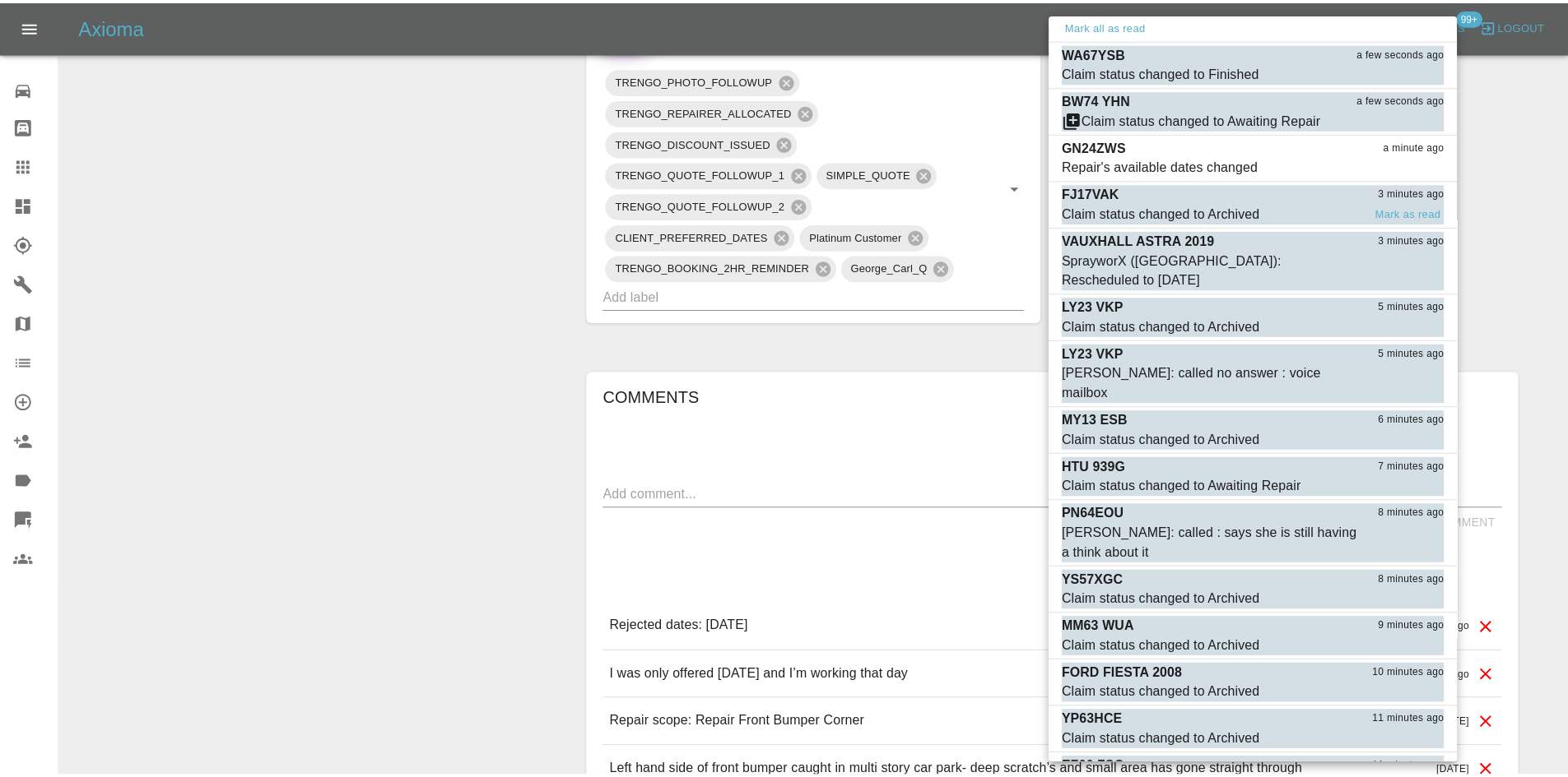
scroll to position [0, 0]
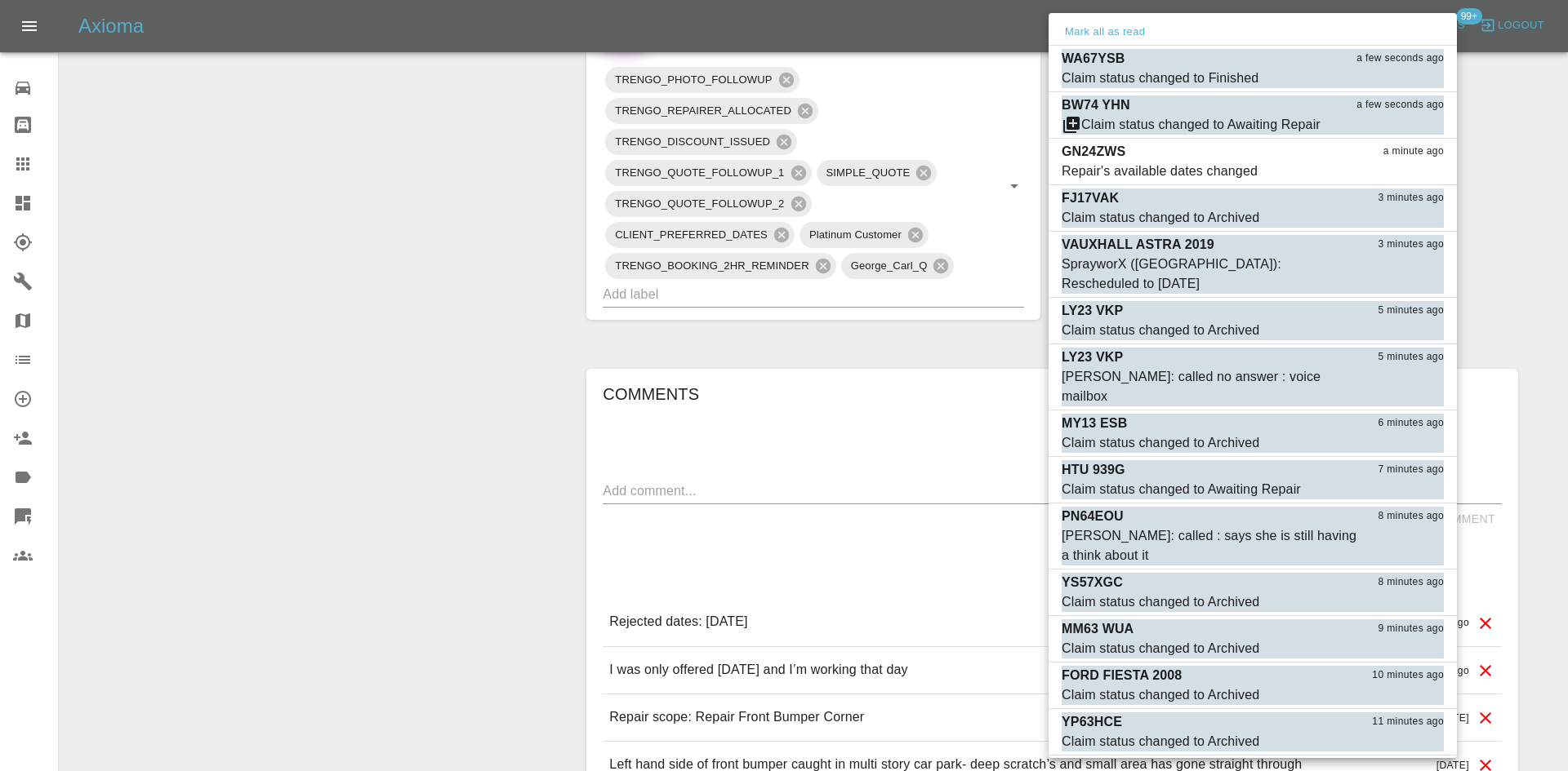
click at [1498, 191] on div at bounding box center [784, 385] width 1568 height 771
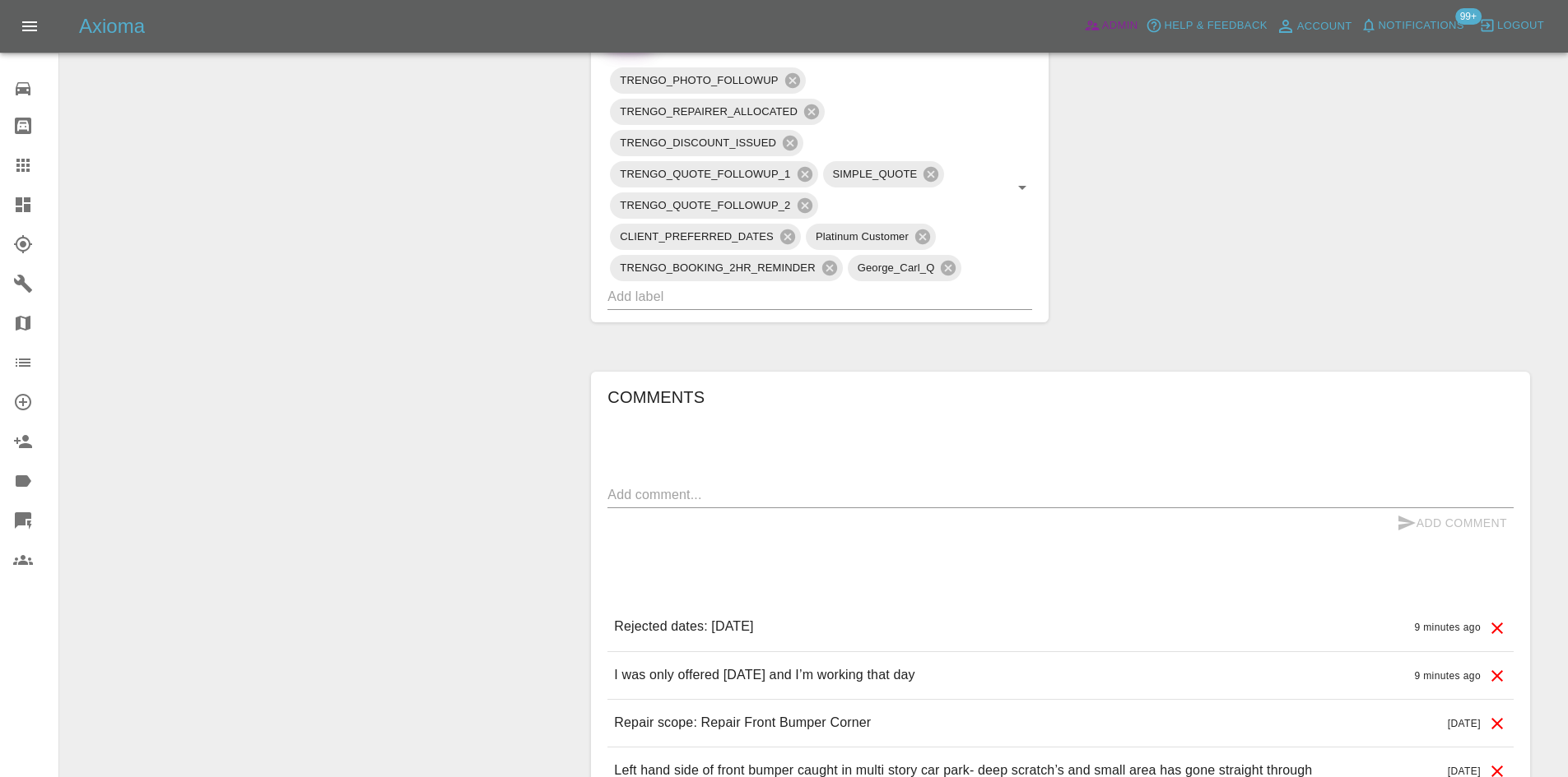
click at [1135, 26] on span "Admin" at bounding box center [1119, 26] width 36 height 19
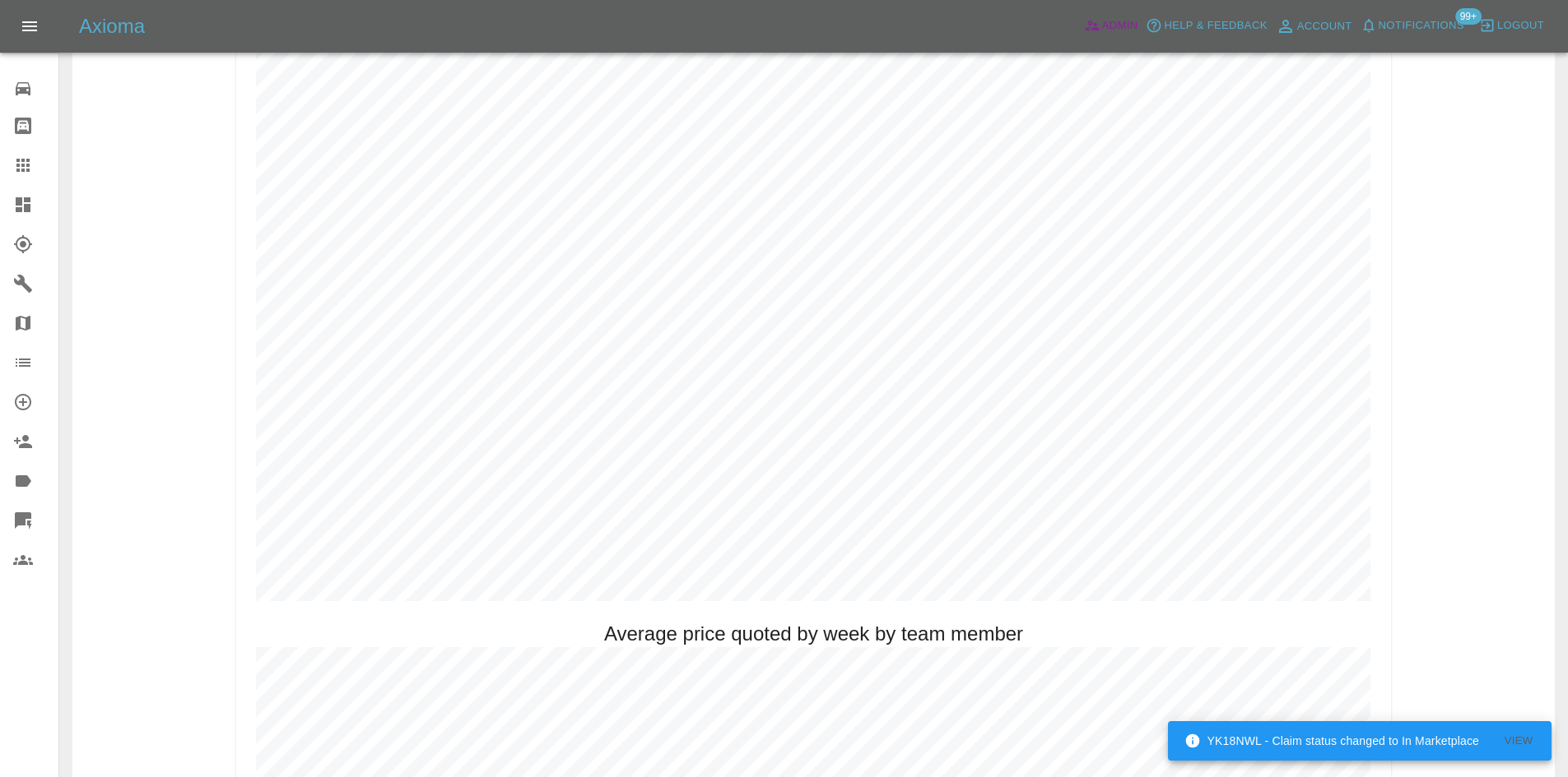
click at [1091, 17] on link "Admin" at bounding box center [1110, 25] width 62 height 25
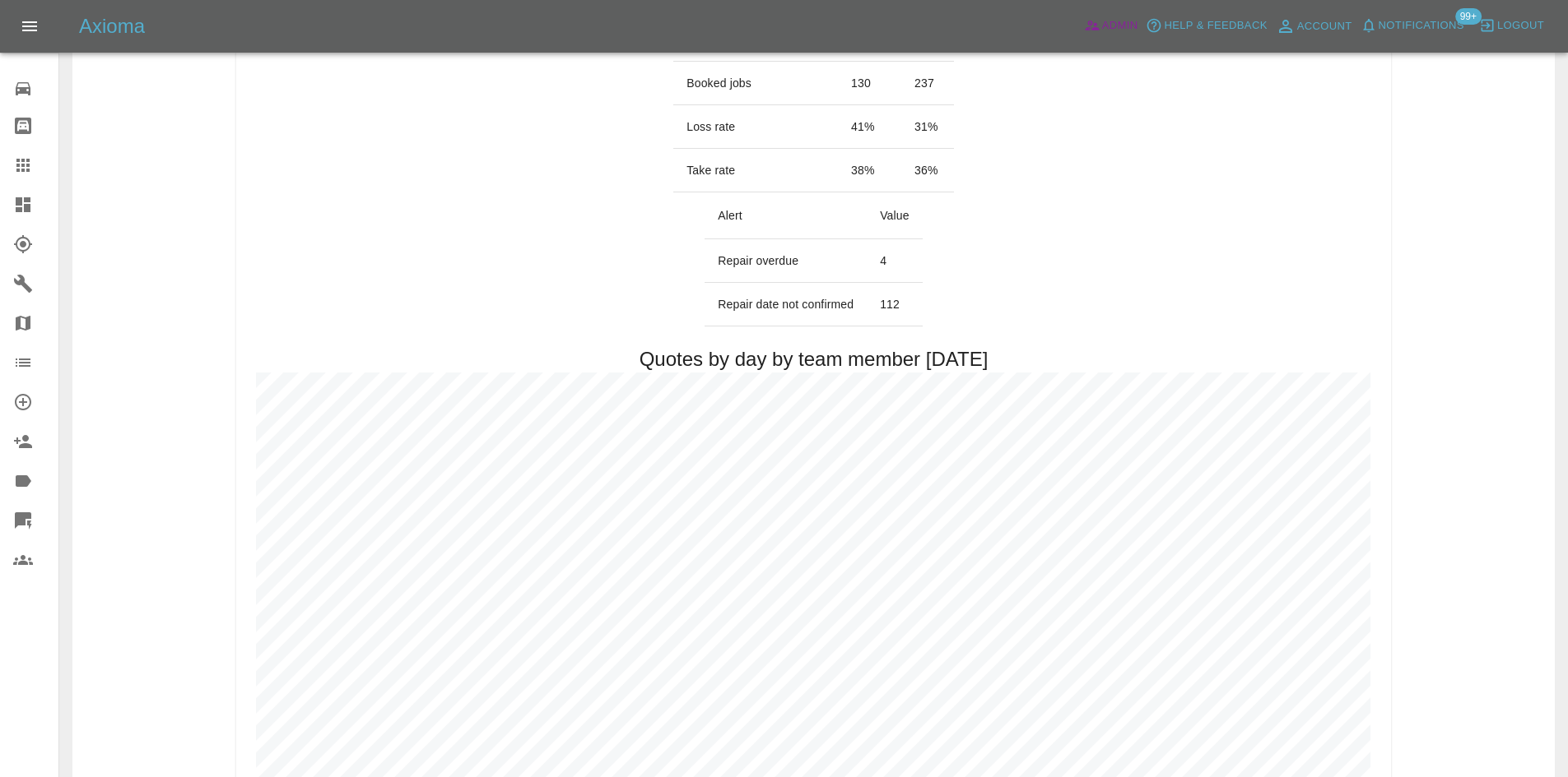
scroll to position [688, 0]
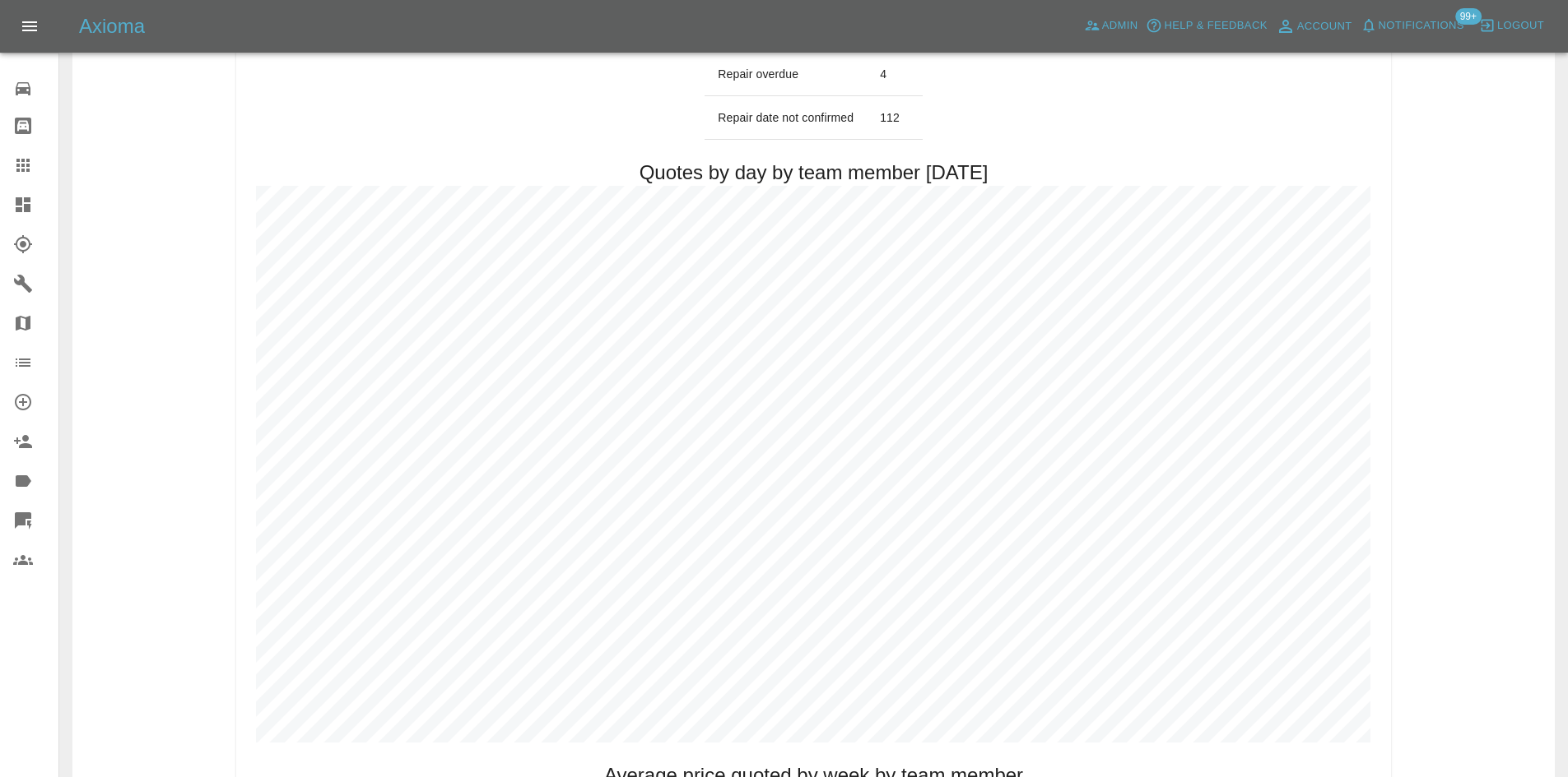
click at [17, 211] on icon at bounding box center [23, 205] width 15 height 15
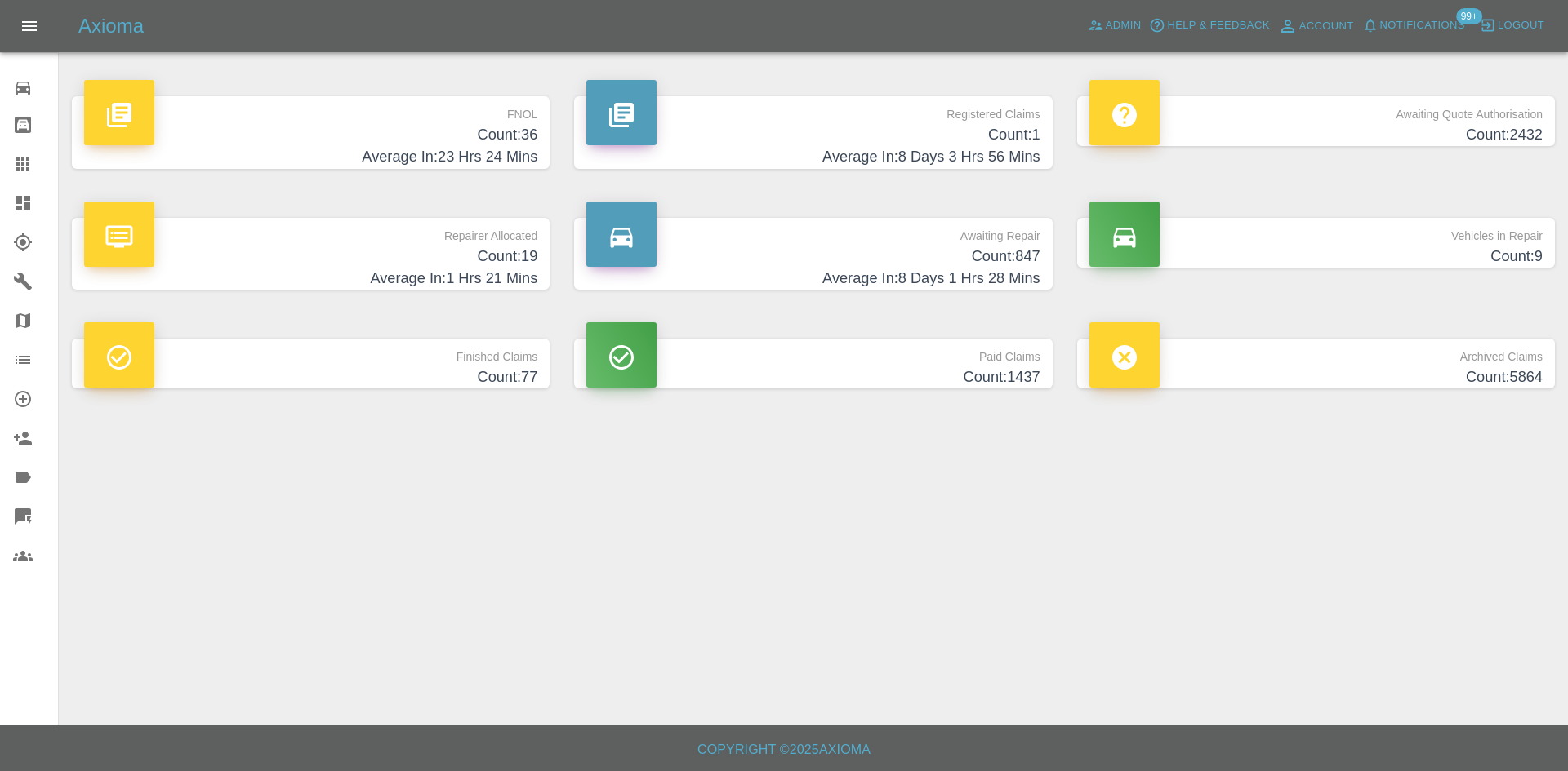
click at [412, 239] on p "Repairer Allocated" at bounding box center [310, 232] width 453 height 28
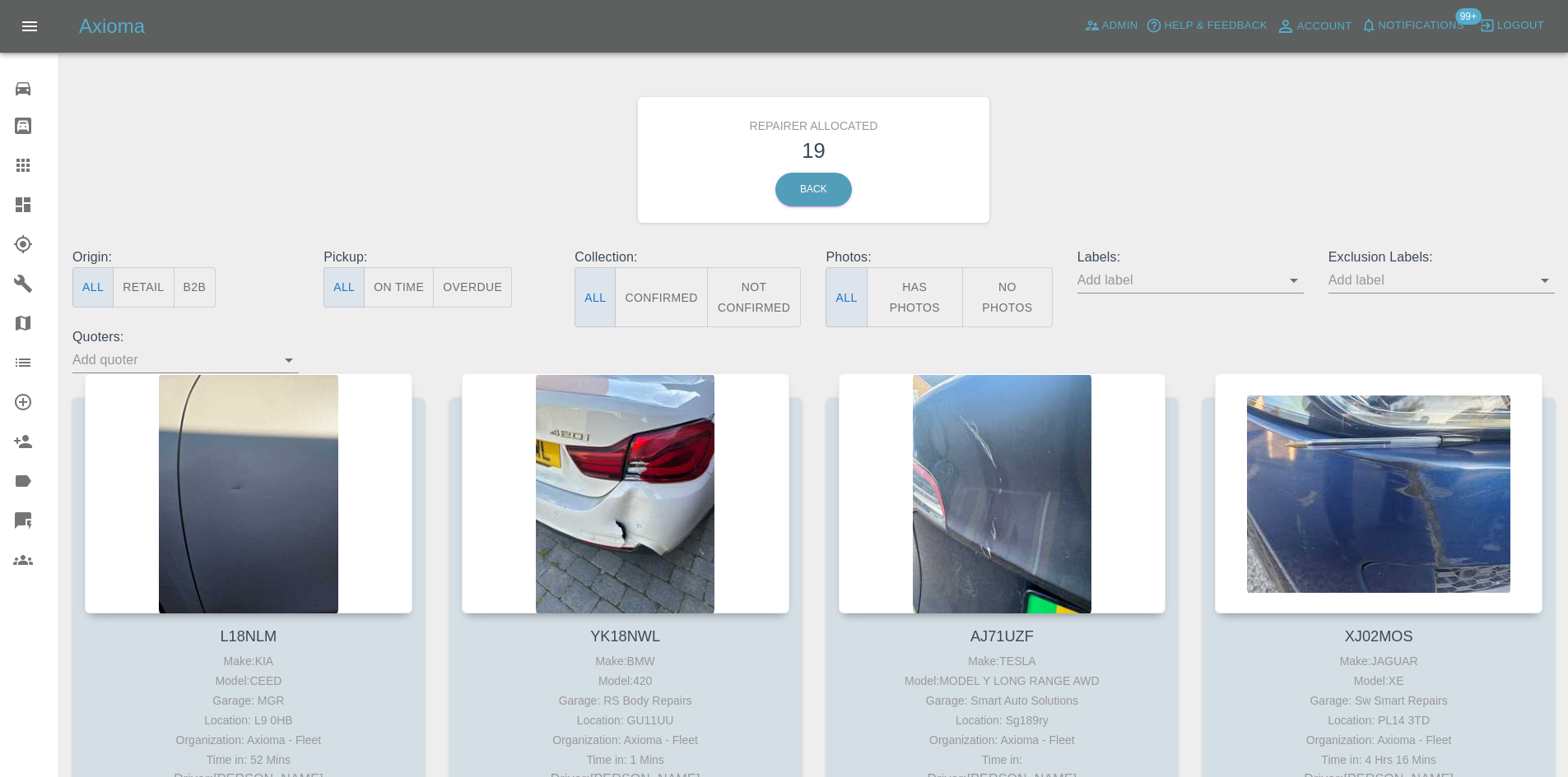
click at [206, 278] on button "B2B" at bounding box center [195, 287] width 43 height 40
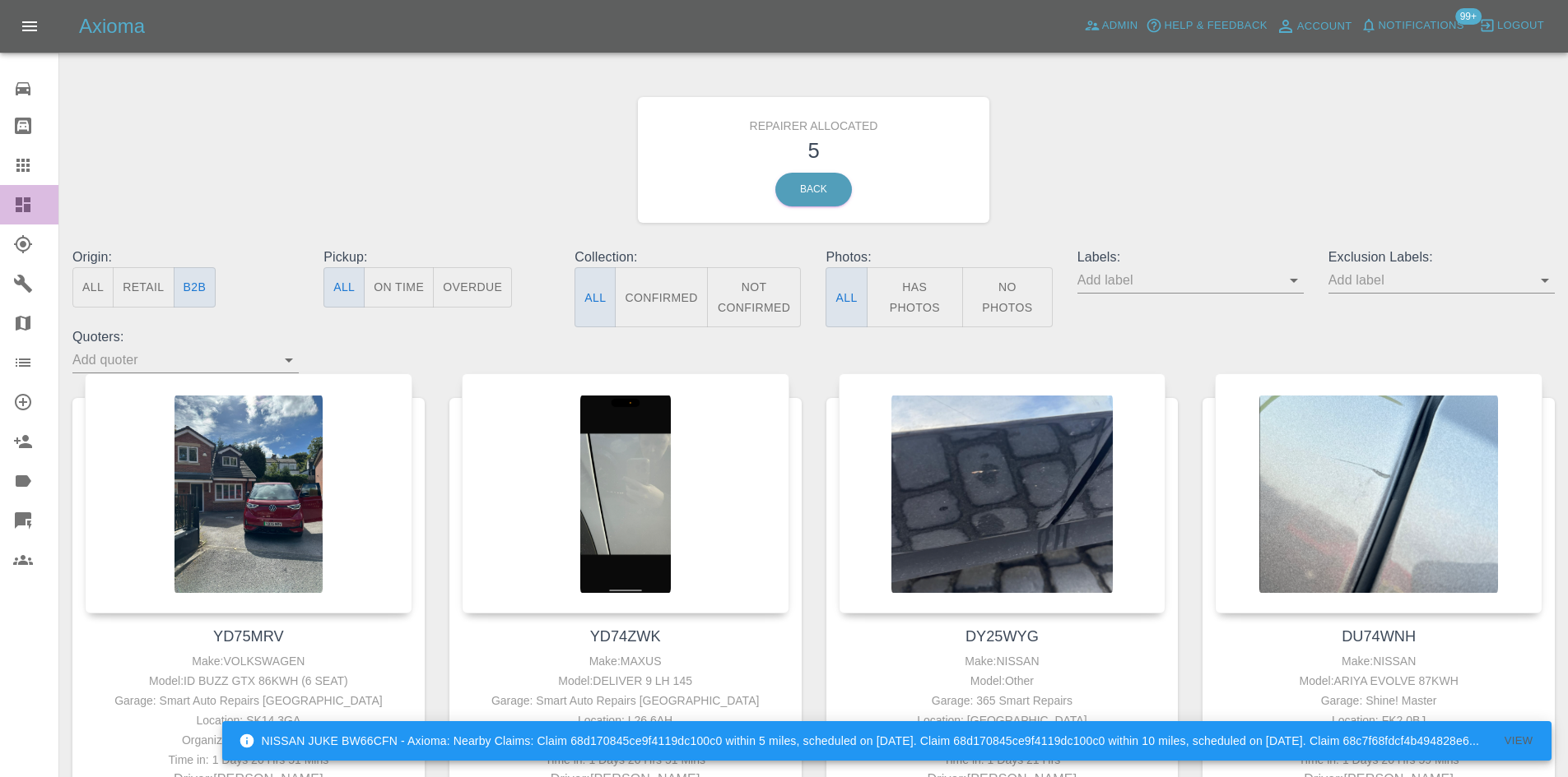
click at [31, 204] on icon at bounding box center [23, 205] width 15 height 15
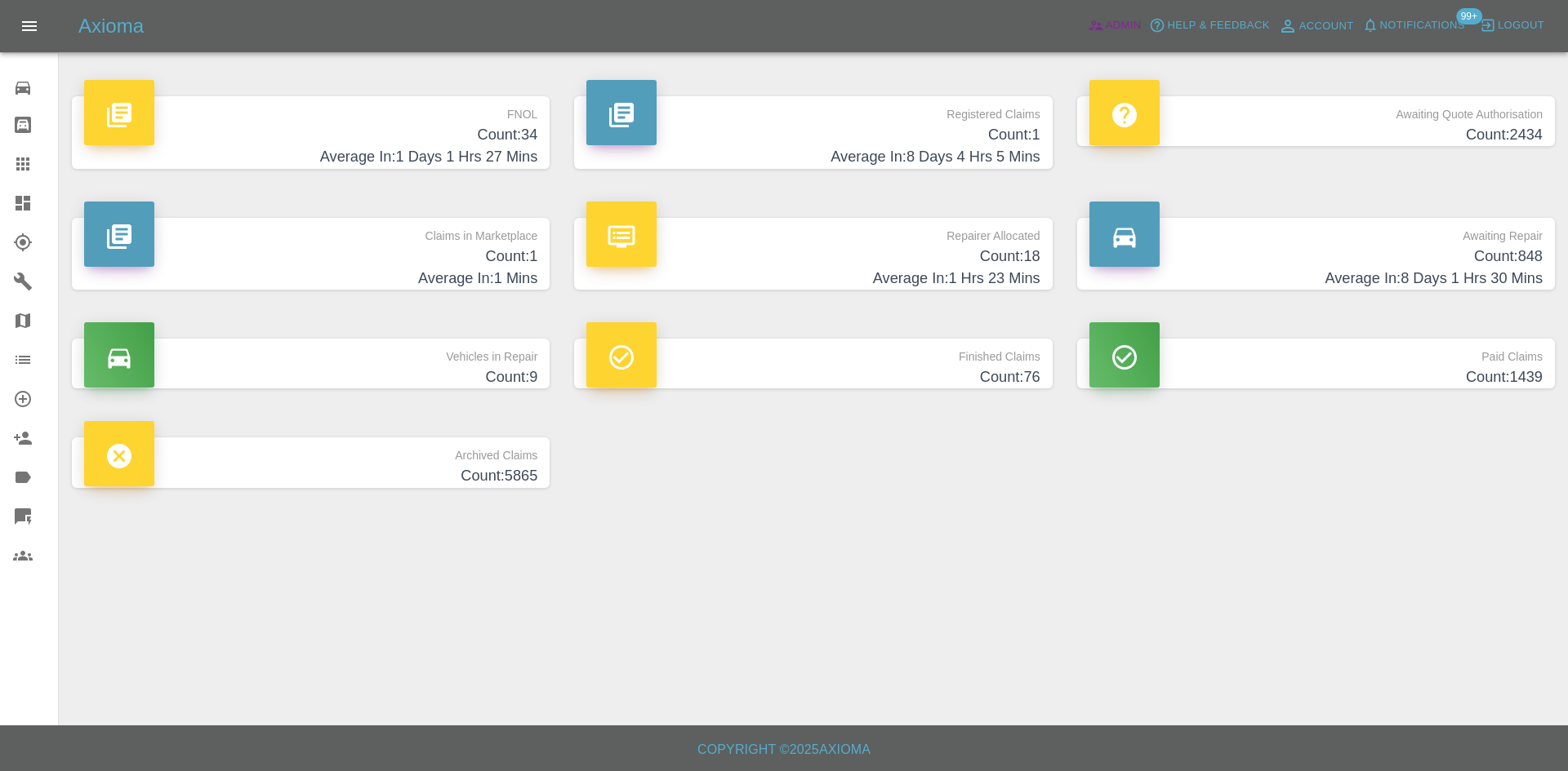
click at [1117, 18] on span "Admin" at bounding box center [1123, 26] width 36 height 19
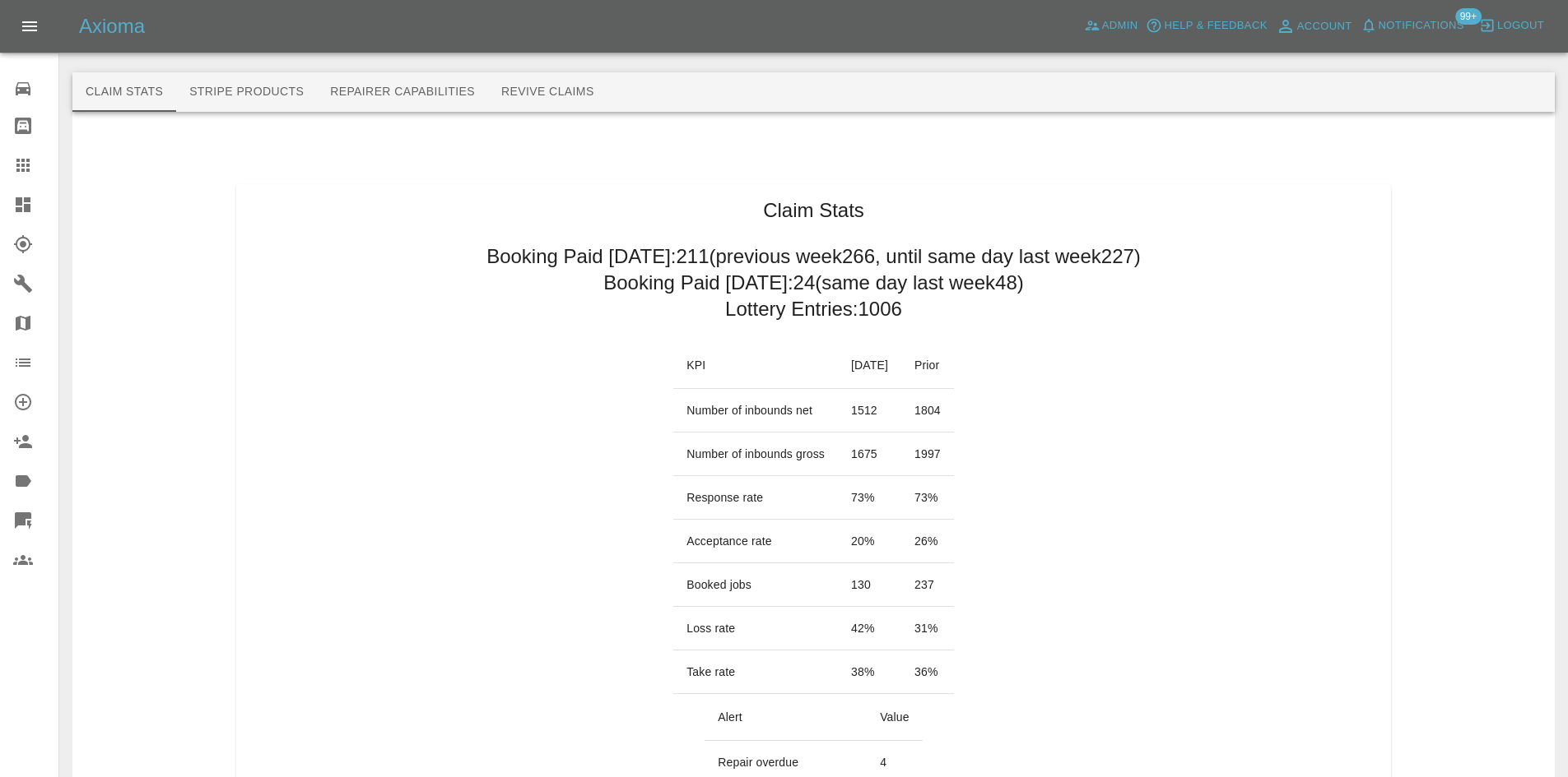
click at [719, 245] on h2 "Booking Paid since Saturday: 211 (previous week 266 , until same day last week …" at bounding box center [813, 256] width 654 height 26
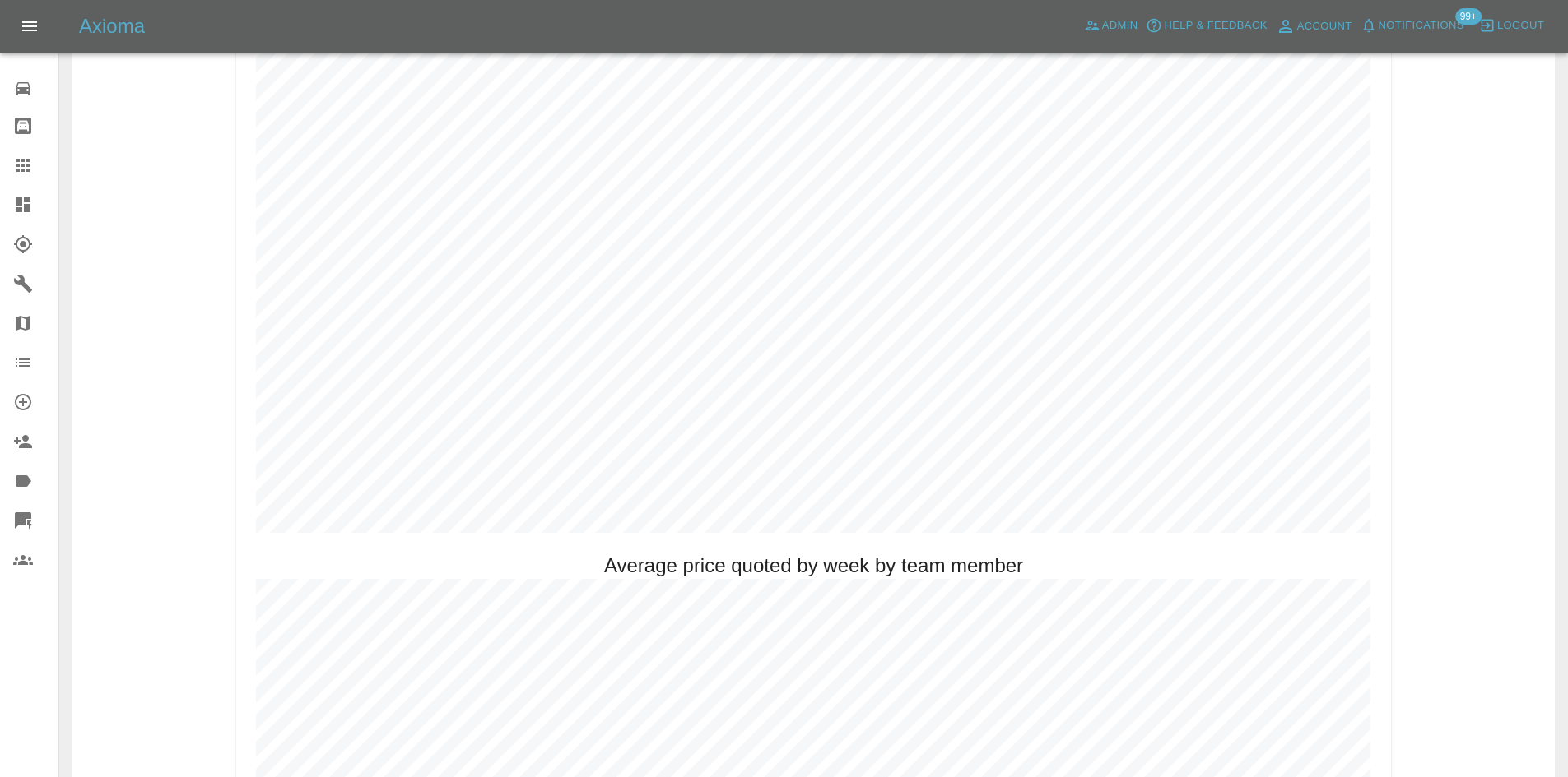
scroll to position [904, 0]
click at [0, 202] on link "Dashboard" at bounding box center [29, 205] width 59 height 40
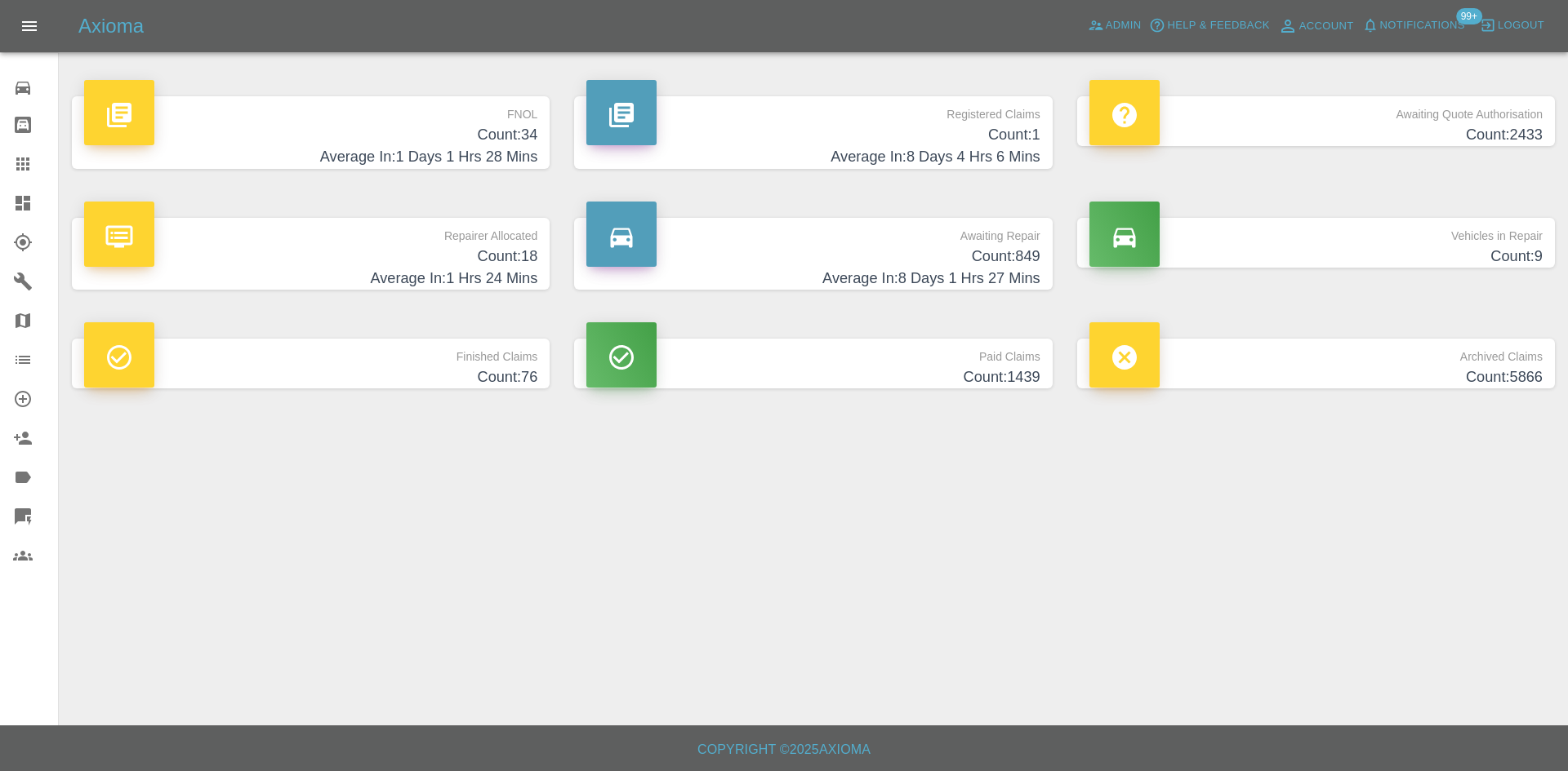
click at [981, 247] on h4 "Count: 849" at bounding box center [813, 256] width 453 height 22
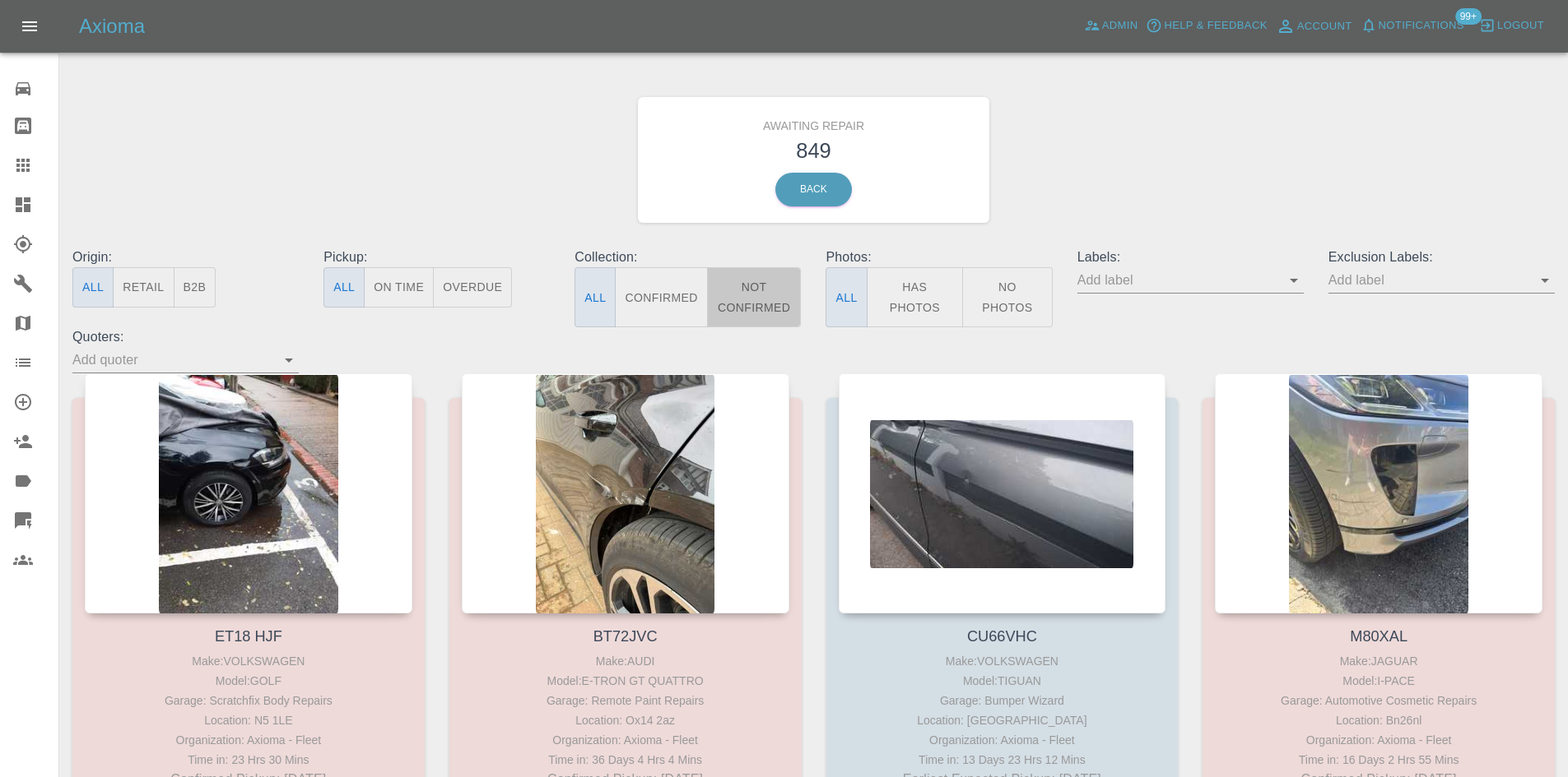
click at [786, 308] on button "Not Confirmed" at bounding box center [755, 297] width 95 height 60
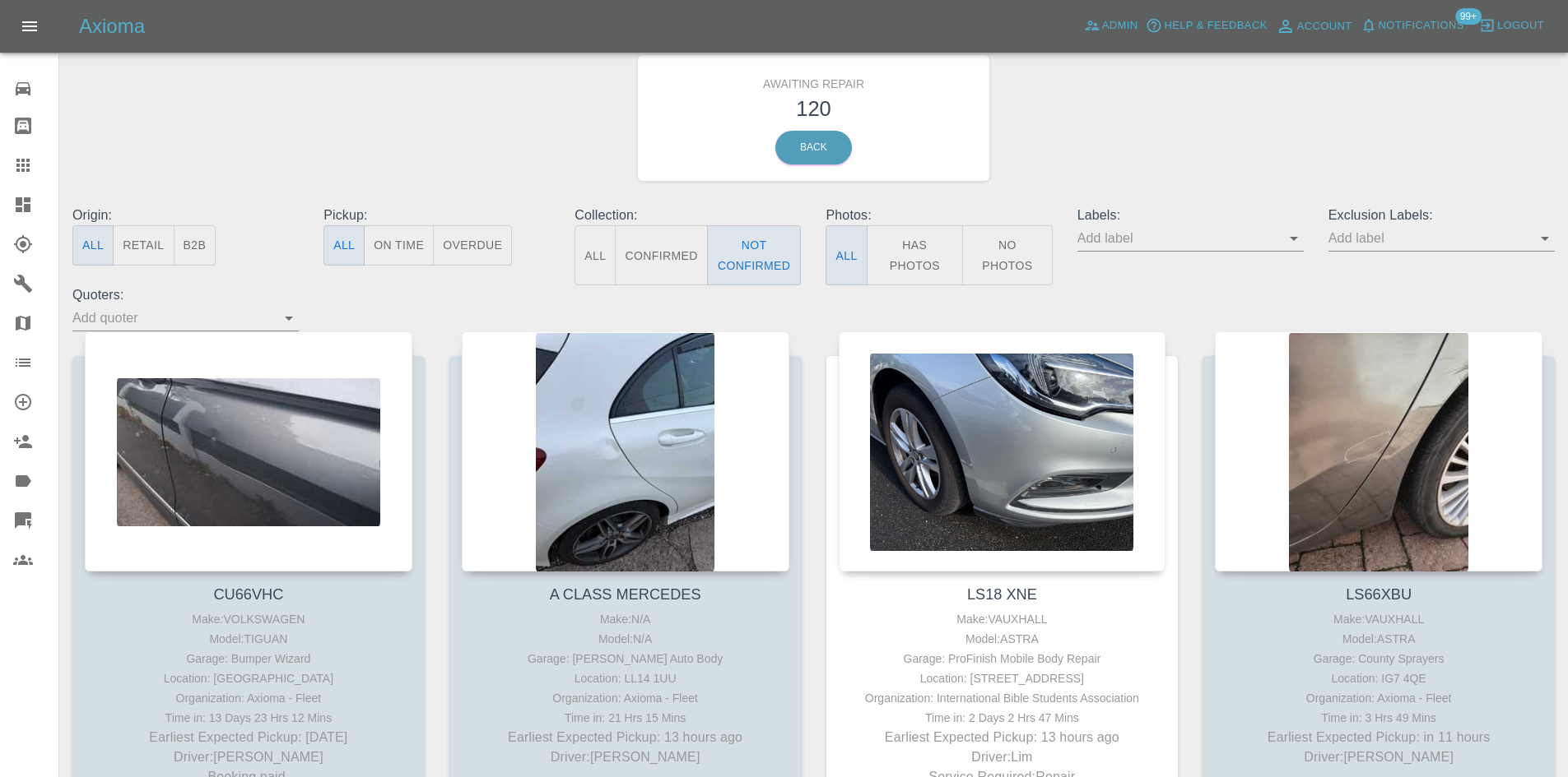
scroll to position [40, 0]
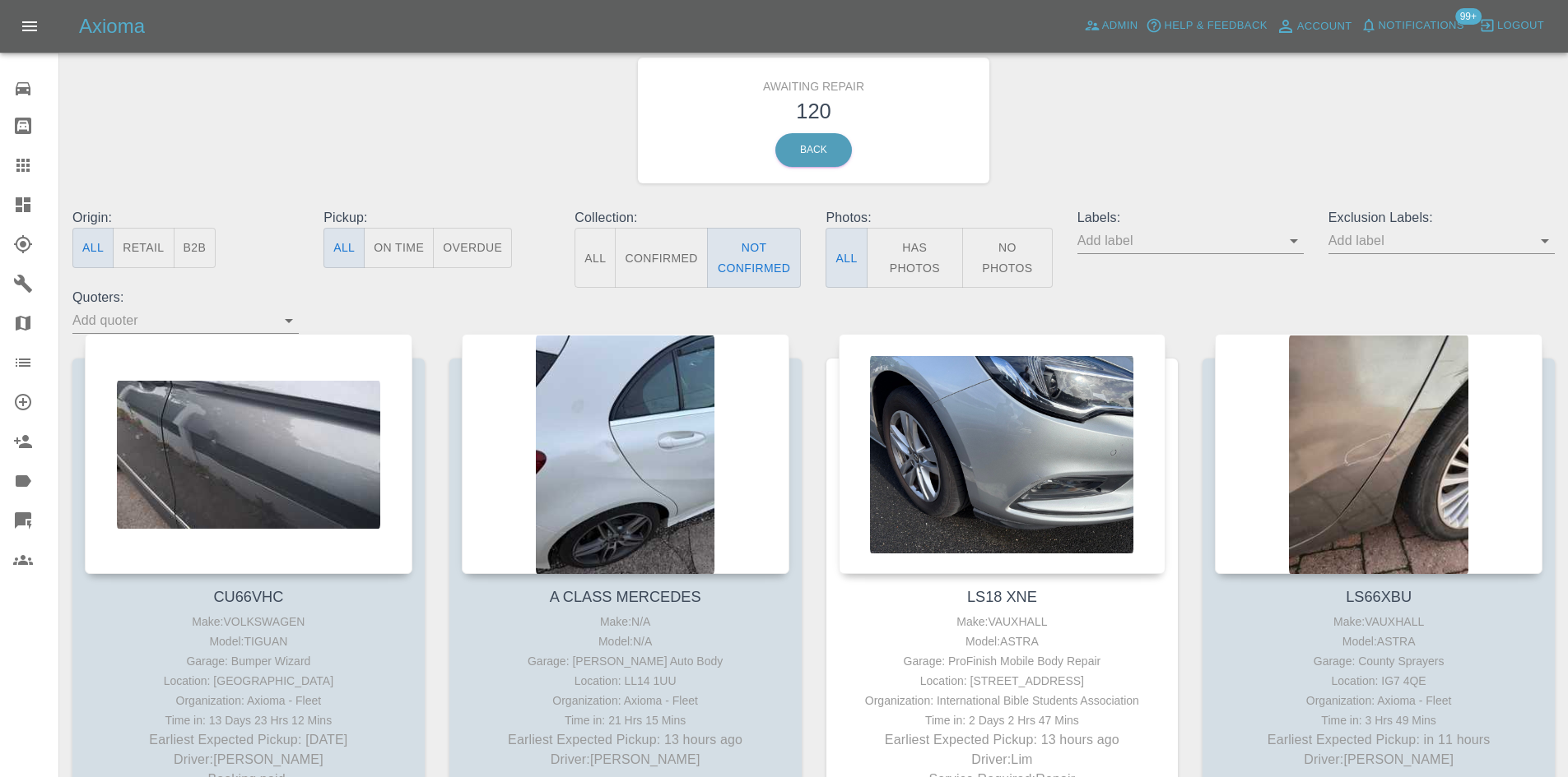
click at [213, 251] on button "B2B" at bounding box center [195, 248] width 43 height 40
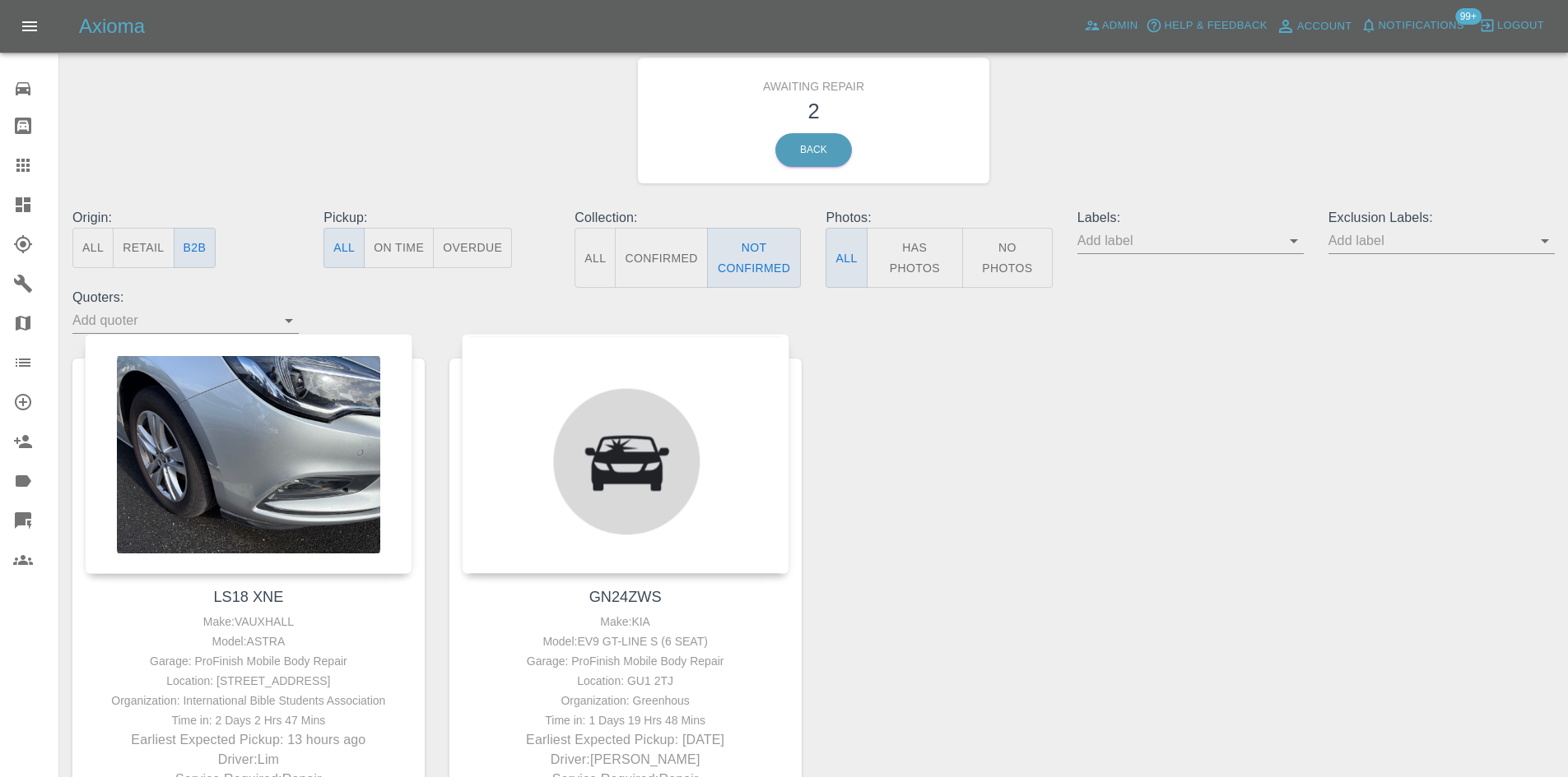
click at [79, 250] on button "All" at bounding box center [92, 248] width 41 height 40
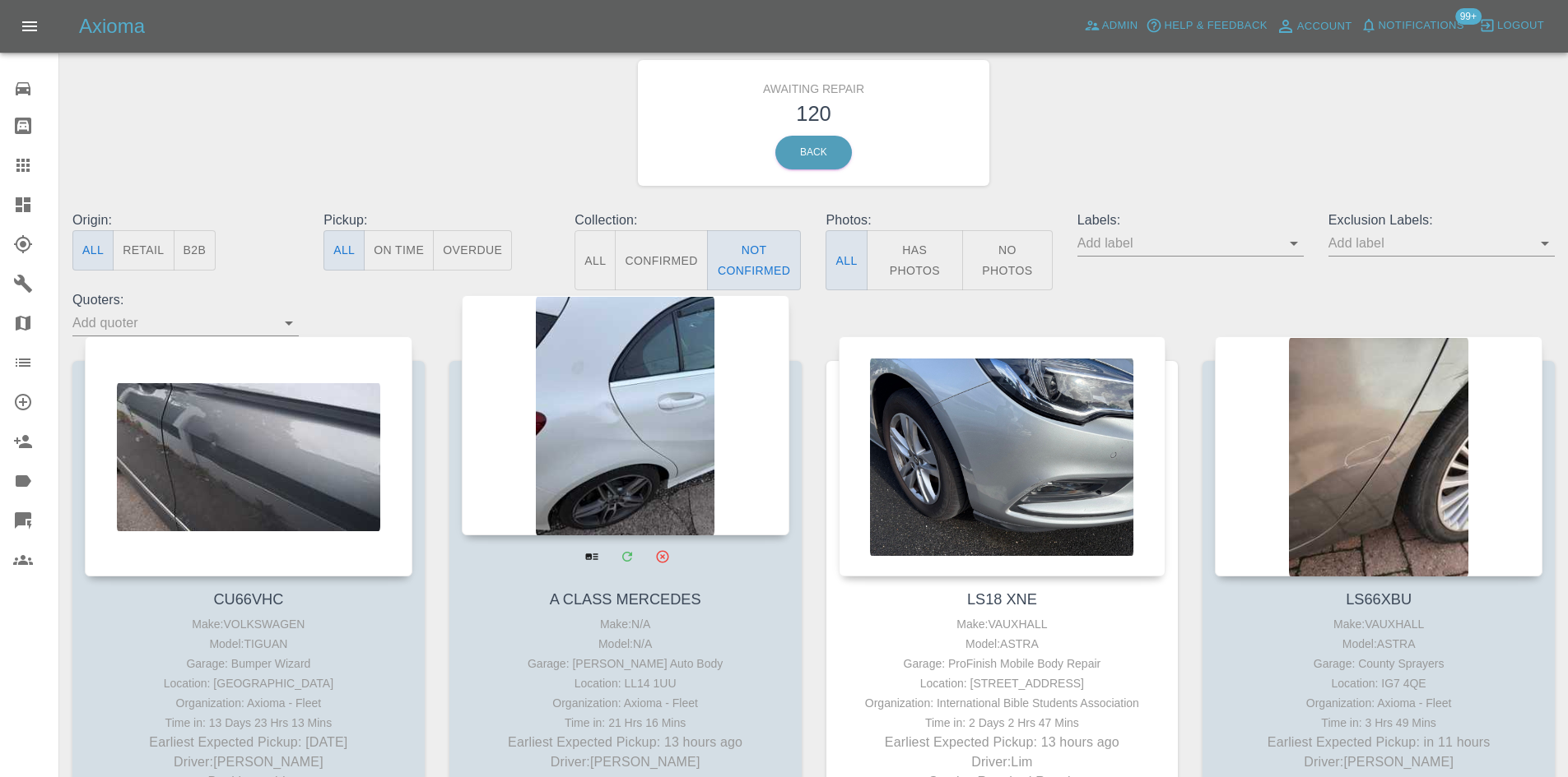
scroll to position [35, 0]
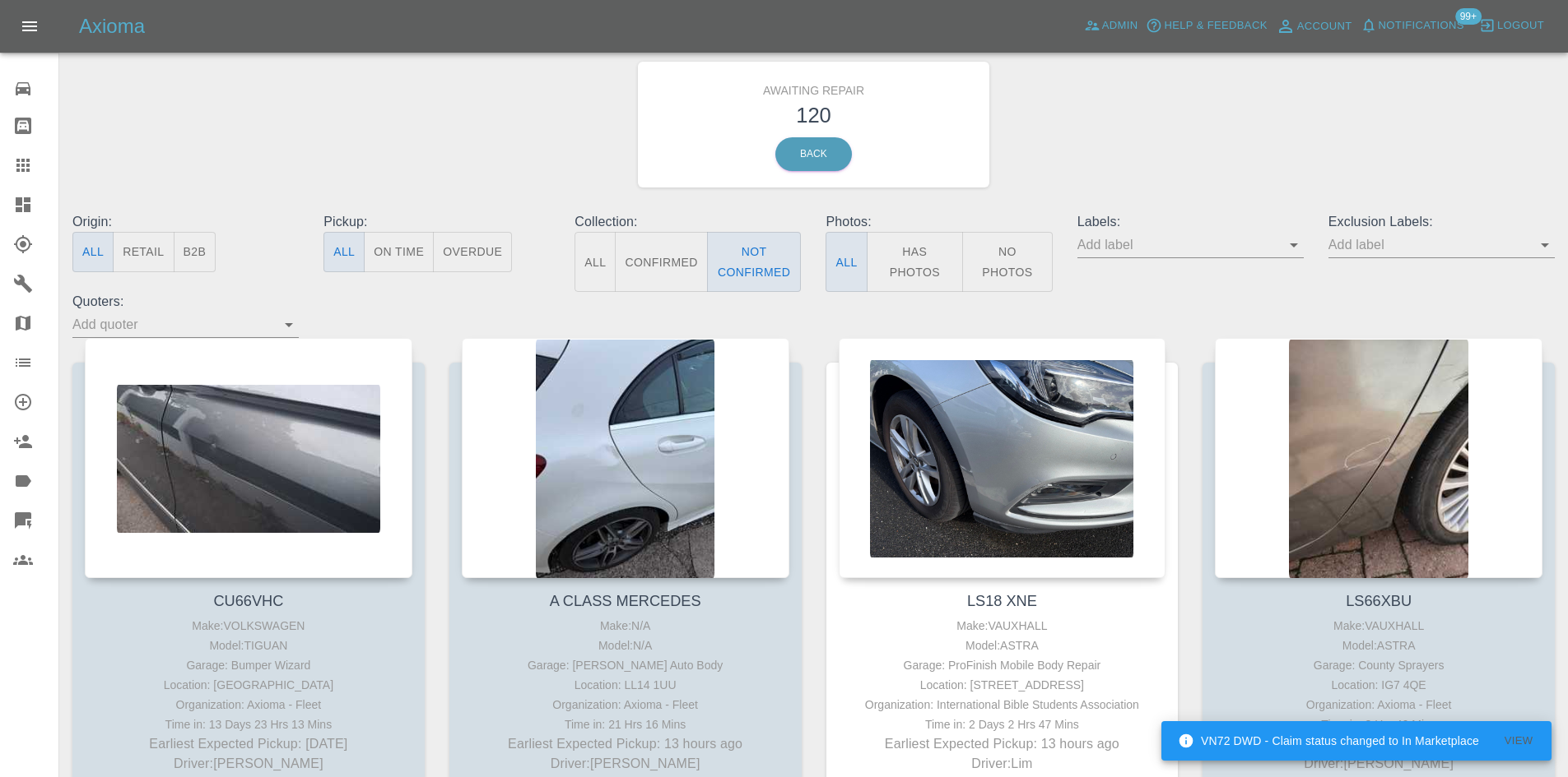
click at [10, 201] on link "Dashboard" at bounding box center [29, 205] width 59 height 40
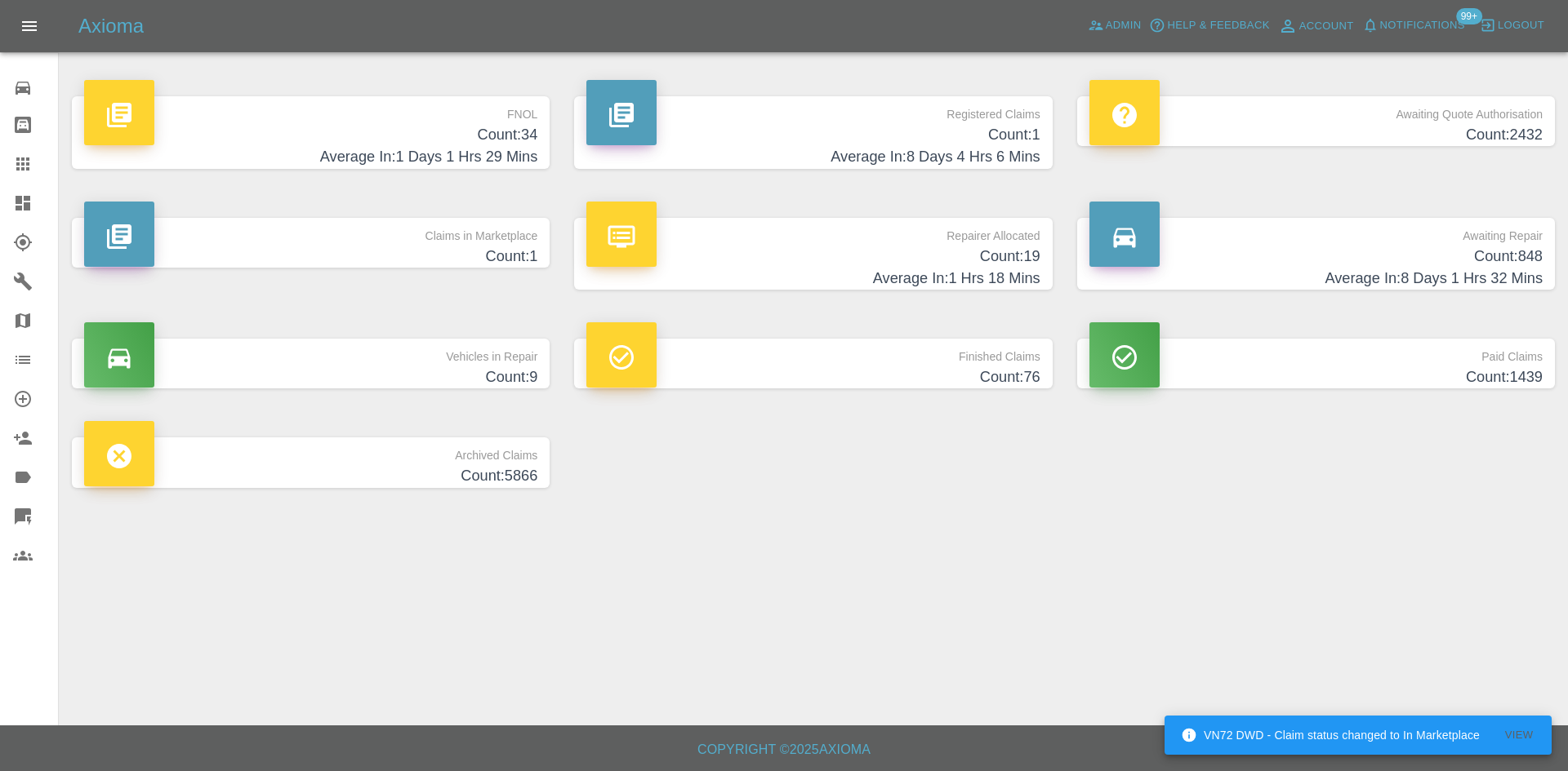
click at [850, 254] on h4 "Count: 19" at bounding box center [813, 256] width 453 height 22
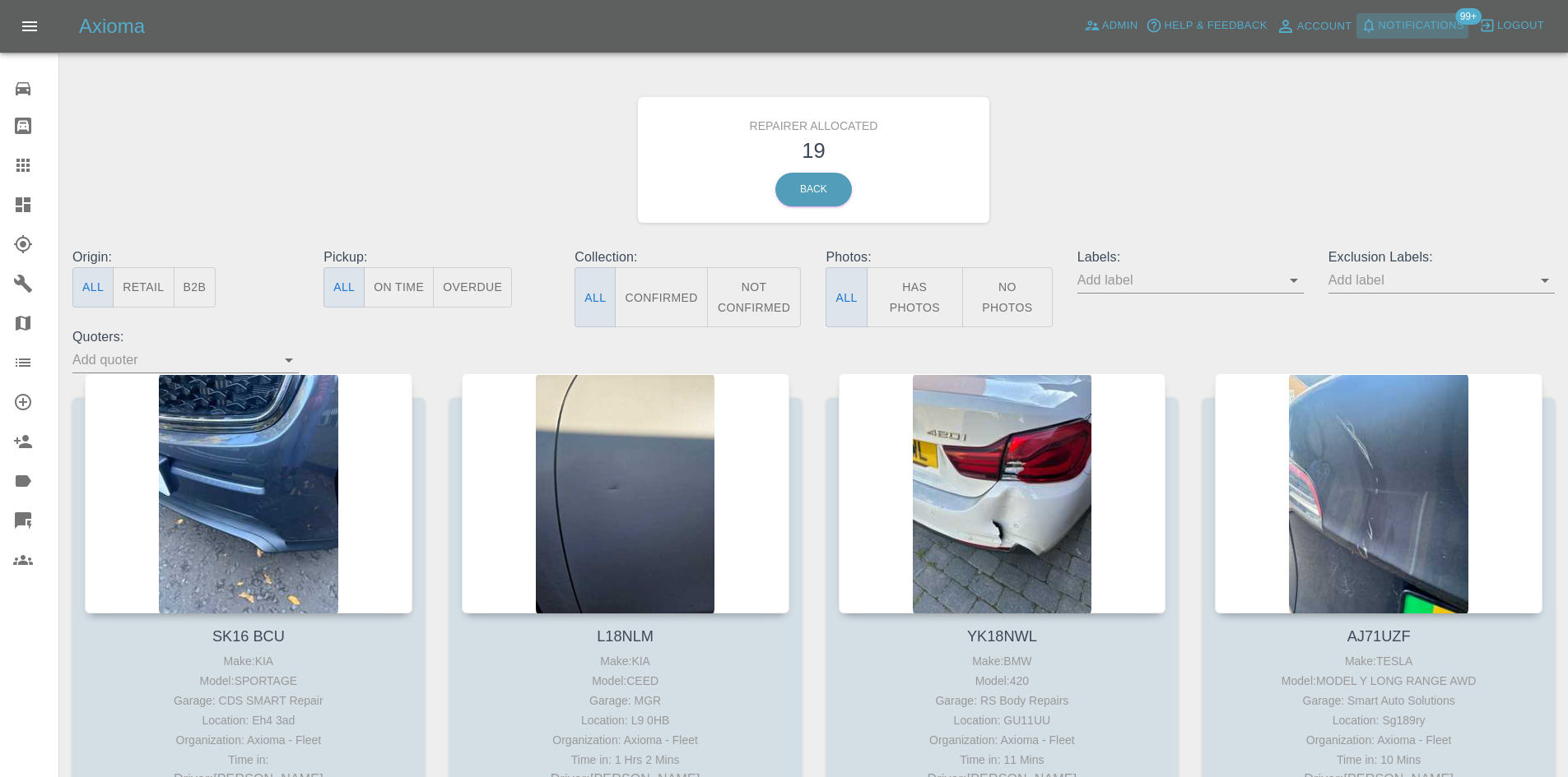
click at [1392, 23] on span "Notifications" at bounding box center [1420, 26] width 85 height 19
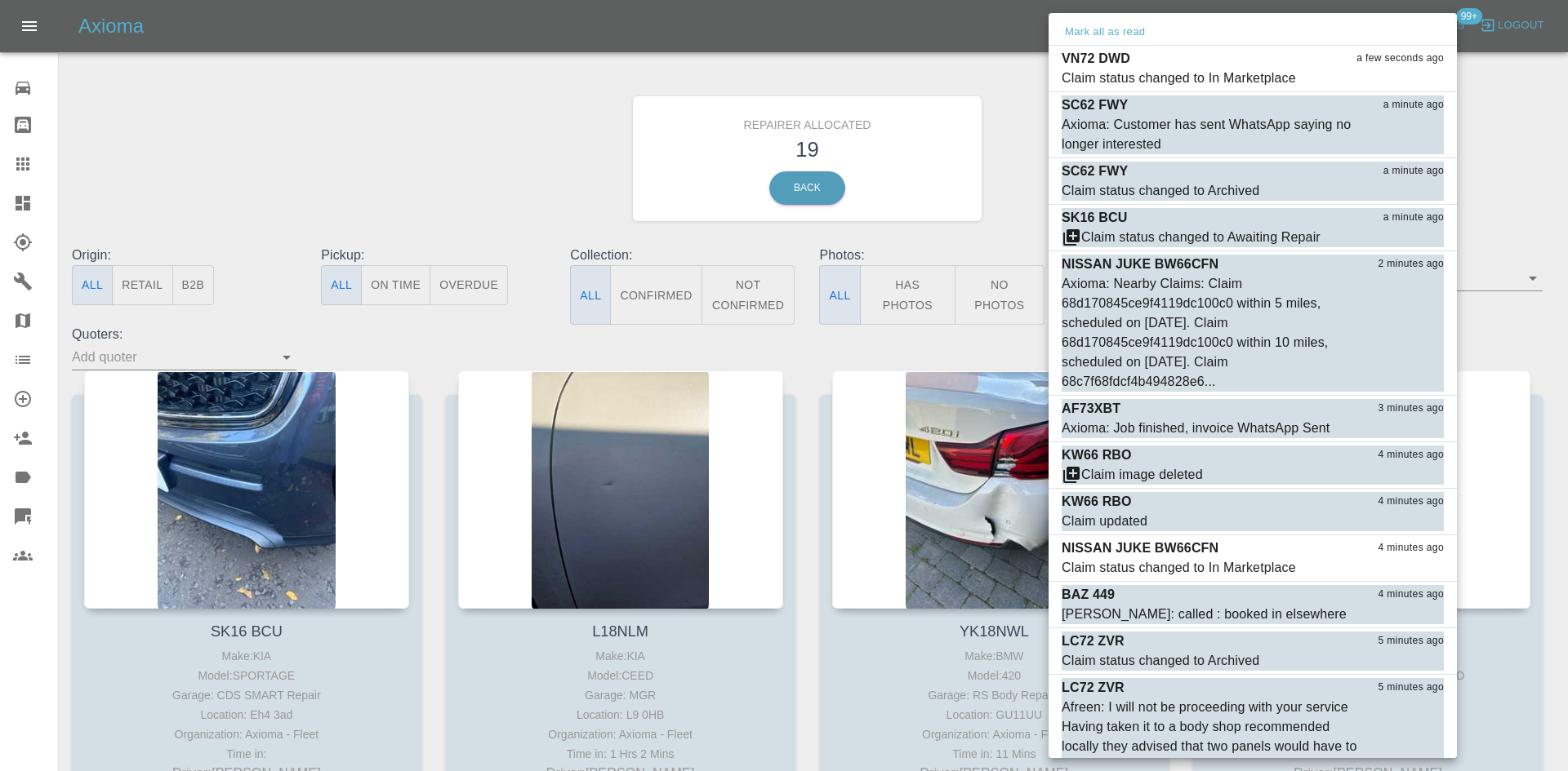
click at [434, 149] on div at bounding box center [784, 385] width 1568 height 771
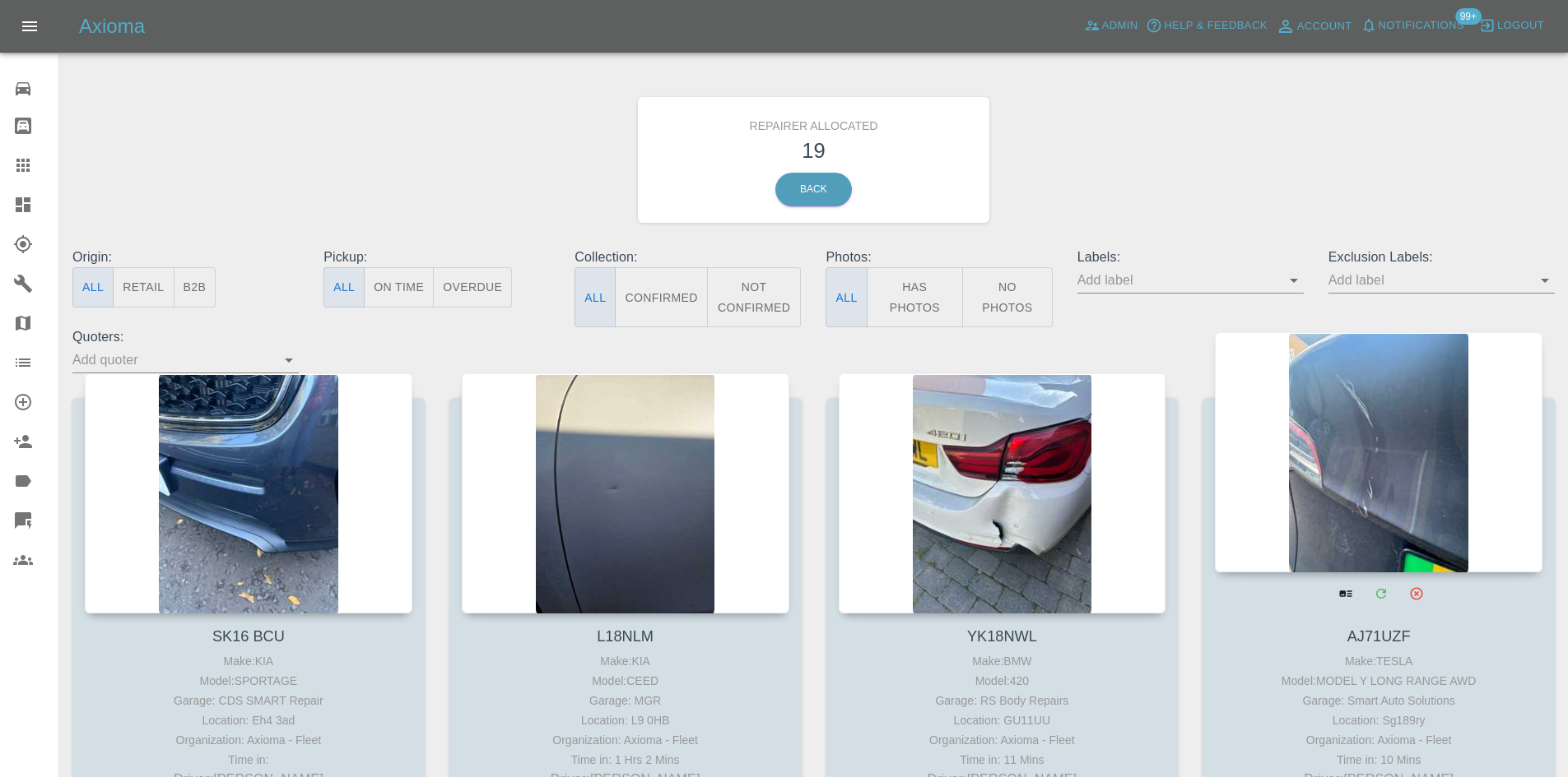
click at [1306, 475] on div at bounding box center [1378, 452] width 328 height 241
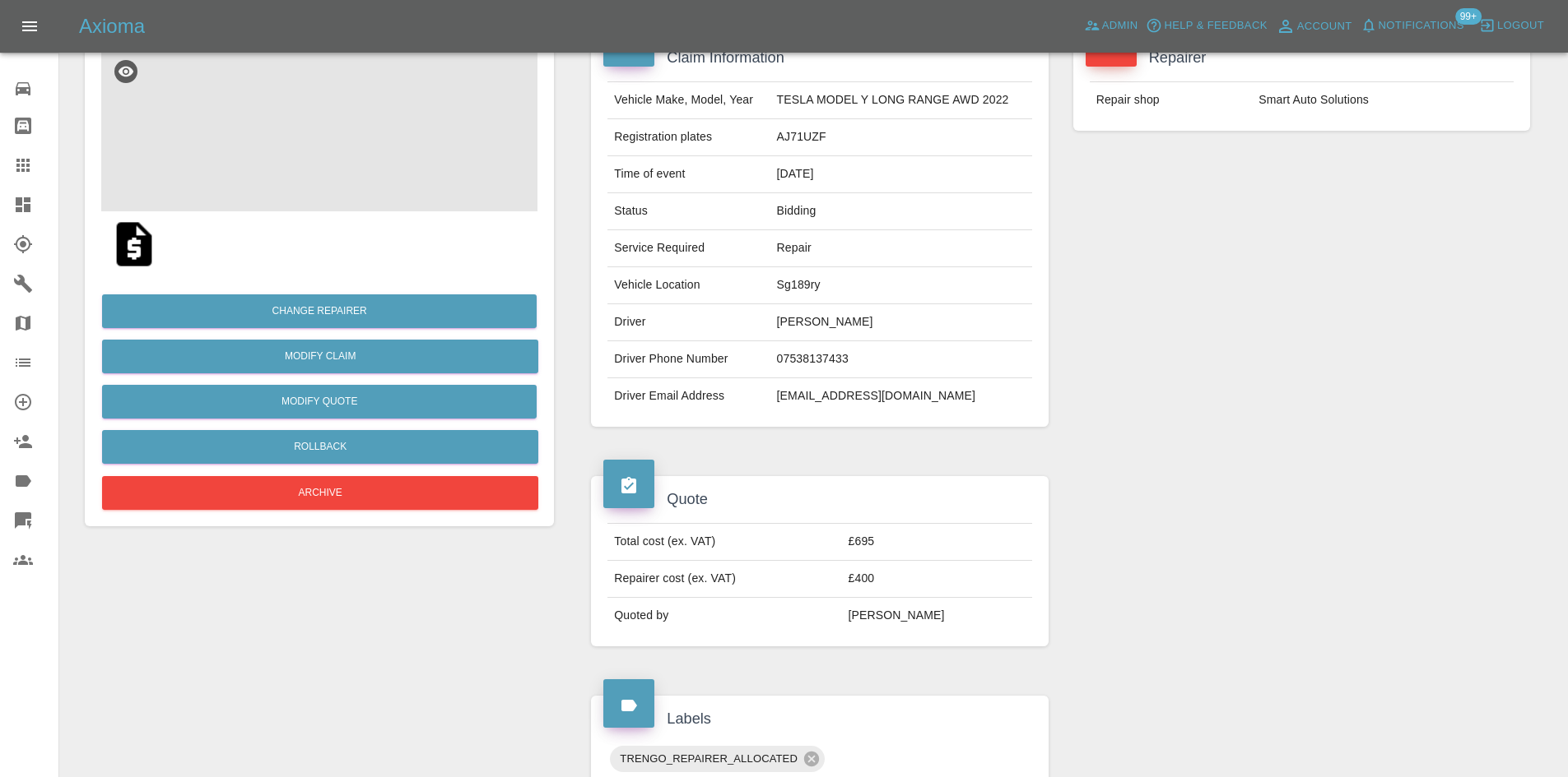
scroll to position [154, 0]
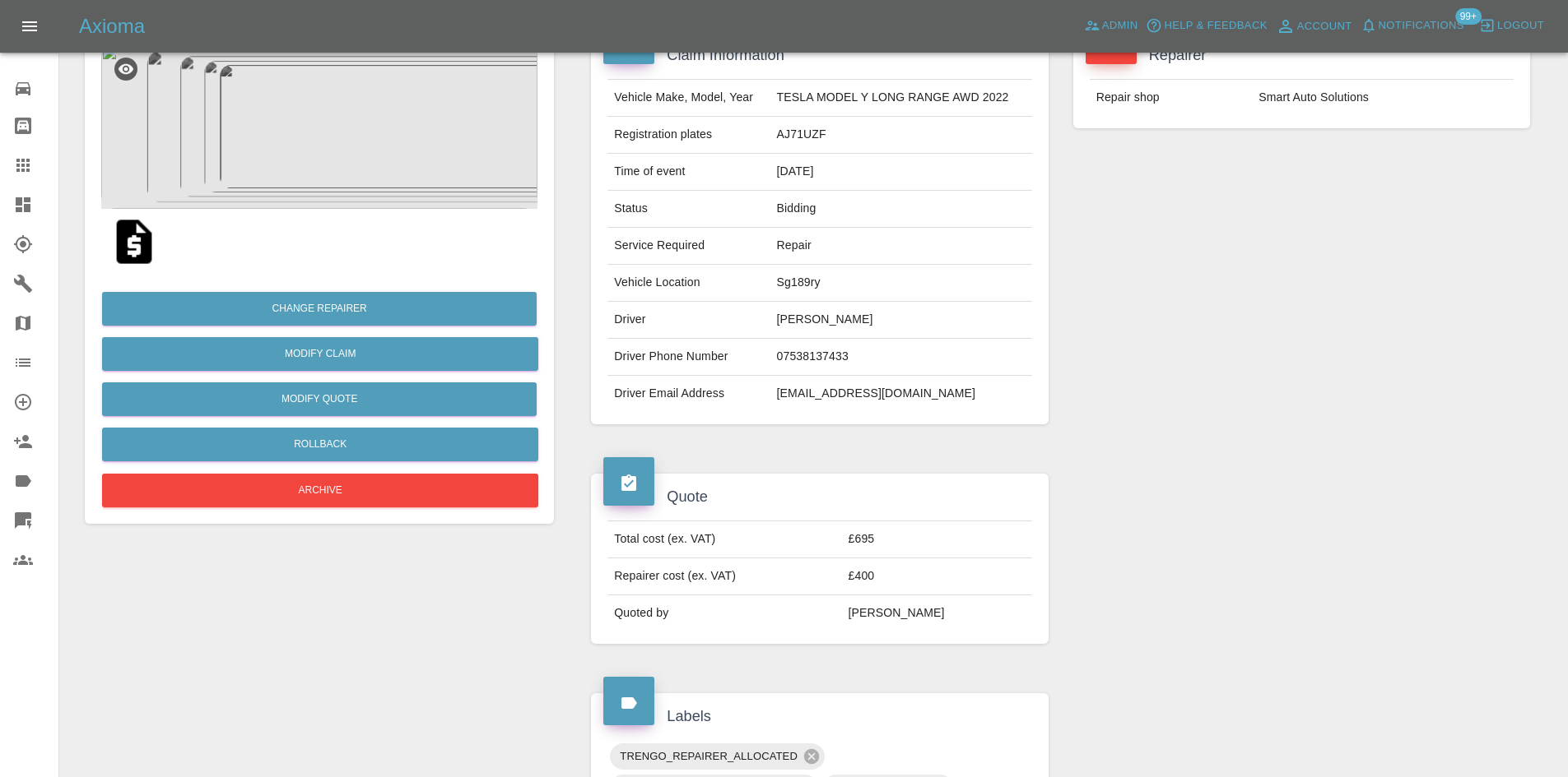
click at [317, 124] on img at bounding box center [319, 126] width 437 height 164
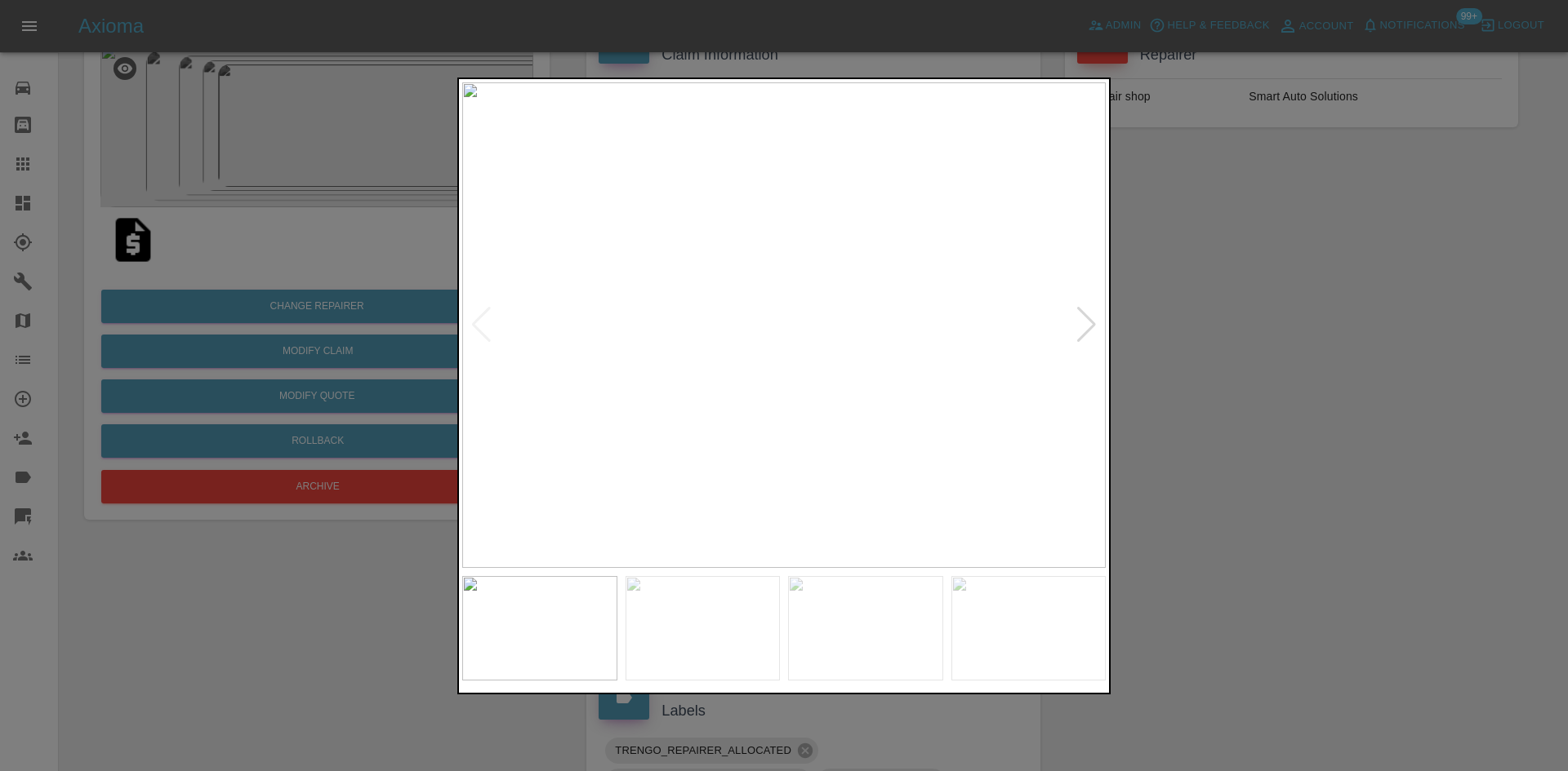
click at [1091, 323] on div at bounding box center [1086, 324] width 22 height 36
click at [1092, 323] on div at bounding box center [1086, 324] width 22 height 36
click at [1093, 325] on div at bounding box center [1086, 324] width 22 height 36
click at [1095, 326] on div at bounding box center [1086, 324] width 22 height 36
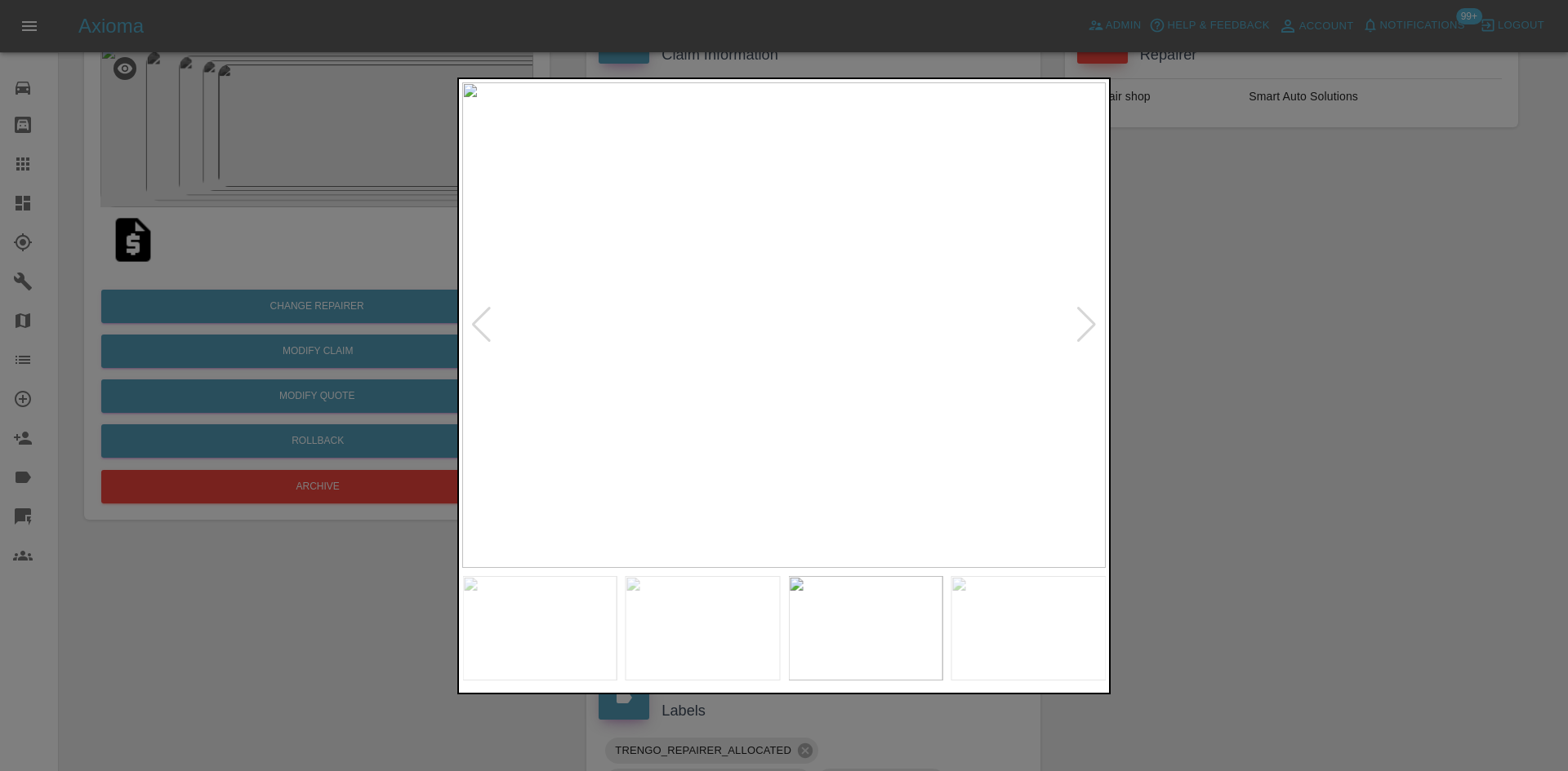
click at [1367, 307] on div at bounding box center [784, 385] width 1568 height 771
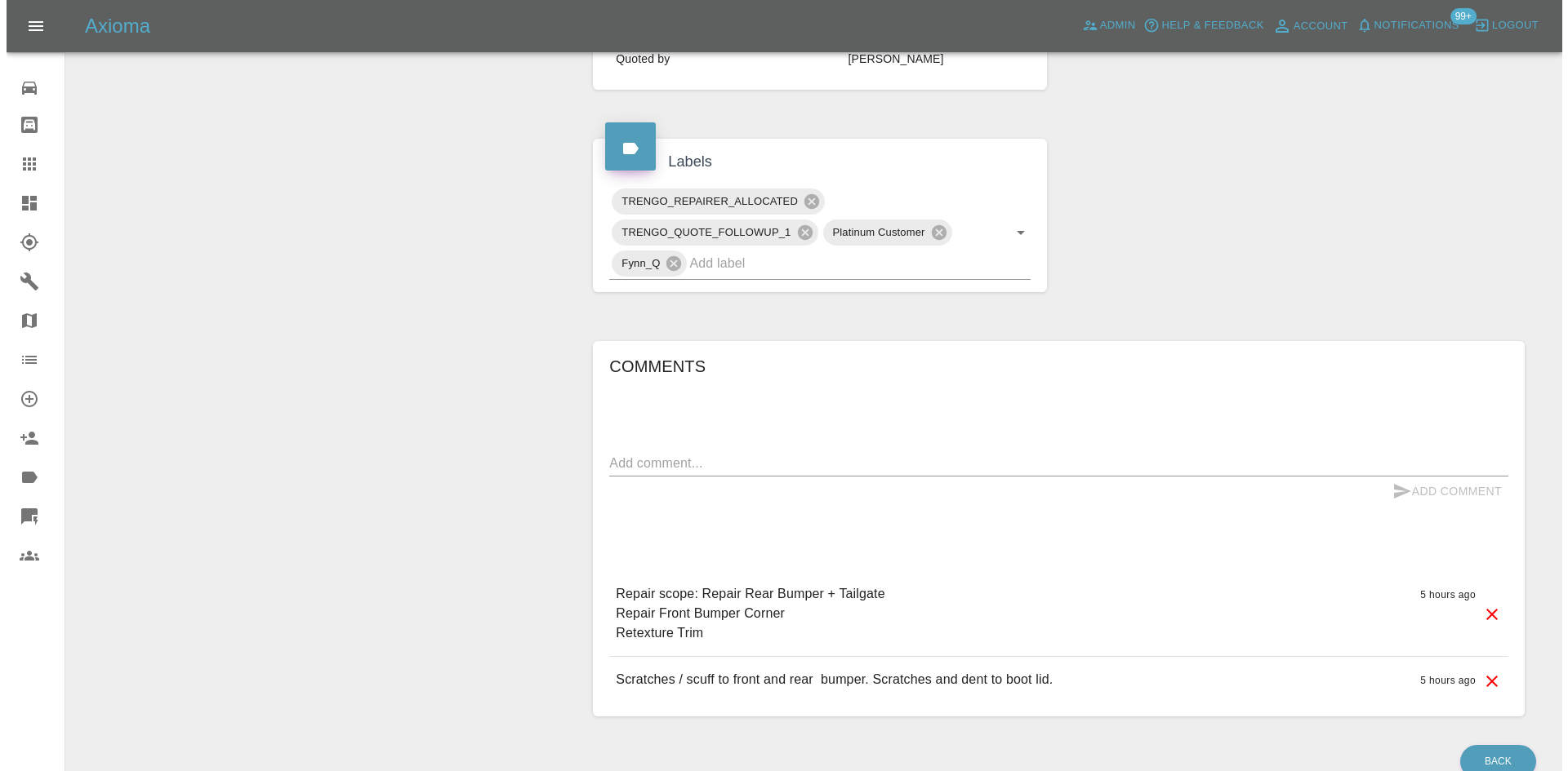
scroll to position [0, 0]
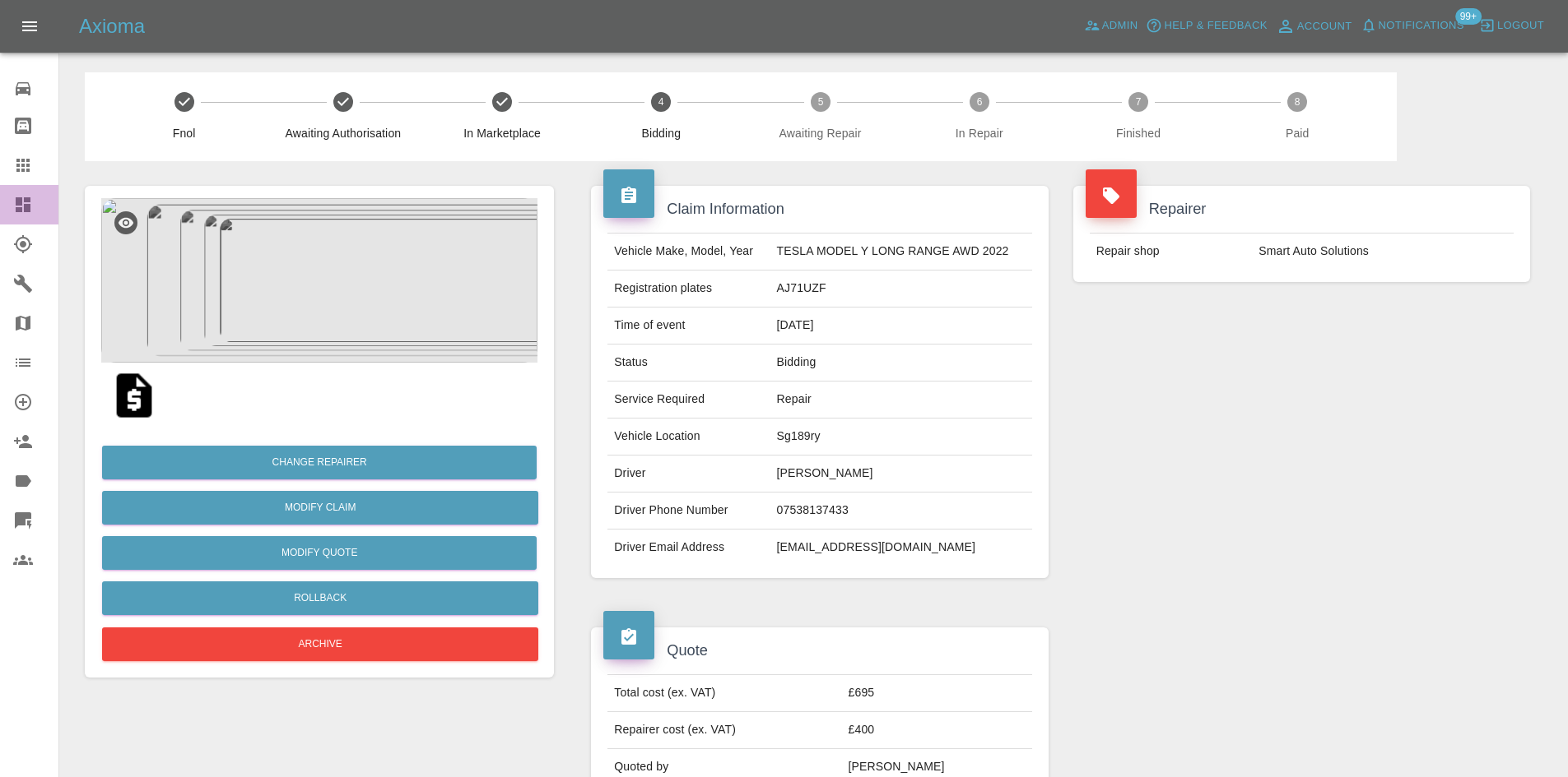
click at [6, 212] on link "Dashboard" at bounding box center [29, 205] width 59 height 40
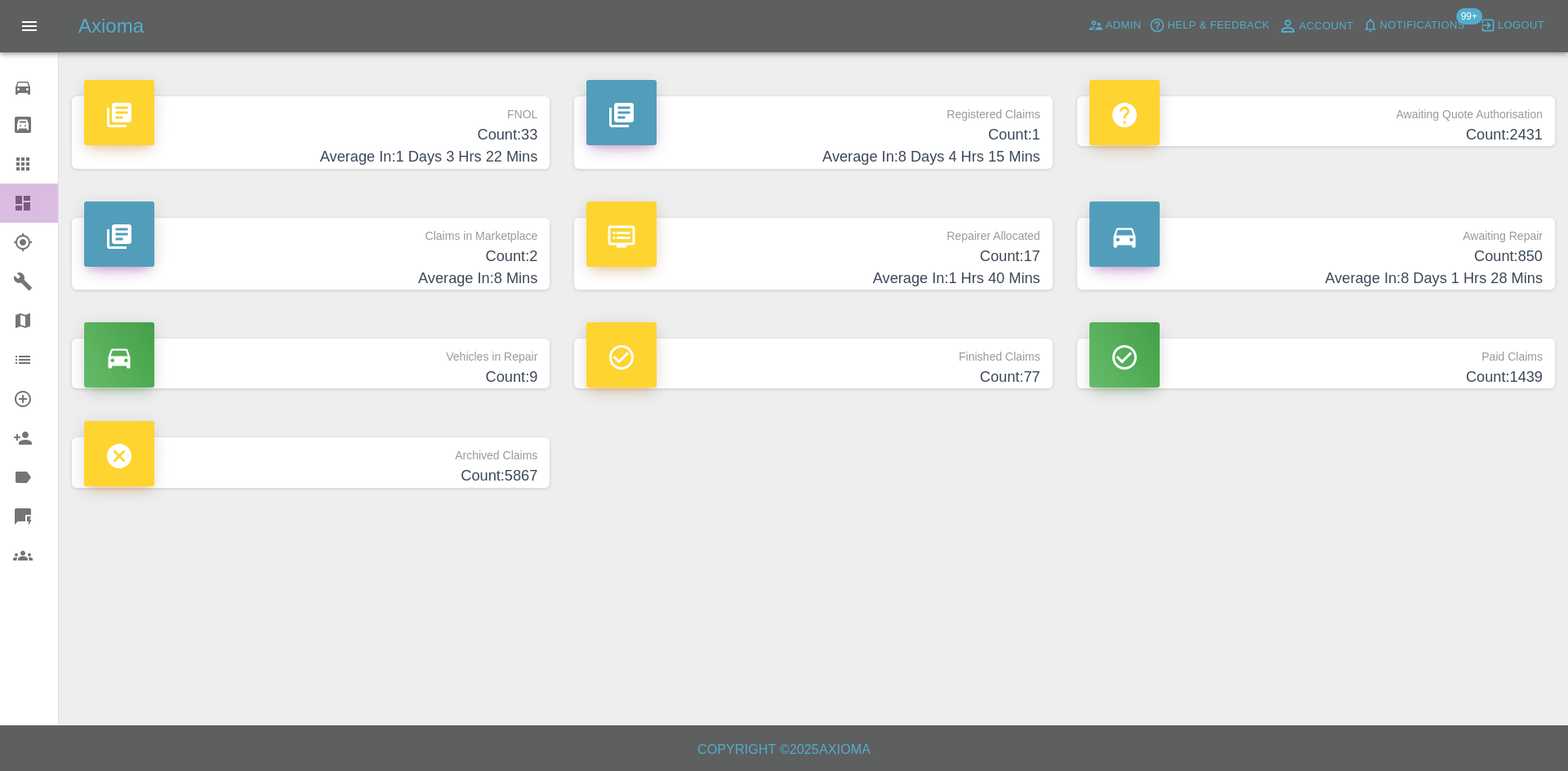
click at [39, 196] on div at bounding box center [36, 203] width 45 height 19
drag, startPoint x: 1130, startPoint y: 22, endPoint x: 960, endPoint y: 770, distance: 767.1
click at [1129, 22] on span "Admin" at bounding box center [1123, 26] width 36 height 19
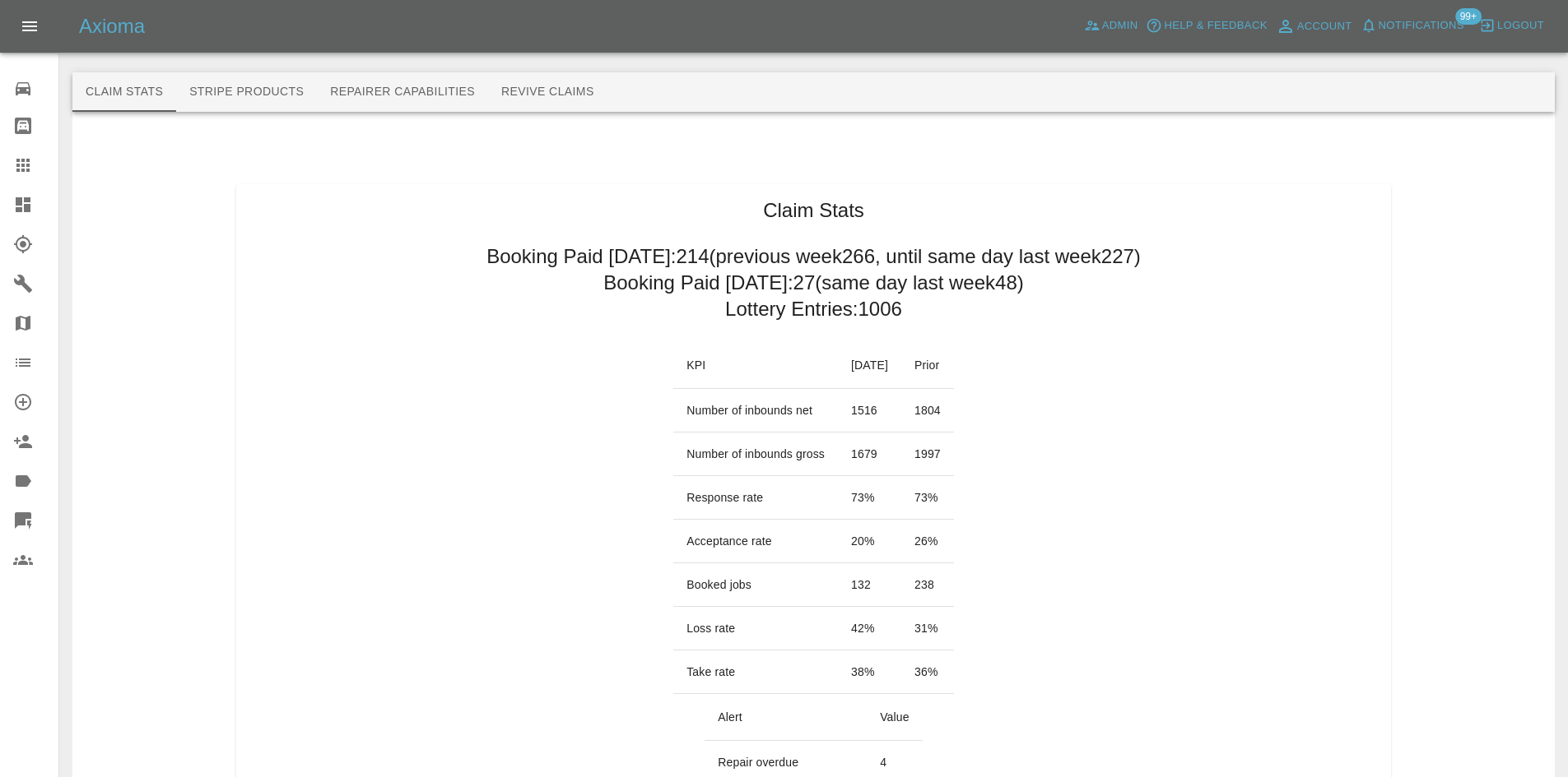
click at [18, 207] on icon at bounding box center [23, 205] width 15 height 15
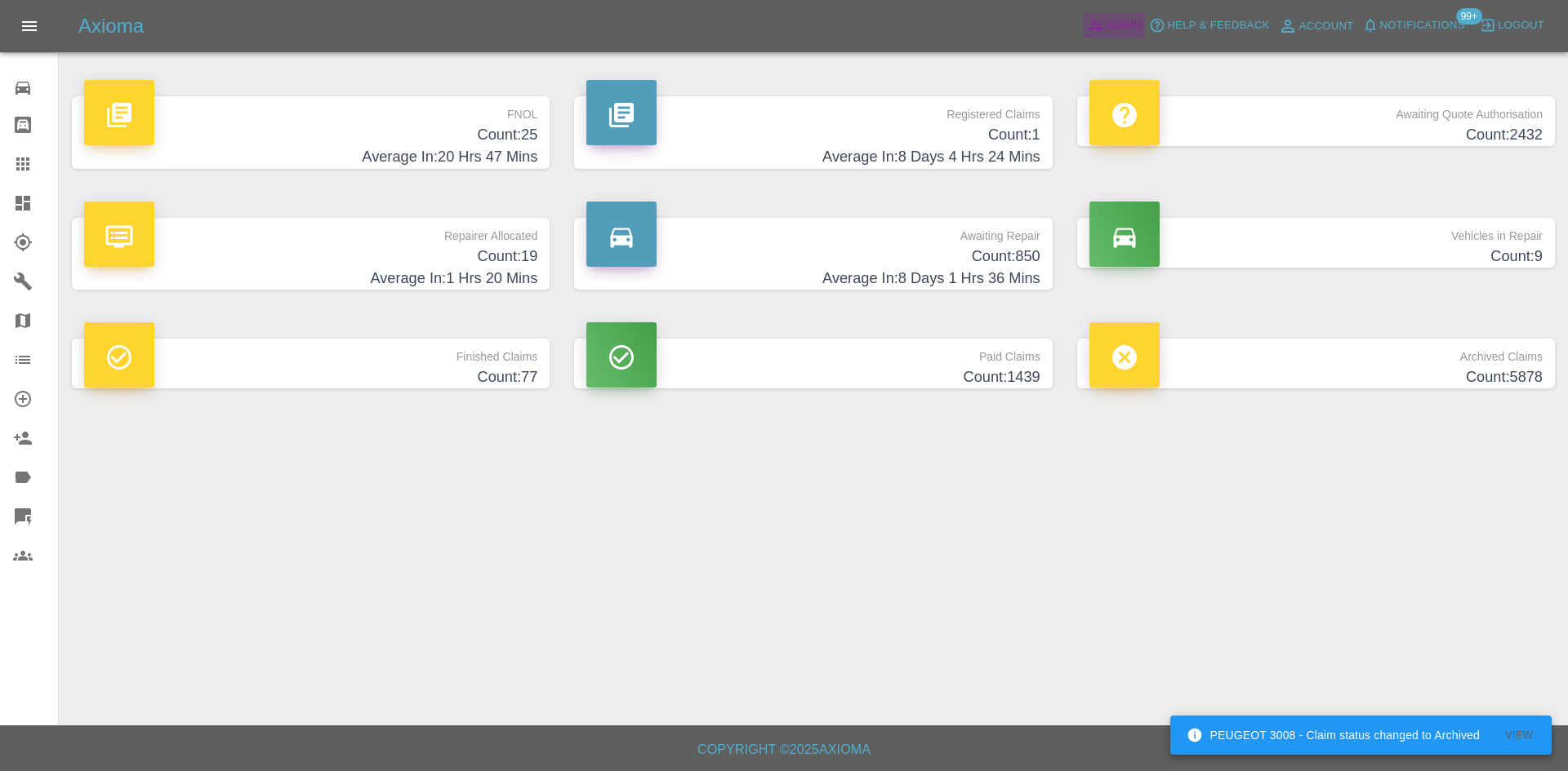
click at [1111, 31] on span "Admin" at bounding box center [1123, 26] width 36 height 19
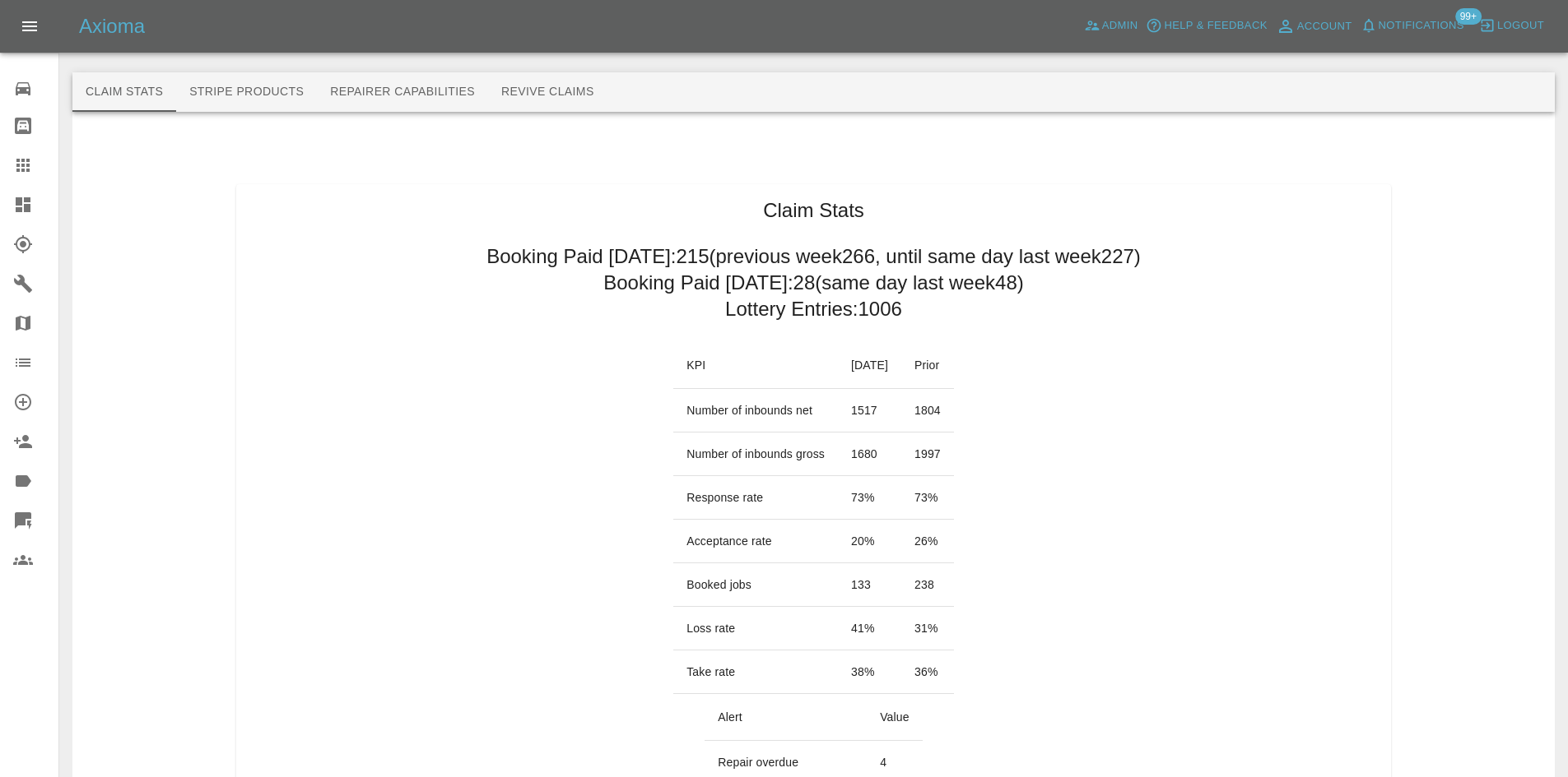
click at [3, 212] on link "Dashboard" at bounding box center [29, 205] width 59 height 40
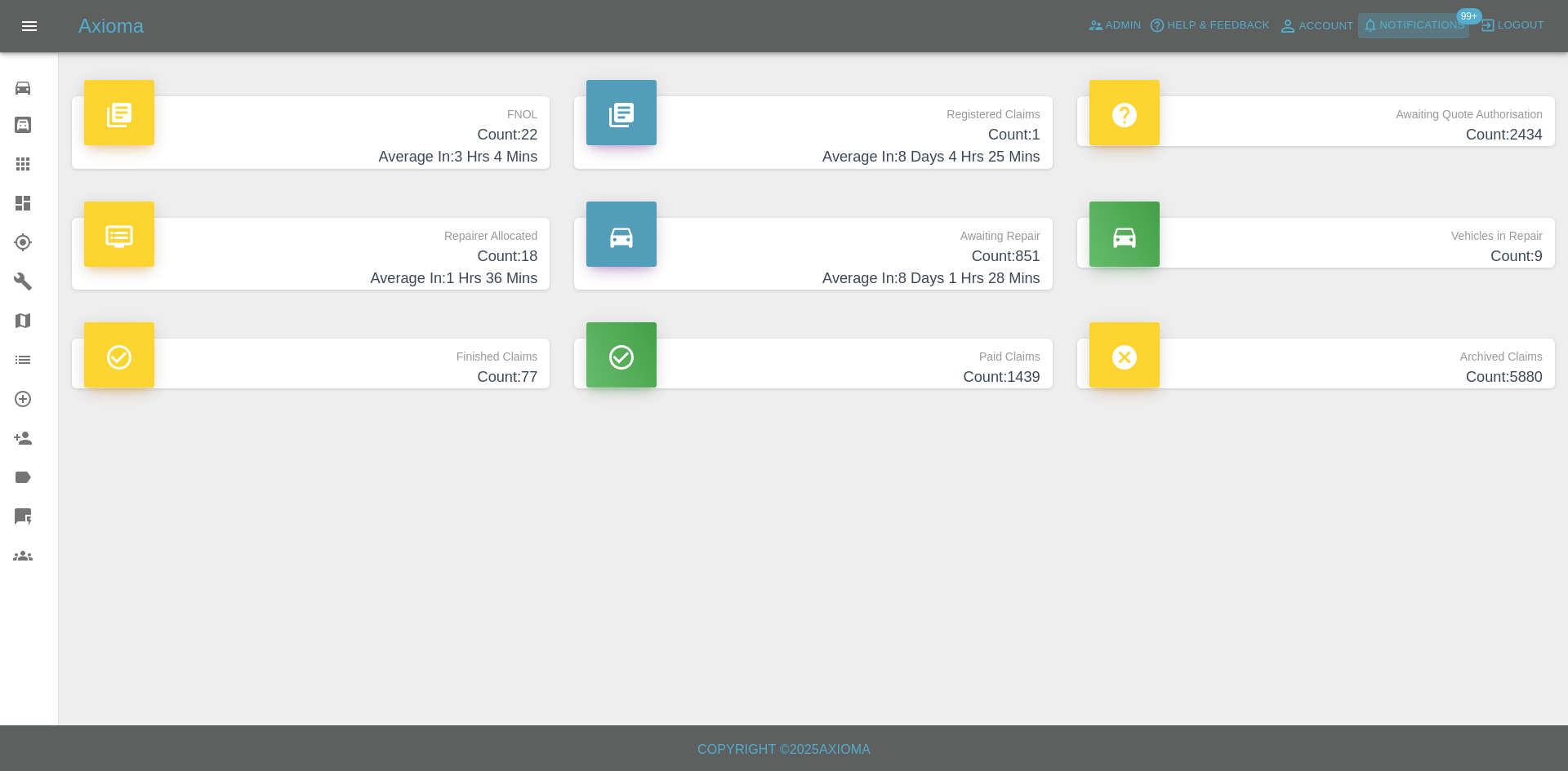
click at [1391, 36] on button "Notifications" at bounding box center [1413, 25] width 111 height 25
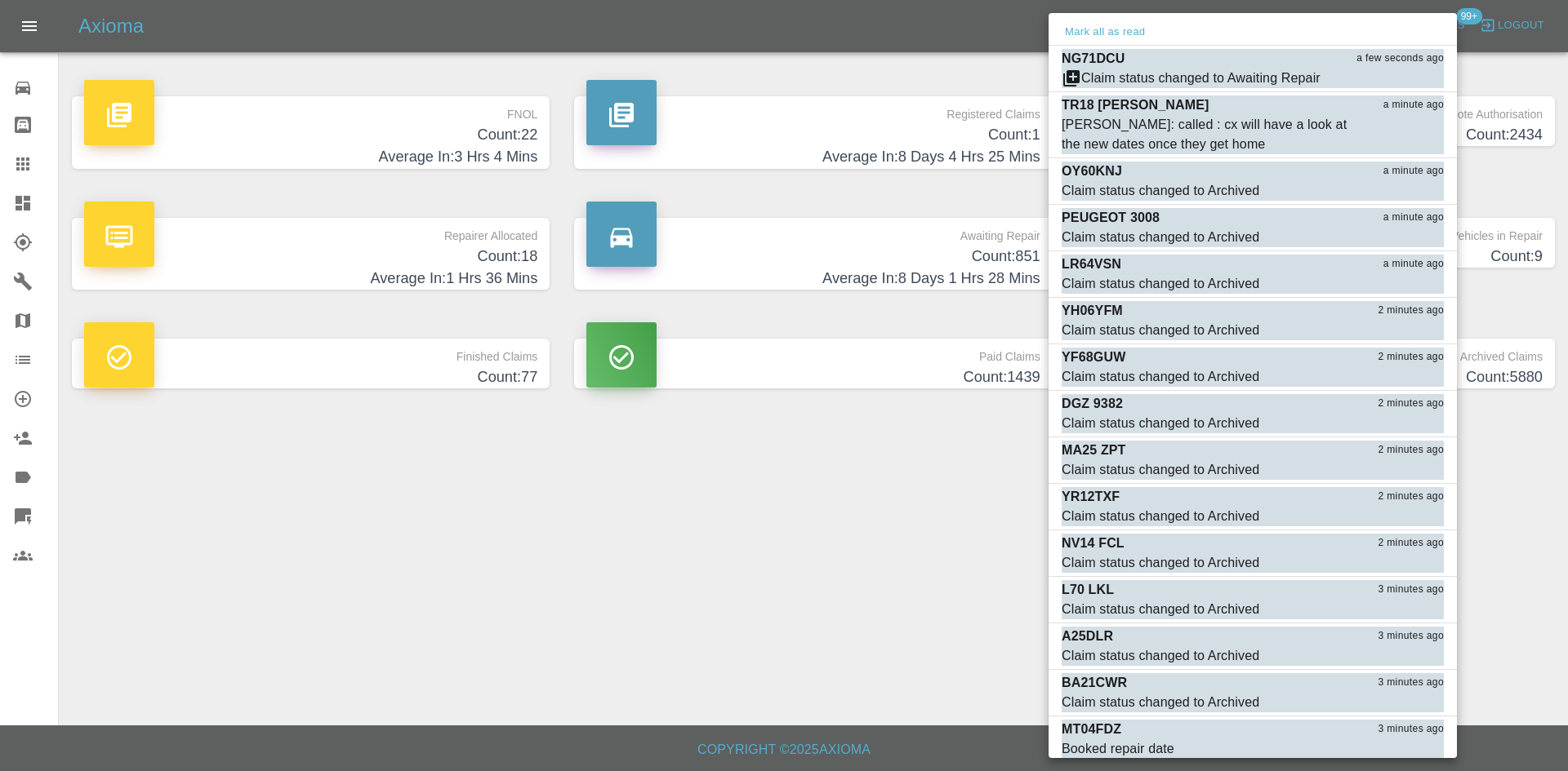
click at [1399, 27] on div "Mark all as read" at bounding box center [1252, 32] width 408 height 26
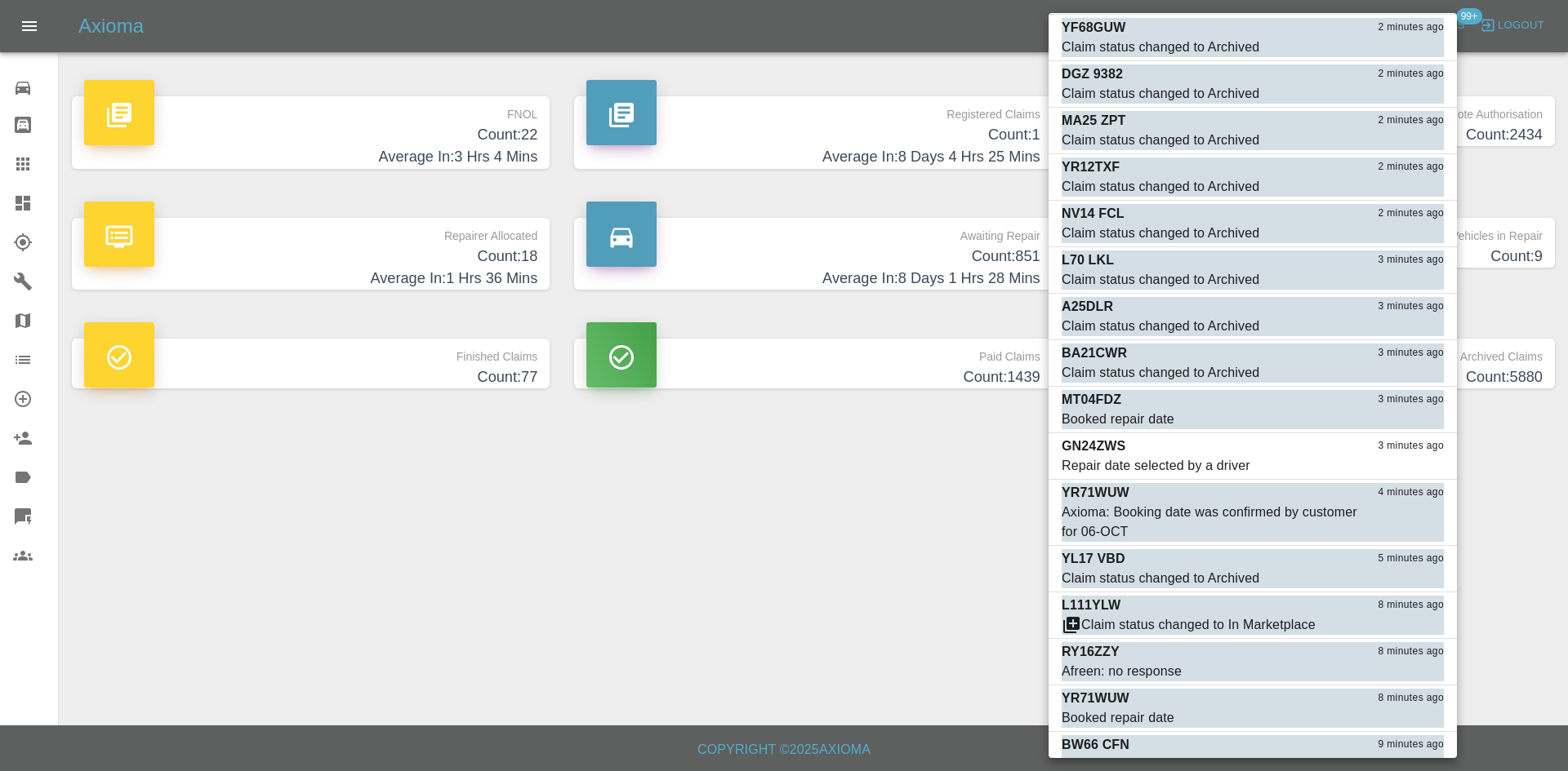
scroll to position [338, 0]
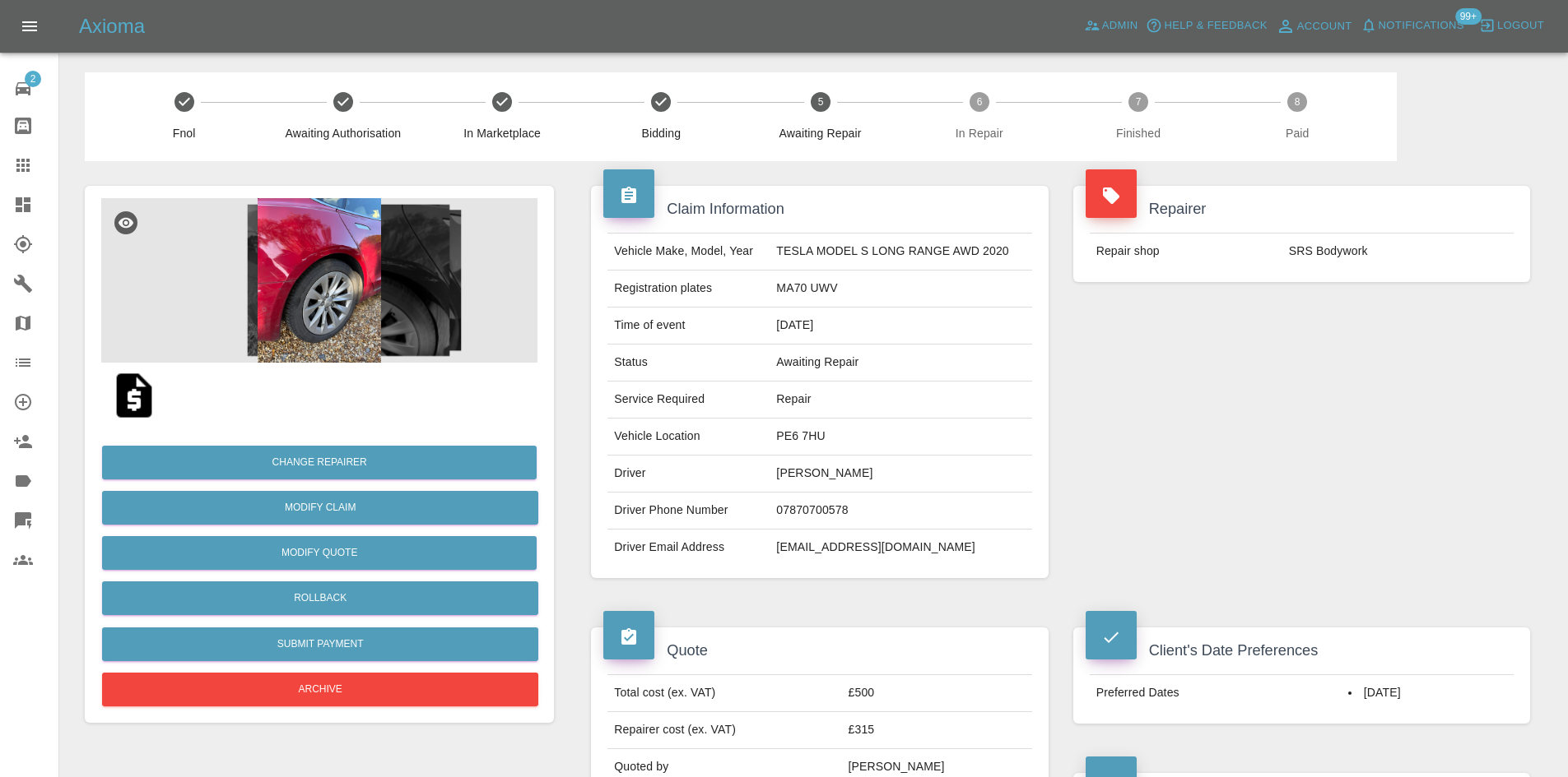
click at [447, 290] on img at bounding box center [319, 280] width 437 height 164
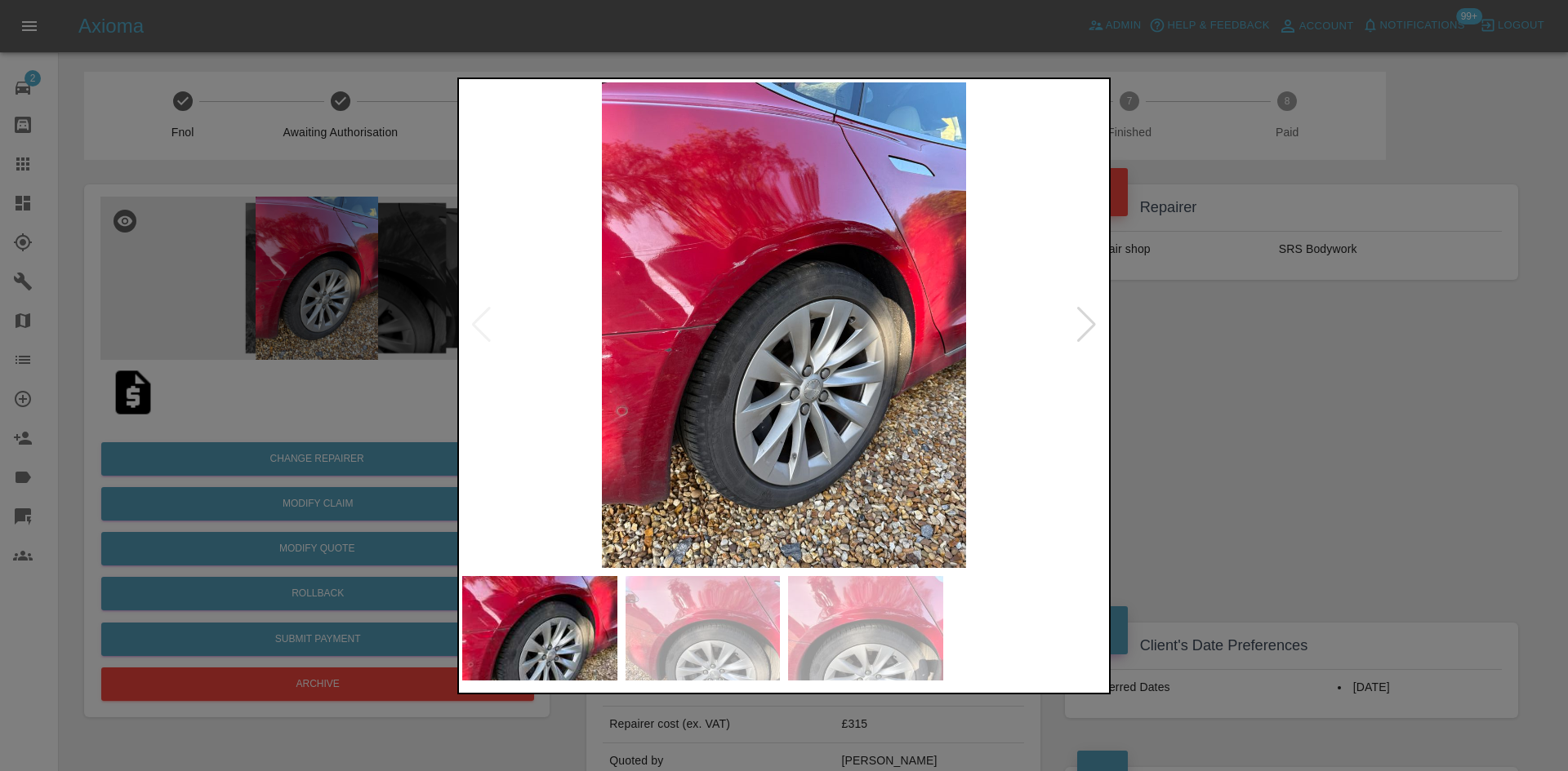
click at [1063, 342] on img at bounding box center [784, 325] width 643 height 485
click at [1083, 339] on div at bounding box center [1086, 324] width 22 height 36
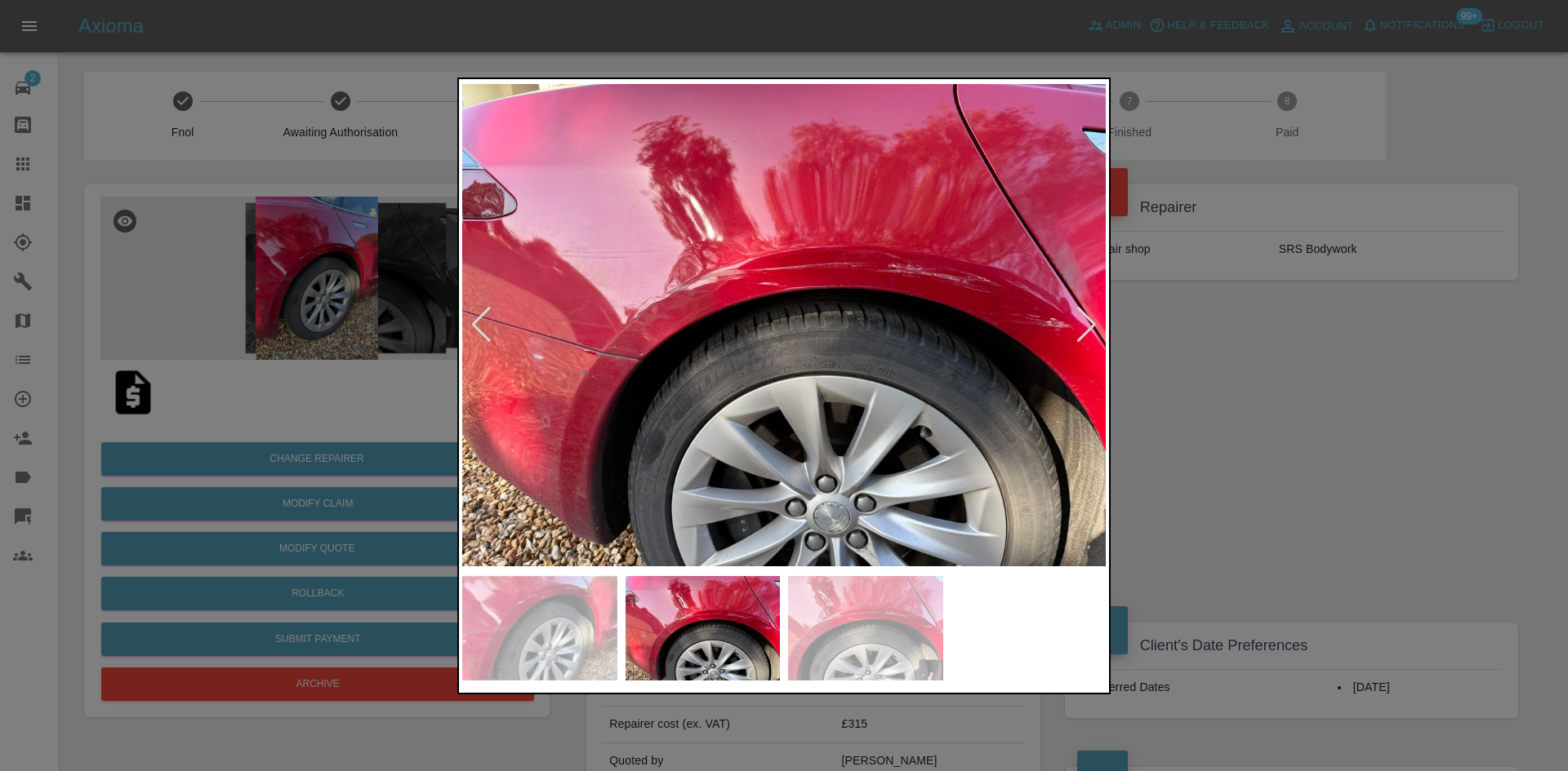
click at [1083, 339] on div at bounding box center [1086, 324] width 22 height 36
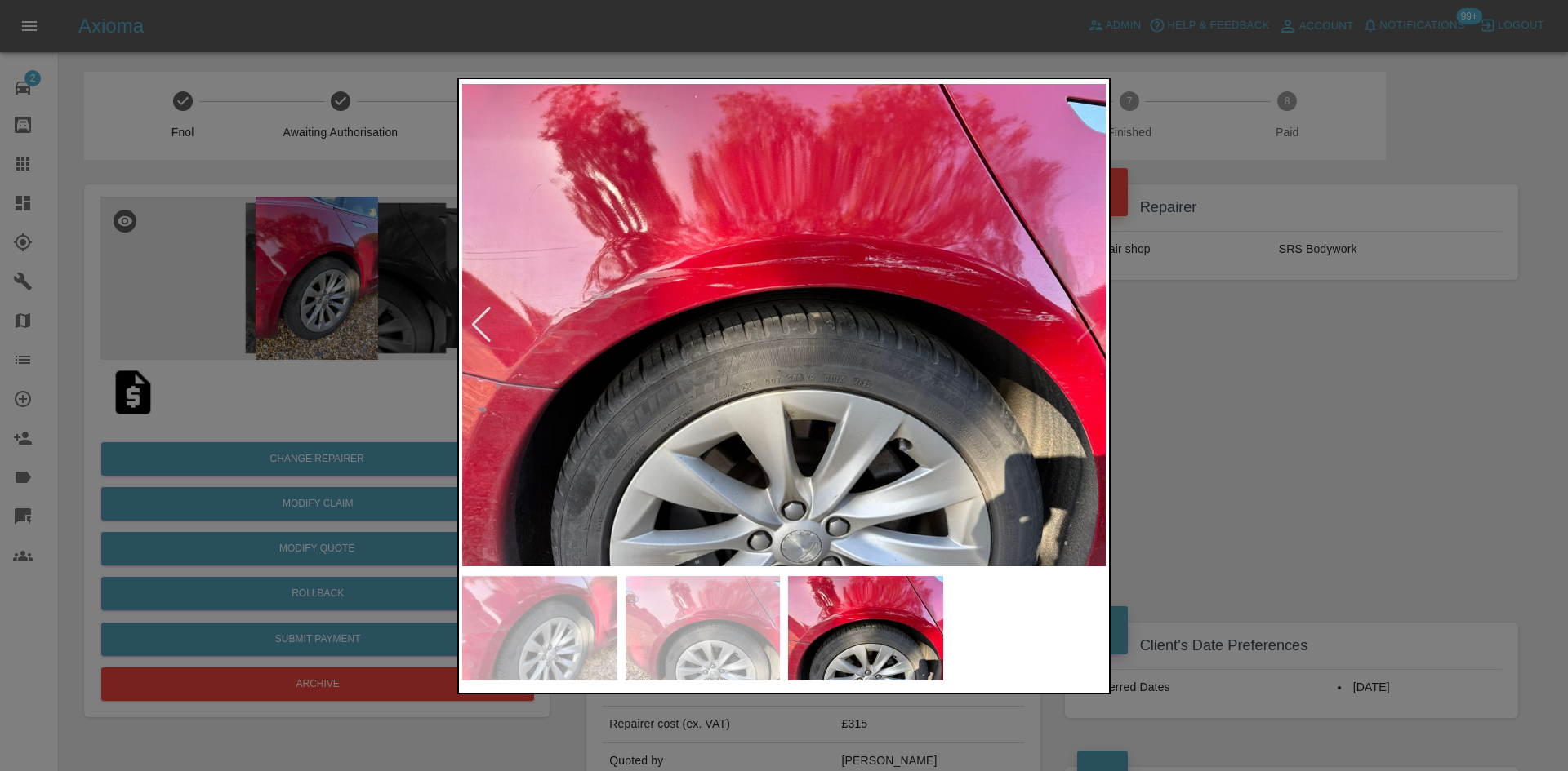
click at [1082, 339] on img at bounding box center [784, 325] width 643 height 485
click at [1248, 395] on div at bounding box center [784, 385] width 1568 height 771
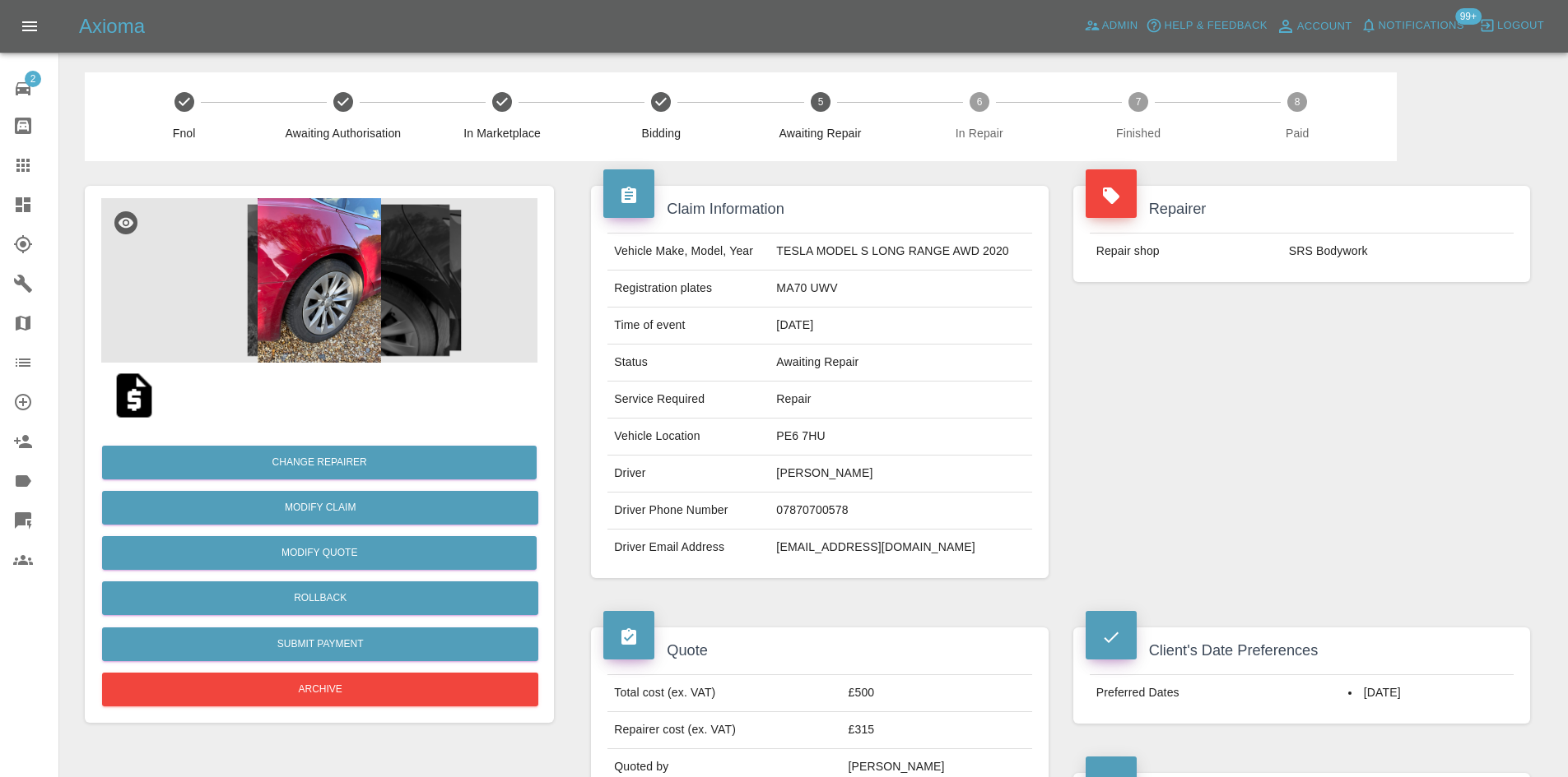
click at [19, 205] on icon at bounding box center [23, 205] width 15 height 15
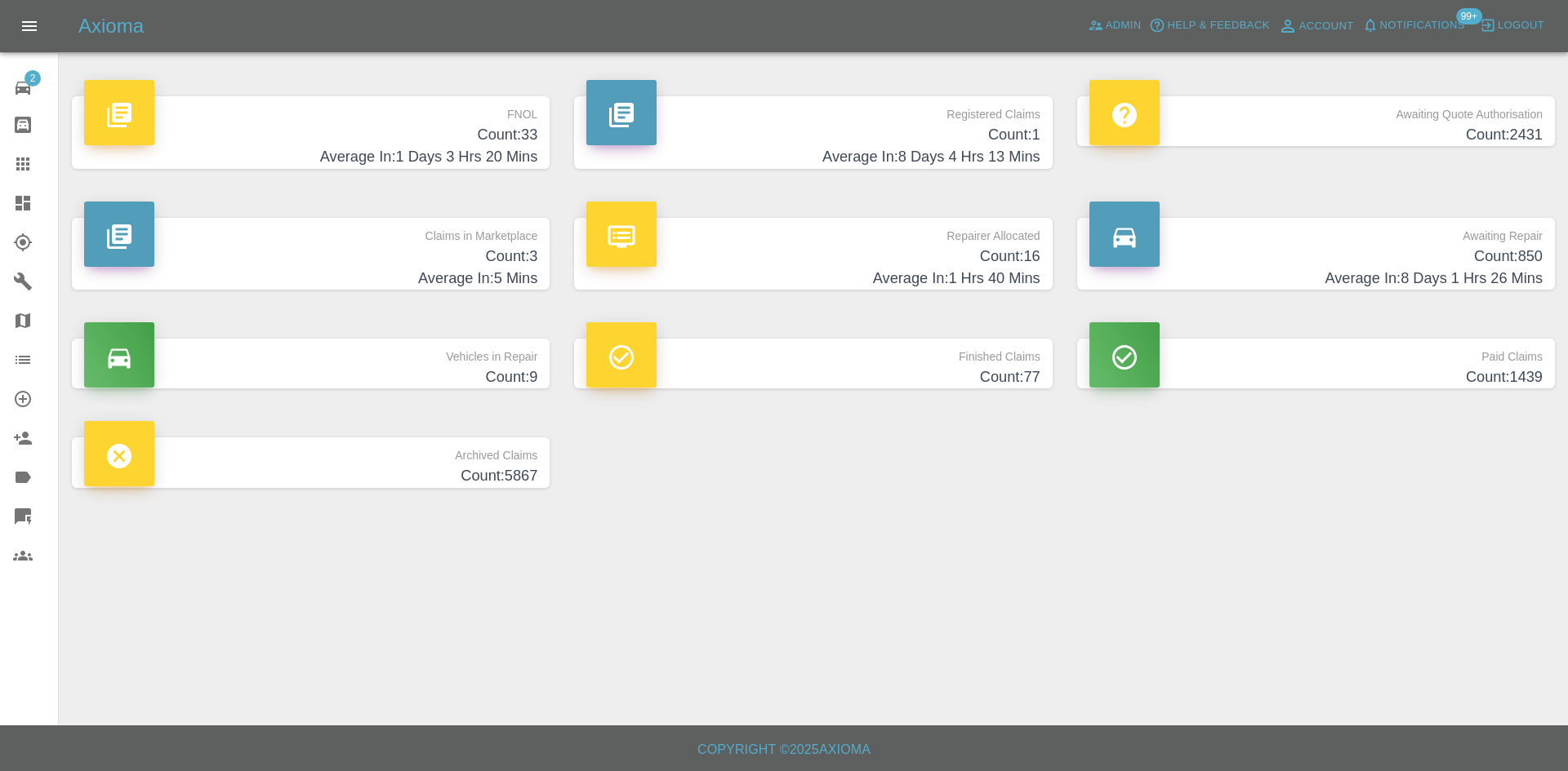
click at [499, 234] on p "Claims in Marketplace" at bounding box center [310, 232] width 453 height 28
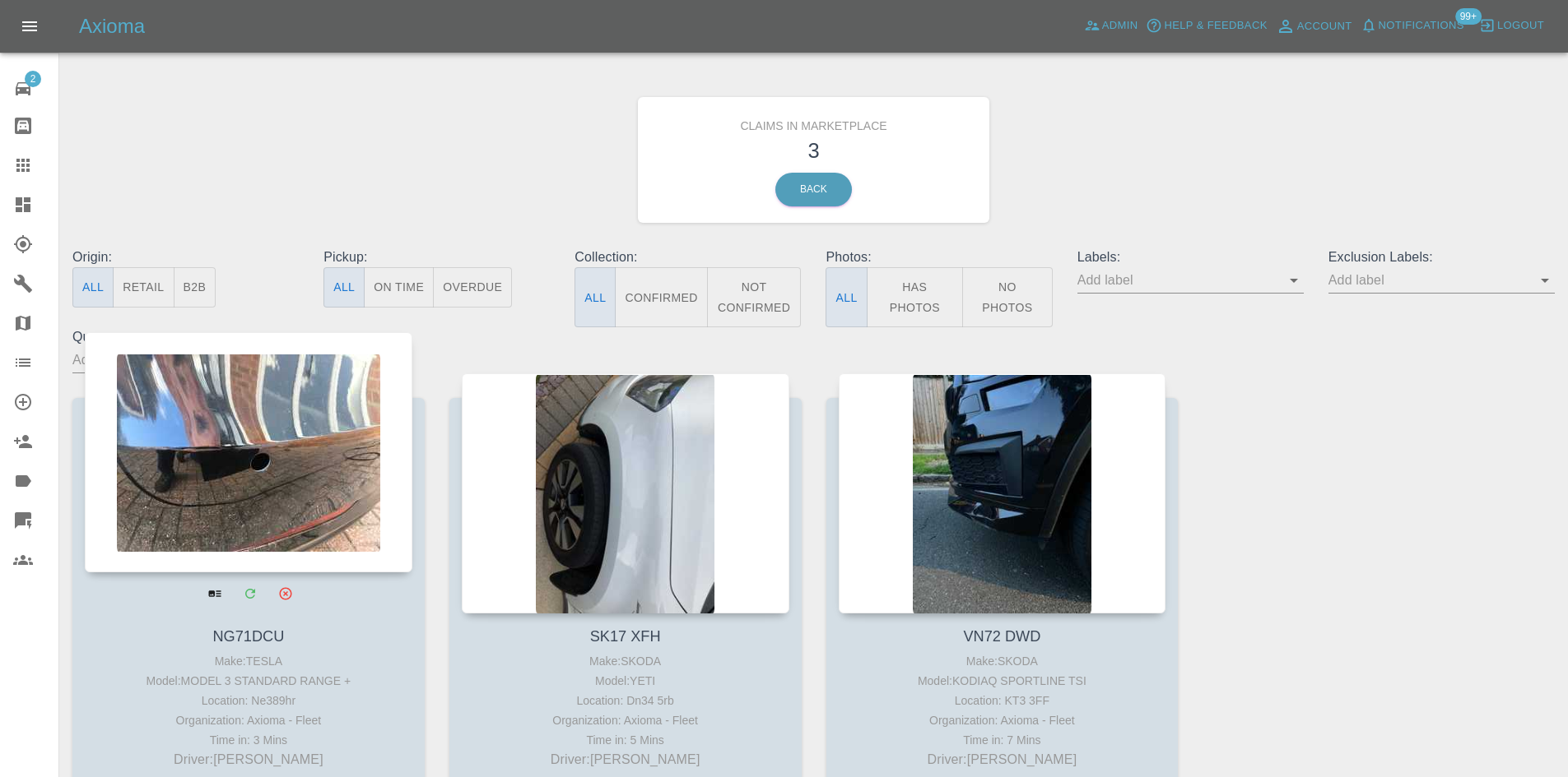
click at [313, 540] on div at bounding box center [248, 452] width 328 height 241
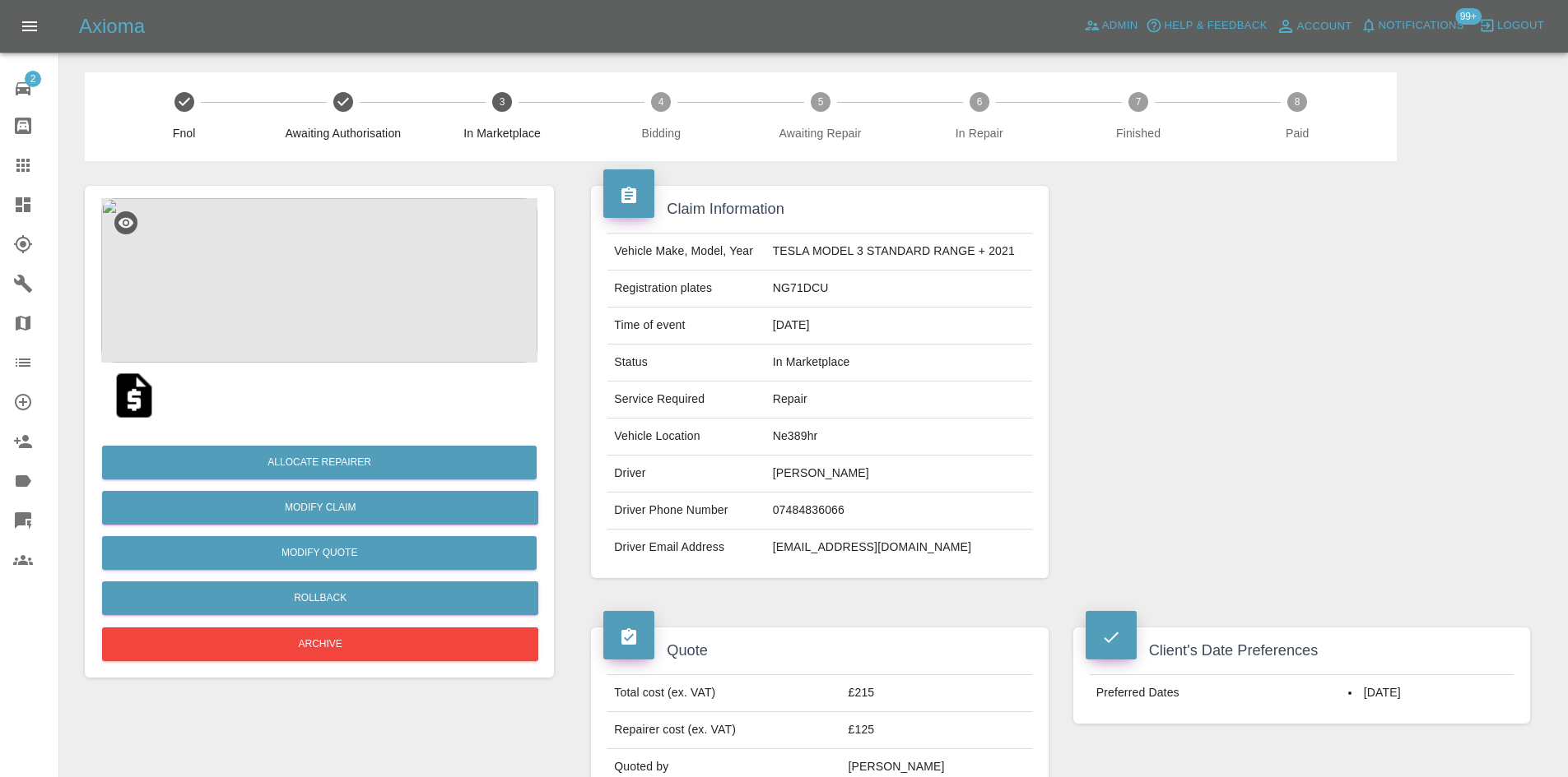
click at [407, 383] on div at bounding box center [319, 395] width 437 height 66
click at [419, 313] on img at bounding box center [319, 280] width 437 height 164
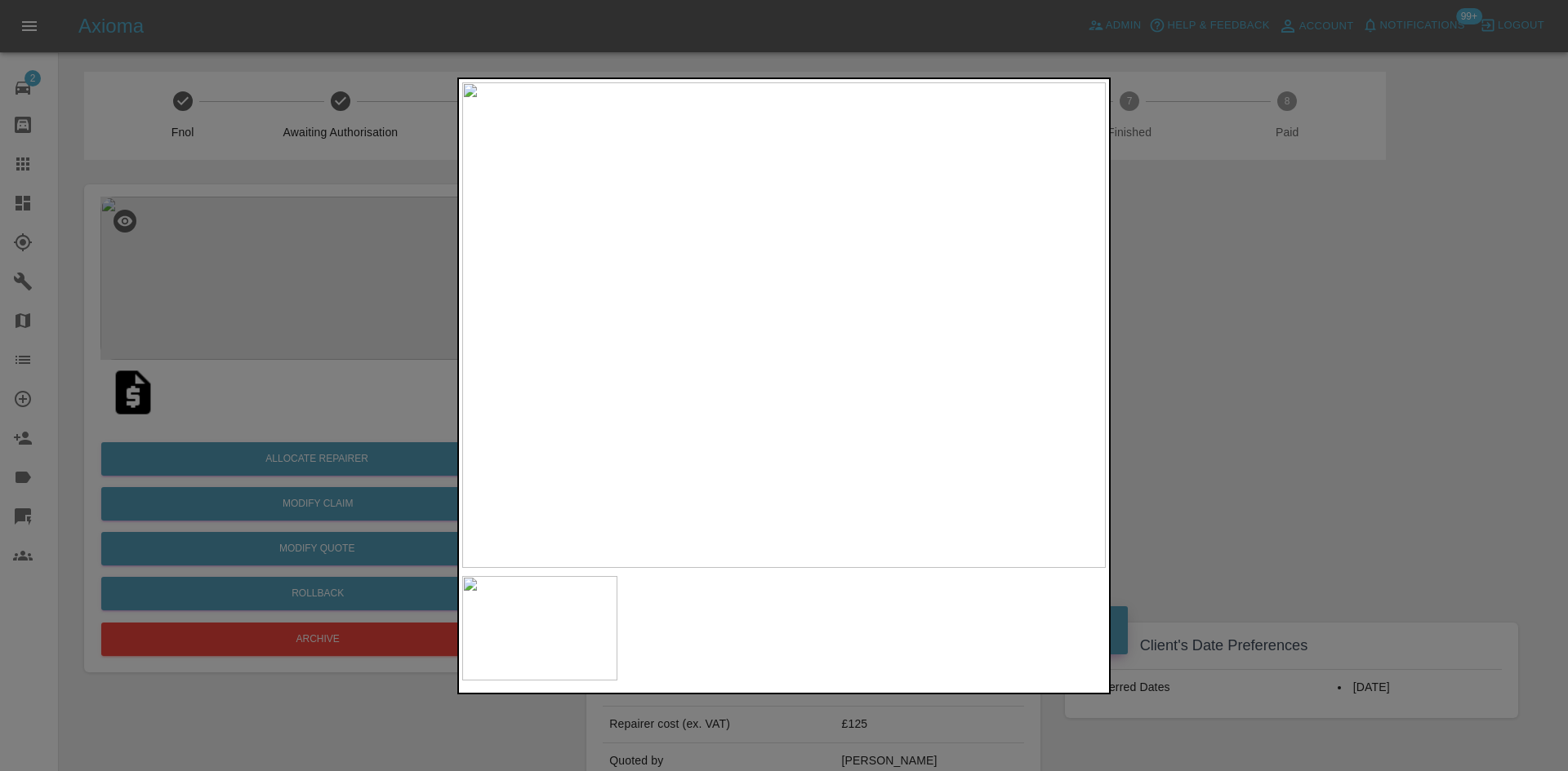
click at [1183, 321] on div at bounding box center [784, 385] width 1568 height 771
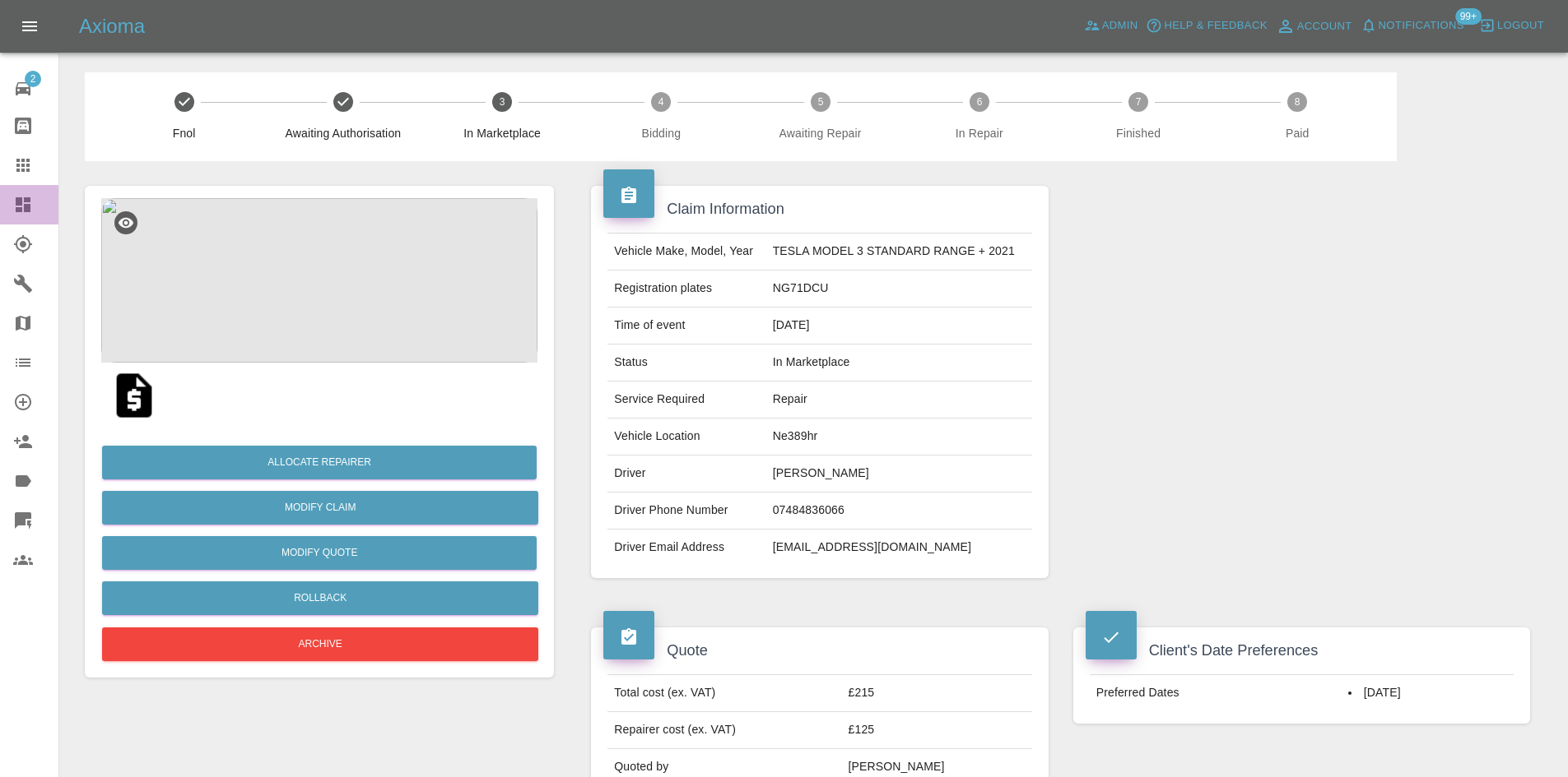
click at [22, 212] on icon at bounding box center [23, 205] width 15 height 15
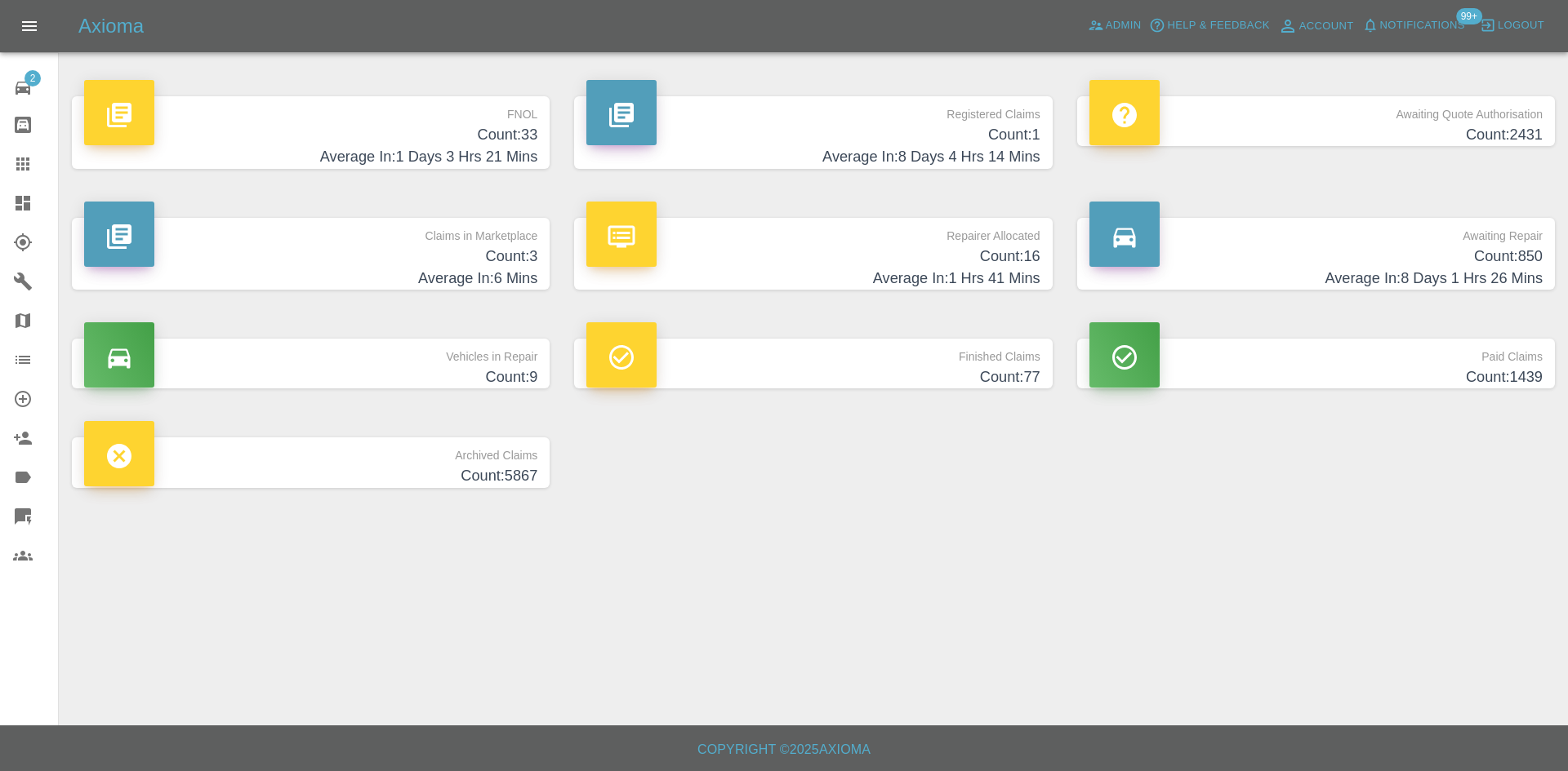
click at [1156, 129] on div at bounding box center [1124, 112] width 71 height 65
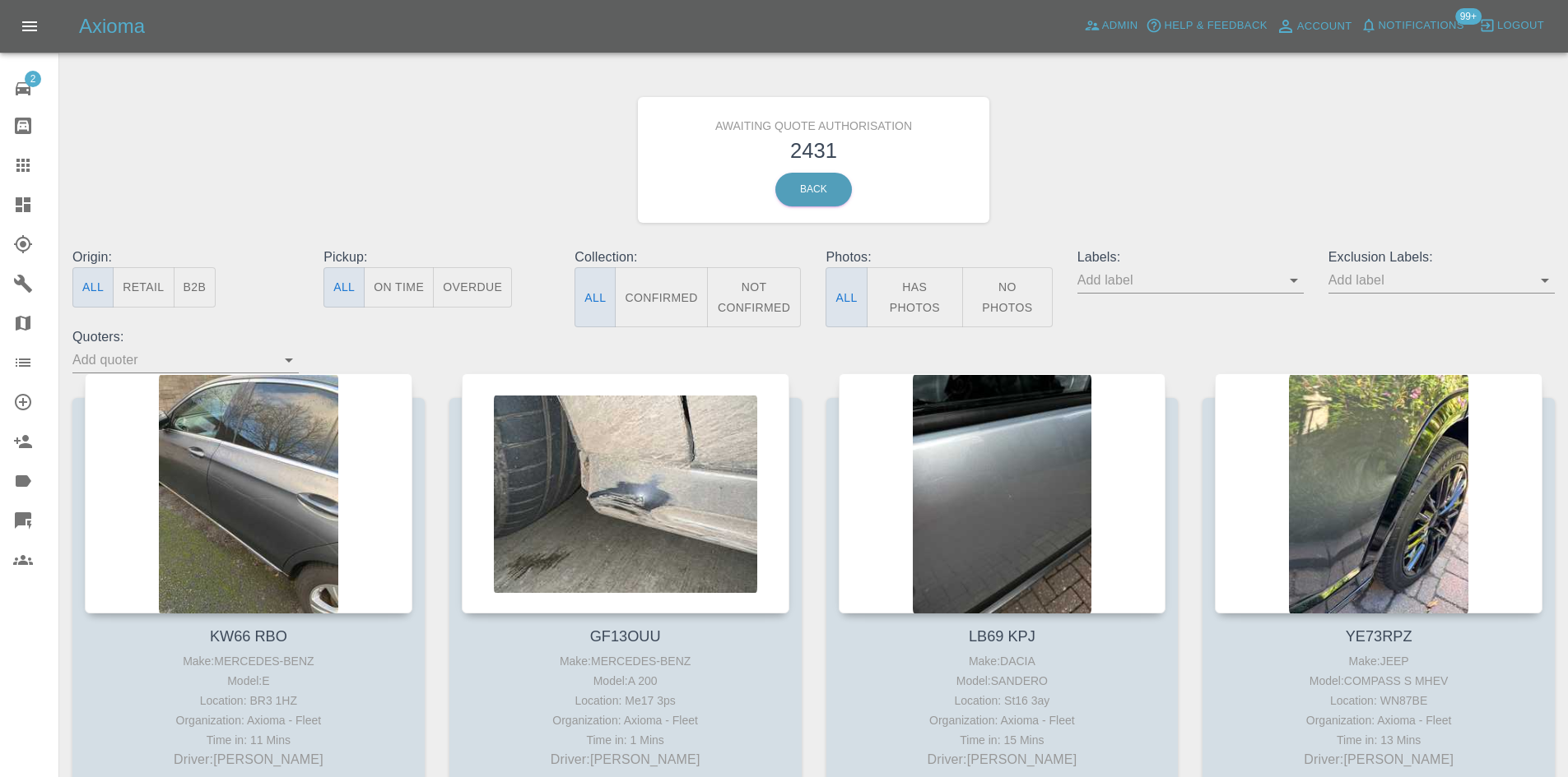
click at [182, 289] on button "B2B" at bounding box center [195, 287] width 43 height 40
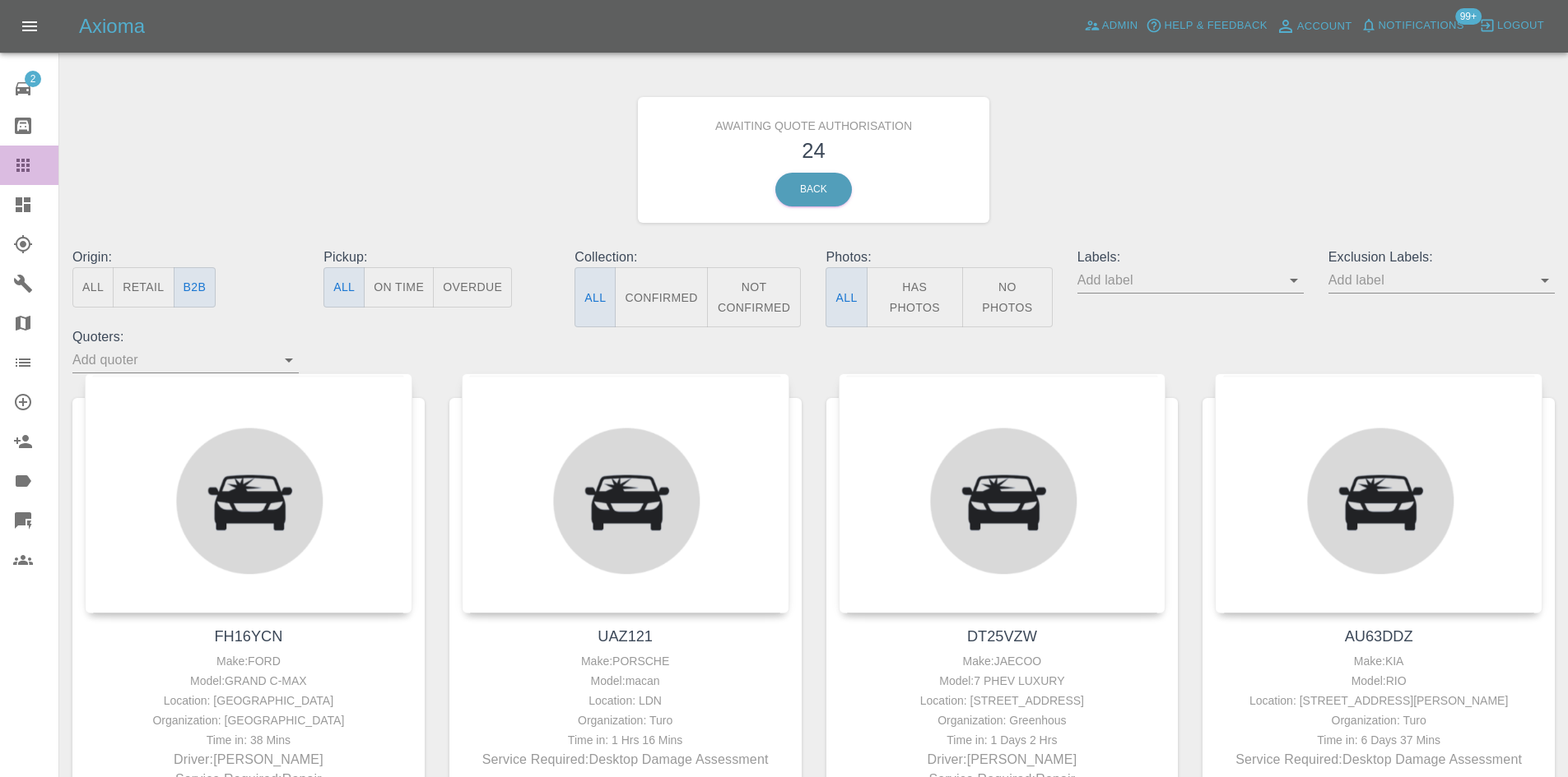
click at [25, 159] on icon at bounding box center [23, 165] width 13 height 13
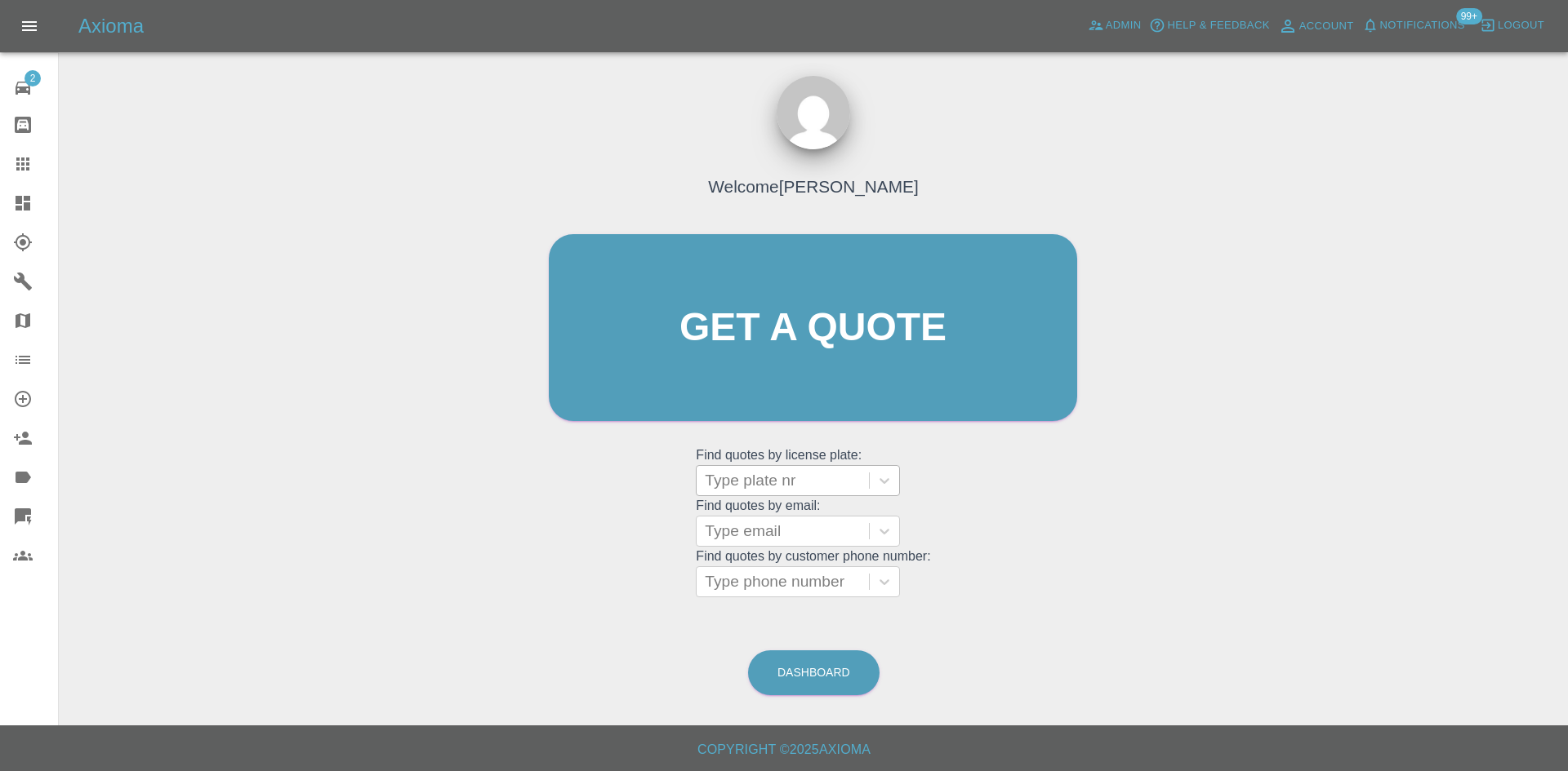
click at [844, 488] on div at bounding box center [782, 481] width 156 height 23
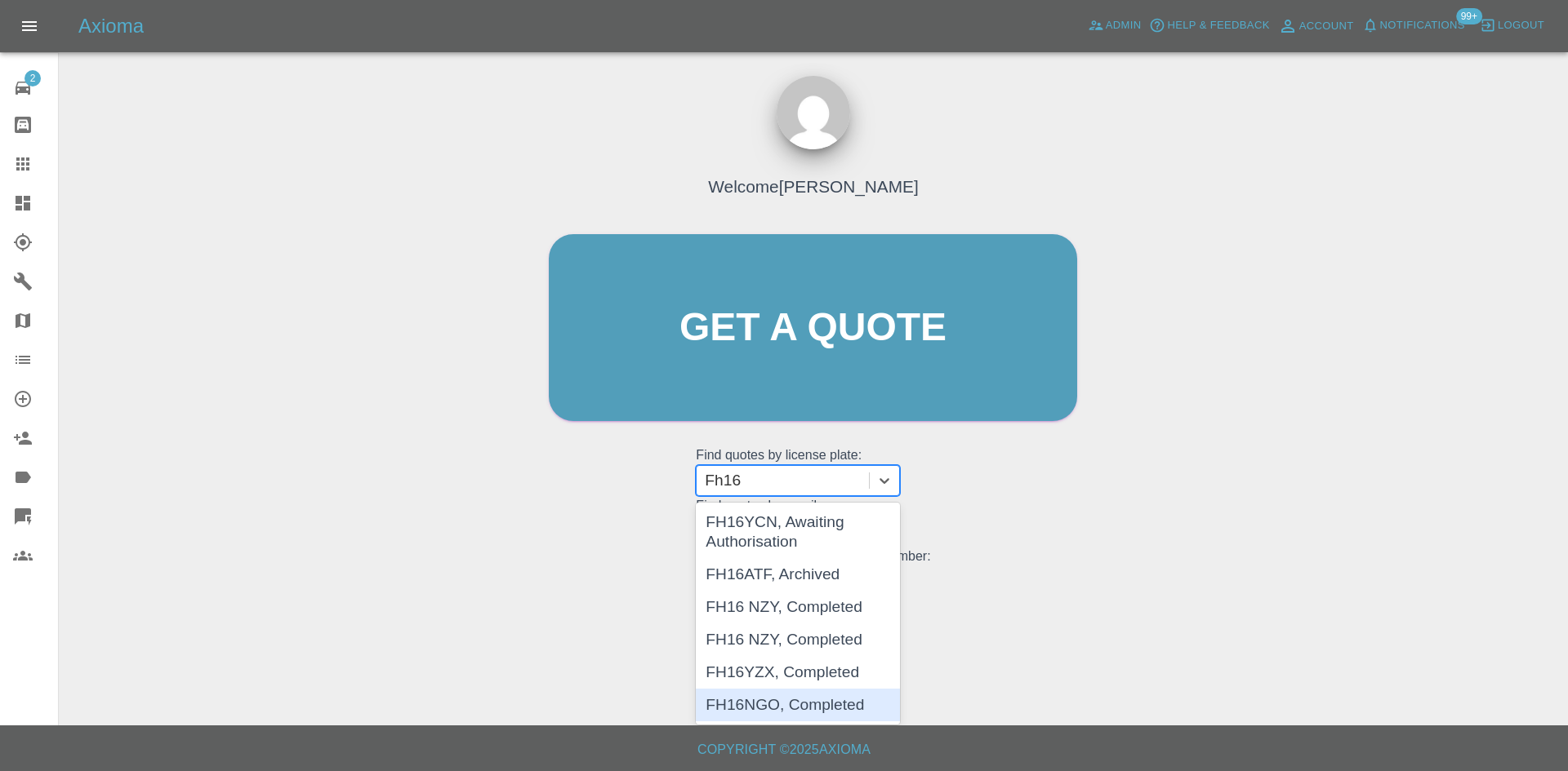
type input "Fh16"
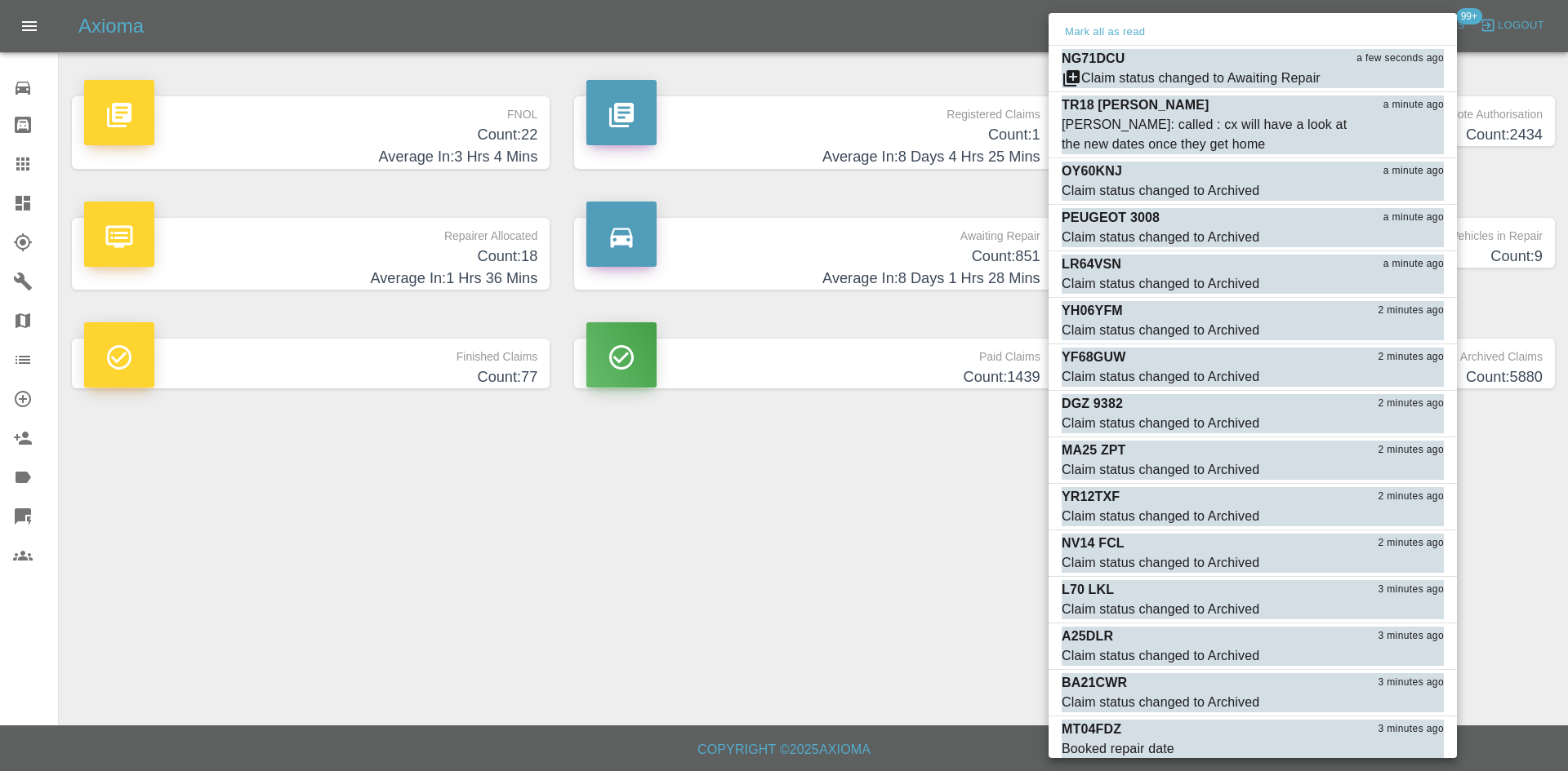
click at [1092, 767] on p "GN24ZWS" at bounding box center [1093, 776] width 64 height 19
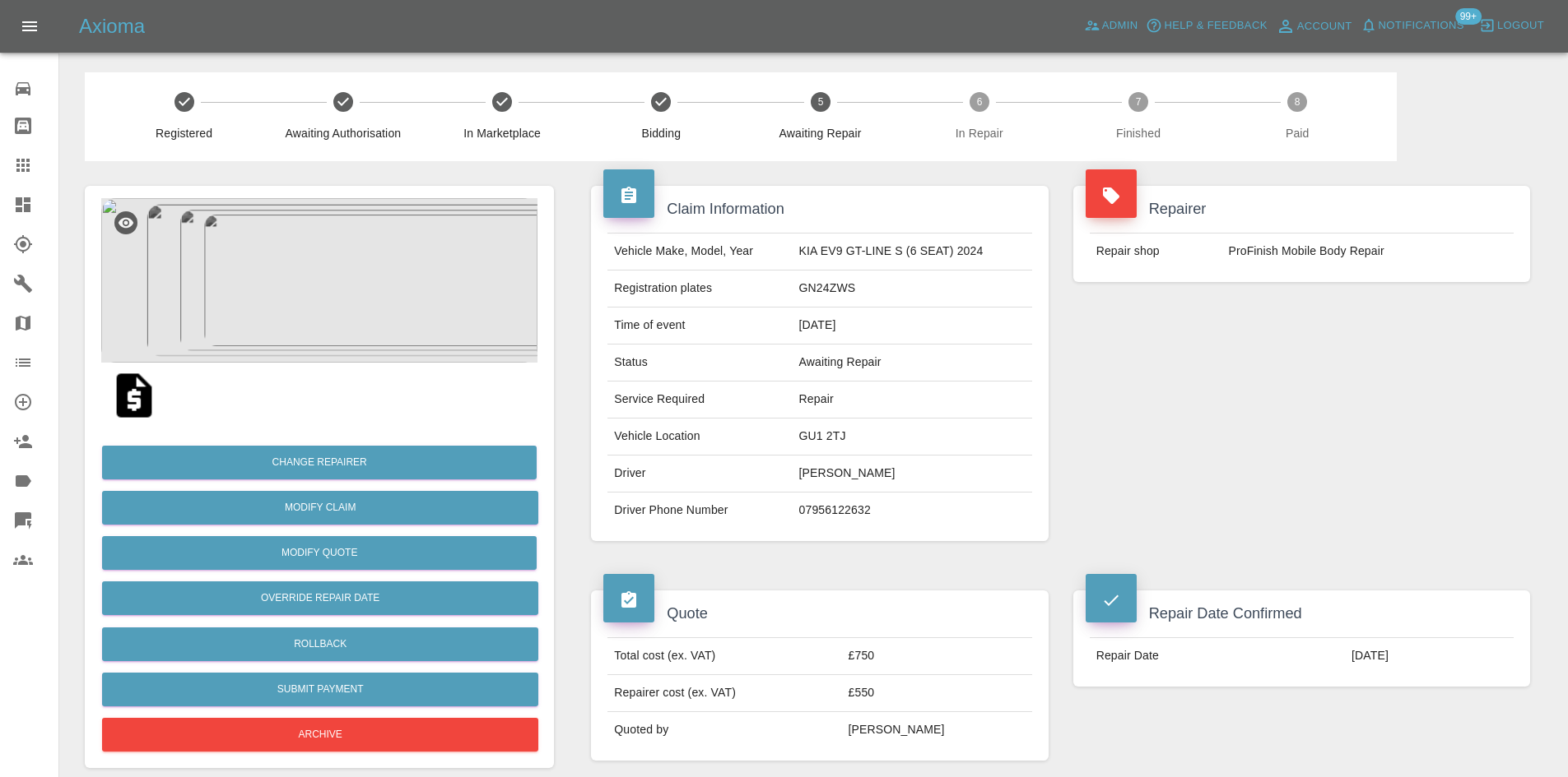
click at [19, 226] on link "Explorer" at bounding box center [29, 244] width 59 height 40
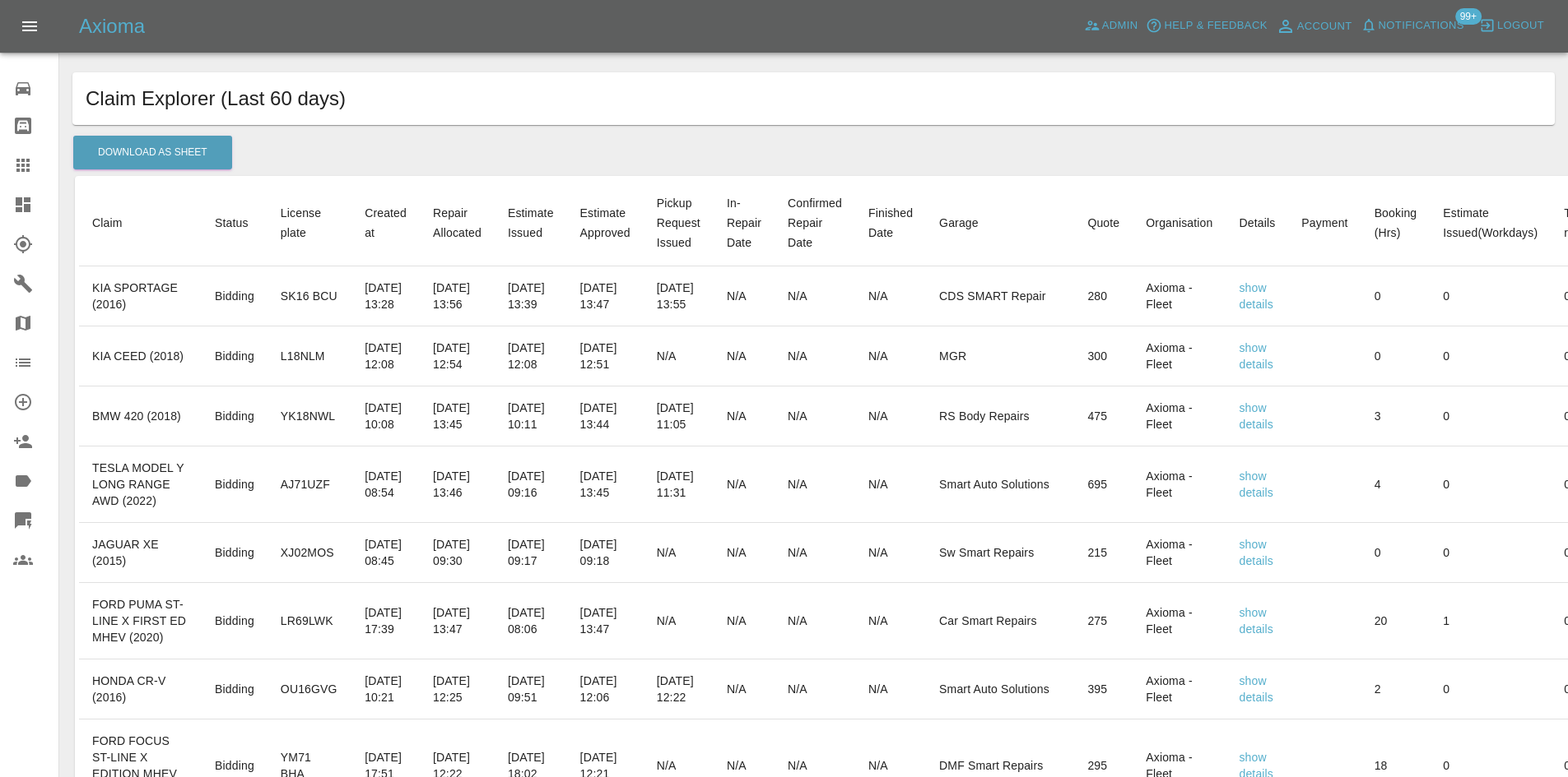
click at [15, 214] on icon at bounding box center [23, 205] width 19 height 19
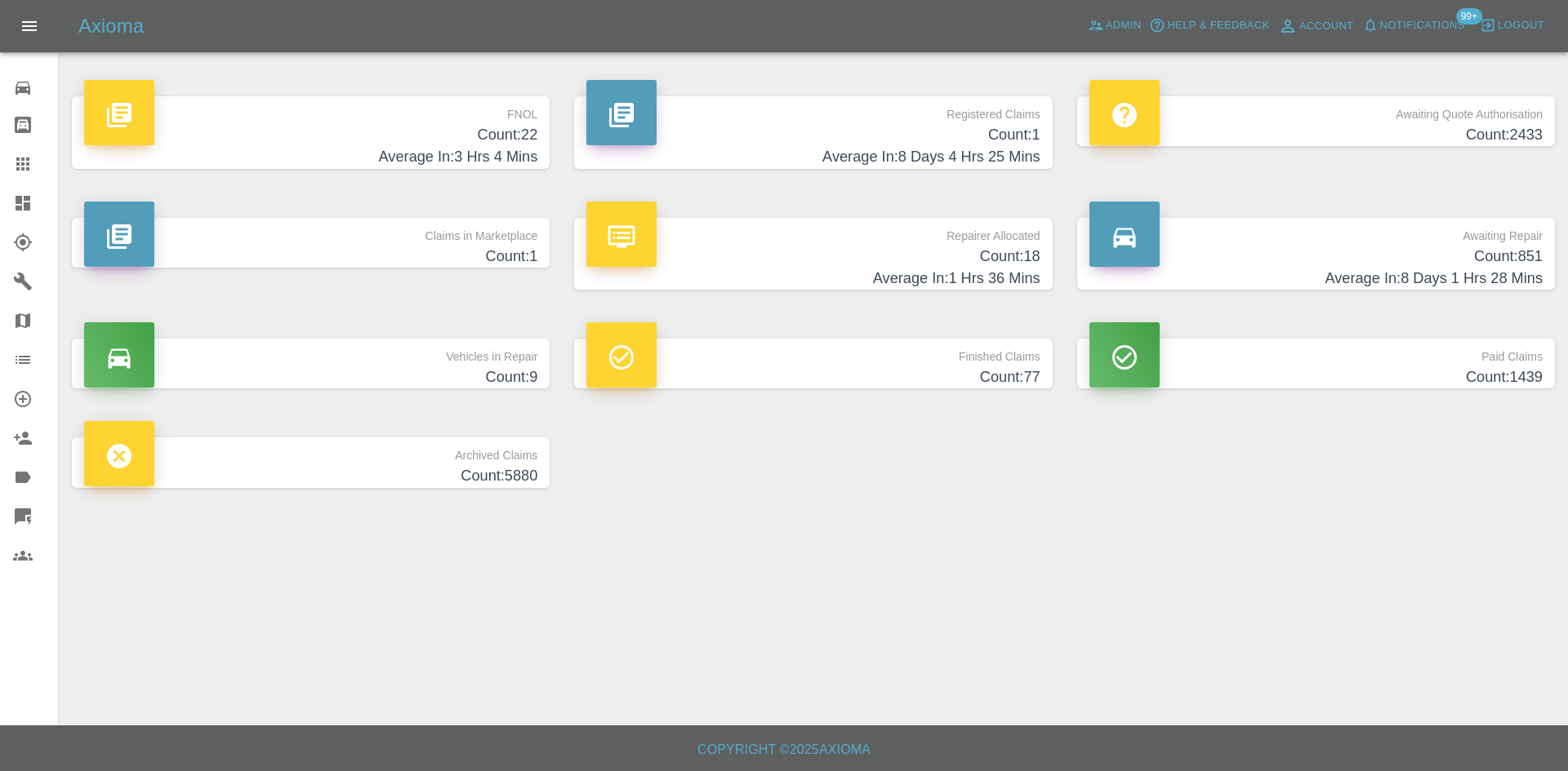
click at [859, 228] on p "Repairer Allocated" at bounding box center [813, 232] width 453 height 28
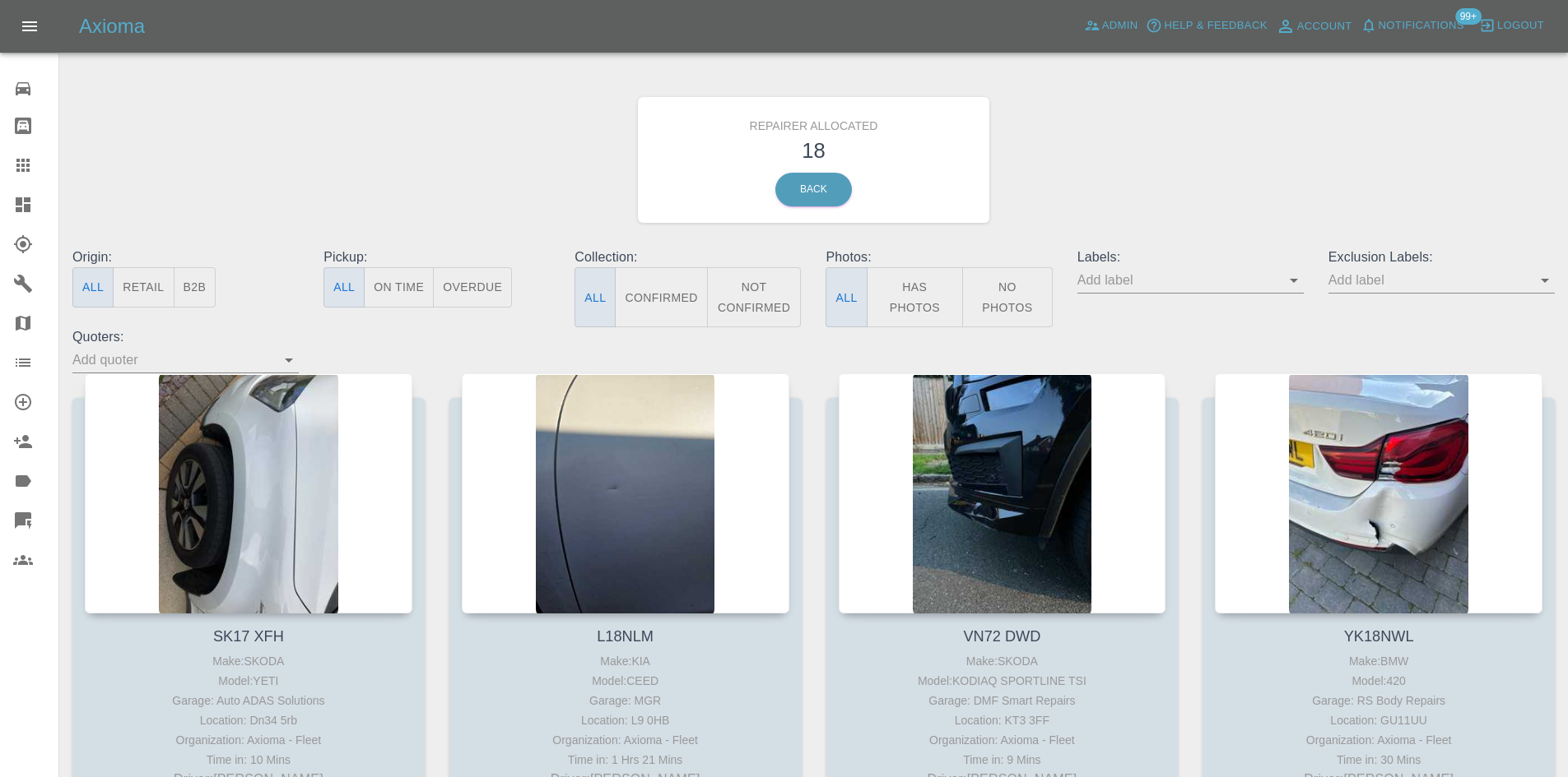
click at [1431, 27] on span "Notifications" at bounding box center [1420, 26] width 85 height 19
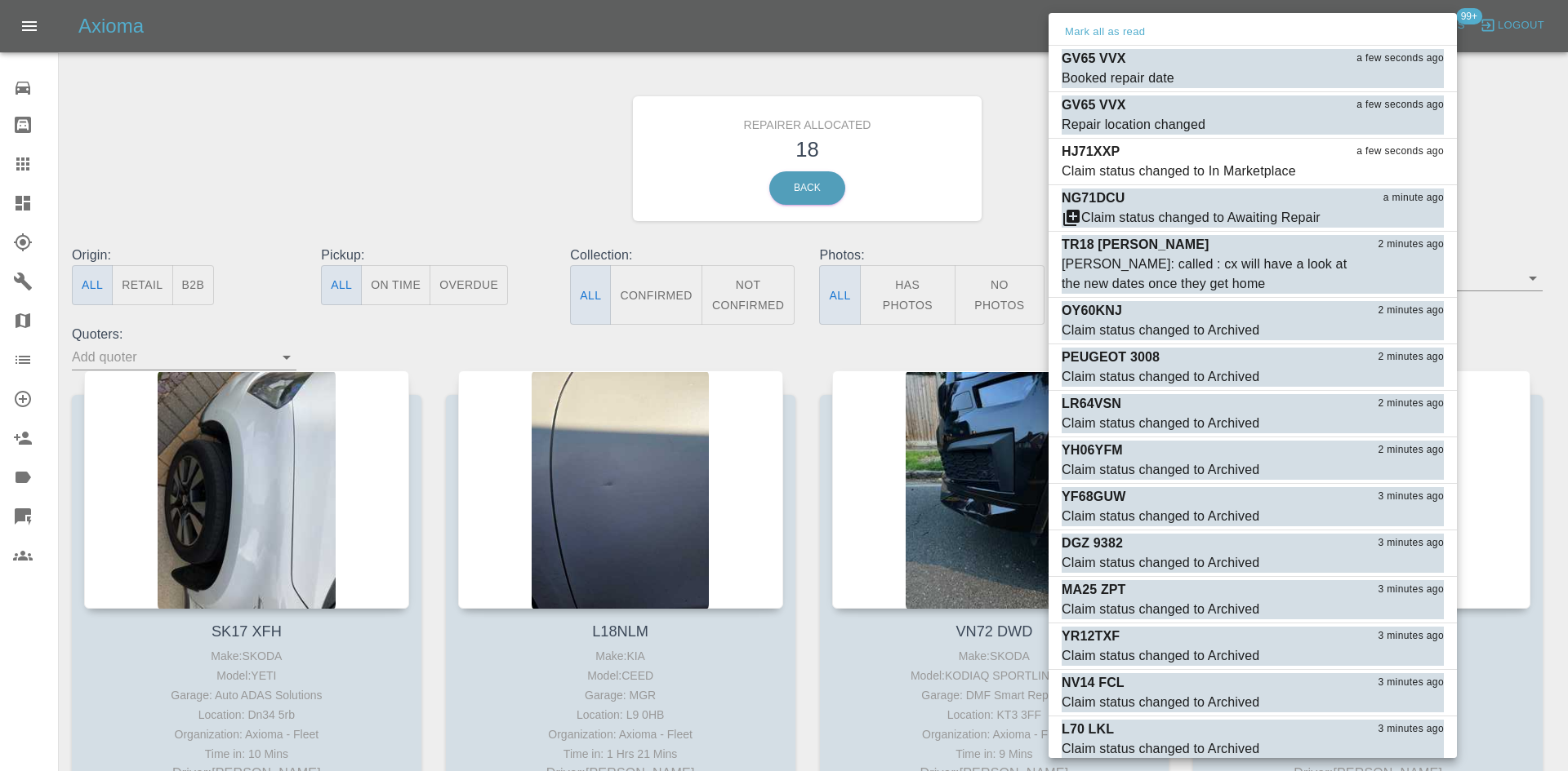
click at [1035, 103] on div at bounding box center [784, 385] width 1568 height 771
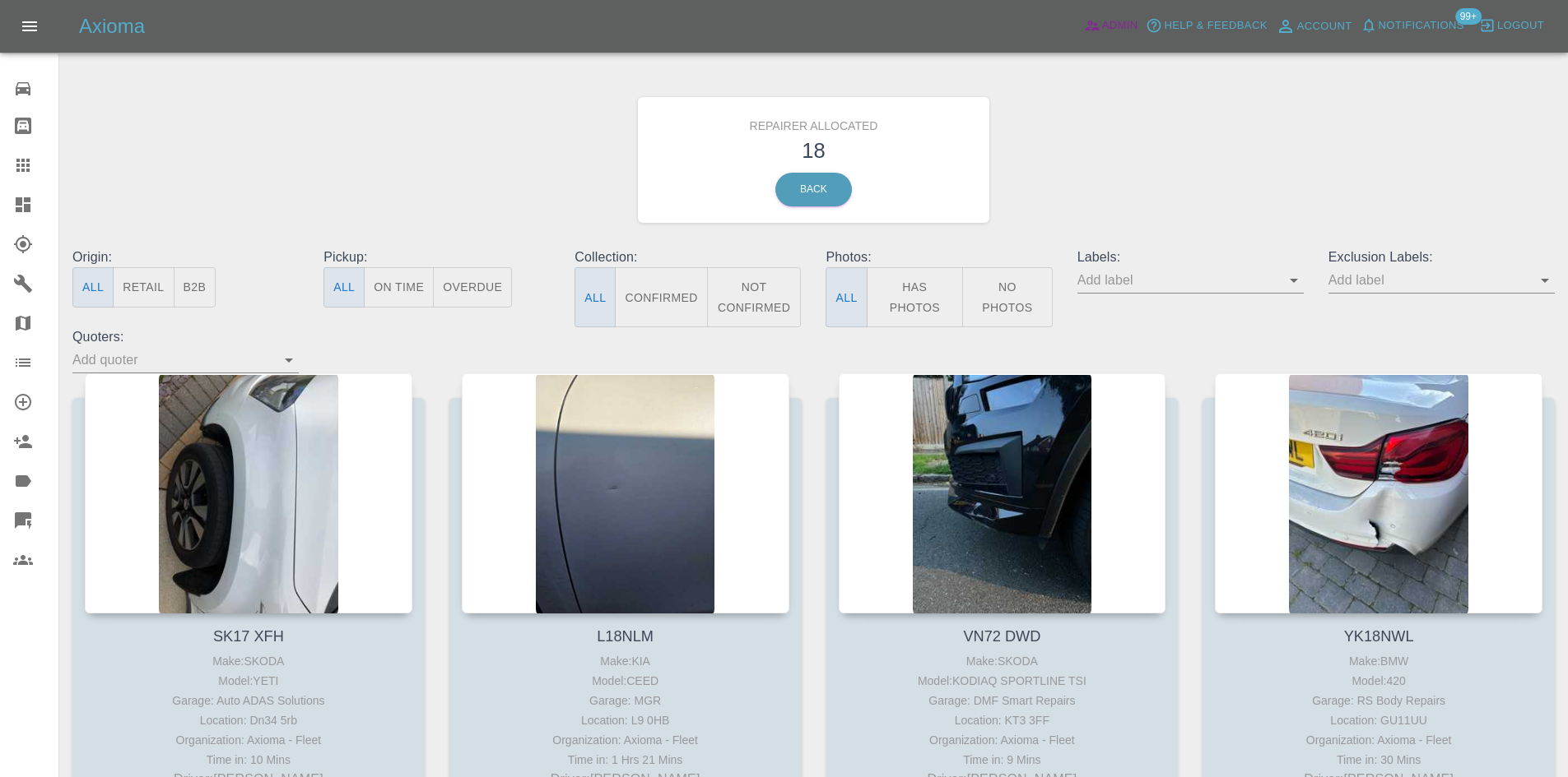
click at [1122, 31] on span "Admin" at bounding box center [1119, 26] width 36 height 19
